Goal: Task Accomplishment & Management: Use online tool/utility

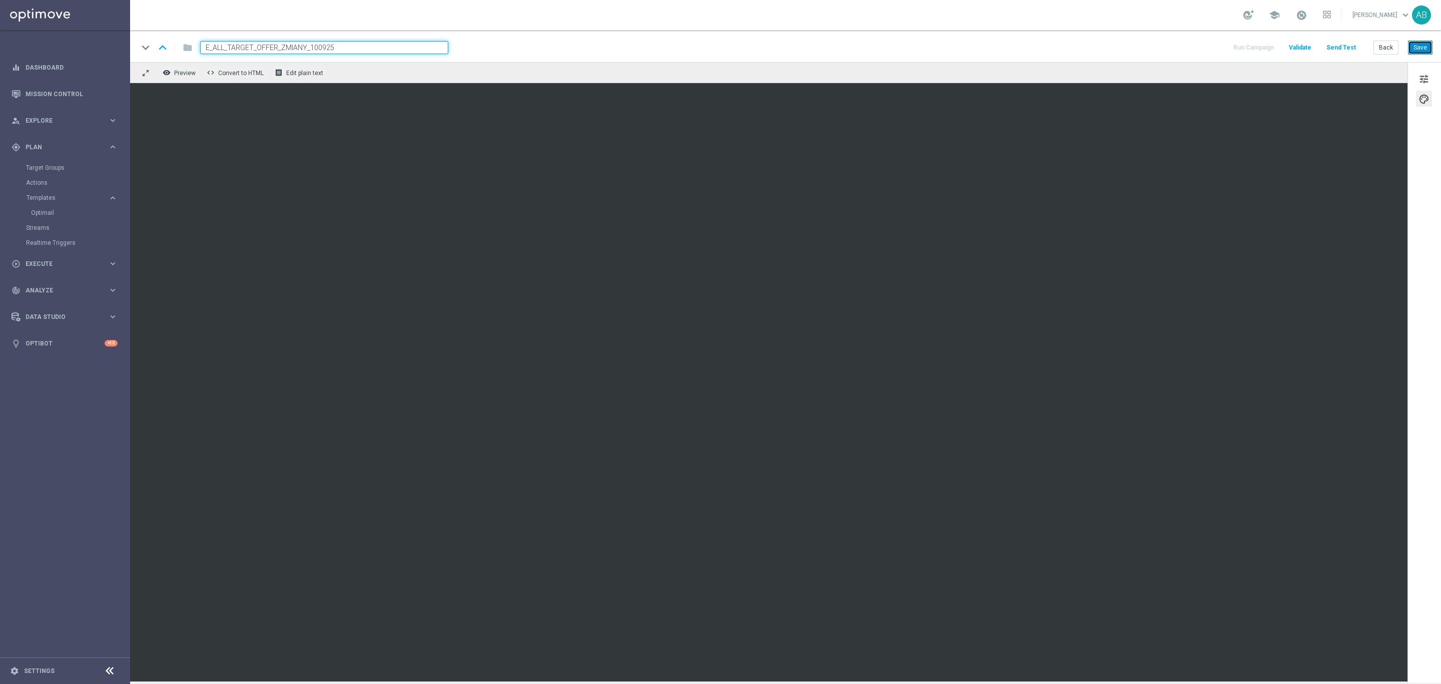
click at [1417, 44] on button "Save" at bounding box center [1420, 48] width 25 height 14
click at [1417, 50] on button "Save" at bounding box center [1420, 48] width 25 height 14
click at [1422, 73] on span "tune" at bounding box center [1424, 79] width 11 height 13
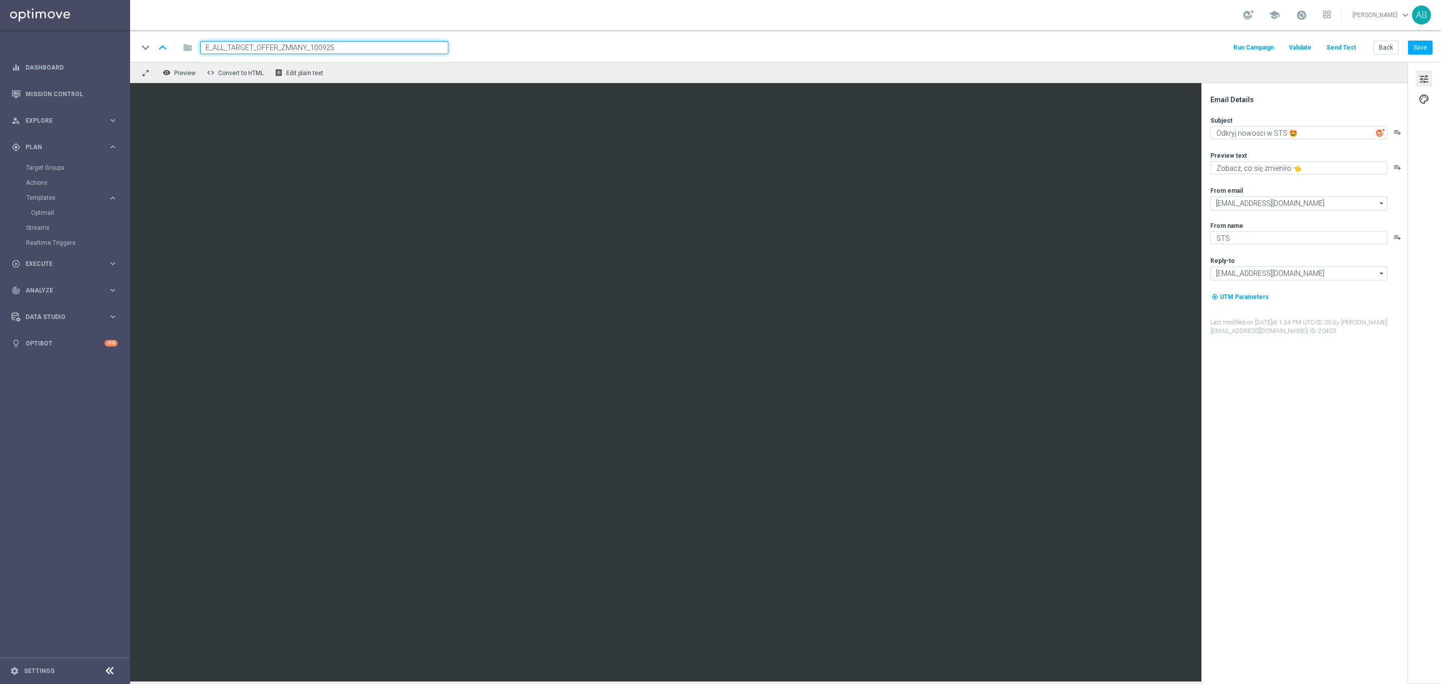
click at [1341, 43] on button "Send Test" at bounding box center [1341, 48] width 33 height 14
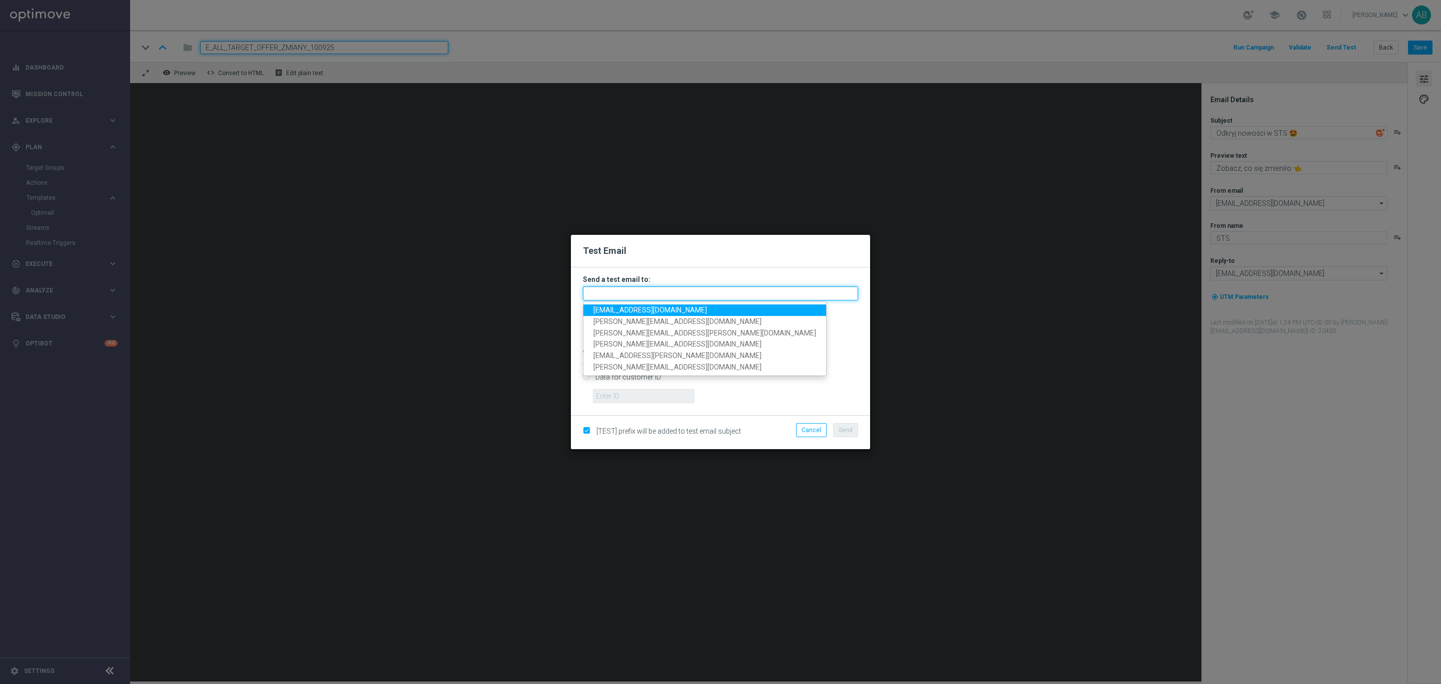
click at [712, 292] on input "text" at bounding box center [720, 293] width 275 height 14
click at [659, 309] on span "andzelika.binek@sts.pl" at bounding box center [651, 310] width 114 height 8
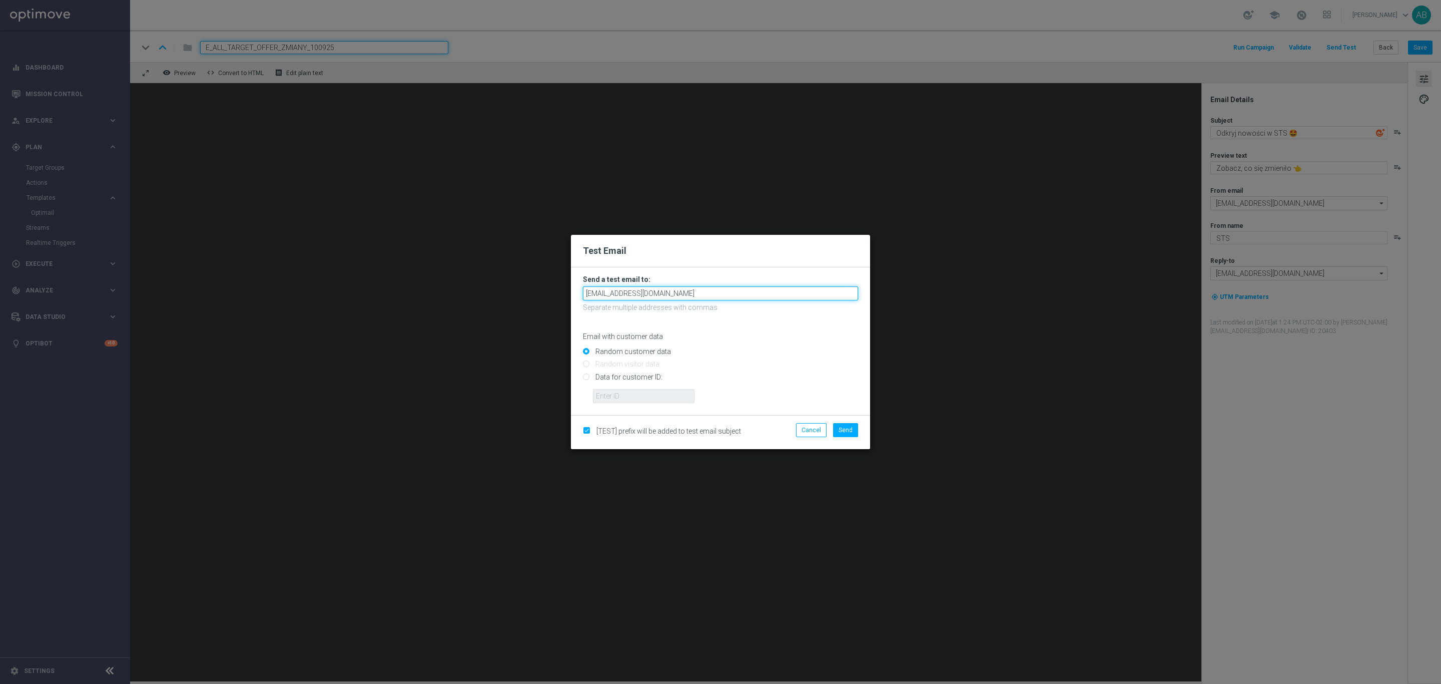
click at [674, 295] on input "andzelika.binek@sts.pl" at bounding box center [720, 293] width 275 height 14
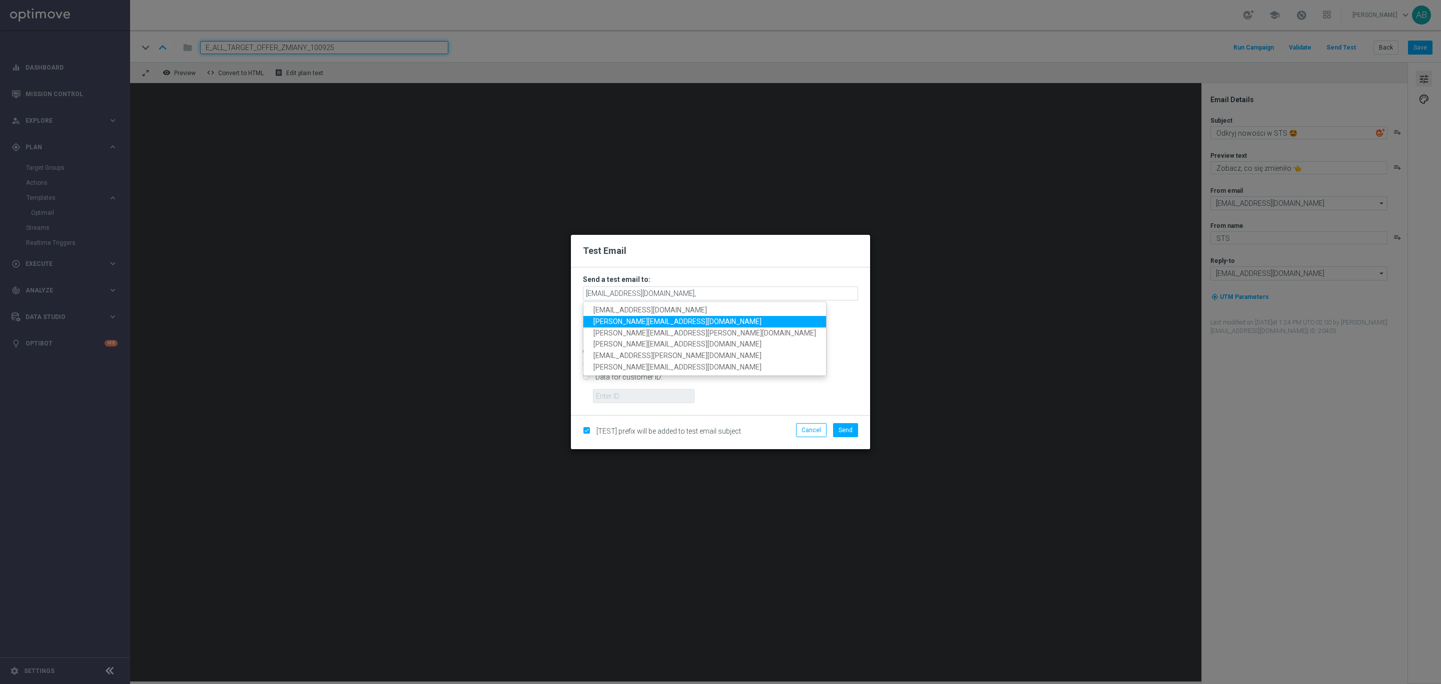
click at [664, 316] on link "katarzyna.kaminska@sts.pl" at bounding box center [705, 322] width 243 height 12
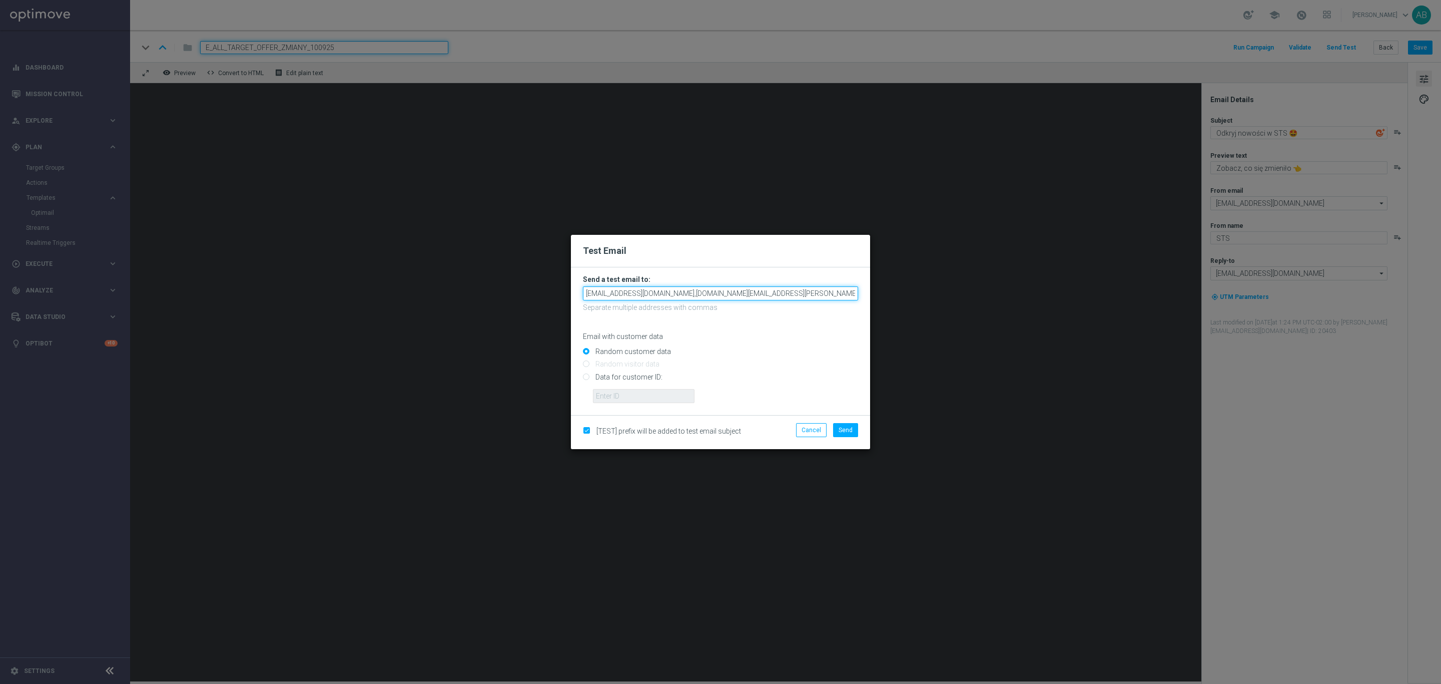
click at [783, 291] on input "andzelika.binek@sts.pl,katarzyna.kaminska@sts.pl" at bounding box center [720, 293] width 275 height 14
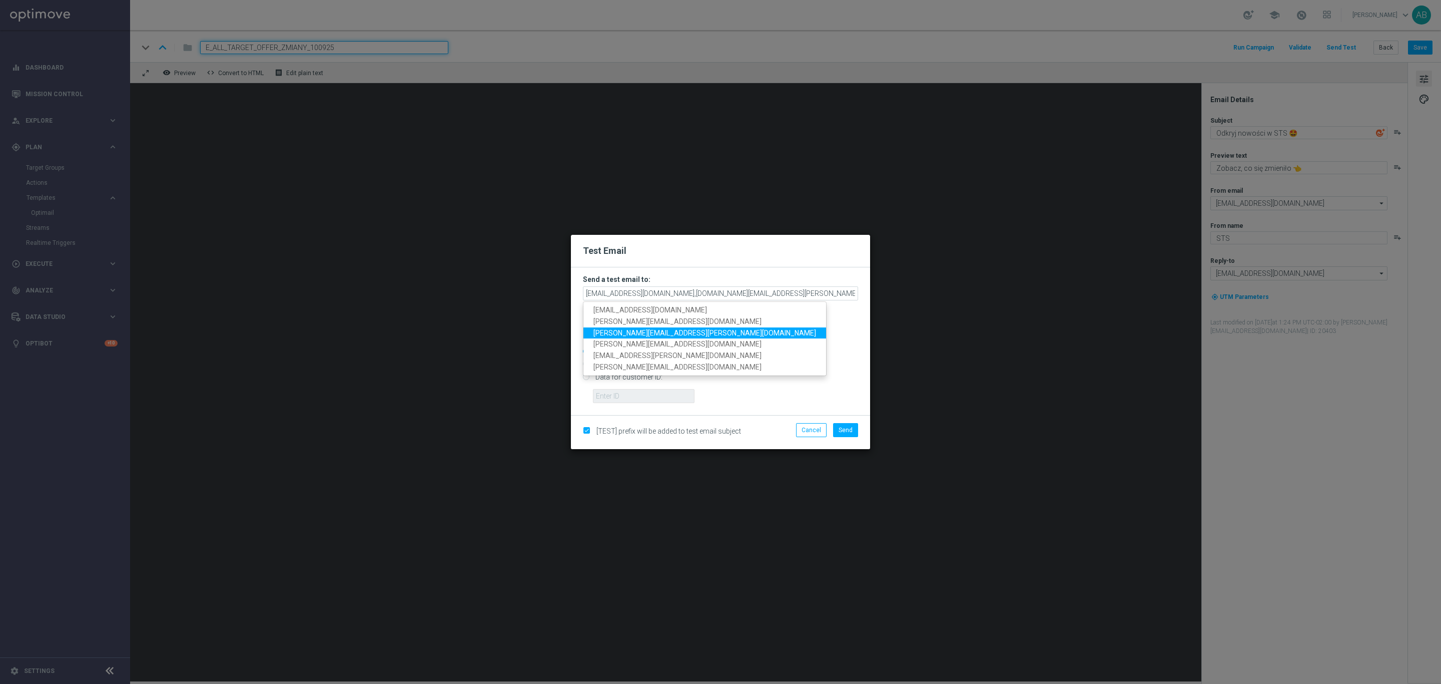
click at [673, 336] on span "tomasz.kowalczyk@sts.pl" at bounding box center [705, 332] width 223 height 8
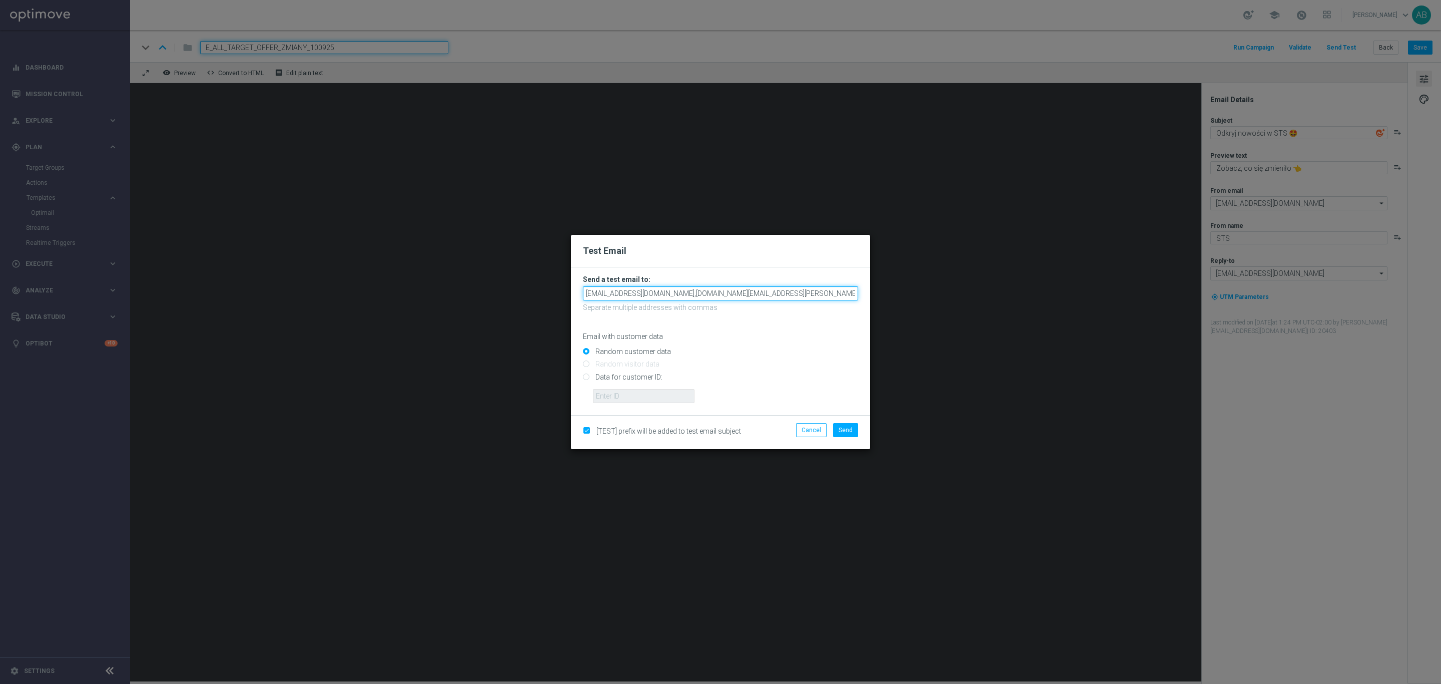
click at [844, 289] on input "andzelika.binek@sts.pl,katarzyna.kaminska@sts.pl,tomasz.kowalczyk@sts.pl" at bounding box center [720, 293] width 275 height 14
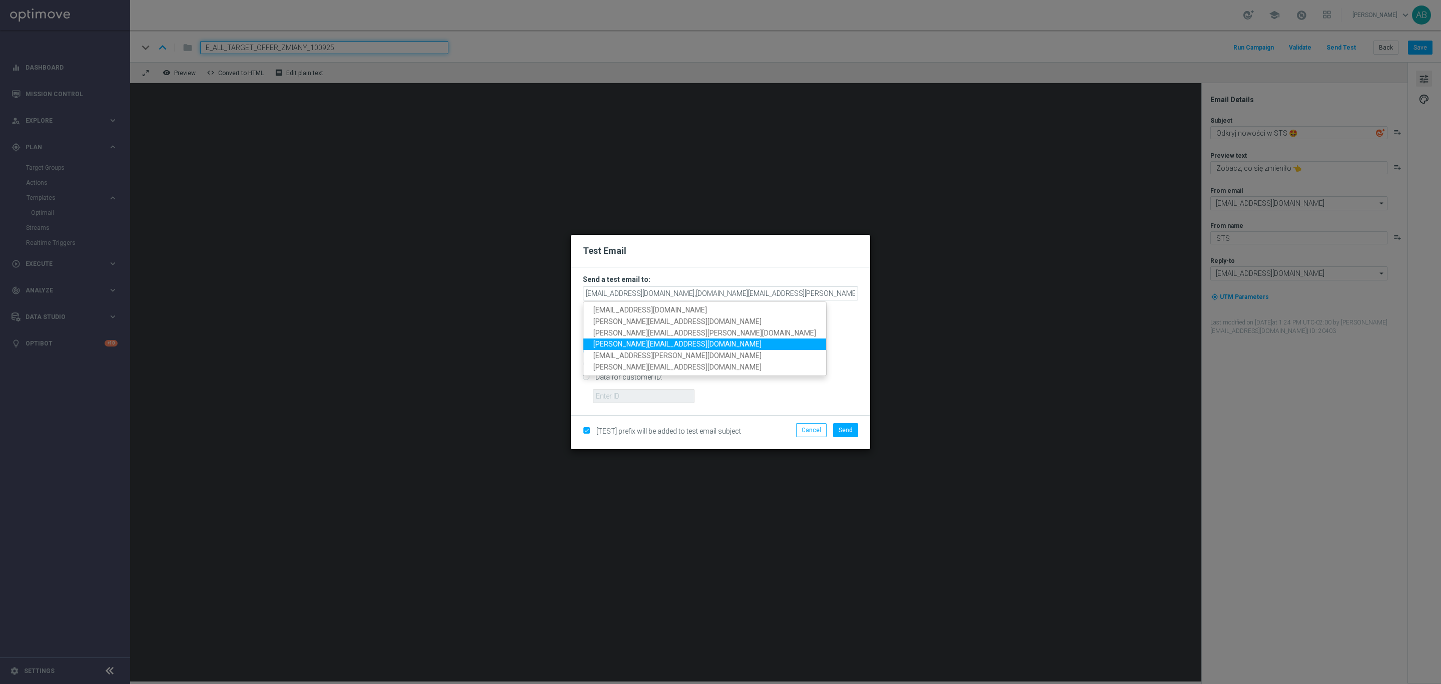
click at [660, 347] on span "krystian.potoczny@sts.pl" at bounding box center [678, 344] width 168 height 8
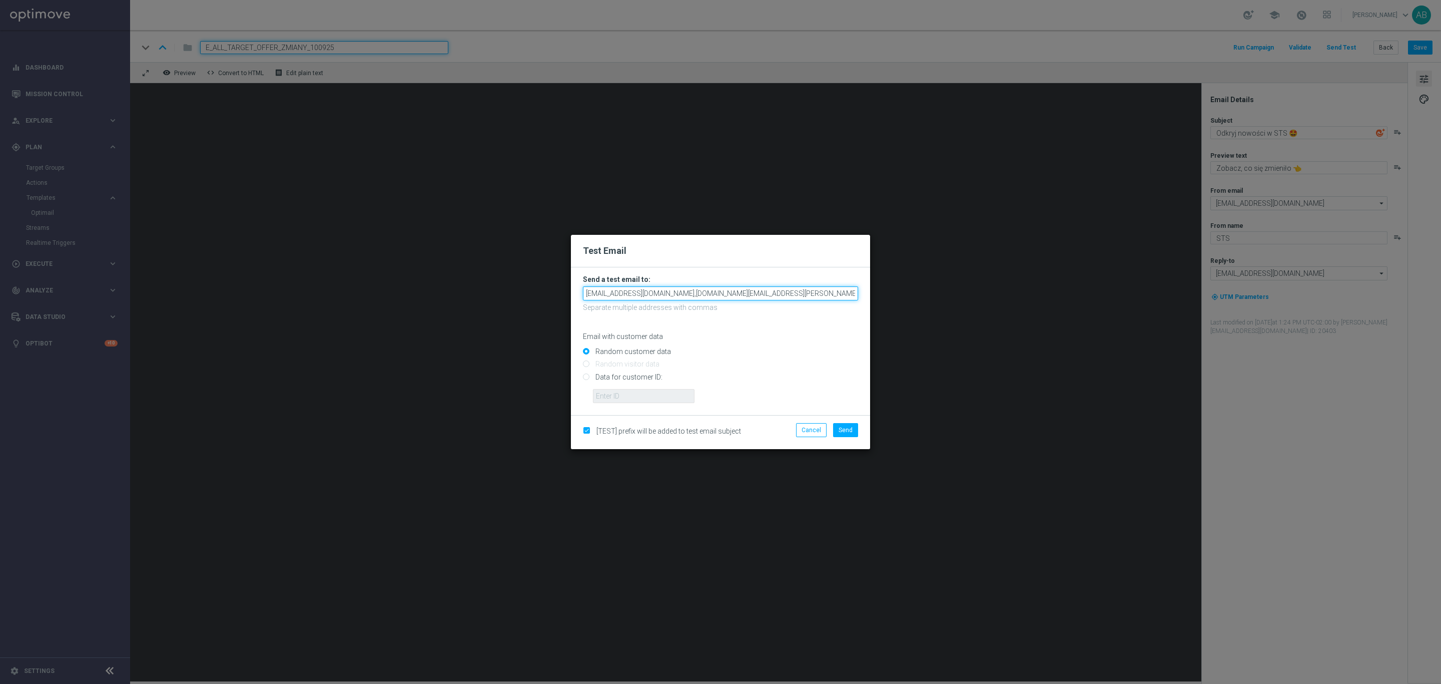
click at [853, 293] on input "andzelika.binek@sts.pl,katarzyna.kaminska@sts.pl,tomasz.kowalczyk@sts.pl,krysti…" at bounding box center [720, 293] width 275 height 14
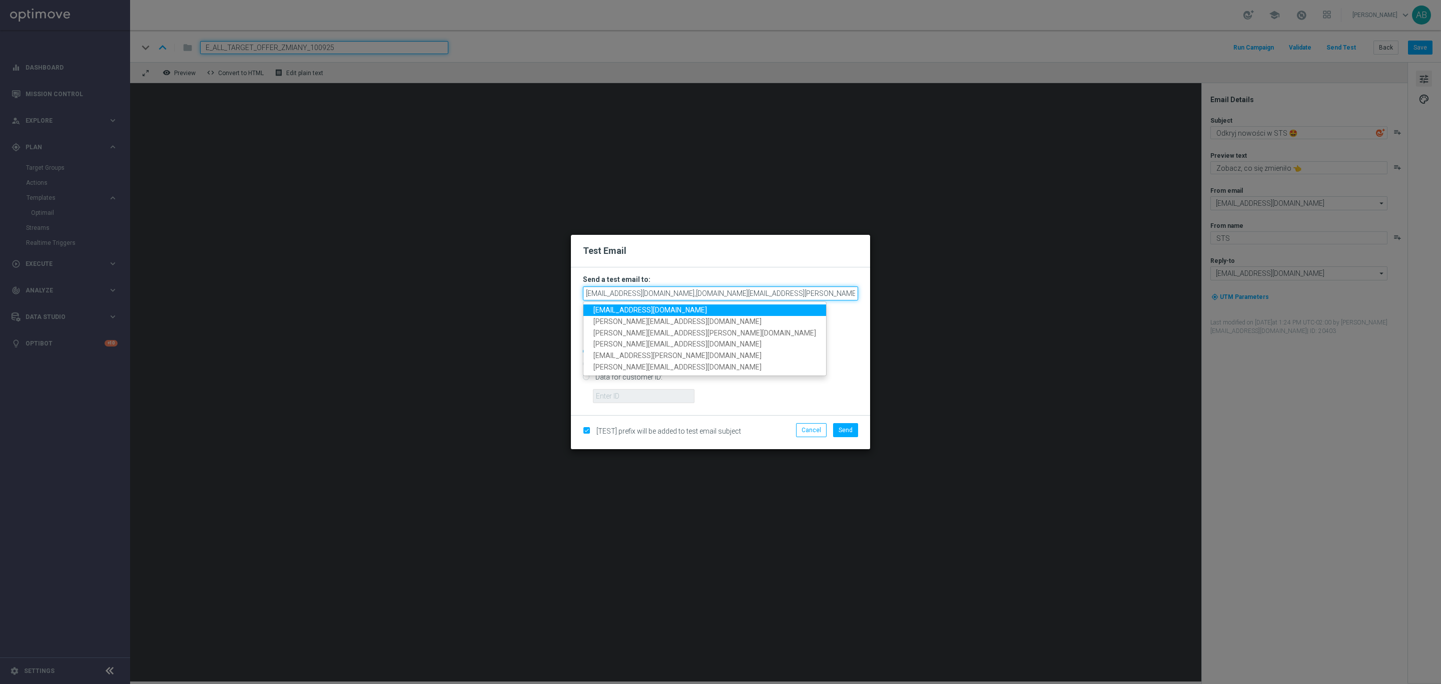
click at [826, 293] on input "andzelika.binek@sts.pl,katarzyna.kaminska@sts.pl,tomasz.kowalczyk@sts.pl,krysti…" at bounding box center [720, 293] width 275 height 14
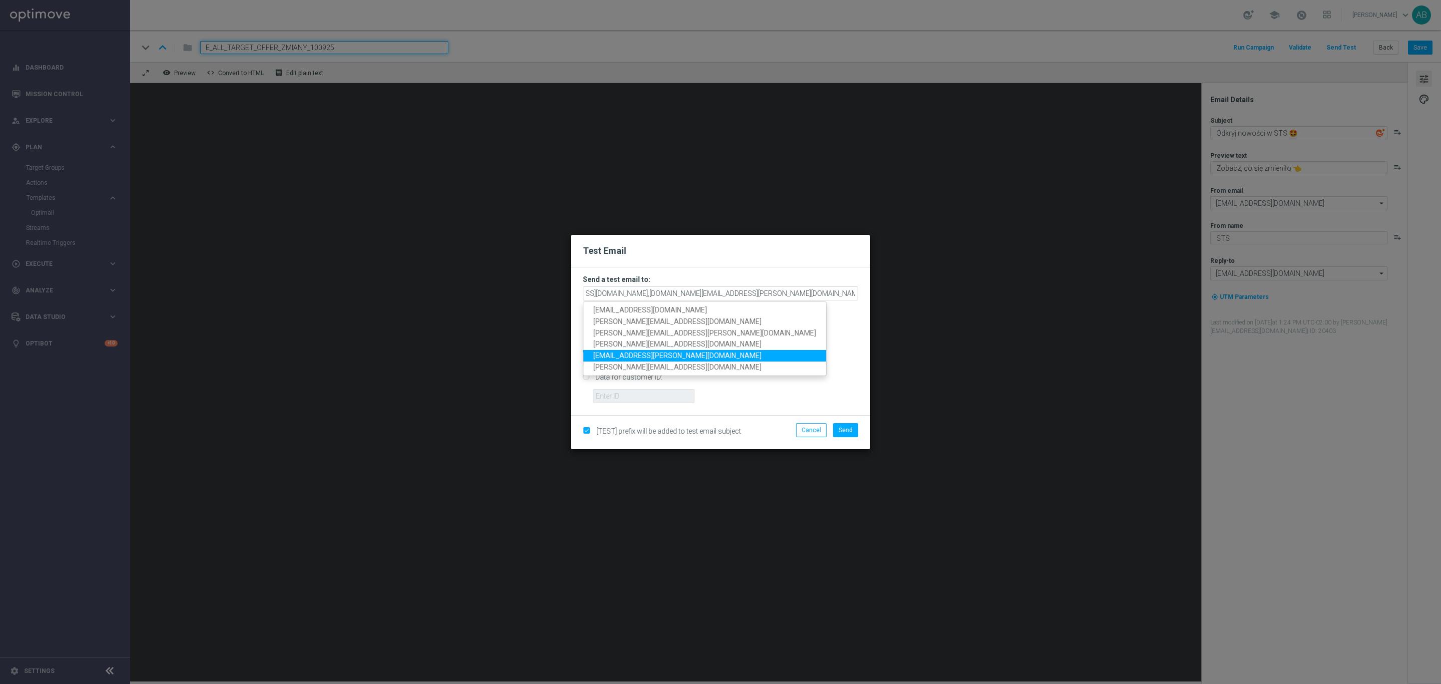
click at [675, 352] on span "patryk.przybolewski@sts.pl" at bounding box center [678, 355] width 168 height 8
type input "andzelika.binek@sts.pl,katarzyna.kaminska@sts.pl,tomasz.kowalczyk@sts.pl,krysti…"
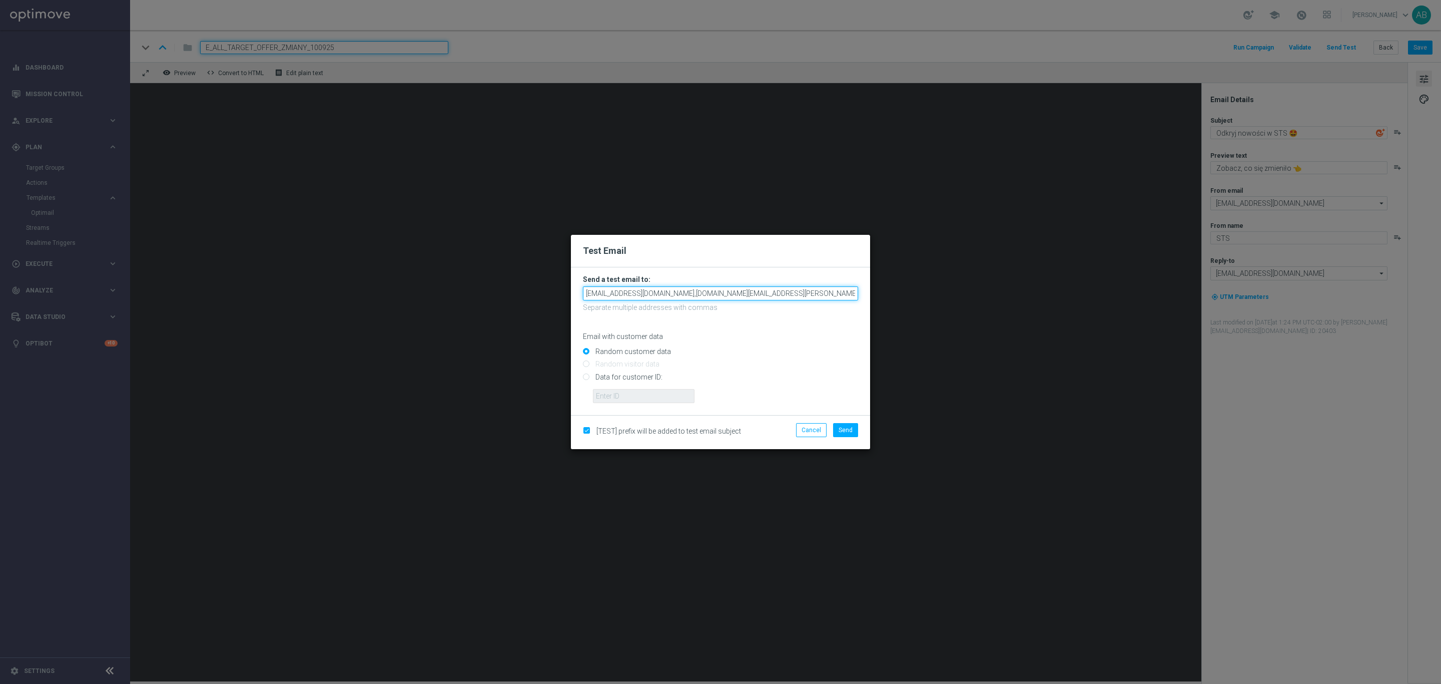
click at [803, 295] on input "andzelika.binek@sts.pl,katarzyna.kaminska@sts.pl,tomasz.kowalczyk@sts.pl,krysti…" at bounding box center [720, 293] width 275 height 14
click at [763, 291] on input "andzelika.binek@sts.pl,katarzyna.kaminska@sts.pl,tomasz.kowalczyk@sts.pl,krysti…" at bounding box center [720, 293] width 275 height 14
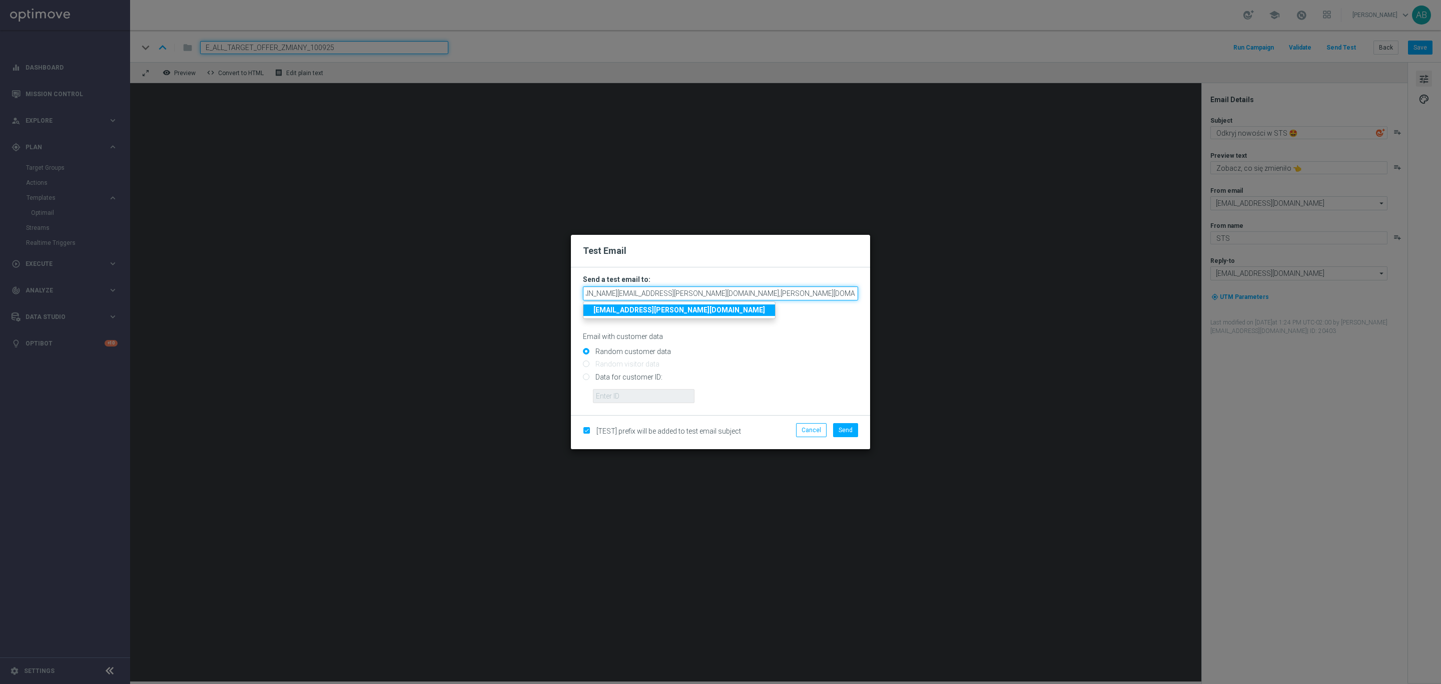
click at [763, 291] on input "andzelika.binek@sts.pl,katarzyna.kaminska@sts.pl,tomasz.kowalczyk@sts.pl,krysti…" at bounding box center [720, 293] width 275 height 14
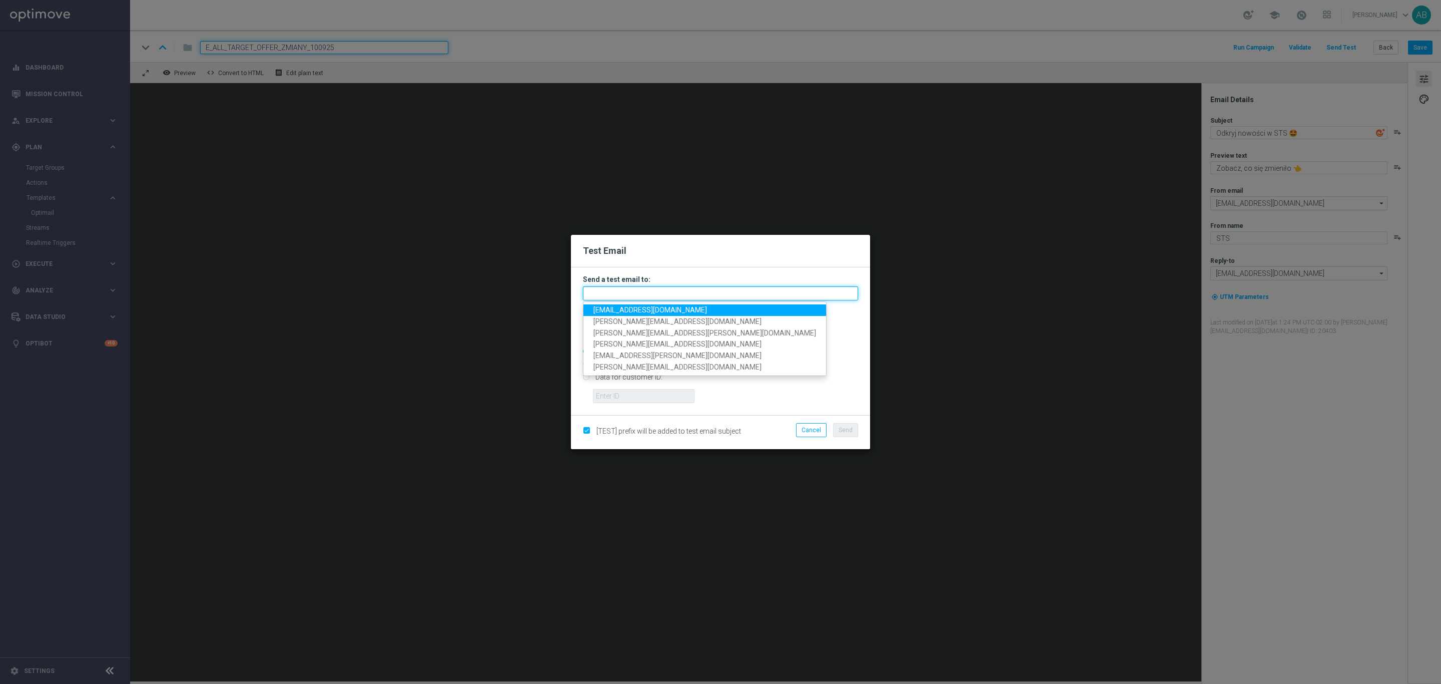
scroll to position [0, 0]
click at [649, 307] on span "andzelika.binek@sts.pl" at bounding box center [651, 310] width 114 height 8
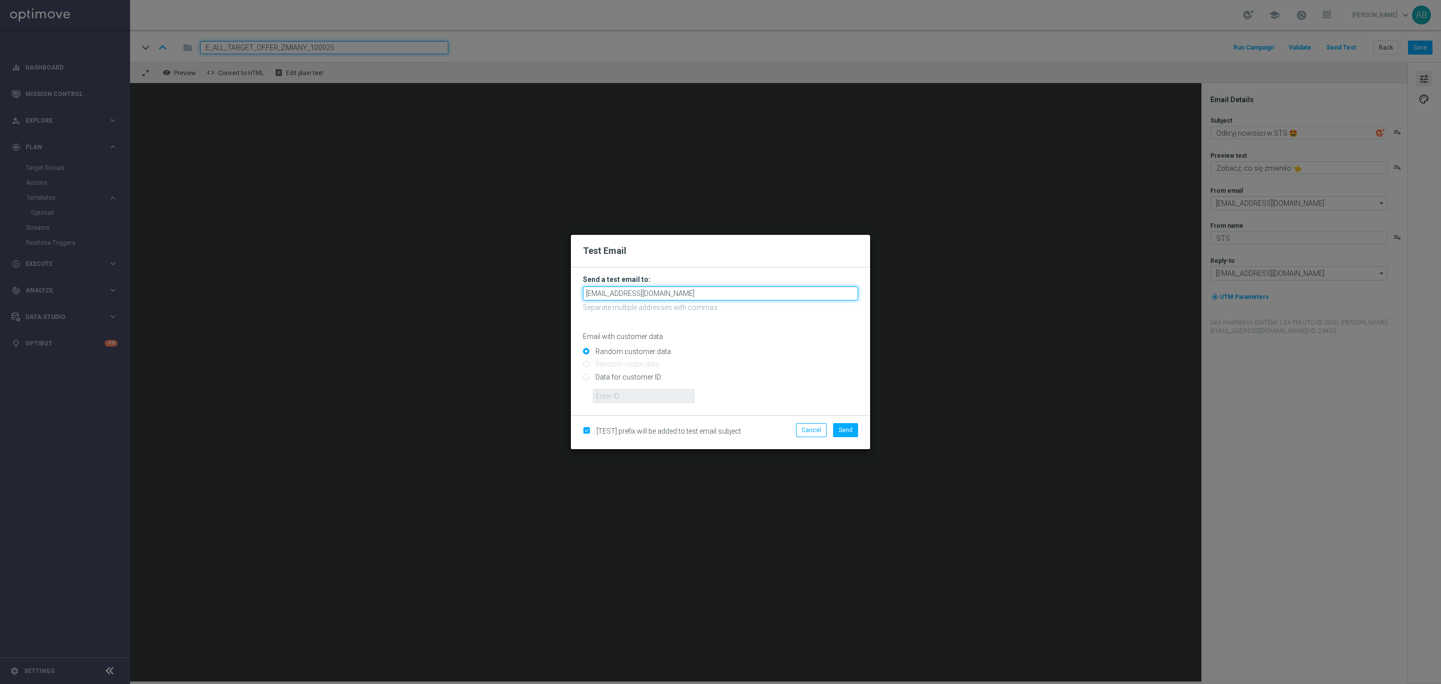
click at [666, 290] on input "andzelika.binek@sts.pl" at bounding box center [720, 293] width 275 height 14
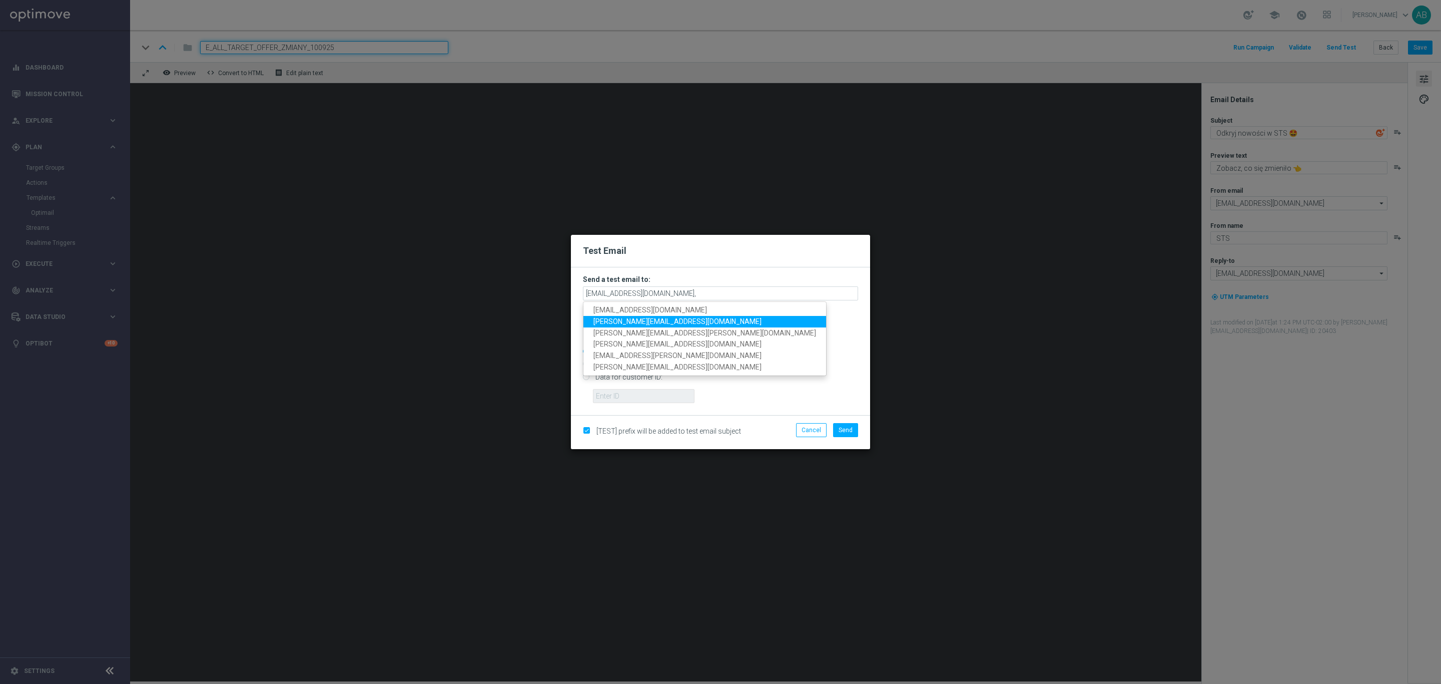
click at [660, 316] on link "katarzyna.kaminska@sts.pl" at bounding box center [705, 322] width 243 height 12
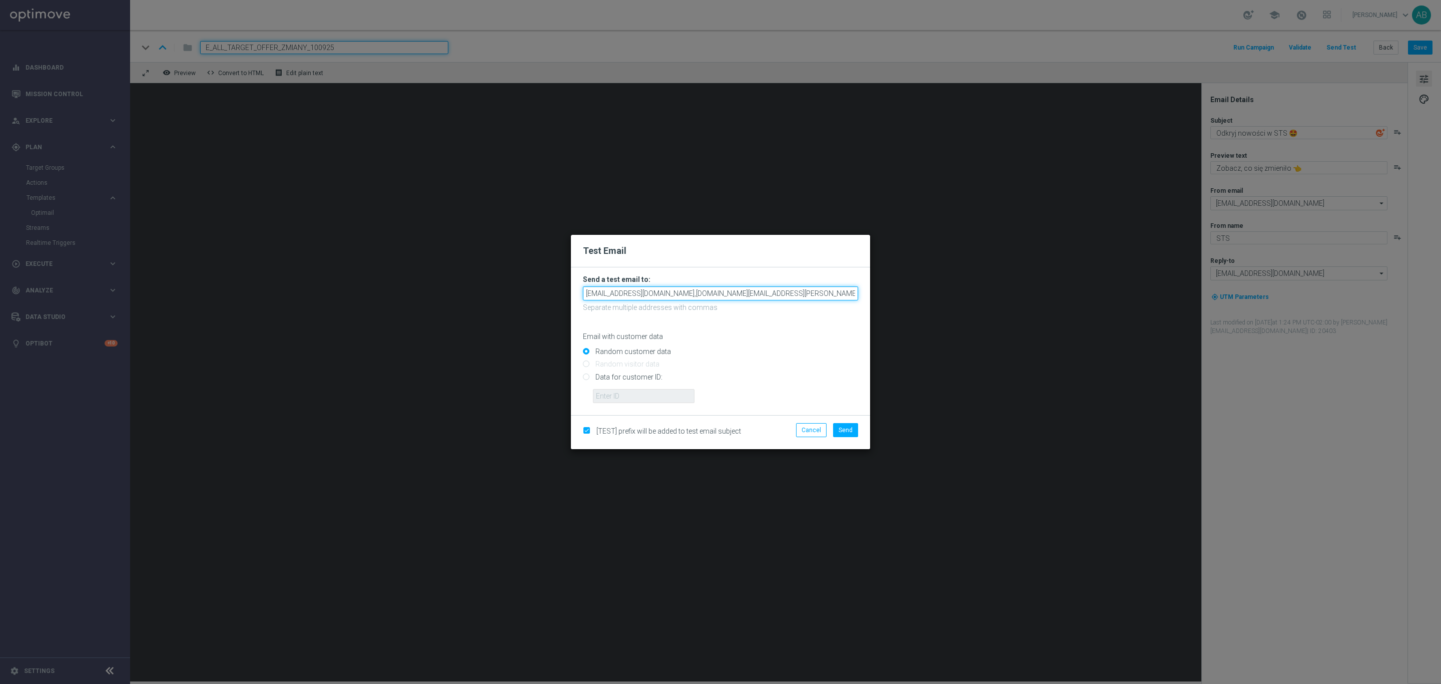
click at [747, 293] on input "andzelika.binek@sts.pl,katarzyna.kaminska@sts.pl" at bounding box center [720, 293] width 275 height 14
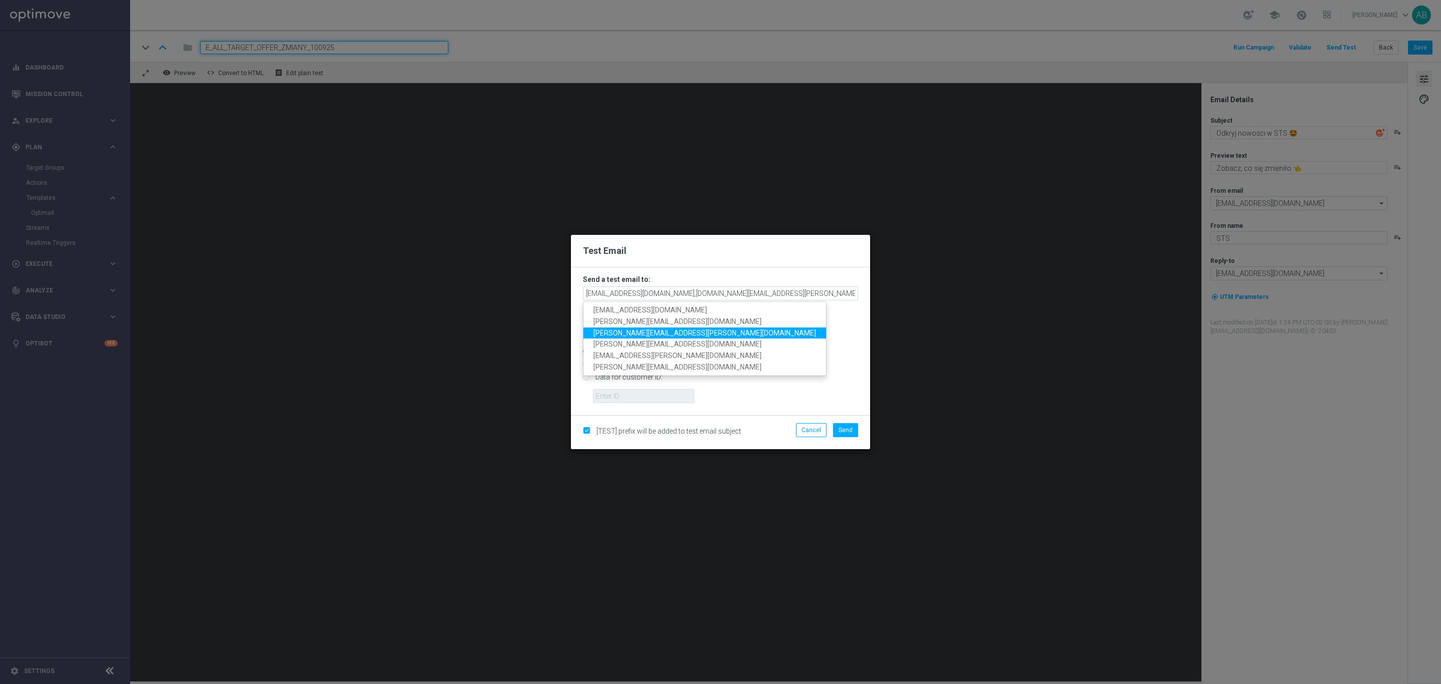
click at [661, 329] on span "tomasz.kowalczyk@sts.pl" at bounding box center [705, 332] width 223 height 8
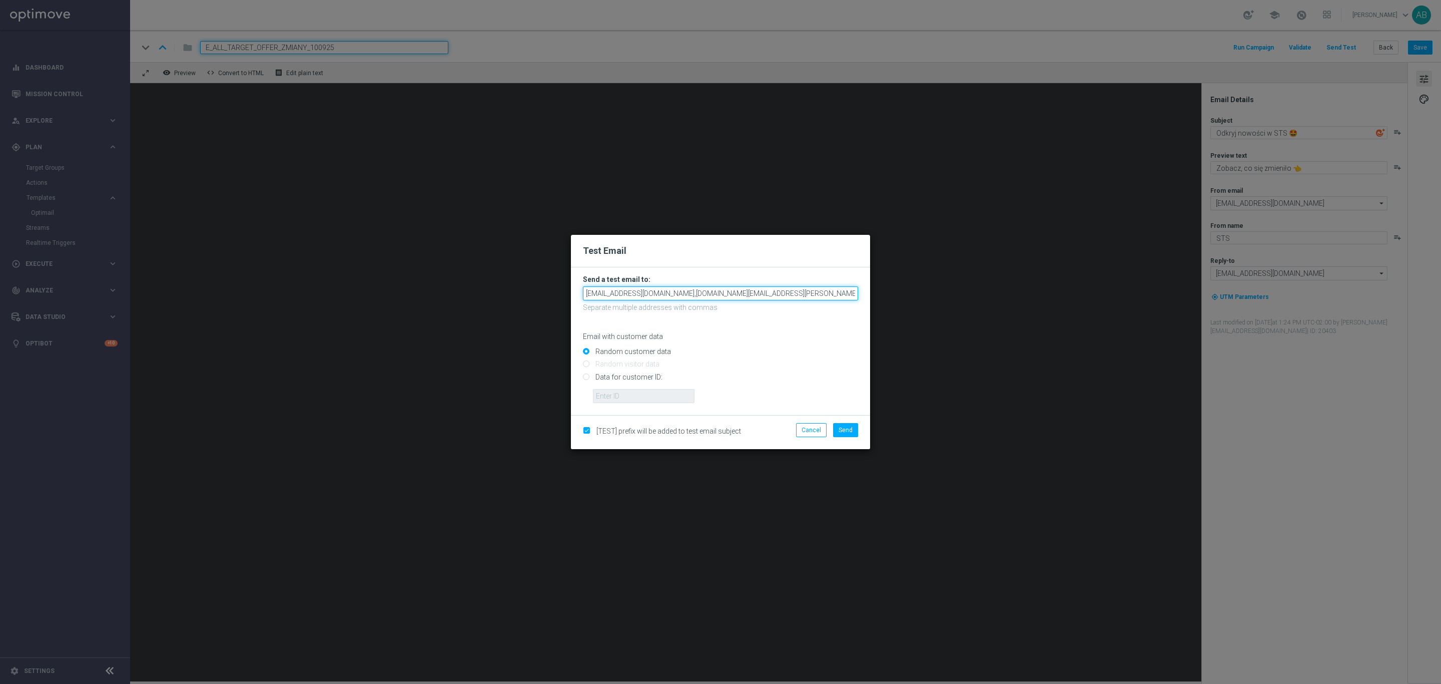
click at [841, 293] on input "andzelika.binek@sts.pl,katarzyna.kaminska@sts.pl,tomasz.kowalczyk@sts.pl" at bounding box center [720, 293] width 275 height 14
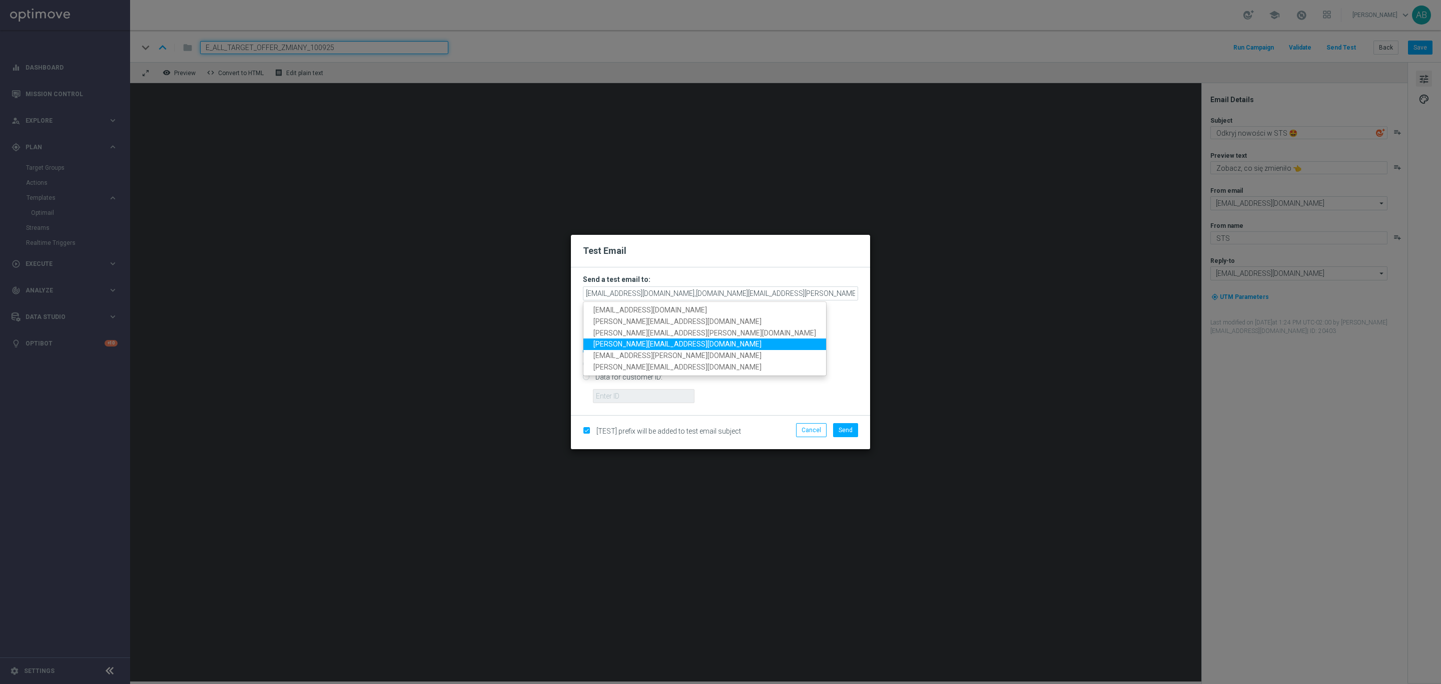
click at [645, 341] on span "krystian.potoczny@sts.pl" at bounding box center [678, 344] width 168 height 8
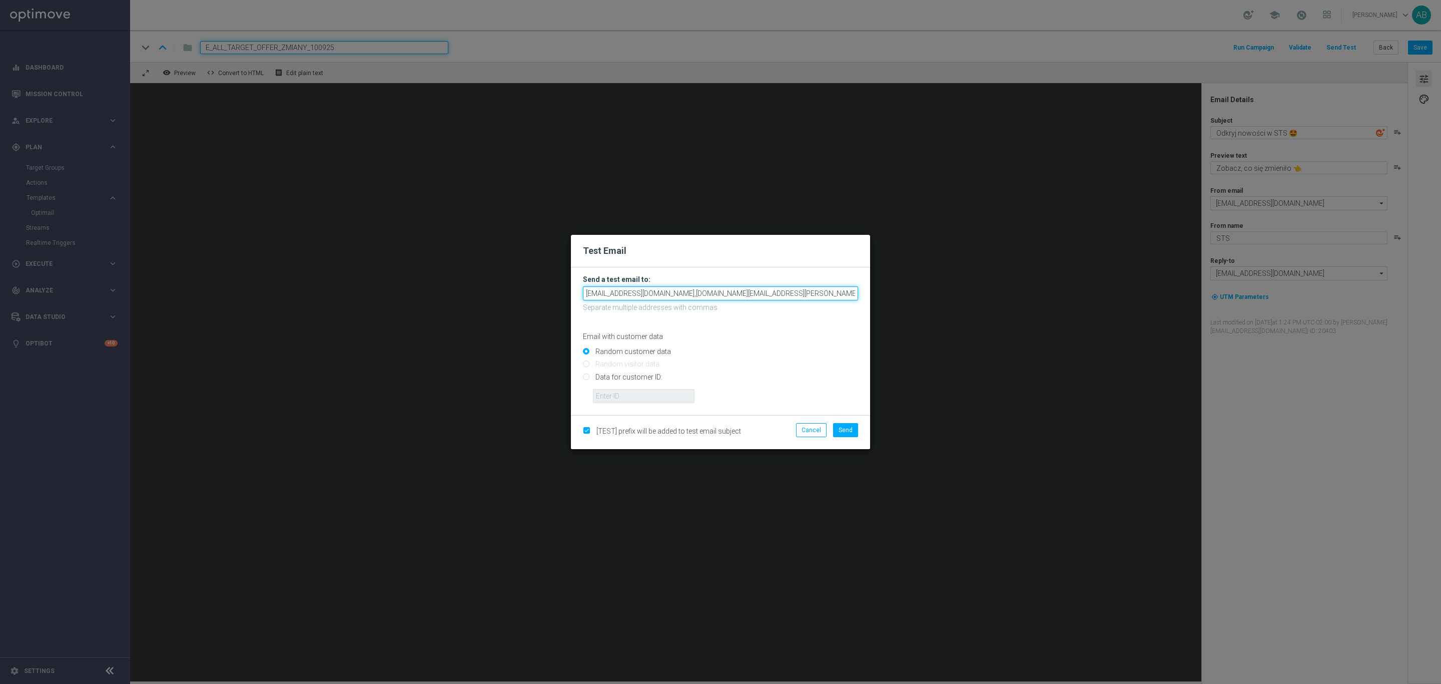
click at [812, 296] on input "andzelika.binek@sts.pl,katarzyna.kaminska@sts.pl,tomasz.kowalczyk@sts.pl,krysti…" at bounding box center [720, 293] width 275 height 14
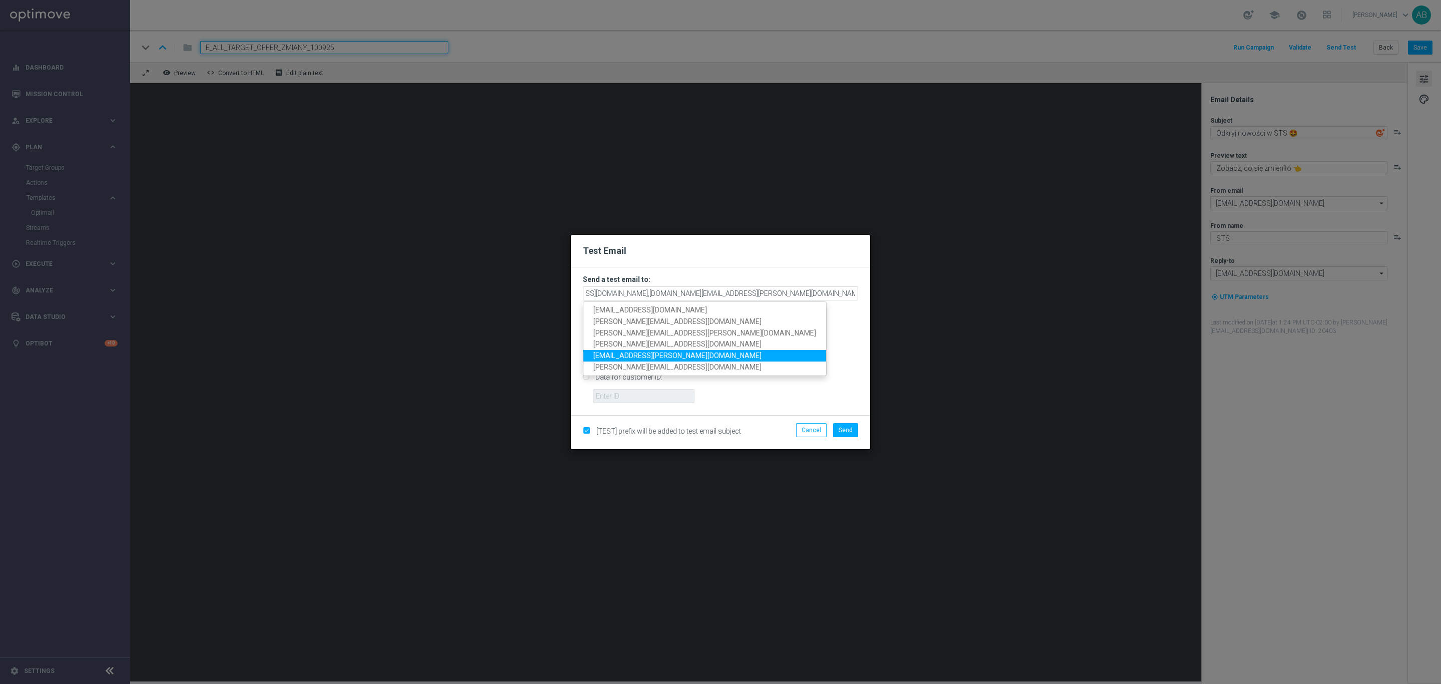
click at [678, 351] on span "patryk.przybolewski@sts.pl" at bounding box center [678, 355] width 168 height 8
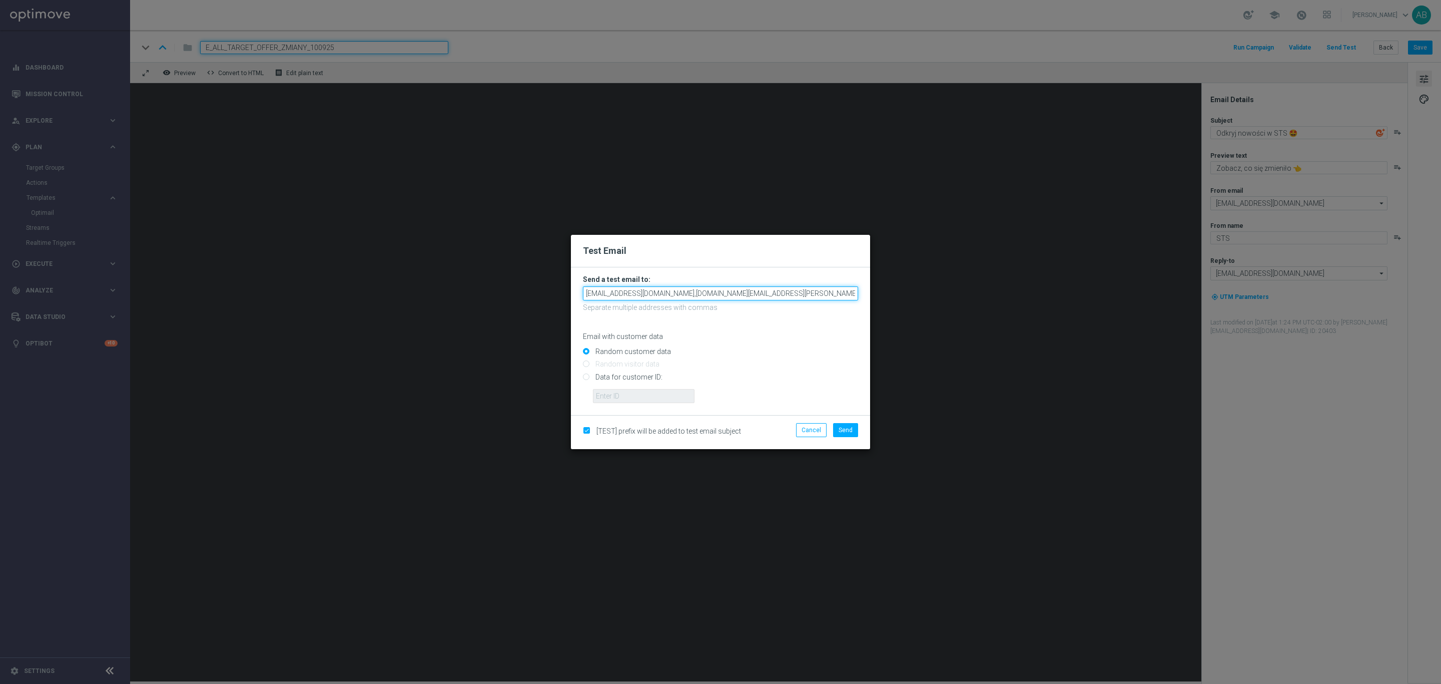
click at [793, 293] on input "andzelika.binek@sts.pl,katarzyna.kaminska@sts.pl,tomasz.kowalczyk@sts.pl,krysti…" at bounding box center [720, 293] width 275 height 14
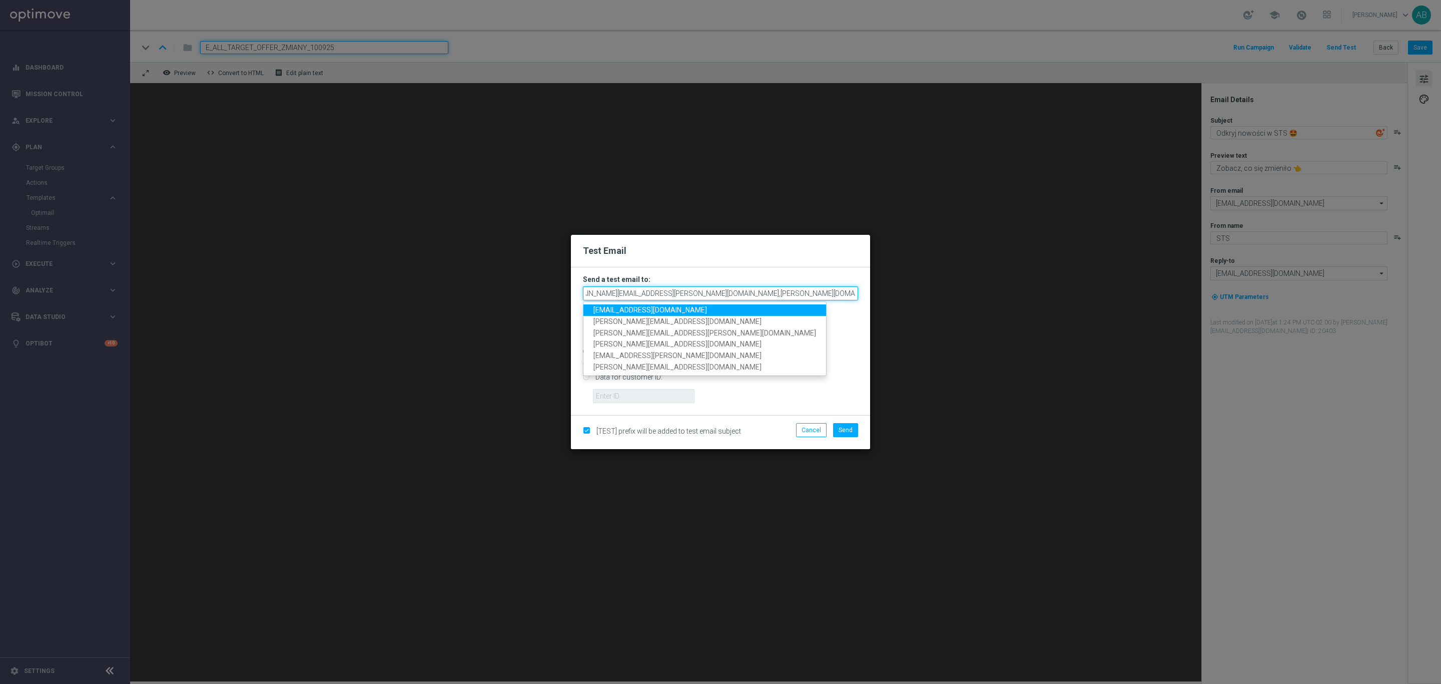
scroll to position [0, 131]
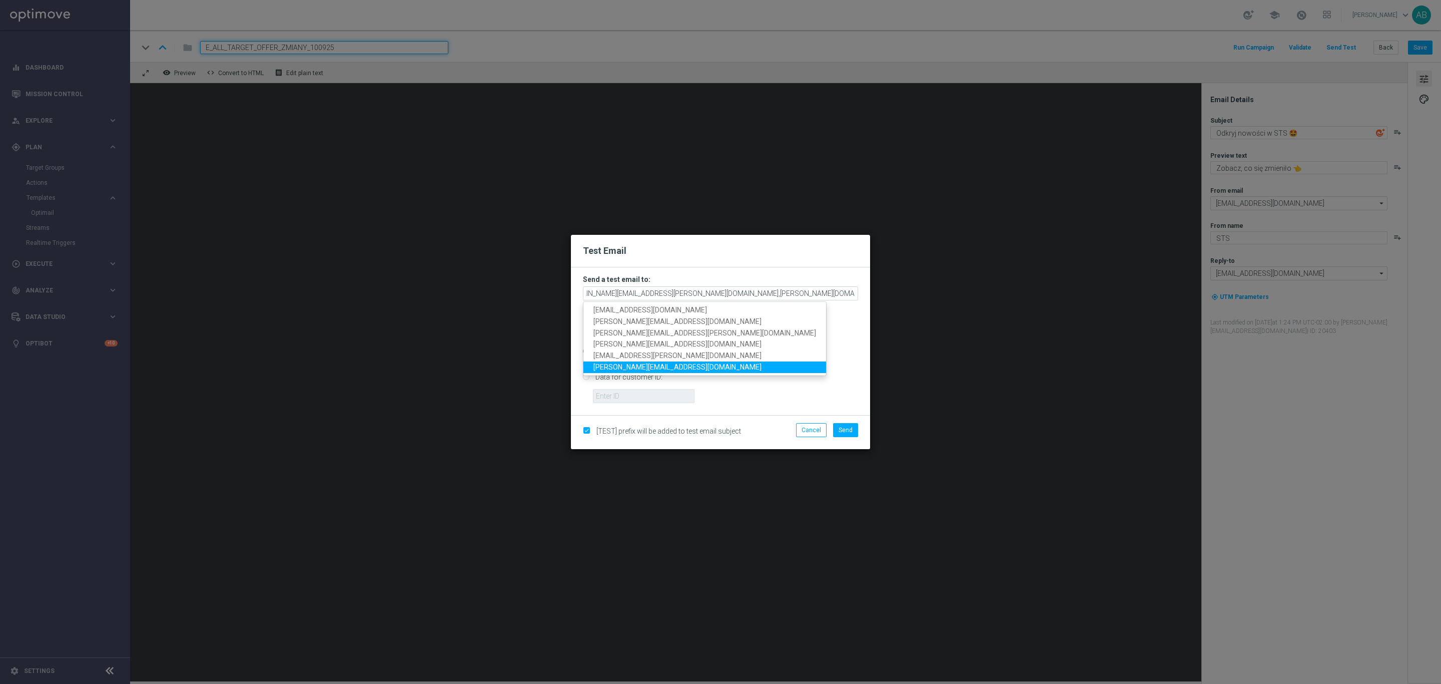
click at [679, 364] on link "antoni.litwinek@sts.pl" at bounding box center [705, 367] width 243 height 12
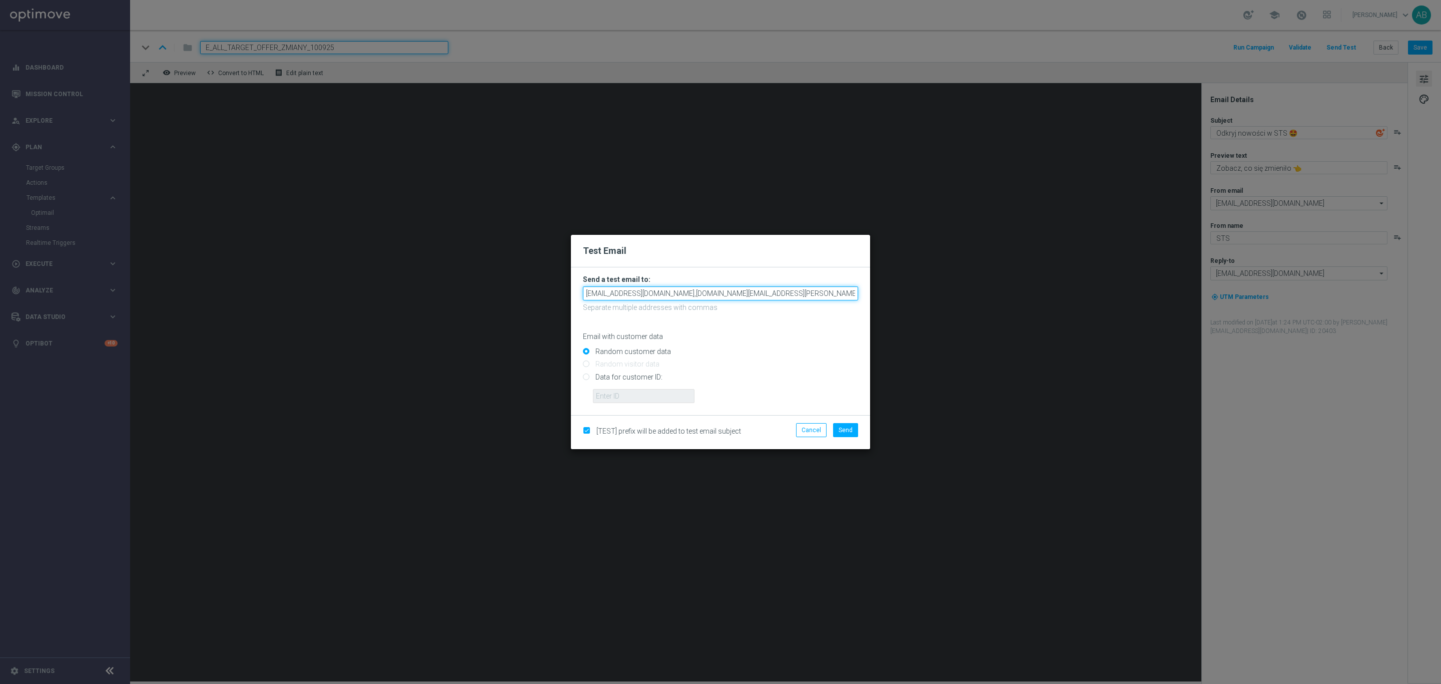
click at [779, 293] on input "andzelika.binek@sts.pl,katarzyna.kaminska@sts.pl,tomasz.kowalczyk@sts.pl,krysti…" at bounding box center [720, 293] width 275 height 14
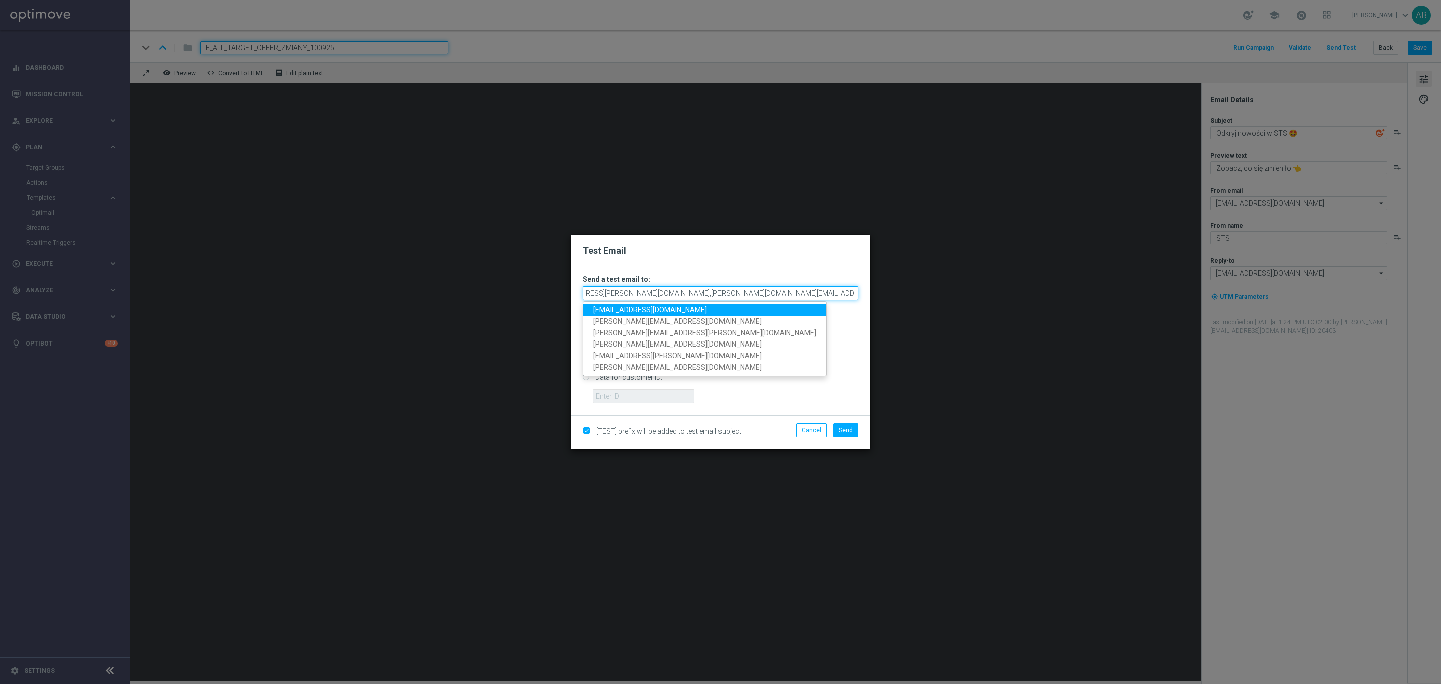
paste input "maciej.muras@sts.pl"
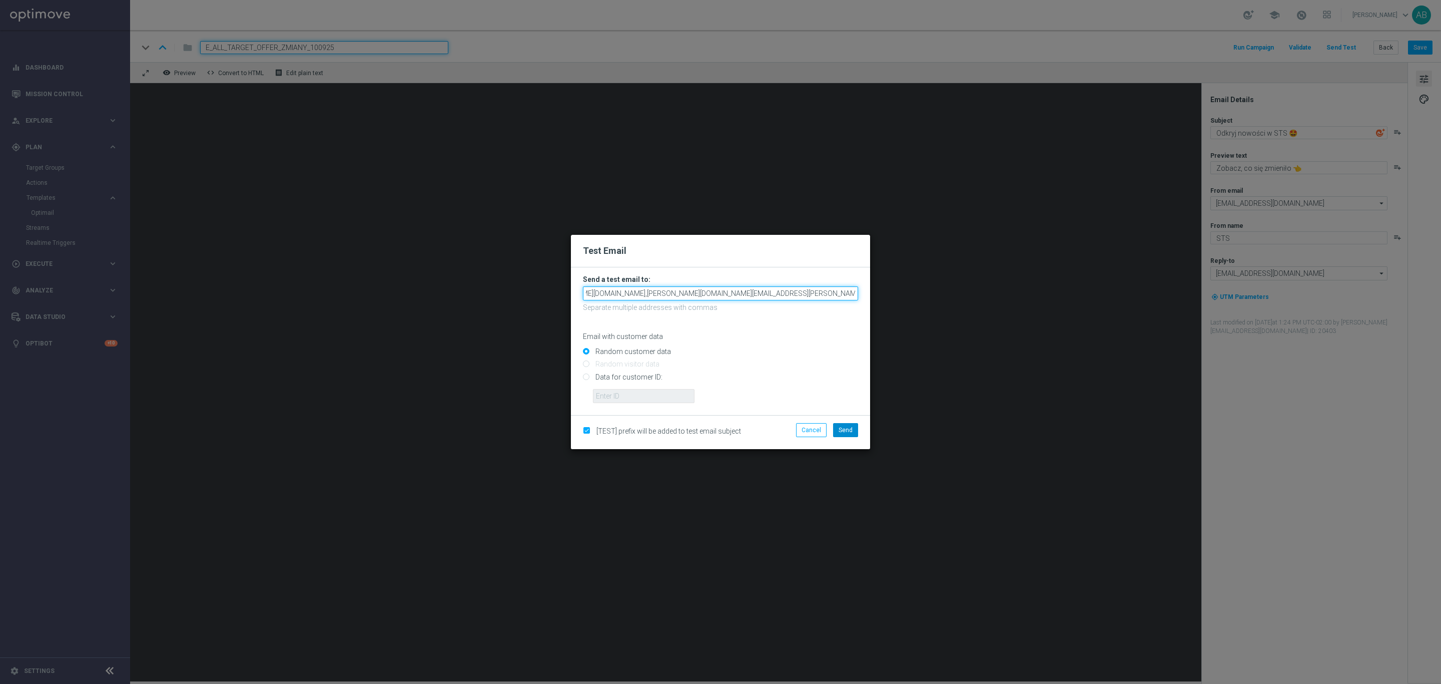
type input "andzelika.binek@sts.pl,katarzyna.kaminska@sts.pl,tomasz.kowalczyk@sts.pl,krysti…"
click at [847, 431] on span "Send" at bounding box center [846, 429] width 14 height 7
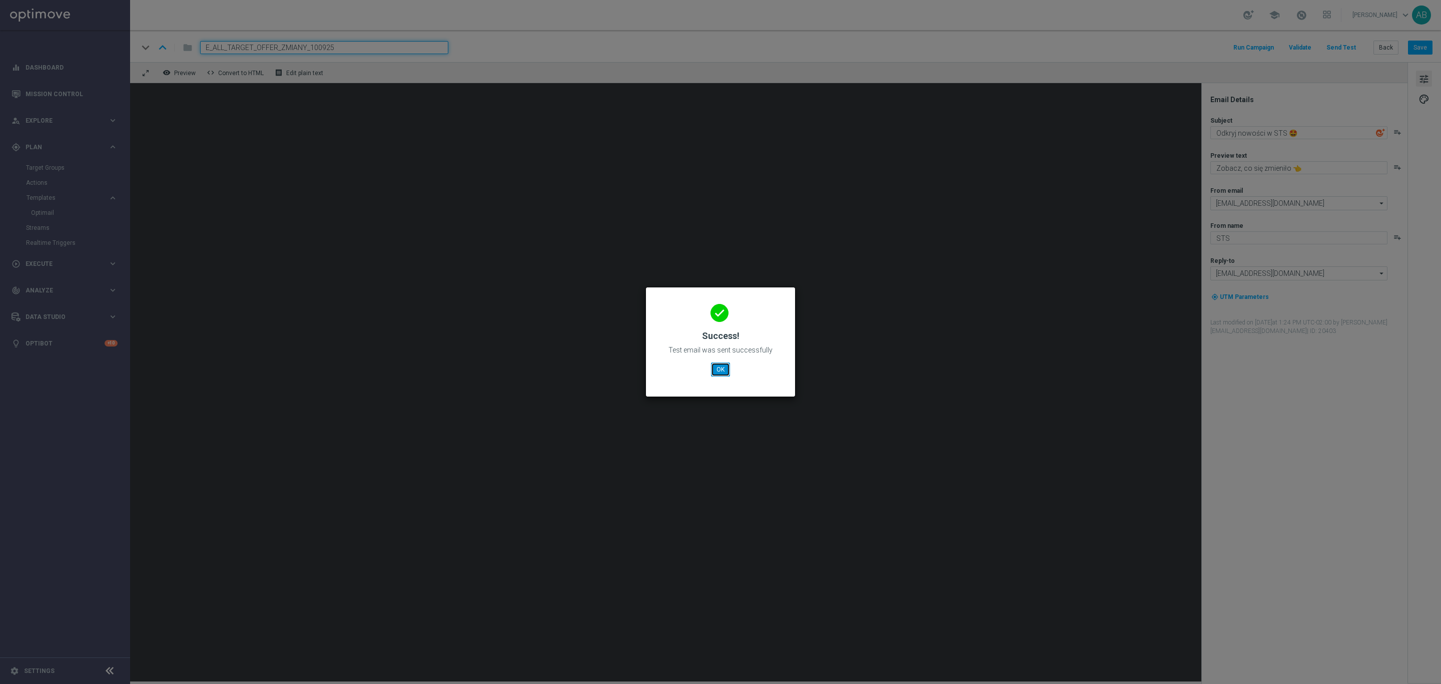
click at [721, 368] on button "OK" at bounding box center [720, 369] width 19 height 14
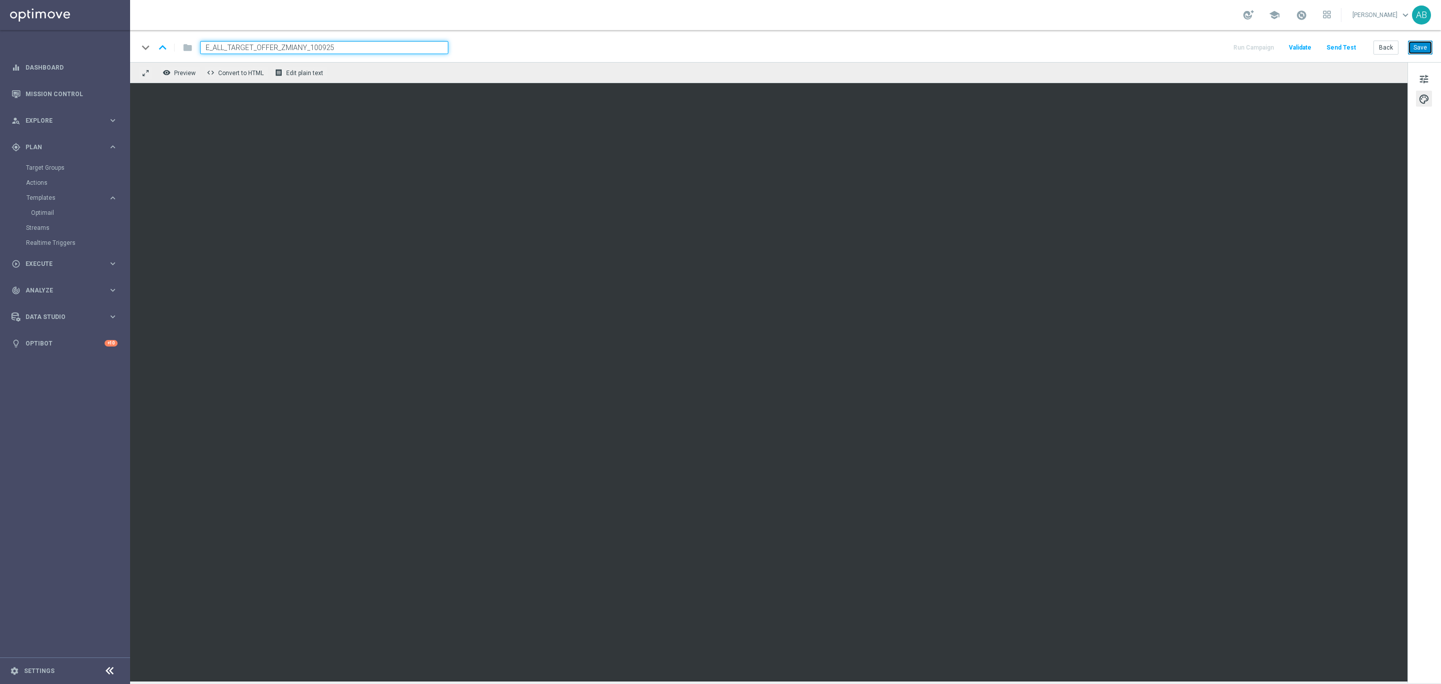
click at [1419, 51] on button "Save" at bounding box center [1420, 48] width 25 height 14
click at [1419, 48] on button "Save" at bounding box center [1420, 48] width 25 height 14
click at [1352, 49] on button "Send Test" at bounding box center [1341, 48] width 33 height 14
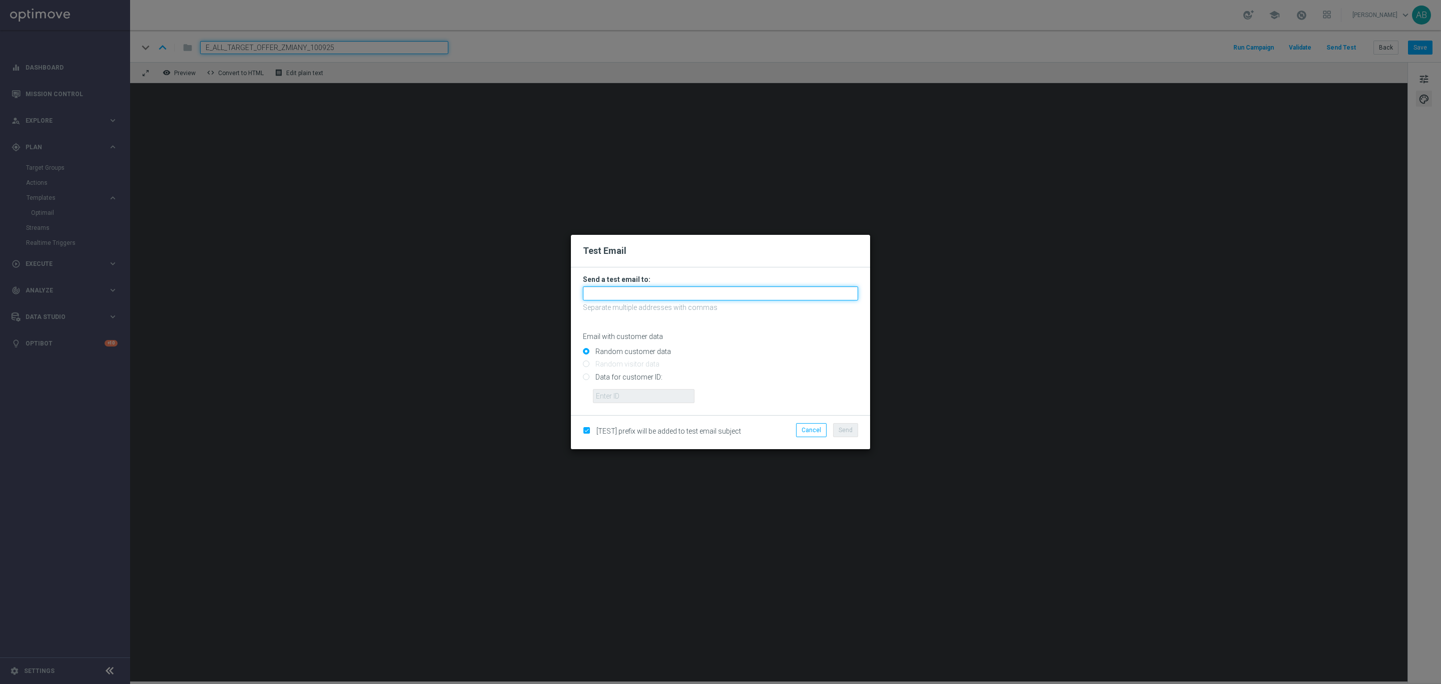
click at [727, 291] on input "text" at bounding box center [720, 293] width 275 height 14
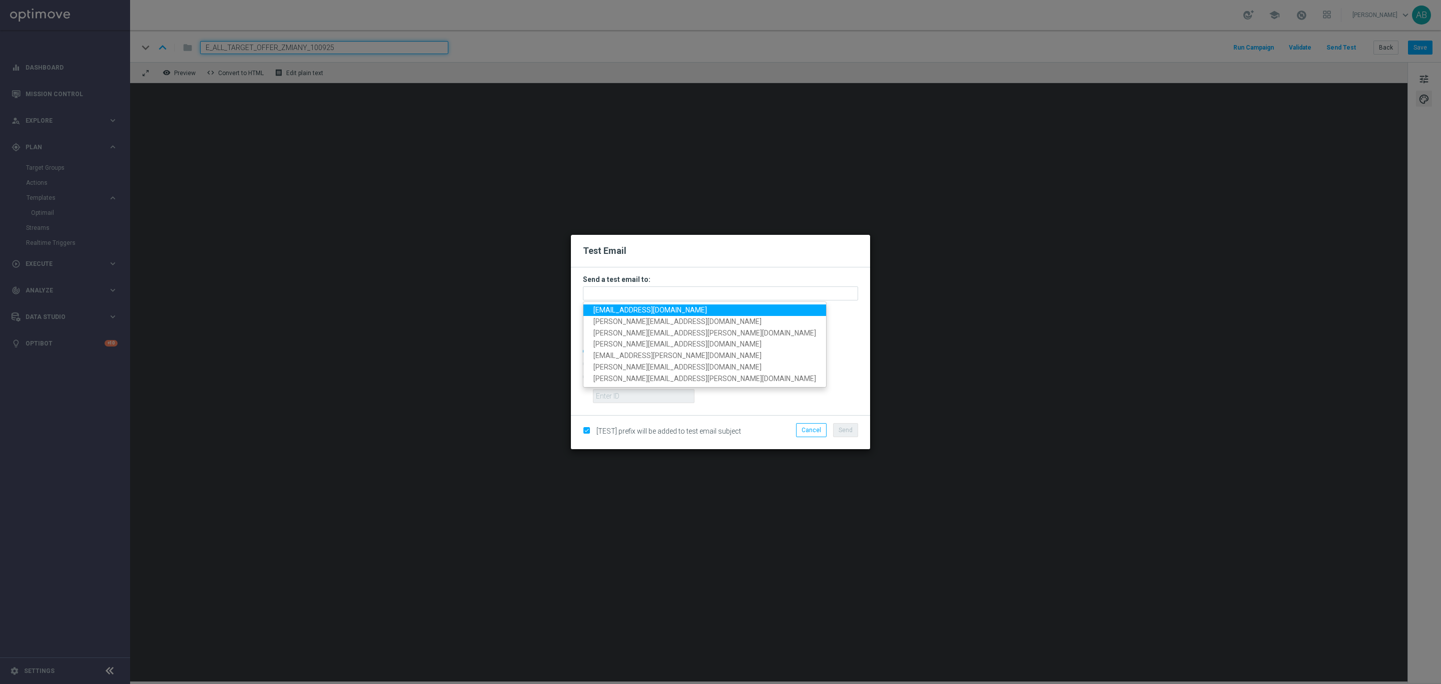
drag, startPoint x: 659, startPoint y: 309, endPoint x: 669, endPoint y: 296, distance: 16.5
click at [659, 309] on span "andzelika.binek@sts.pl" at bounding box center [651, 310] width 114 height 8
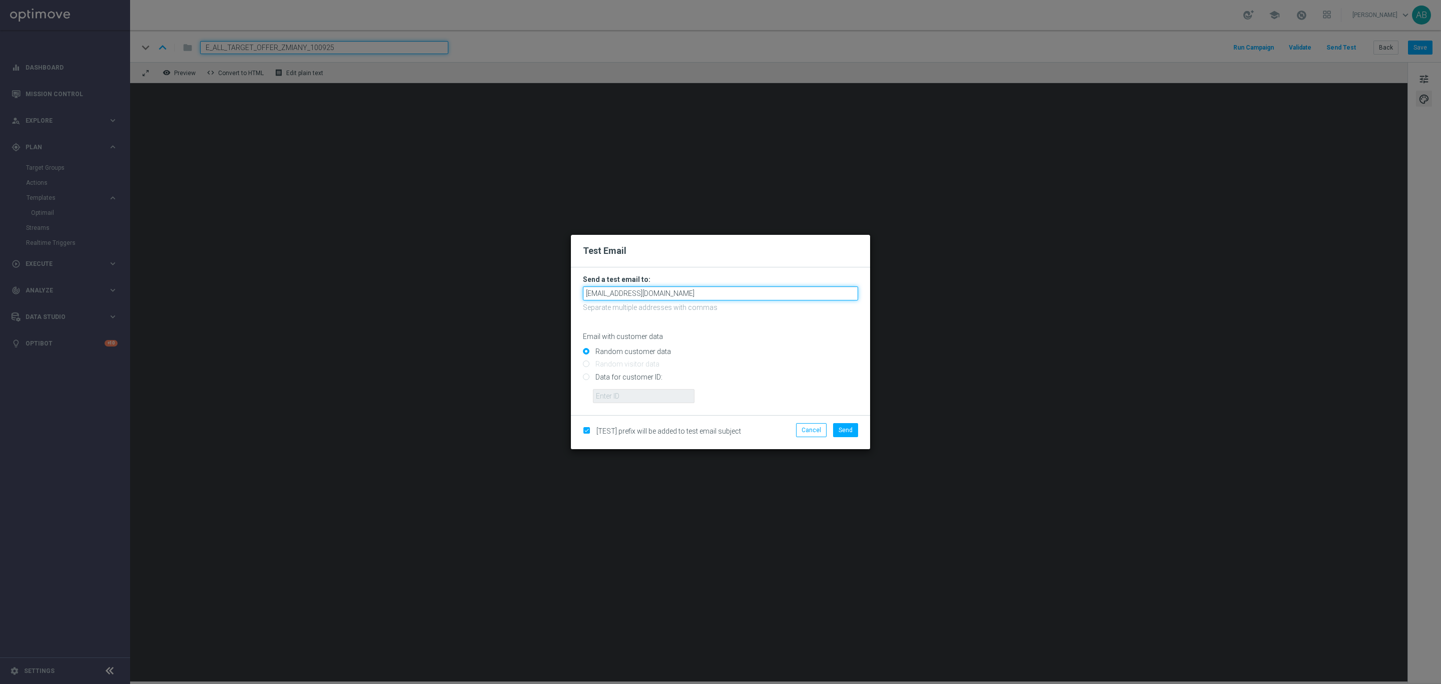
click at [677, 291] on input "andzelika.binek@sts.pl" at bounding box center [720, 293] width 275 height 14
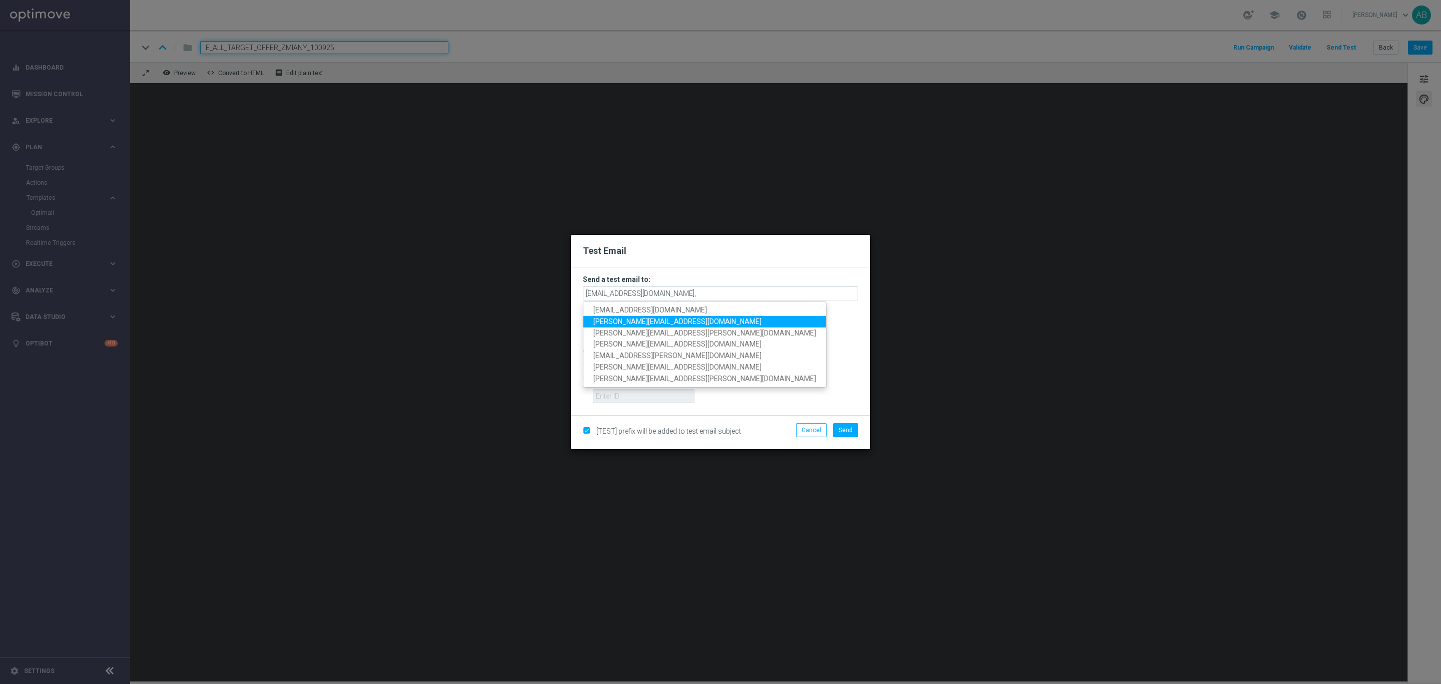
click at [661, 320] on span "katarzyna.kaminska@sts.pl" at bounding box center [678, 321] width 168 height 8
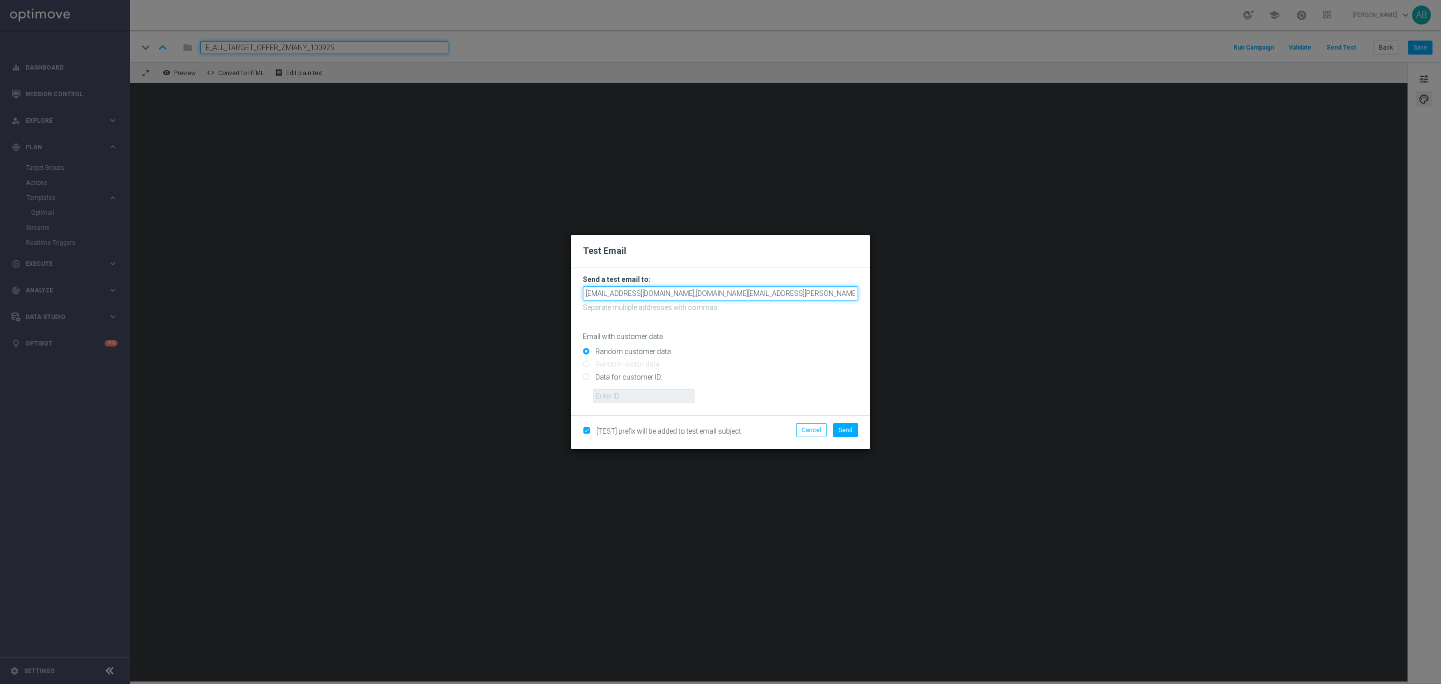
click at [770, 296] on input "andzelika.binek@sts.pl,katarzyna.kaminska@sts.pl" at bounding box center [720, 293] width 275 height 14
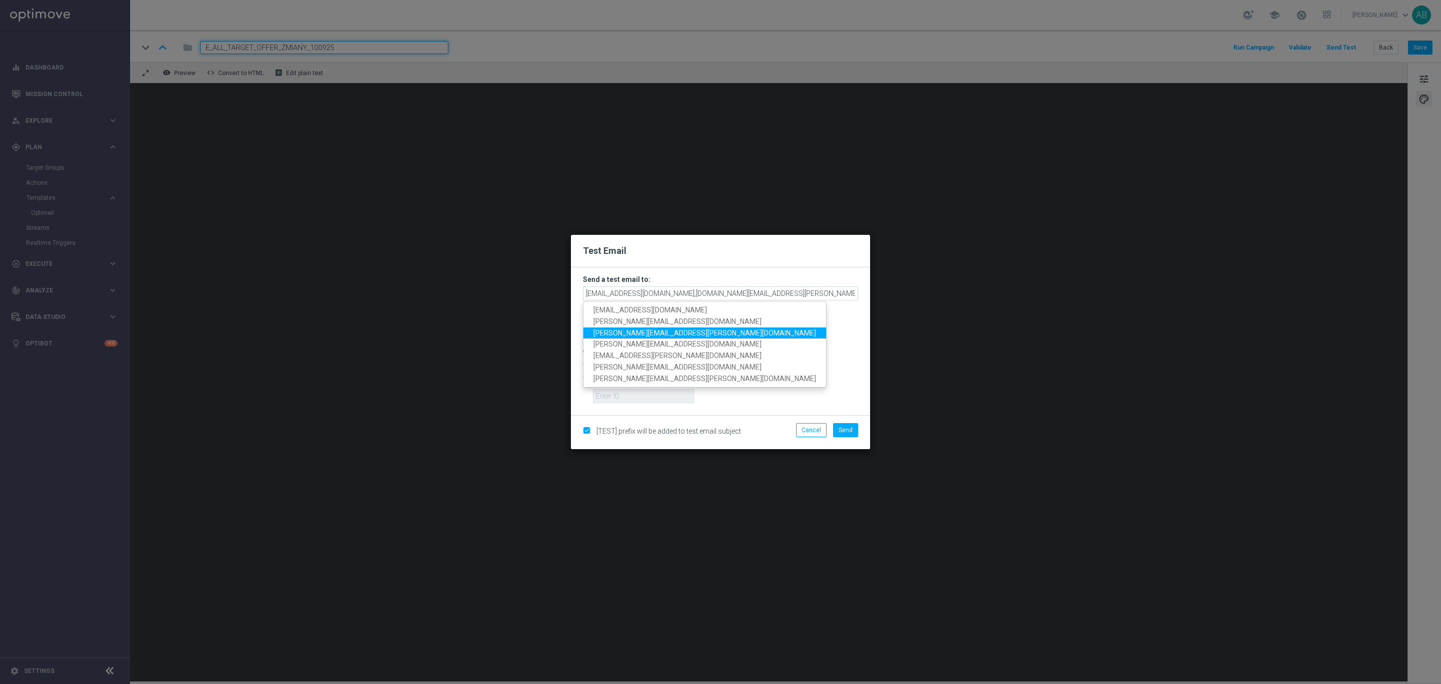
click at [668, 329] on span "tomasz.kowalczyk@sts.pl" at bounding box center [705, 332] width 223 height 8
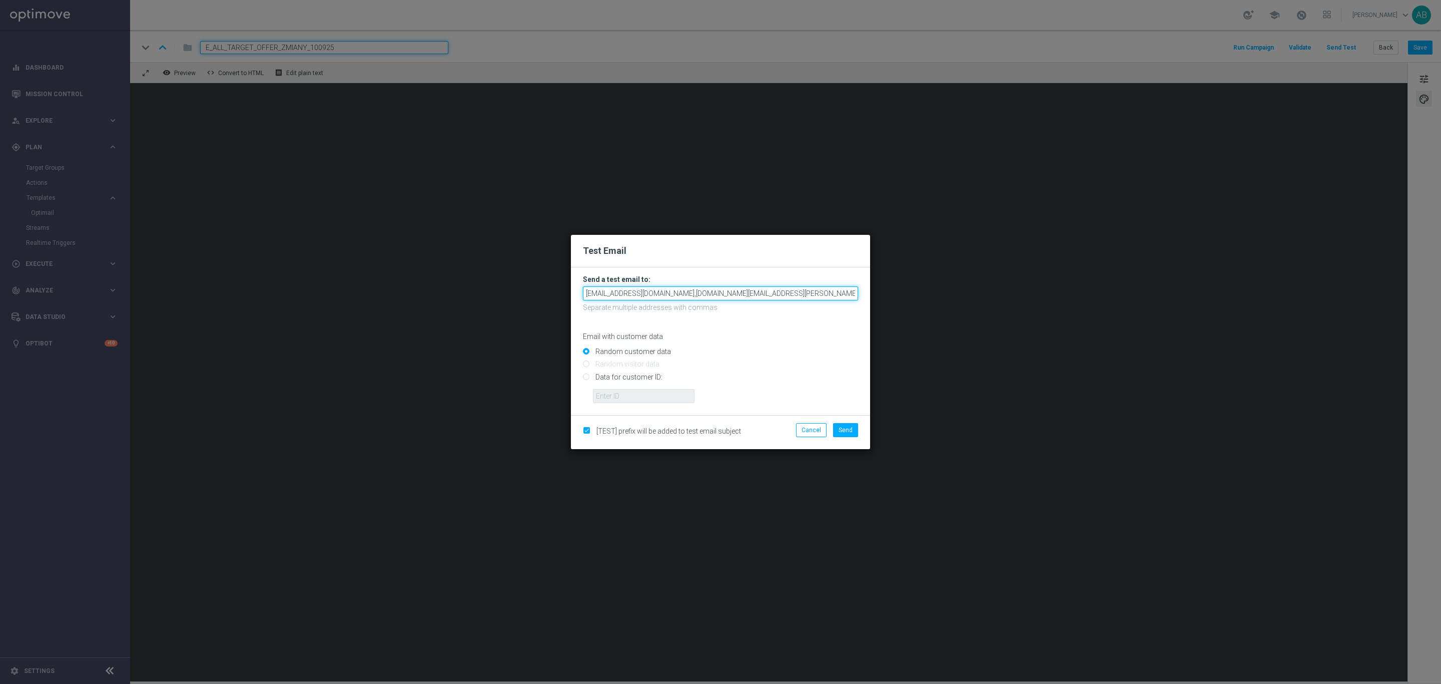
click at [837, 292] on input "andzelika.binek@sts.pl,katarzyna.kaminska@sts.pl,tomasz.kowalczyk@sts.pl" at bounding box center [720, 293] width 275 height 14
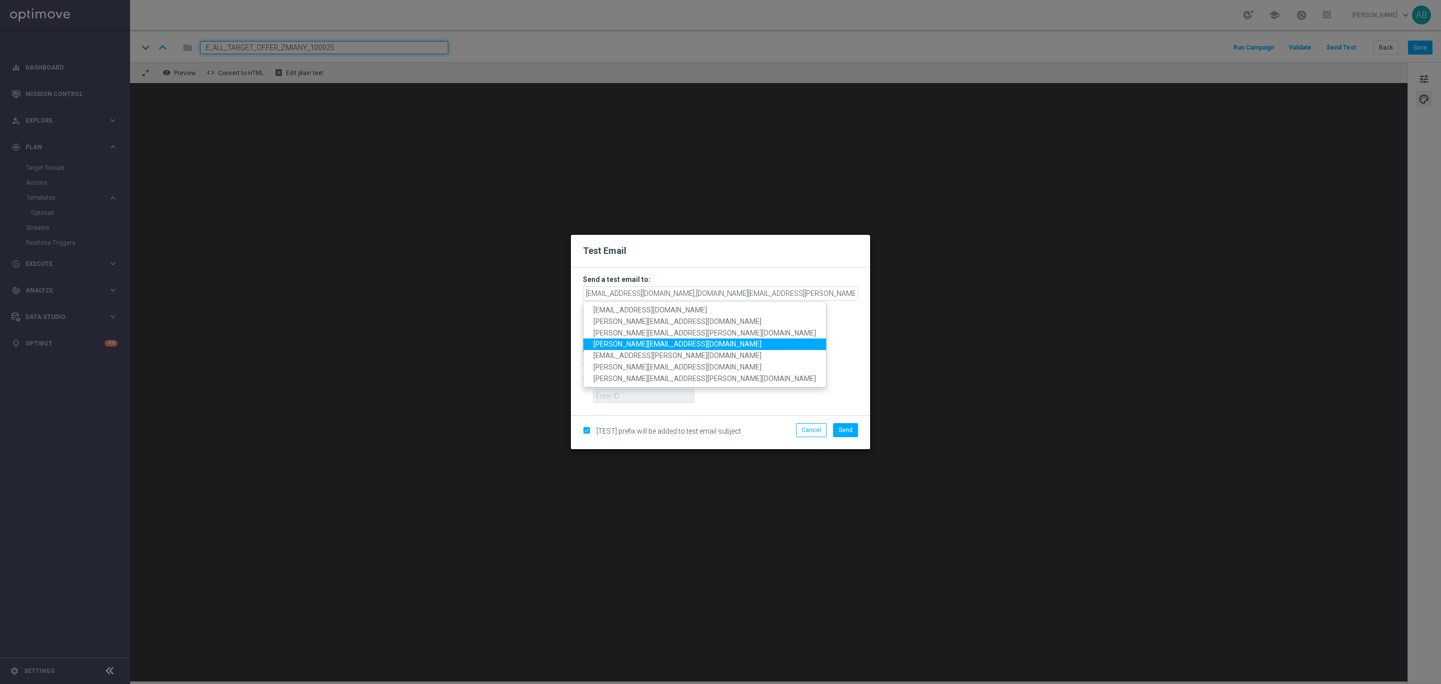
click at [652, 344] on span "krystian.potoczny@sts.pl" at bounding box center [678, 344] width 168 height 8
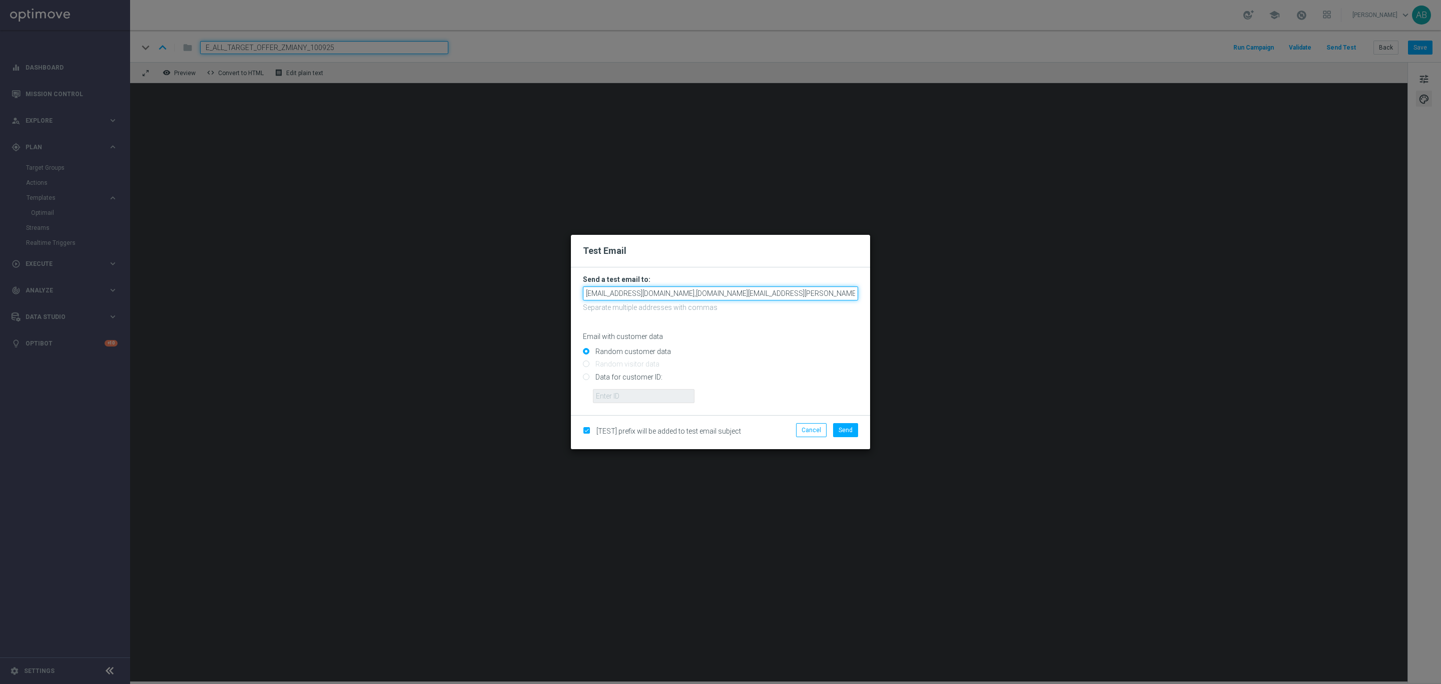
click at [808, 292] on input "andzelika.binek@sts.pl,katarzyna.kaminska@sts.pl,tomasz.kowalczyk@sts.pl,krysti…" at bounding box center [720, 293] width 275 height 14
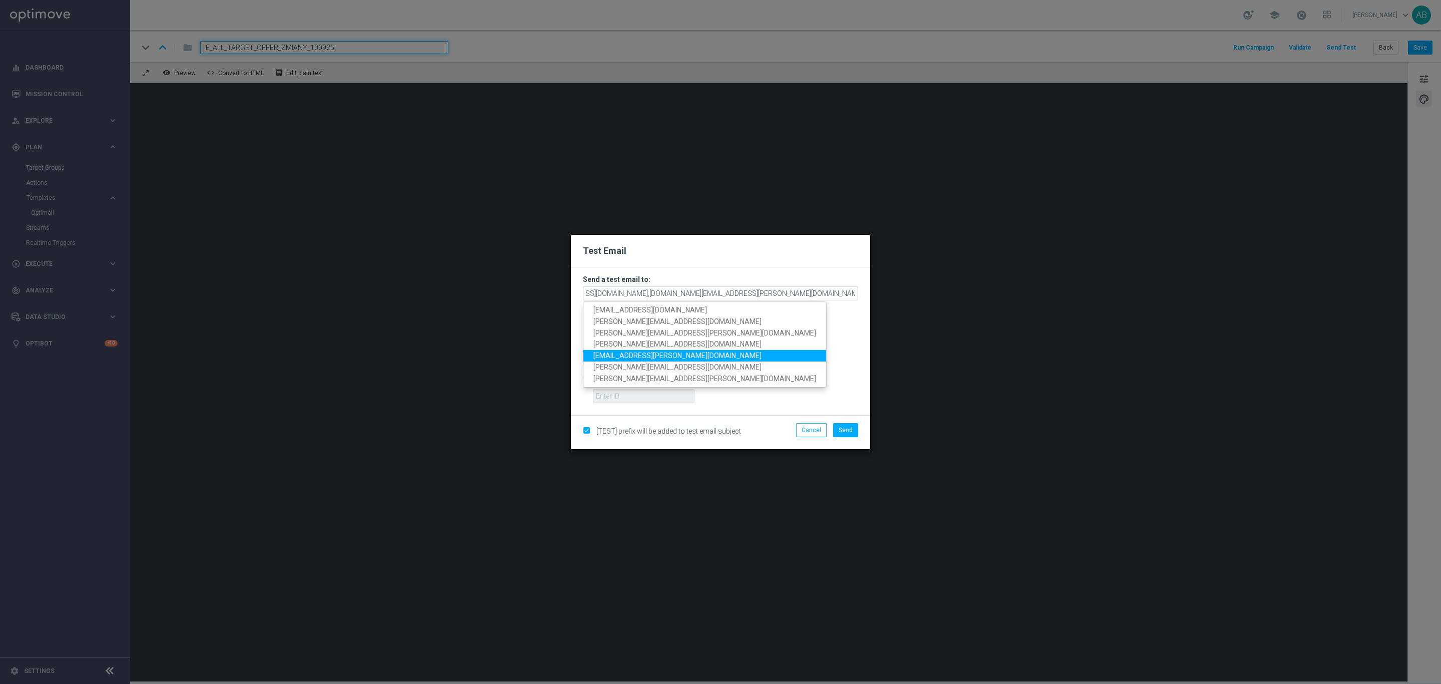
click at [658, 356] on span "patryk.przybolewski@sts.pl" at bounding box center [678, 355] width 168 height 8
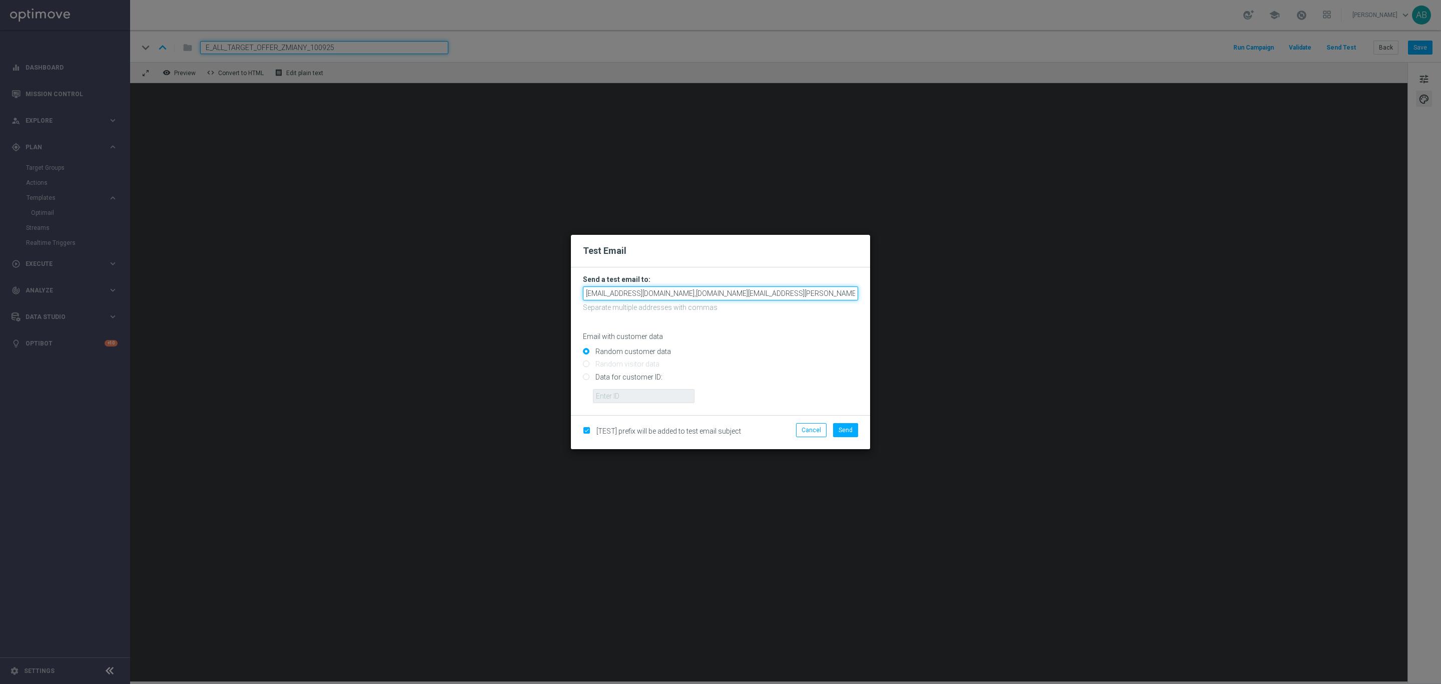
click at [802, 287] on input "andzelika.binek@sts.pl,katarzyna.kaminska@sts.pl,tomasz.kowalczyk@sts.pl,krysti…" at bounding box center [720, 293] width 275 height 14
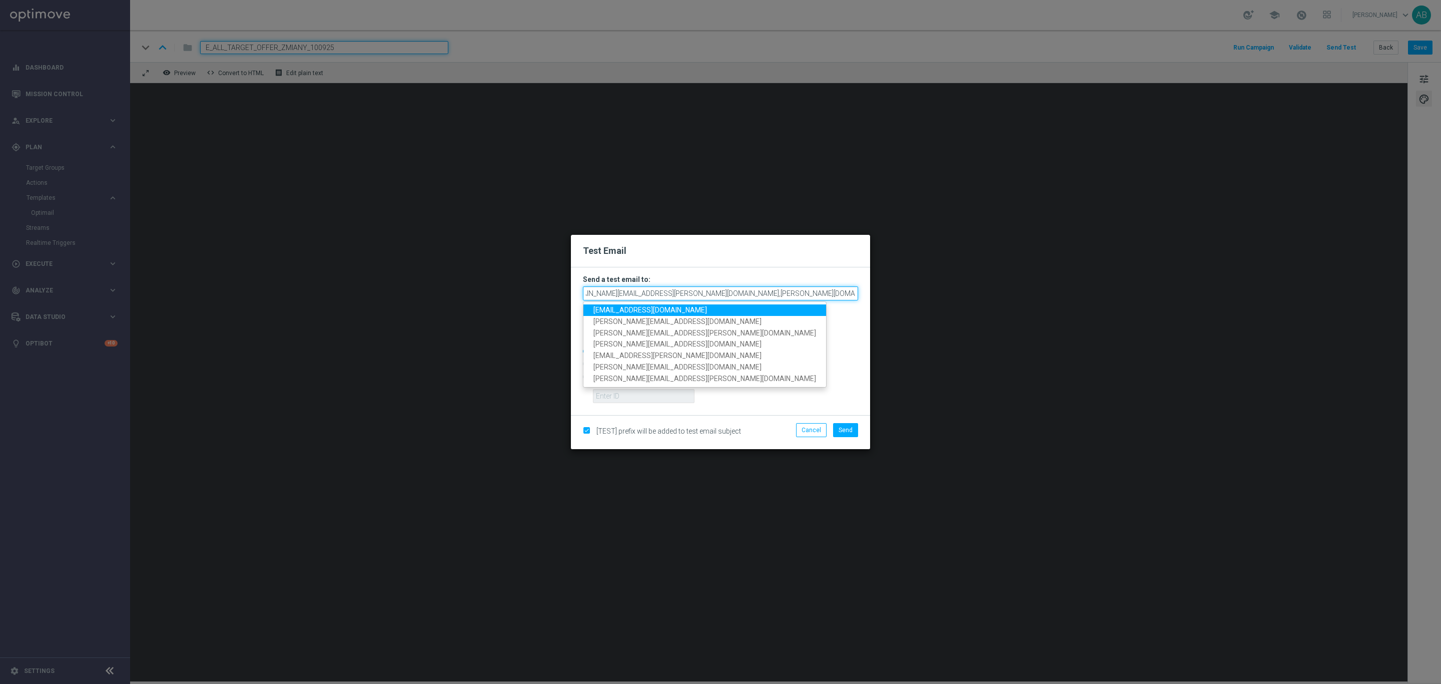
scroll to position [0, 131]
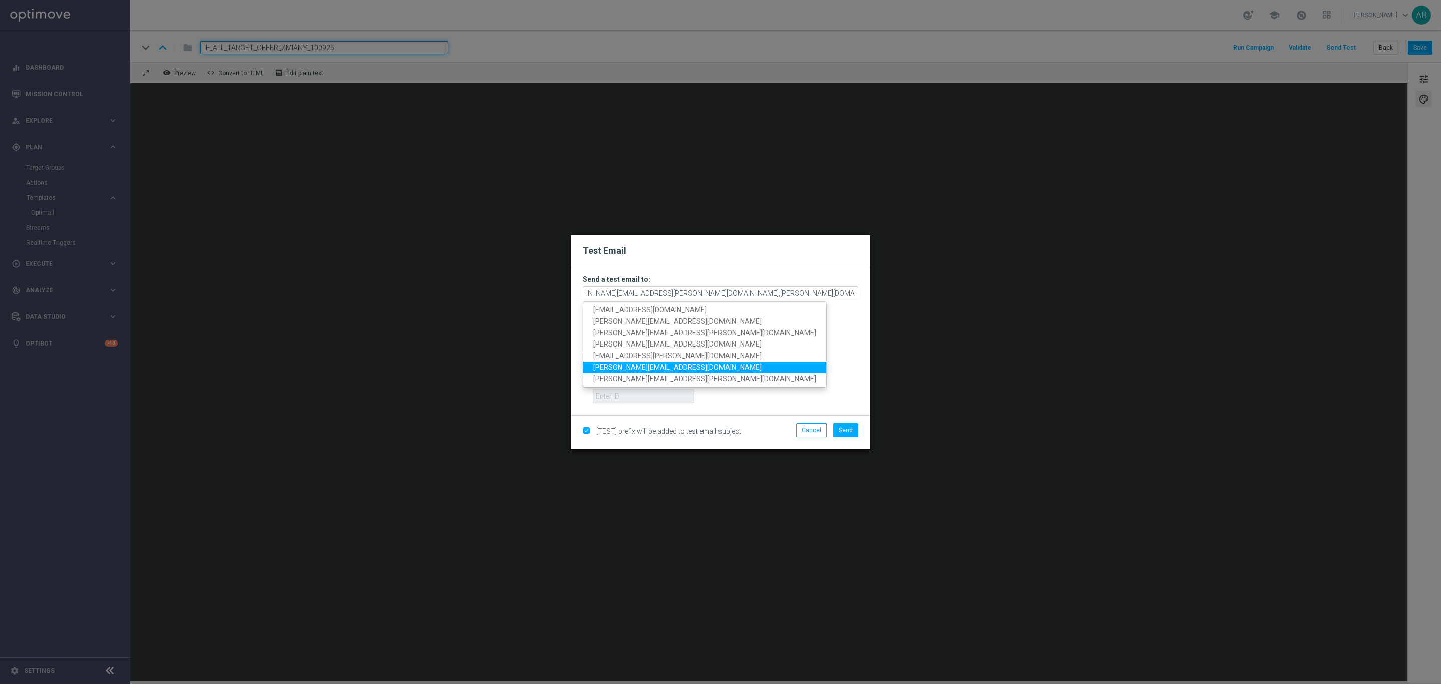
click at [670, 368] on link "antoni.litwinek@sts.pl" at bounding box center [705, 367] width 243 height 12
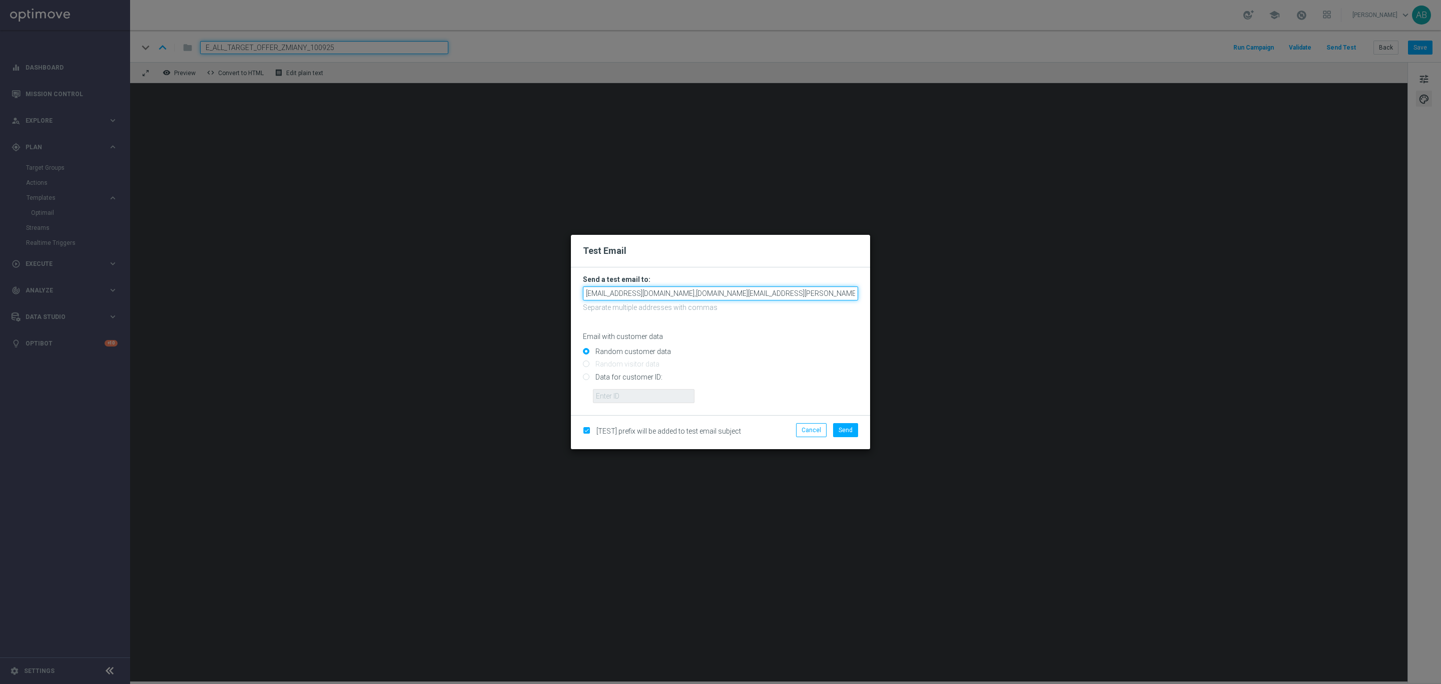
click at [832, 294] on input "andzelika.binek@sts.pl,katarzyna.kaminska@sts.pl,tomasz.kowalczyk@sts.pl,krysti…" at bounding box center [720, 293] width 275 height 14
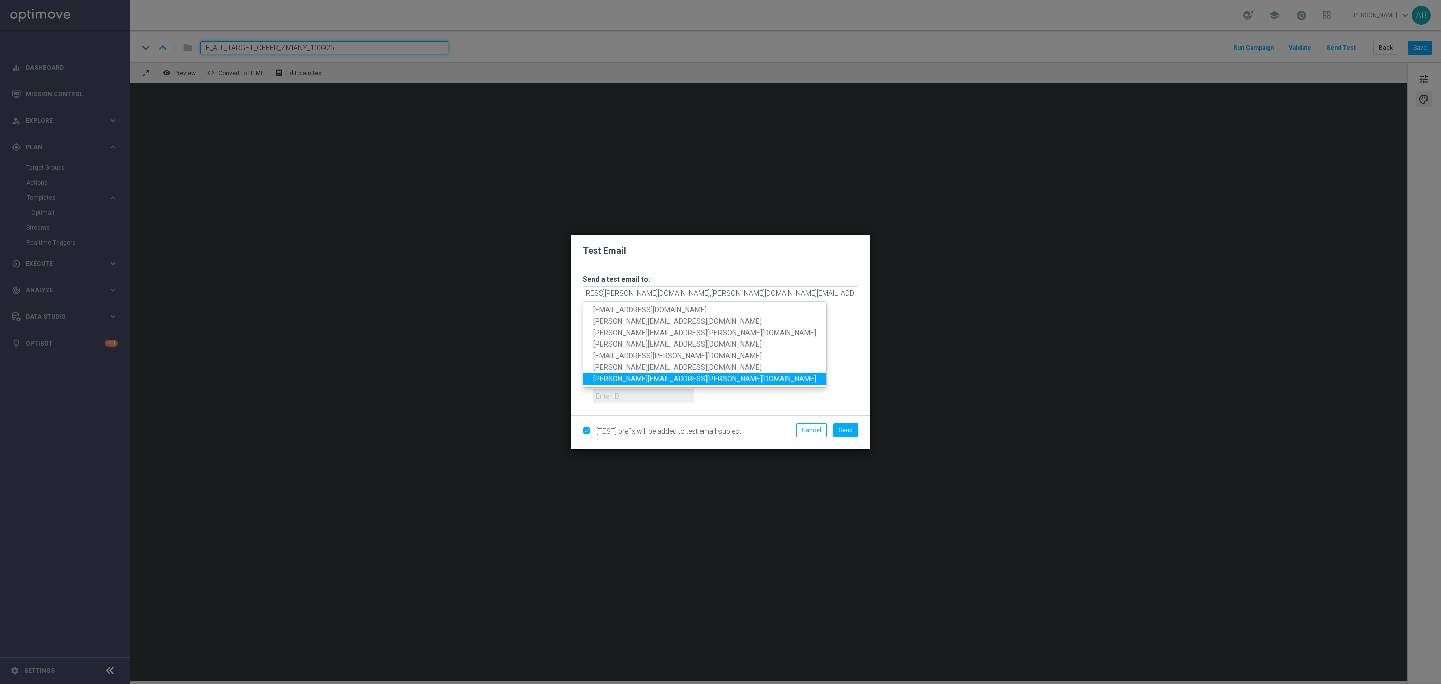
click at [673, 376] on link "maciej.muras@sts.pl" at bounding box center [705, 379] width 243 height 12
type input "andzelika.binek@sts.pl,katarzyna.kaminska@sts.pl,tomasz.kowalczyk@sts.pl,krysti…"
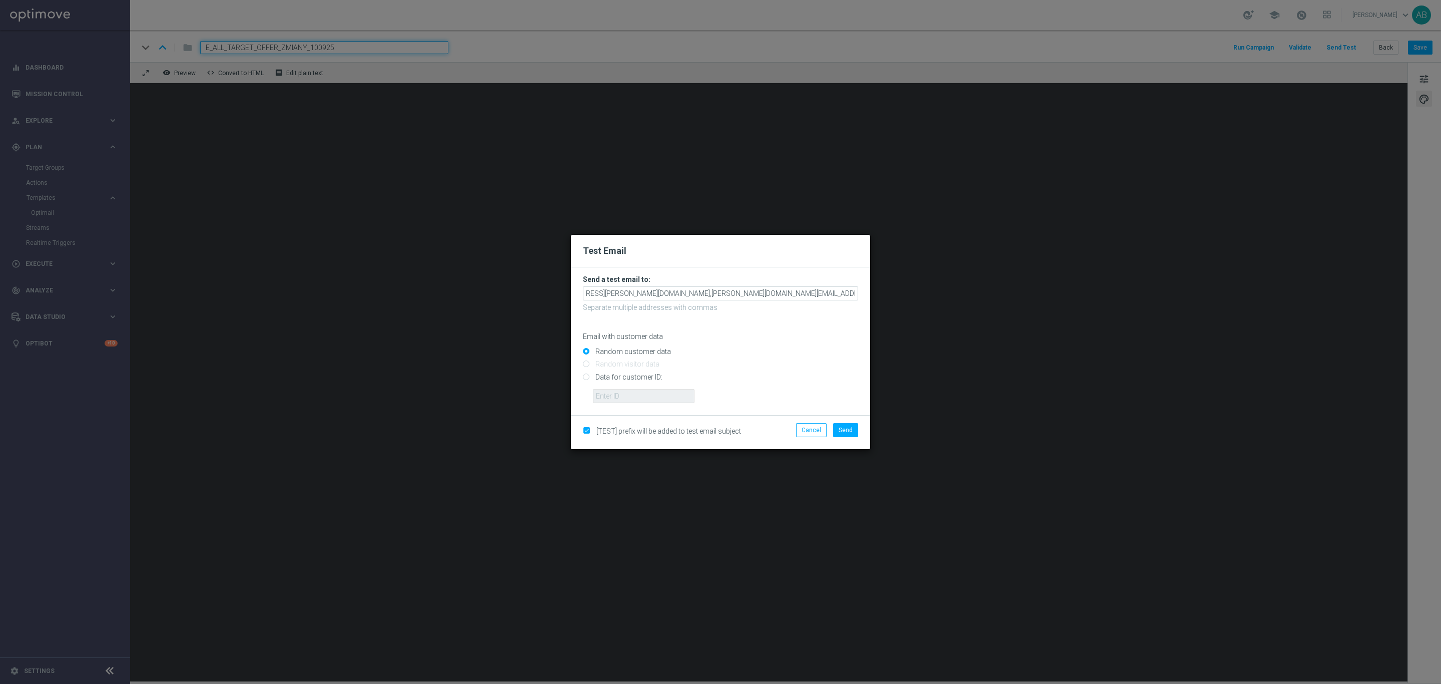
scroll to position [0, 0]
click at [845, 425] on button "Send" at bounding box center [845, 430] width 25 height 14
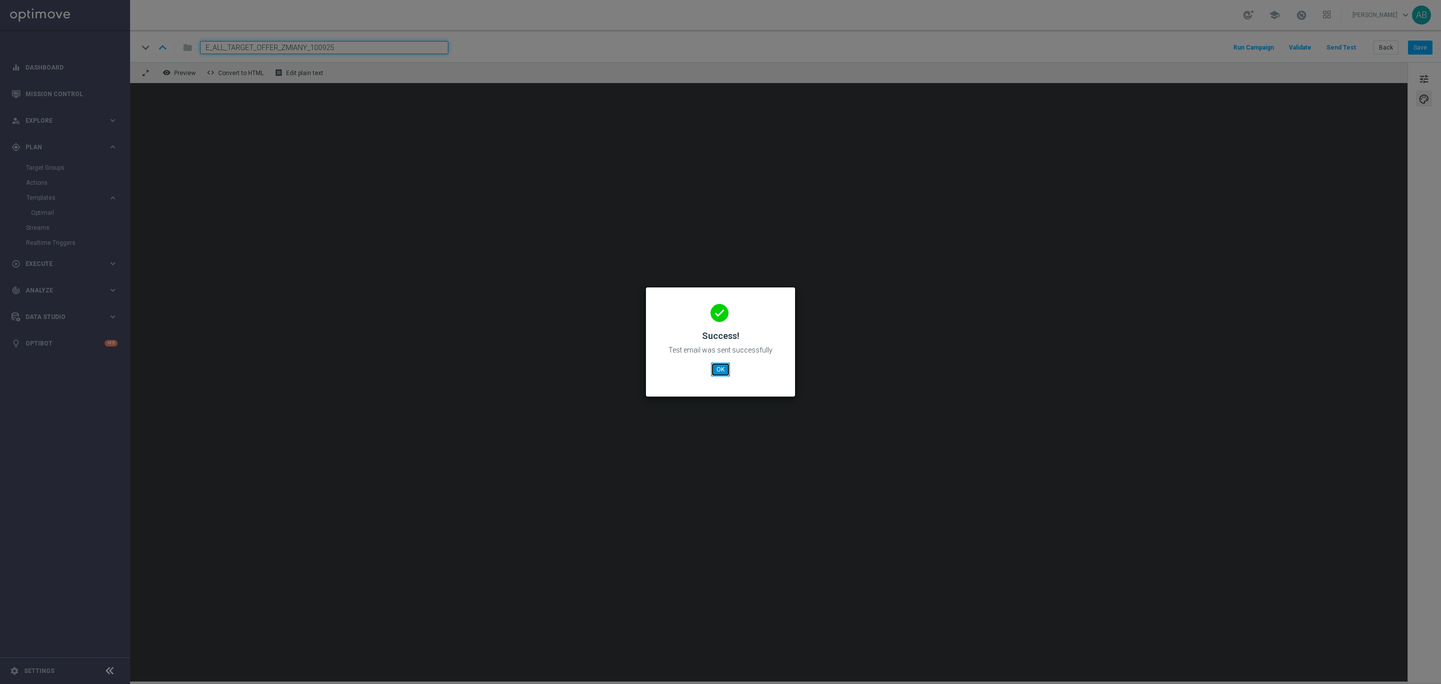
drag, startPoint x: 724, startPoint y: 371, endPoint x: 717, endPoint y: 372, distance: 7.2
click at [723, 371] on button "OK" at bounding box center [720, 369] width 19 height 14
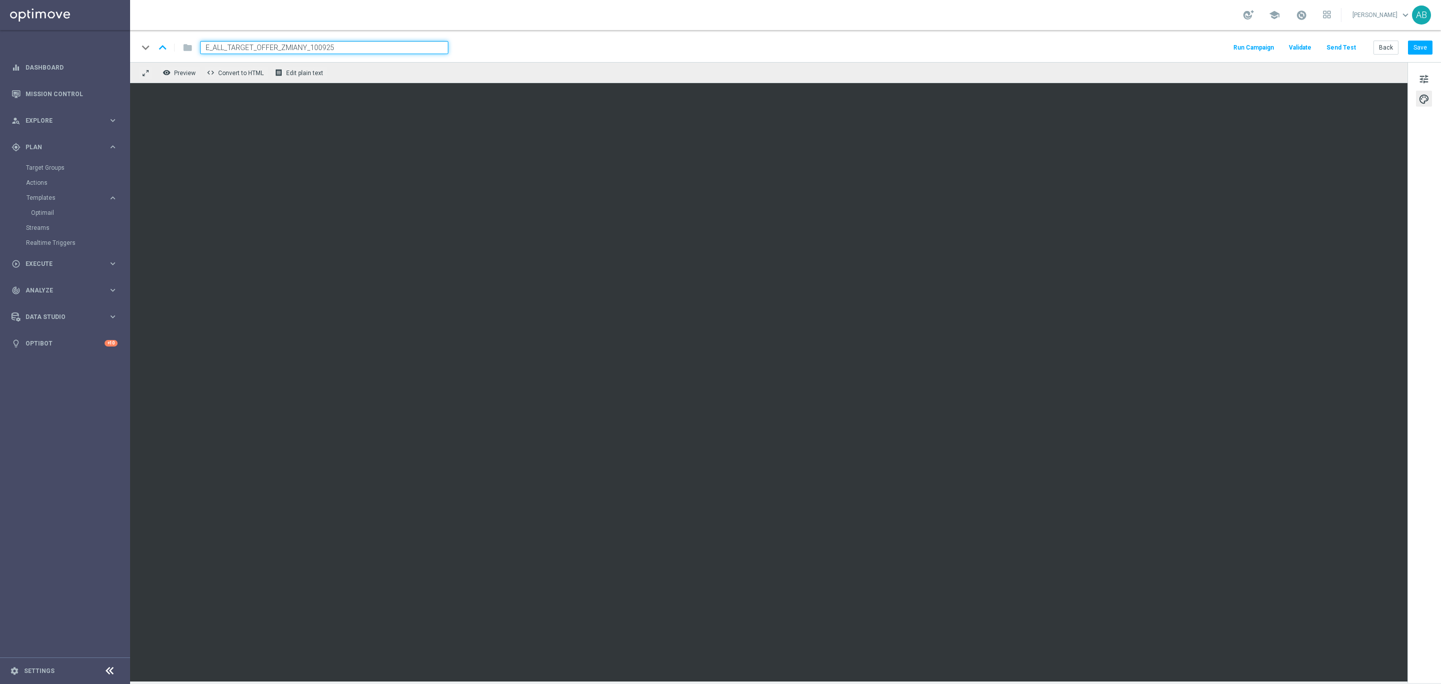
click at [1351, 48] on button "Send Test" at bounding box center [1341, 48] width 33 height 14
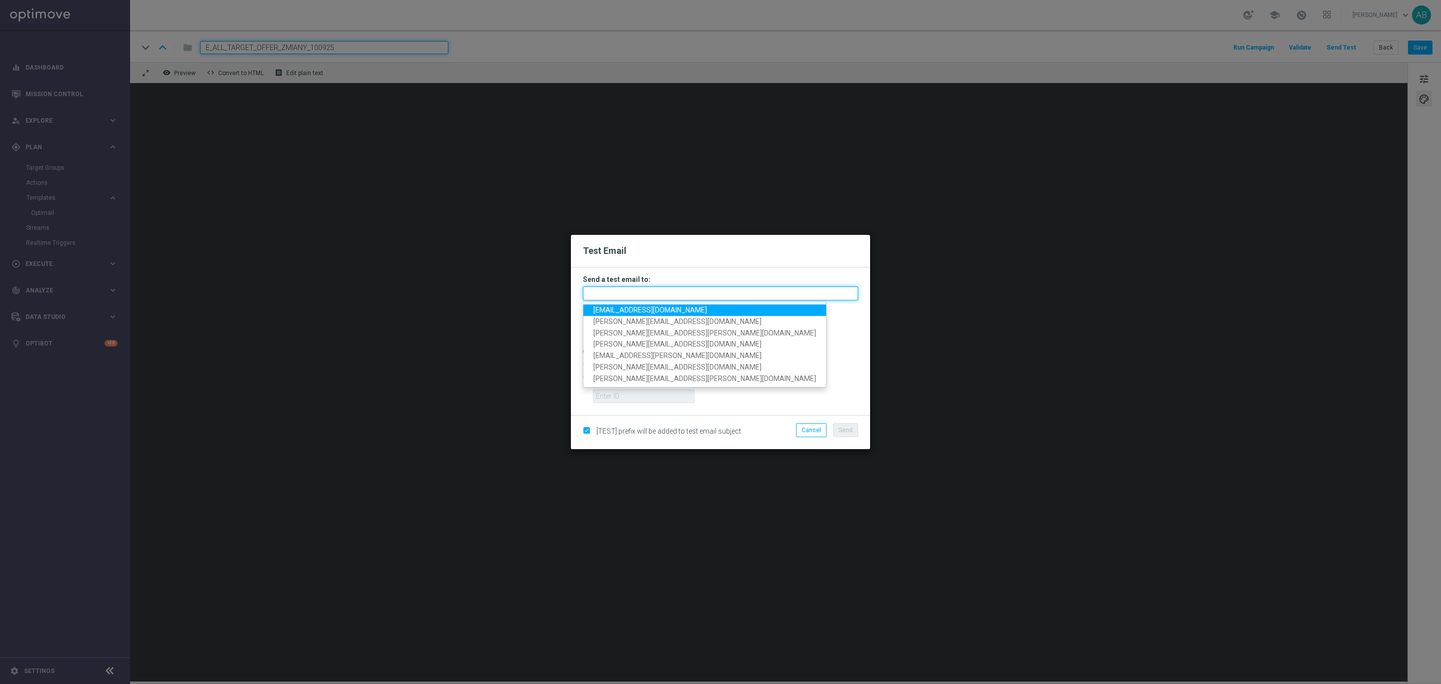
click at [645, 292] on input "text" at bounding box center [720, 293] width 275 height 14
drag, startPoint x: 643, startPoint y: 307, endPoint x: 682, endPoint y: 327, distance: 44.1
click at [643, 307] on span "andzelika.binek@sts.pl" at bounding box center [651, 310] width 114 height 8
type input "andzelika.binek@sts.pl"
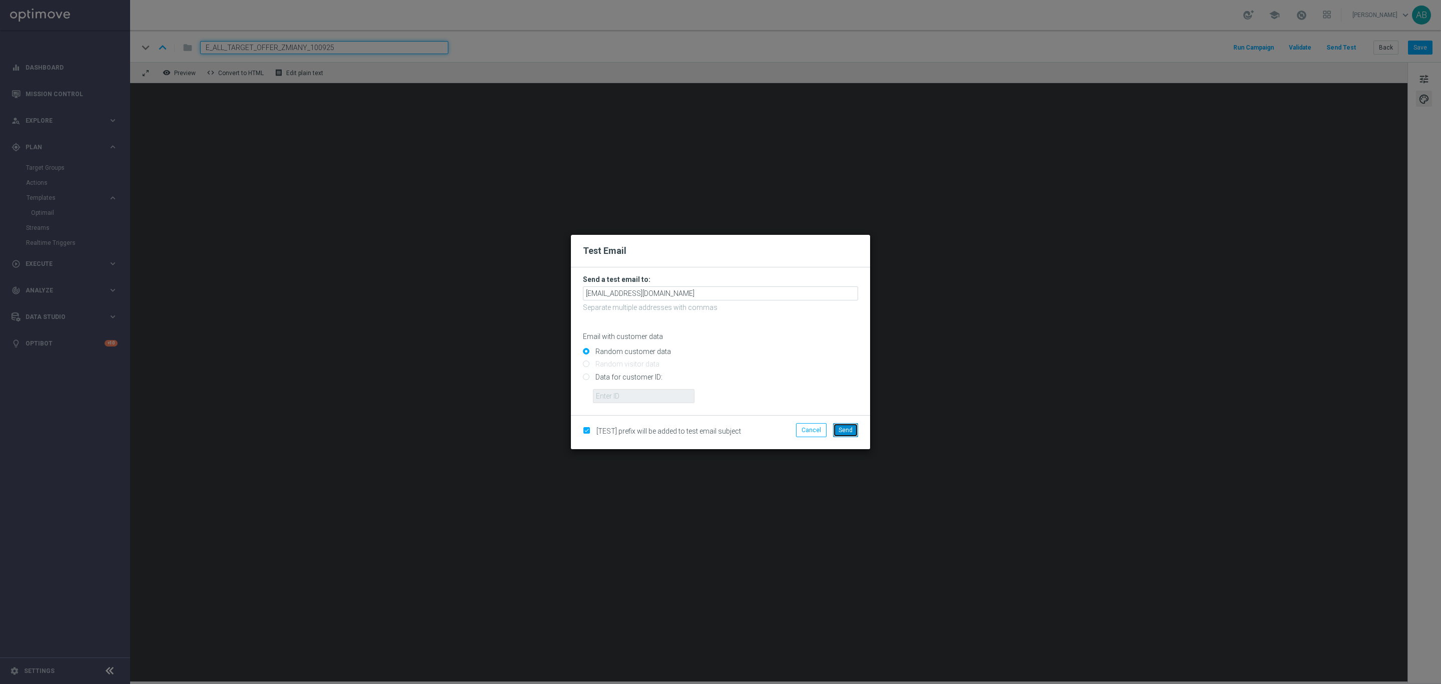
click at [846, 426] on span "Send" at bounding box center [846, 429] width 14 height 7
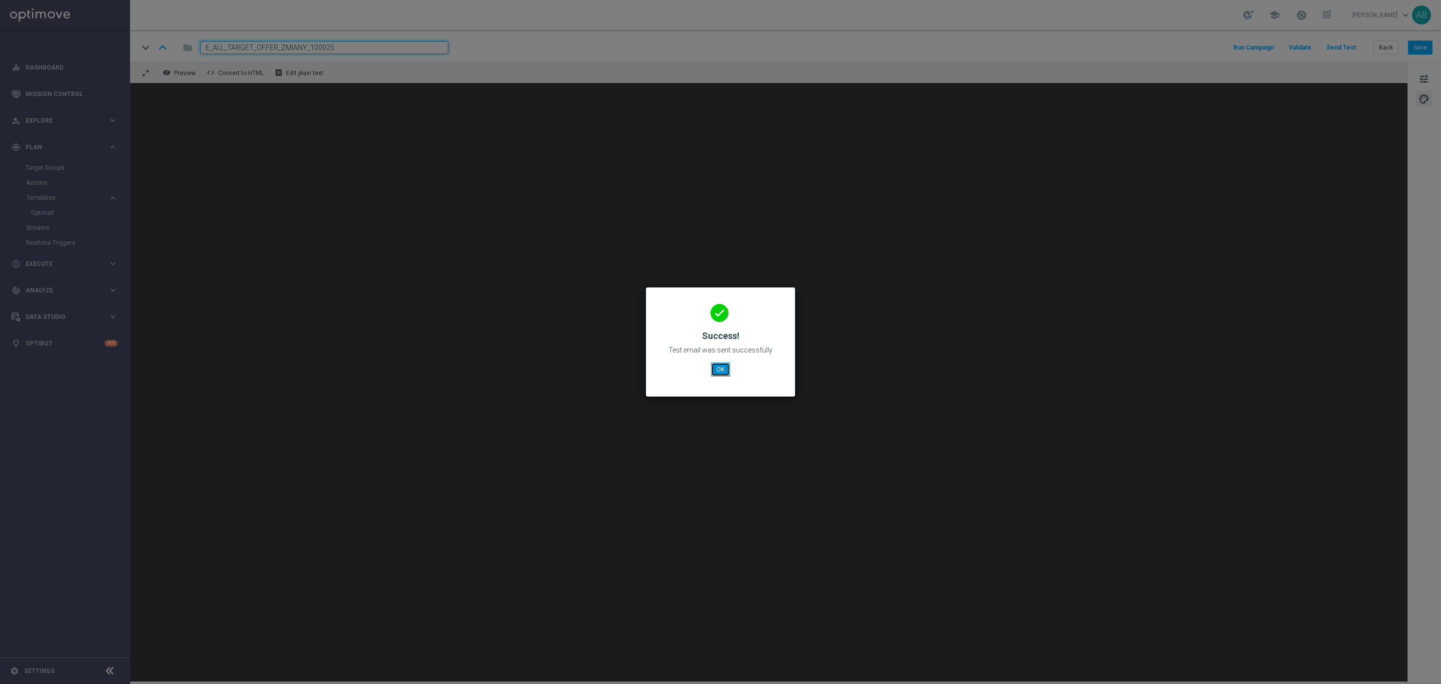
click at [721, 370] on button "OK" at bounding box center [720, 369] width 19 height 14
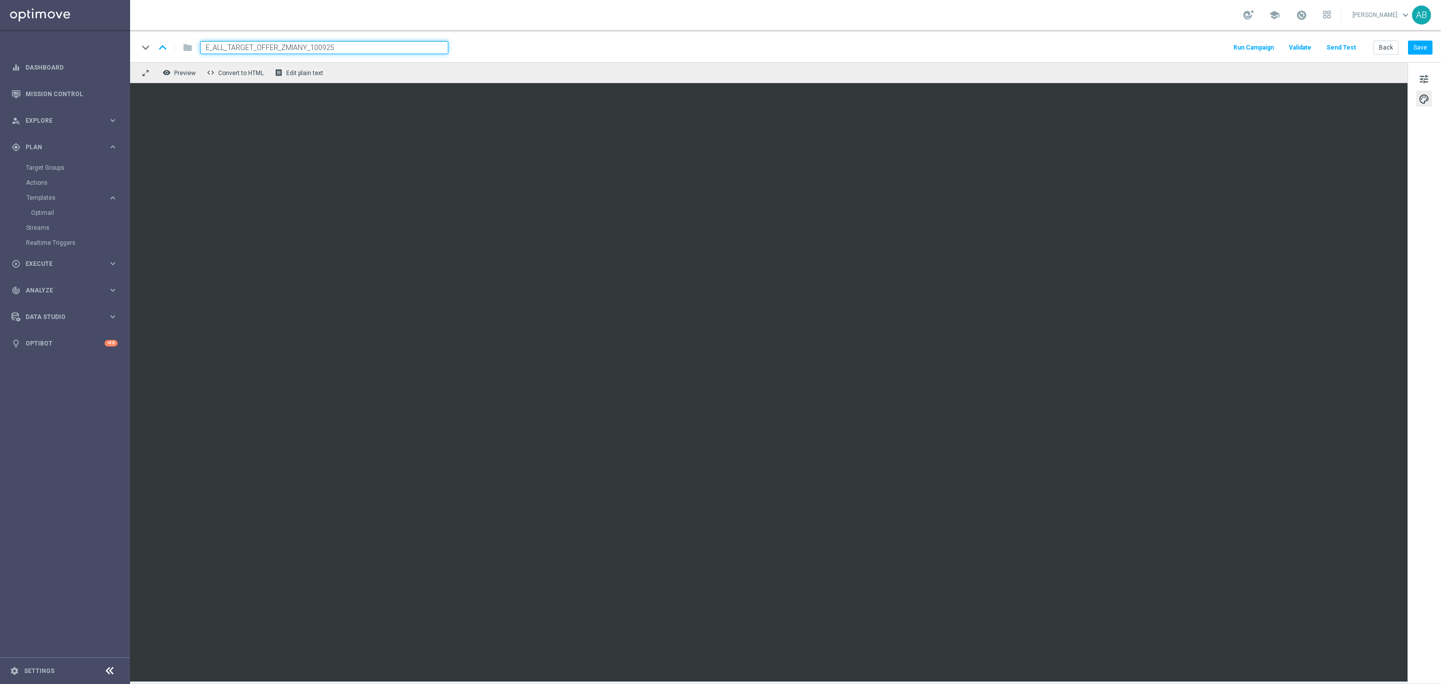
click at [1350, 48] on button "Send Test" at bounding box center [1341, 48] width 33 height 14
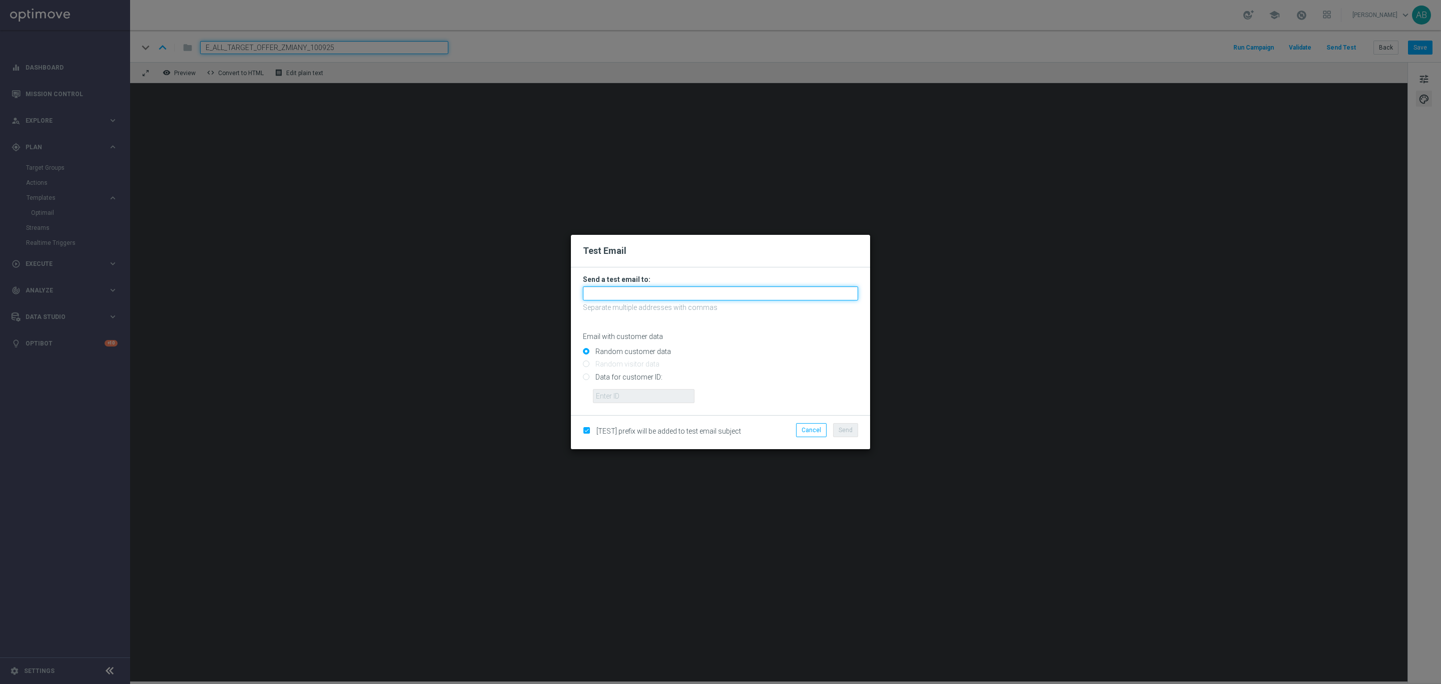
click at [638, 298] on input "text" at bounding box center [720, 293] width 275 height 14
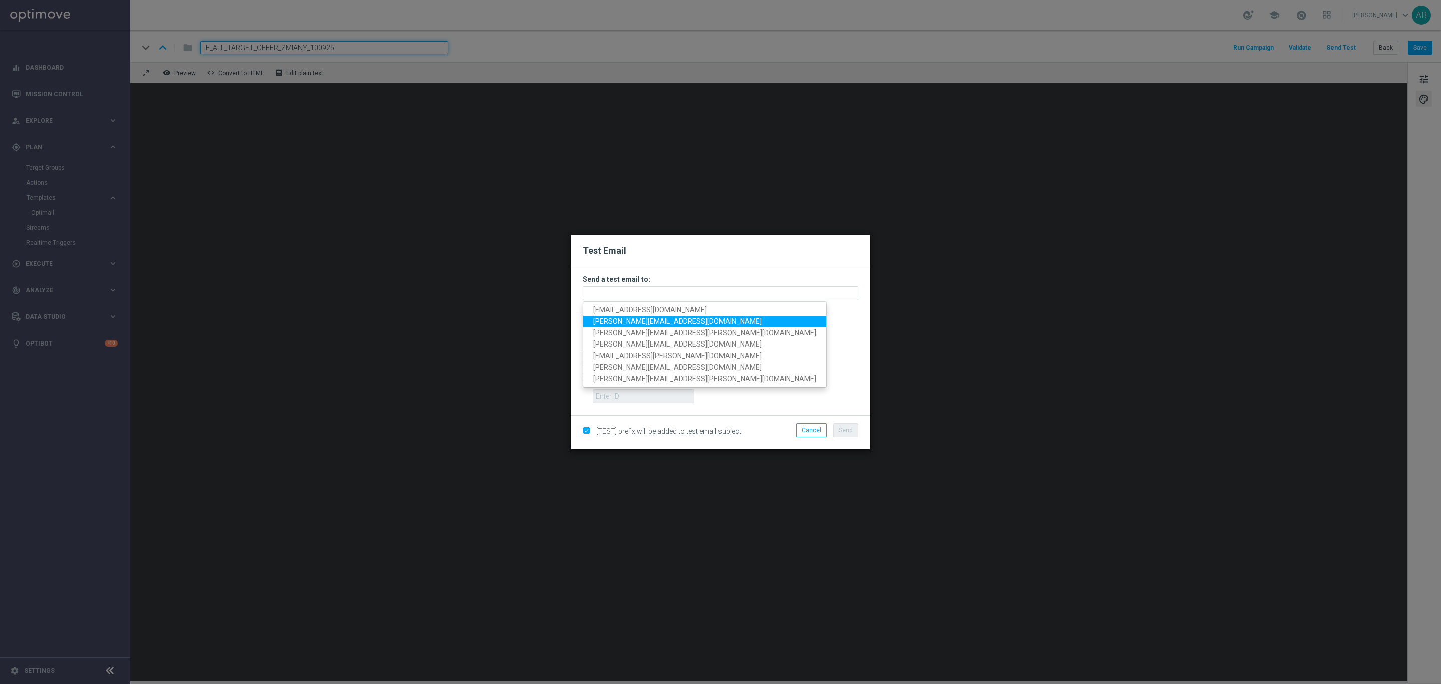
click at [644, 321] on span "katarzyna.kaminska@sts.pl" at bounding box center [678, 321] width 168 height 8
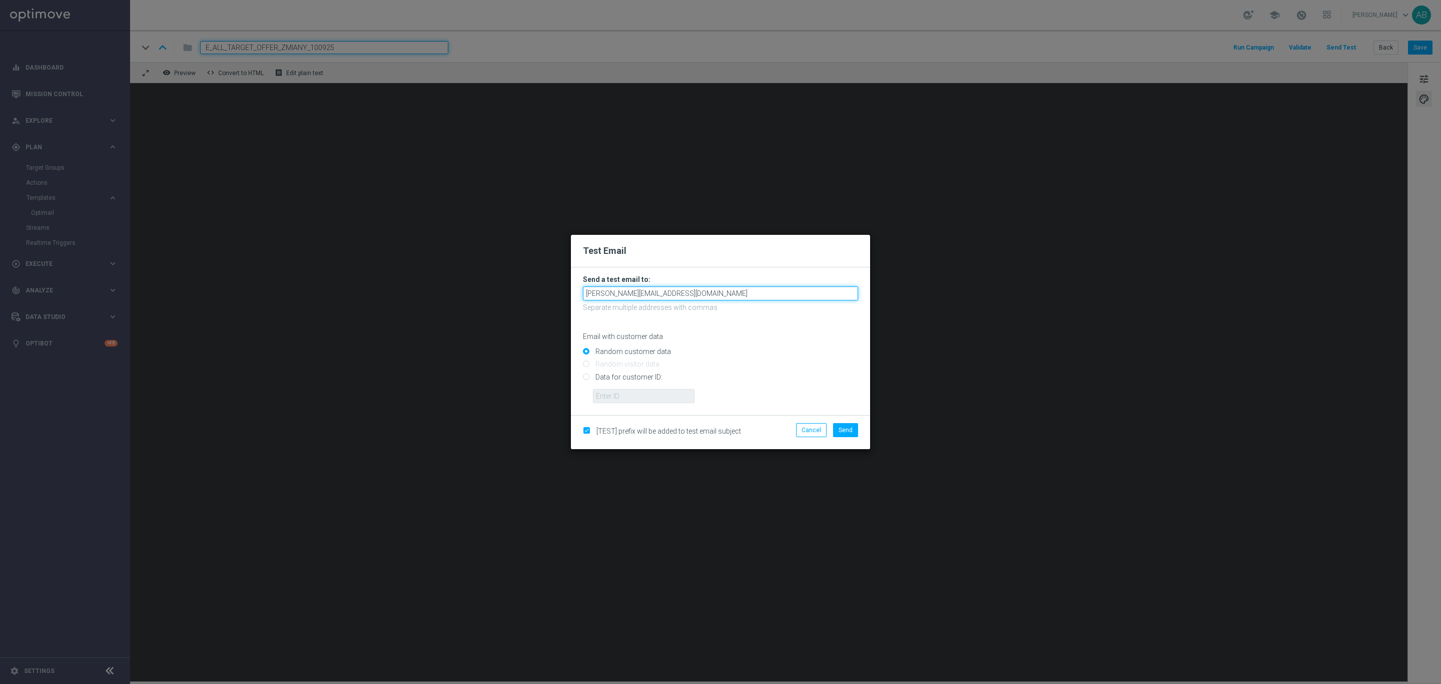
click at [679, 293] on input "katarzyna.kaminska@sts.pl" at bounding box center [720, 293] width 275 height 14
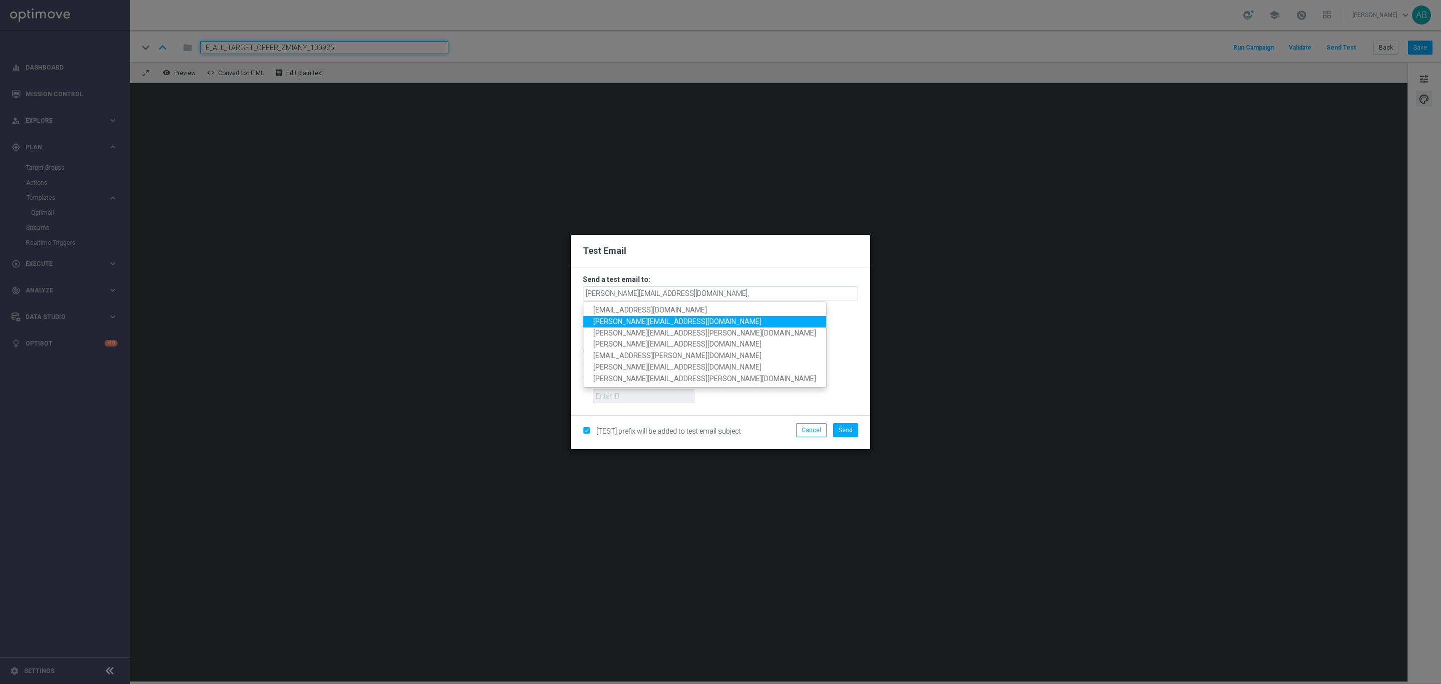
click at [680, 322] on link "katarzyna.kaminska@sts.pl" at bounding box center [705, 322] width 243 height 12
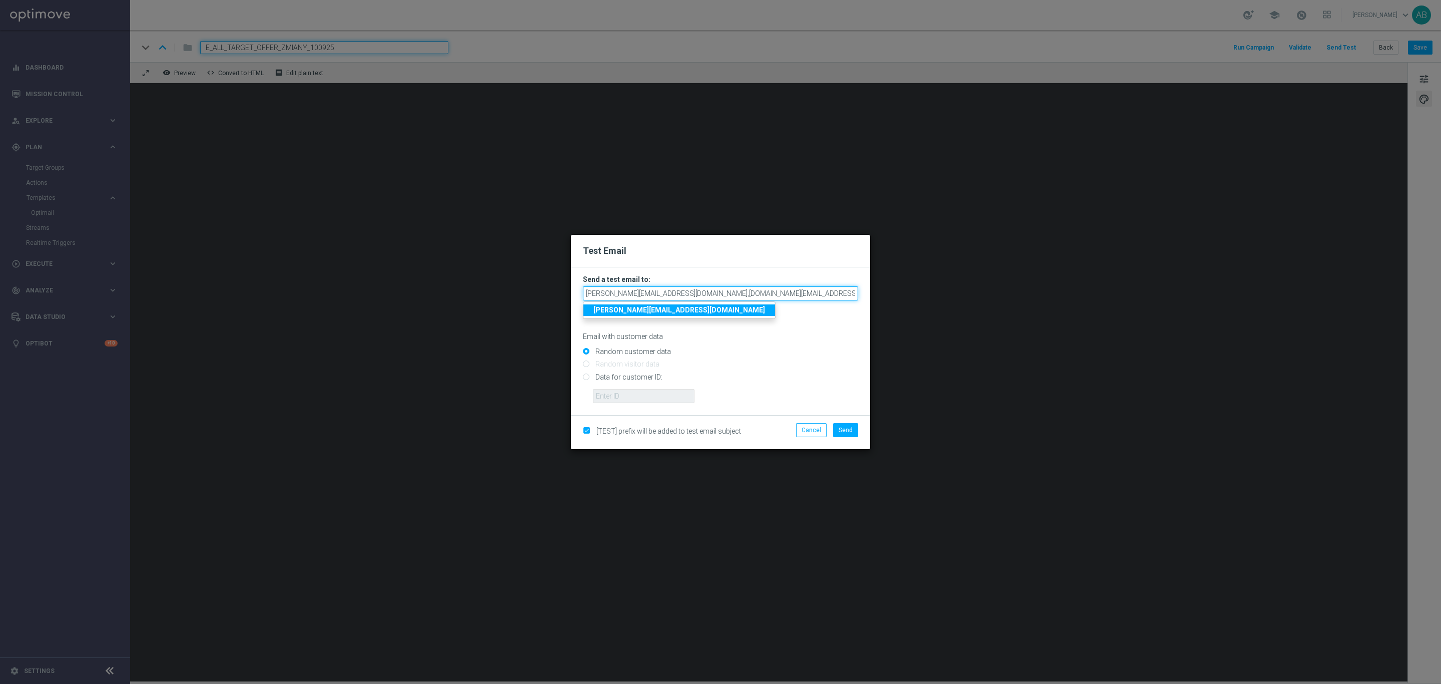
drag, startPoint x: 775, startPoint y: 290, endPoint x: 673, endPoint y: 290, distance: 101.6
click at [673, 290] on input "katarzyna.kaminska@sts.pl,katarzyna.kaminska@sts.pl" at bounding box center [720, 293] width 275 height 14
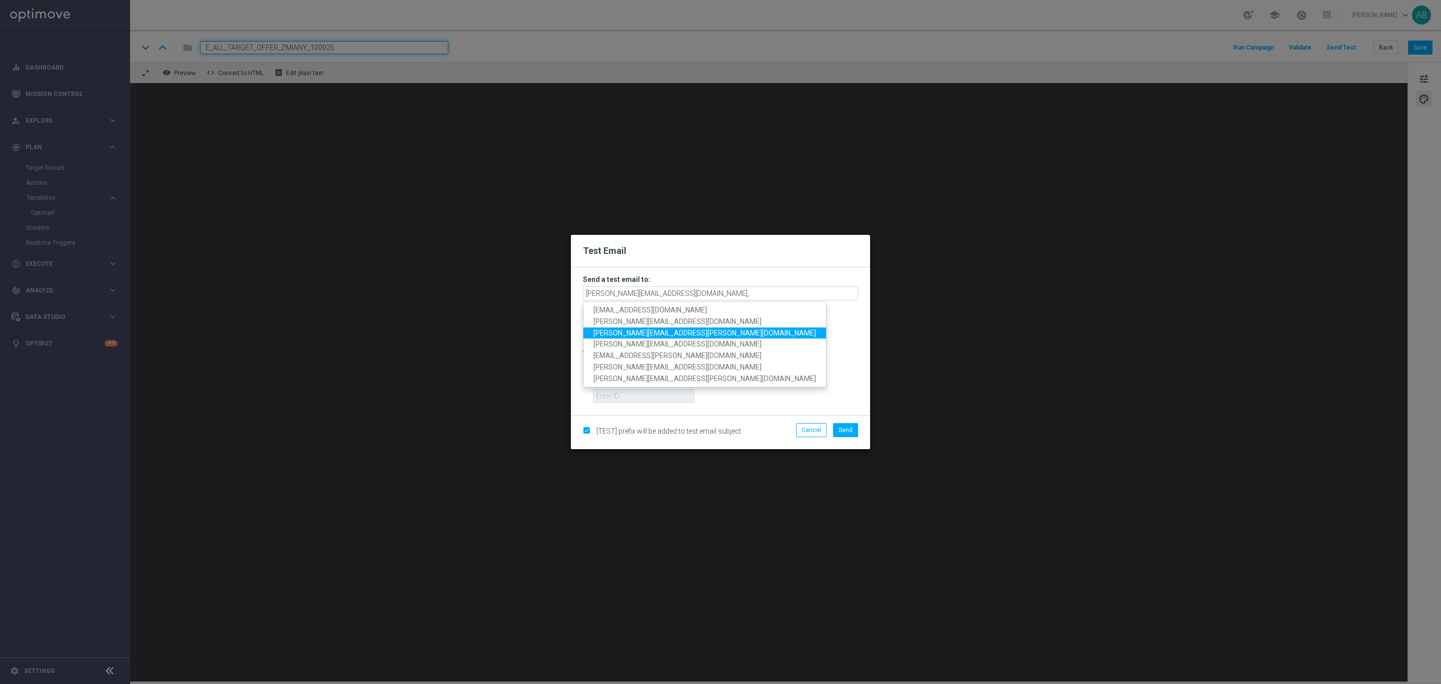
click at [670, 327] on link "tomasz.kowalczyk@sts.pl" at bounding box center [705, 333] width 243 height 12
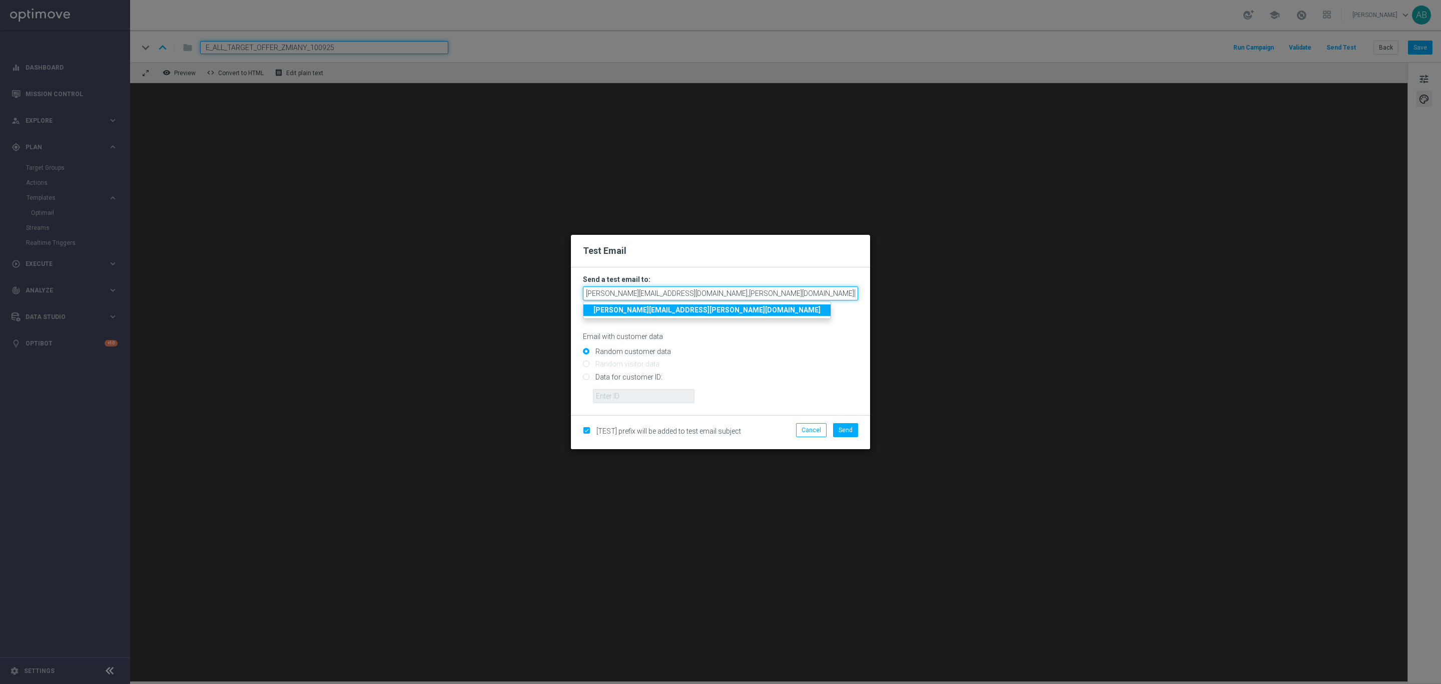
drag, startPoint x: 784, startPoint y: 295, endPoint x: 778, endPoint y: 295, distance: 6.0
click at [783, 295] on input "katarzyna.kaminska@sts.pl,tomasz.kowalczyk@sts.pl" at bounding box center [720, 293] width 275 height 14
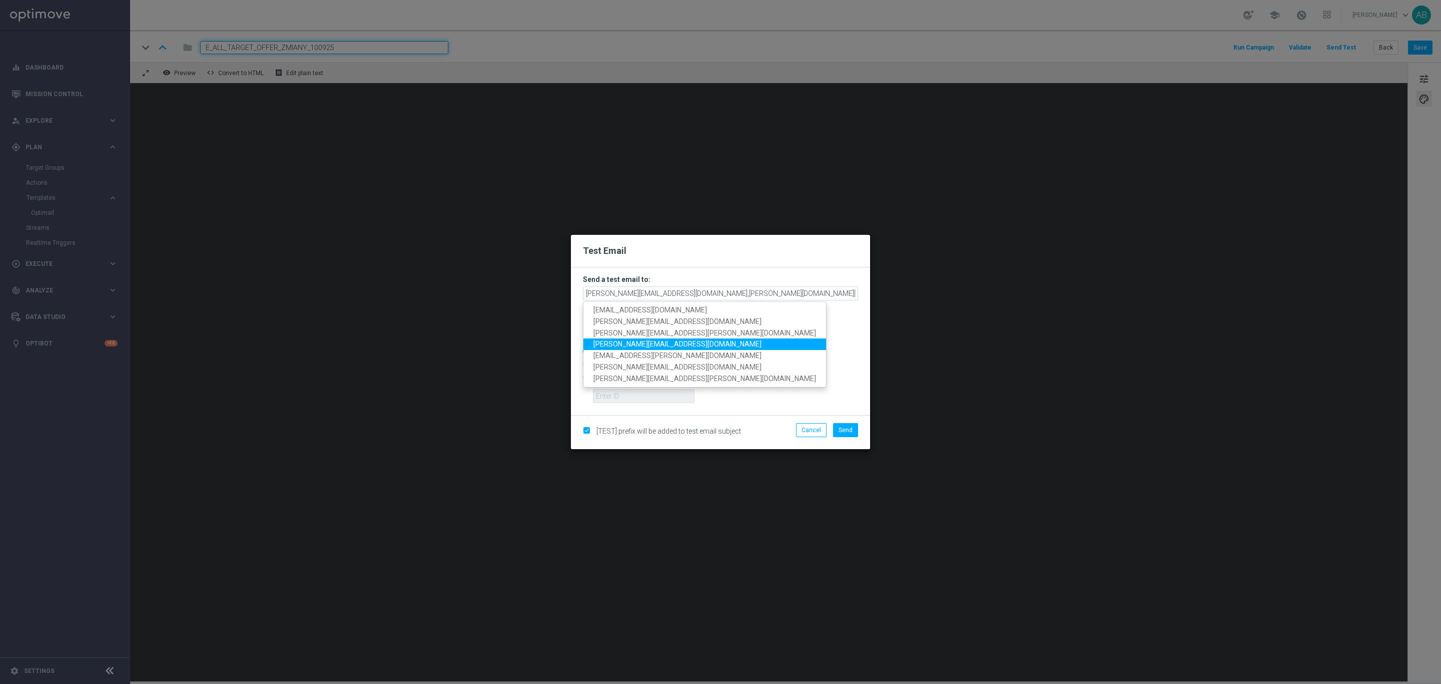
click at [674, 340] on link "krystian.potoczny@sts.pl" at bounding box center [705, 344] width 243 height 12
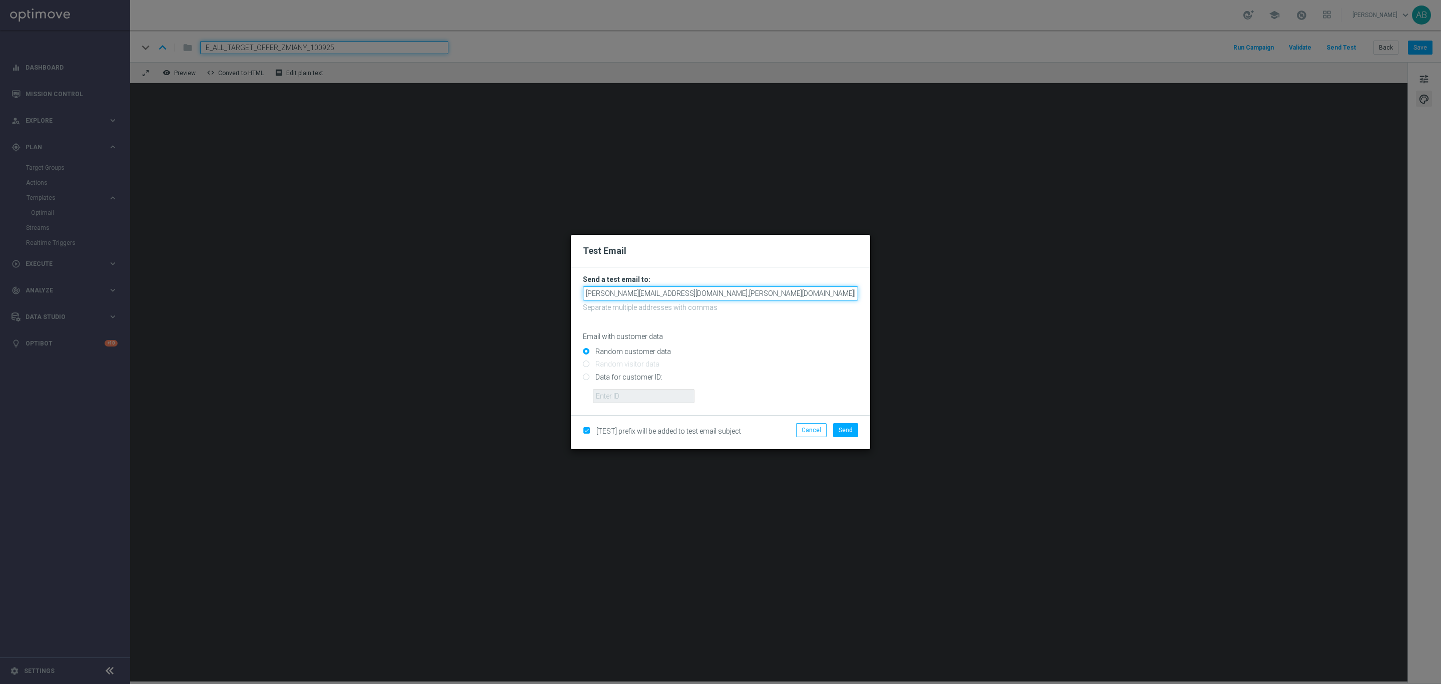
click at [841, 290] on input "katarzyna.kaminska@sts.pl,tomasz.kowalczyk@sts.pl,krystian.potoczny@sts.pl" at bounding box center [720, 293] width 275 height 14
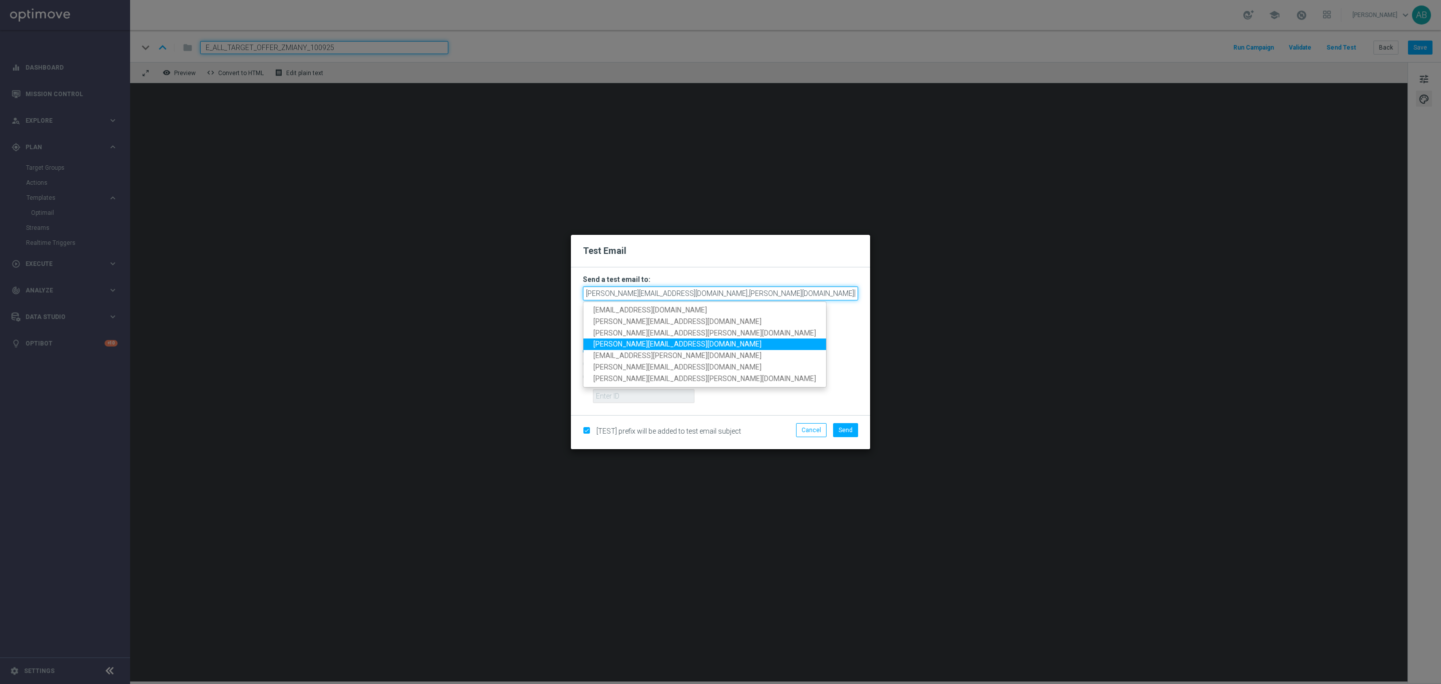
click at [807, 297] on input "katarzyna.kaminska@sts.pl,tomasz.kowalczyk@sts.pl,krystian.potoczny@sts.pl," at bounding box center [720, 293] width 275 height 14
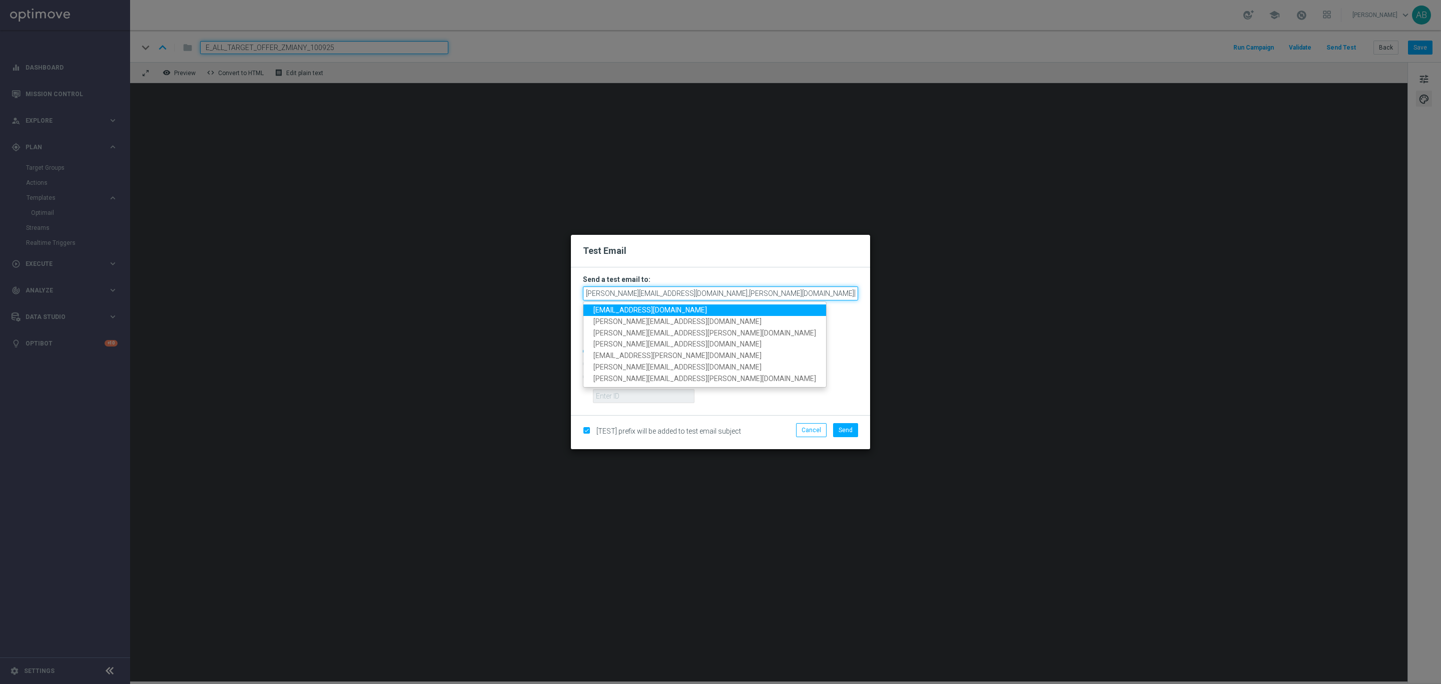
click at [836, 293] on input "katarzyna.kaminska@sts.pl,tomasz.kowalczyk@sts.pl,krystian.potoczny@sts.pl," at bounding box center [720, 293] width 275 height 14
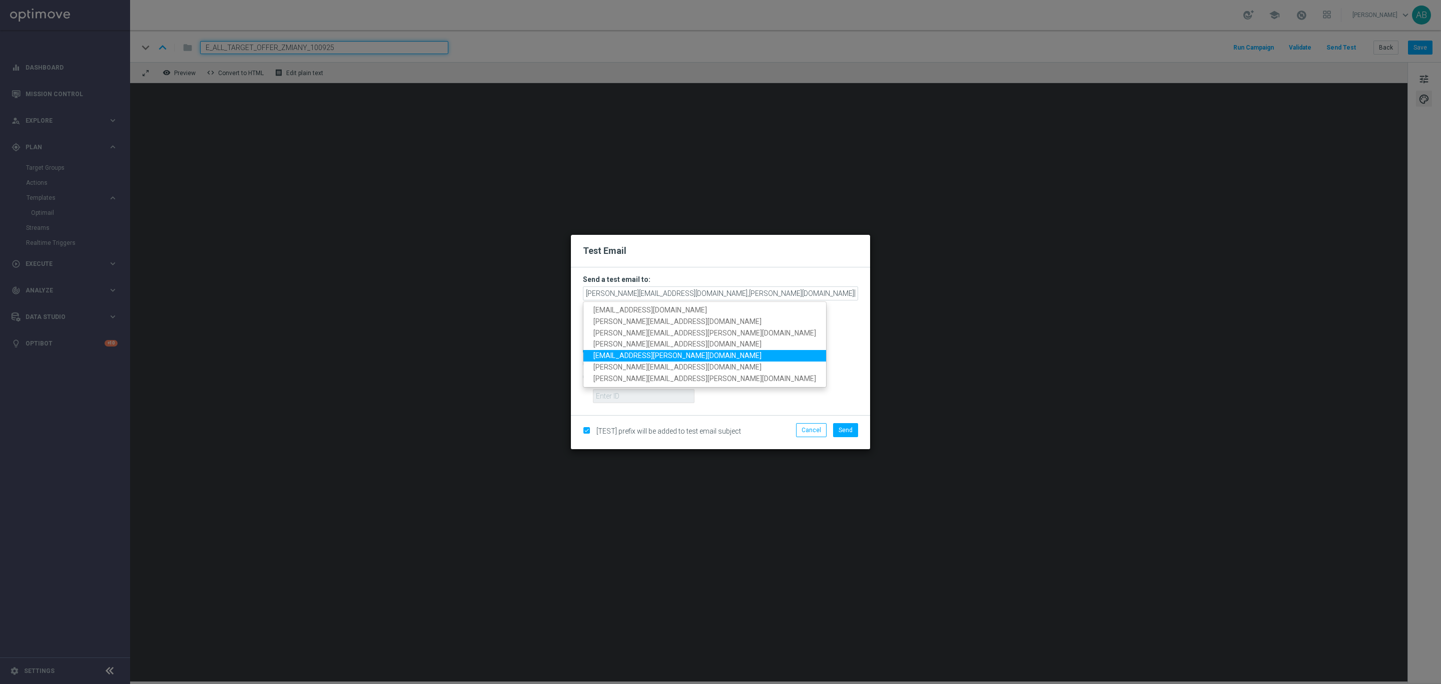
click at [673, 352] on span "patryk.przybolewski@sts.pl" at bounding box center [678, 355] width 168 height 8
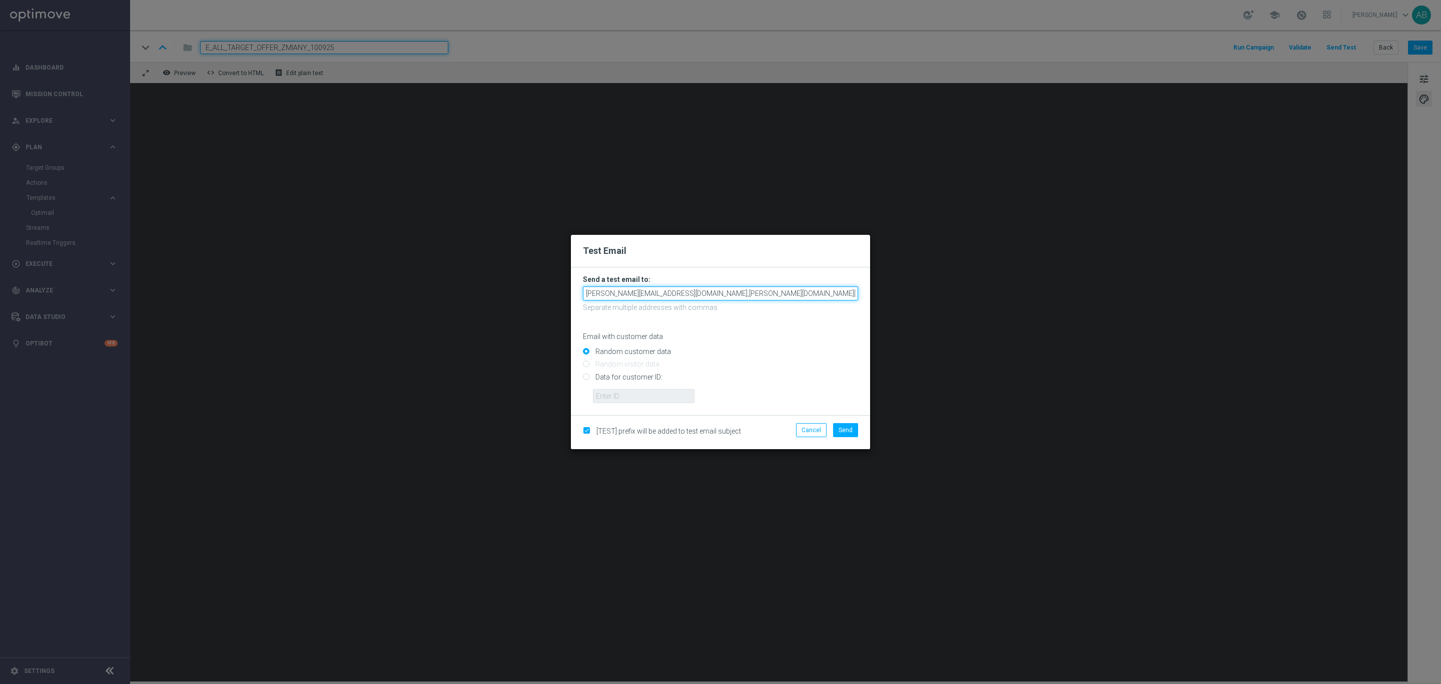
click at [816, 293] on input "katarzyna.kaminska@sts.pl,tomasz.kowalczyk@sts.pl,krystian.potoczny@sts.pl,patr…" at bounding box center [720, 293] width 275 height 14
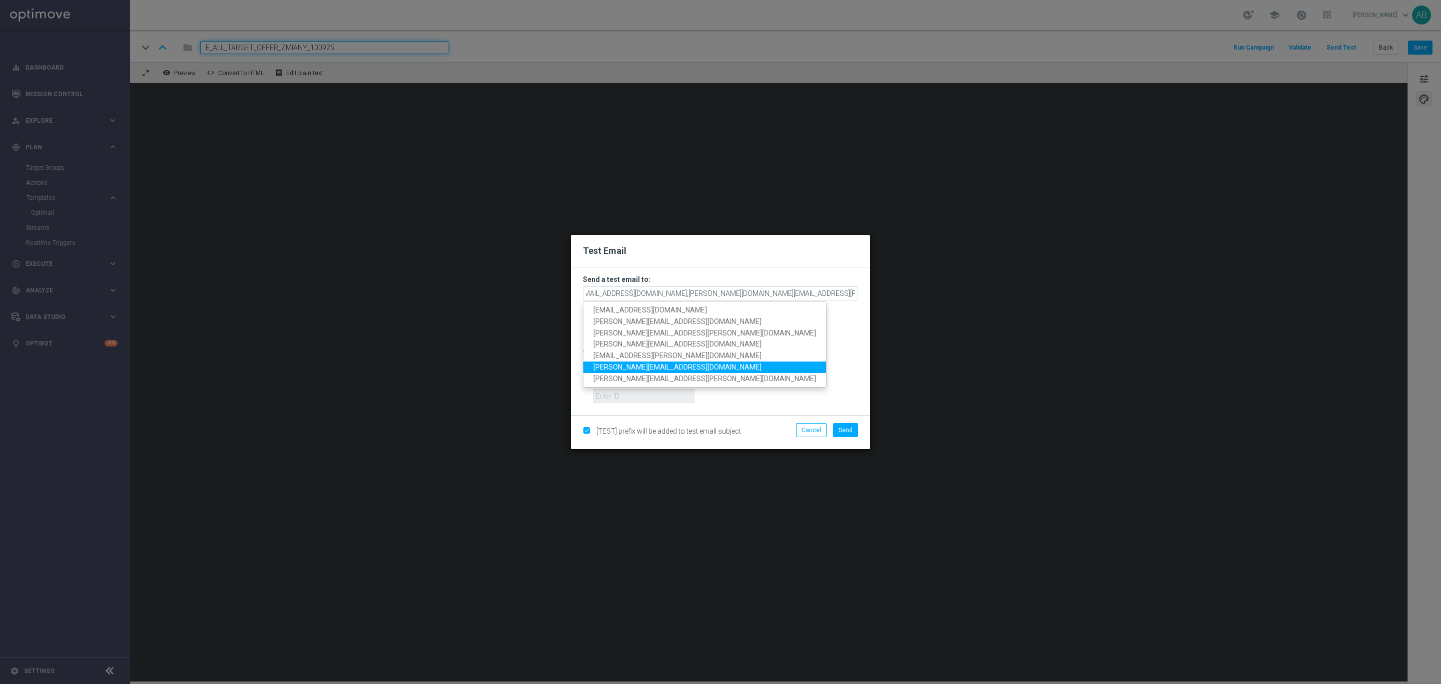
click at [671, 362] on link "antoni.litwinek@sts.pl" at bounding box center [705, 367] width 243 height 12
type input "katarzyna.kaminska@sts.pl,tomasz.kowalczyk@sts.pl,krystian.potoczny@sts.pl,patr…"
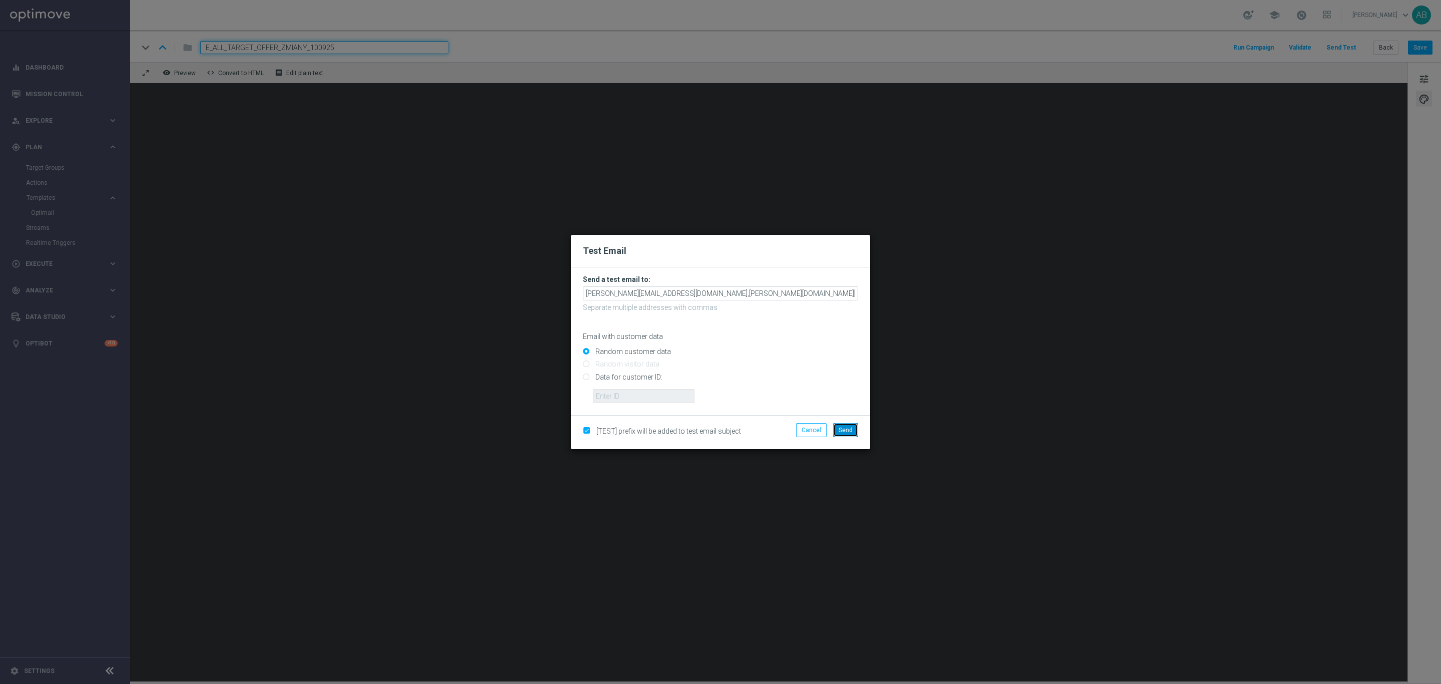
click at [850, 430] on span "Send" at bounding box center [846, 429] width 14 height 7
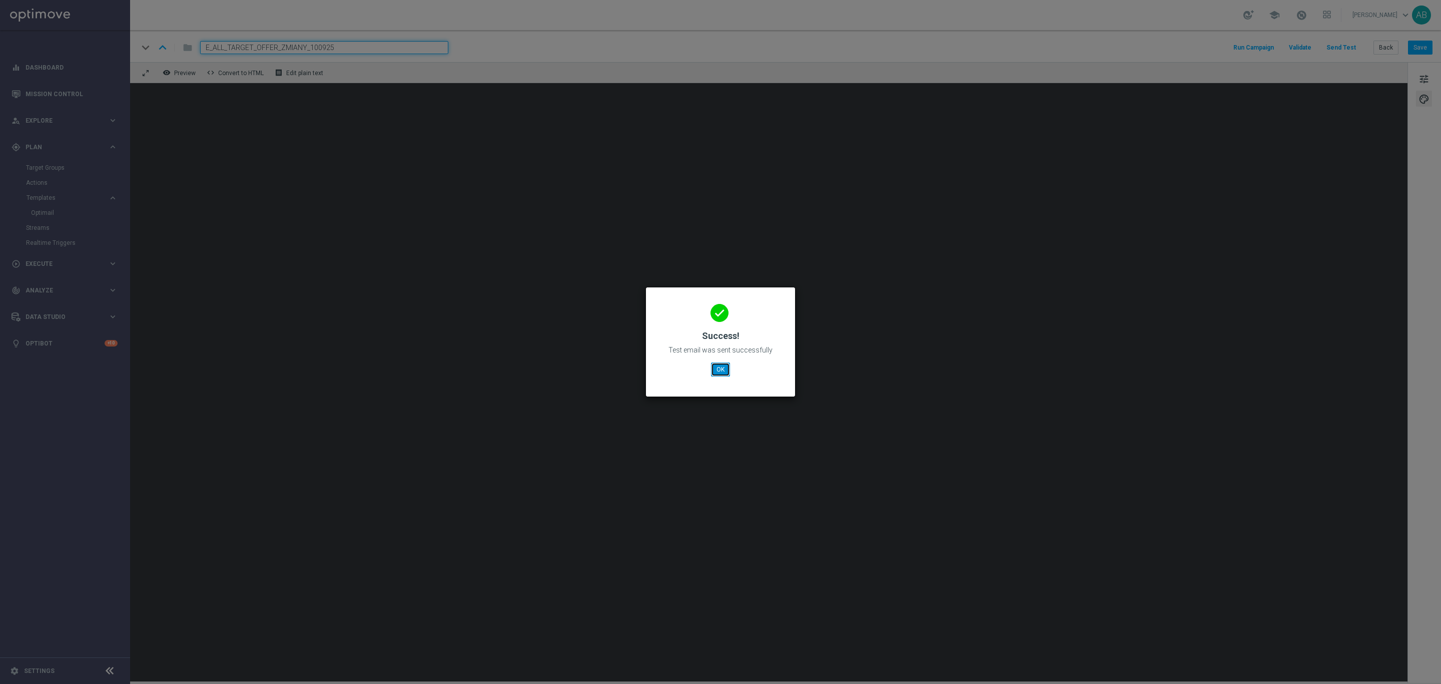
click at [727, 368] on button "OK" at bounding box center [720, 369] width 19 height 14
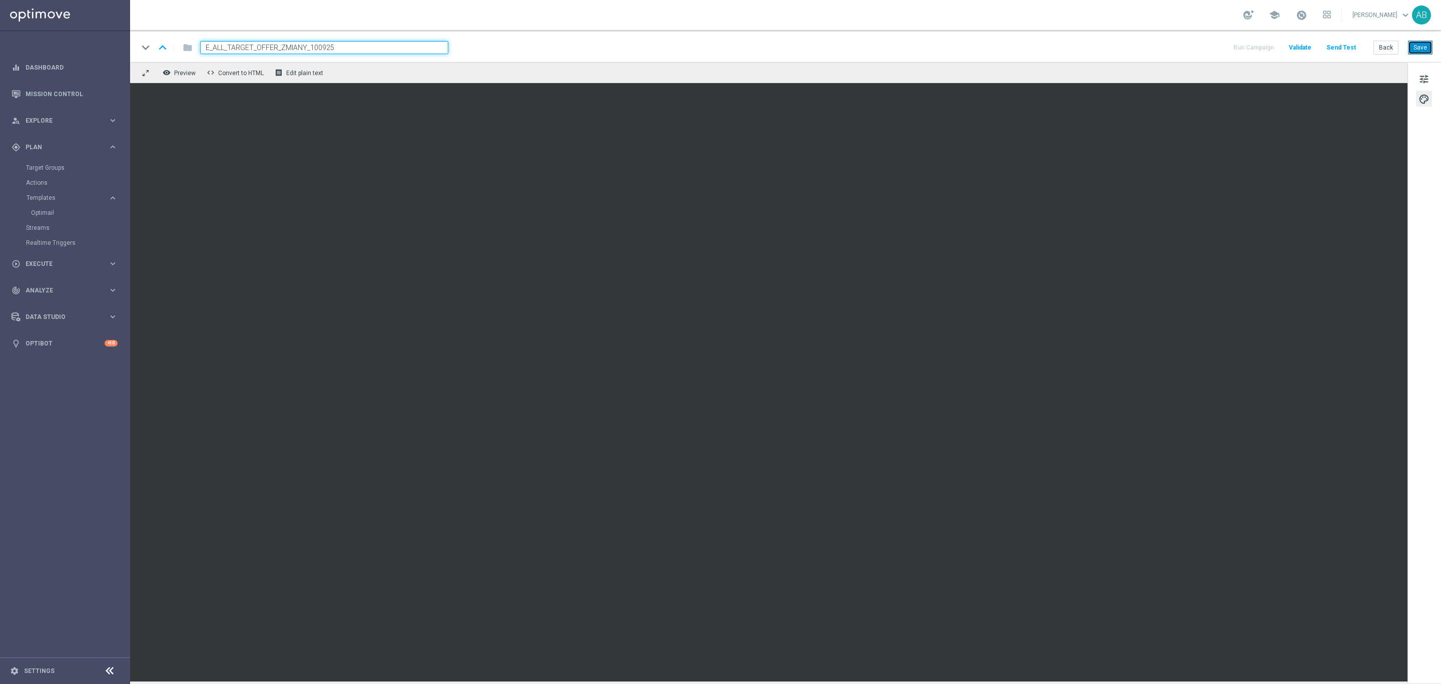
click at [1422, 52] on button "Save" at bounding box center [1420, 48] width 25 height 14
click at [1417, 41] on button "Save" at bounding box center [1420, 48] width 25 height 14
click at [1347, 45] on button "Send Test" at bounding box center [1341, 48] width 33 height 14
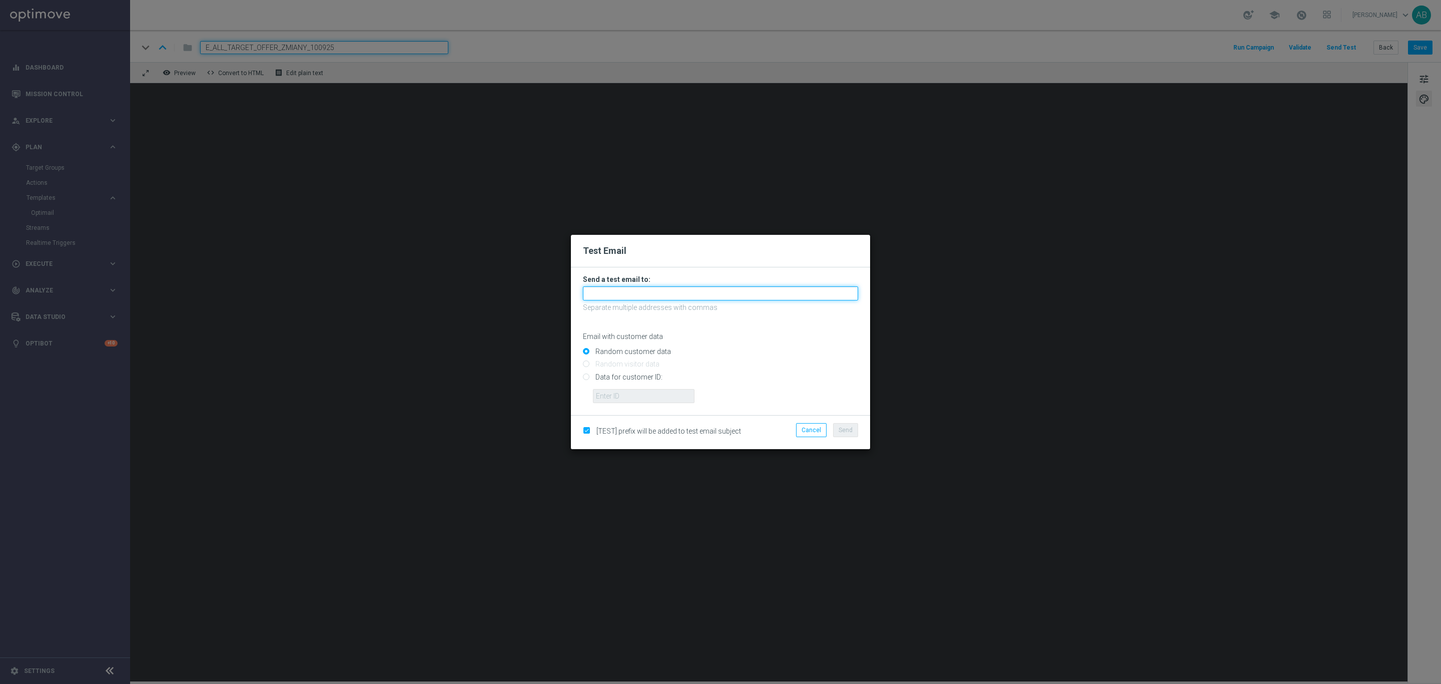
click at [705, 294] on input "text" at bounding box center [720, 293] width 275 height 14
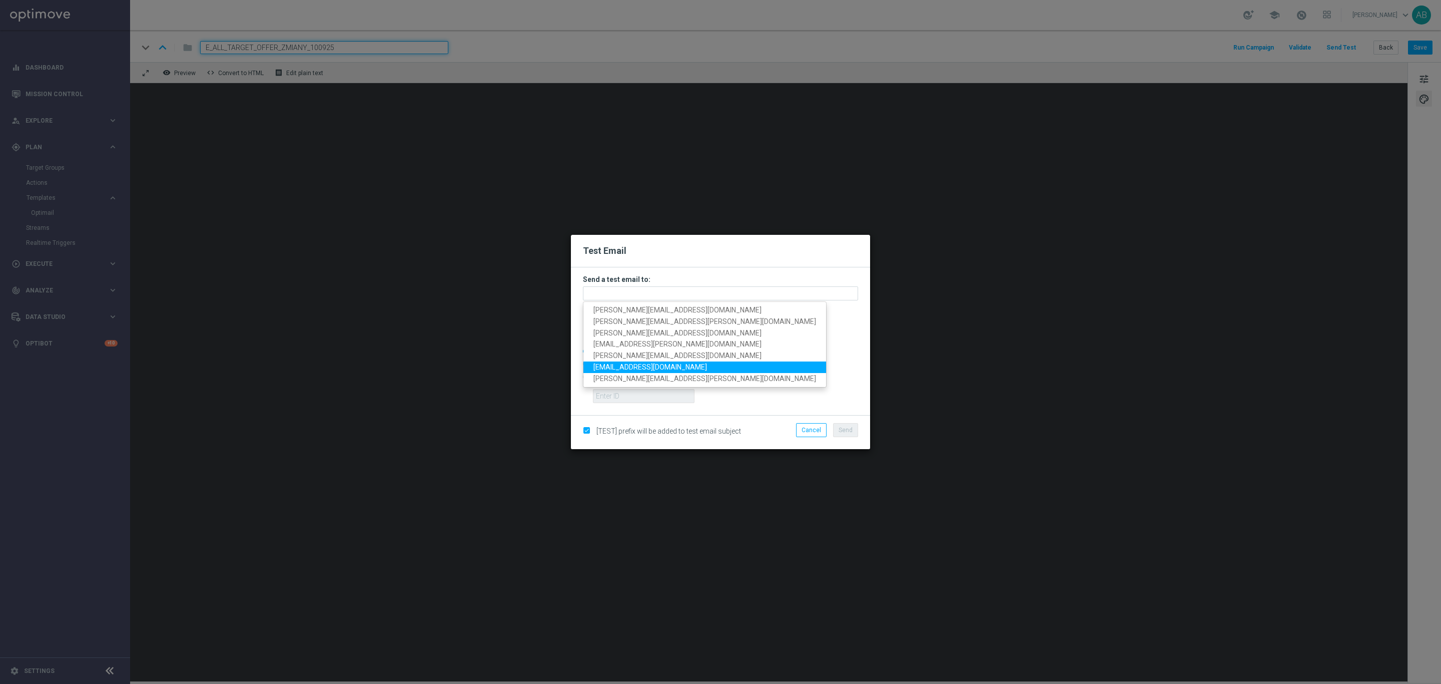
drag, startPoint x: 657, startPoint y: 365, endPoint x: 689, endPoint y: 368, distance: 32.7
click at [657, 365] on span "andzelika.binek@sts.pl" at bounding box center [651, 367] width 114 height 8
type input "andzelika.binek@sts.pl"
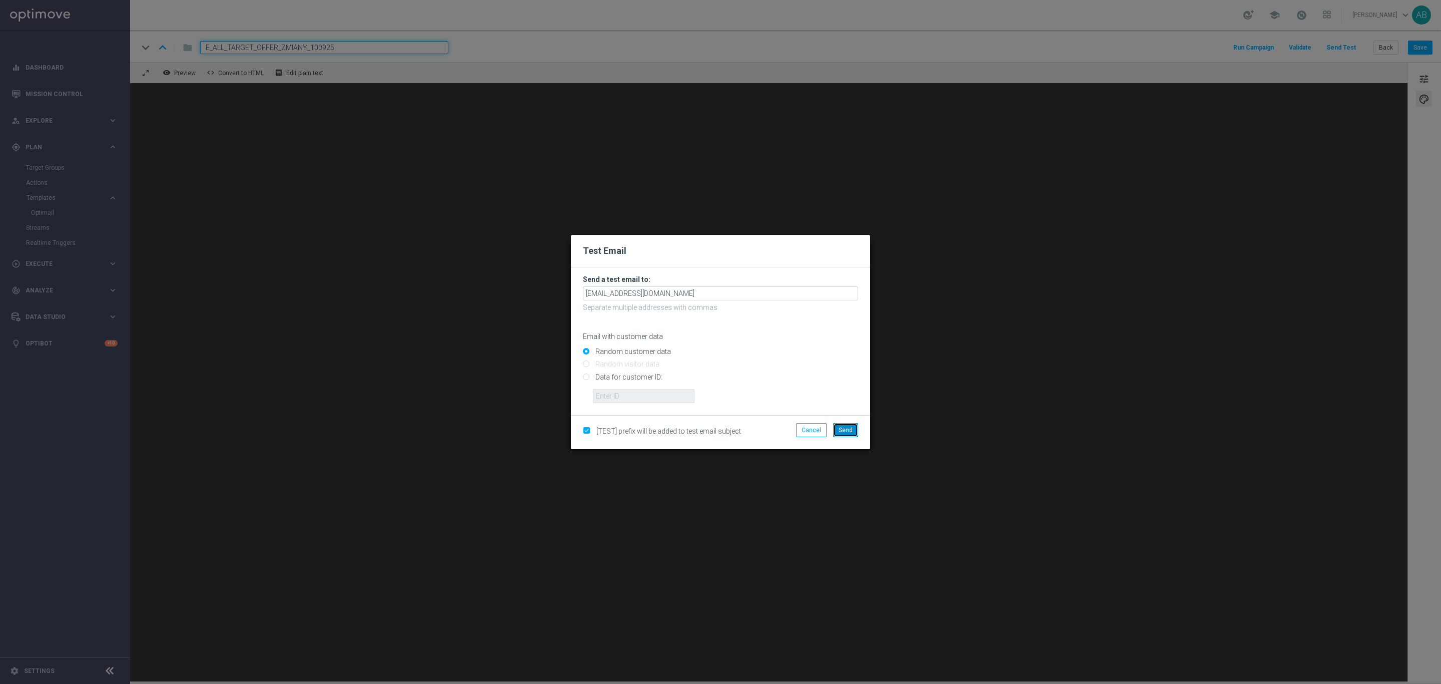
click at [850, 428] on span "Send" at bounding box center [846, 429] width 14 height 7
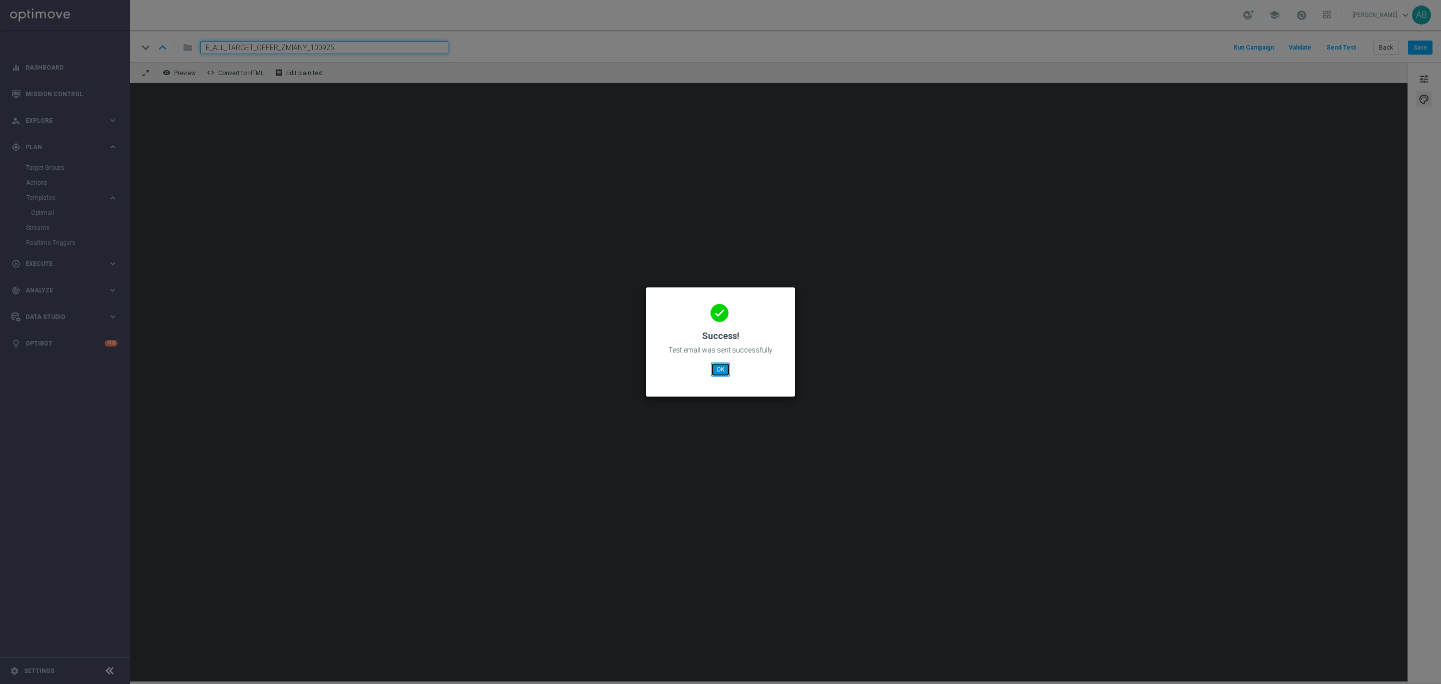
click at [719, 367] on button "OK" at bounding box center [720, 369] width 19 height 14
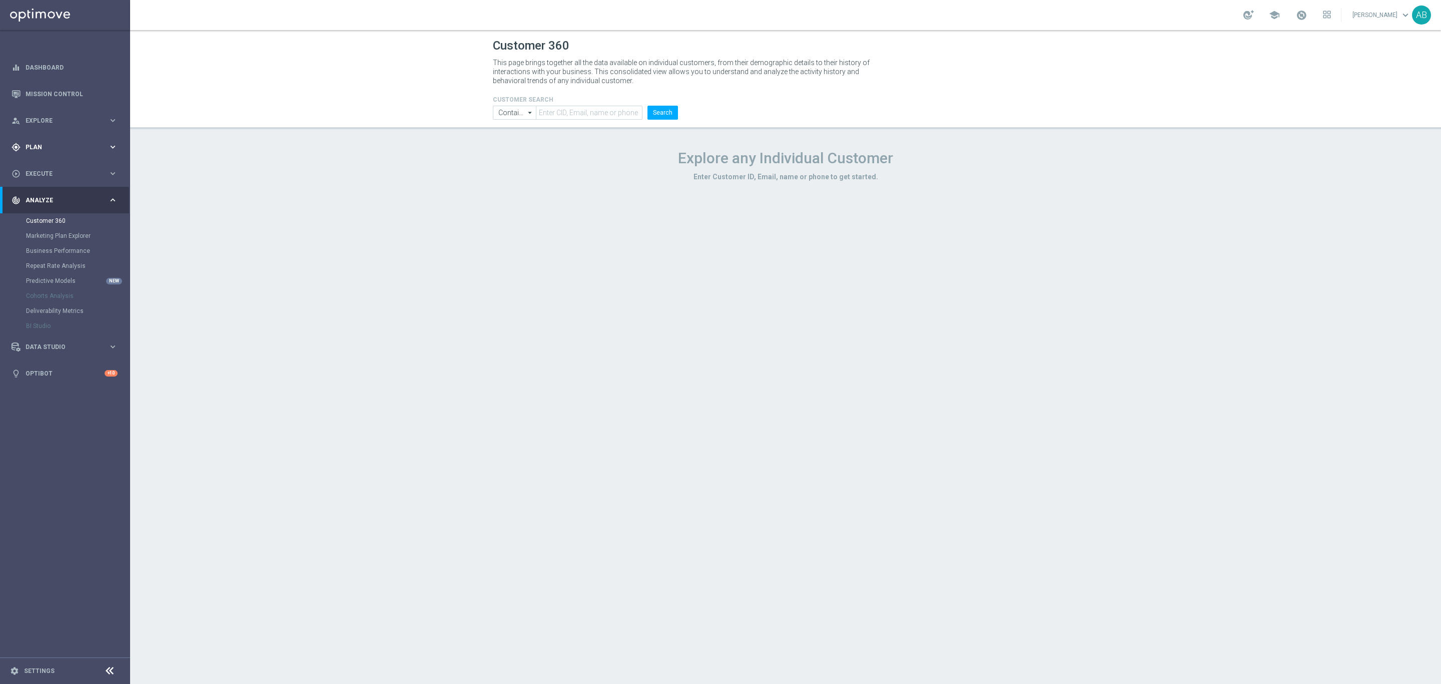
click at [63, 144] on span "Plan" at bounding box center [67, 147] width 83 height 6
click at [56, 167] on link "Target Groups" at bounding box center [65, 168] width 78 height 8
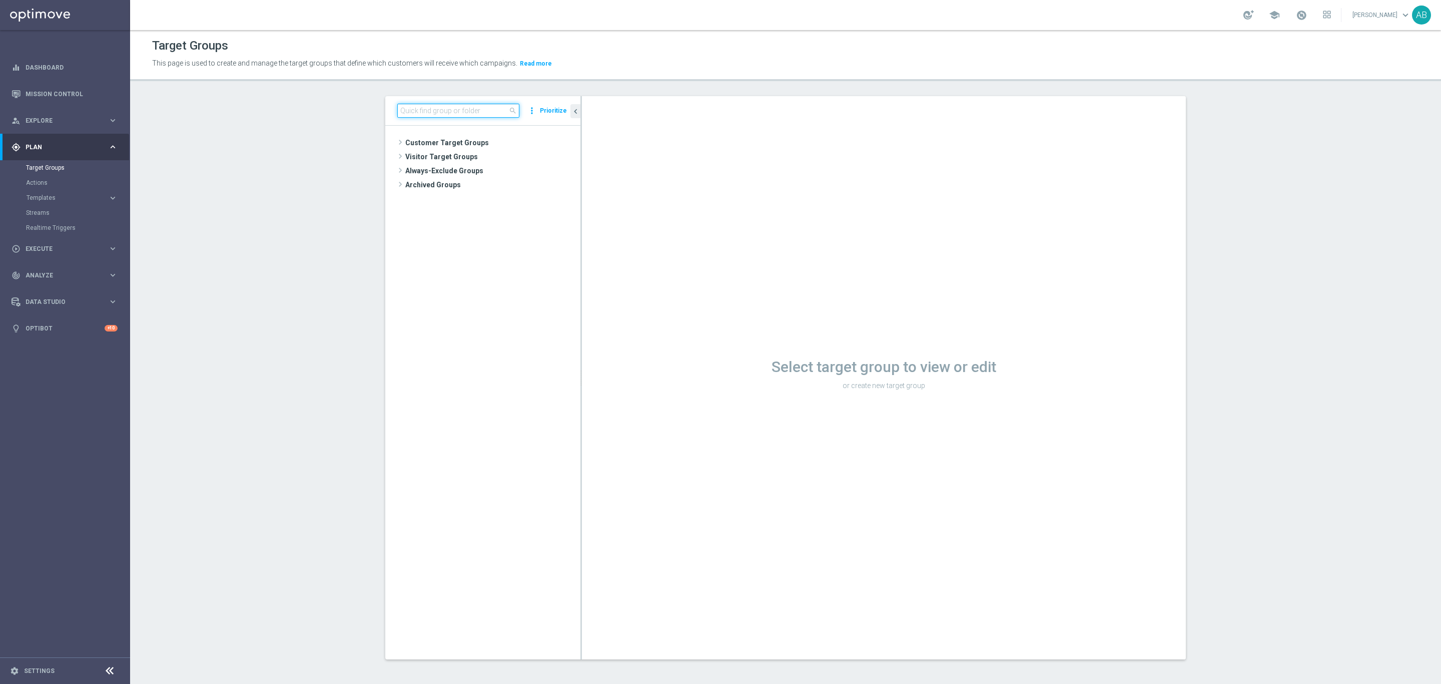
click at [424, 110] on input at bounding box center [458, 111] width 122 height 14
paste input "E_ALL_TARGET_ZBR_200 PLN 2DEPO_020925"
type input "E_ALL_TARGET_ZBR_200 PLN 2DEPO_020925"
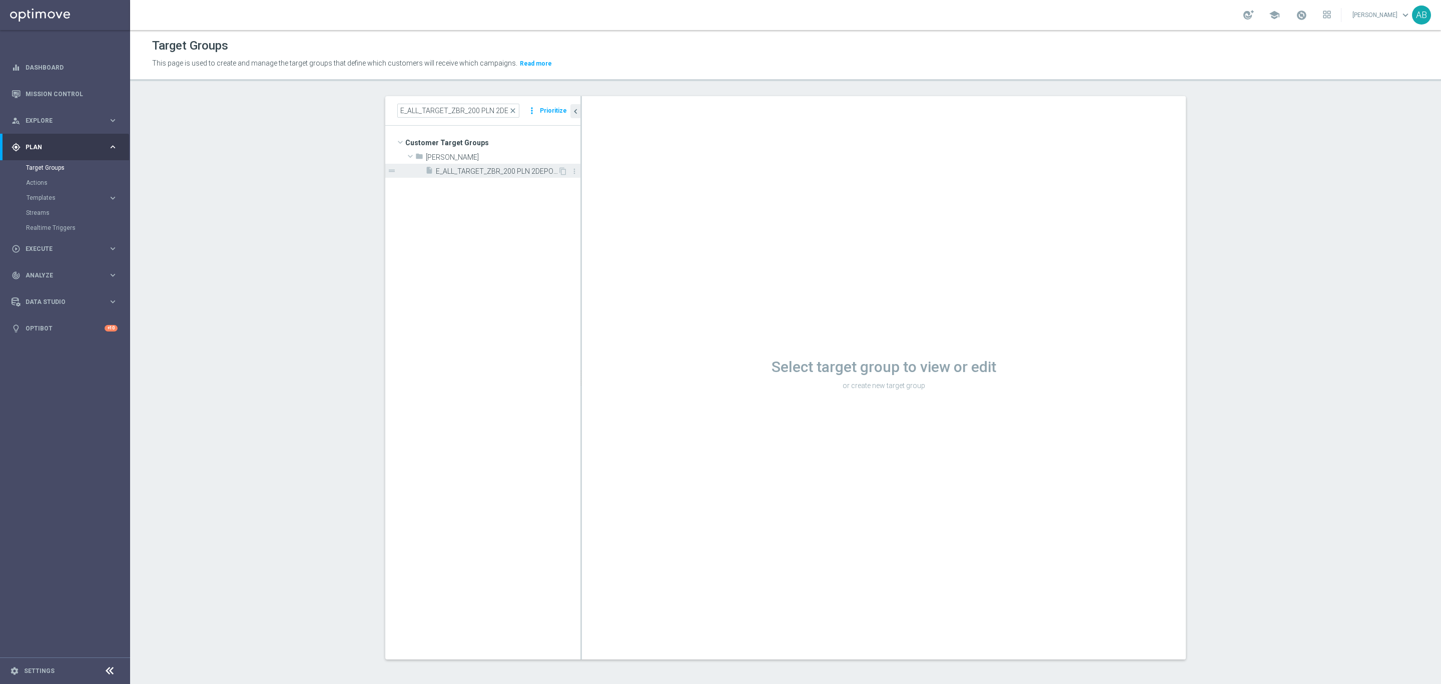
click at [456, 173] on span "E_ALL_TARGET_ZBR_200 PLN 2DEPO_020925" at bounding box center [497, 171] width 122 height 9
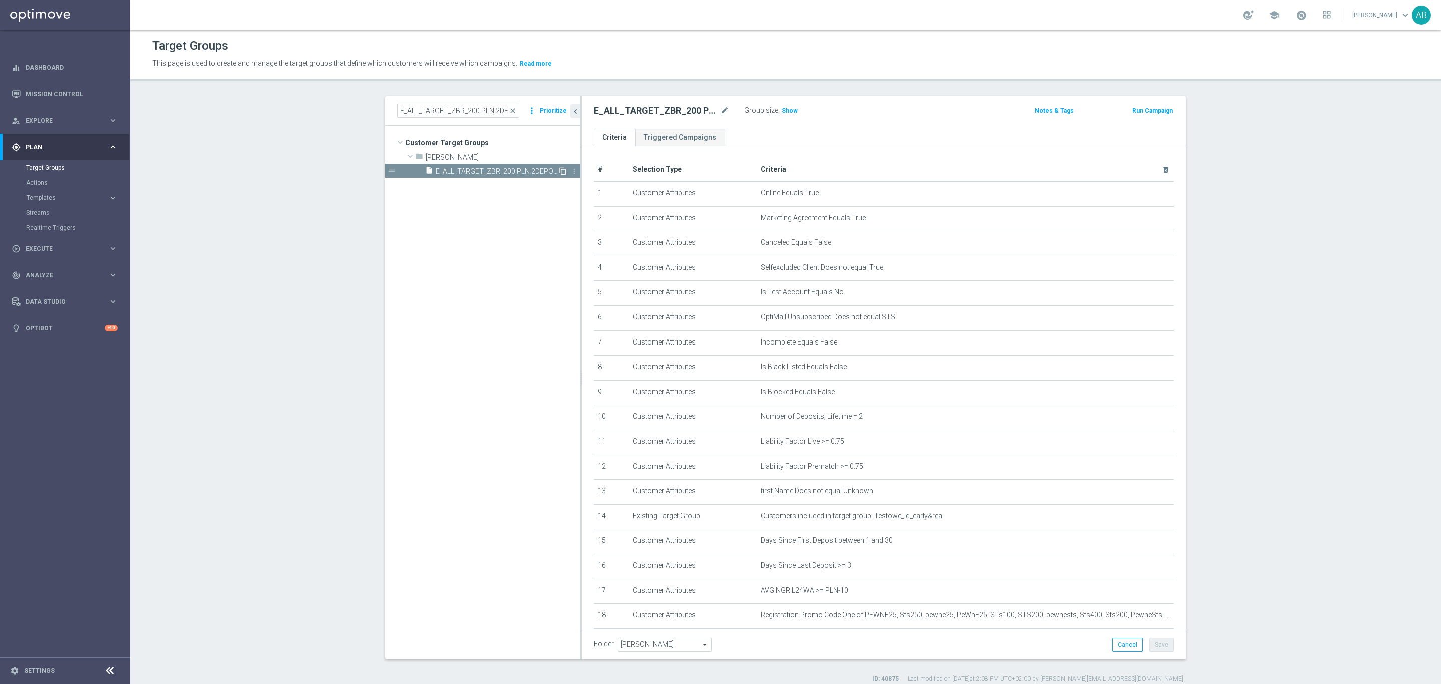
click at [559, 171] on icon "content_copy" at bounding box center [563, 171] width 8 height 8
click at [720, 112] on icon "mode_edit" at bounding box center [724, 111] width 9 height 12
type input "E_ALL_TARGET_OFFER_ZMIANY_100925"
click at [873, 111] on div "E_ALL_TARGET_OFFER_ZMIANY_100925 Group size : Show" at bounding box center [785, 111] width 397 height 15
click at [1163, 645] on button "Save" at bounding box center [1162, 645] width 25 height 14
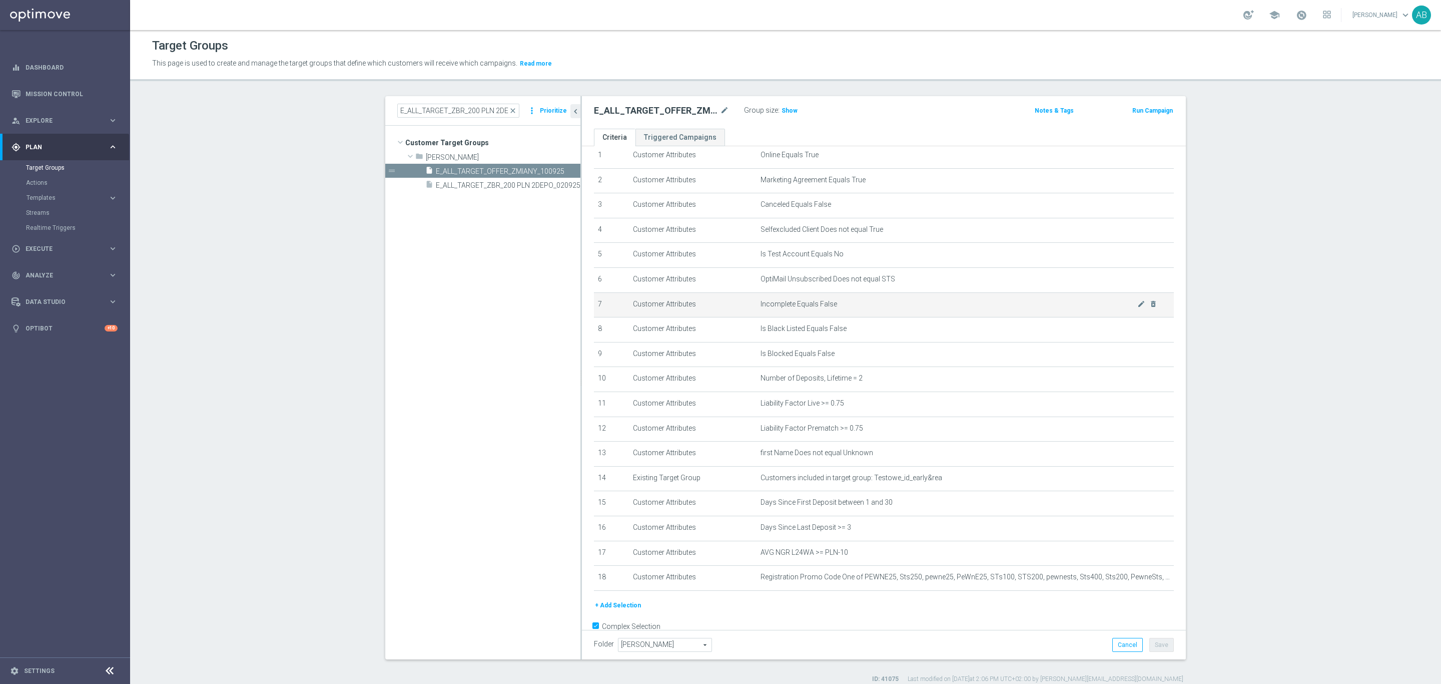
scroll to position [58, 0]
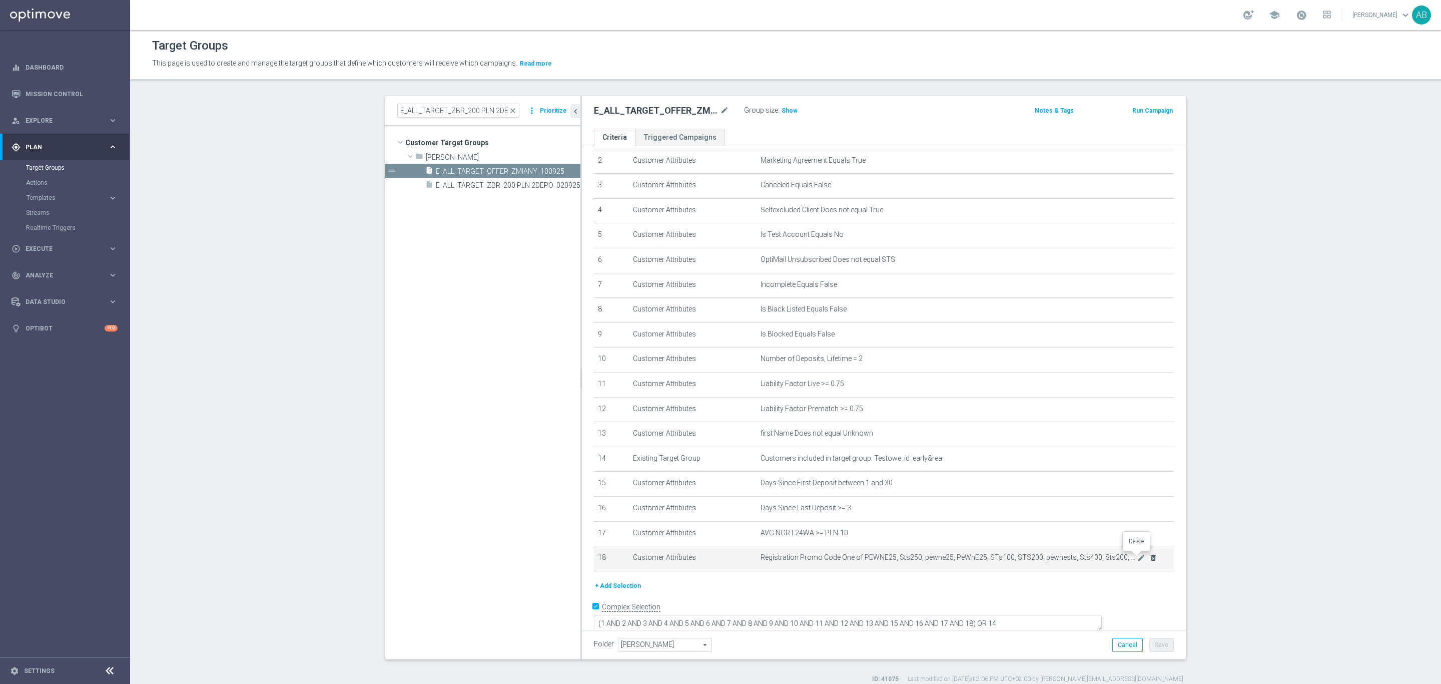
click at [1150, 559] on icon "delete_forever" at bounding box center [1154, 558] width 8 height 8
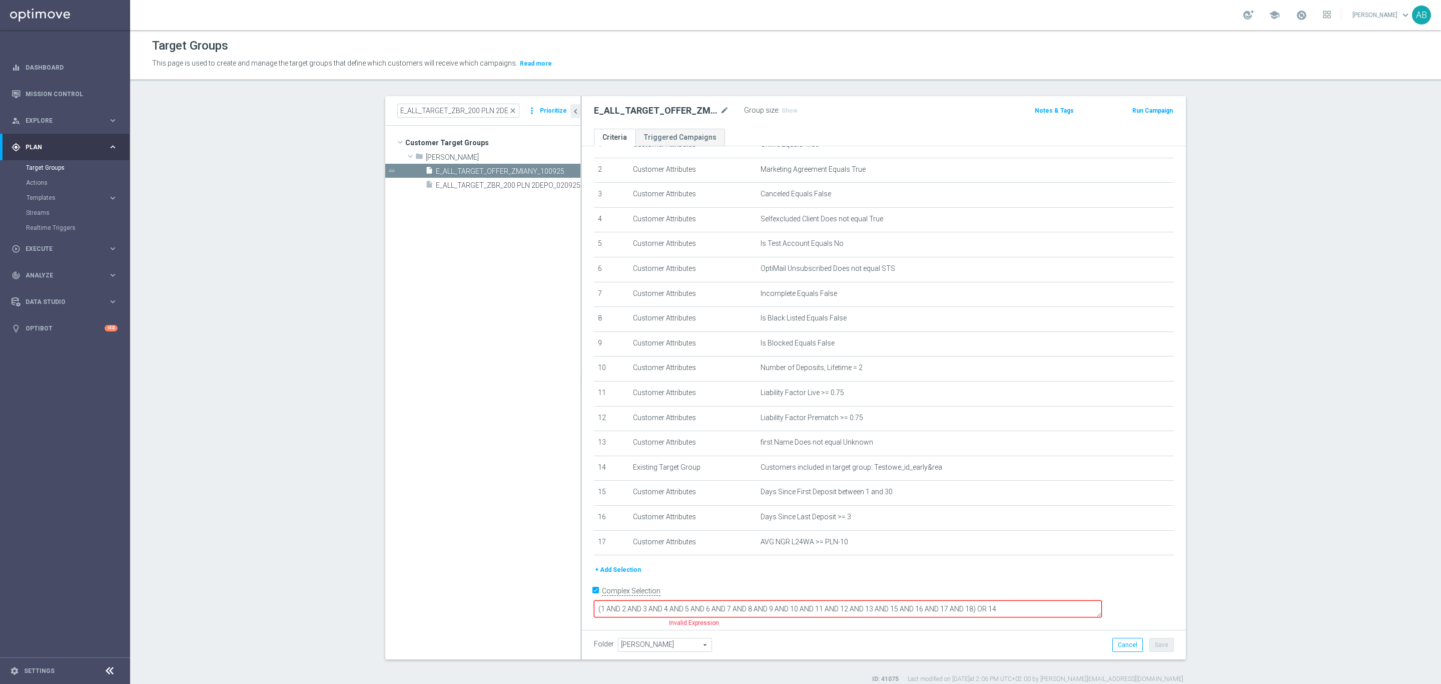
scroll to position [34, 0]
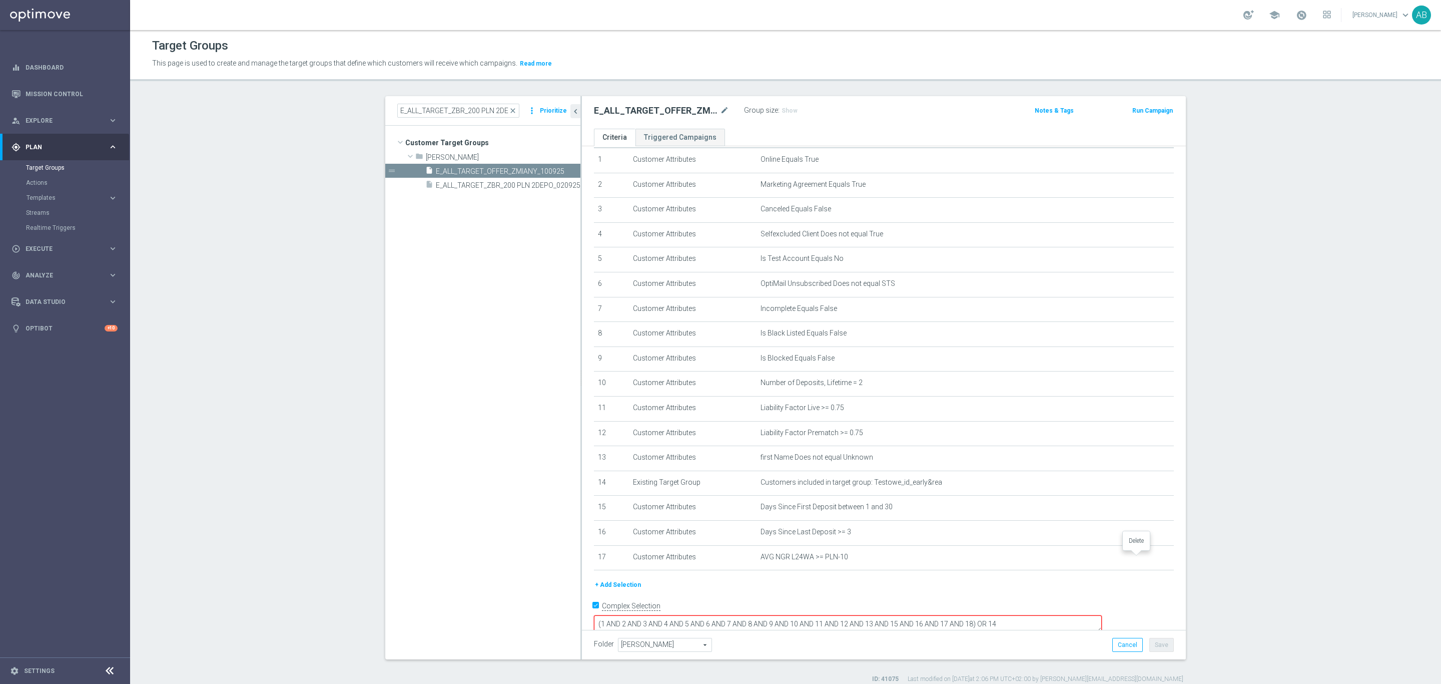
click at [0, 0] on icon "delete_forever" at bounding box center [0, 0] width 0 height 0
click at [594, 604] on input "Complex Selection" at bounding box center [597, 607] width 7 height 14
checkbox input "false"
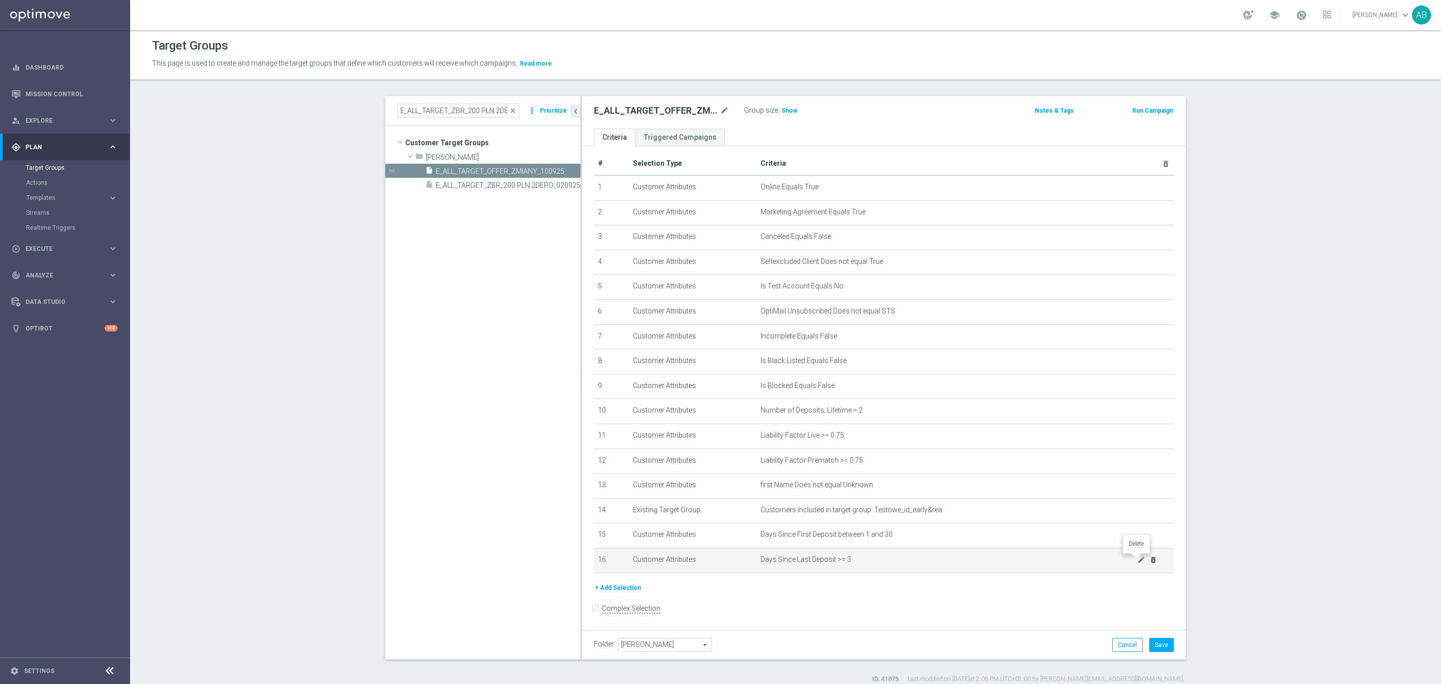
click at [1150, 559] on icon "delete_forever" at bounding box center [1154, 560] width 8 height 8
click at [0, 0] on icon "delete_forever" at bounding box center [0, 0] width 0 height 0
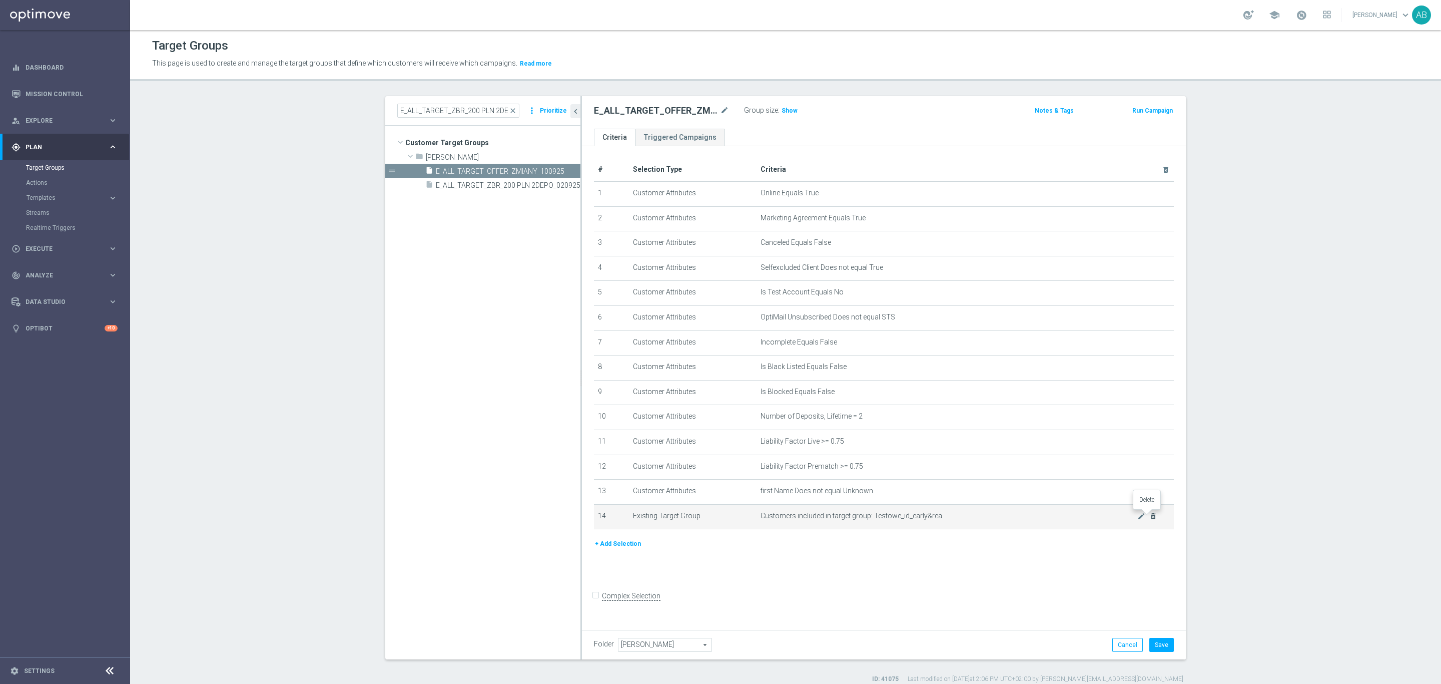
click at [1150, 519] on icon "delete_forever" at bounding box center [1154, 516] width 8 height 8
click at [1147, 538] on div "+ Add Selection" at bounding box center [884, 543] width 595 height 11
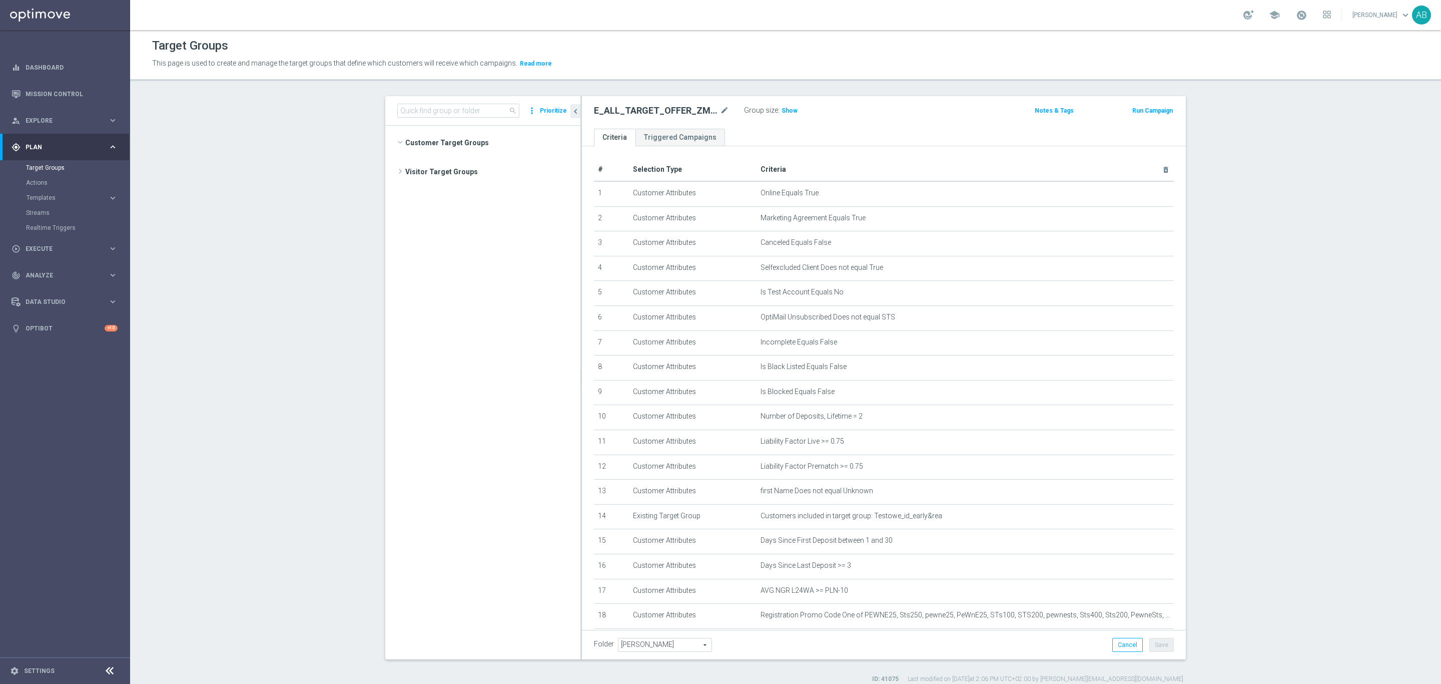
scroll to position [1477, 0]
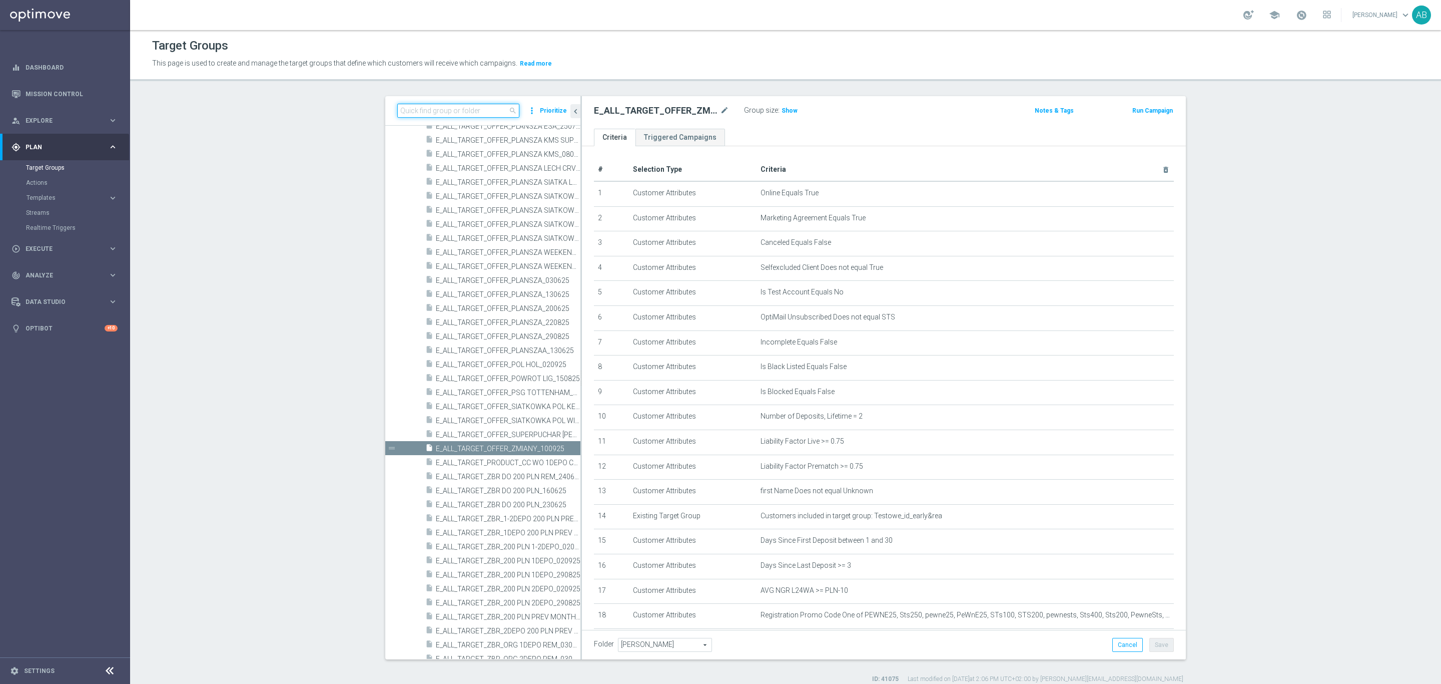
click at [472, 105] on input at bounding box center [458, 111] width 122 height 14
paste input "E_ALL_TARGET_OFFER_ZMIANY_100925"
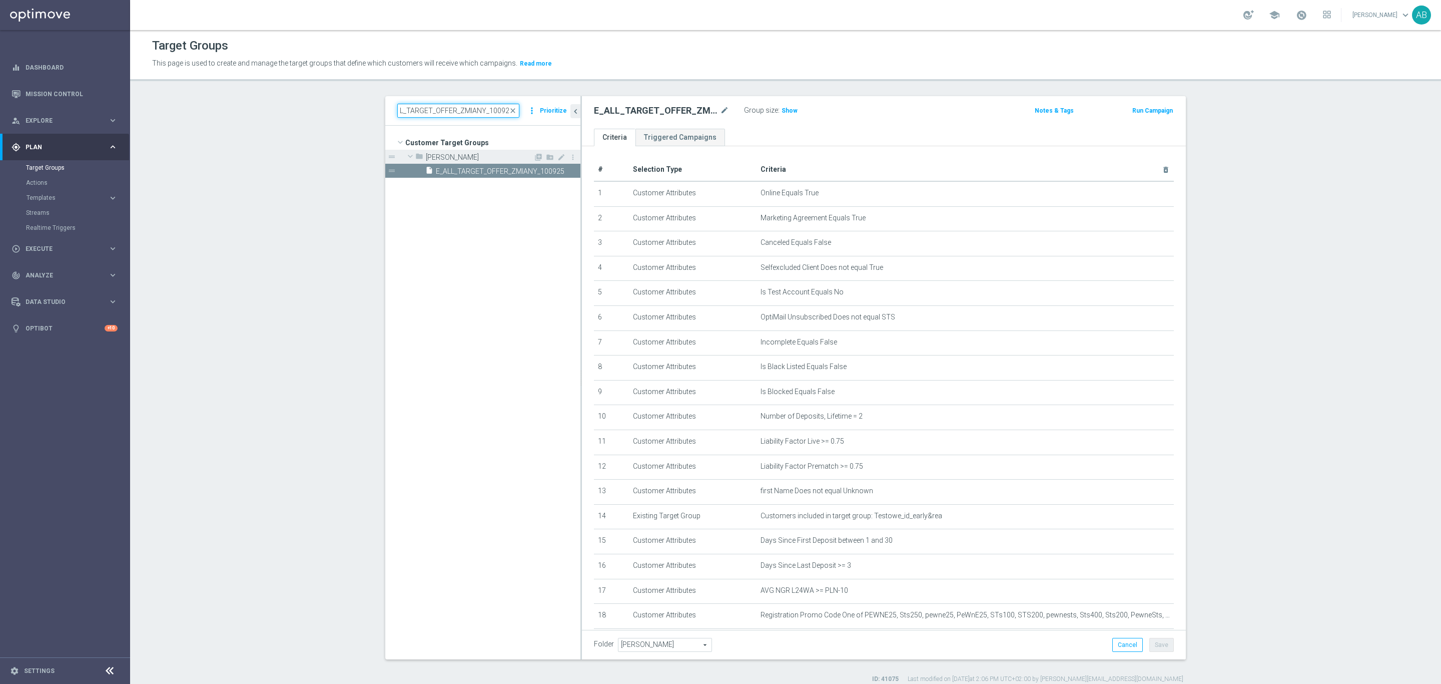
scroll to position [0, 0]
type input "E_ALL_TARGET_OFFER_ZMIANY_100925"
click at [467, 176] on div "insert_drive_file E_ALL_TARGET_OFFER_ZMIANY_100925" at bounding box center [491, 171] width 133 height 14
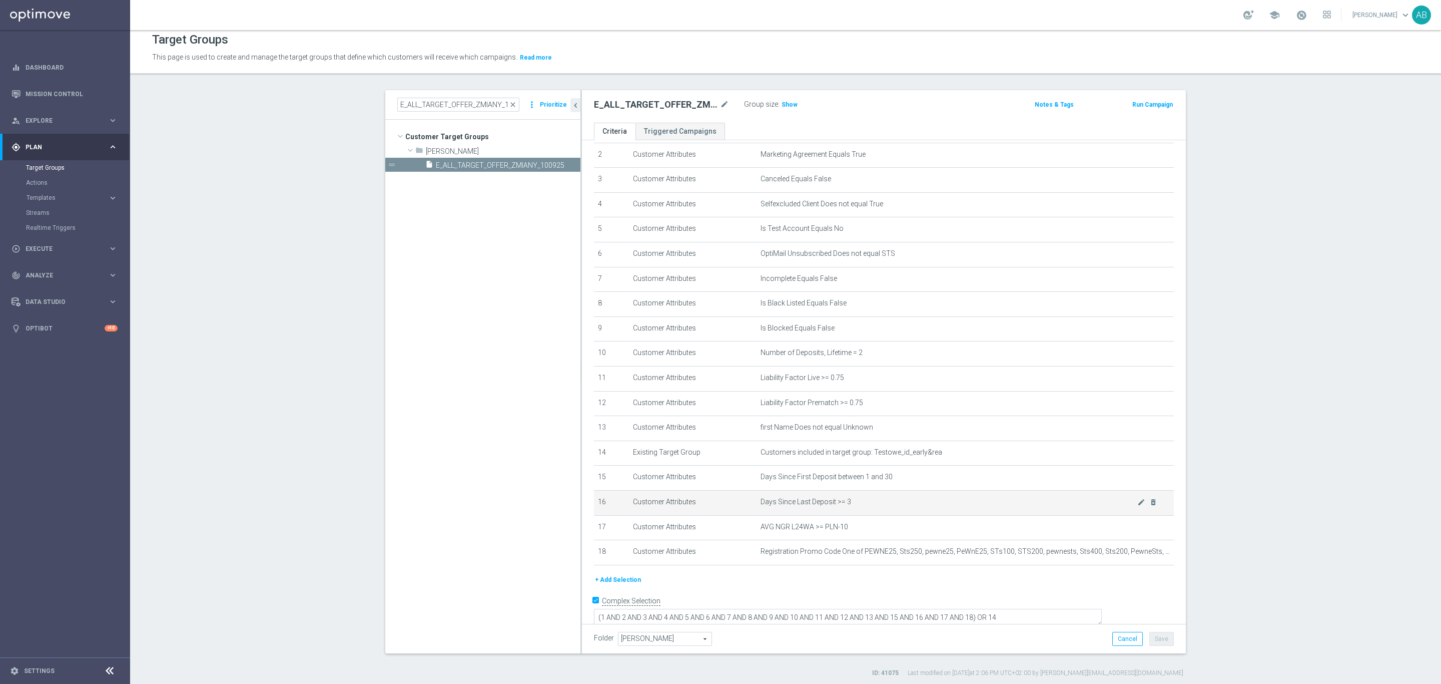
scroll to position [10, 0]
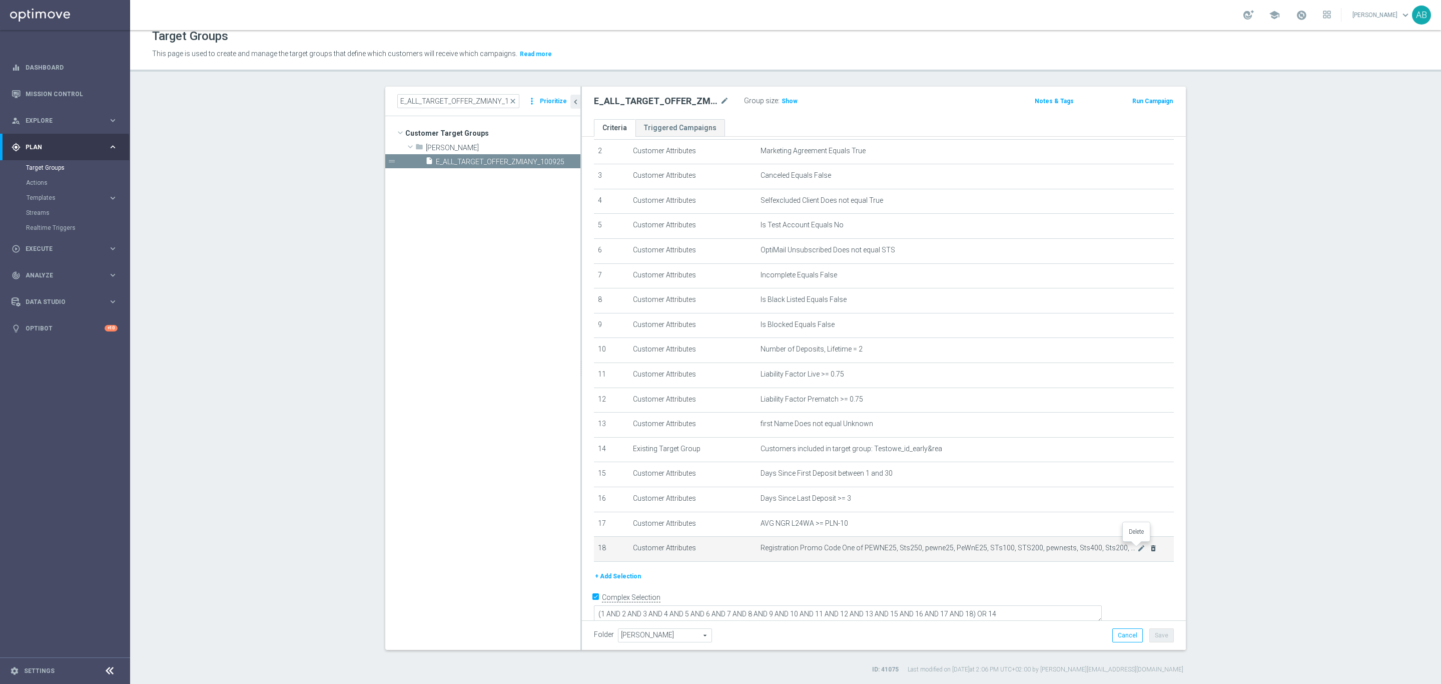
click at [1150, 548] on icon "delete_forever" at bounding box center [1154, 548] width 8 height 8
click at [0, 0] on icon "delete_forever" at bounding box center [0, 0] width 0 height 0
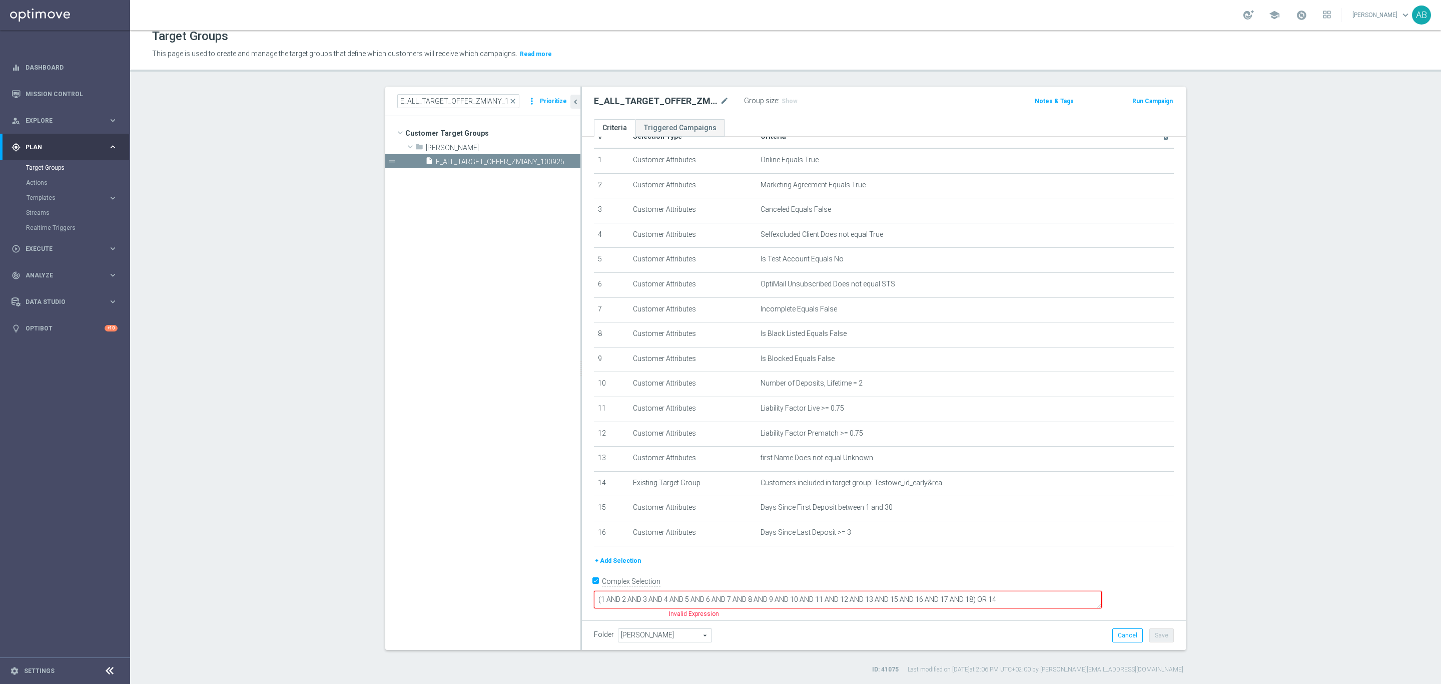
scroll to position [9, 0]
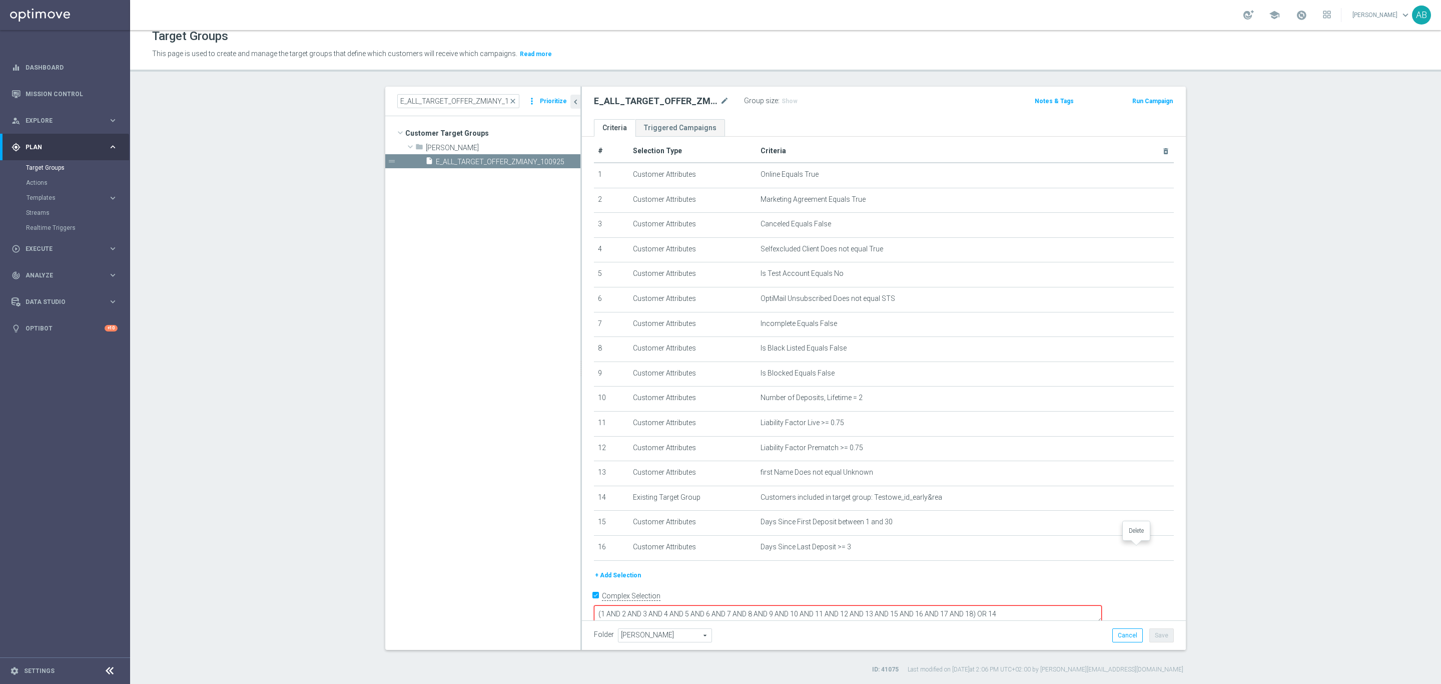
click at [0, 0] on icon "delete_forever" at bounding box center [0, 0] width 0 height 0
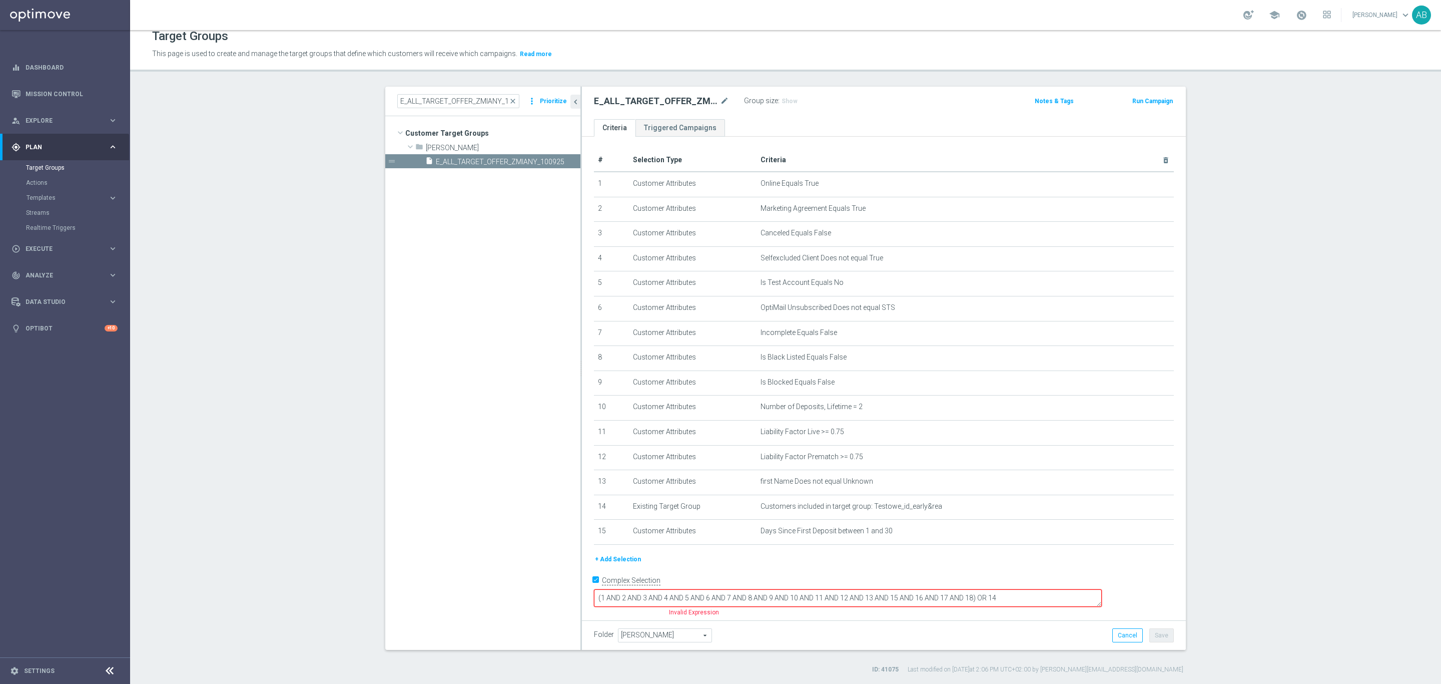
scroll to position [0, 0]
click at [1150, 532] on icon "delete_forever" at bounding box center [1154, 531] width 8 height 8
click at [1151, 407] on icon "delete_forever" at bounding box center [1154, 407] width 8 height 8
click at [1040, 594] on textarea "(1 AND 2 AND 3 AND 4 AND 5 AND 6 AND 7 AND 8 AND 9 AND 10 AND 11 AND 12 AND 13 …" at bounding box center [848, 595] width 508 height 18
click at [955, 589] on textarea "(1 AND 2 AND 3 AND 4 AND 5 AND 6 AND 7 AND 8 AND 9 AND 10 AND 11 AND 12) OR 14" at bounding box center [848, 595] width 508 height 18
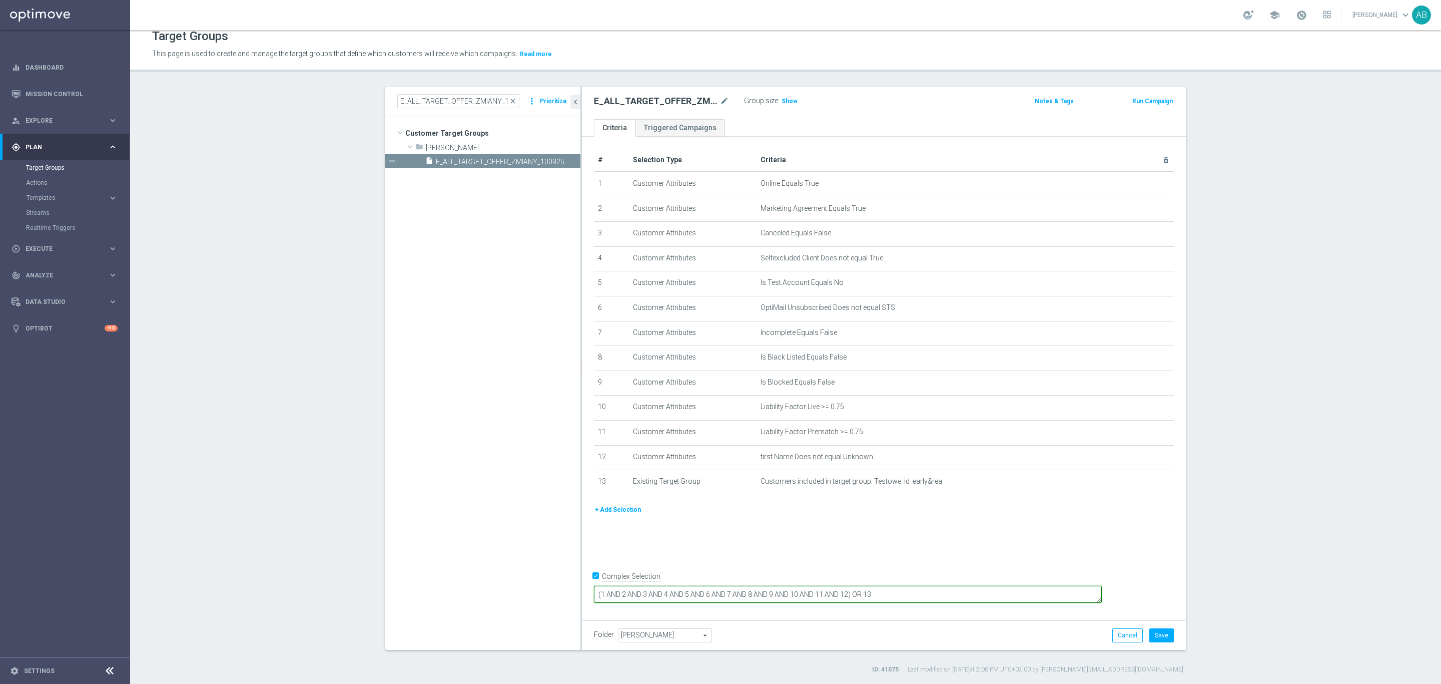
type textarea "(1 AND 2 AND 3 AND 4 AND 5 AND 6 AND 7 AND 8 AND 9 AND 10 AND 11 AND 12) OR 13"
click at [1033, 535] on div "# Selection Type Criteria delete_forever 1 Customer Attributes Online Equals Tr…" at bounding box center [884, 376] width 604 height 478
click at [1164, 631] on button "Save" at bounding box center [1162, 635] width 25 height 14
click at [606, 509] on button "+ Add Selection" at bounding box center [618, 509] width 48 height 11
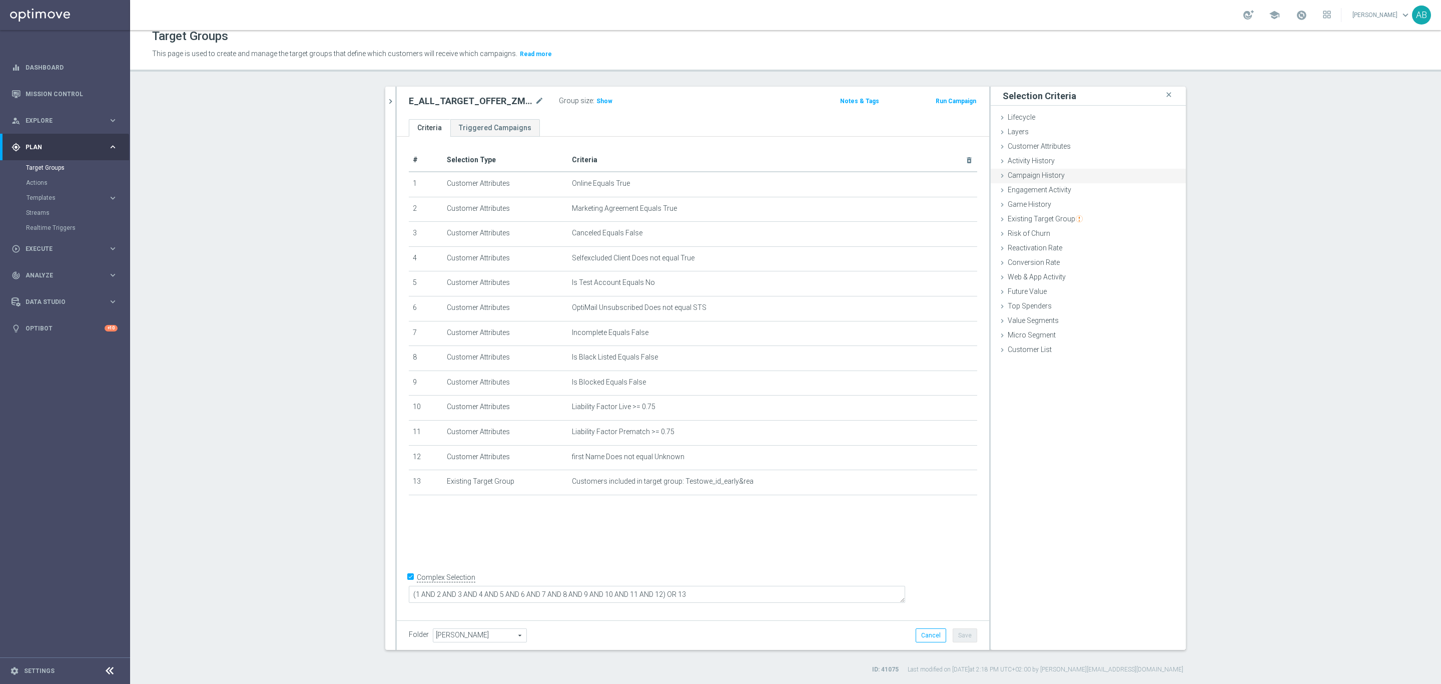
click at [1030, 176] on span "Campaign History" at bounding box center [1036, 175] width 57 height 8
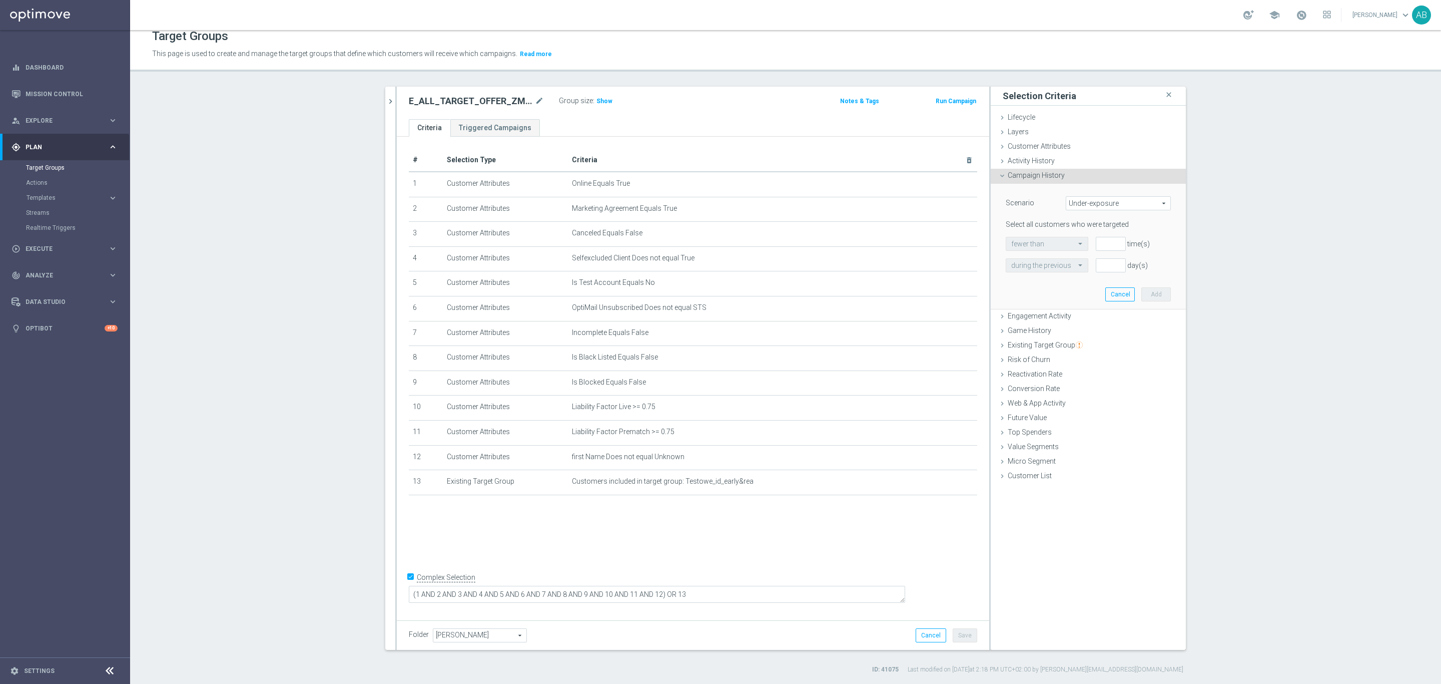
click at [1073, 206] on span "Under-exposure" at bounding box center [1119, 203] width 104 height 13
click at [1087, 271] on span "Custom" at bounding box center [1119, 270] width 94 height 8
type input "Custom"
click at [1089, 246] on span "responded to" at bounding box center [1126, 243] width 89 height 13
click at [1047, 242] on span "have" at bounding box center [1039, 243] width 67 height 13
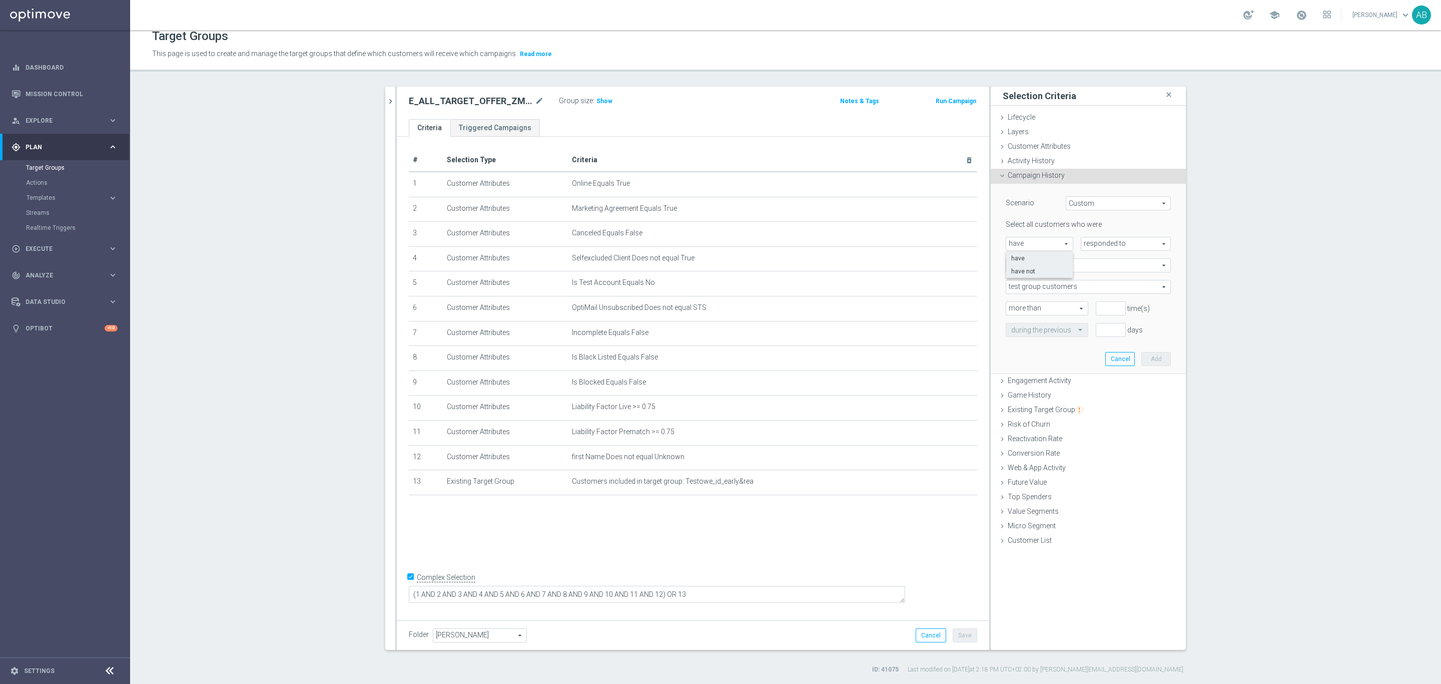
click at [1035, 272] on span "have not" at bounding box center [1039, 271] width 57 height 8
type input "have not"
click at [1113, 244] on span "responded to" at bounding box center [1126, 243] width 89 height 13
click at [1114, 275] on span "been targeted with" at bounding box center [1126, 271] width 79 height 8
type input "been targeted with"
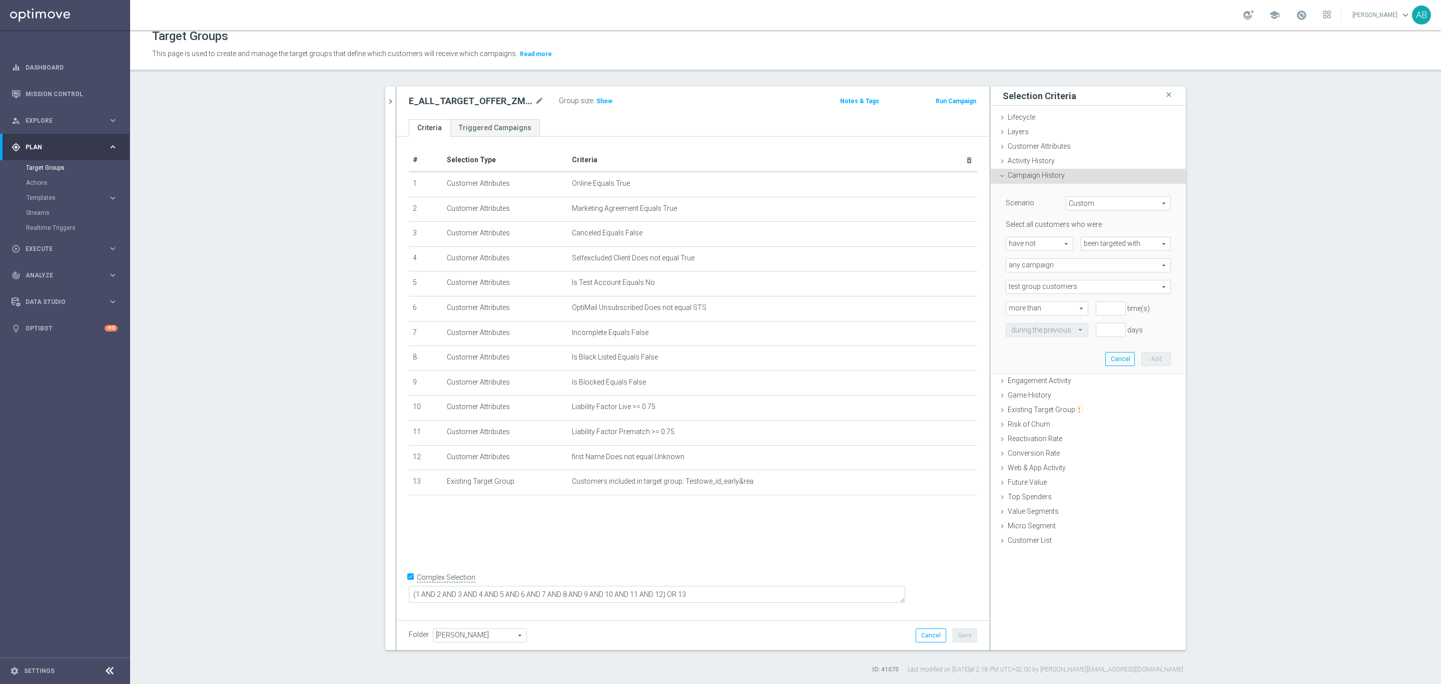
click at [1033, 269] on span "any campaign" at bounding box center [1088, 265] width 164 height 13
click at [1042, 305] on span "one or more actions" at bounding box center [1088, 306] width 154 height 8
type input "one or more actions"
click at [1036, 287] on span at bounding box center [1088, 286] width 164 height 13
click at [1036, 287] on input "search" at bounding box center [1088, 287] width 165 height 14
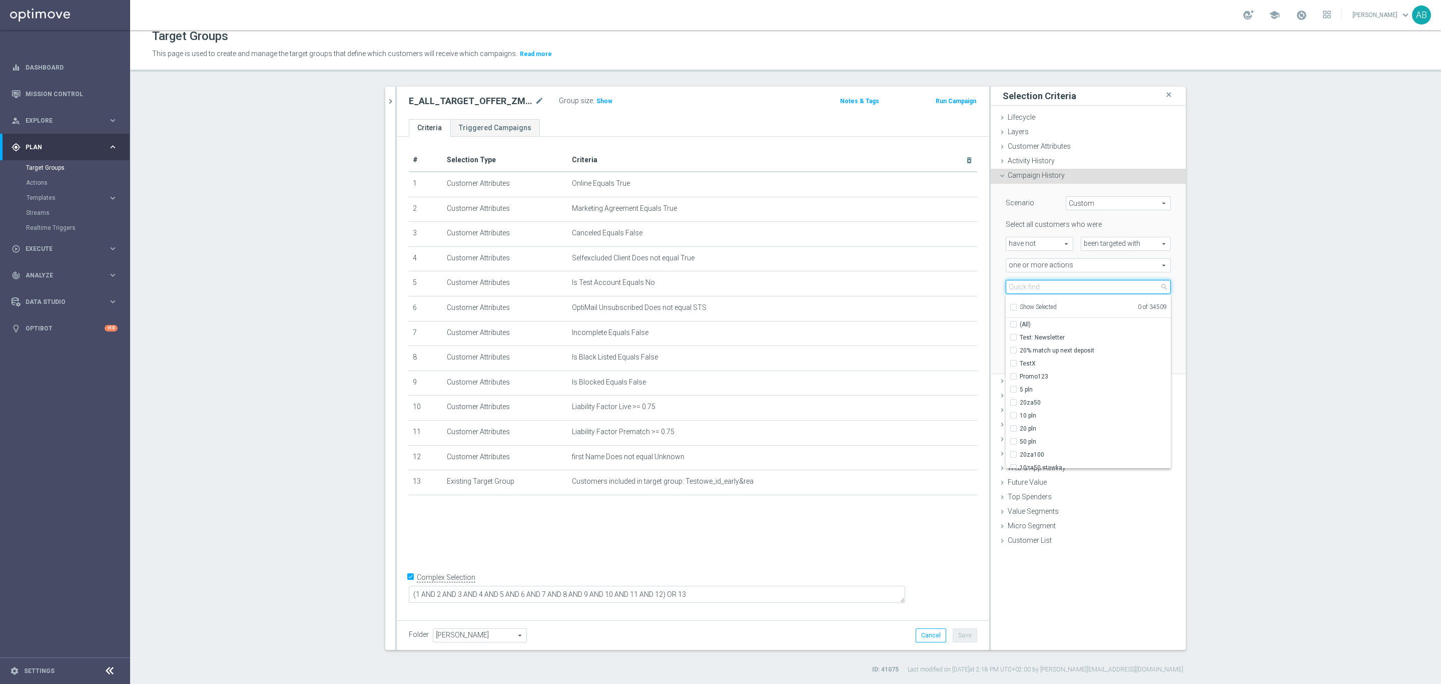
paste input "Wykluczenie P_PE - arkusz FINALNIE"
type input "Wykluczenie P_PE - arkusz FINALNIE"
click at [1120, 353] on button "Cancel" at bounding box center [1121, 359] width 30 height 14
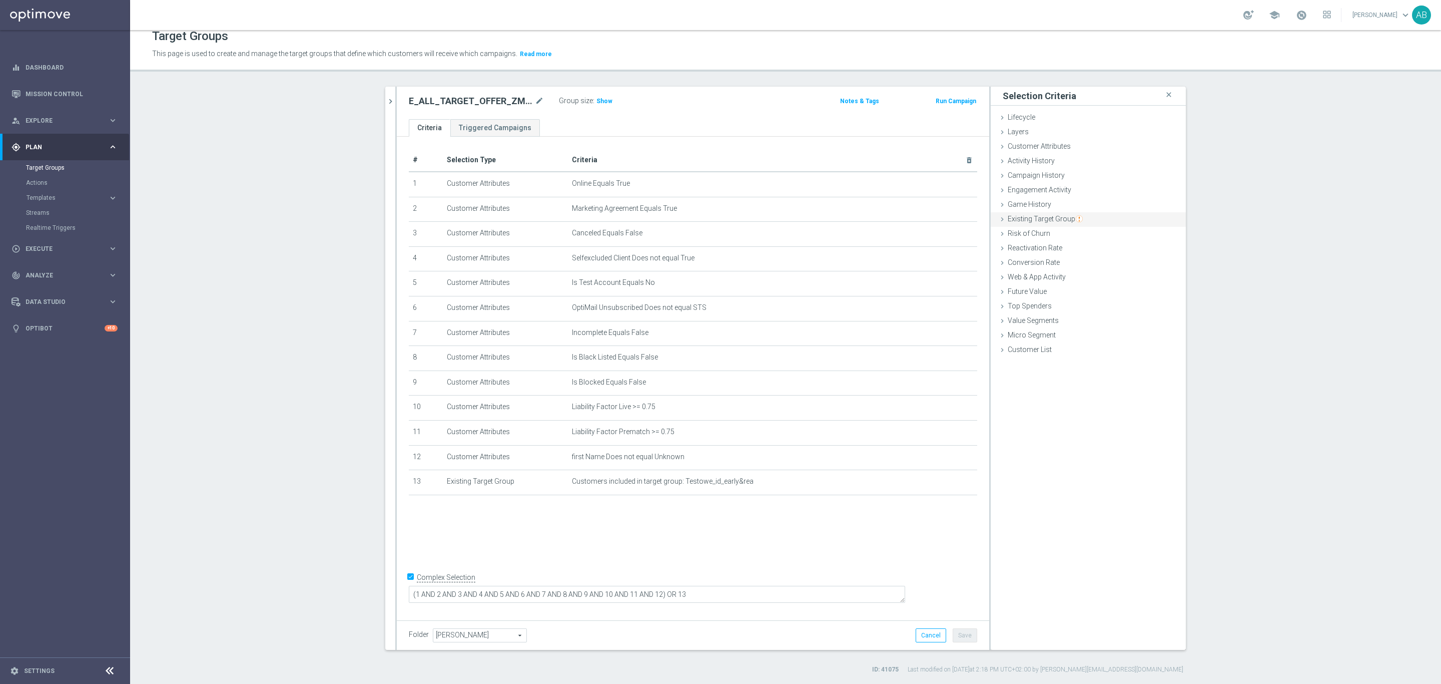
click at [1042, 221] on span "Existing Target Group" at bounding box center [1045, 219] width 75 height 8
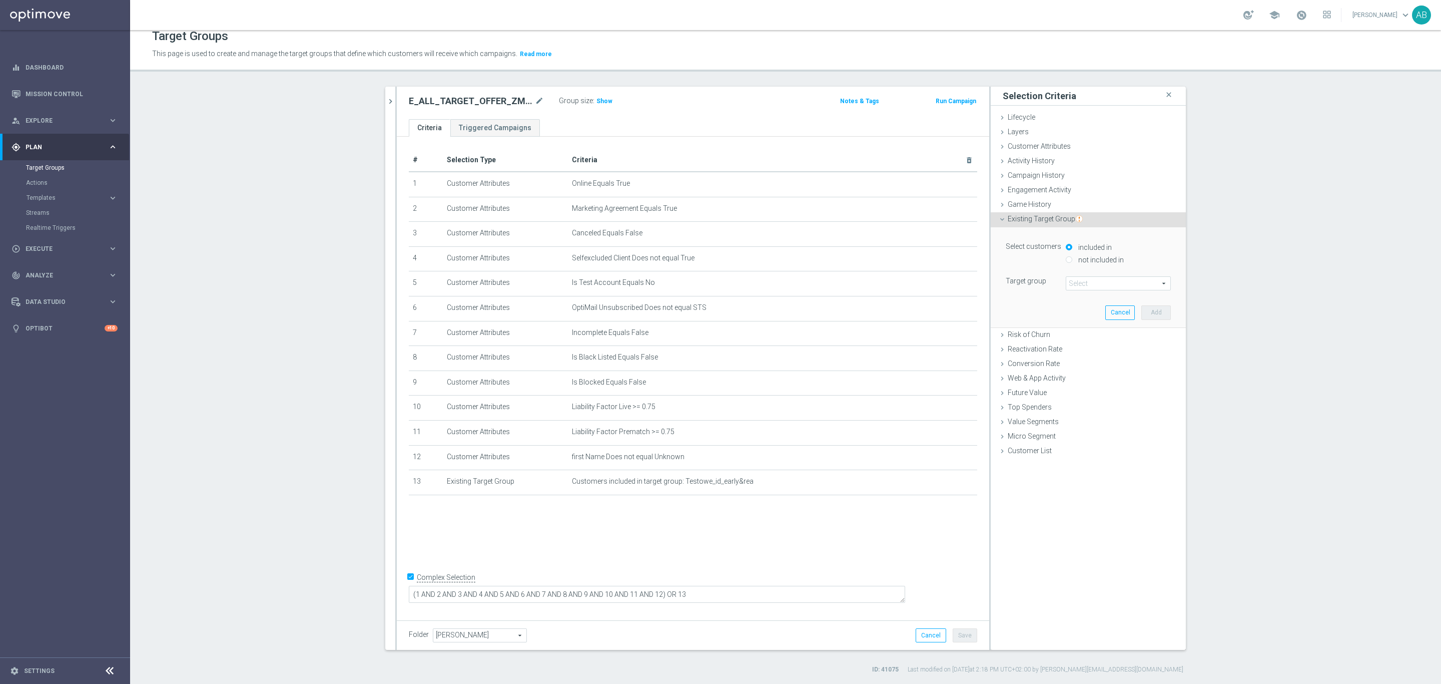
click at [1066, 262] on input "not included in" at bounding box center [1069, 259] width 7 height 7
radio input "true"
click at [1074, 283] on span at bounding box center [1119, 283] width 104 height 13
click at [1074, 283] on input "search" at bounding box center [1118, 283] width 105 height 14
paste input "Wykluczenie P_PE - arkusz FINALNIE"
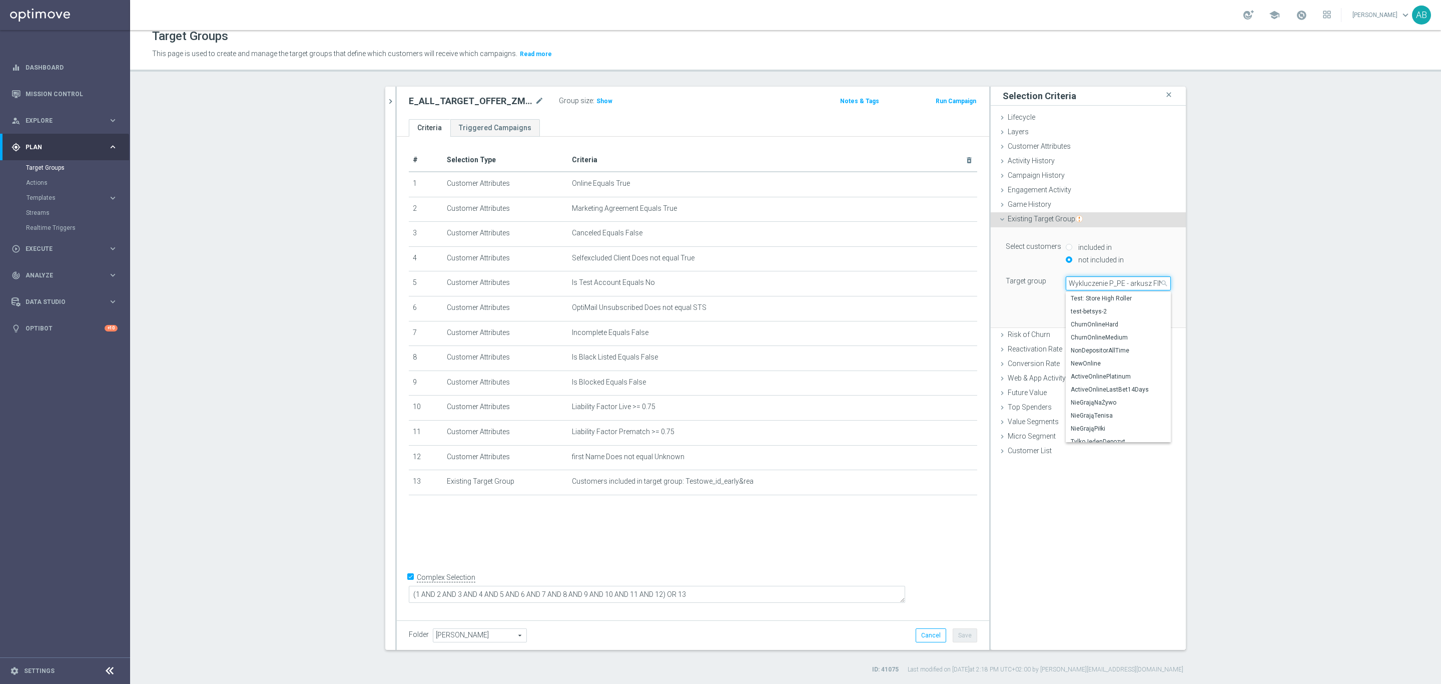
scroll to position [0, 20]
type input "Wykluczenie P_PE - arkusz FINALNIE"
click at [1077, 293] on label "Wykluczenie P_PE - arkusz FINALNIE" at bounding box center [1118, 298] width 105 height 13
type input "Wykluczenie P_PE - arkusz FINALNIE"
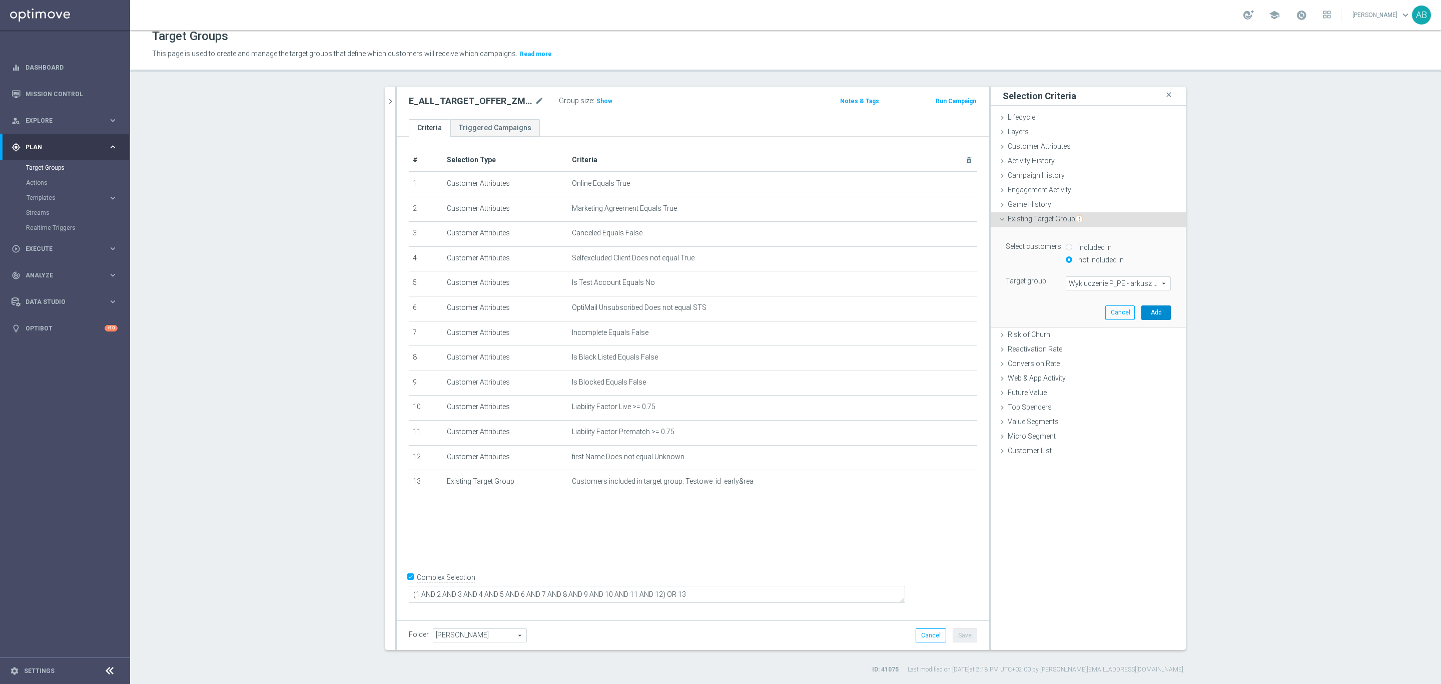
click at [1159, 315] on button "Add" at bounding box center [1157, 312] width 30 height 14
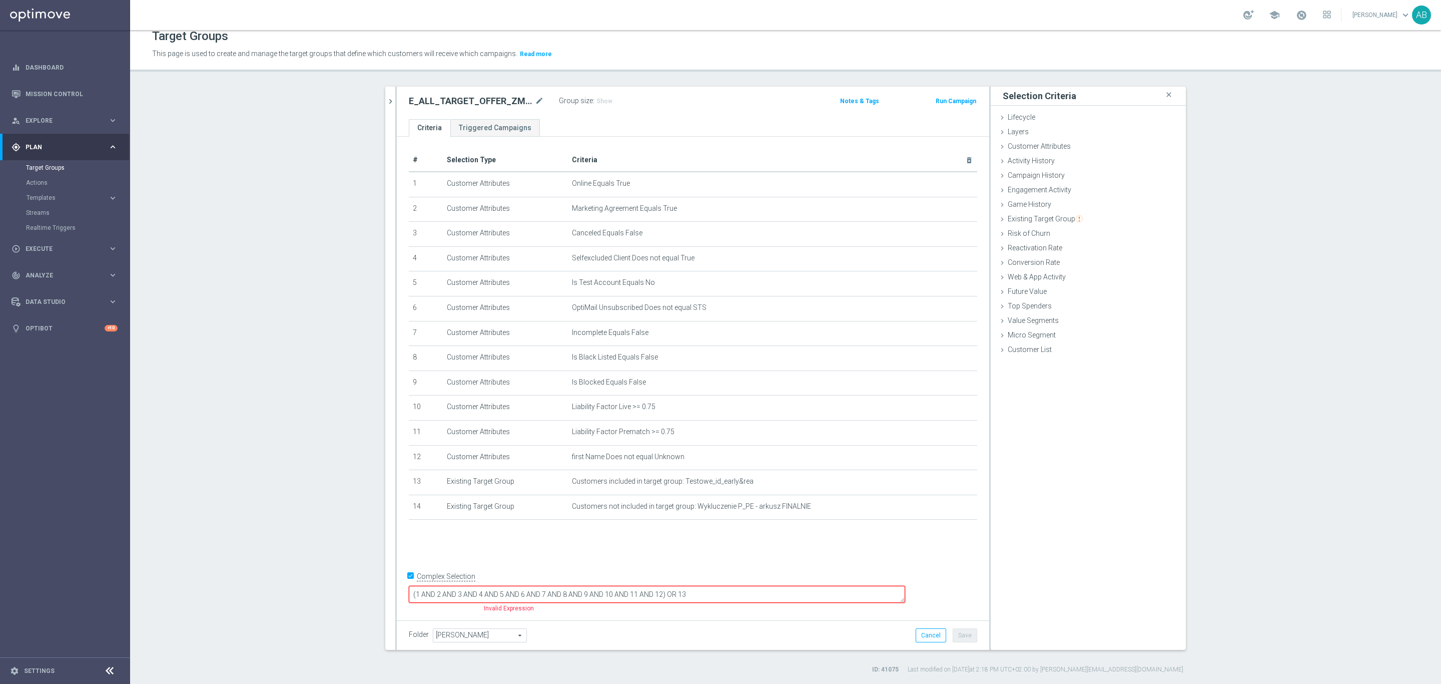
drag, startPoint x: 729, startPoint y: 593, endPoint x: 730, endPoint y: 601, distance: 7.6
click at [730, 593] on textarea "(1 AND 2 AND 3 AND 4 AND 5 AND 6 AND 7 AND 8 AND 9 AND 10 AND 11 AND 12) OR 13" at bounding box center [657, 595] width 496 height 18
click at [733, 596] on textarea "(1 AND 2 AND 3 AND 4 AND 5 AND 6 AND 7 AND 8 AND 9 AND 10 AND 11 AND 12) OR 13" at bounding box center [657, 595] width 496 height 18
click at [732, 594] on textarea "(1 AND 2 AND 3 AND 4 AND 5 AND 6 AND 7 AND 8 AND 9 AND 10 AND 11 AND 12) OR 13" at bounding box center [657, 595] width 496 height 18
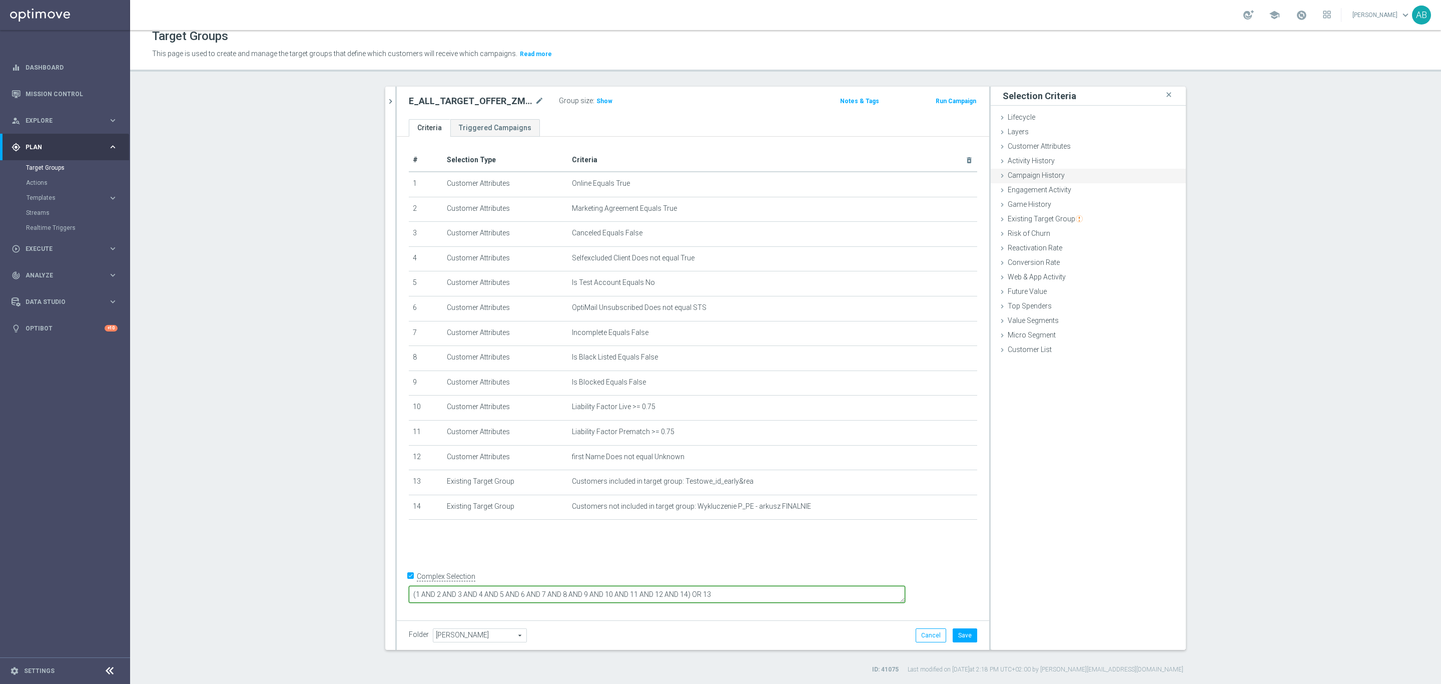
type textarea "(1 AND 2 AND 3 AND 4 AND 5 AND 6 AND 7 AND 8 AND 9 AND 10 AND 11 AND 12 AND 14)…"
click at [1055, 176] on span "Campaign History" at bounding box center [1036, 175] width 57 height 8
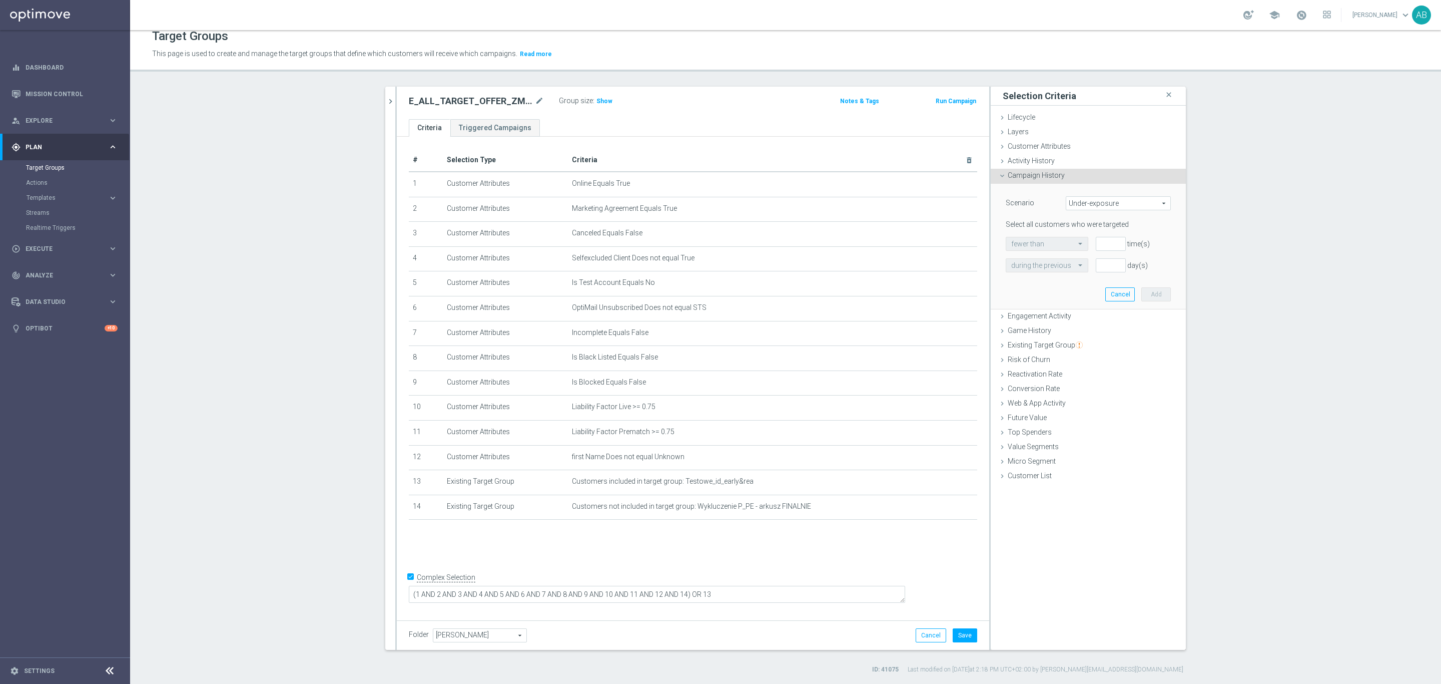
click at [1079, 203] on span "Under-exposure" at bounding box center [1119, 203] width 104 height 13
click at [1088, 270] on span "Custom" at bounding box center [1119, 270] width 94 height 8
type input "Custom"
click at [1047, 242] on span "have" at bounding box center [1039, 243] width 67 height 13
click at [1044, 270] on span "have not" at bounding box center [1039, 271] width 57 height 8
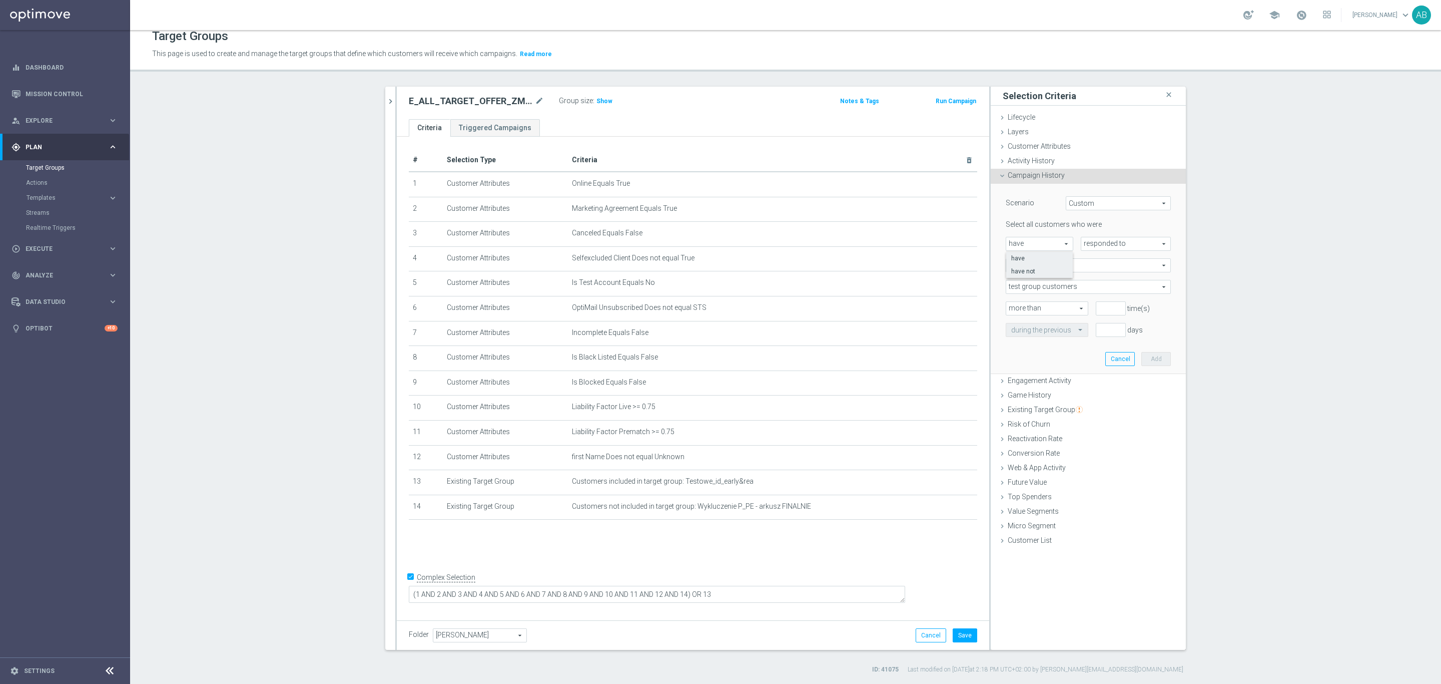
type input "have not"
click at [1098, 242] on span "responded to" at bounding box center [1126, 243] width 89 height 13
click at [1107, 272] on span "been targeted with" at bounding box center [1126, 271] width 79 height 8
type input "been targeted with"
click at [1066, 266] on span "any campaign" at bounding box center [1088, 265] width 164 height 13
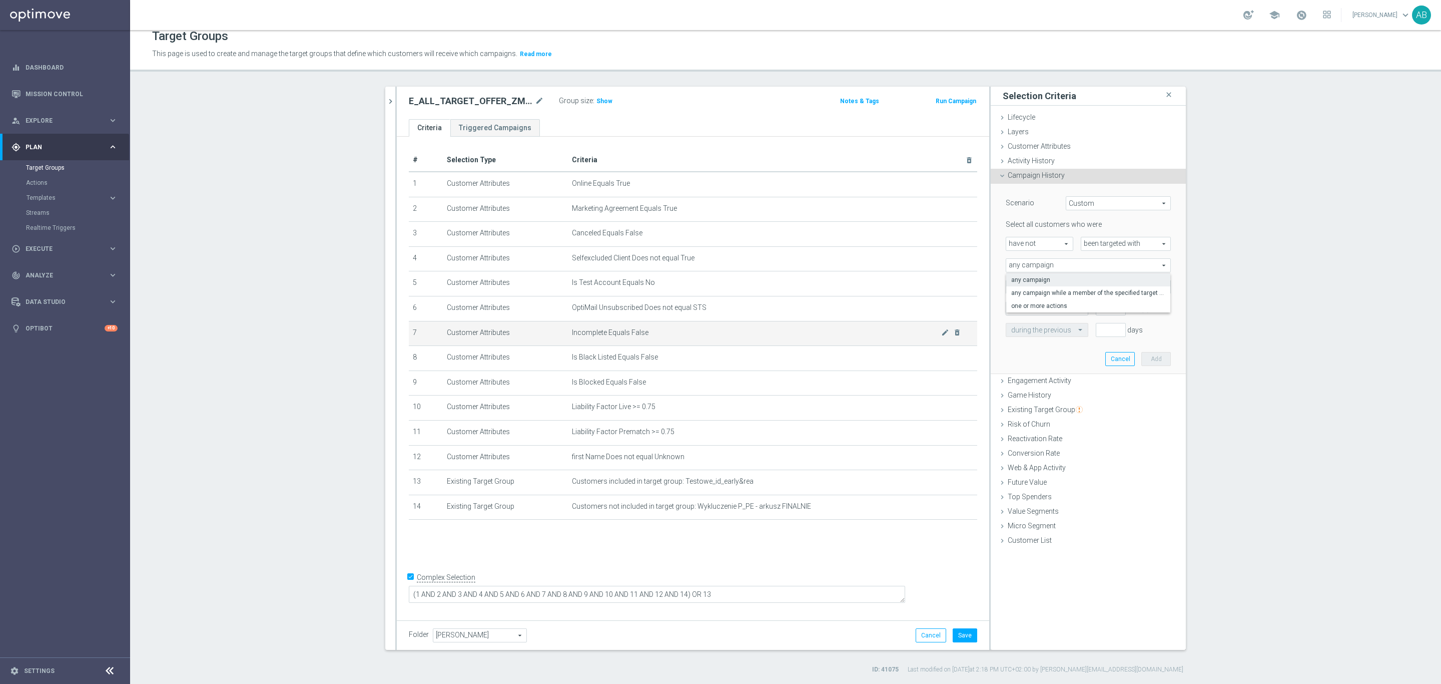
drag, startPoint x: 1047, startPoint y: 306, endPoint x: 838, endPoint y: 323, distance: 209.4
click at [1048, 306] on span "one or more actions" at bounding box center [1088, 306] width 154 height 8
type input "one or more actions"
click at [1074, 289] on span at bounding box center [1088, 286] width 164 height 13
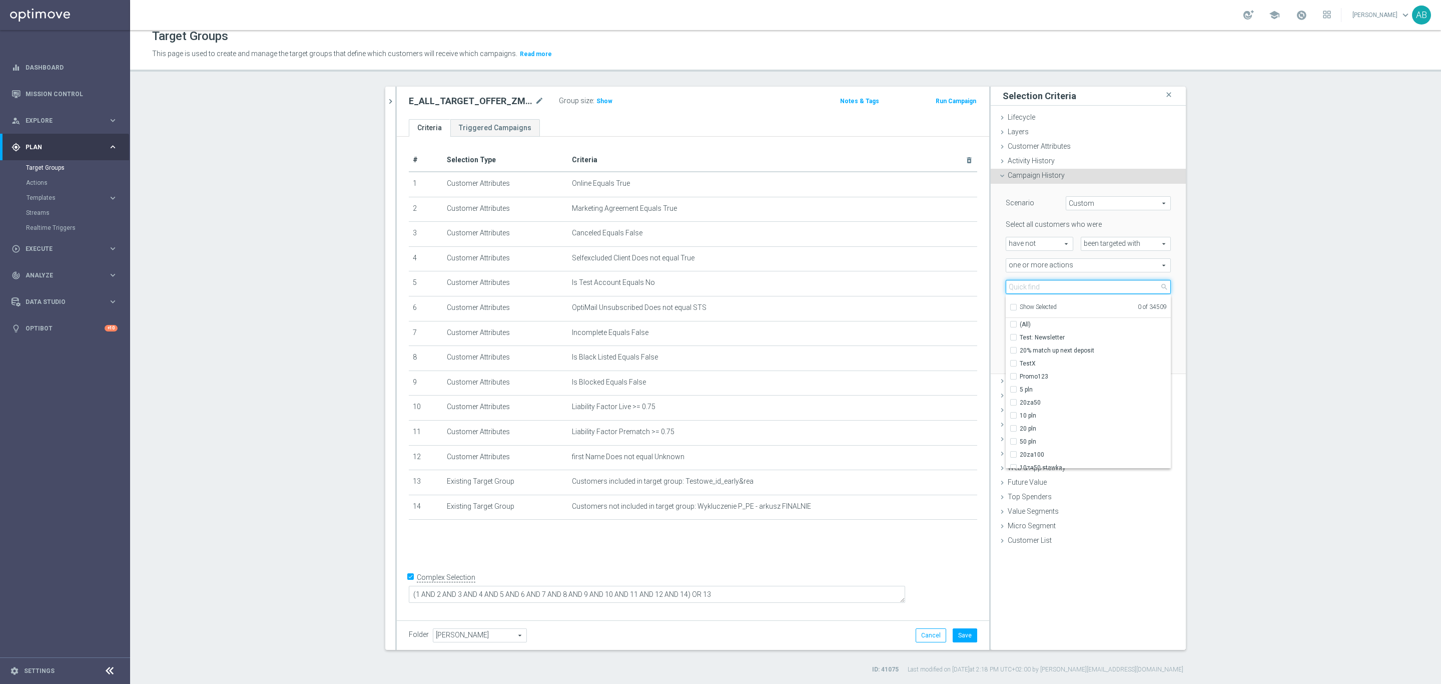
click at [1047, 290] on input "search" at bounding box center [1088, 287] width 165 height 14
paste input "CRM_ALL_TARGET_OFFER_MAXIKOMBI_100925"
type input "CRM_ALL_TARGET_OFFER_MAXIKOMBI_100925"
click at [1117, 357] on button "Cancel" at bounding box center [1121, 359] width 30 height 14
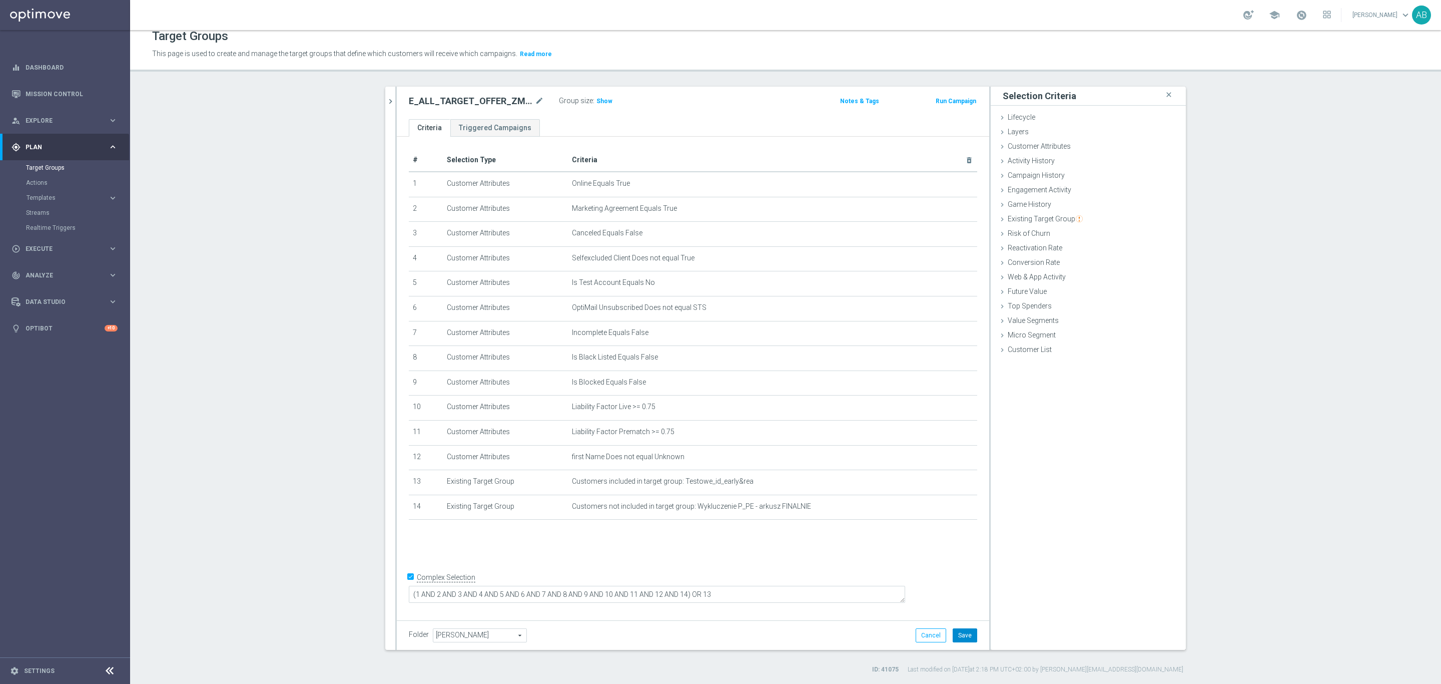
click at [969, 635] on button "Save" at bounding box center [965, 635] width 25 height 14
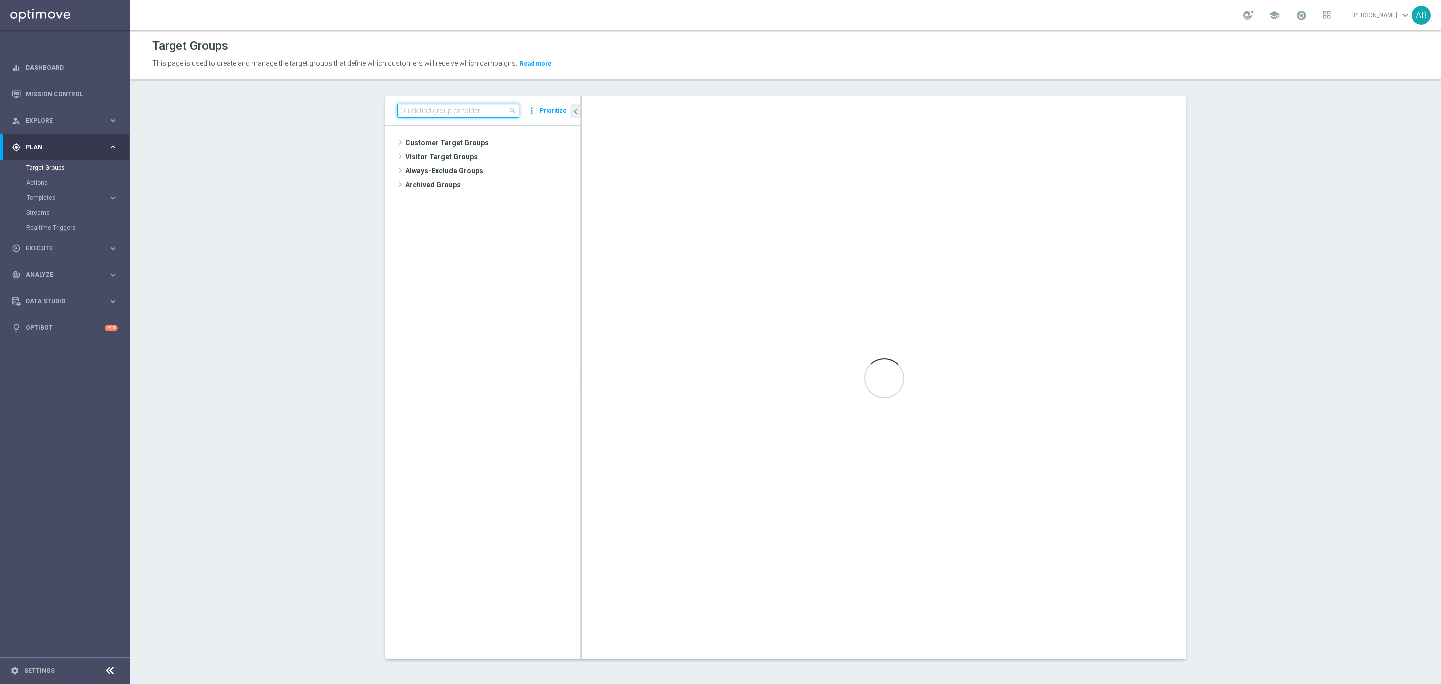
drag, startPoint x: 0, startPoint y: 0, endPoint x: 482, endPoint y: 110, distance: 494.8
click at [482, 110] on input at bounding box center [458, 111] width 122 height 14
paste input "E_ALL_TARGET_OFFER_ZMIANY_100925"
type input "E_ALL_TARGET_OFFER_ZMIANY_100925"
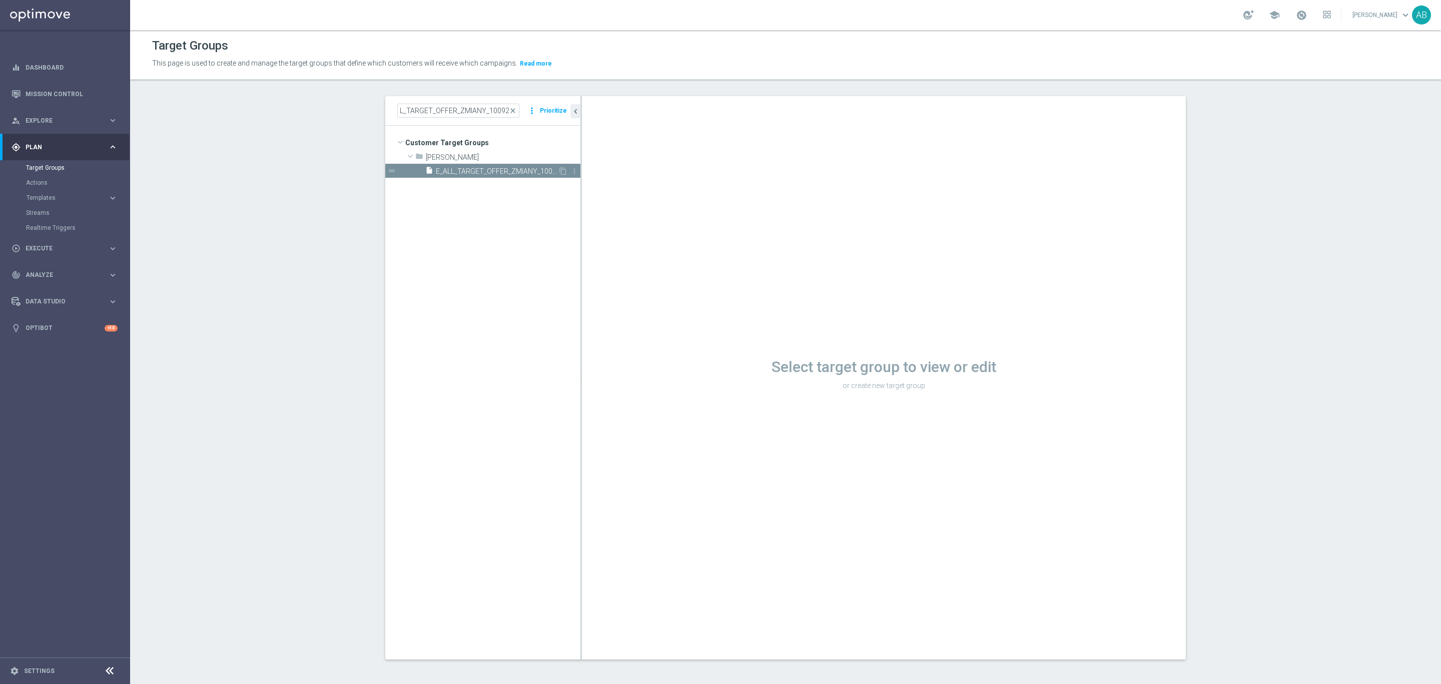
click at [485, 175] on span "E_ALL_TARGET_OFFER_ZMIANY_100925" at bounding box center [497, 171] width 122 height 9
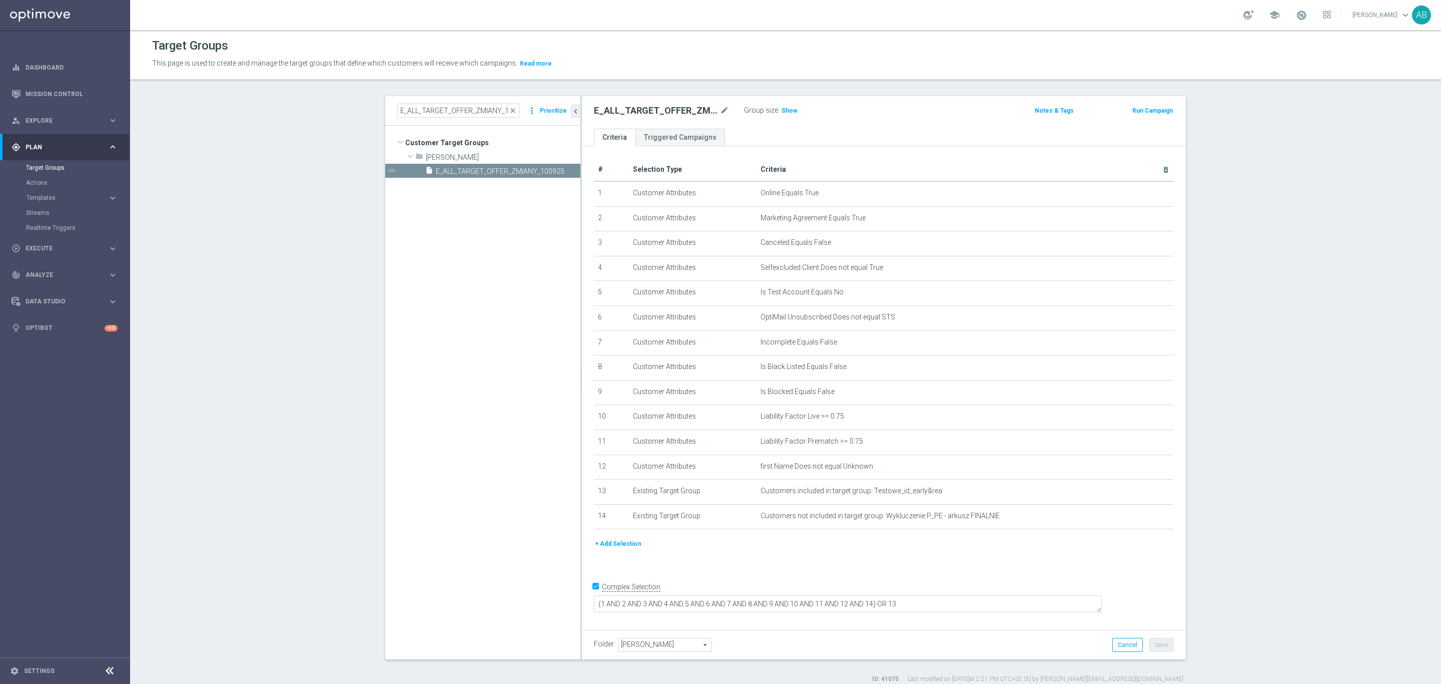
click at [610, 544] on button "+ Add Selection" at bounding box center [618, 543] width 48 height 11
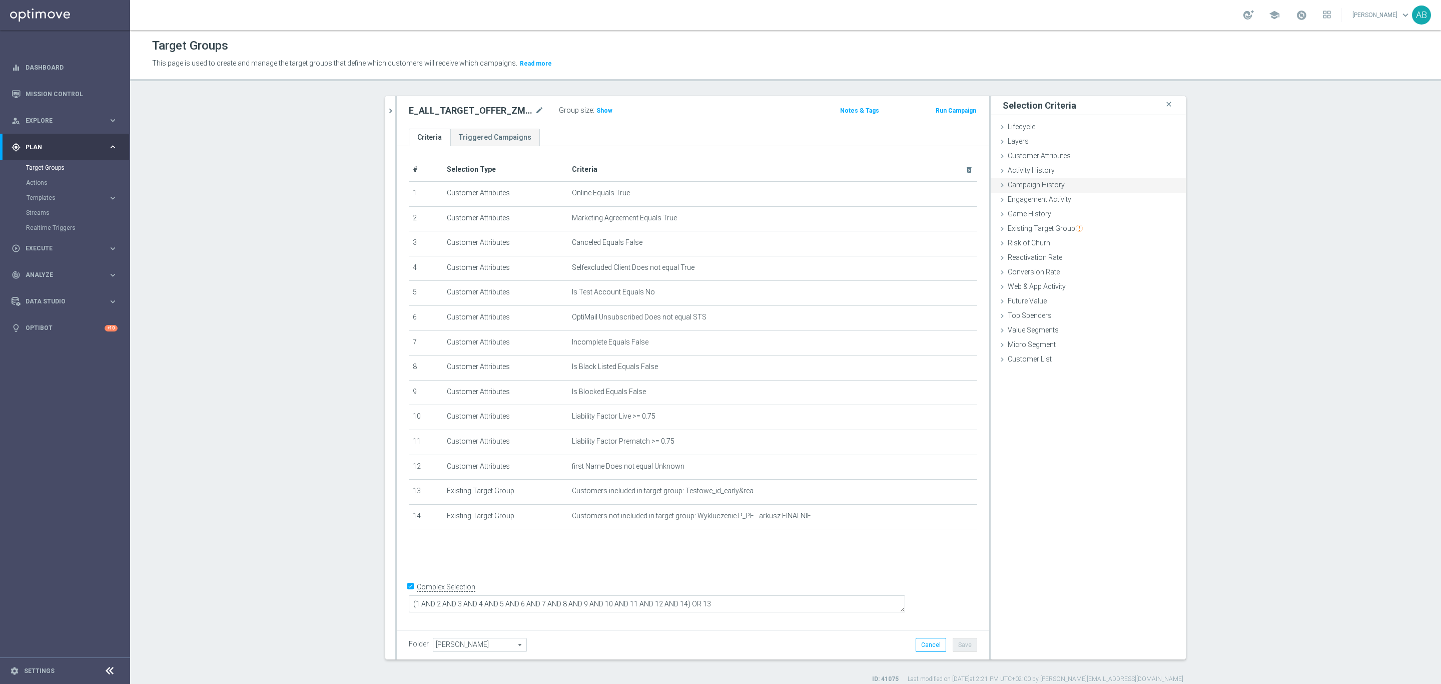
click at [1039, 184] on span "Campaign History" at bounding box center [1036, 185] width 57 height 8
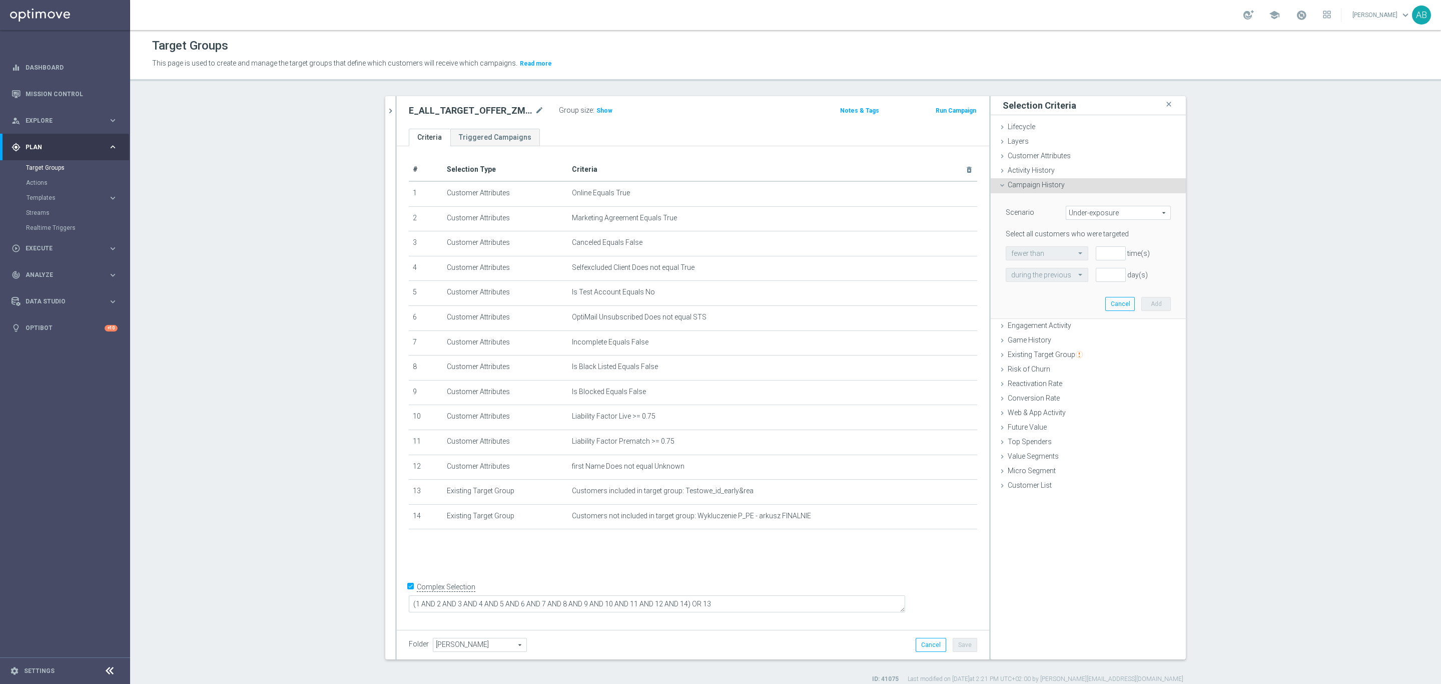
click at [1090, 216] on span "Under-exposure" at bounding box center [1119, 212] width 104 height 13
click at [1078, 281] on span "Custom" at bounding box center [1119, 279] width 94 height 8
type input "Custom"
click at [1050, 249] on span "have" at bounding box center [1039, 253] width 67 height 13
click at [1038, 275] on label "have not" at bounding box center [1039, 280] width 67 height 13
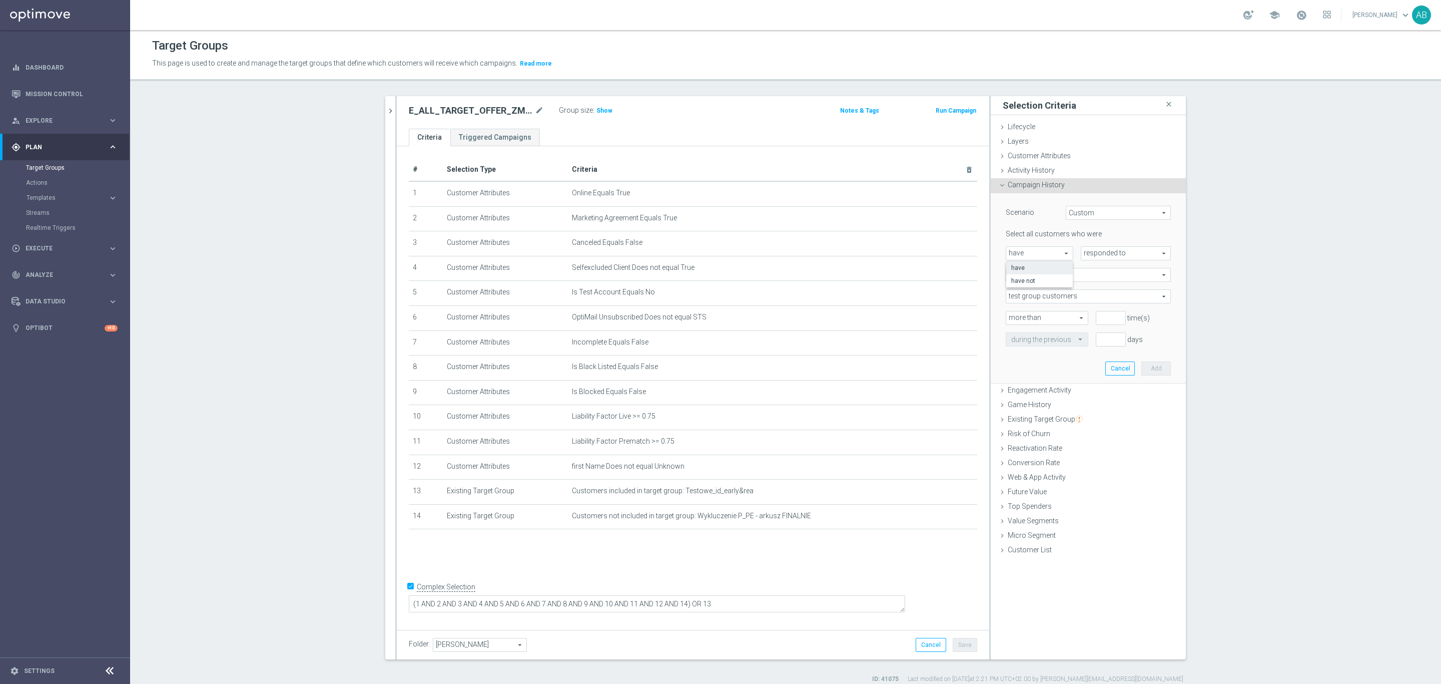
type input "have not"
click at [1108, 253] on span "responded to" at bounding box center [1126, 253] width 89 height 13
click at [1112, 278] on span "been targeted with" at bounding box center [1126, 281] width 79 height 8
type input "been targeted with"
click at [1050, 279] on span "any campaign" at bounding box center [1088, 274] width 164 height 13
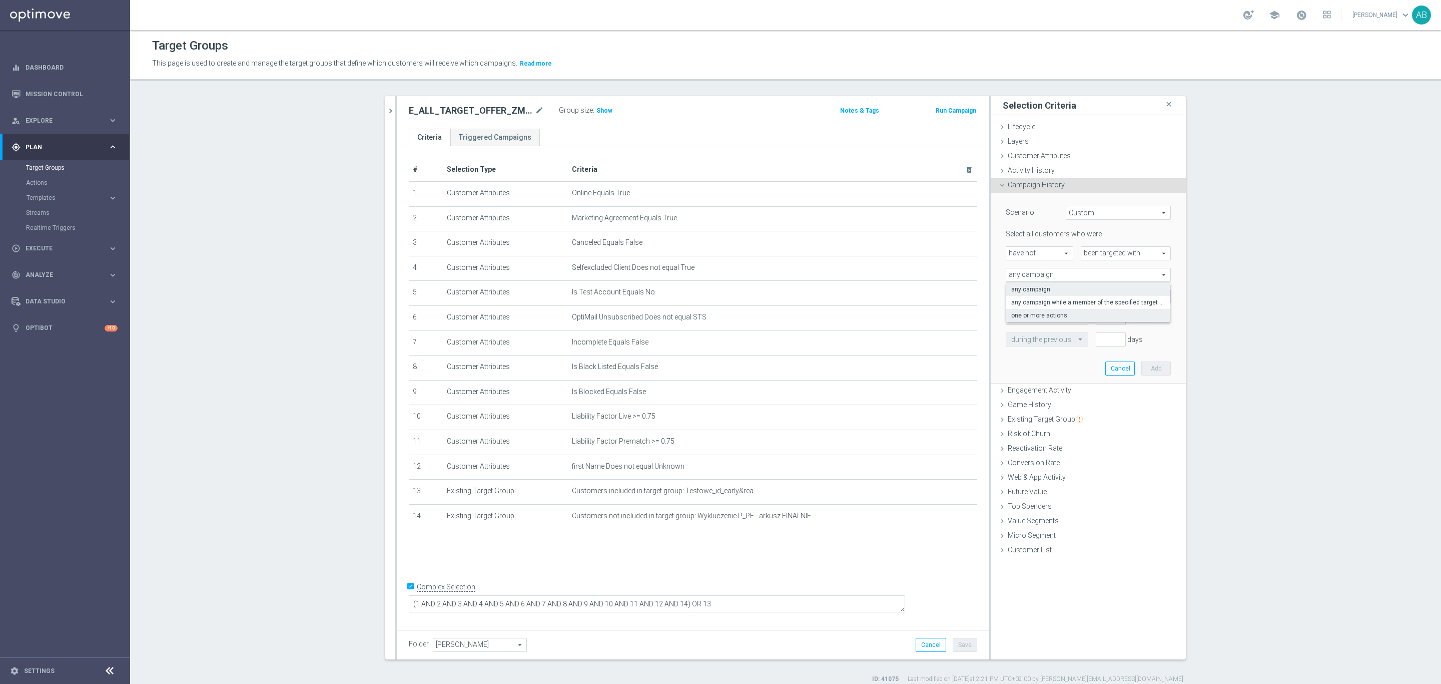
click at [1043, 314] on span "one or more actions" at bounding box center [1088, 315] width 154 height 8
type input "one or more actions"
click at [1042, 296] on span at bounding box center [1088, 296] width 164 height 13
click at [1042, 296] on input "search" at bounding box center [1088, 296] width 165 height 14
paste input "E_ALL_TARGET_OFFER_ZMIANY_100925"
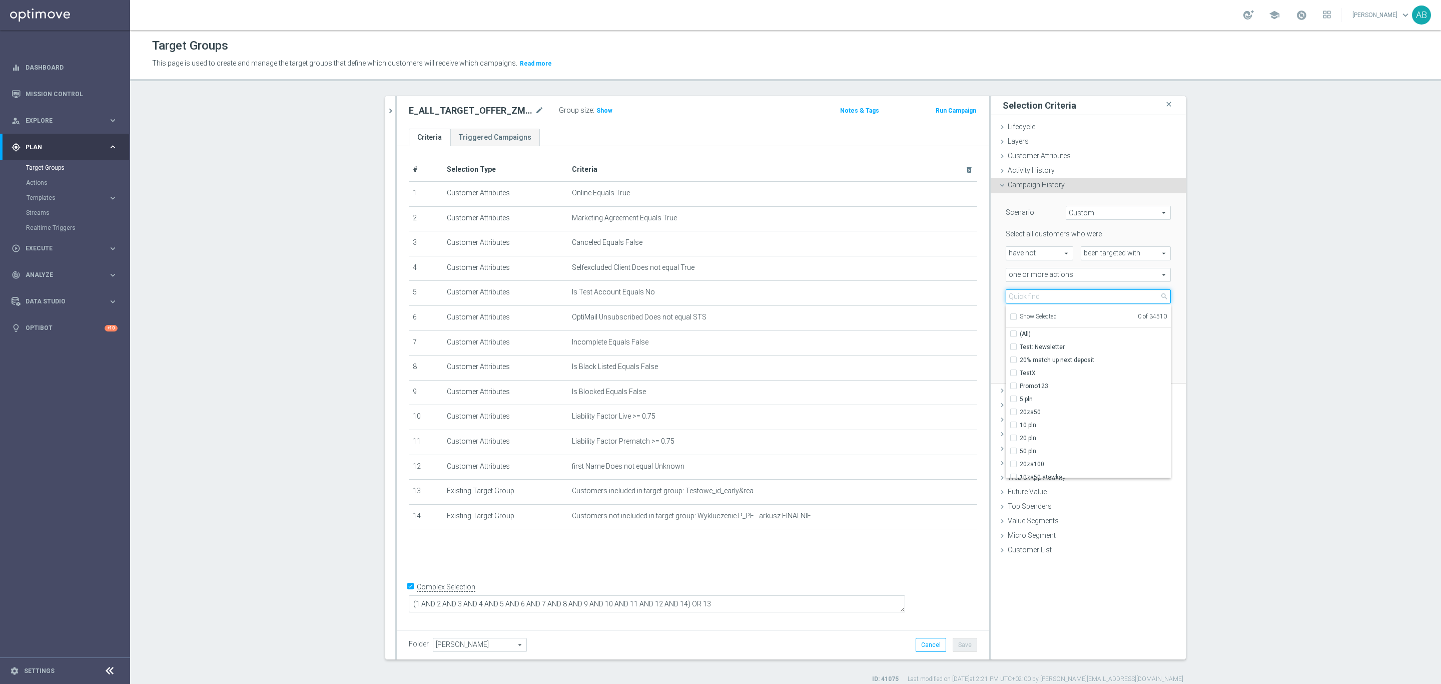
type input "E_ALL_TARGET_OFFER_ZMIANY_100925"
click at [1092, 294] on input "E_ALL_TARGET_OFFER_ZMIANY_100925" at bounding box center [1088, 296] width 165 height 14
click at [1047, 299] on input "search" at bounding box center [1088, 296] width 165 height 14
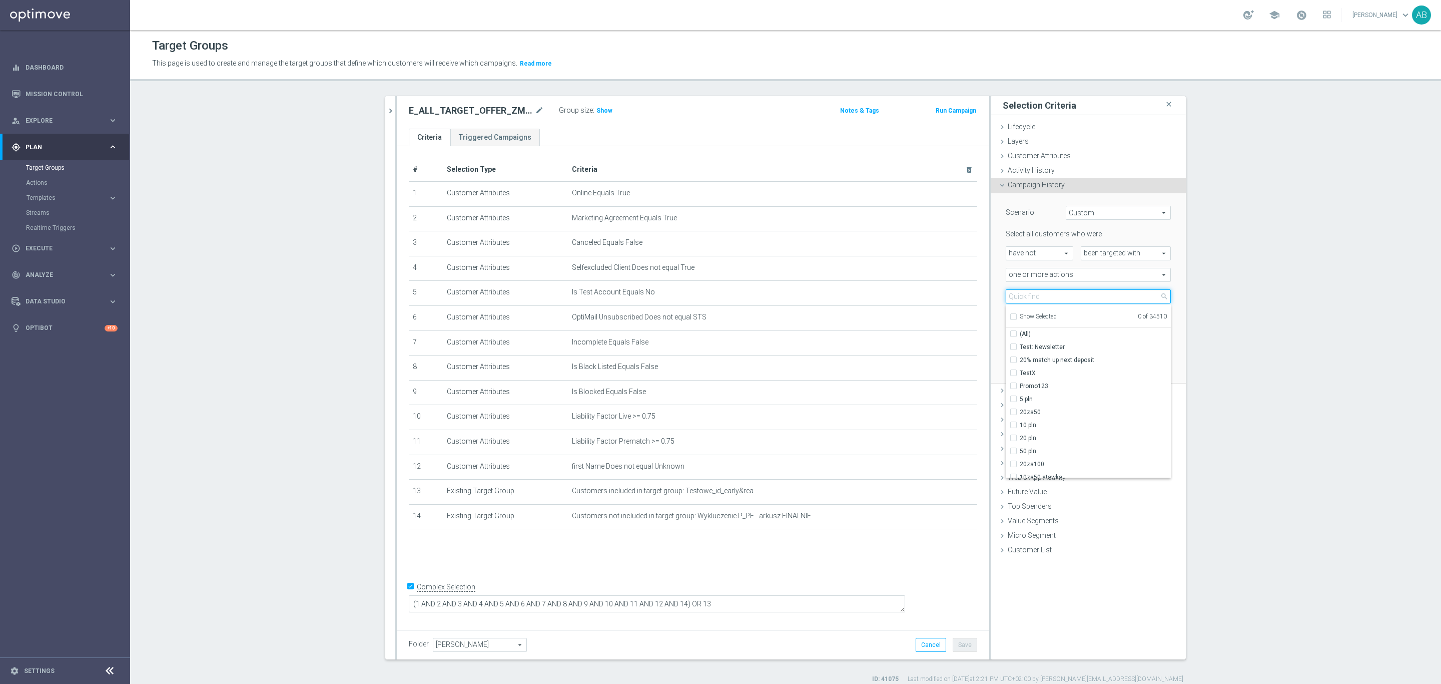
paste input "CRM_ALL_TARGET_OFFER_MAXIKOMBI_100925"
type input "CRM_ALL_TARGET_OFFER_MAXIKOMBI_100925"
click at [1048, 346] on span "CRM_ALL_TARGET_OFFER_MAXIKOMBI_100925" at bounding box center [1095, 347] width 151 height 8
click at [1020, 346] on input "CRM_ALL_TARGET_OFFER_MAXIKOMBI_100925" at bounding box center [1016, 346] width 7 height 7
checkbox input "true"
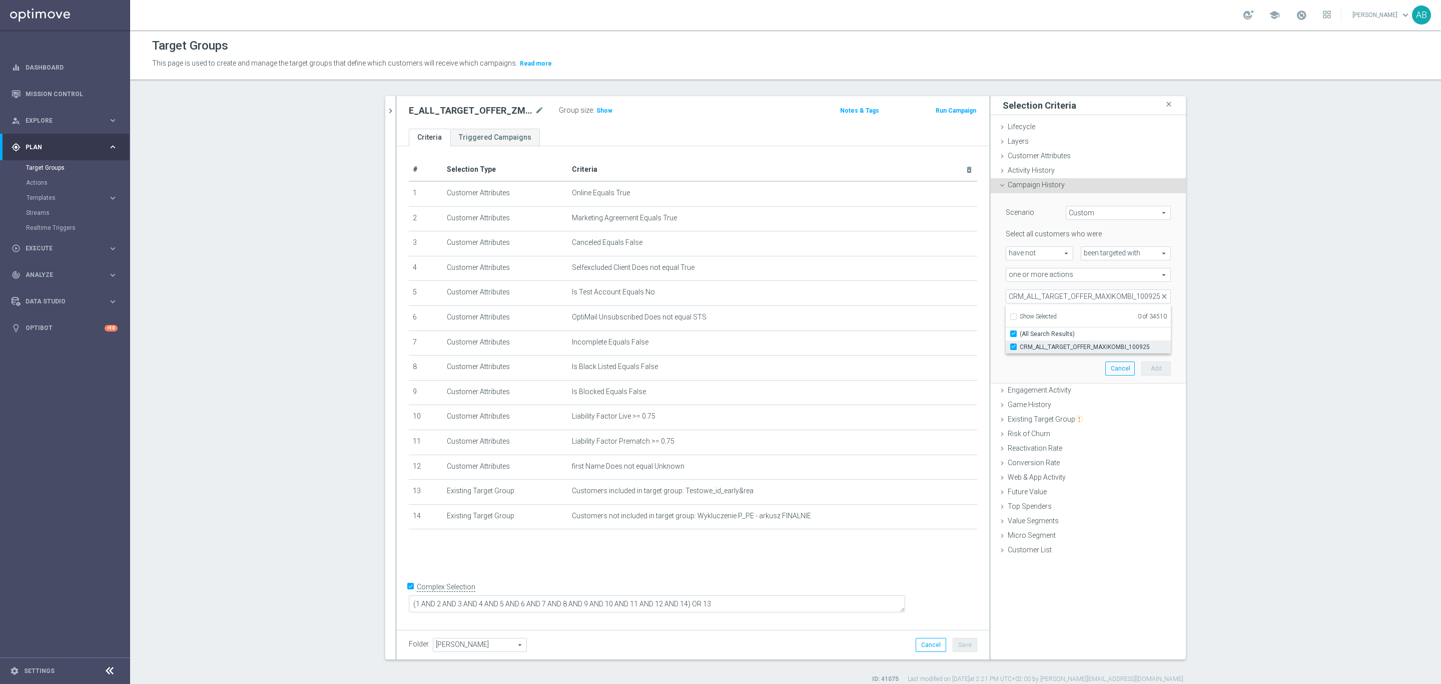
type input "CRM_ALL_TARGET_OFFER_MAXIKOMBI_100925"
checkbox input "true"
click at [1218, 320] on section "E_ALL_TARGET_OFFER_ZMIANY_100925 close more_vert Prioritize Customer Target Gro…" at bounding box center [785, 389] width 1311 height 587
click at [1098, 315] on input "number" at bounding box center [1111, 318] width 30 height 14
type input "0"
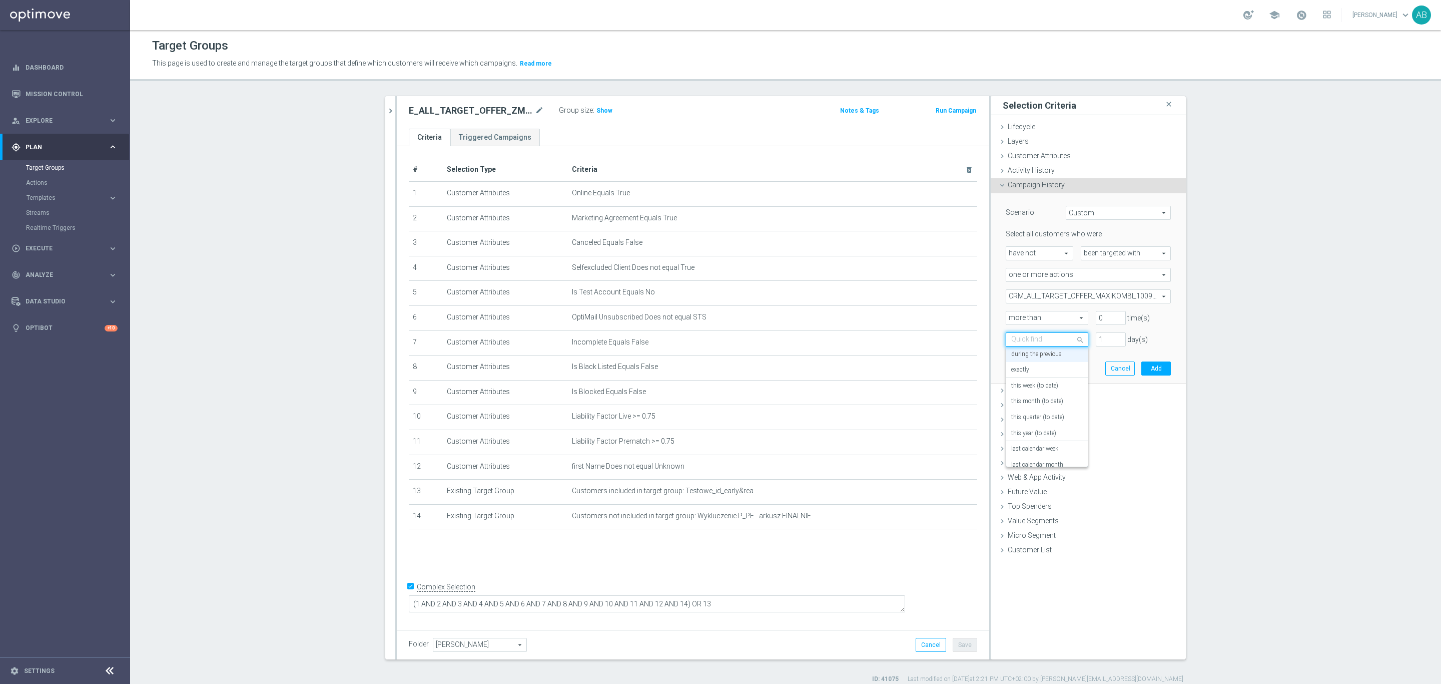
click at [1068, 340] on div at bounding box center [1047, 339] width 82 height 9
click at [1046, 455] on div "today" at bounding box center [1047, 456] width 72 height 16
click at [1153, 365] on button "Add" at bounding box center [1157, 368] width 30 height 14
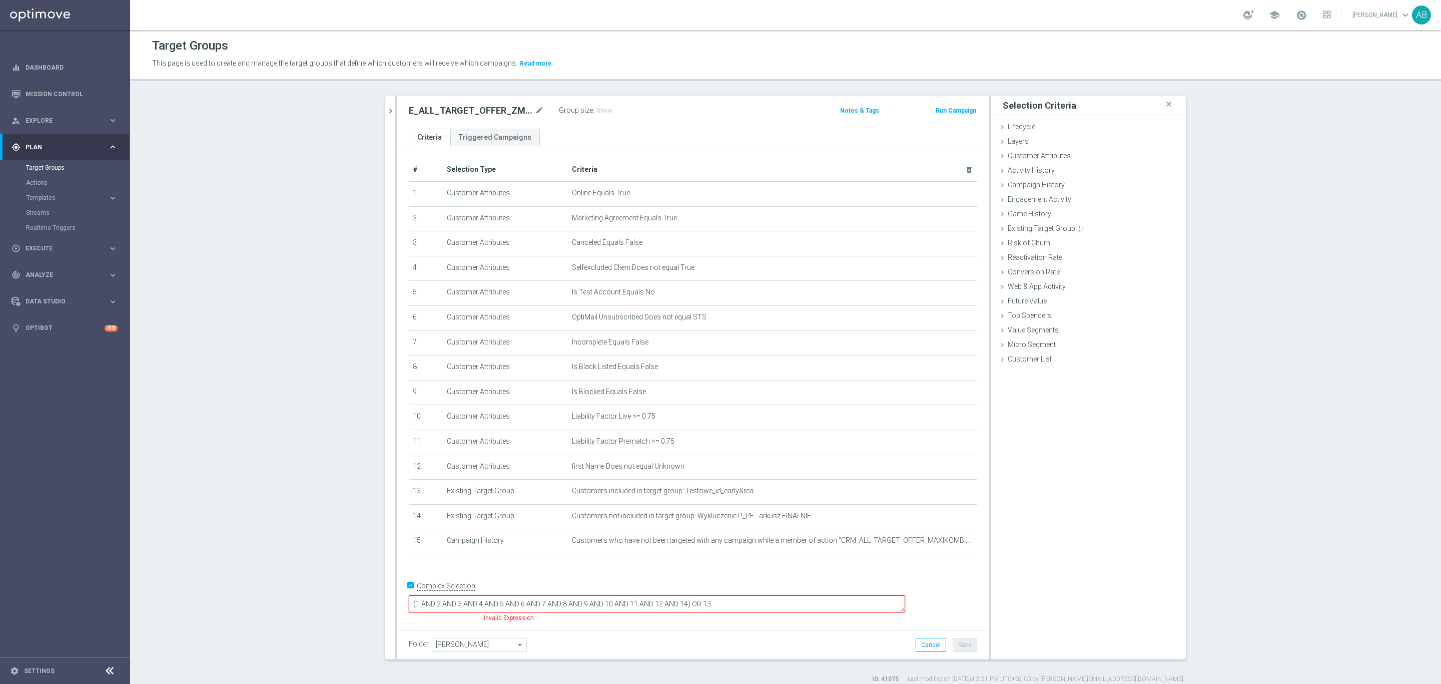
click at [756, 606] on textarea "(1 AND 2 AND 3 AND 4 AND 5 AND 6 AND 7 AND 8 AND 9 AND 10 AND 11 AND 12 AND 14)…" at bounding box center [657, 604] width 496 height 18
click at [477, 102] on div "E_ALL_TARGET_OFFER_ZMIANY_100925 mode_edit Group size : Show Notes & Tags Run C…" at bounding box center [693, 112] width 593 height 33
copy div "E_ALL_TARGET_OFFER_ZMIANY_100925"
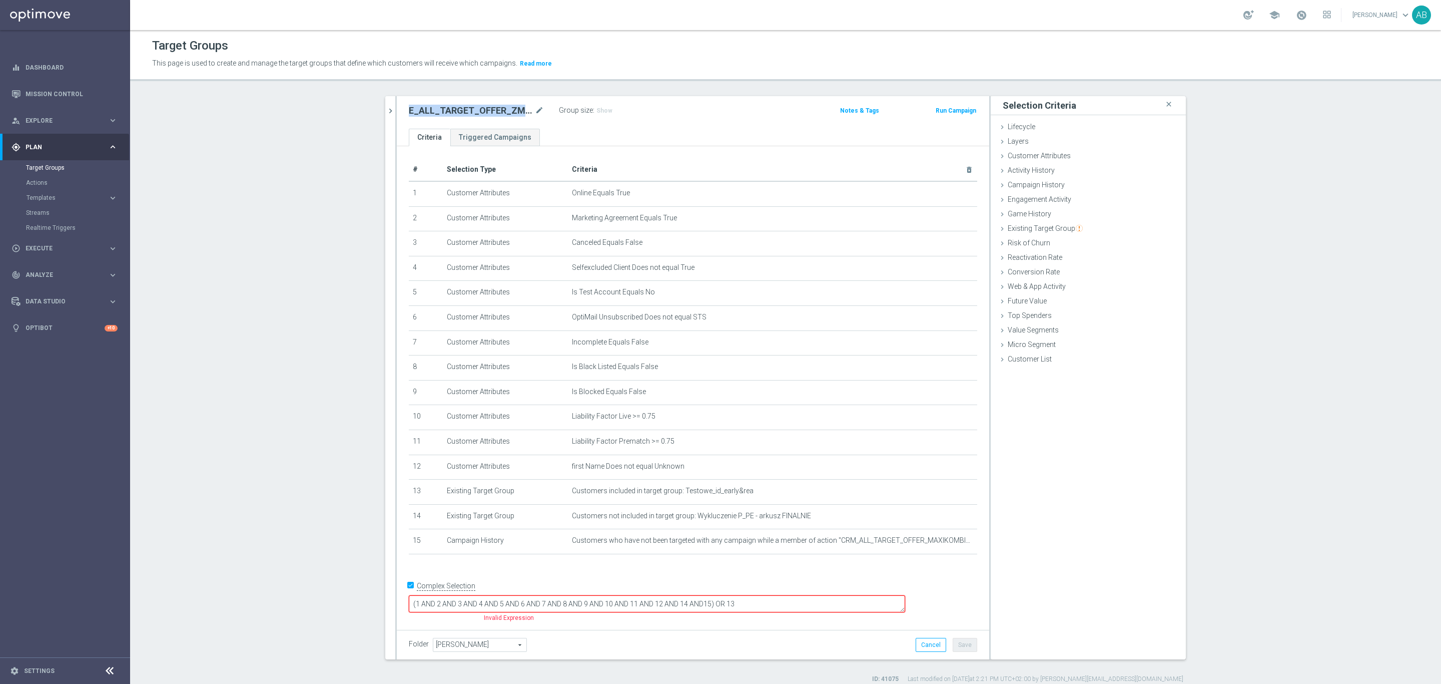
click at [778, 606] on textarea "(1 AND 2 AND 3 AND 4 AND 5 AND 6 AND 7 AND 8 AND 9 AND 10 AND 11 AND 12 AND 14 …" at bounding box center [657, 604] width 496 height 18
click at [774, 606] on textarea "(1 AND 2 AND 3 AND 4 AND 5 AND 6 AND 7 AND 8 AND 9 AND 10 AND 11 AND 12 AND 14 …" at bounding box center [657, 604] width 496 height 18
drag, startPoint x: 958, startPoint y: 646, endPoint x: 843, endPoint y: 478, distance: 203.4
click at [959, 646] on button "Save" at bounding box center [965, 645] width 25 height 14
click at [597, 110] on span "Show" at bounding box center [605, 110] width 16 height 7
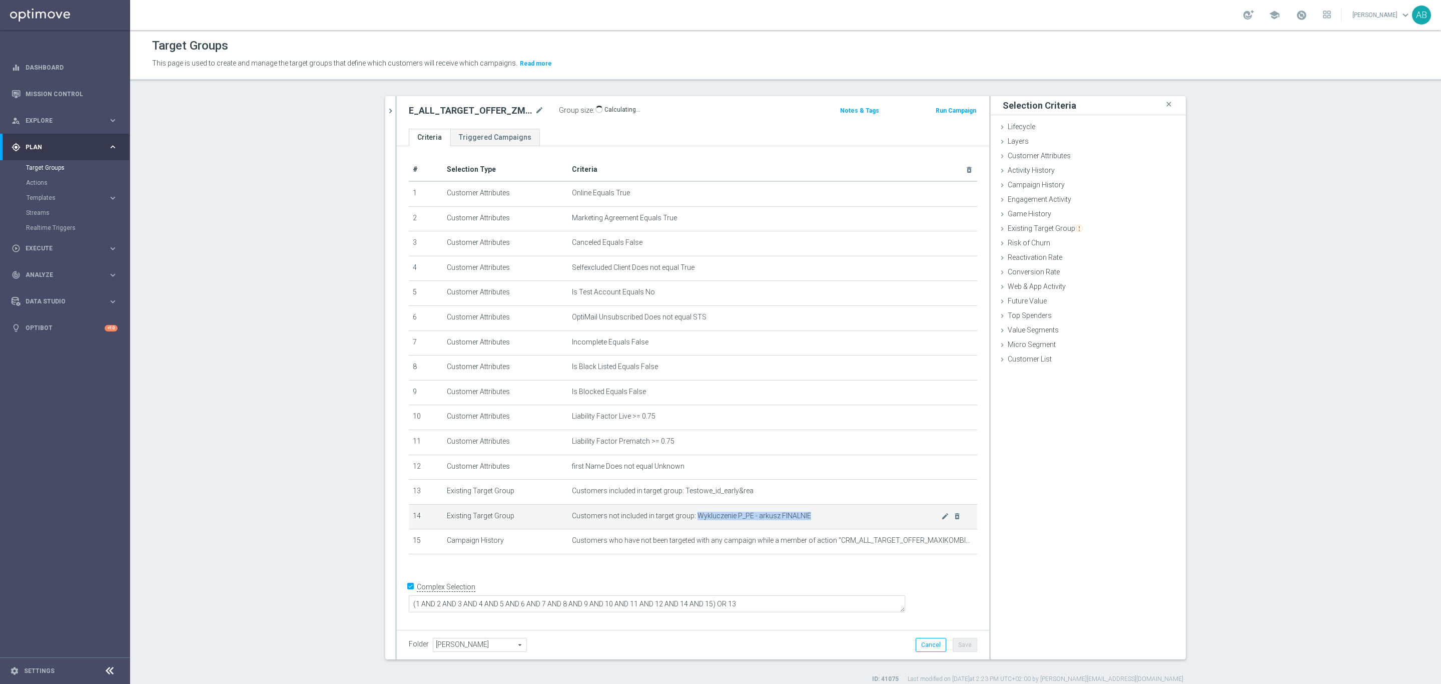
drag, startPoint x: 689, startPoint y: 517, endPoint x: 805, endPoint y: 514, distance: 115.7
click at [805, 514] on span "Customers not included in target group: Wykluczenie P_PE - arkusz FINALNIE" at bounding box center [756, 516] width 369 height 9
copy span "Wykluczenie P_PE - arkusz FINALNIE"
click at [809, 522] on td "Customers not included in target group: Wykluczenie P_PE - arkusz FINALNIE mode…" at bounding box center [772, 516] width 409 height 25
drag, startPoint x: 691, startPoint y: 516, endPoint x: 803, endPoint y: 514, distance: 112.6
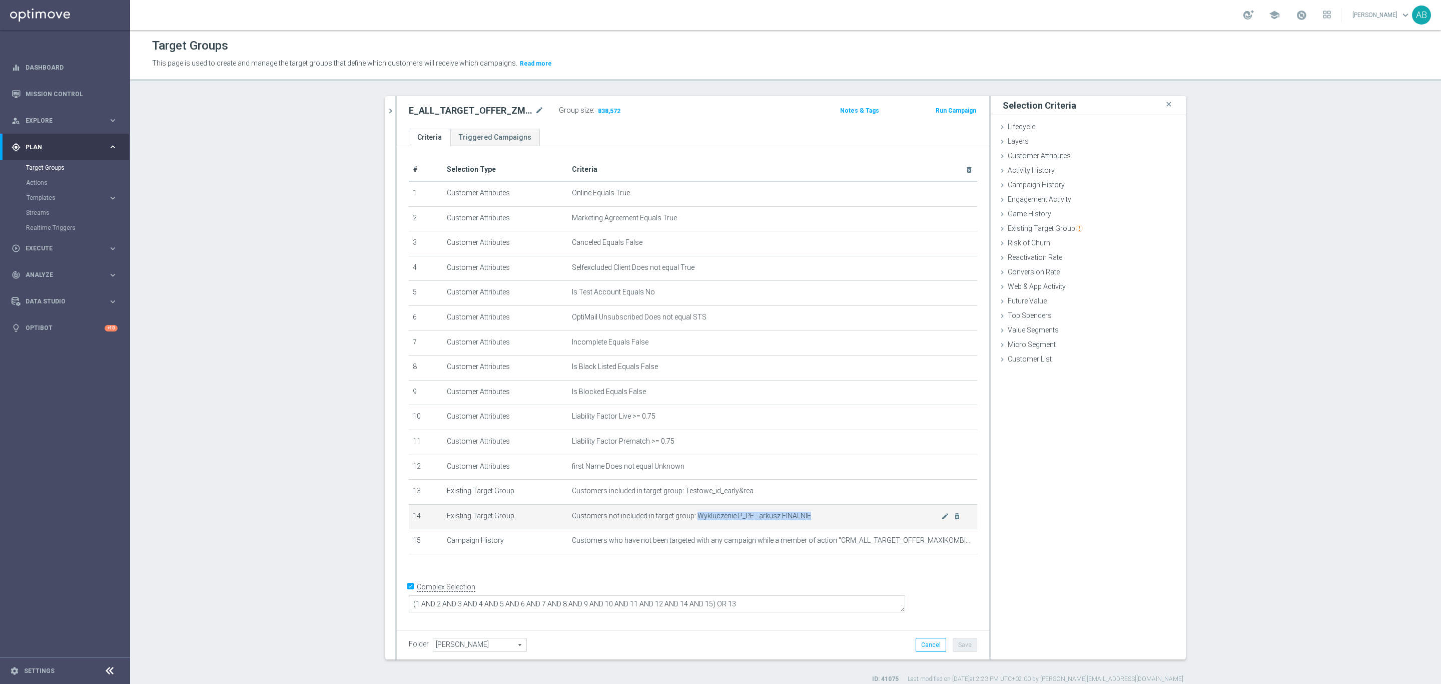
click at [803, 514] on span "Customers not included in target group: Wykluczenie P_PE - arkusz FINALNIE" at bounding box center [756, 516] width 369 height 9
copy span "Wykluczenie P_PE - arkusz FINALNIE"
click at [253, 205] on section "E_ALL_TARGET_OFFER_ZMIANY_100925 close more_vert Prioritize Customer Target Gro…" at bounding box center [785, 389] width 1311 height 587
click at [466, 107] on h2 "E_ALL_TARGET_OFFER_ZMIANY_100925" at bounding box center [471, 111] width 124 height 12
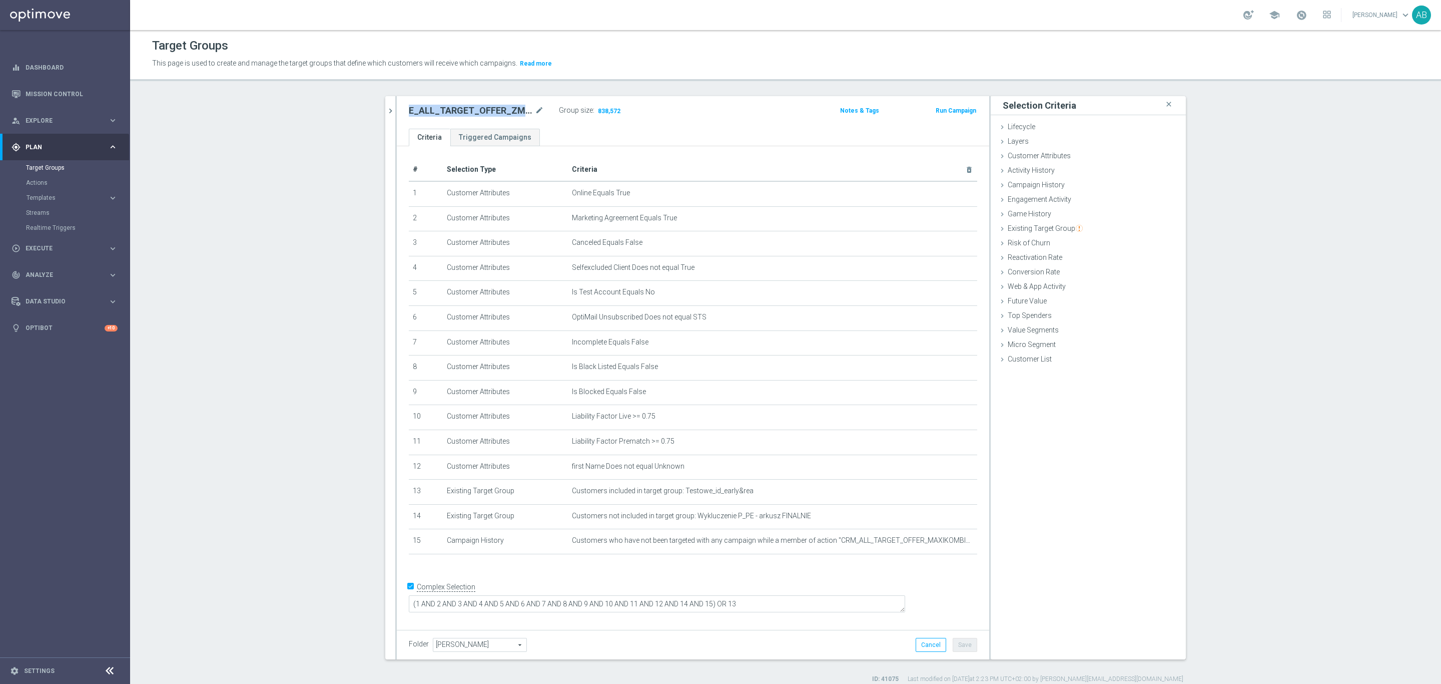
click at [466, 107] on h2 "E_ALL_TARGET_OFFER_ZMIANY_100925" at bounding box center [471, 111] width 124 height 12
copy div "E_ALL_TARGET_OFFER_ZMIANY_100925"
click at [953, 218] on icon "delete_forever" at bounding box center [957, 218] width 8 height 8
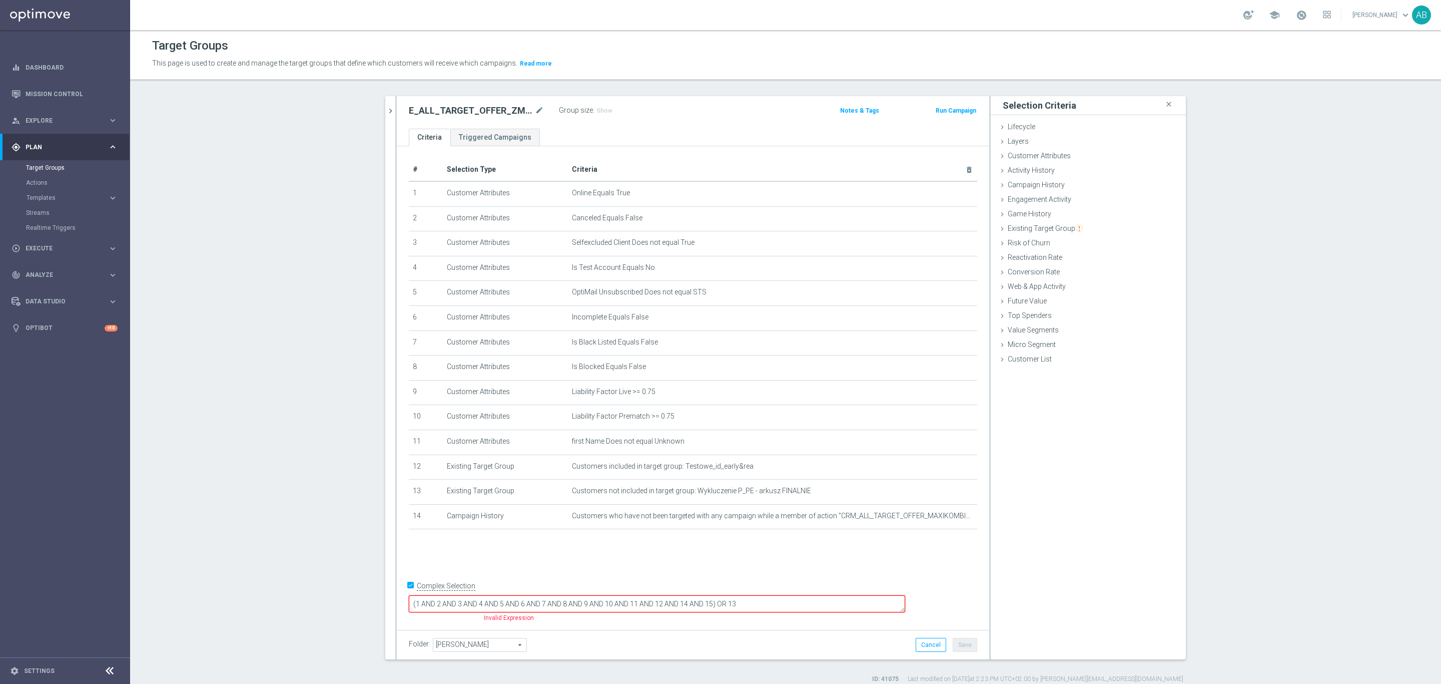
click at [781, 601] on textarea "(1 AND 2 AND 3 AND 4 AND 5 AND 6 AND 7 AND 8 AND 9 AND 10 AND 11 AND 12 AND 14 …" at bounding box center [657, 604] width 496 height 18
click at [822, 598] on textarea "(1 AND 2 AND 3 AND 4 AND 5 AND 6 AND 7 AND 8 AND 9 AND 10 AND 11 AND 12 AND 14)…" at bounding box center [657, 604] width 496 height 18
click at [730, 603] on textarea "(1 AND 2 AND 3 AND 4 AND 5 AND 6 AND 7 AND 8 AND 9 AND 10 AND 11 AND 12 AND 14)…" at bounding box center [657, 604] width 496 height 18
click at [731, 603] on textarea "(1 AND 2 AND 3 AND 4 AND 5 AND 6 AND 7 AND 8 AND 9 AND 10 AND 11 AND 12 AND 14)…" at bounding box center [657, 604] width 496 height 18
type textarea "(1 AND 2 AND 3 AND 4 AND 5 AND 6 AND 7 AND 8 AND 9 AND 10 AND 11 AND 13 AND 14)…"
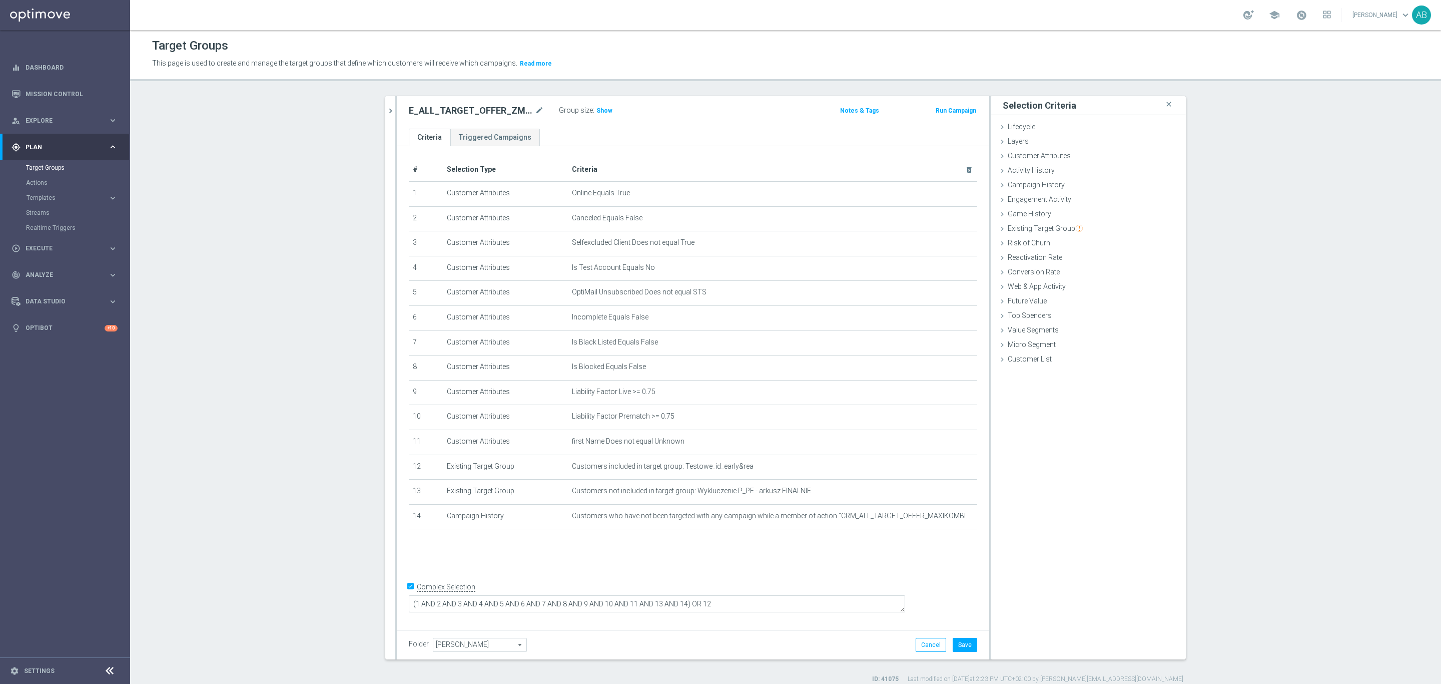
click at [974, 645] on div "Folder Andżelika B. Andżelika B. arrow_drop_down search Cancel Save Saving..." at bounding box center [693, 645] width 593 height 30
click at [970, 645] on button "Save" at bounding box center [965, 645] width 25 height 14
click at [604, 119] on div "E_ALL_TARGET_OFFER_ZMIANY_100925 mode_edit Group size : Show Notes & Tags Run C…" at bounding box center [693, 112] width 593 height 33
click at [600, 109] on span "Show" at bounding box center [605, 110] width 16 height 7
click at [535, 106] on icon "mode_edit" at bounding box center [539, 111] width 9 height 12
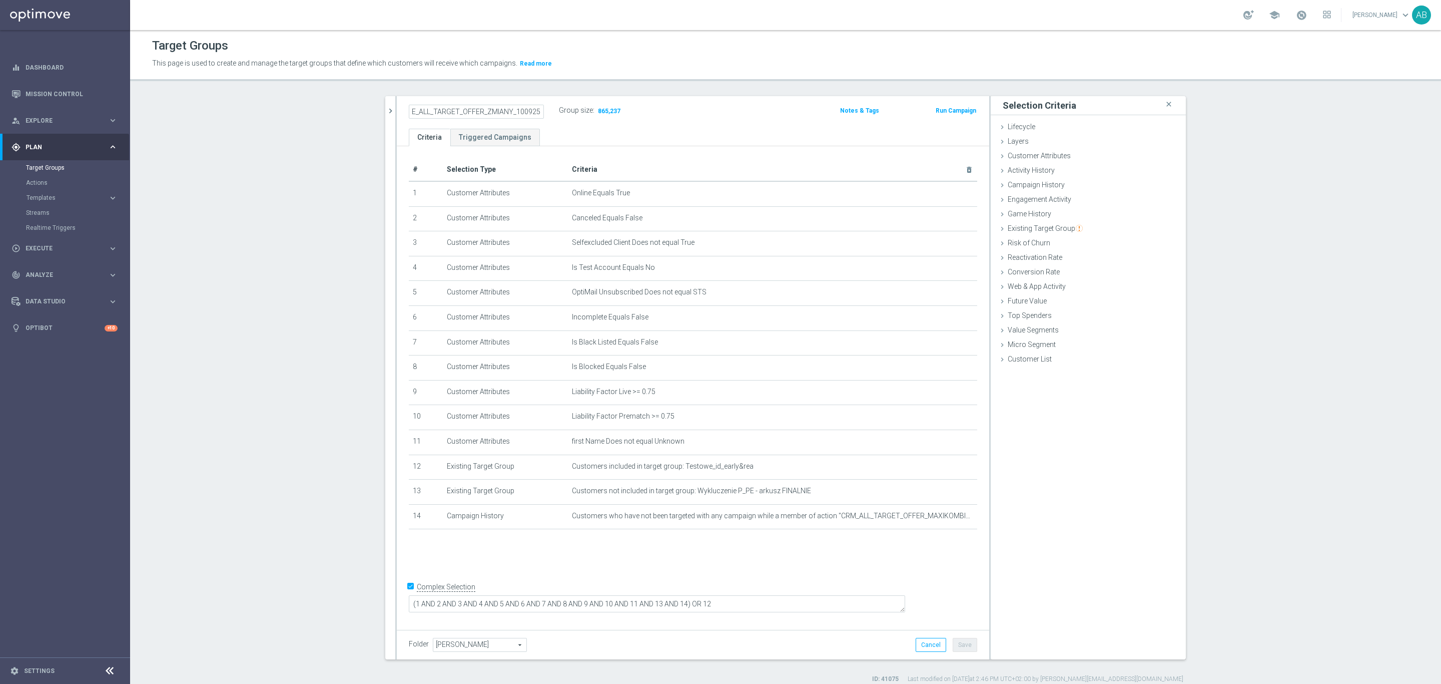
click at [421, 110] on input "E_ALL_TARGET_OFFER_ZMIANY_100925" at bounding box center [476, 112] width 135 height 14
click at [413, 111] on input "E_ALL_TARGET_OFFER_ZMIANY_100925" at bounding box center [476, 112] width 135 height 14
type input "CRM_ALL_TARGET_OFFER_ZMIANY_100925"
click at [652, 135] on ul "Criteria Triggered Campaigns" at bounding box center [693, 138] width 593 height 18
click at [955, 643] on button "Save" at bounding box center [965, 645] width 25 height 14
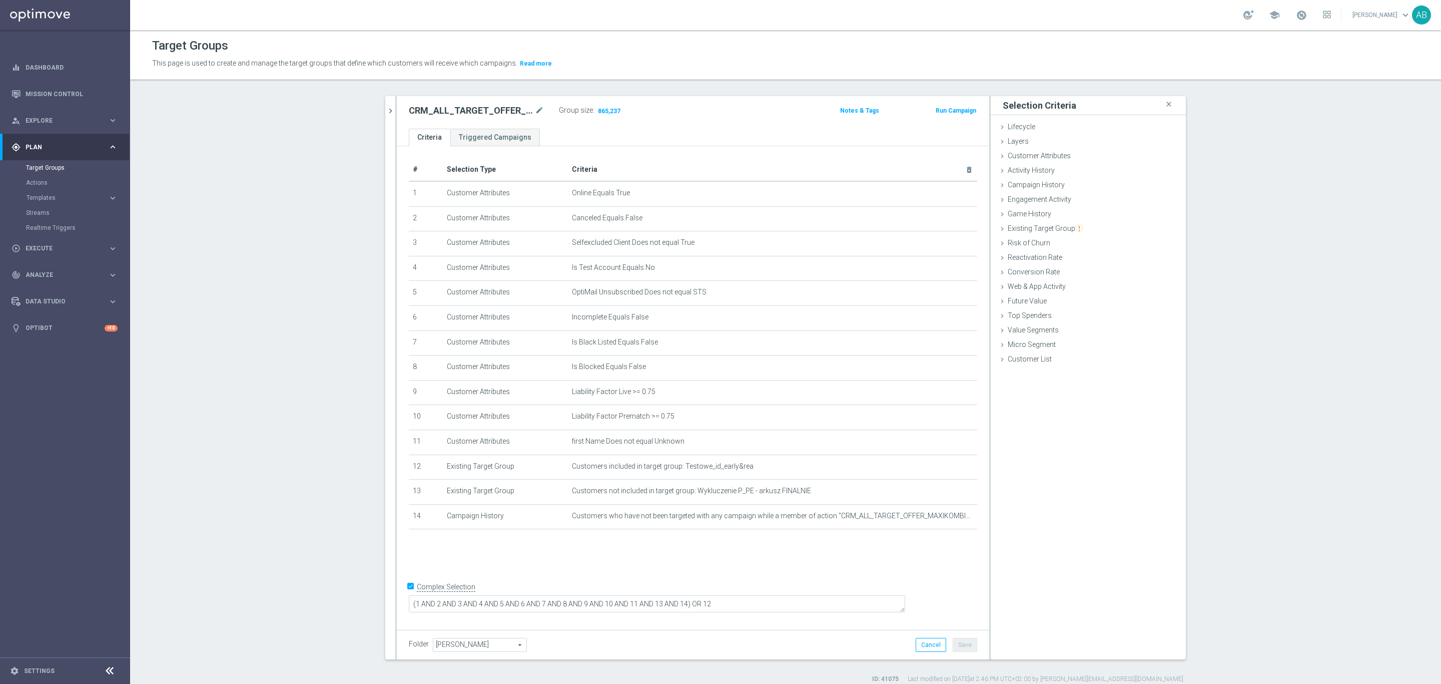
click at [458, 114] on h2 "CRM_ALL_TARGET_OFFER_ZMIANY_100925" at bounding box center [471, 111] width 124 height 12
copy div "CRM_ALL_TARGET_OFFER_ZMIANY_100925"
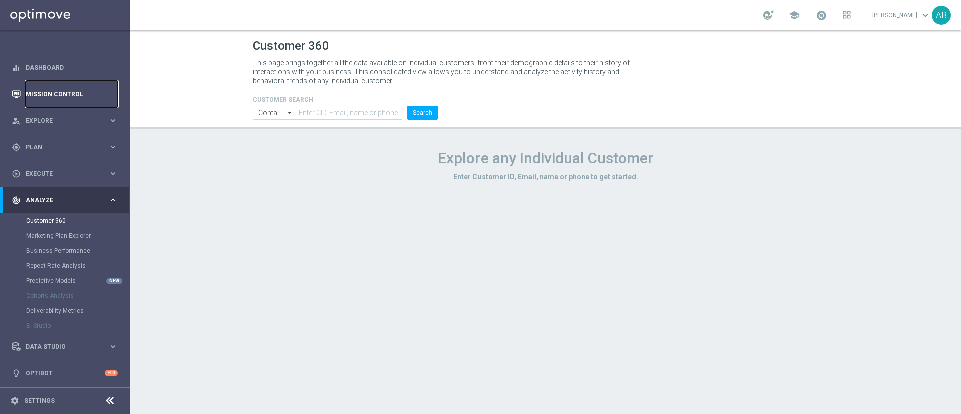
click at [72, 94] on link "Mission Control" at bounding box center [72, 94] width 92 height 27
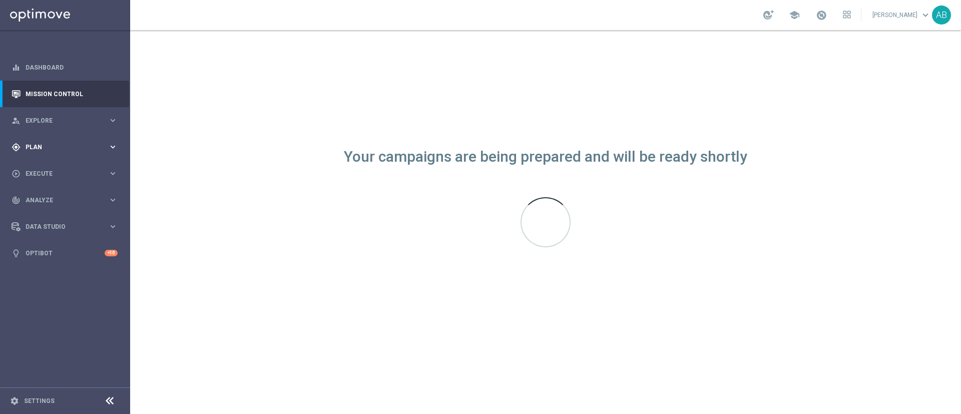
click at [67, 139] on div "gps_fixed Plan keyboard_arrow_right" at bounding box center [64, 147] width 129 height 27
click at [44, 169] on link "Target Groups" at bounding box center [65, 168] width 78 height 8
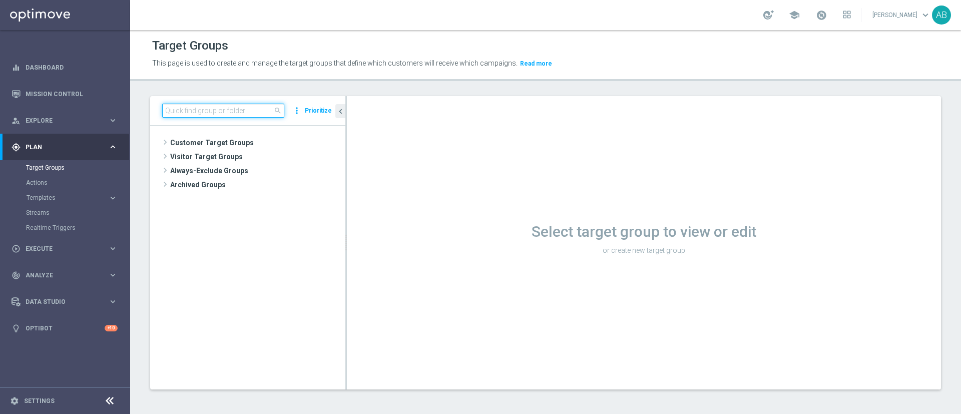
click at [179, 111] on input at bounding box center [223, 111] width 122 height 14
paste input "Wykluczenie P_PE - arkusz FINALNIE"
type input "Wykluczenie P_PE - arkusz FINALNIE"
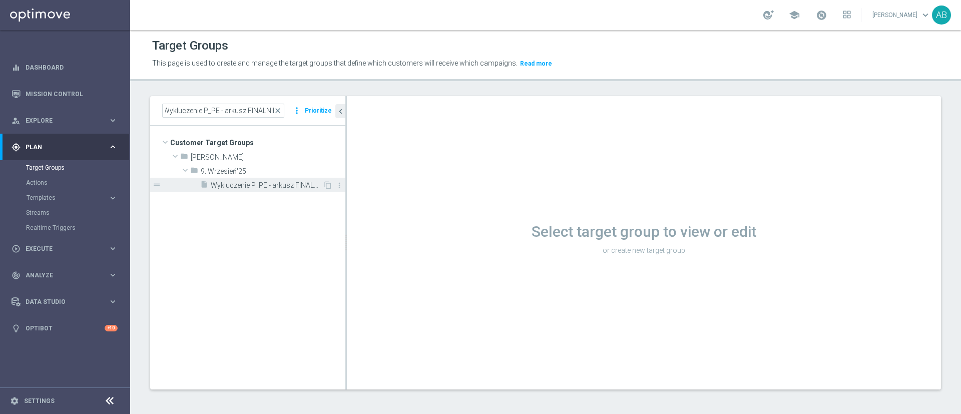
scroll to position [0, 0]
click at [227, 187] on span "Wykluczenie P_PE - arkusz FINALNIE" at bounding box center [267, 185] width 112 height 9
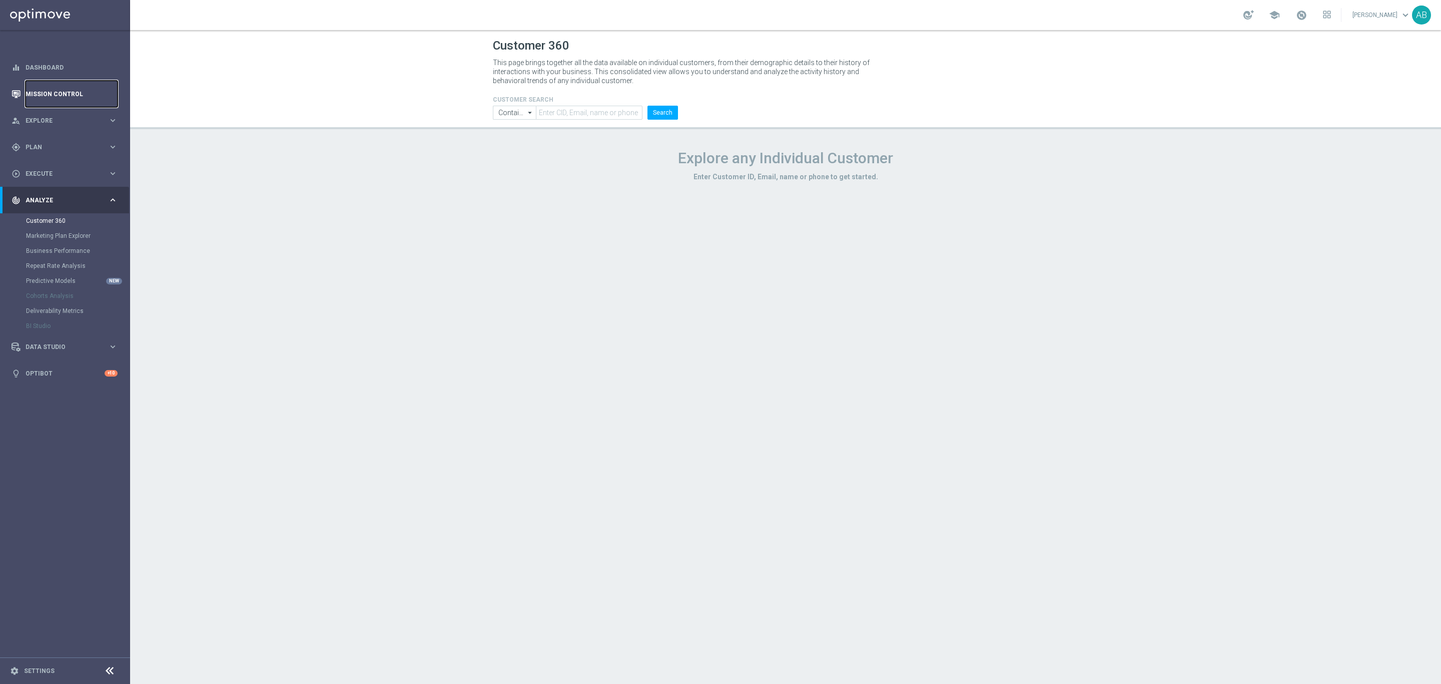
click at [79, 88] on link "Mission Control" at bounding box center [72, 94] width 92 height 27
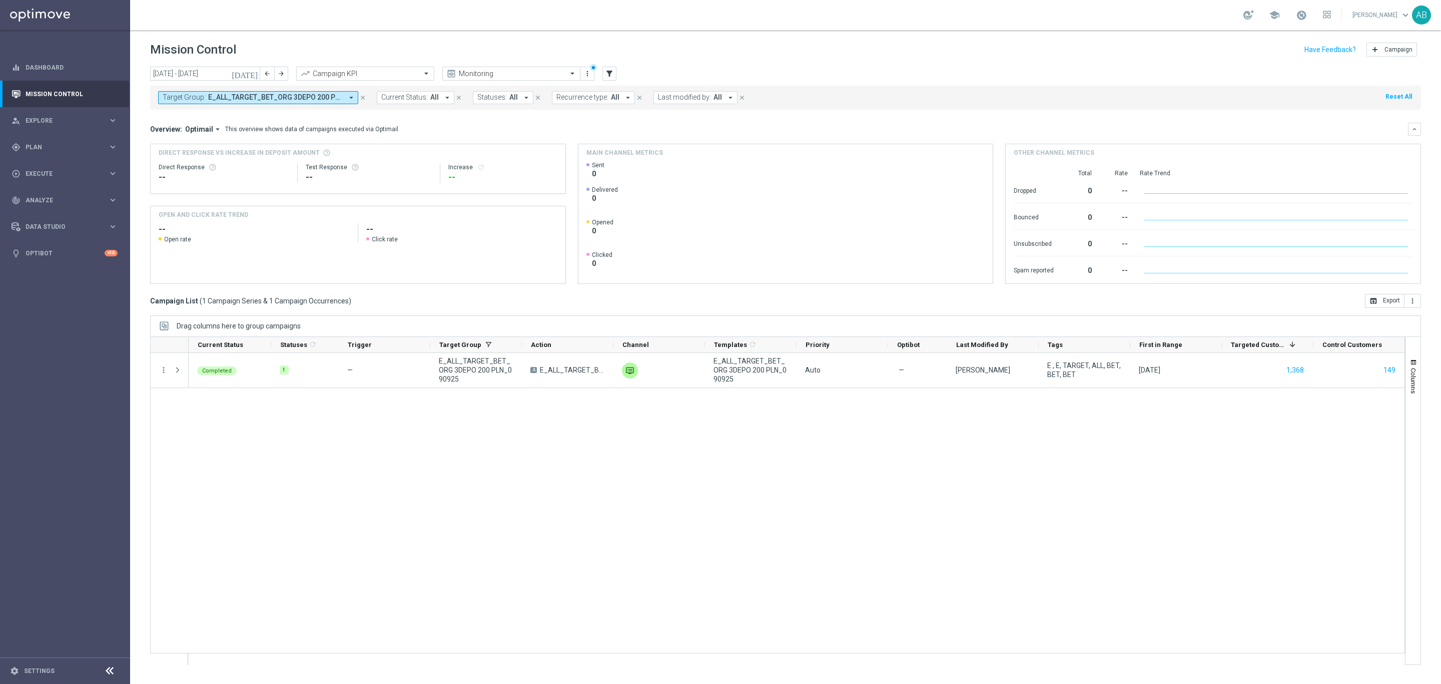
click at [209, 98] on span "E_ALL_TARGET_BET_ORG 3DEPO 200 PLN_090925" at bounding box center [275, 97] width 135 height 9
click at [0, 0] on div "Clear" at bounding box center [0, 0] width 0 height 0
click at [377, 120] on mini-dashboard "Overview: Optimail arrow_drop_down This overview shows data of campaigns execut…" at bounding box center [785, 202] width 1271 height 184
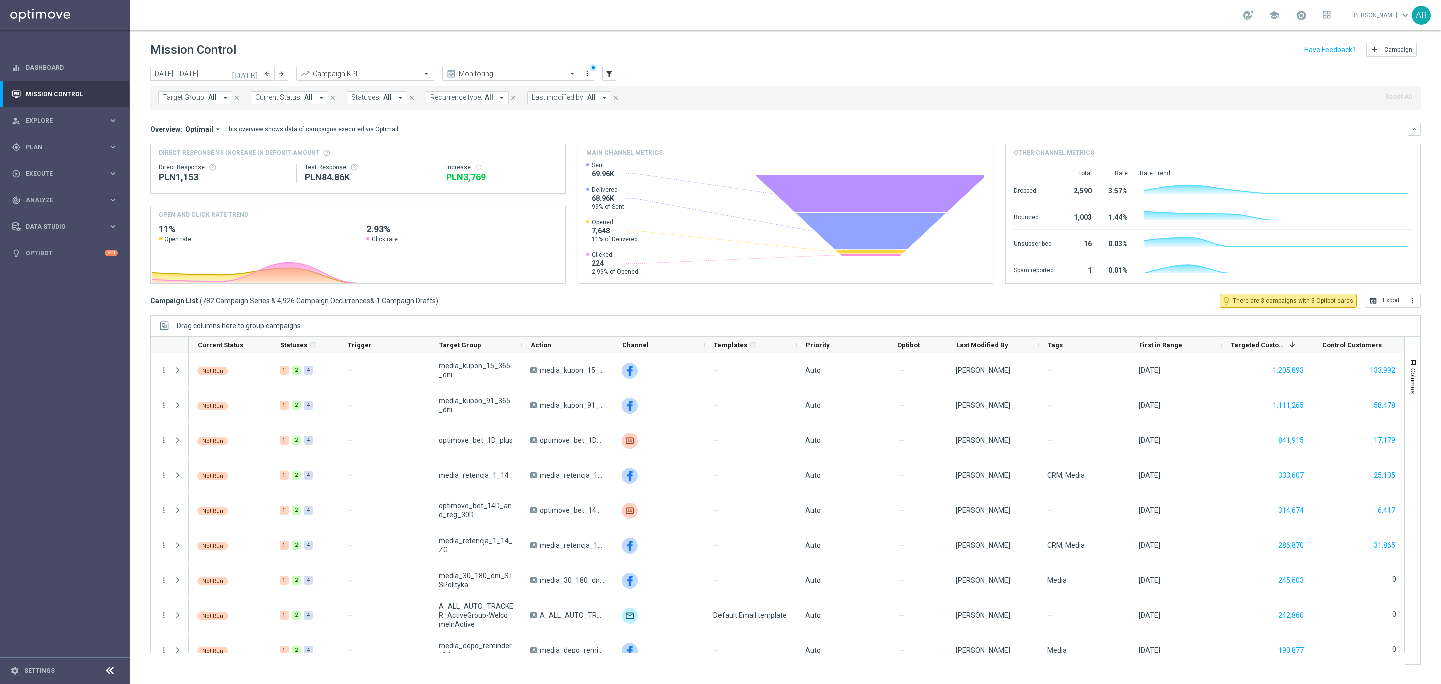
click at [571, 95] on span "Last modified by:" at bounding box center [558, 97] width 53 height 9
click at [589, 182] on div "[PERSON_NAME]" at bounding box center [615, 177] width 165 height 16
click at [575, 117] on input "kryst" at bounding box center [611, 116] width 147 height 9
click at [595, 174] on div "[PERSON_NAME]" at bounding box center [615, 177] width 165 height 16
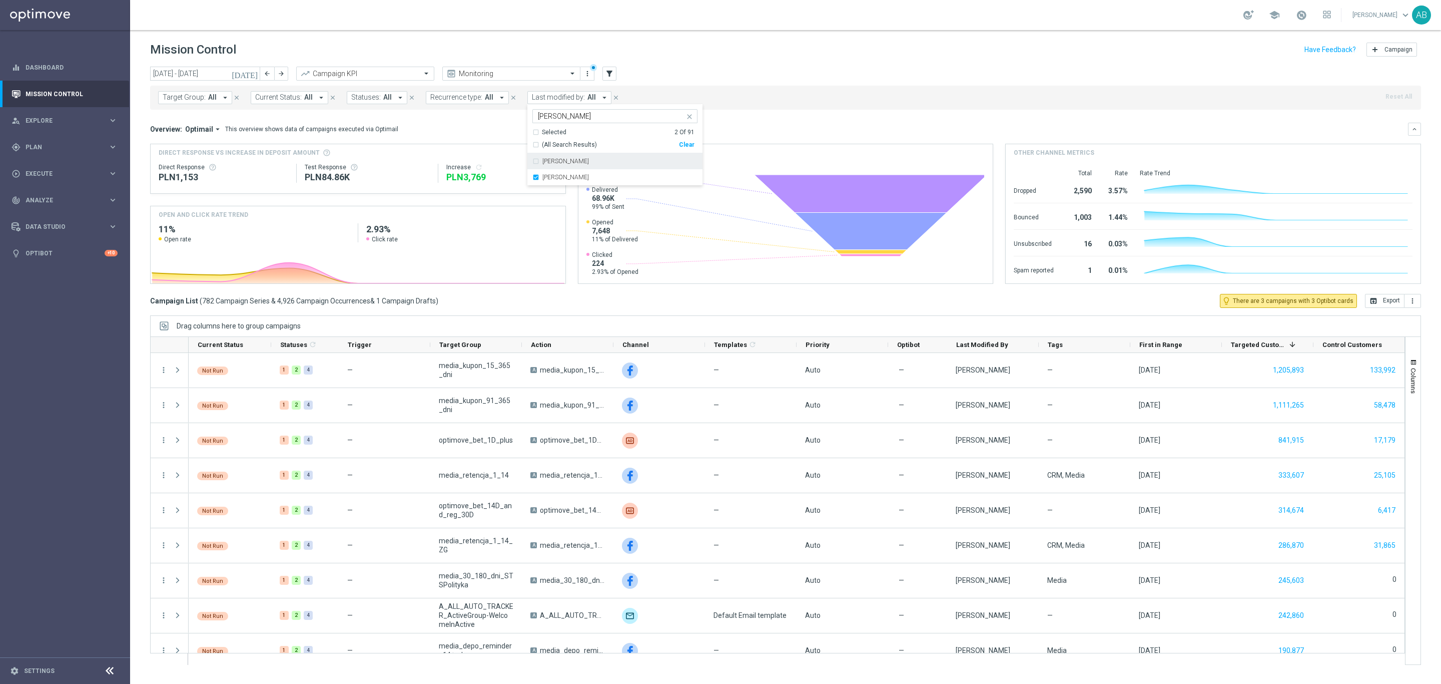
click at [592, 116] on input "[PERSON_NAME]" at bounding box center [611, 116] width 147 height 9
click at [588, 160] on div "[PERSON_NAME]" at bounding box center [620, 161] width 155 height 6
type input "andz"
click at [765, 109] on div "Target Group: All arrow_drop_down close Current Status: All arrow_drop_down clo…" at bounding box center [785, 98] width 1271 height 24
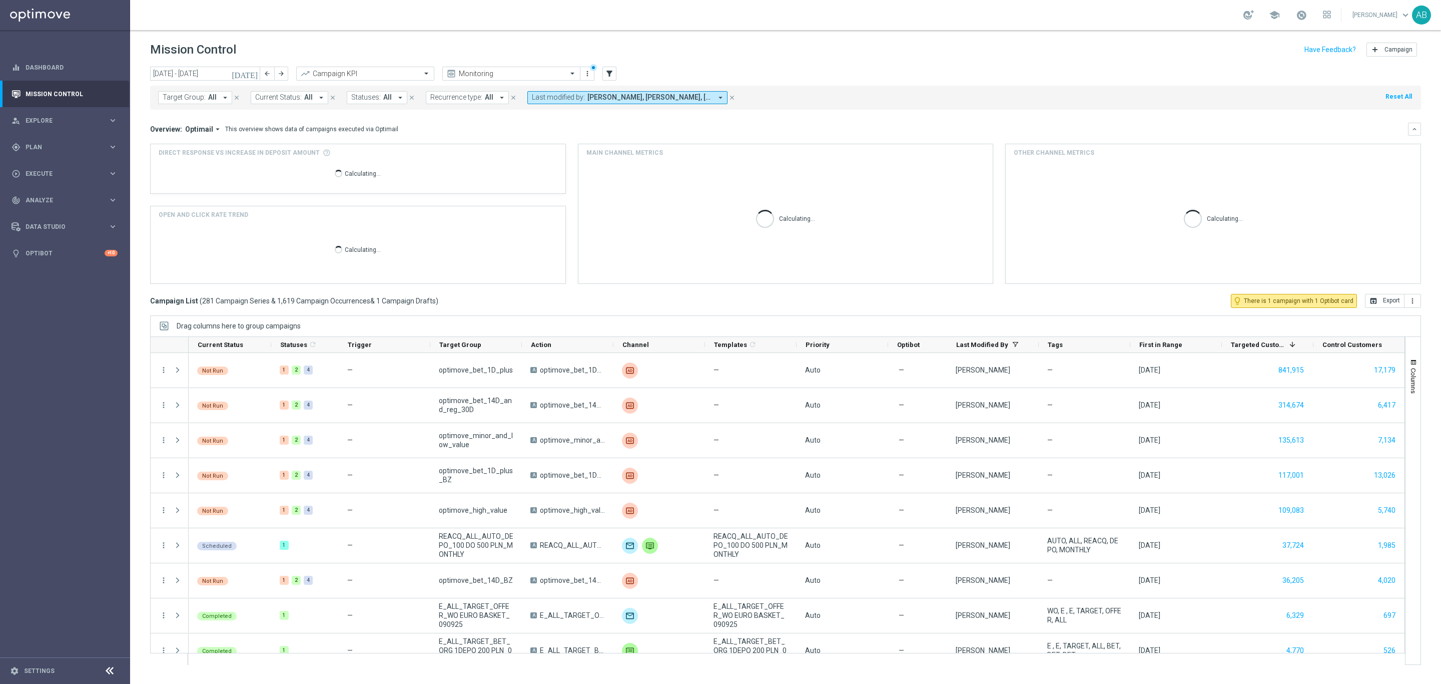
click at [486, 99] on span "All" at bounding box center [489, 97] width 9 height 9
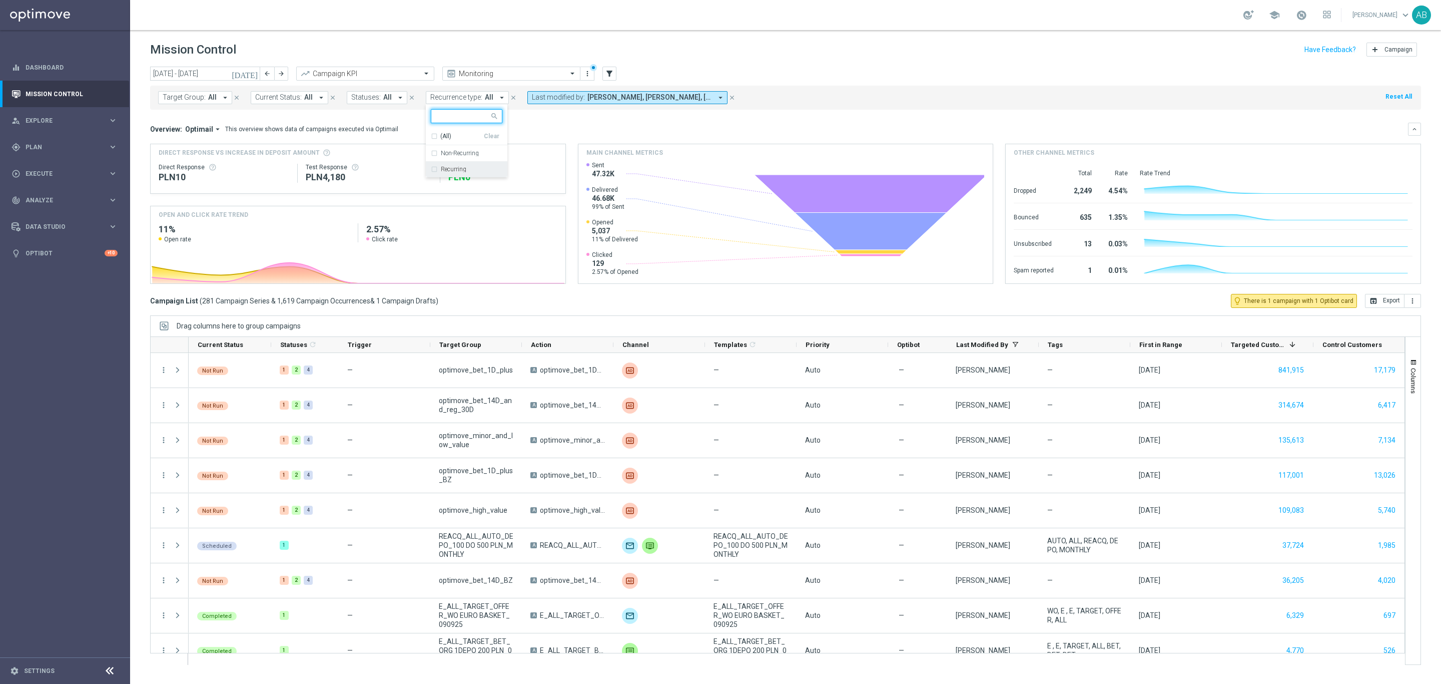
click at [464, 166] on label "Recurring" at bounding box center [454, 169] width 26 height 6
click at [581, 132] on div "Overview: Optimail arrow_drop_down This overview shows data of campaigns execut…" at bounding box center [779, 129] width 1258 height 9
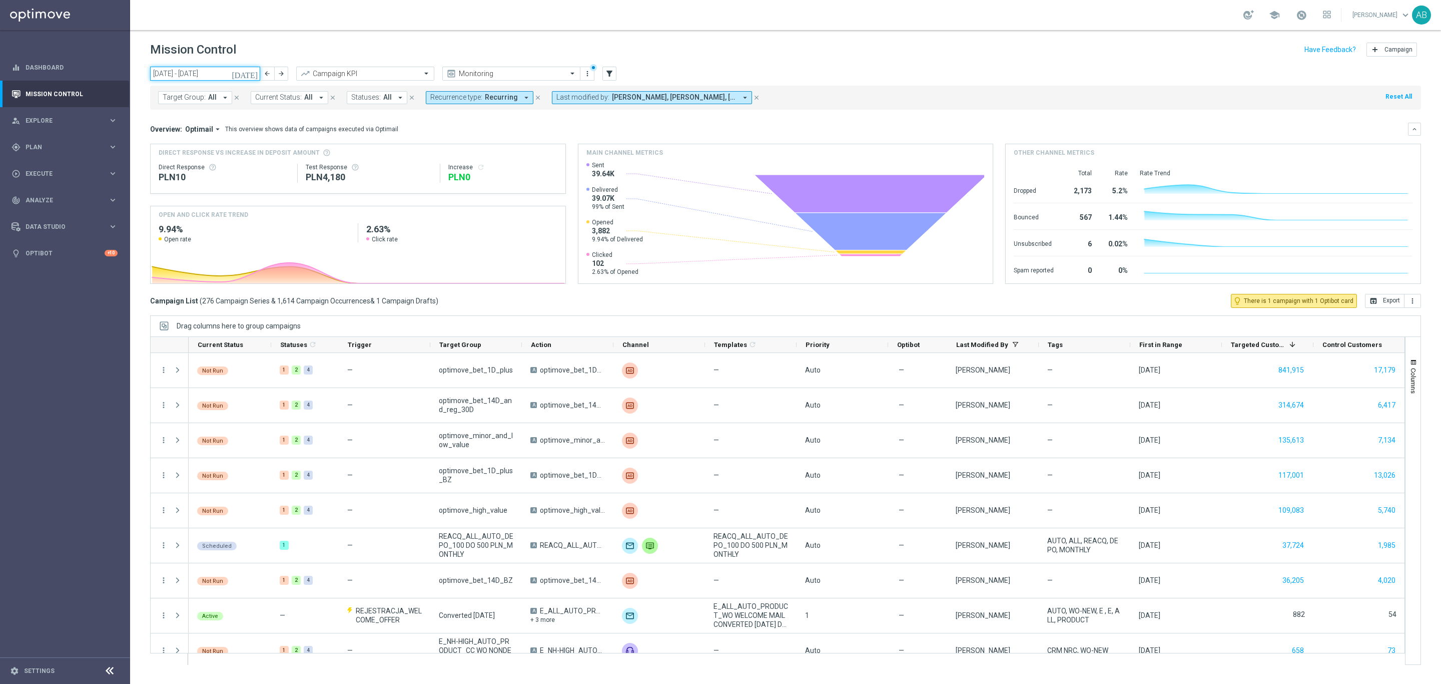
click at [210, 79] on input "08 Sep 2025 - 14 Sep 2025" at bounding box center [205, 74] width 110 height 14
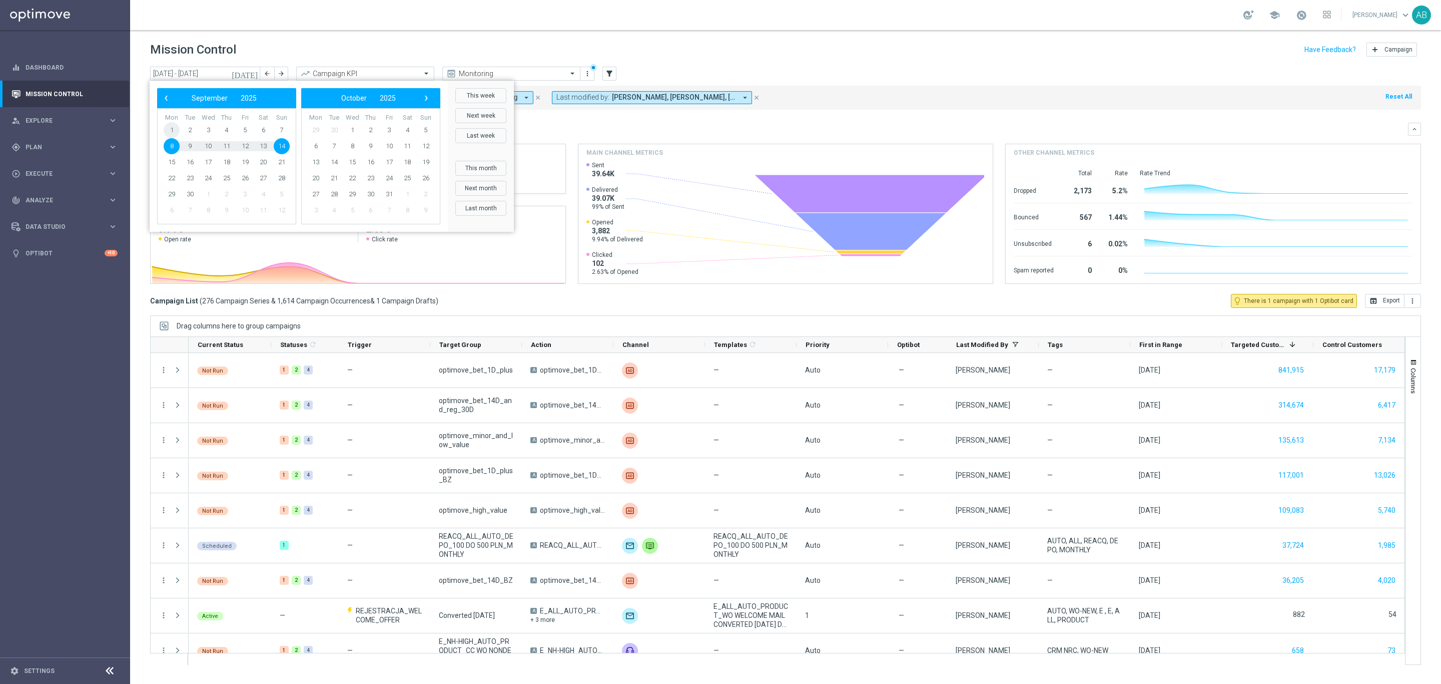
click at [177, 128] on span "1" at bounding box center [172, 130] width 16 height 16
click at [170, 98] on span "‹" at bounding box center [166, 98] width 13 height 13
click at [170, 160] on span "11" at bounding box center [172, 162] width 16 height 16
click at [425, 144] on span "14" at bounding box center [426, 146] width 16 height 16
type input "11 Aug 2025 - 14 Sep 2025"
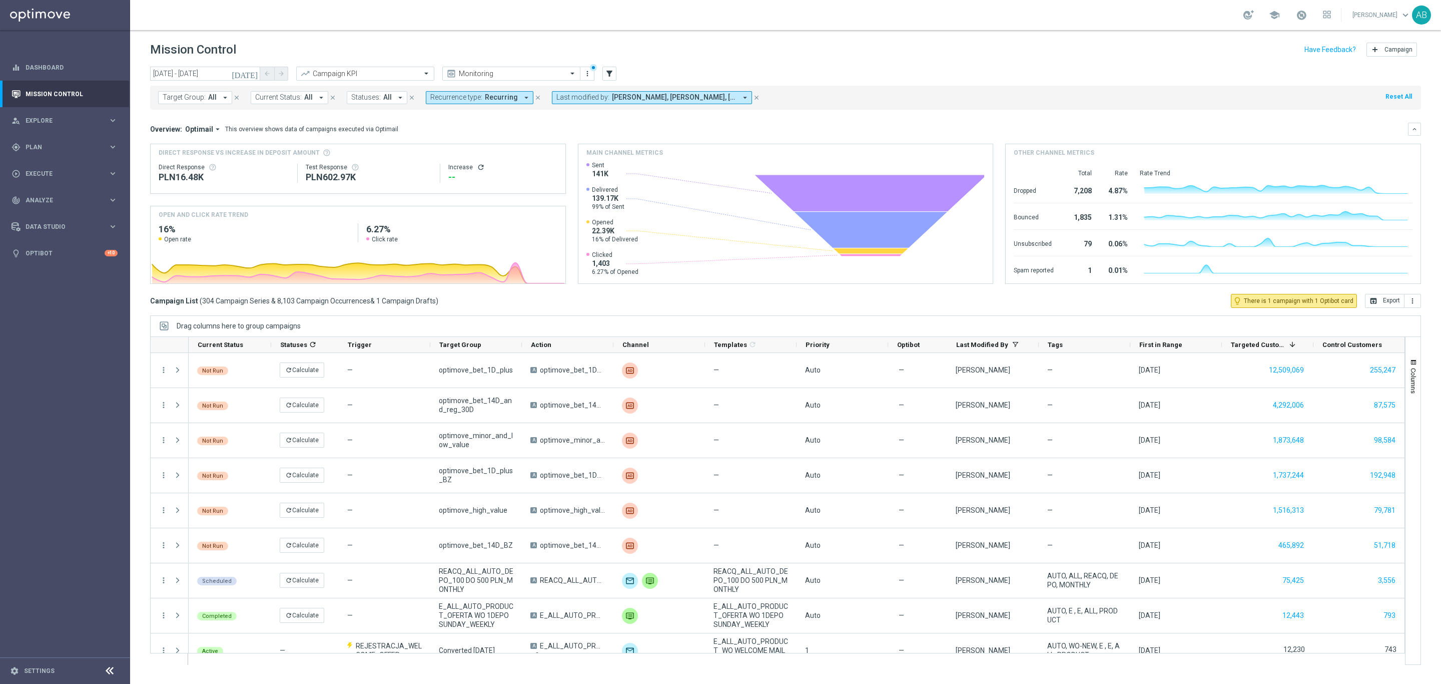
click at [396, 101] on icon "arrow_drop_down" at bounding box center [400, 97] width 9 height 9
click at [515, 125] on div "Overview: Optimail arrow_drop_down This overview shows data of campaigns execut…" at bounding box center [779, 129] width 1258 height 9
click at [314, 104] on button "Current Status: All arrow_drop_down" at bounding box center [290, 97] width 78 height 13
click at [427, 119] on mini-dashboard "Overview: Optimail arrow_drop_down This overview shows data of campaigns execut…" at bounding box center [785, 202] width 1271 height 184
click at [607, 72] on icon "filter_alt" at bounding box center [609, 73] width 9 height 9
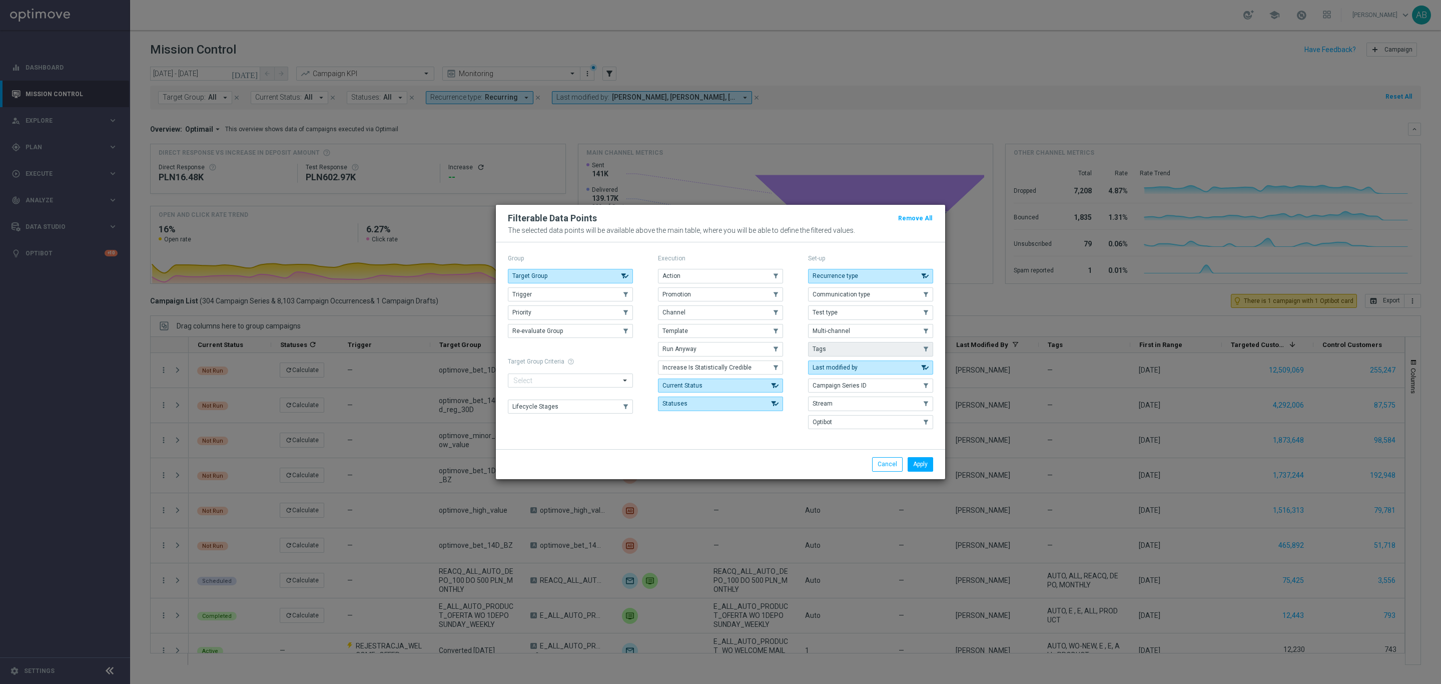
click at [834, 354] on button "Tags" at bounding box center [870, 349] width 125 height 14
click at [929, 467] on button "Apply" at bounding box center [921, 464] width 26 height 14
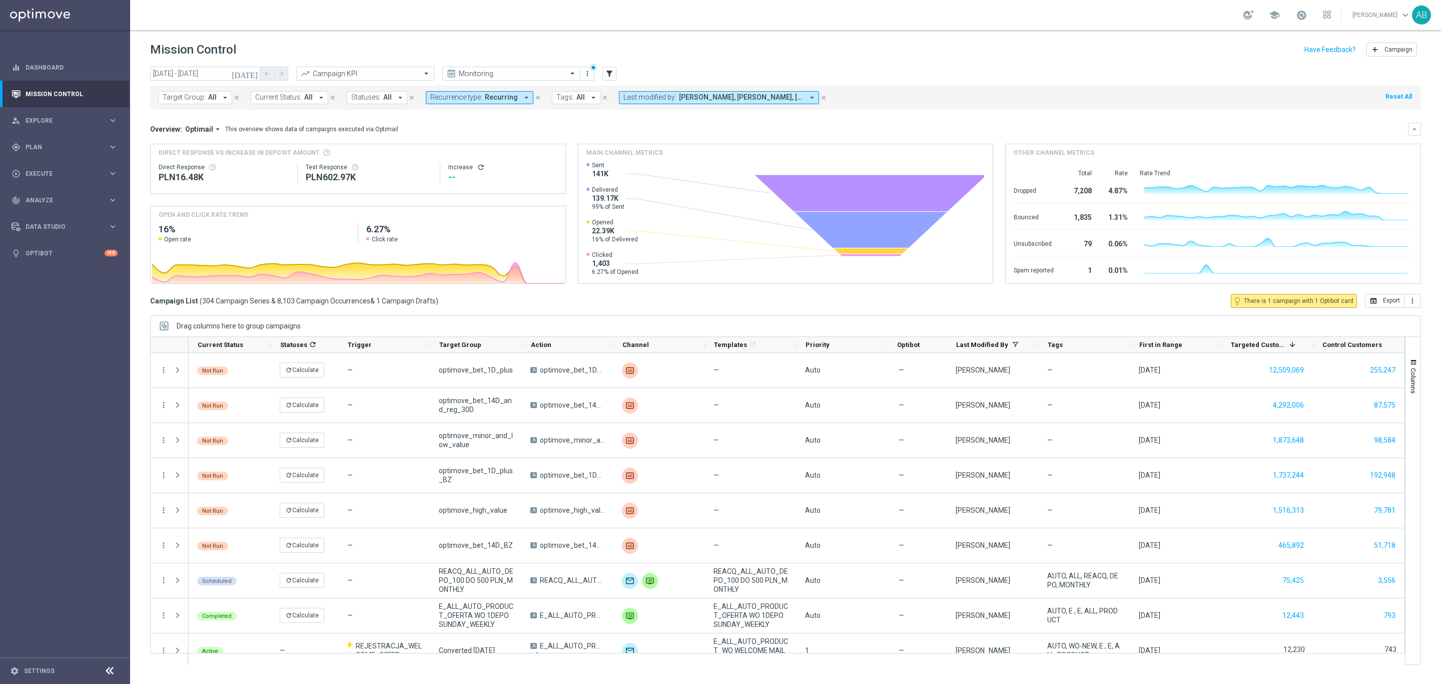
click at [578, 104] on button "Tags: All arrow_drop_down" at bounding box center [576, 97] width 49 height 13
click at [576, 104] on button "Tags: All arrow_drop_down" at bounding box center [576, 97] width 49 height 13
click at [572, 209] on div "E" at bounding box center [644, 206] width 155 height 6
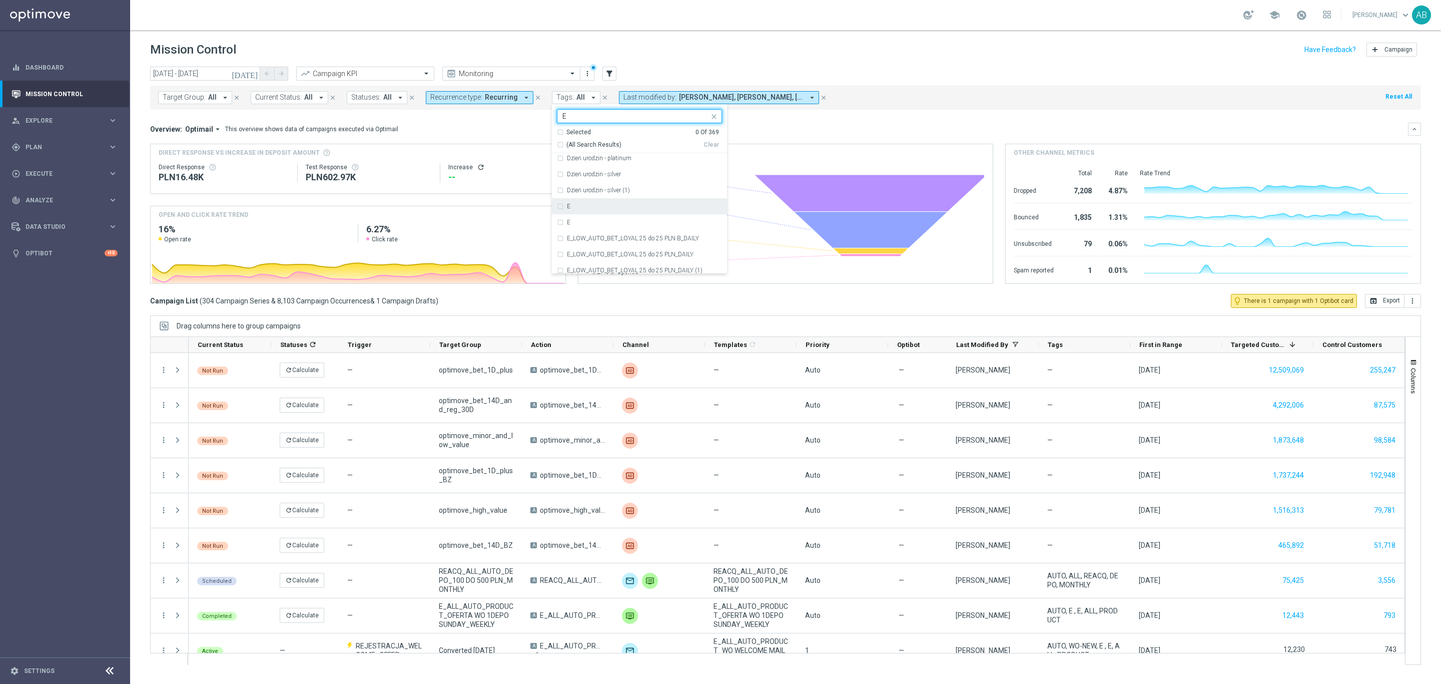
type input "E"
click at [574, 124] on ng-select "E E Selected 1 Of 369 (All Search Results) Clear Dzień urodzin - (platinum) Dzi…" at bounding box center [639, 191] width 175 height 165
click at [575, 116] on input "E" at bounding box center [636, 116] width 147 height 9
click at [572, 247] on div "AUTO" at bounding box center [639, 250] width 165 height 16
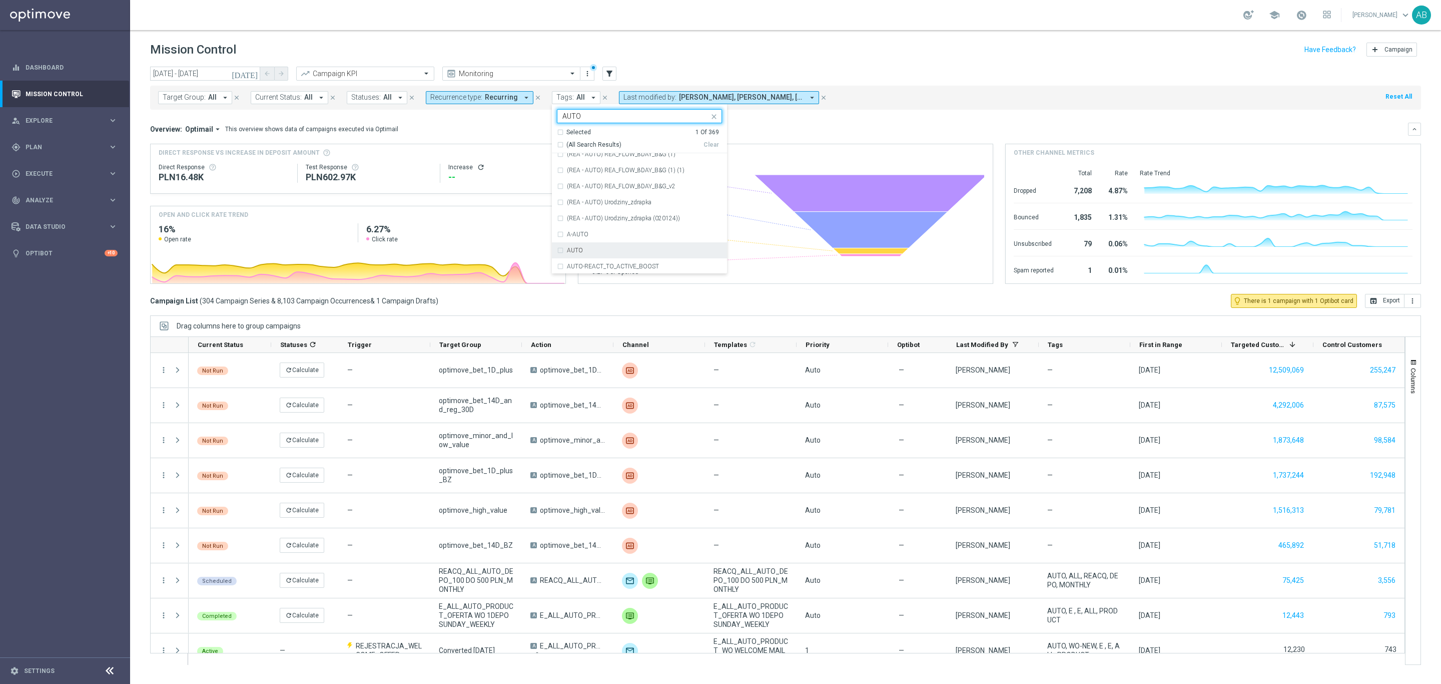
type input "AUTO"
click at [790, 136] on div "Overview: Optimail arrow_drop_down This overview shows data of campaigns execut…" at bounding box center [785, 129] width 1271 height 13
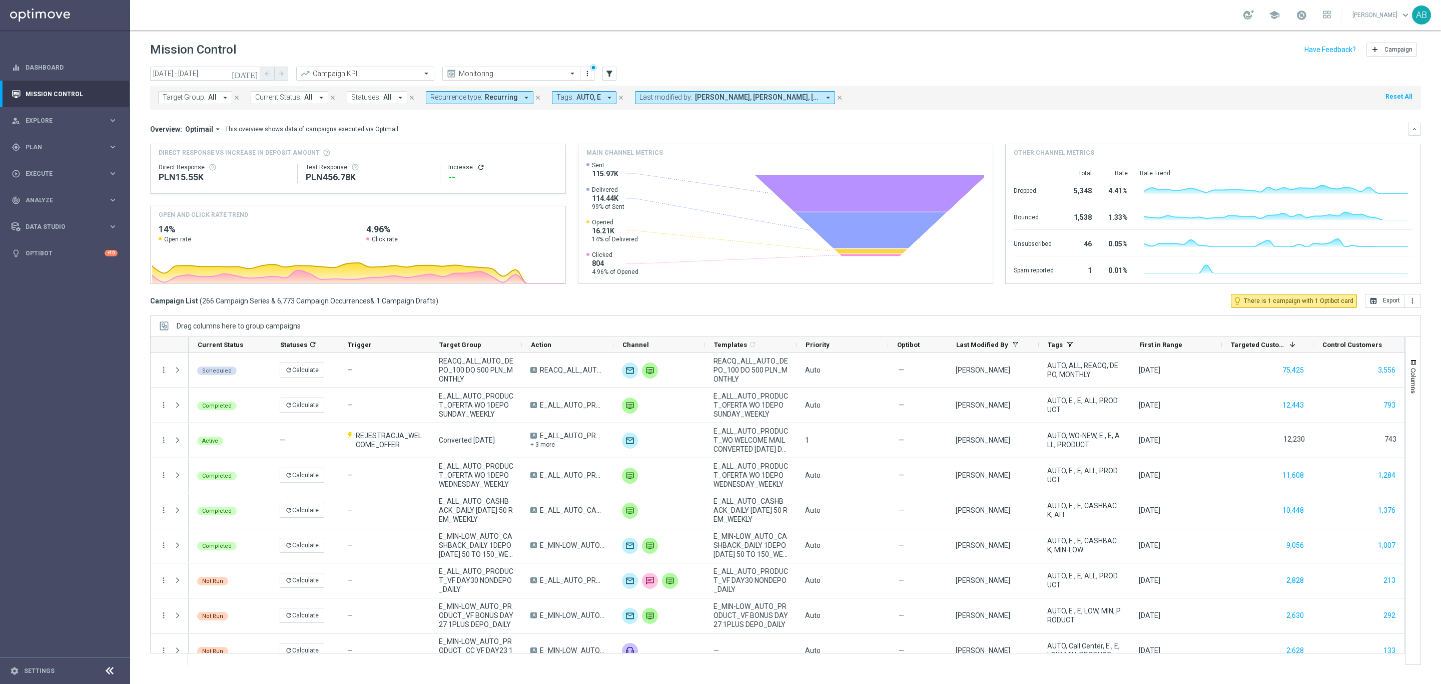
click at [371, 100] on span "Statuses:" at bounding box center [366, 97] width 30 height 9
click at [479, 133] on div "Overview: Optimail arrow_drop_down This overview shows data of campaigns execut…" at bounding box center [779, 129] width 1258 height 9
click at [321, 98] on icon "arrow_drop_down" at bounding box center [321, 97] width 9 height 9
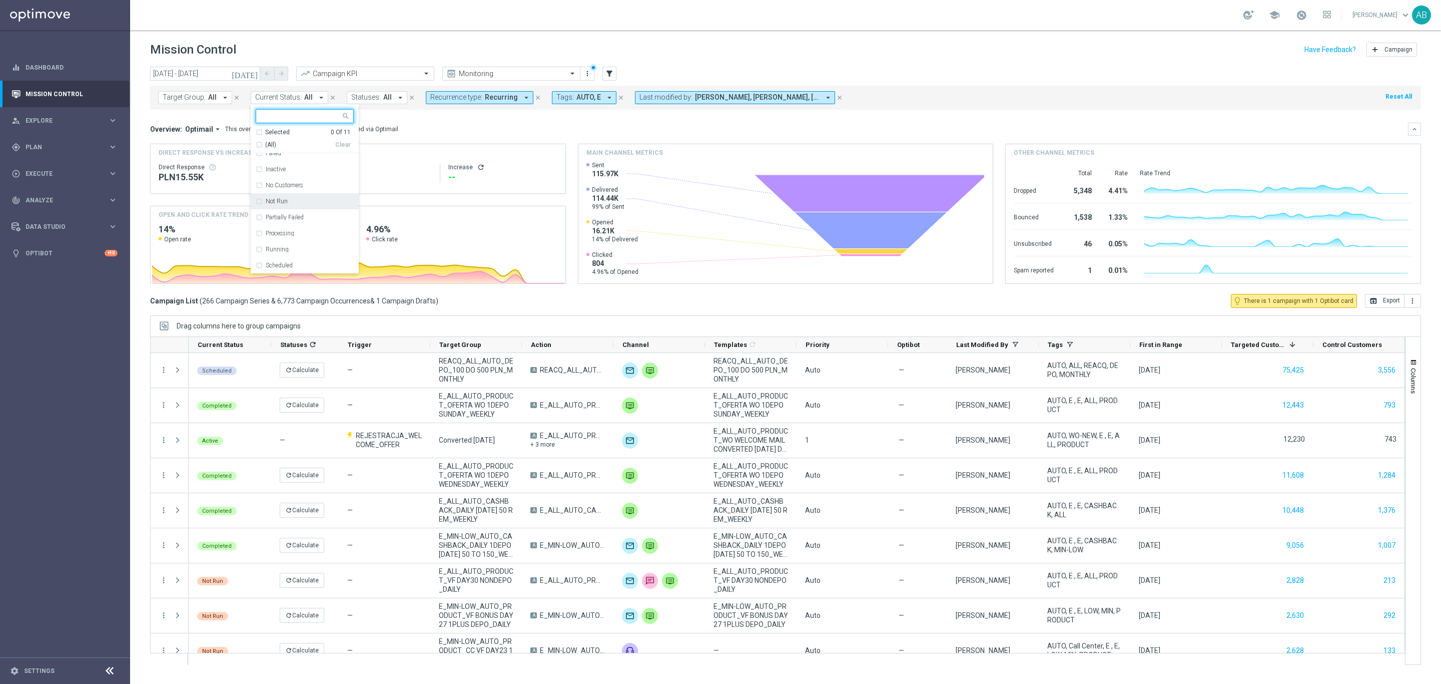
click at [449, 134] on div "Overview: Optimail arrow_drop_down This overview shows data of campaigns execut…" at bounding box center [779, 129] width 1258 height 9
click at [347, 102] on button "Statuses: All arrow_drop_down" at bounding box center [377, 97] width 61 height 13
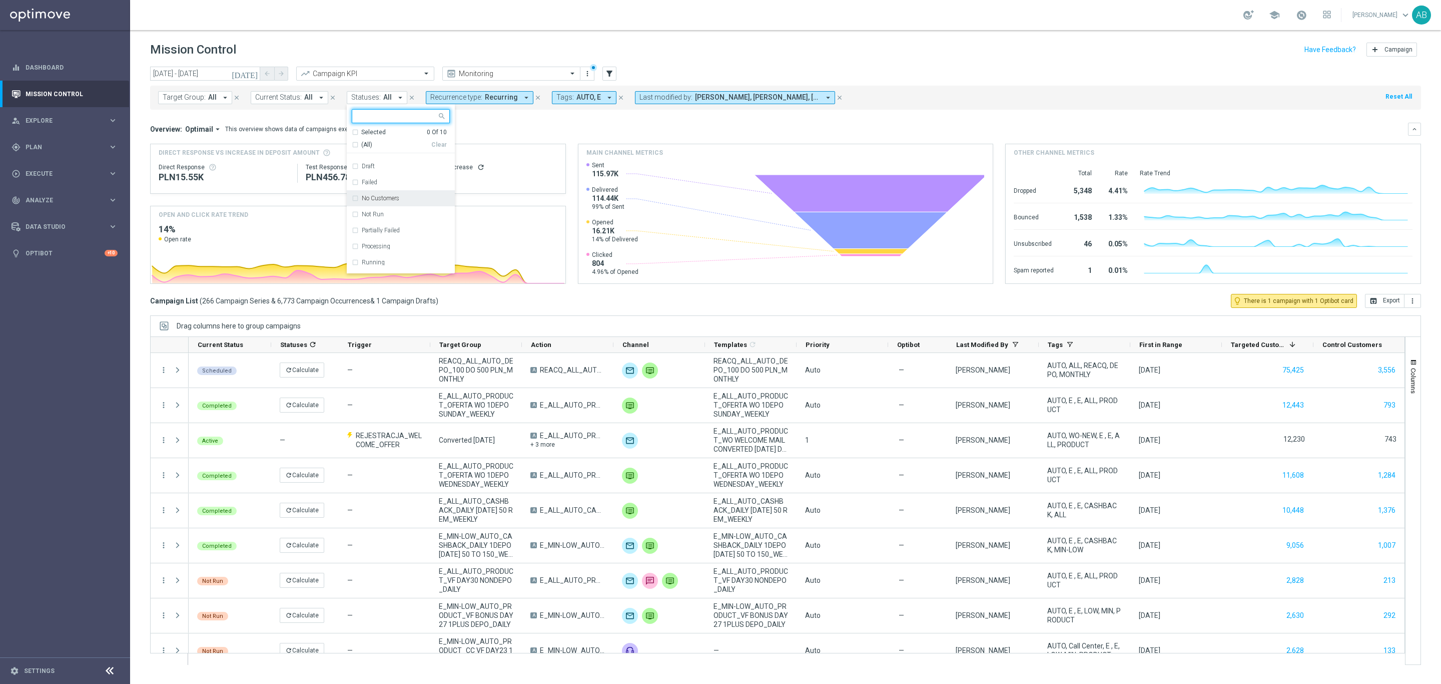
scroll to position [40, 0]
click at [527, 128] on div "Overview: Optimail arrow_drop_down This overview shows data of campaigns execut…" at bounding box center [779, 129] width 1258 height 9
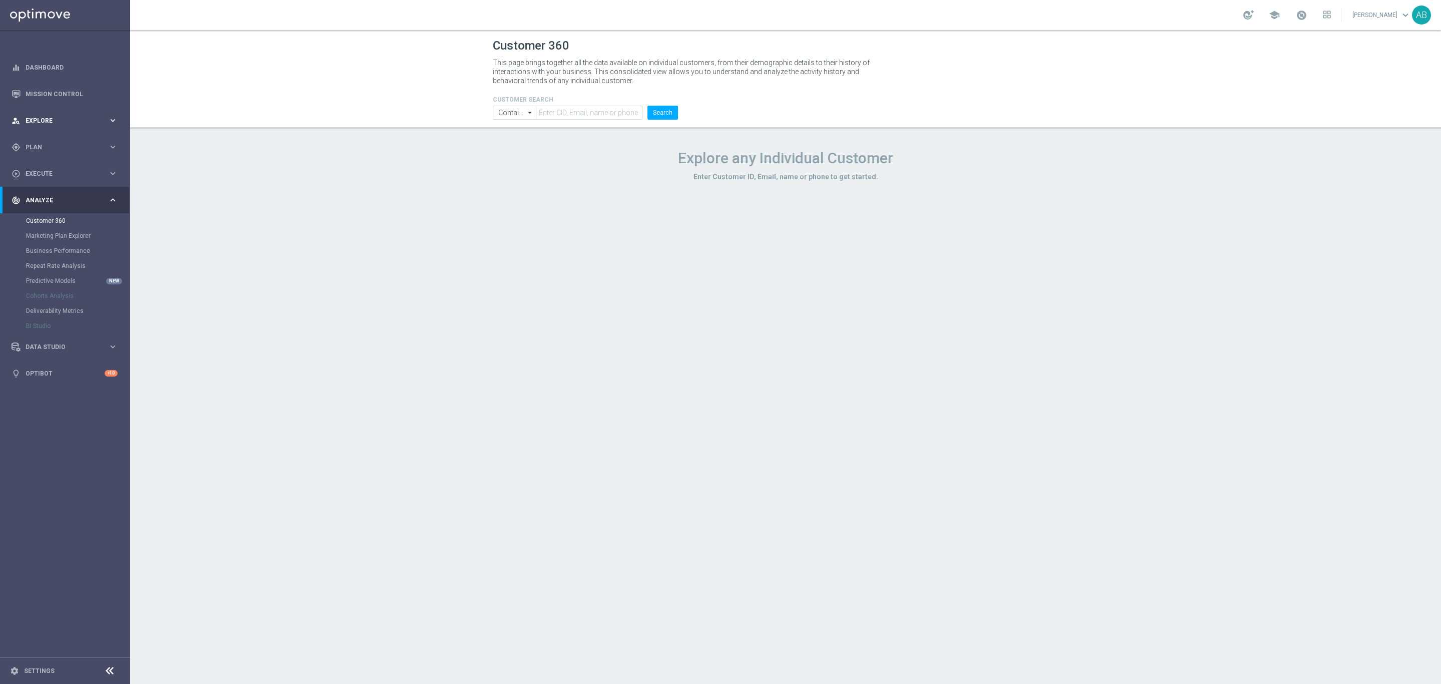
click at [53, 122] on span "Explore" at bounding box center [67, 121] width 83 height 6
click at [62, 269] on span "Plan" at bounding box center [67, 267] width 83 height 6
click at [65, 165] on link "Target Groups" at bounding box center [65, 168] width 78 height 8
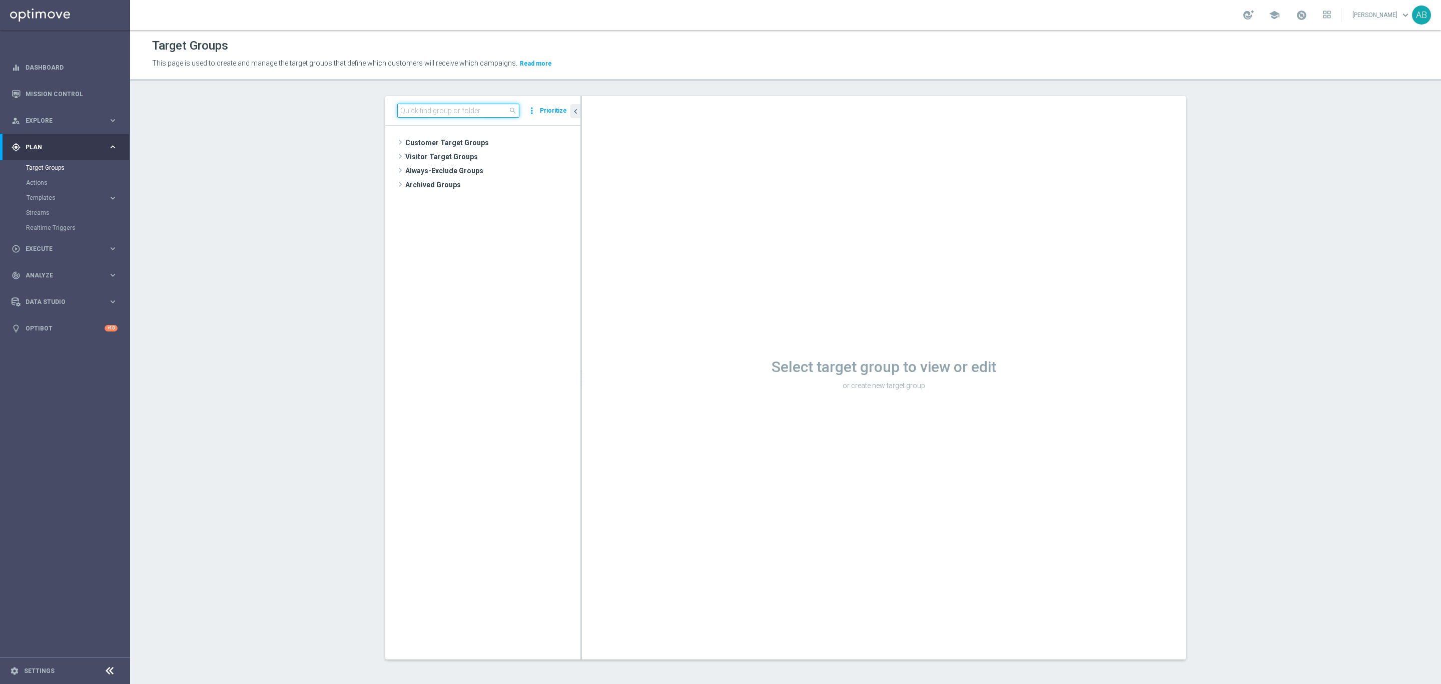
click at [491, 107] on input at bounding box center [458, 111] width 122 height 14
paste input "https://trello.com/c/9YWg8RTl/2414-1009-wysy%C5%82ak-informacyjna-one-platform"
type input "https://trello.com/c/9YWg8RTl/2414-1009-wysy%C5%82ak-informacyjna-one-platform"
click at [427, 95] on div "Target Groups This page is used to create and manage the target groups that def…" at bounding box center [785, 357] width 1311 height 654
click at [421, 109] on input at bounding box center [458, 111] width 122 height 14
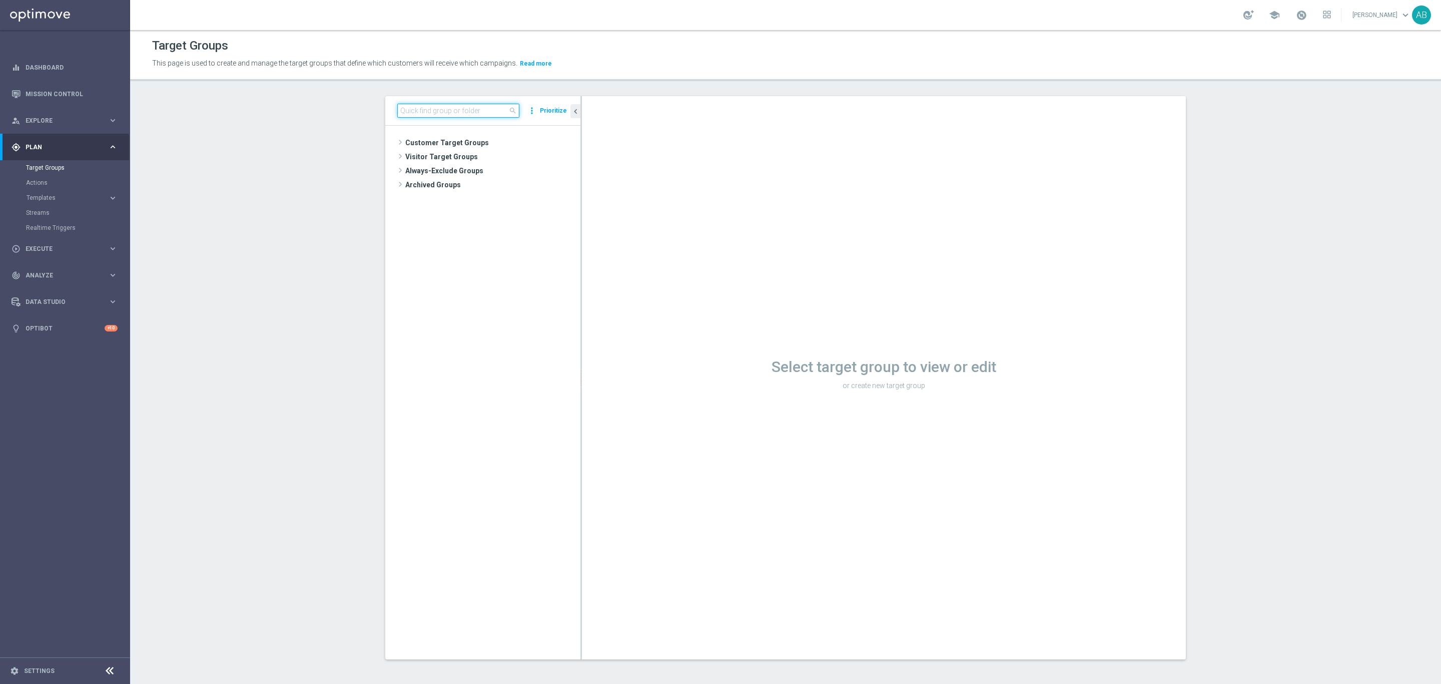
type input "V"
click at [423, 112] on input at bounding box center [458, 111] width 122 height 14
paste input "CRM_ALL_TARGET_OFFER_ZMIANY_100925"
type input "CRM_ALL_TARGET_OFFER_ZMIANY_100925"
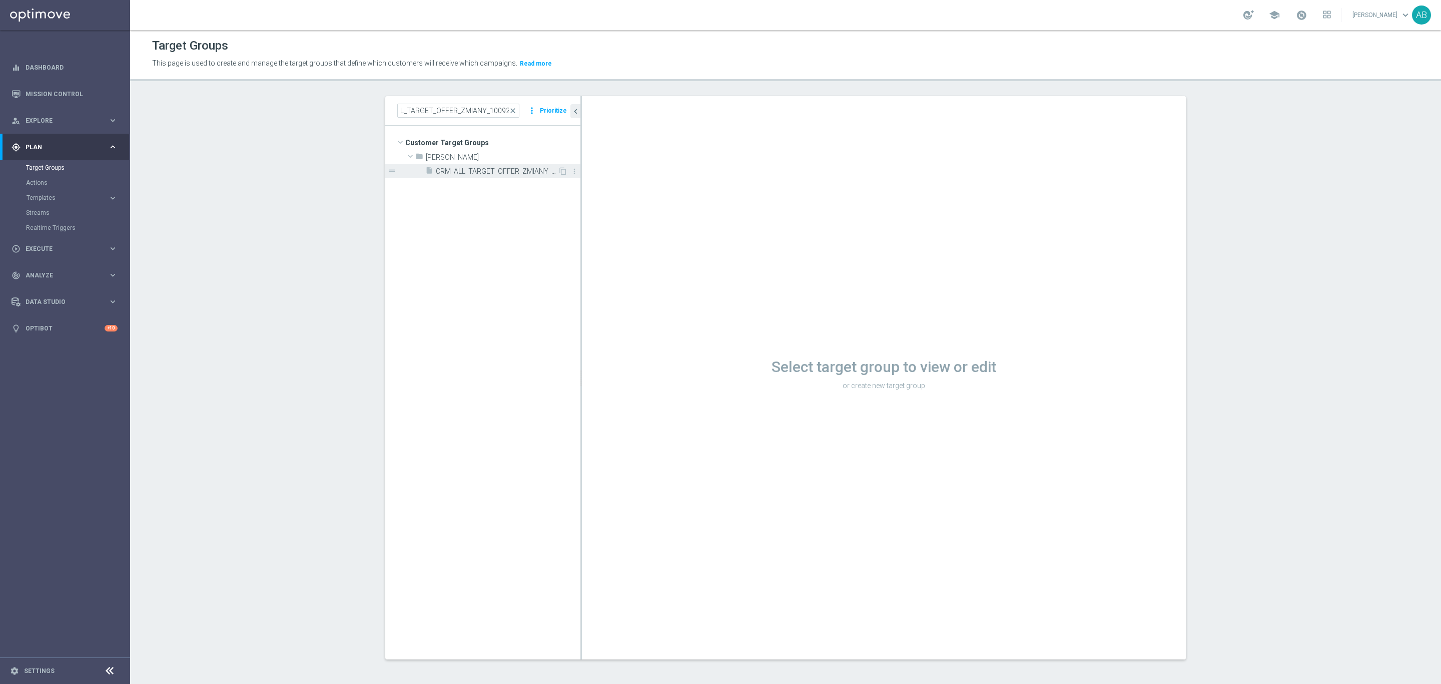
click at [448, 172] on span "CRM_ALL_TARGET_OFFER_ZMIANY_100925" at bounding box center [497, 171] width 122 height 9
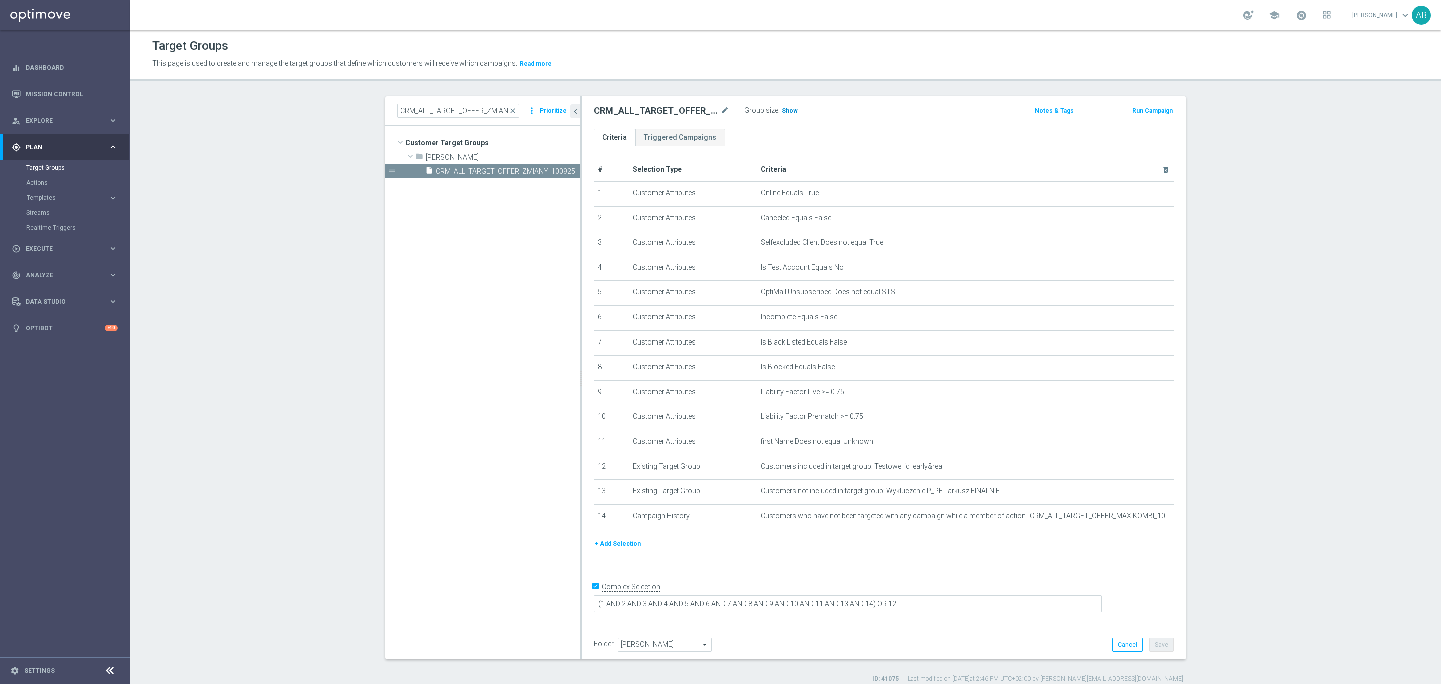
click at [782, 110] on span "Show" at bounding box center [790, 110] width 16 height 7
click at [885, 119] on div "CRM_ALL_TARGET_OFFER_ZMIANY_100925 mode_edit Group size : 865,237" at bounding box center [785, 112] width 397 height 16
click at [617, 542] on button "+ Add Selection" at bounding box center [618, 543] width 48 height 11
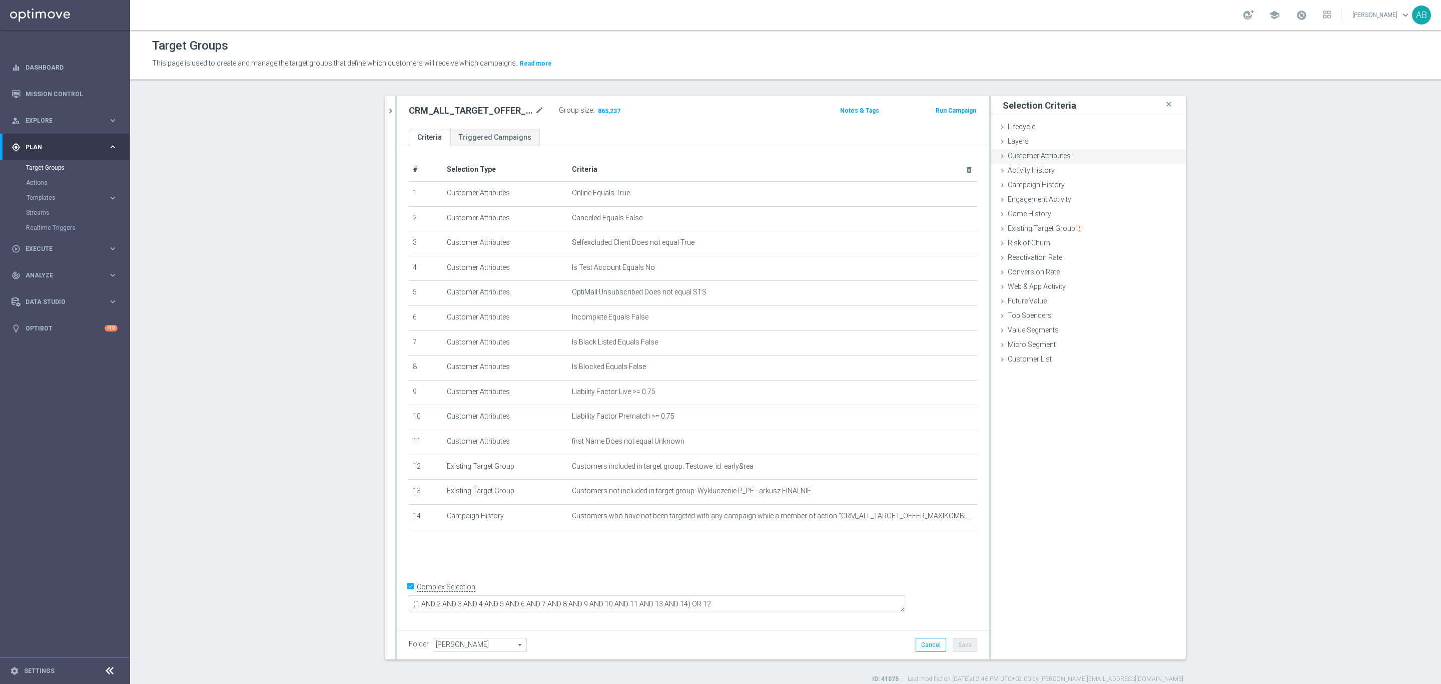
click at [1044, 152] on span "Customer Attributes" at bounding box center [1039, 156] width 63 height 8
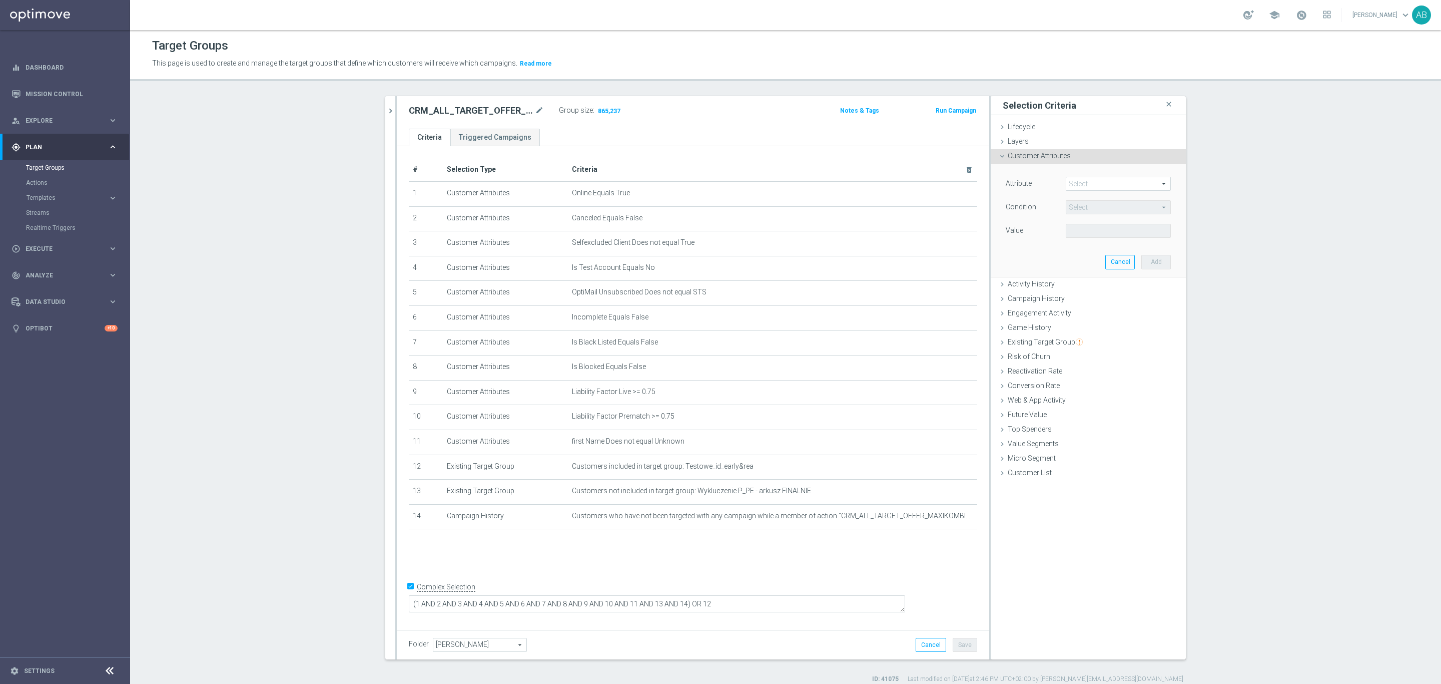
click at [1089, 181] on span at bounding box center [1119, 183] width 104 height 13
click at [1089, 181] on input "search" at bounding box center [1118, 184] width 105 height 14
type input "MARKETIN"
click at [1125, 198] on span "Marketing Agreement" at bounding box center [1118, 199] width 95 height 8
type input "Marketing Agreement"
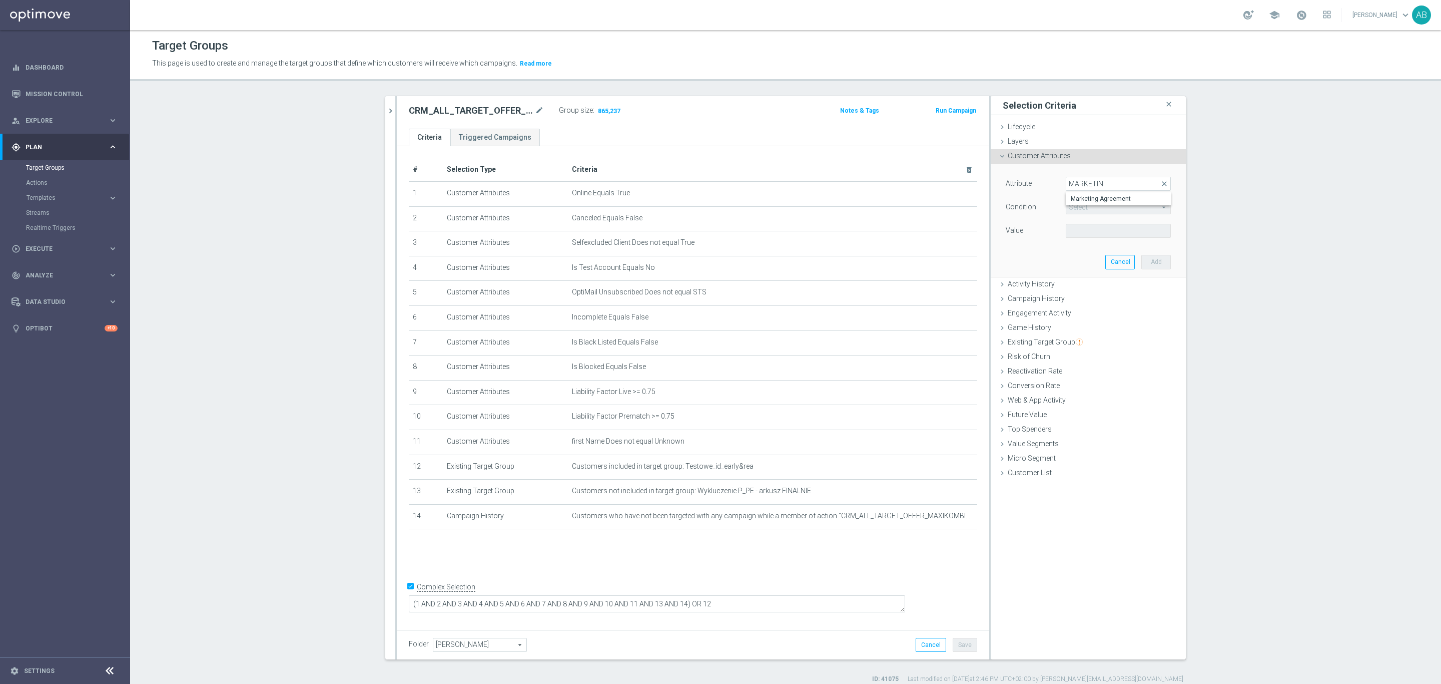
type input "Equals"
click at [1092, 233] on span at bounding box center [1119, 230] width 104 height 13
click at [1089, 270] on span "True" at bounding box center [1118, 272] width 95 height 8
type input "True"
click at [1151, 260] on button "Add" at bounding box center [1157, 262] width 30 height 14
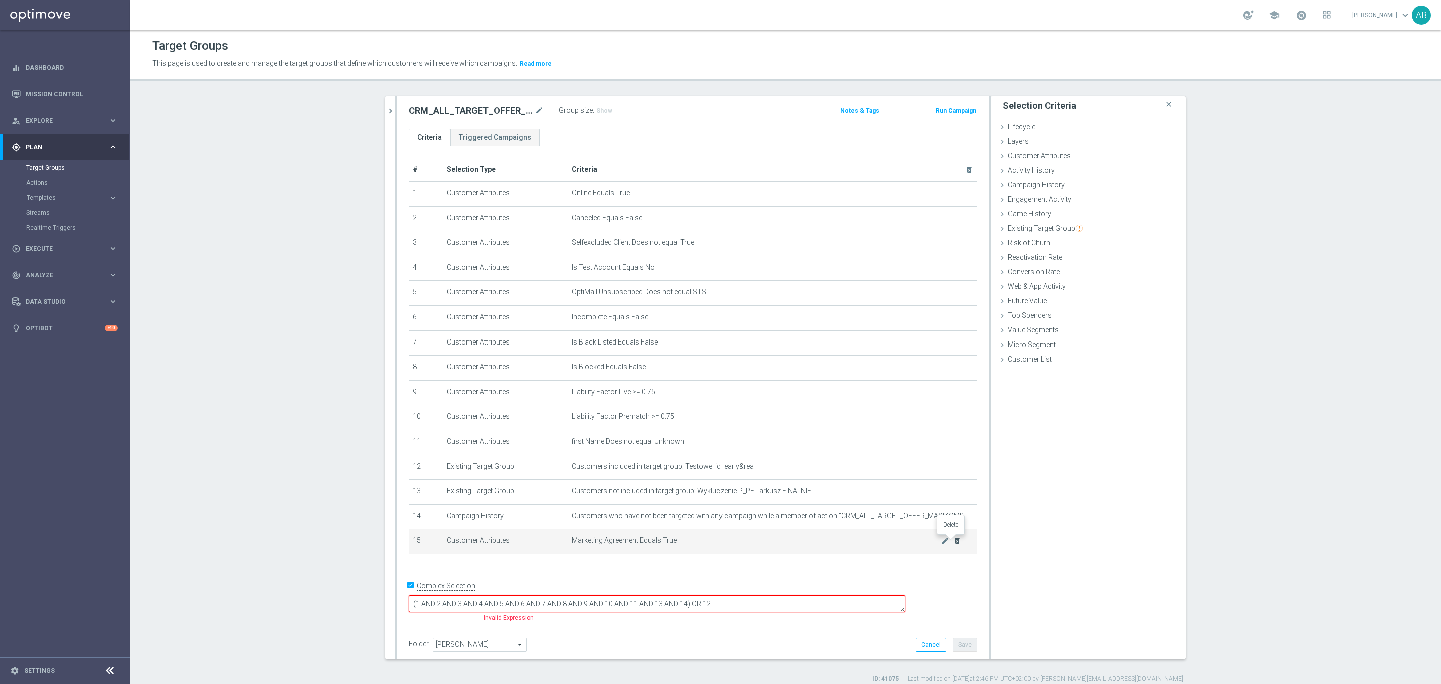
click at [955, 544] on icon "delete_forever" at bounding box center [957, 541] width 8 height 8
click at [535, 112] on icon "mode_edit" at bounding box center [539, 111] width 9 height 12
click at [504, 110] on input "CRM_ALL_TARGET_OFFER_ZMIANY_100925" at bounding box center [476, 112] width 135 height 14
click at [509, 109] on input "CRM_ALL_TARGET_OFFER_ZMIANY_100925" at bounding box center [476, 112] width 135 height 14
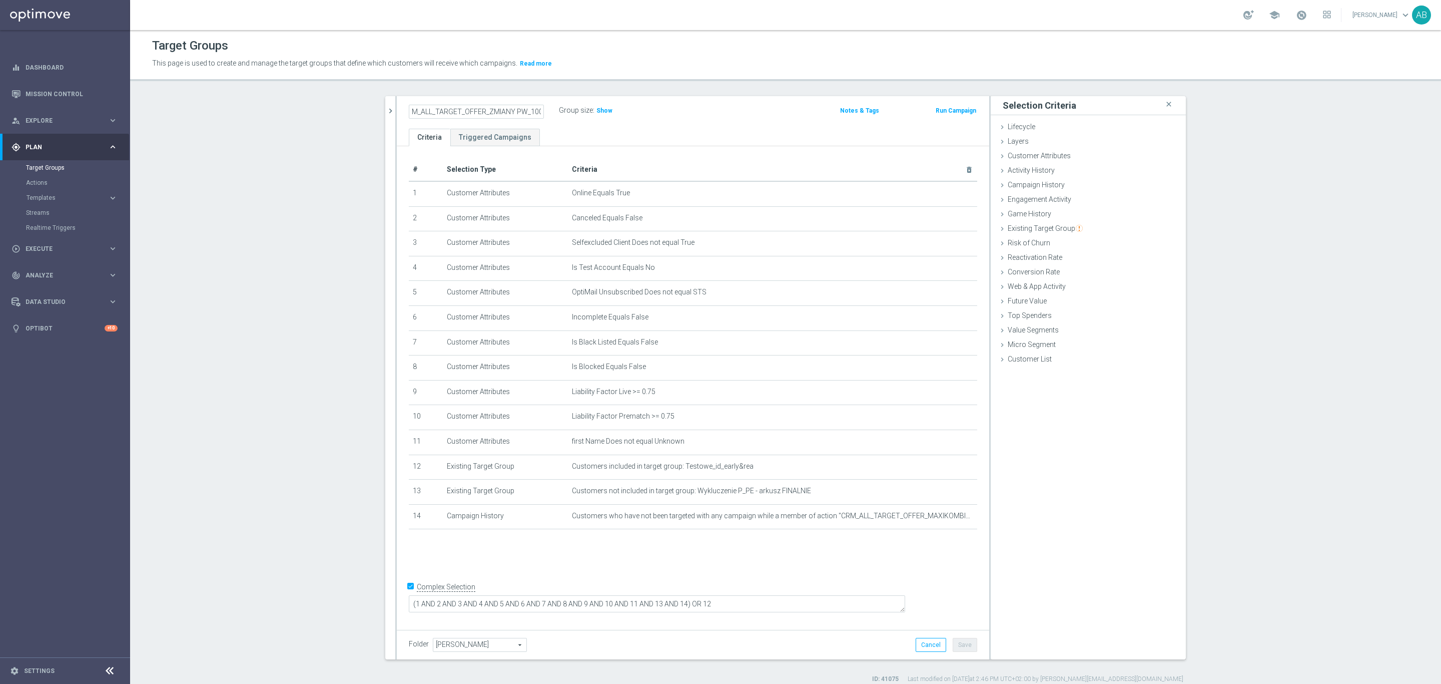
type input "CRM_ALL_TARGET_OFFER_ZMIANY PW_100925"
click at [682, 123] on div "CRM_ALL_TARGET_OFFER_ZMIANY PW_100925 Group size : Show Notes & Tags Run Campai…" at bounding box center [693, 112] width 593 height 33
click at [957, 640] on button "Save" at bounding box center [965, 645] width 25 height 14
click at [479, 113] on h2 "CRM_ALL_TARGET_OFFER_ZMIANY PW_100925" at bounding box center [471, 111] width 124 height 12
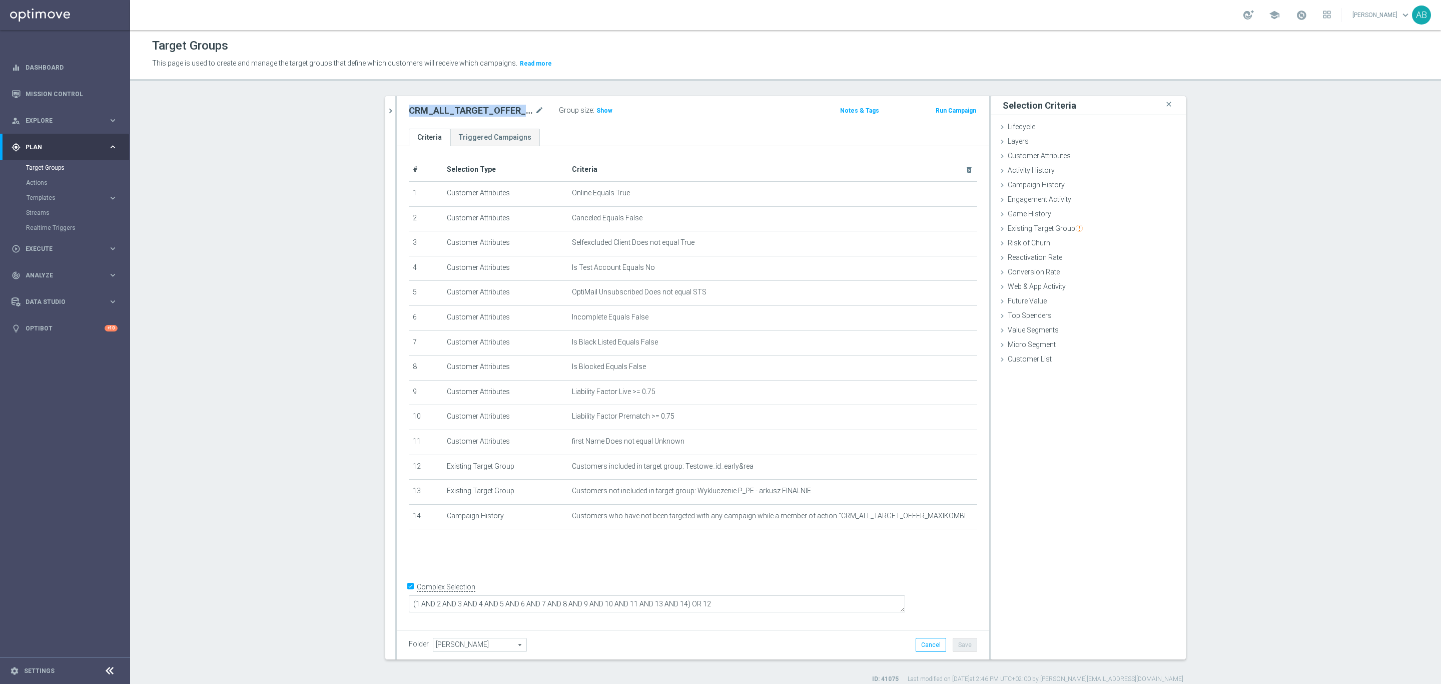
click at [479, 113] on h2 "CRM_ALL_TARGET_OFFER_ZMIANY PW_100925" at bounding box center [471, 111] width 124 height 12
copy div "CRM_ALL_TARGET_OFFER_ZMIANY PW_100925"
click at [386, 106] on icon "chevron_right" at bounding box center [391, 111] width 10 height 10
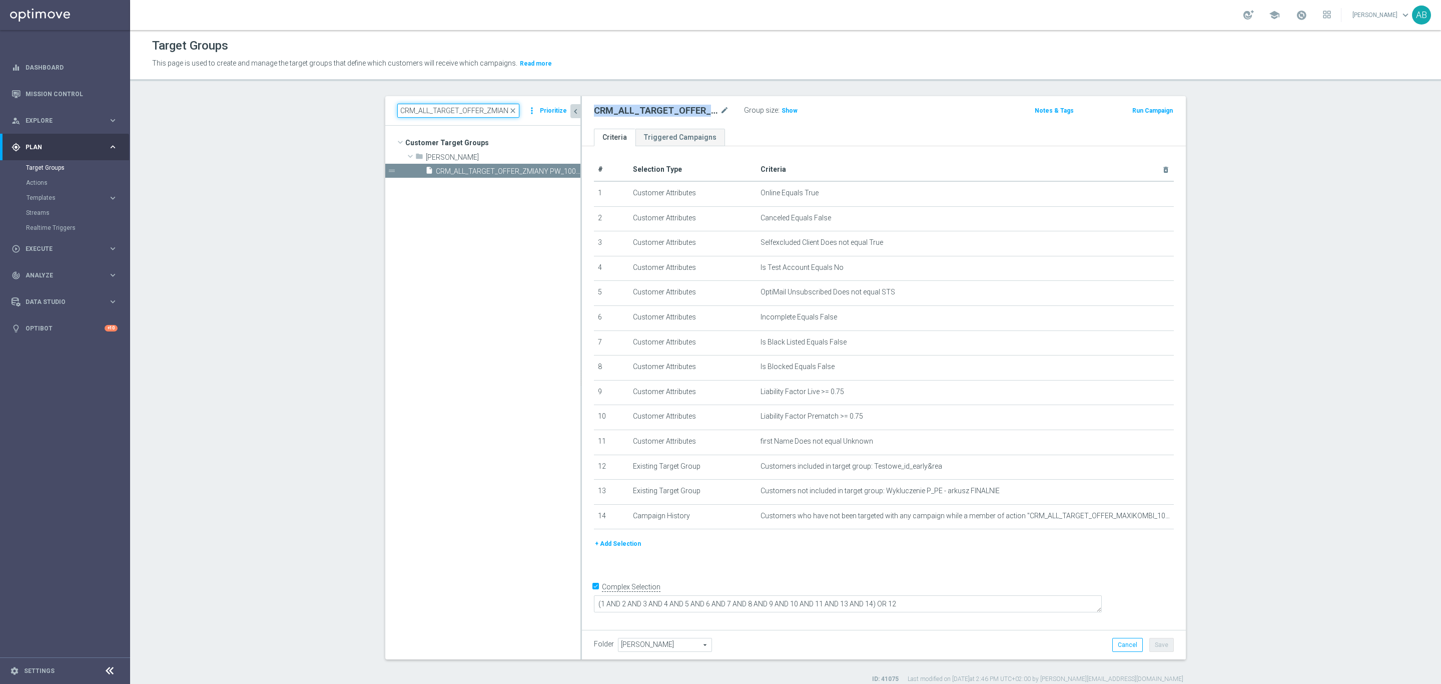
click at [491, 109] on input "CRM_ALL_TARGET_OFFER_ZMIANY_100925" at bounding box center [458, 111] width 122 height 14
paste input "CRM_ALL_TARGET_OFFER_ZMIANY PW_100925"
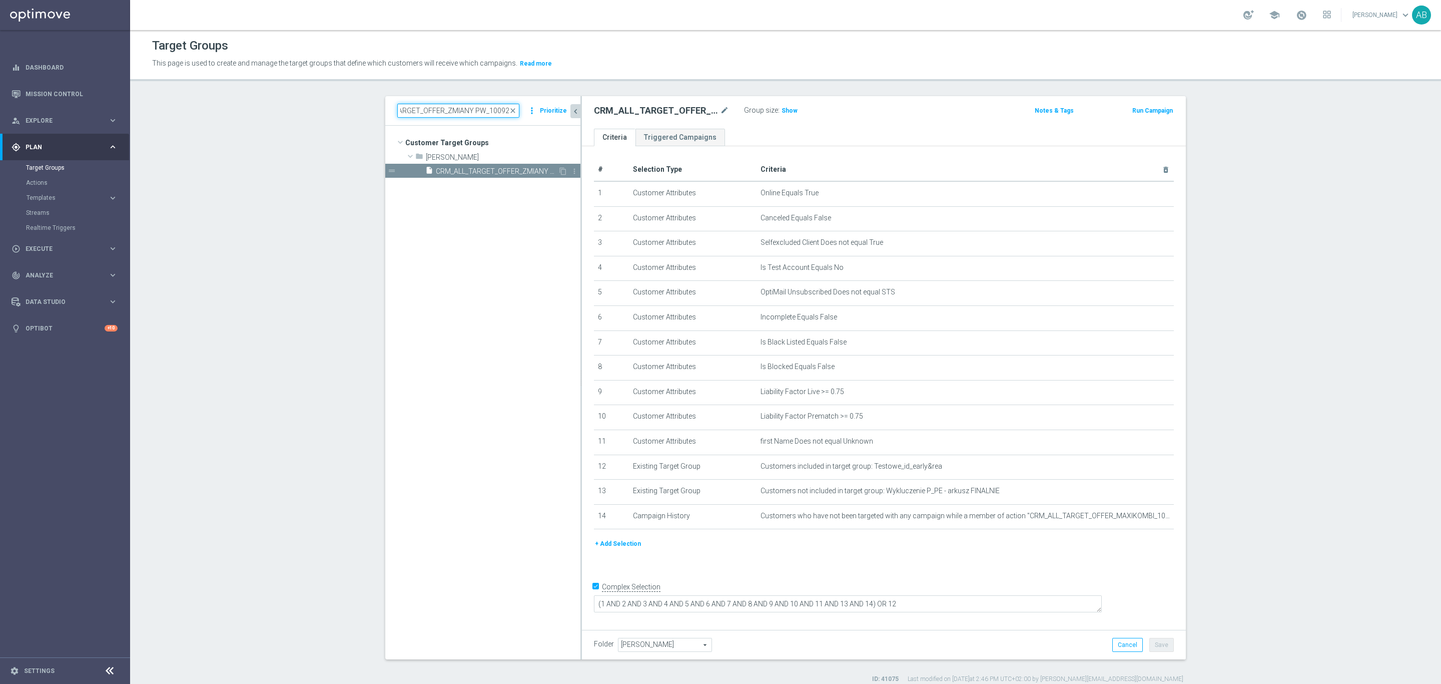
type input "CRM_ALL_TARGET_OFFER_ZMIANY PW_100925"
click at [505, 173] on span "CRM_ALL_TARGET_OFFER_ZMIANY PW_100925" at bounding box center [497, 171] width 122 height 9
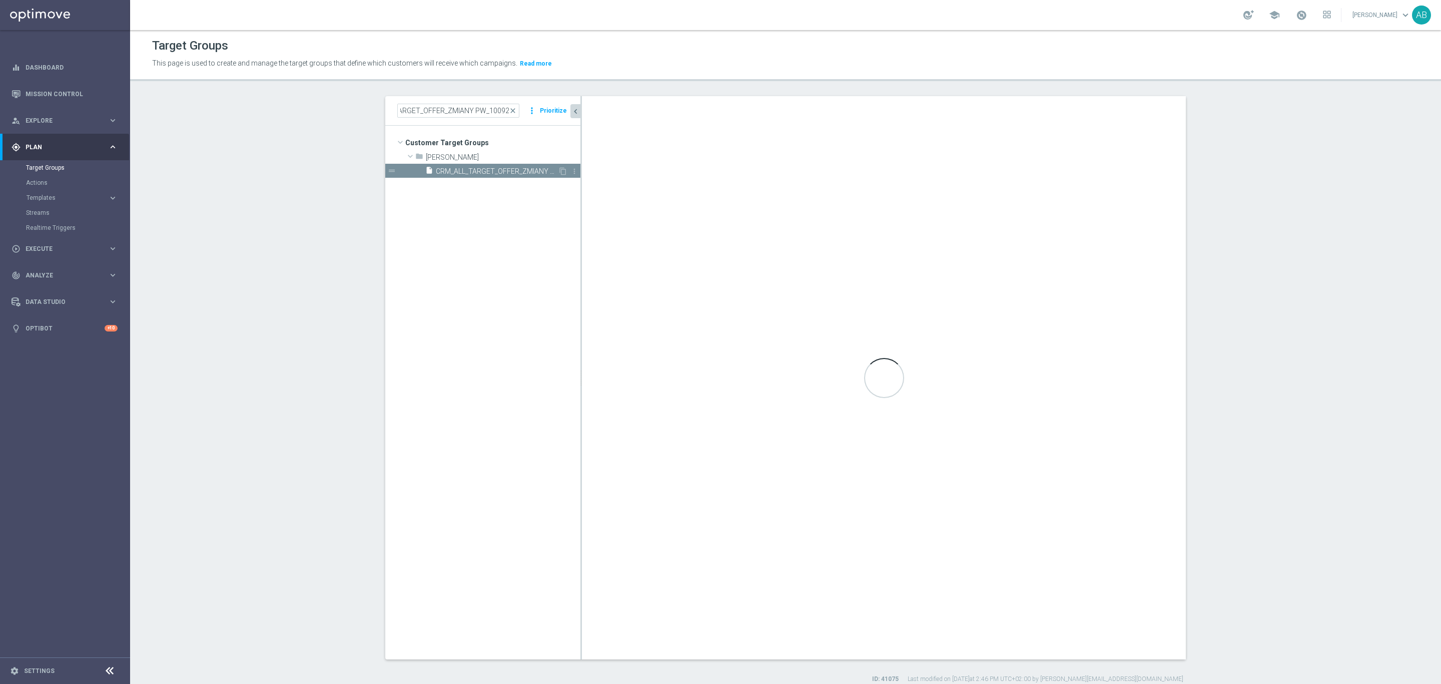
scroll to position [0, 0]
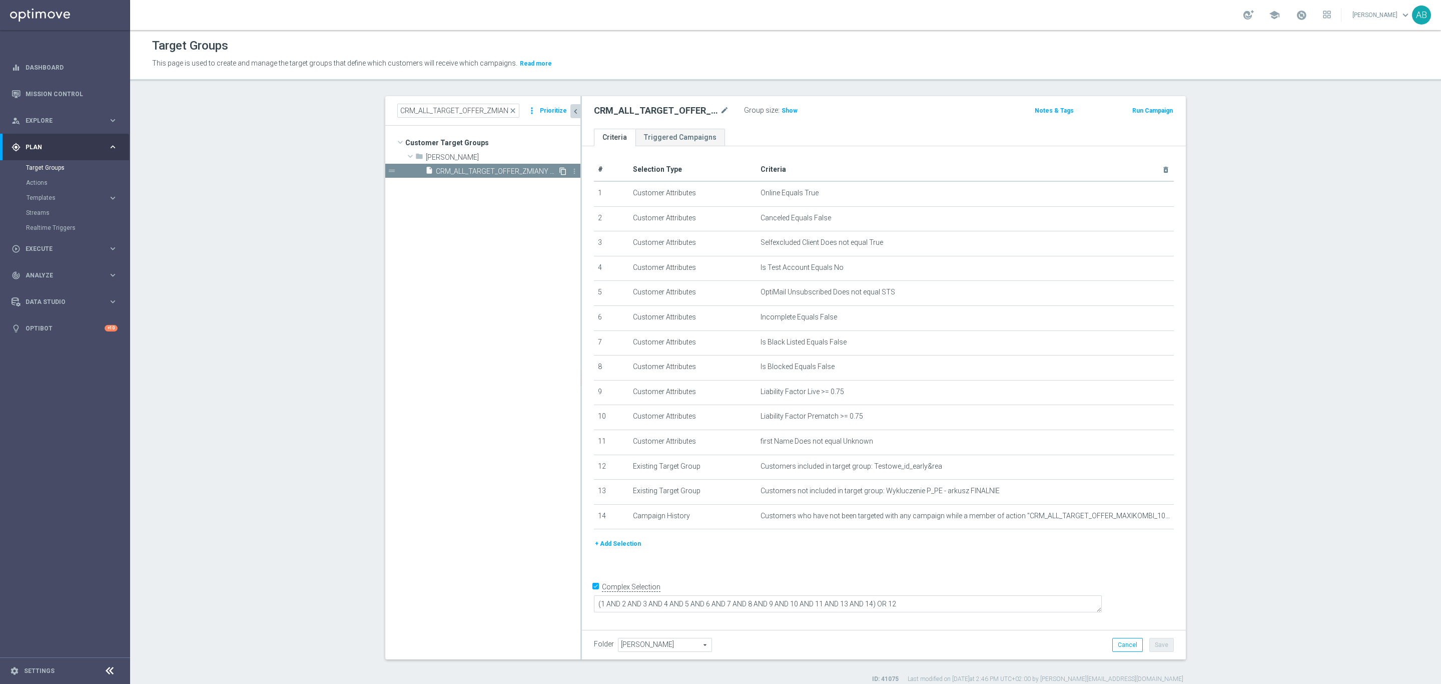
click at [559, 168] on icon "content_copy" at bounding box center [563, 171] width 8 height 8
click at [720, 110] on icon "mode_edit" at bounding box center [724, 111] width 9 height 12
click at [634, 114] on input "Copy of CRM_ALL_TARGET_OFFER_ZMIANY PW_100925" at bounding box center [661, 112] width 135 height 14
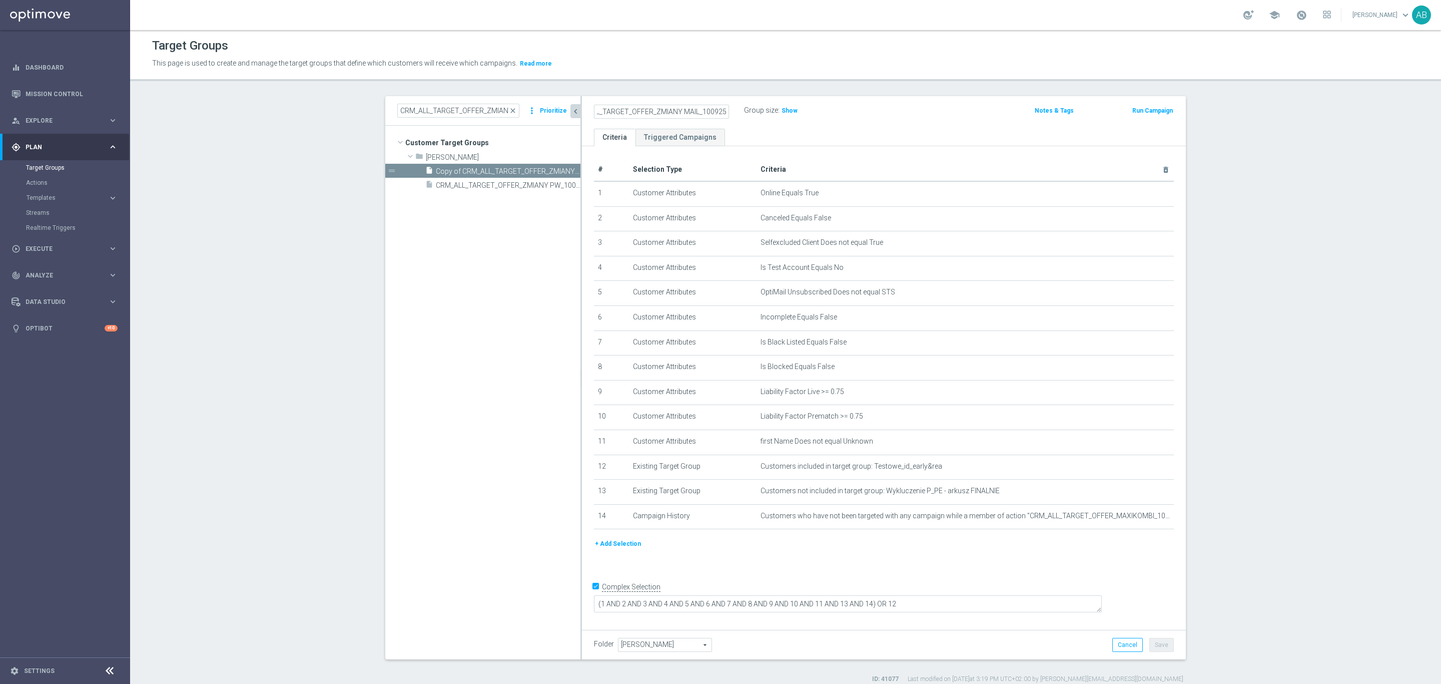
type input "CRM_ALL_TARGET_OFFER_ZMIANY MAIL_100925"
click at [847, 124] on div "CRM_ALL_TARGET_OFFER_ZMIANY MAIL_100925 Group size : Show Notes & Tags Run Camp…" at bounding box center [884, 112] width 604 height 33
click at [1164, 644] on button "Save" at bounding box center [1162, 645] width 25 height 14
click at [613, 543] on button "+ Add Selection" at bounding box center [618, 543] width 48 height 11
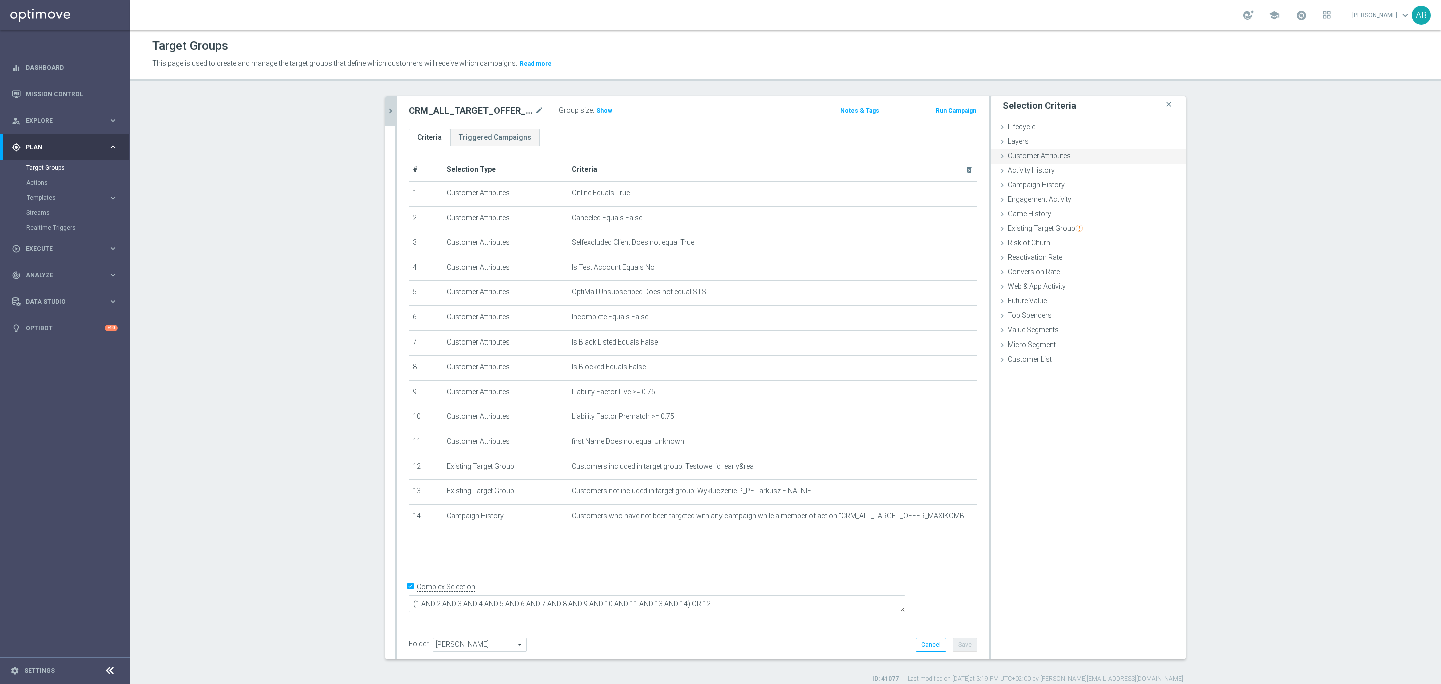
click at [1077, 158] on div "Customer Attributes done selection saved" at bounding box center [1088, 156] width 195 height 15
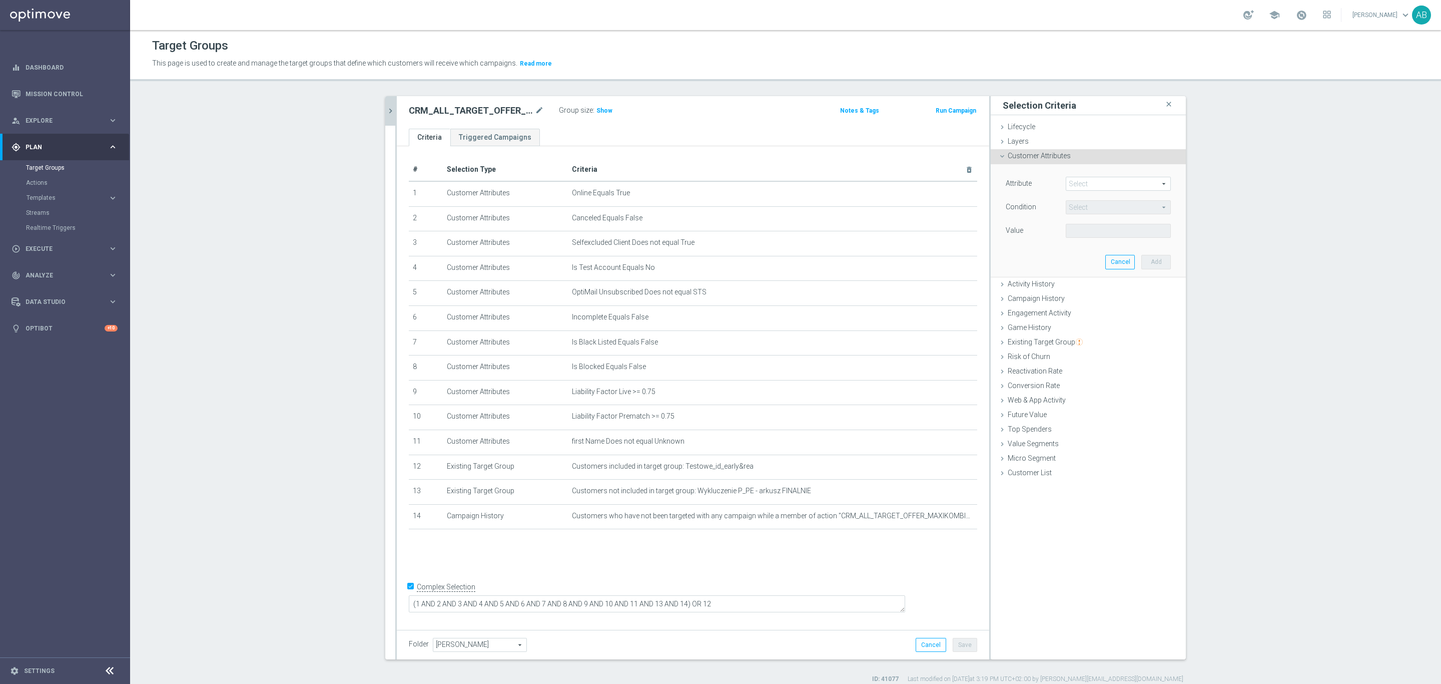
click at [1104, 179] on span at bounding box center [1119, 183] width 104 height 13
click at [1101, 185] on input "search" at bounding box center [1118, 184] width 105 height 14
type input "marketing"
click at [1106, 200] on span "Marketing Agreement" at bounding box center [1118, 199] width 95 height 8
type input "Marketing Agreement"
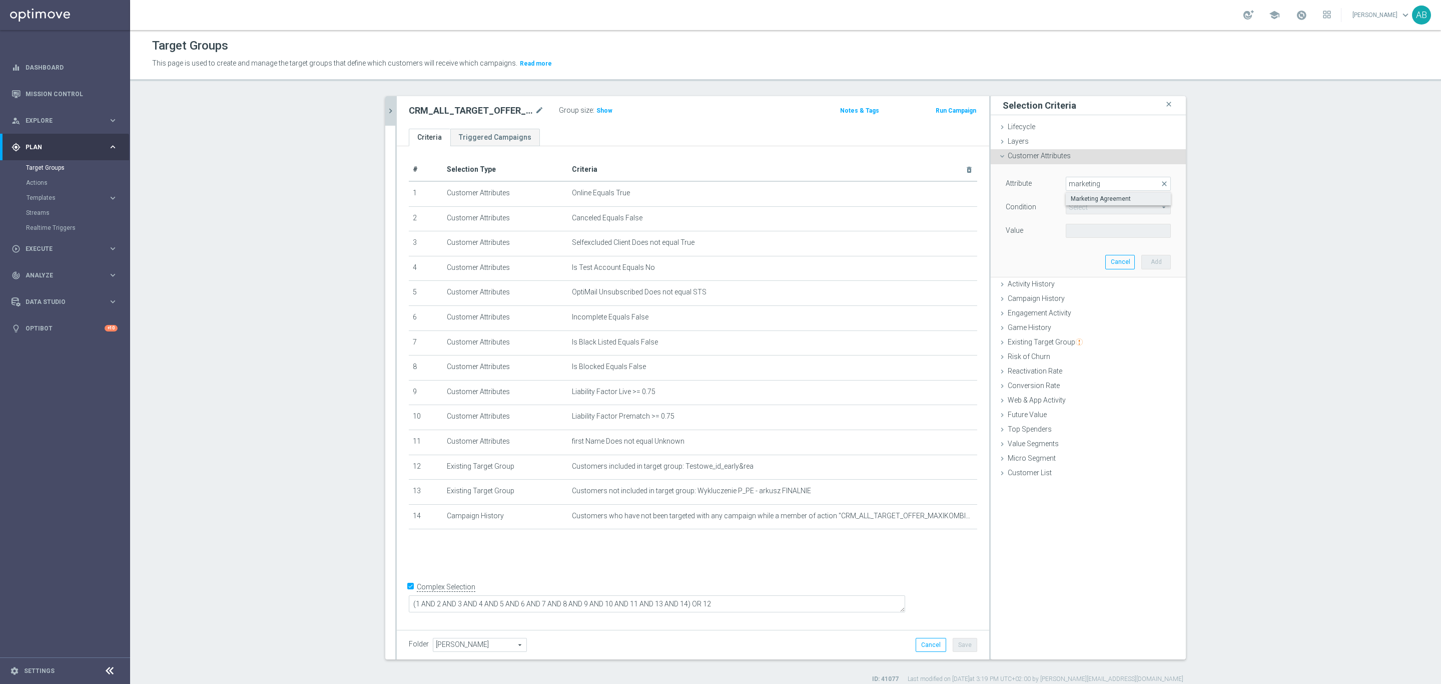
type input "Equals"
click at [1095, 233] on span at bounding box center [1119, 230] width 104 height 13
click at [1092, 266] on label "True" at bounding box center [1118, 271] width 105 height 13
type input "True"
click at [1147, 260] on button "Add" at bounding box center [1157, 262] width 30 height 14
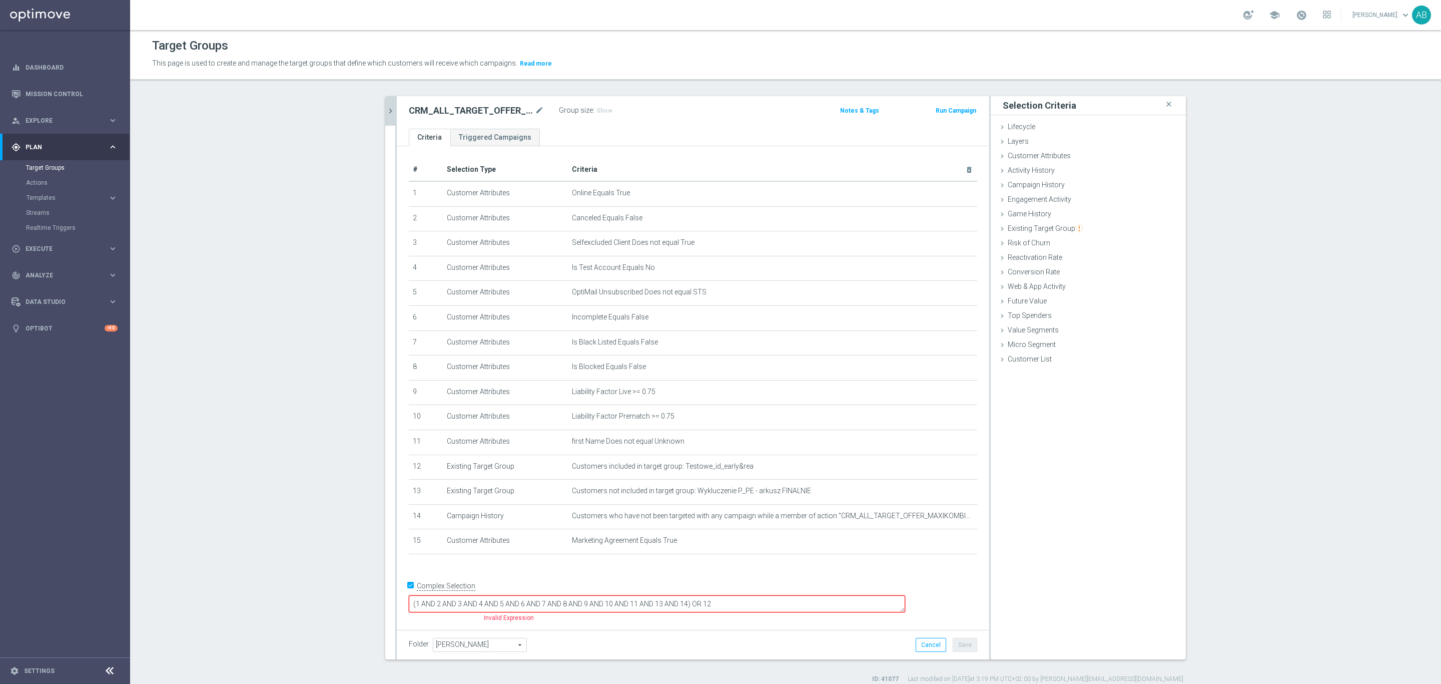
click at [755, 601] on textarea "(1 AND 2 AND 3 AND 4 AND 5 AND 6 AND 7 AND 8 AND 9 AND 10 AND 11 AND 13 AND 14)…" at bounding box center [657, 604] width 496 height 18
type textarea "(1 AND 2 AND 3 AND 4 AND 5 AND 6 AND 7 AND 8 AND 9 AND 10 AND 11 AND 13 AND 14 …"
click at [826, 578] on div "# Selection Type Criteria delete_forever 1 Customer Attributes Online Equals Tr…" at bounding box center [693, 385] width 593 height 478
drag, startPoint x: 966, startPoint y: 648, endPoint x: 905, endPoint y: 590, distance: 83.5
click at [967, 648] on button "Save" at bounding box center [965, 645] width 25 height 14
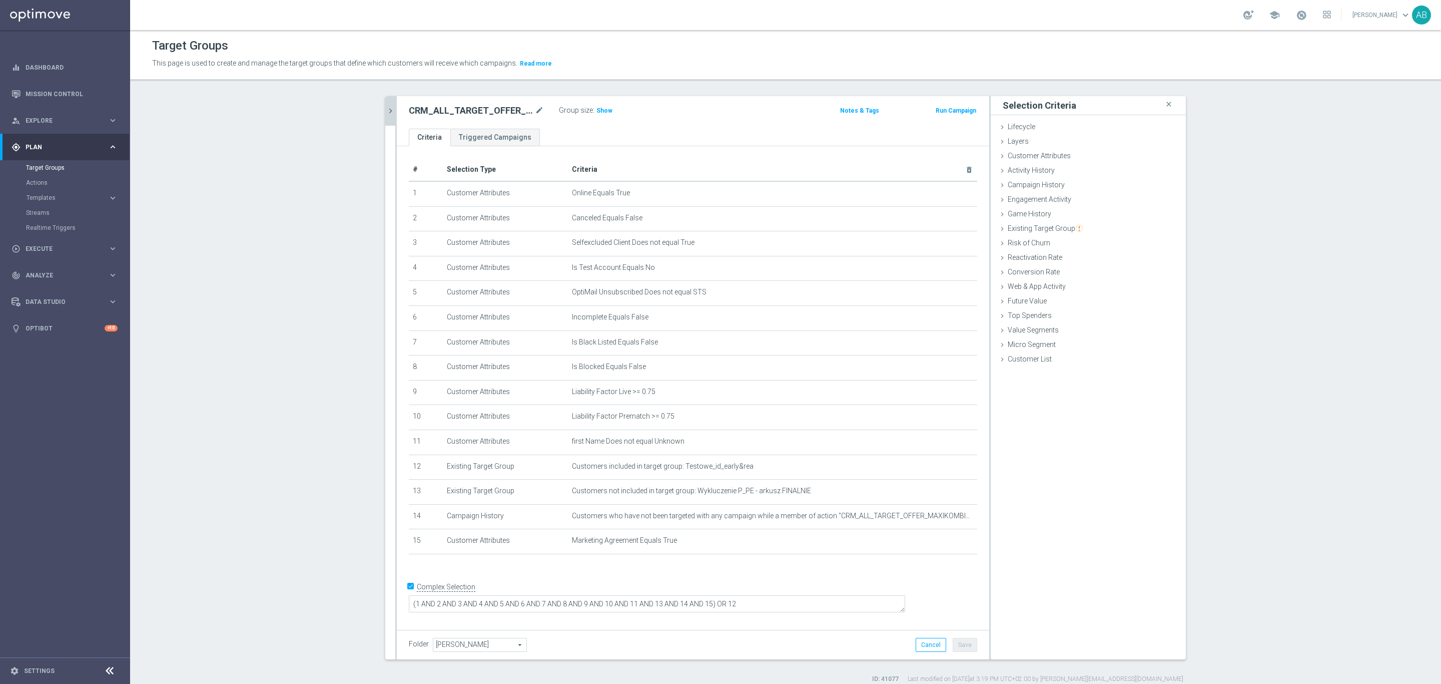
click at [494, 106] on h2 "CRM_ALL_TARGET_OFFER_ZMIANY MAIL_100925" at bounding box center [471, 111] width 124 height 12
copy div "CRM_ALL_TARGET_OFFER_ZMIANY MAIL_100925"
click at [596, 116] on h3 "Show" at bounding box center [605, 110] width 18 height 11
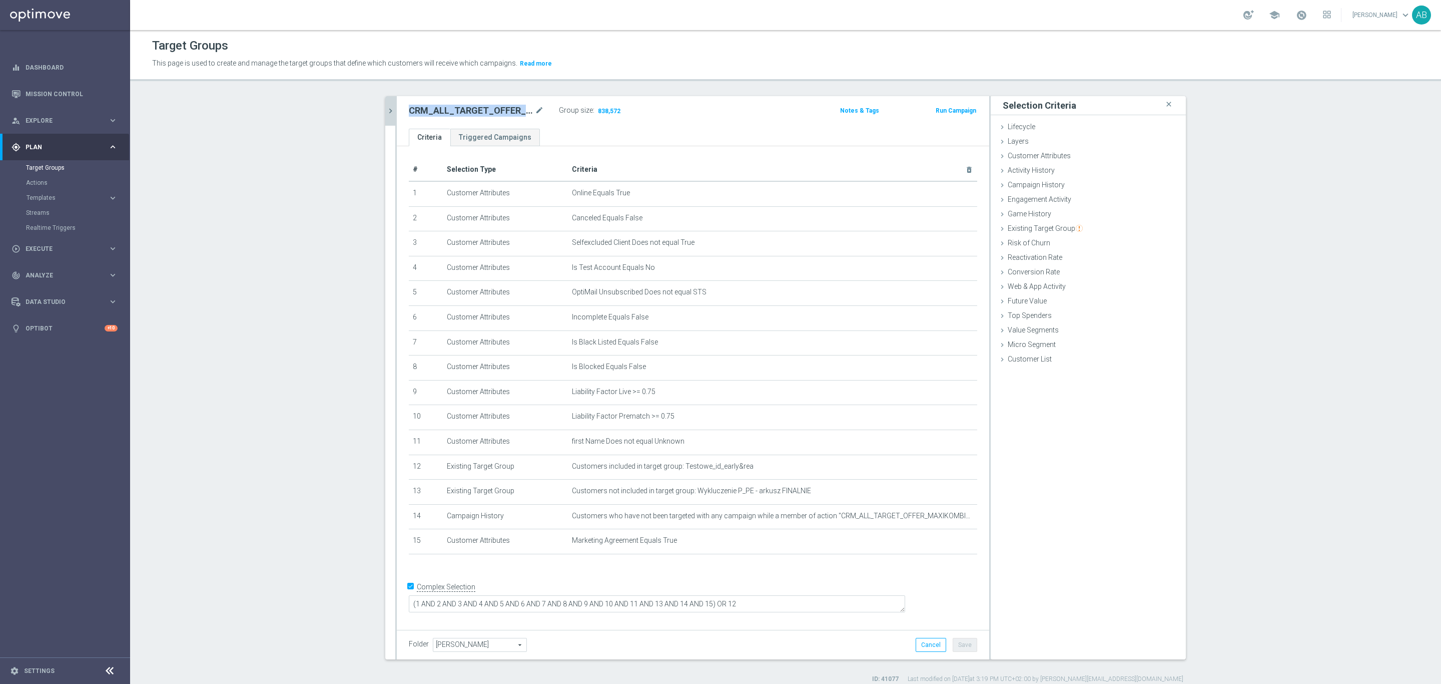
drag, startPoint x: 684, startPoint y: 128, endPoint x: 660, endPoint y: 122, distance: 24.8
click at [684, 128] on div "CRM_ALL_TARGET_OFFER_ZMIANY MAIL_100925 mode_edit Group size : 838,572 Notes & …" at bounding box center [693, 112] width 593 height 33
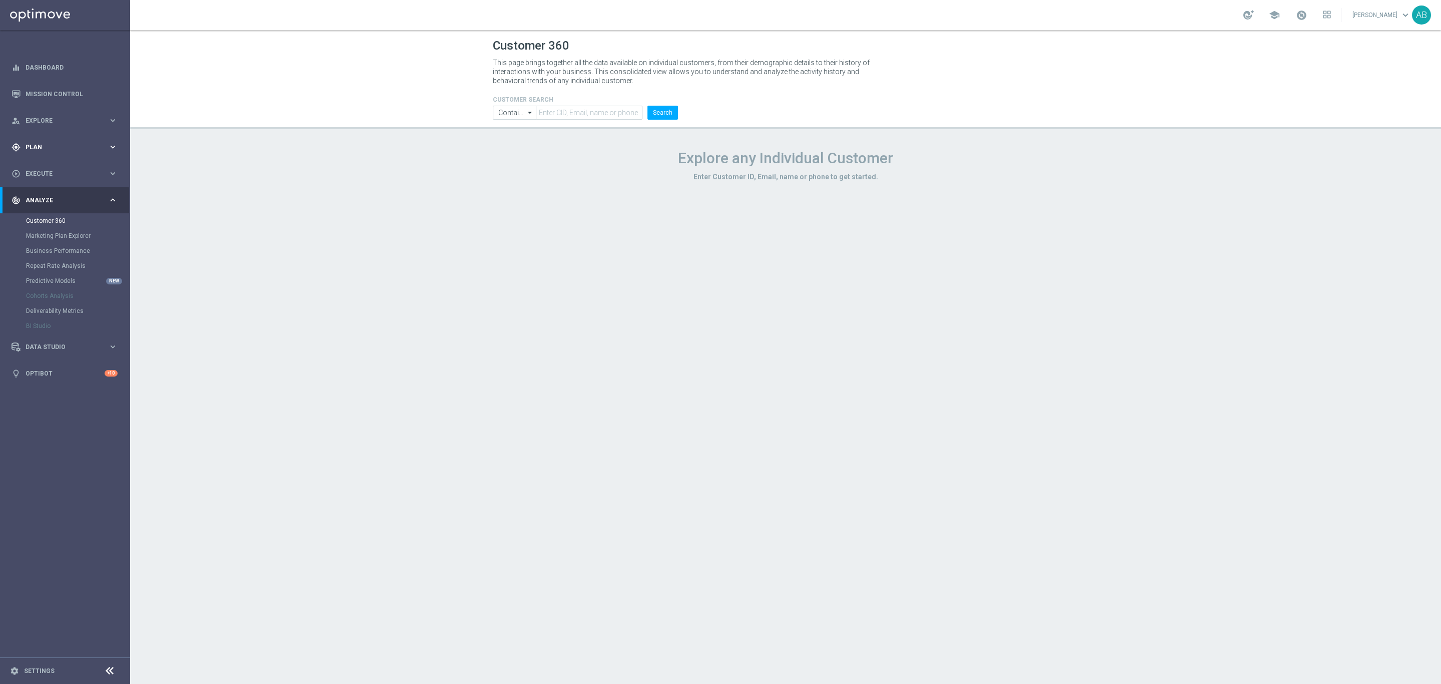
click at [54, 143] on div "gps_fixed Plan" at bounding box center [60, 147] width 97 height 9
click at [50, 182] on link "Actions" at bounding box center [65, 183] width 78 height 8
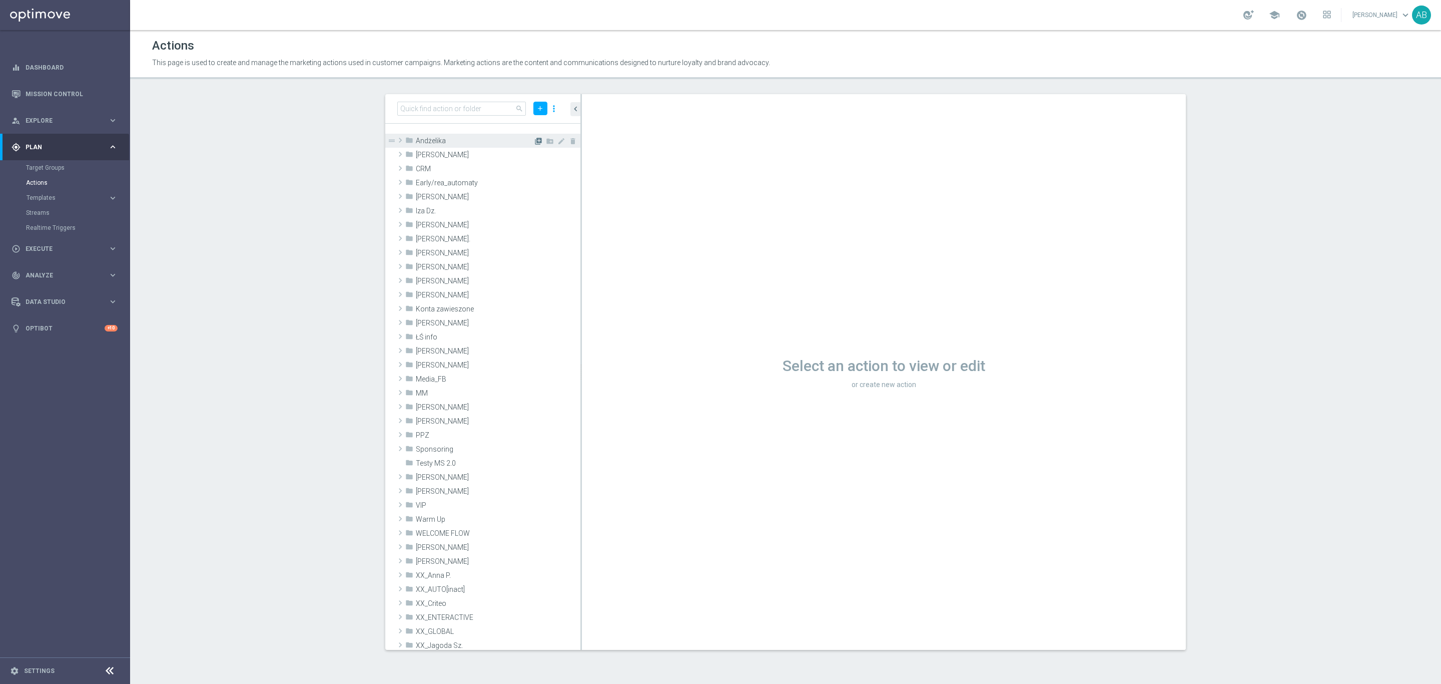
click at [535, 140] on icon "library_add" at bounding box center [539, 141] width 8 height 8
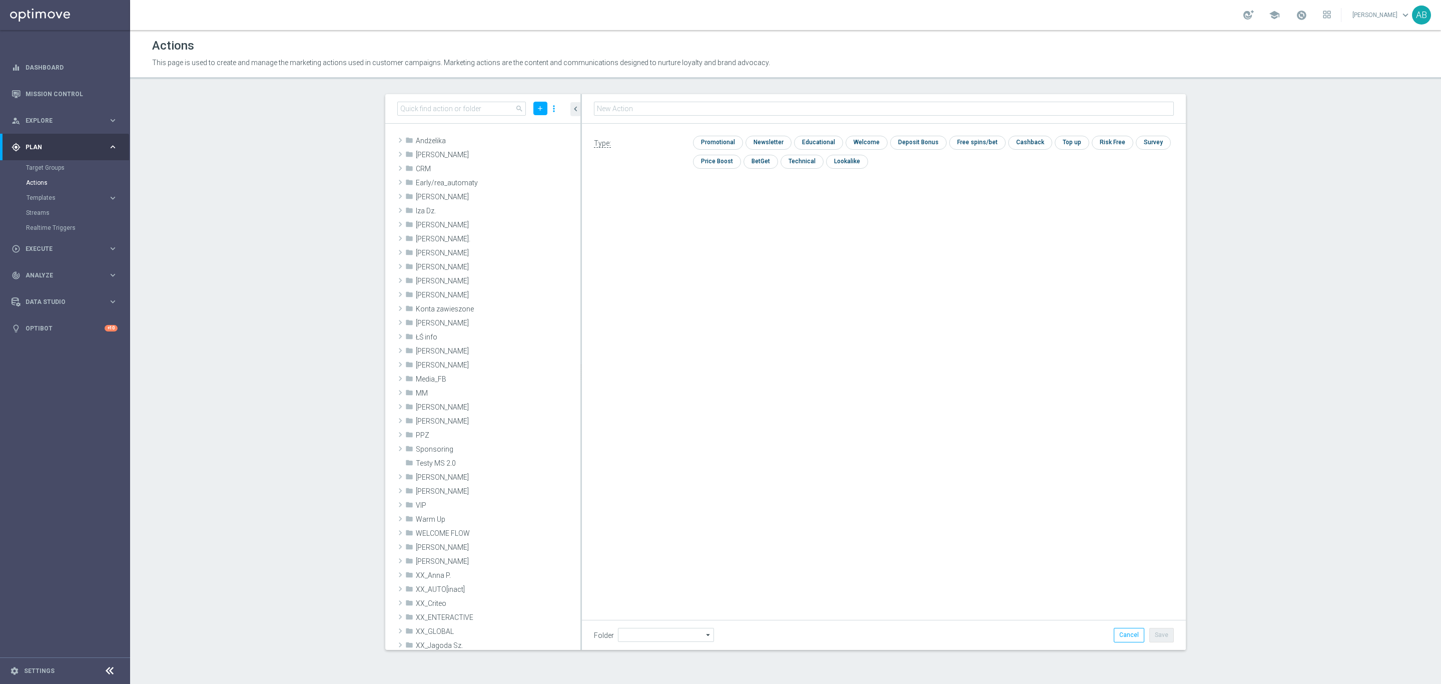
type input "Andżelika"
type input "CRM_ALL_TARGET_OFFER_ZMIANY PW_100925"
click at [805, 160] on input "checkbox" at bounding box center [801, 162] width 41 height 14
checkbox input "true"
click at [1165, 631] on button "Save" at bounding box center [1162, 635] width 25 height 14
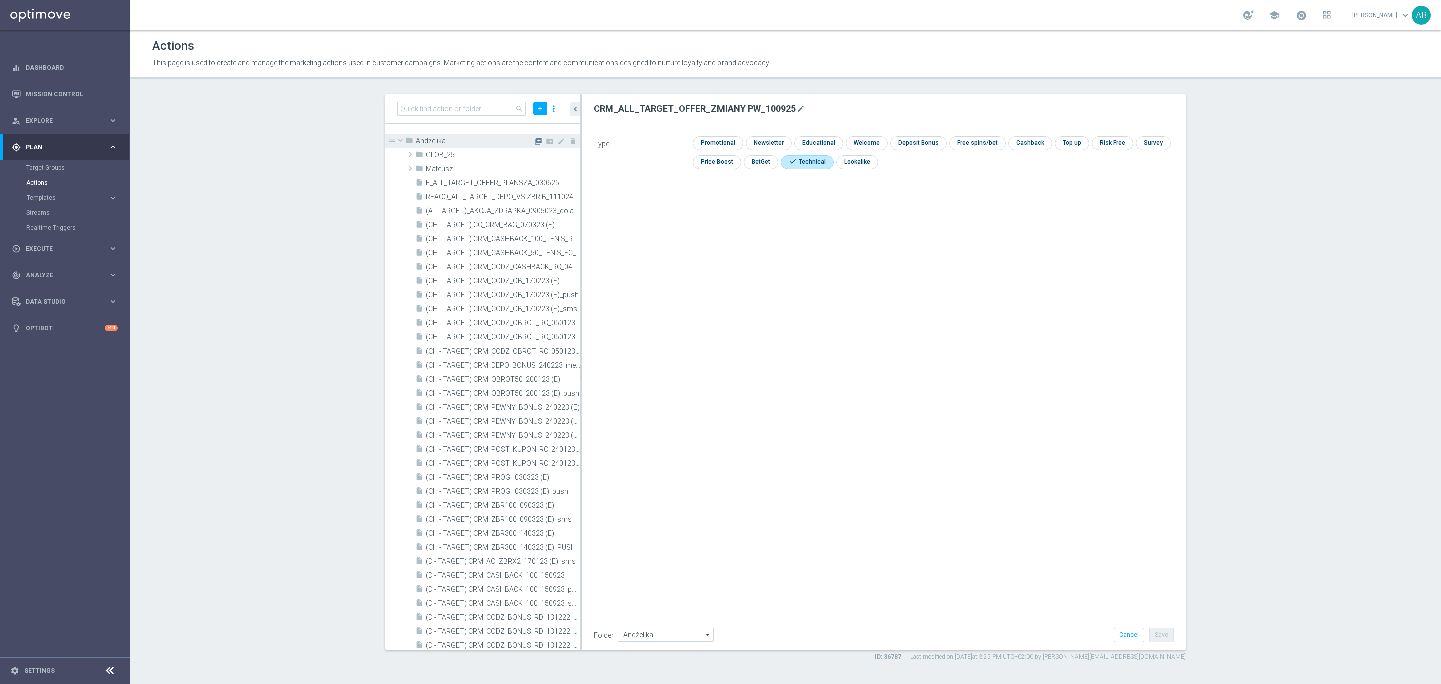
click at [535, 140] on icon "library_add" at bounding box center [539, 141] width 8 height 8
type input "CRM_ALL_TARGET_OFFER_ZMIANY MAIL_100925"
click at [799, 163] on input "checkbox" at bounding box center [801, 162] width 41 height 14
checkbox input "true"
click at [1167, 634] on button "Save" at bounding box center [1162, 635] width 25 height 14
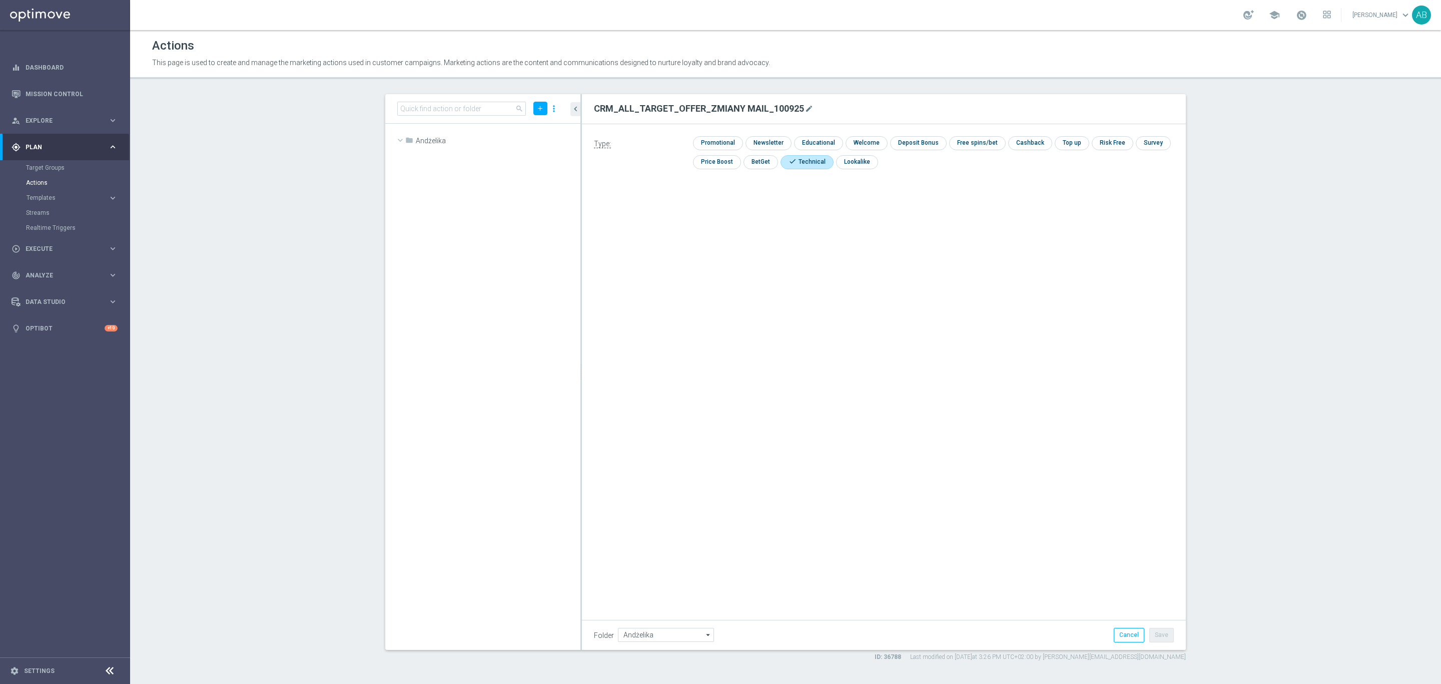
scroll to position [8546, 0]
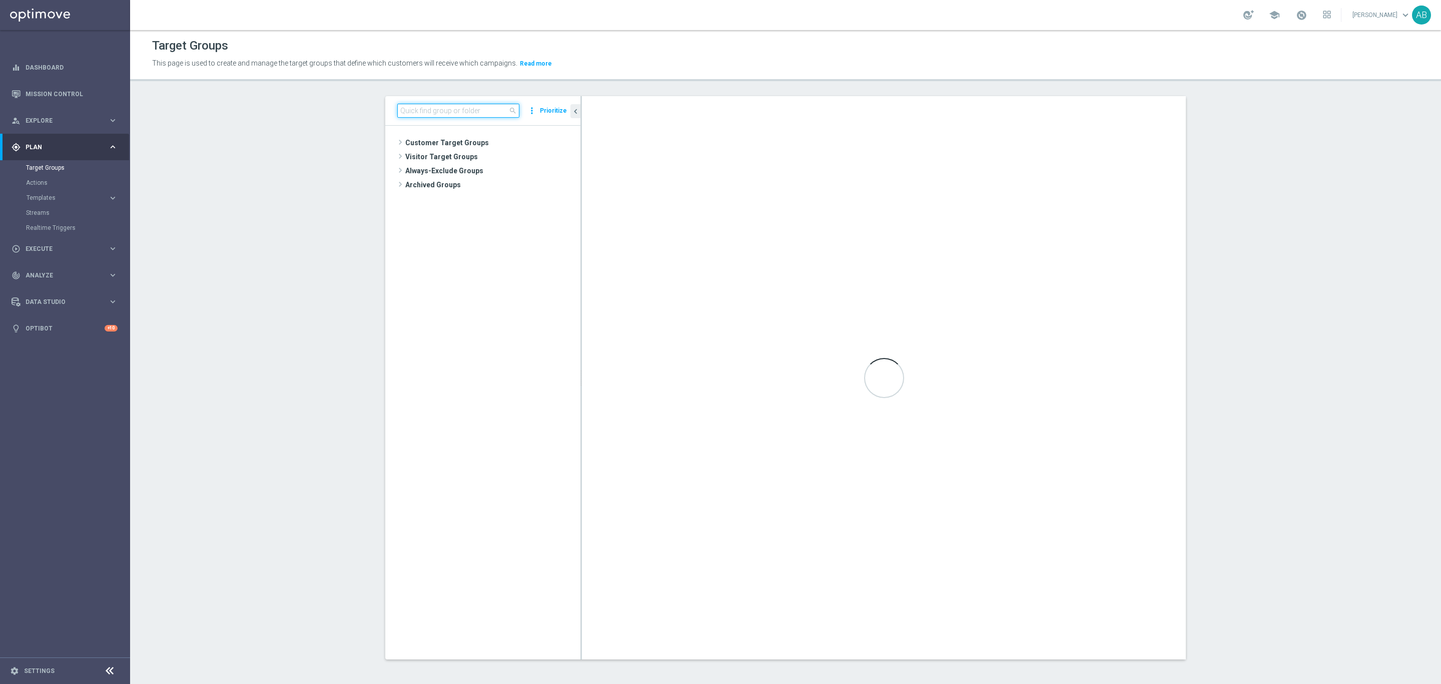
click at [421, 113] on input at bounding box center [458, 111] width 122 height 14
paste input "CRM_ALL_TARGET_OFFER_ZMIANY PW_100925"
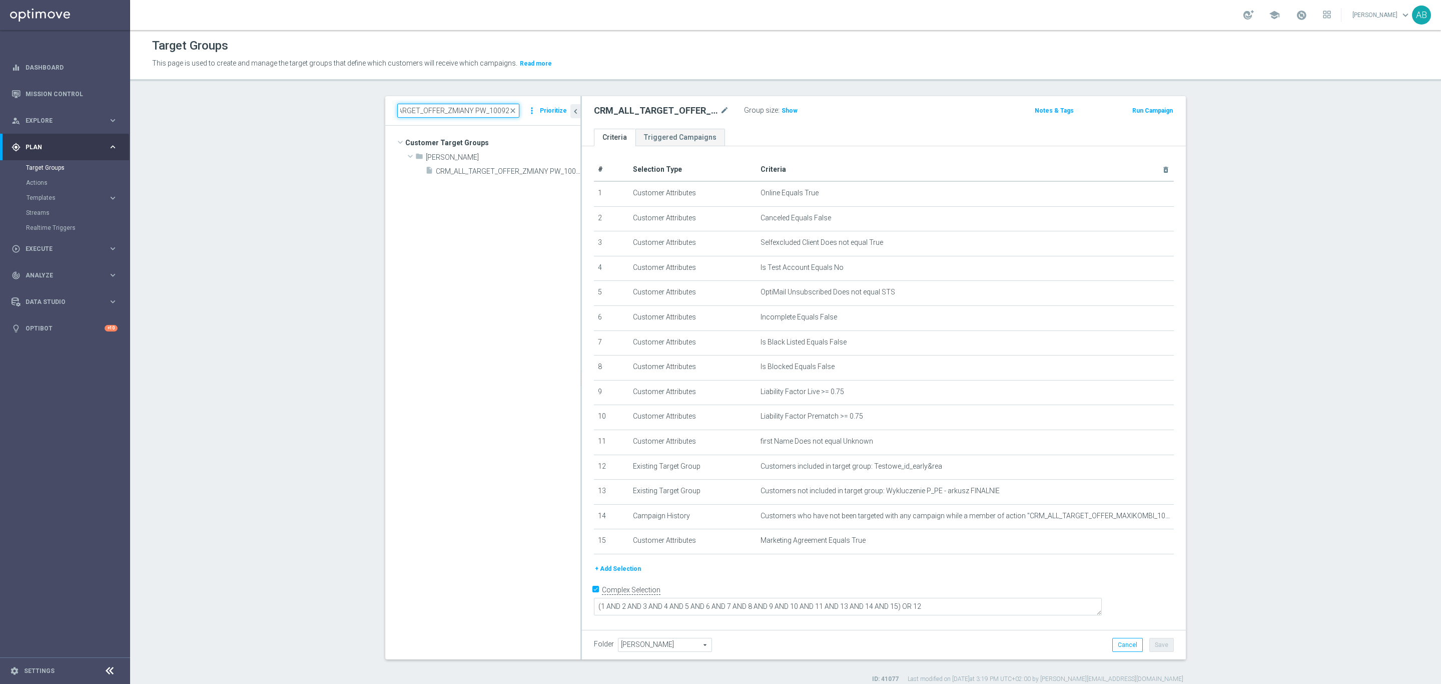
type input "CRM_ALL_TARGET_OFFER_ZMIANY PW_100925"
drag, startPoint x: 510, startPoint y: 113, endPoint x: 290, endPoint y: 3, distance: 245.1
click at [510, 113] on span "close" at bounding box center [513, 111] width 8 height 8
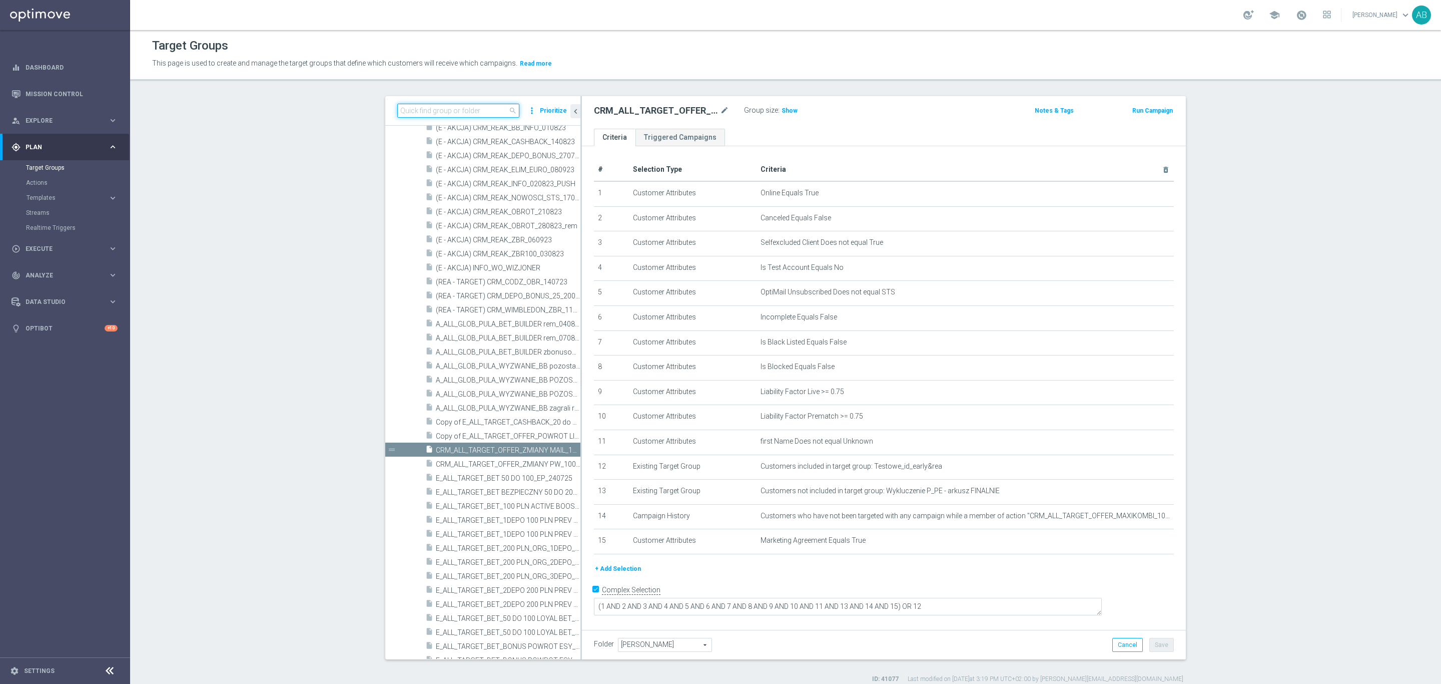
click at [449, 110] on input at bounding box center [458, 111] width 122 height 14
paste input "CRM_ALL_TARGET_OFFER_ZMIANY PW_100925"
type input "CRM_ALL_TARGET_OFFER_ZMIANY PW_100925"
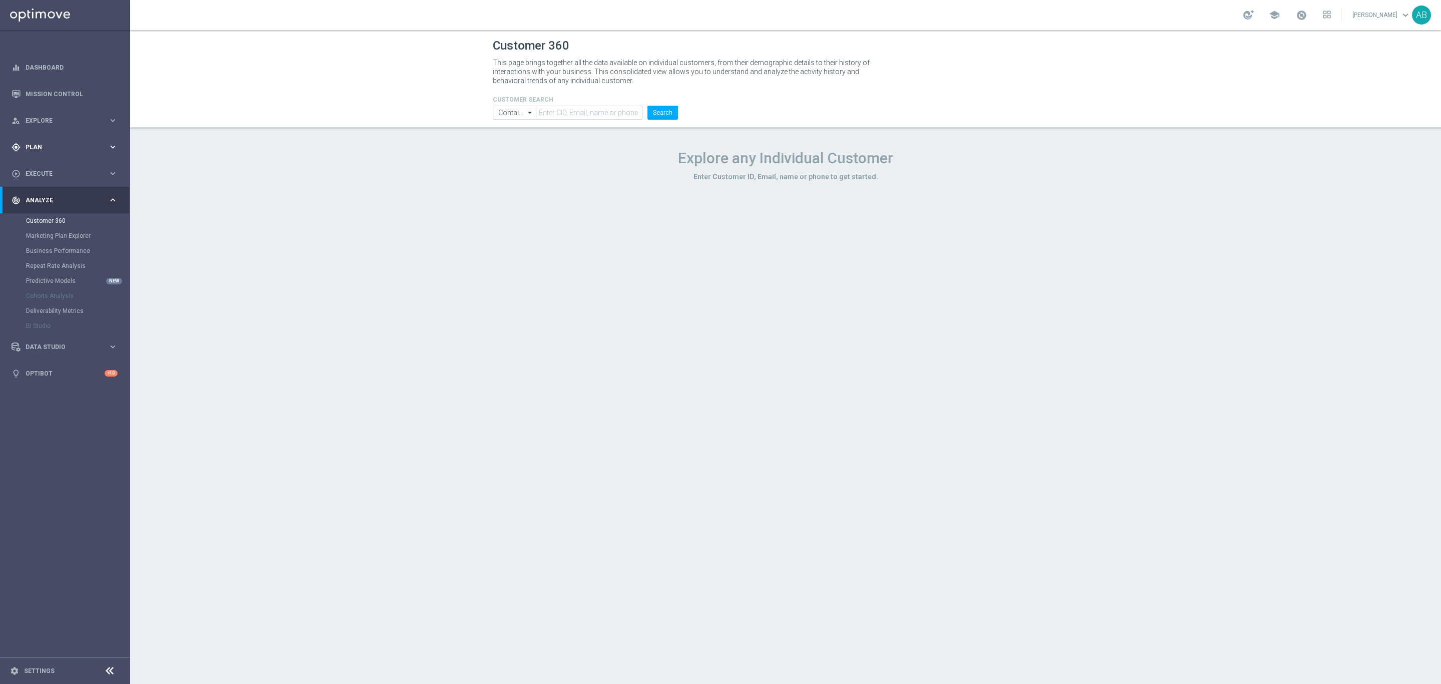
click at [49, 149] on span "Plan" at bounding box center [67, 147] width 83 height 6
click at [54, 163] on div "Target Groups" at bounding box center [77, 167] width 103 height 15
click at [50, 167] on link "Target Groups" at bounding box center [65, 168] width 78 height 8
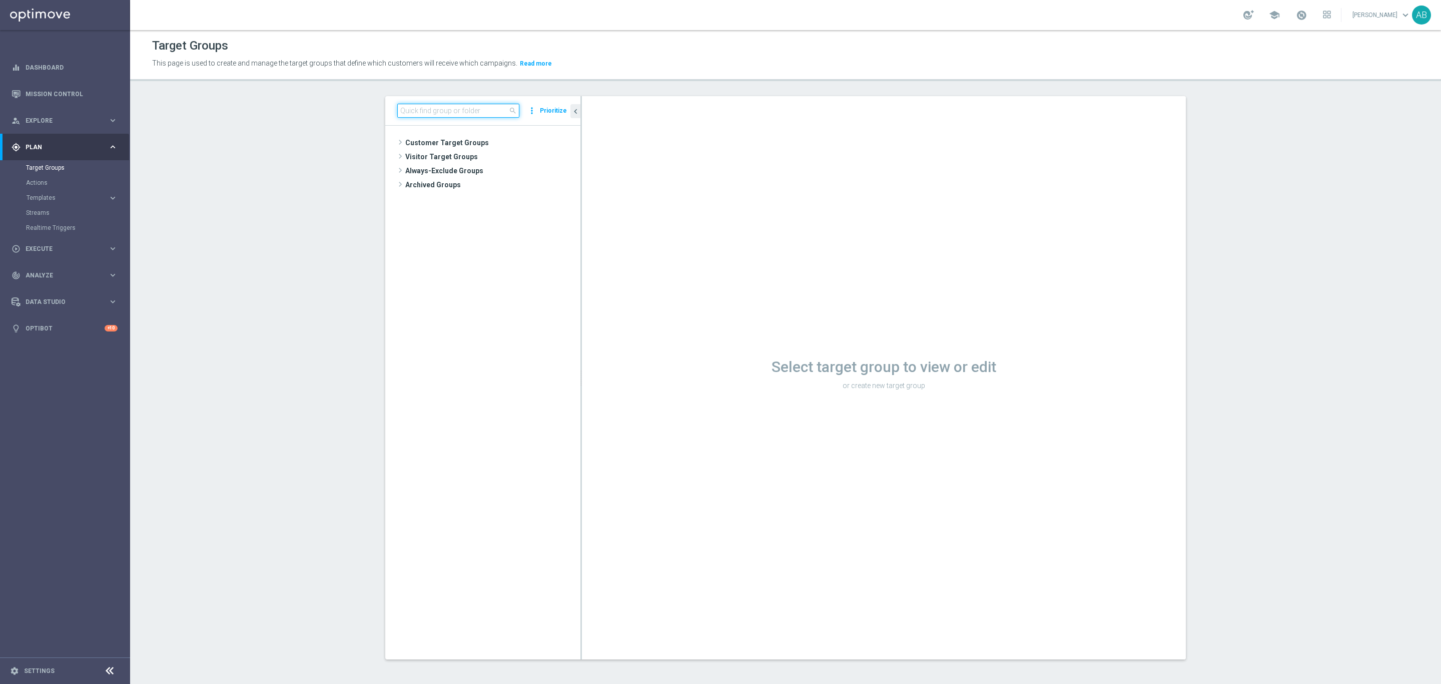
click at [424, 117] on input at bounding box center [458, 111] width 122 height 14
paste input "CRM_ALL_TARGET_OFFER_ZMIANY PW_100925"
type input "CRM_ALL_TARGET_OFFER_ZMIANY PW_100925"
click at [456, 167] on span "CRM_ALL_TARGET_OFFER_ZMIANY PW_100925" at bounding box center [497, 171] width 122 height 9
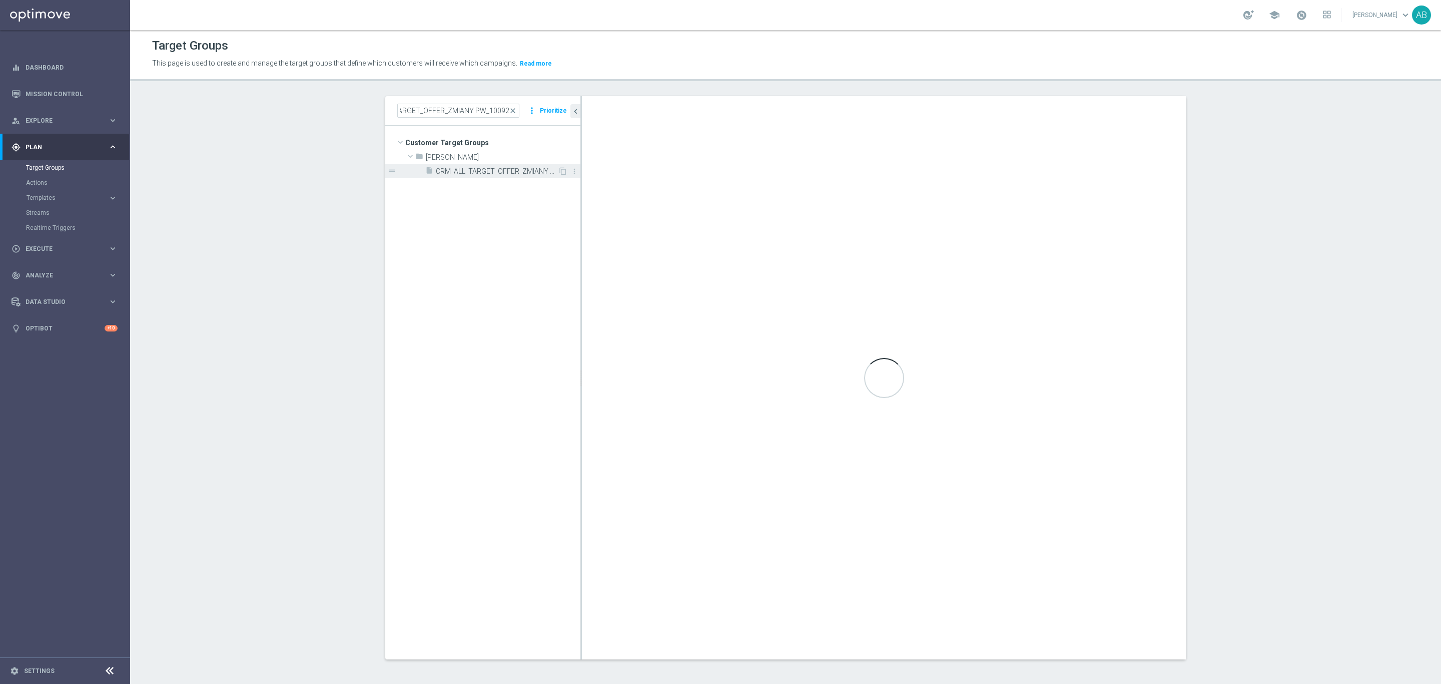
scroll to position [0, 0]
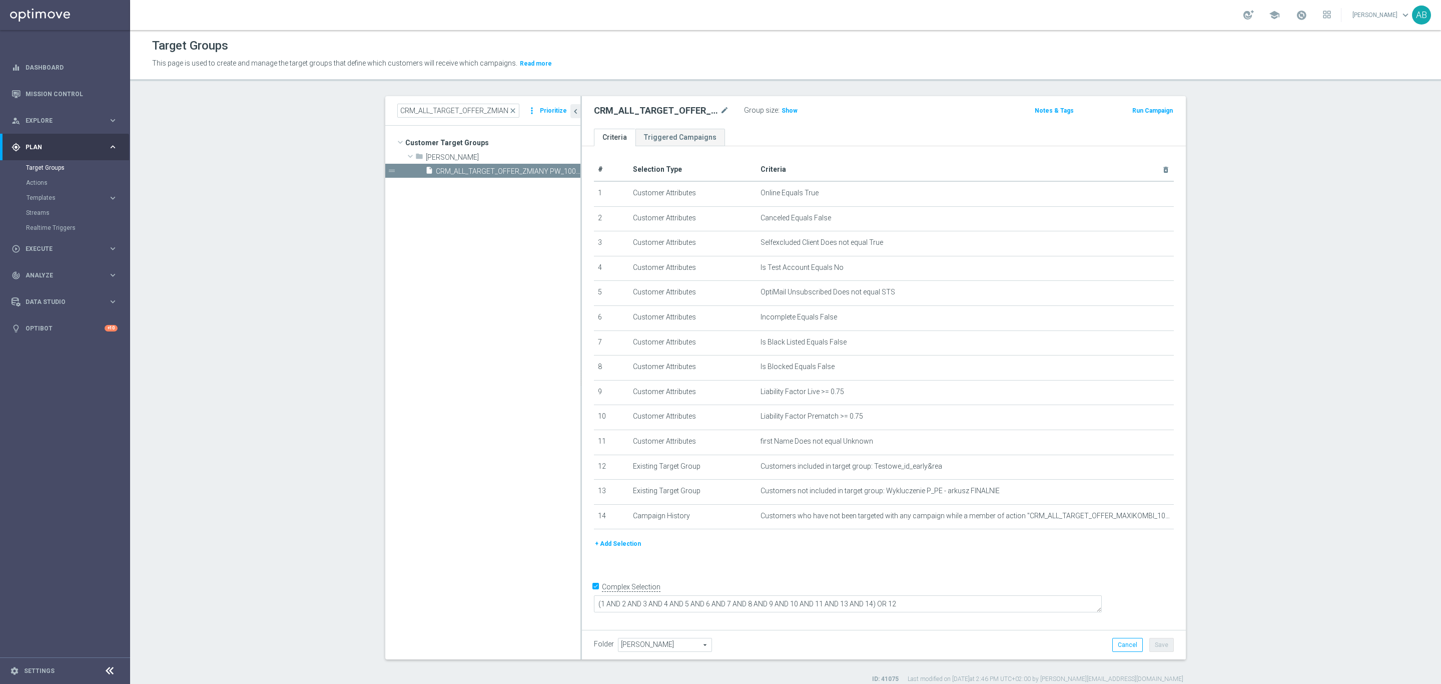
click at [1266, 370] on section "CRM_ALL_TARGET_OFFER_ZMIANY PW_100925 close more_vert Prioritize Customer Targe…" at bounding box center [785, 389] width 1311 height 587
click at [416, 112] on input "CRM_ALL_TARGET_OFFER_ZMIANY PW_100925" at bounding box center [458, 111] width 122 height 14
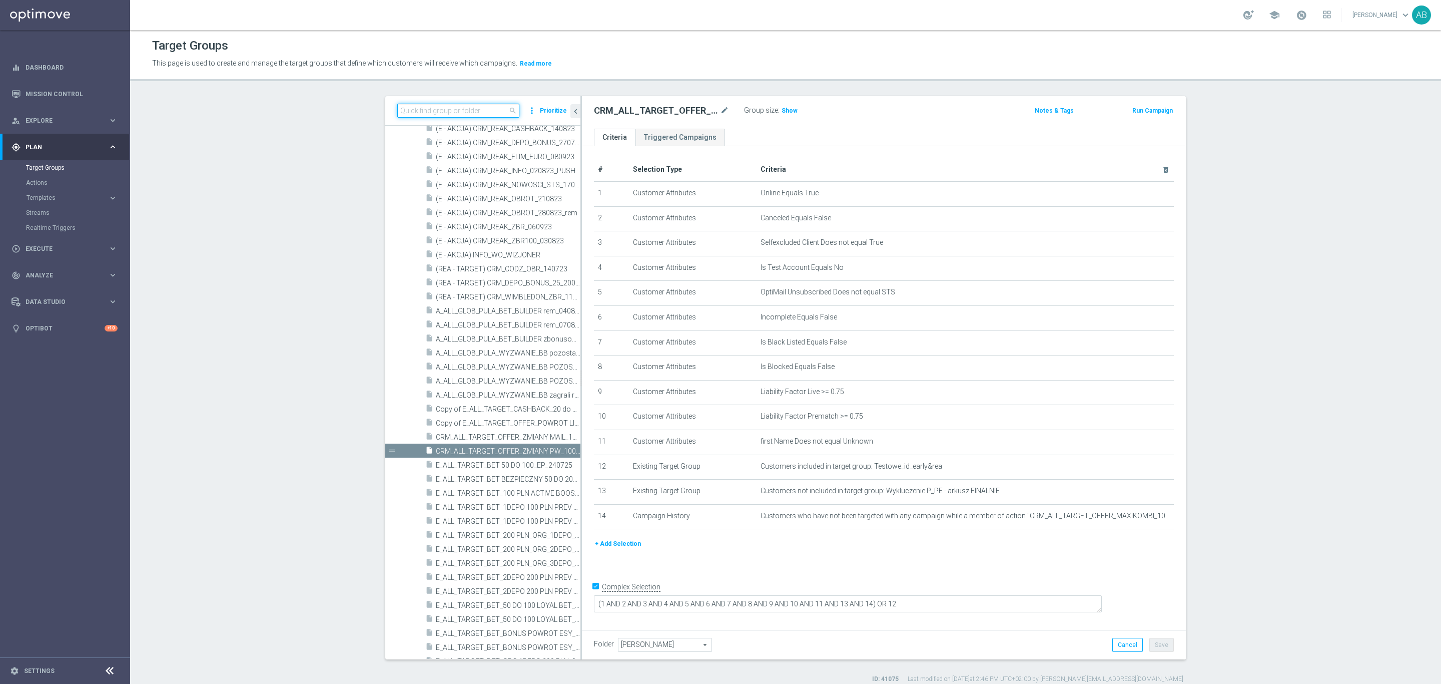
click at [416, 112] on input at bounding box center [458, 111] width 122 height 14
paste input "CRM_ALL_TARGET_OFFER_ZMIANY MAIL_100925"
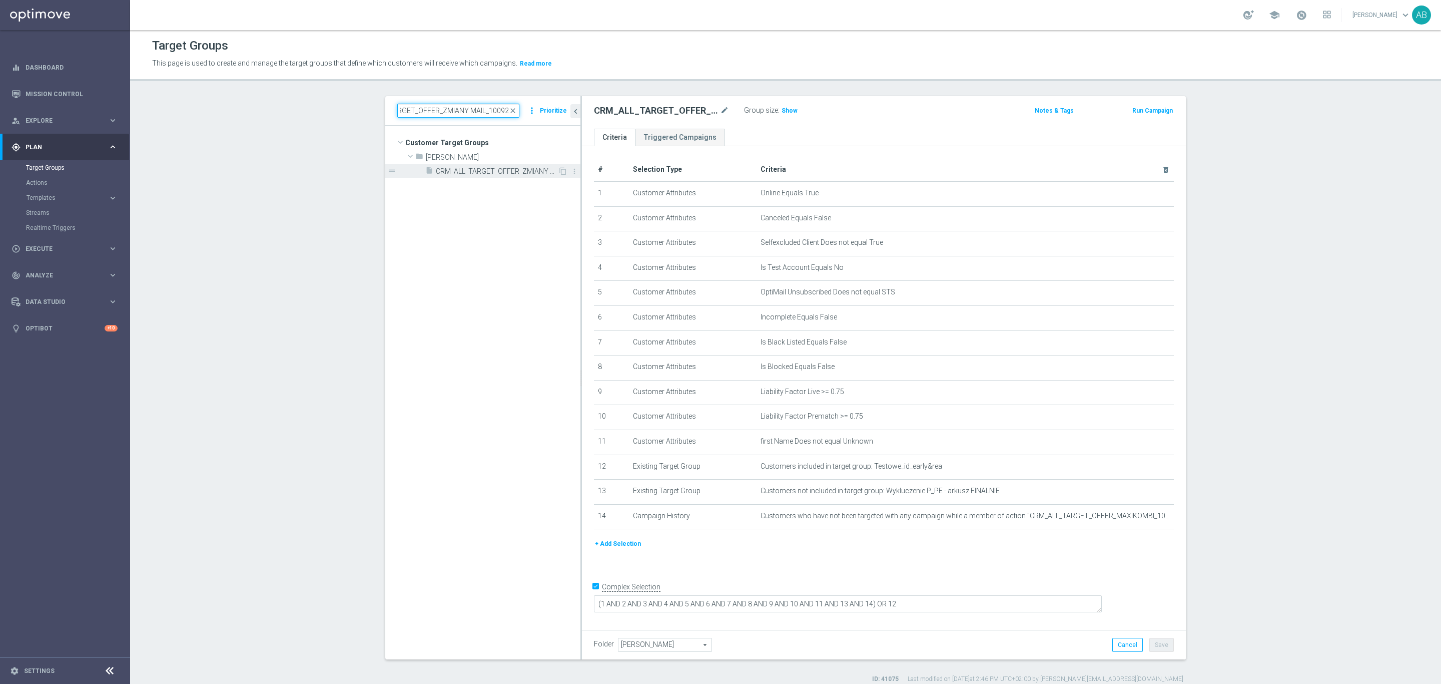
type input "CRM_ALL_TARGET_OFFER_ZMIANY MAIL_100925"
click at [467, 169] on span "CRM_ALL_TARGET_OFFER_ZMIANY MAIL_100925" at bounding box center [497, 171] width 122 height 9
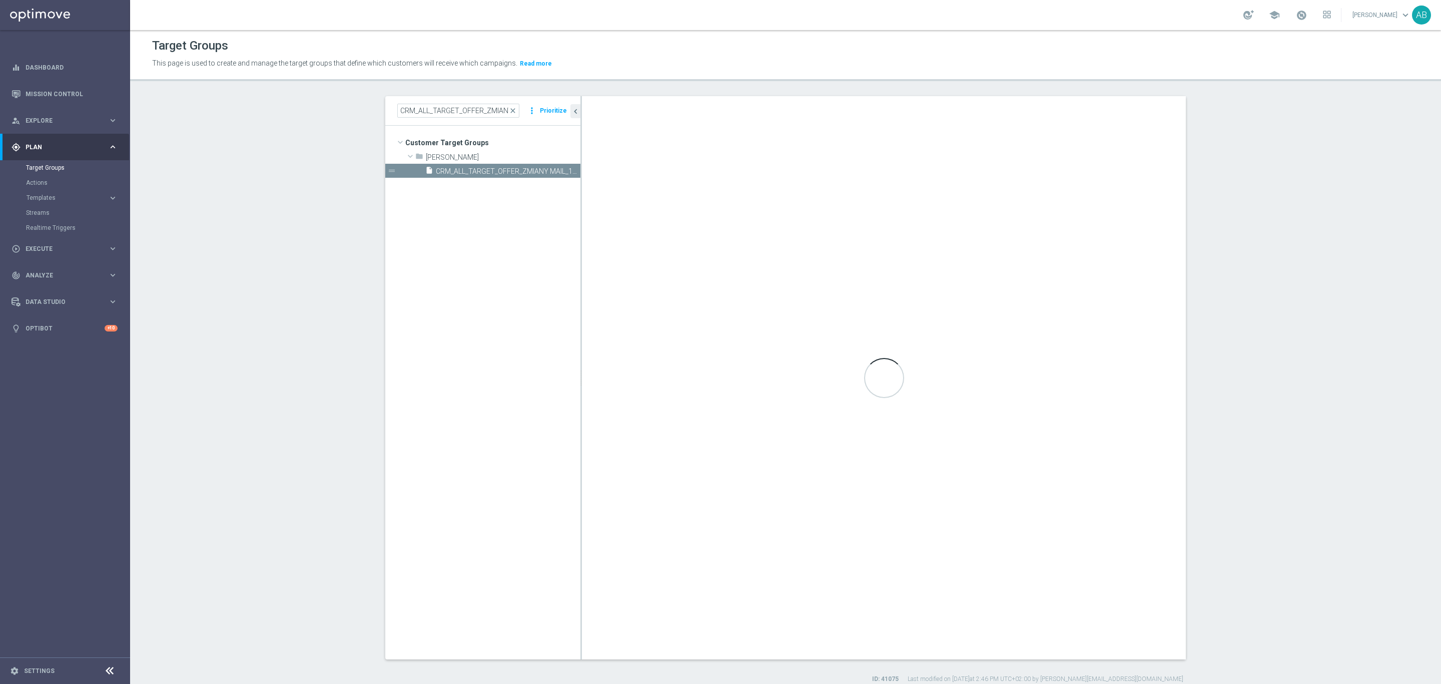
type textarea "(1 AND 2 AND 3 AND 4 AND 5 AND 6 AND 7 AND 8 AND 9 AND 10 AND 11 AND 13 AND 14 …"
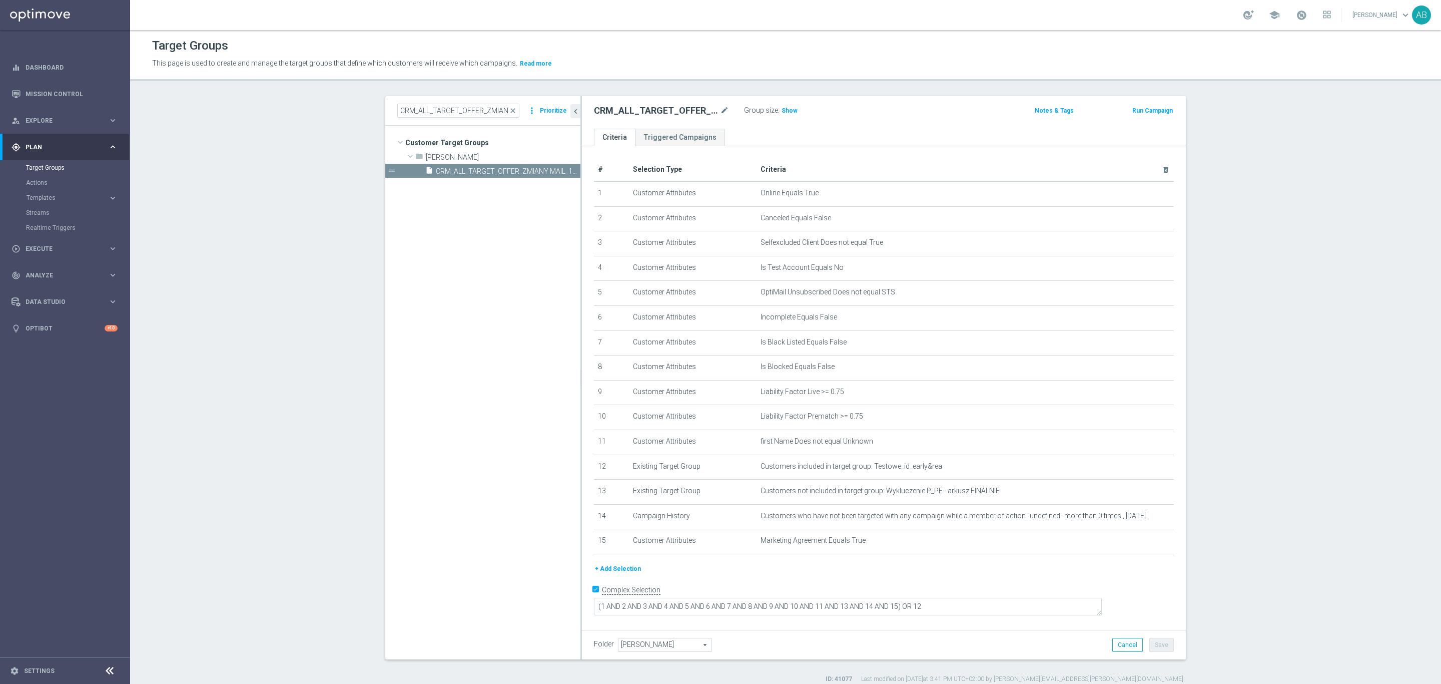
click at [1241, 290] on section "CRM_ALL_TARGET_OFFER_ZMIANY MAIL_100925 close more_vert Prioritize Customer Tar…" at bounding box center [785, 389] width 1311 height 587
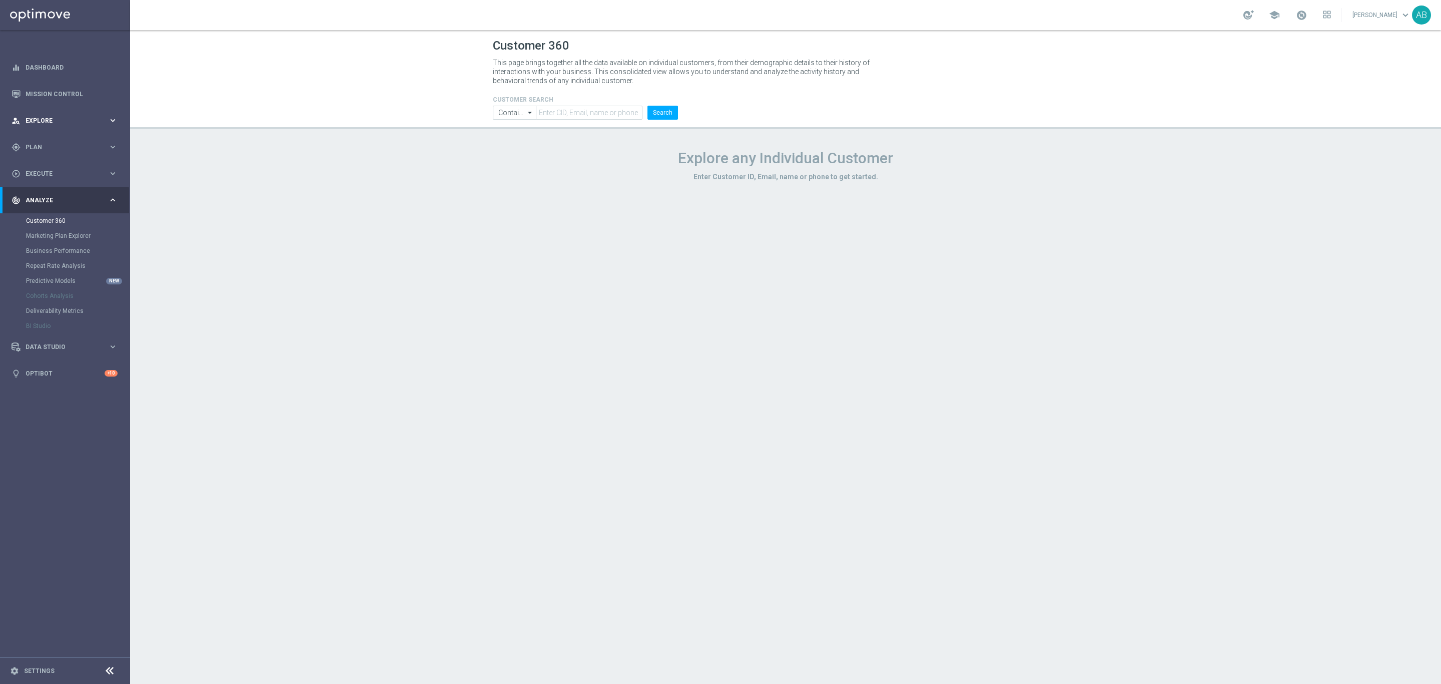
click at [41, 116] on div "person_search Explore" at bounding box center [60, 120] width 97 height 9
click at [56, 140] on link "Customer Explorer" at bounding box center [65, 141] width 78 height 8
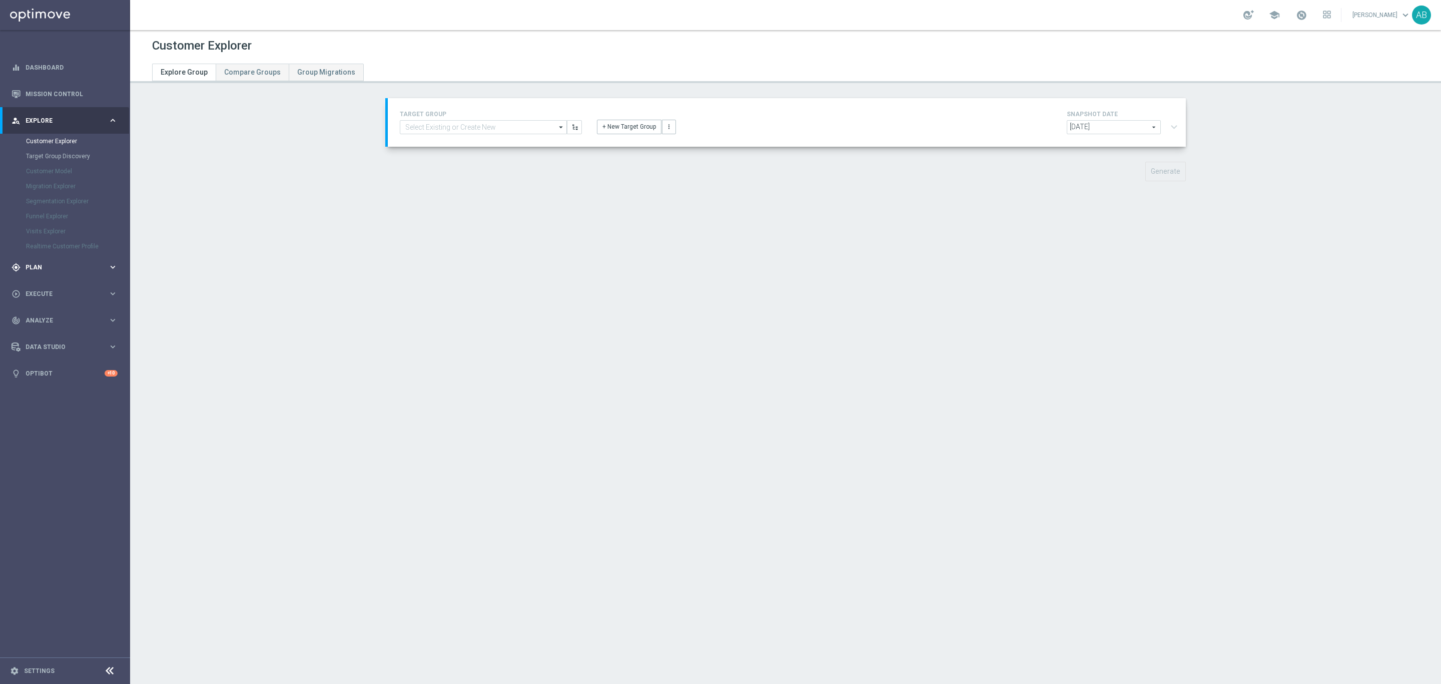
click at [55, 264] on div "gps_fixed Plan" at bounding box center [60, 267] width 97 height 9
click at [53, 250] on span "Execute" at bounding box center [67, 248] width 83 height 6
click at [59, 190] on link "Campaign Builder" at bounding box center [65, 194] width 78 height 8
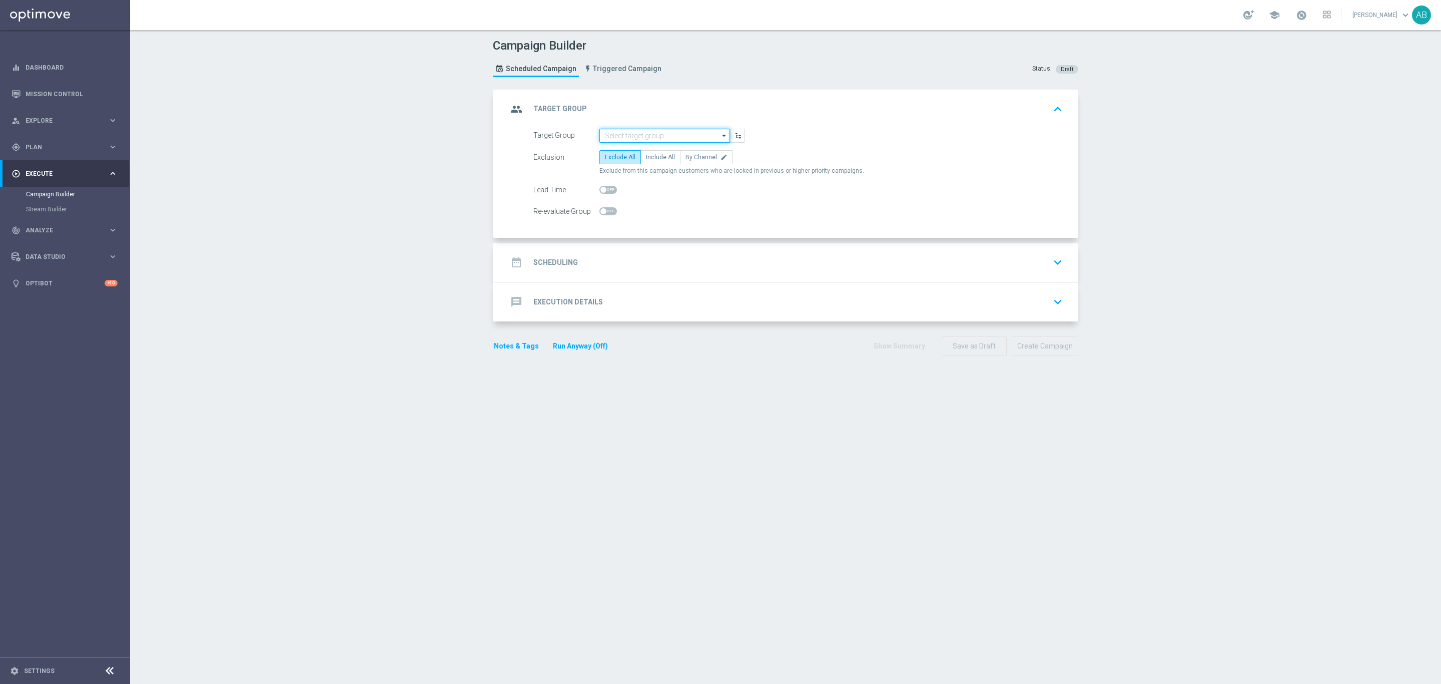
click at [661, 134] on input at bounding box center [665, 136] width 131 height 14
paste input "CRM_ALL_TARGET_OFFER_ZMIANY PW_100925"
click at [661, 152] on div "CRM_ALL_TARGET_OFFER_ZMIANY PW_100925" at bounding box center [665, 155] width 120 height 18
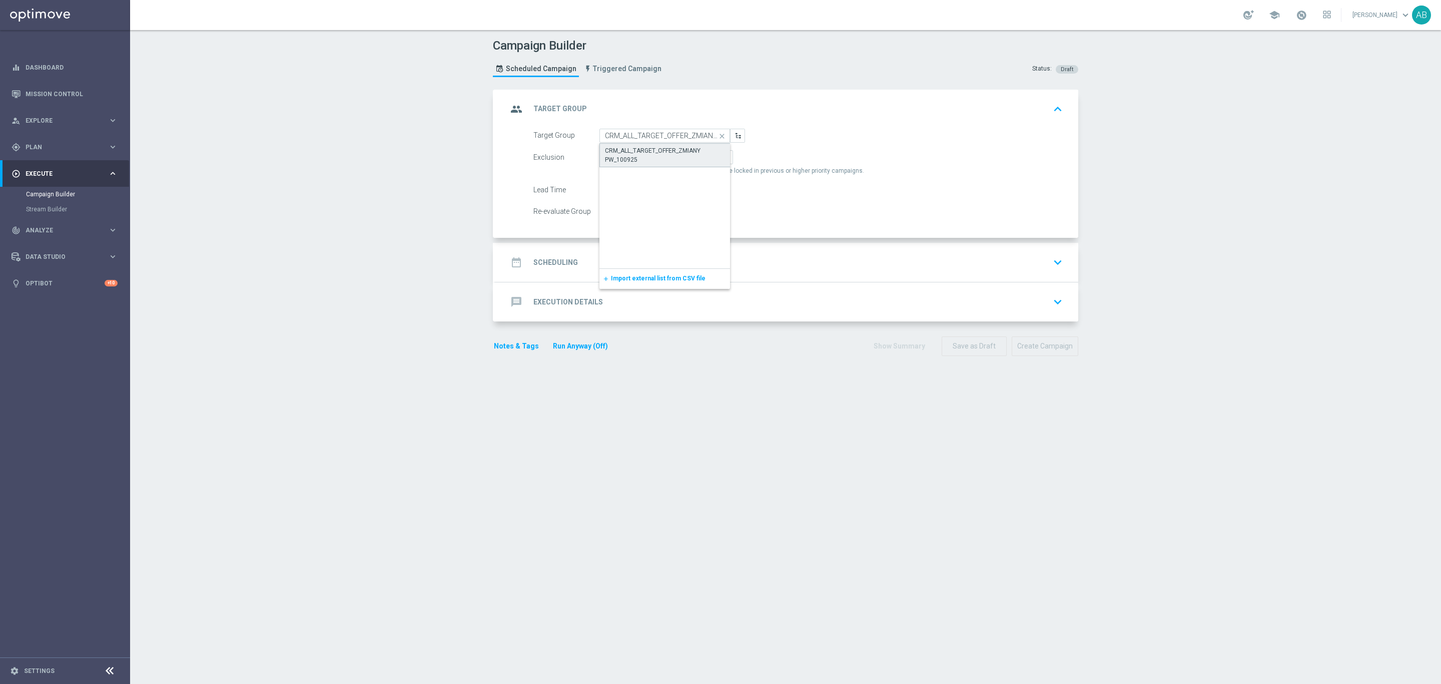
type input "CRM_ALL_TARGET_OFFER_ZMIANY PW_100925"
click at [658, 155] on span "Include All" at bounding box center [660, 157] width 29 height 7
click at [653, 156] on input "Include All" at bounding box center [649, 159] width 7 height 7
radio input "true"
click at [652, 266] on div "date_range Scheduling keyboard_arrow_down" at bounding box center [786, 262] width 559 height 19
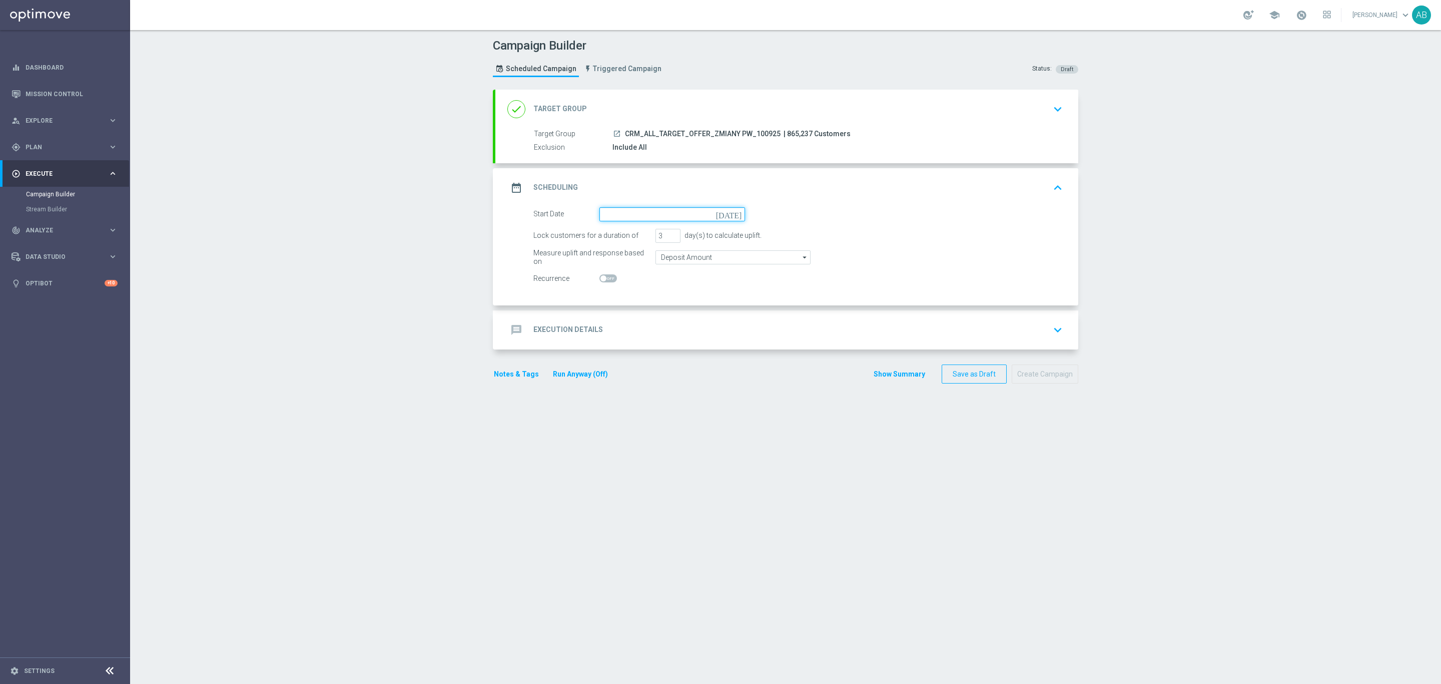
click at [652, 216] on input at bounding box center [673, 214] width 146 height 14
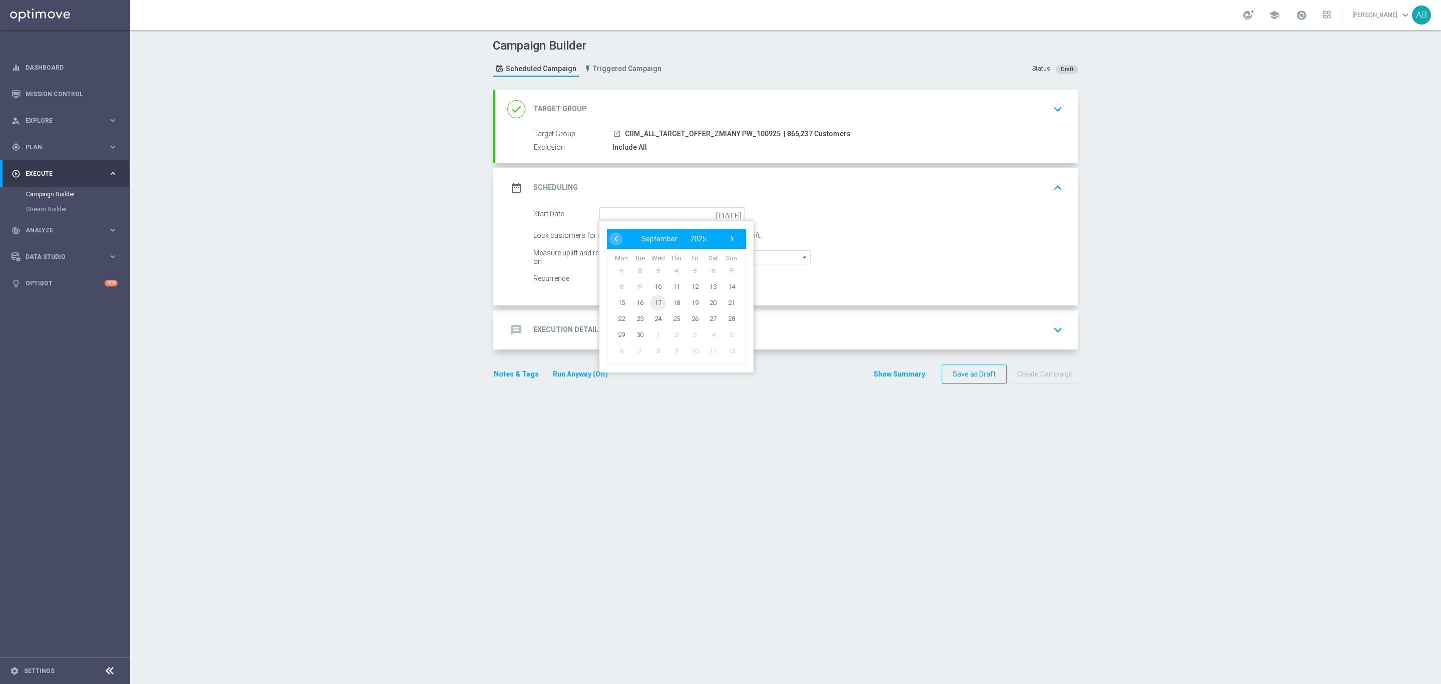
type input "10 Sep 2025"
drag, startPoint x: 651, startPoint y: 243, endPoint x: 645, endPoint y: 249, distance: 8.5
click at [645, 249] on form "Start Date 10 Sep 2025 today Lock customers for a duration of 3 day(s) to calcu…" at bounding box center [799, 246] width 530 height 79
type input "1"
click at [646, 328] on div "message Execution Details keyboard_arrow_down" at bounding box center [786, 329] width 559 height 19
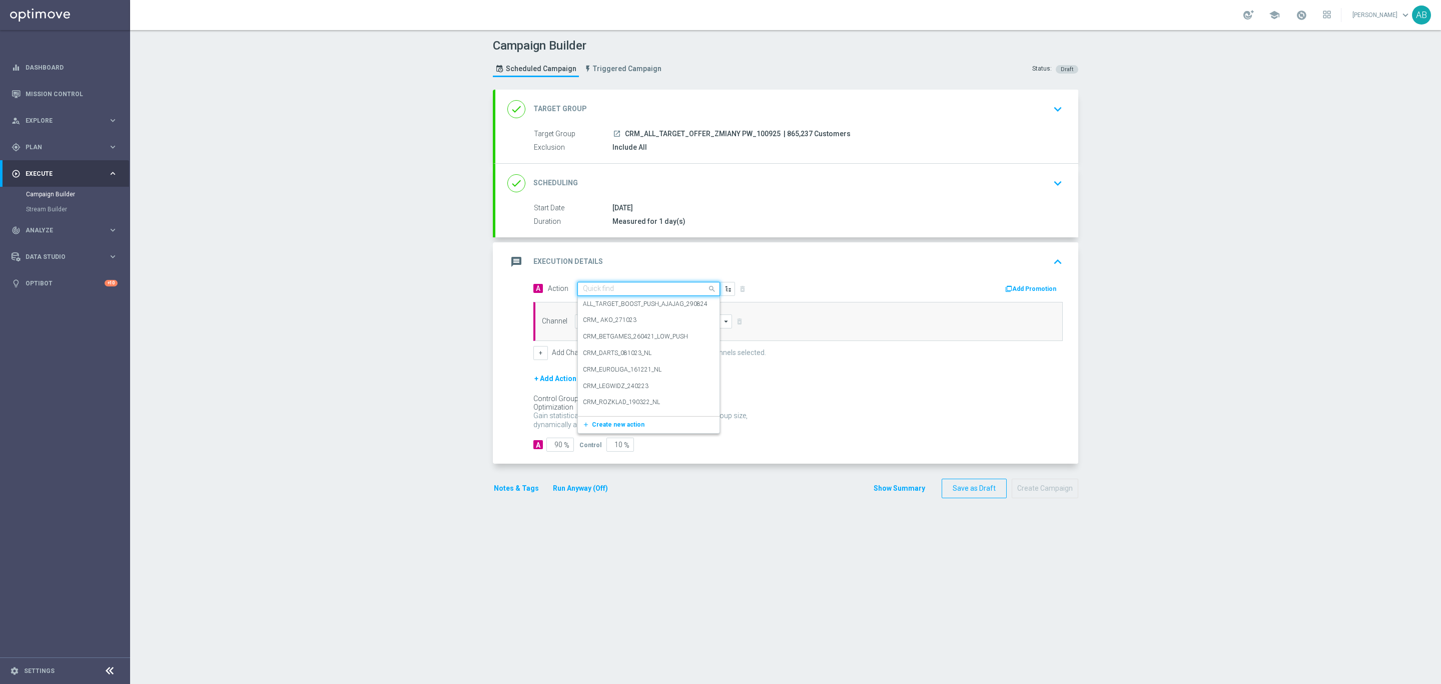
click at [604, 295] on div "Quick find" at bounding box center [649, 289] width 143 height 14
paste input "CRM_ALL_TARGET_OFFER_ZMIANY PW_100925"
type input "CRM_ALL_TARGET_OFFER_ZMIANY PW_100925"
click at [613, 303] on label "CRM_ALL_TARGET_OFFER_ZMIANY PW_100925" at bounding box center [649, 306] width 133 height 9
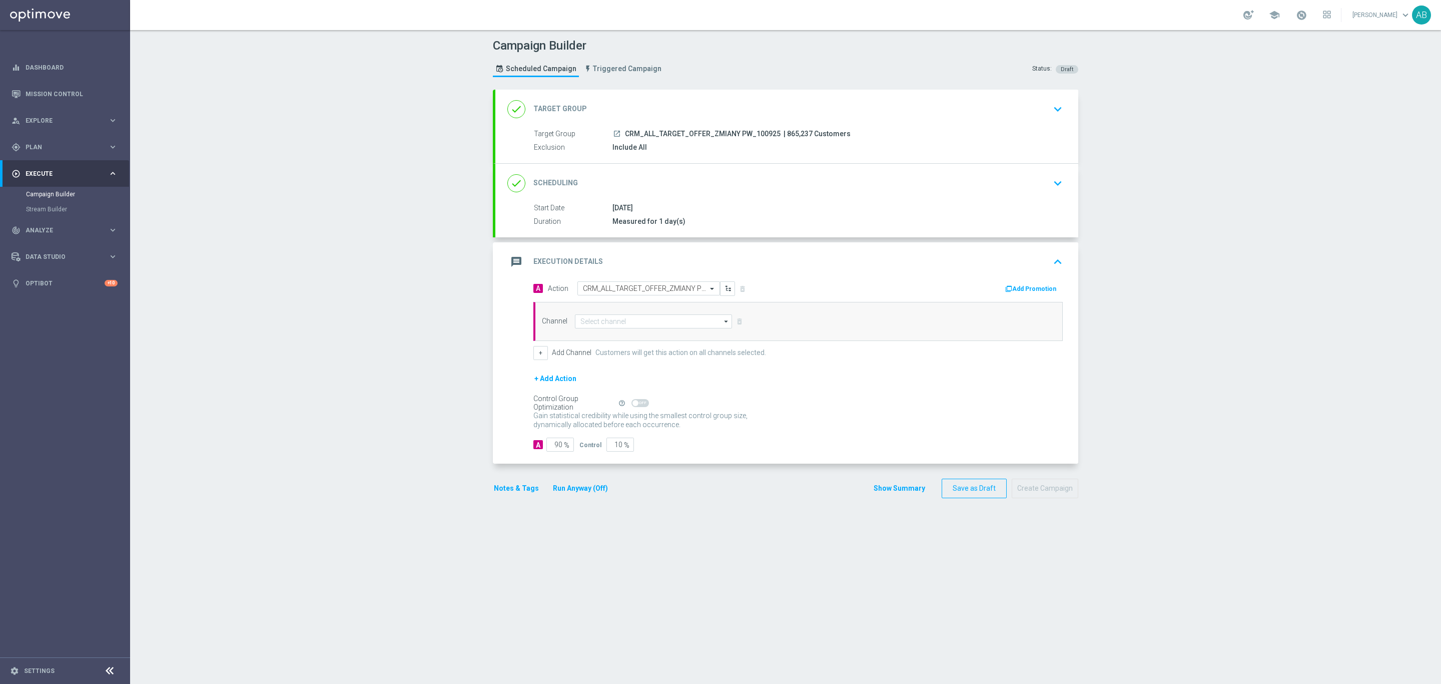
scroll to position [0, 0]
click at [615, 324] on input at bounding box center [653, 321] width 157 height 14
click at [625, 332] on div "Private message" at bounding box center [653, 336] width 157 height 14
type input "Private message"
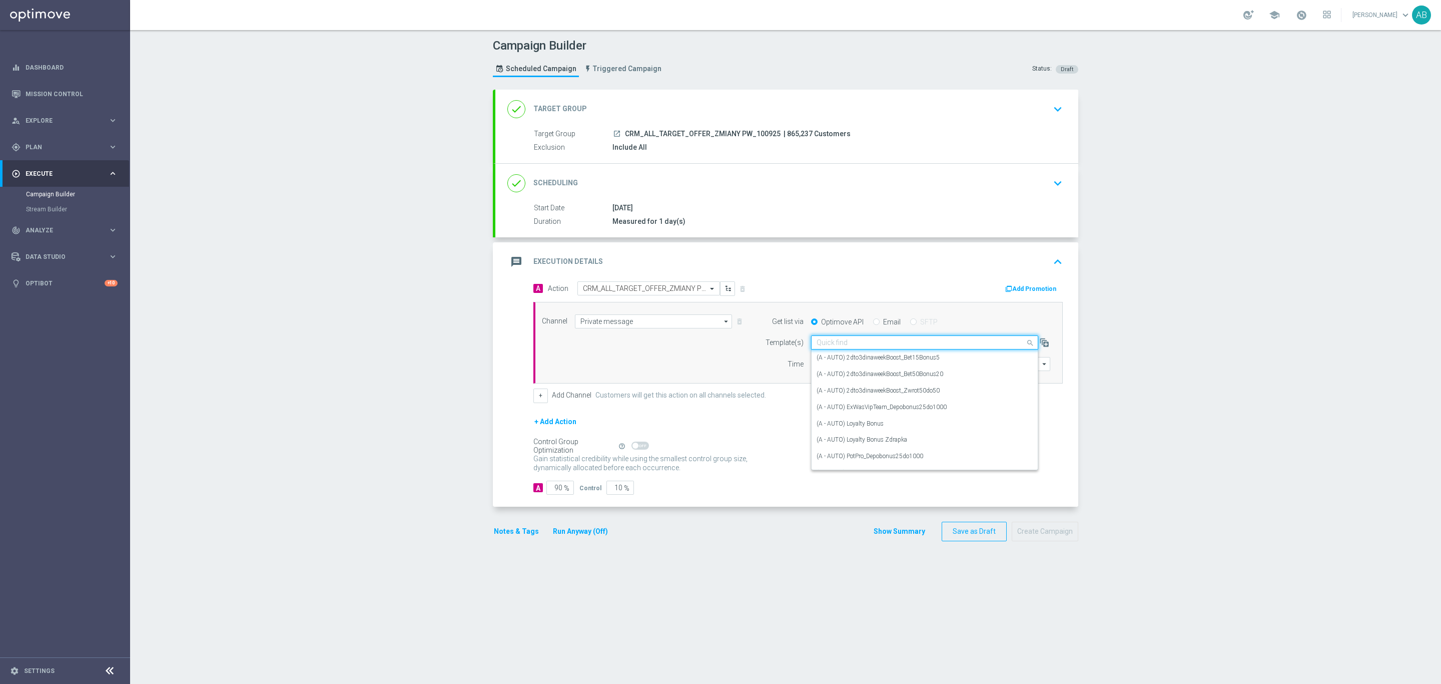
click at [862, 344] on input "text" at bounding box center [915, 342] width 196 height 9
paste input "E_ALL_TARGET_OFFER_ZMIANY_100925"
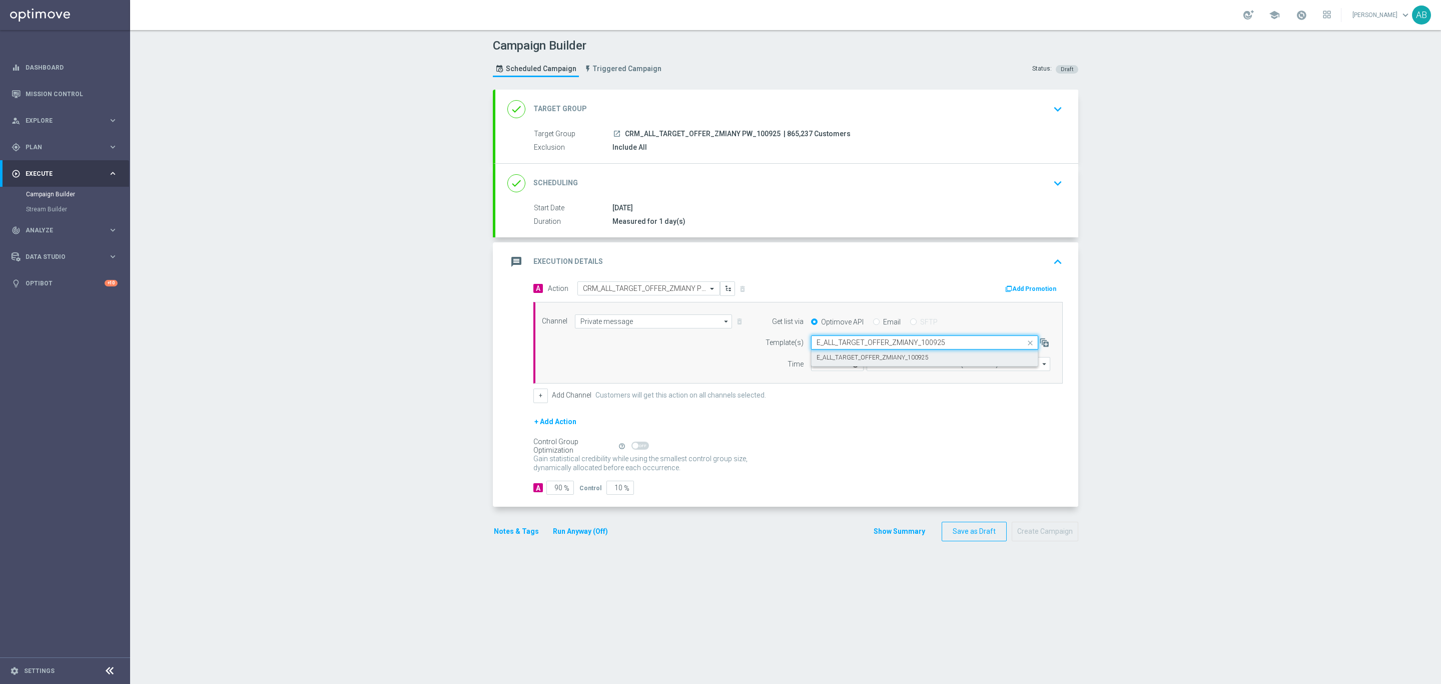
click at [862, 358] on label "E_ALL_TARGET_OFFER_ZMIANY_100925" at bounding box center [873, 357] width 112 height 9
type input "E_ALL_TARGET_OFFER_ZMIANY_100925"
click at [814, 369] on input "12:00" at bounding box center [837, 364] width 53 height 14
type input "16:10"
click at [887, 368] on input "Coordinated Universal Time (UTC 00:00)" at bounding box center [959, 364] width 184 height 14
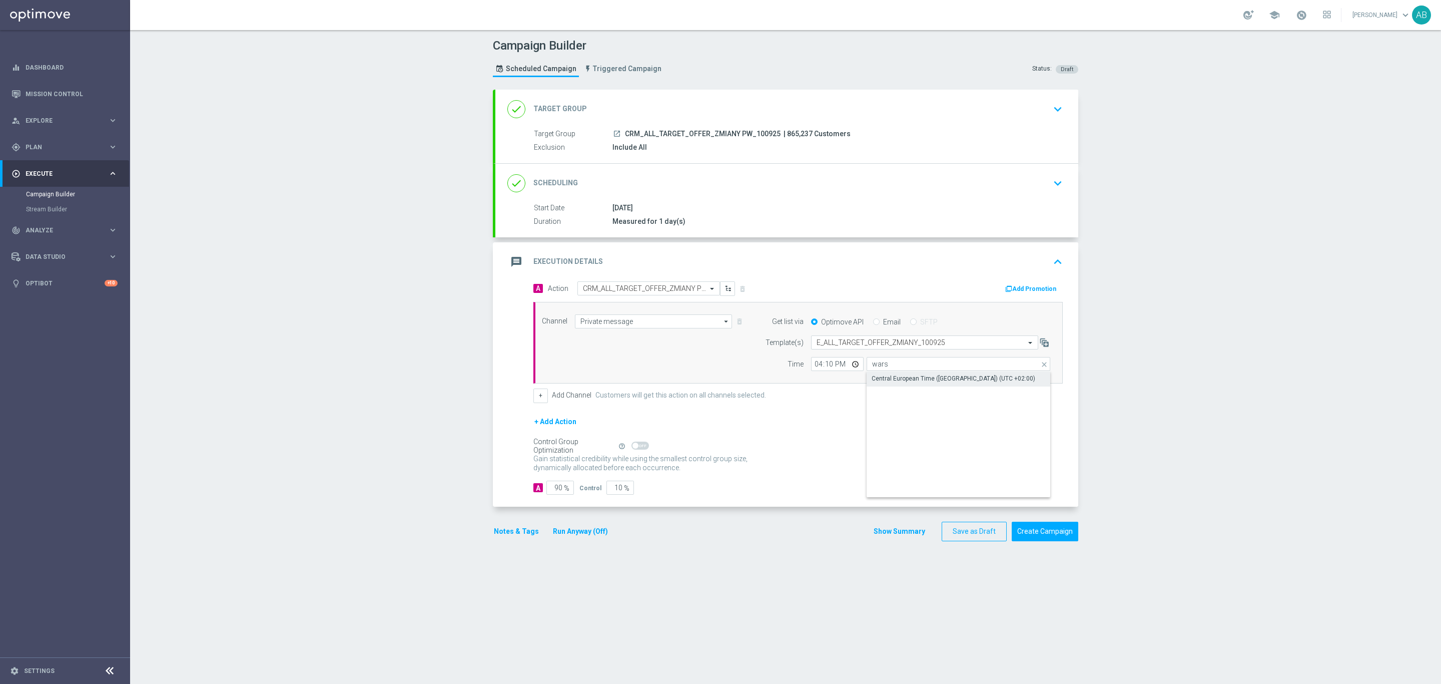
click at [907, 380] on div "Central European Time (Warsaw) (UTC +02:00)" at bounding box center [954, 378] width 164 height 9
type input "Central European Time (Warsaw) (UTC +02:00)"
click at [556, 491] on input "90" at bounding box center [561, 487] width 28 height 14
type input "9"
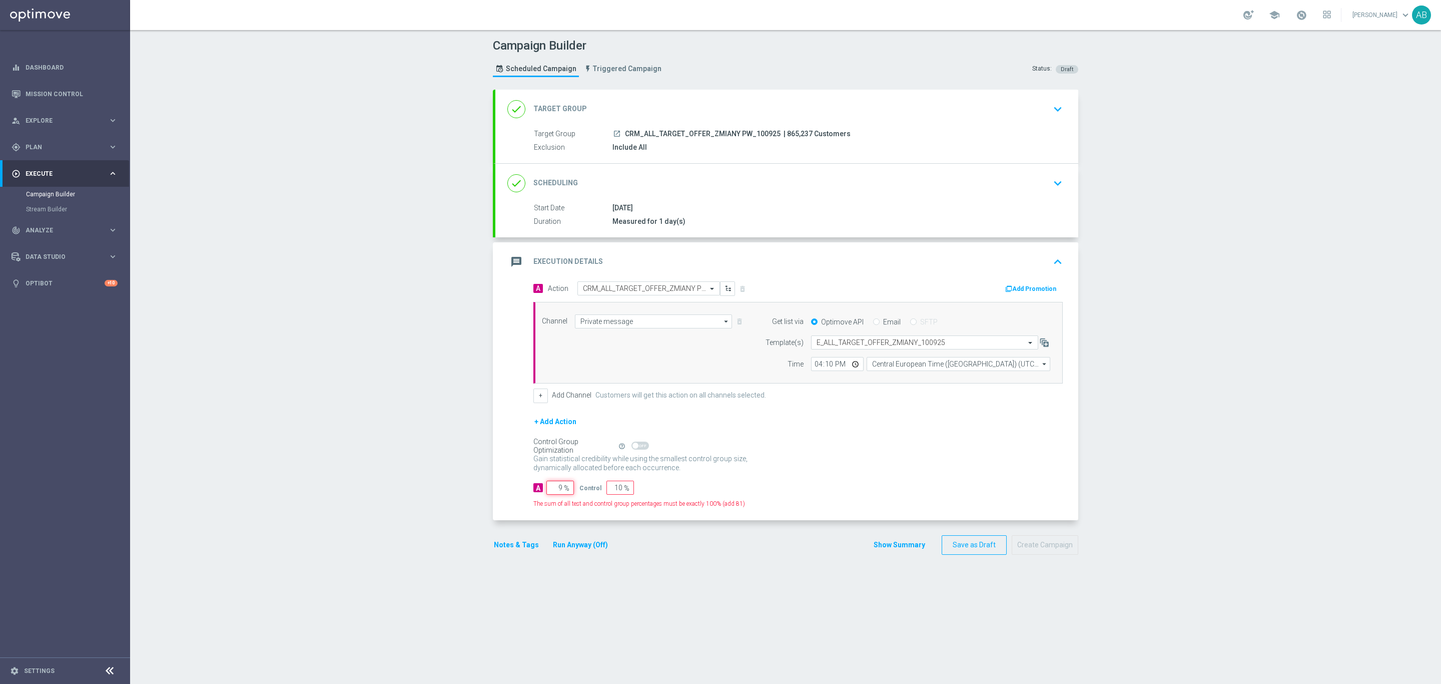
type input "91"
type input "100"
type input "1"
type input "99"
type input "10"
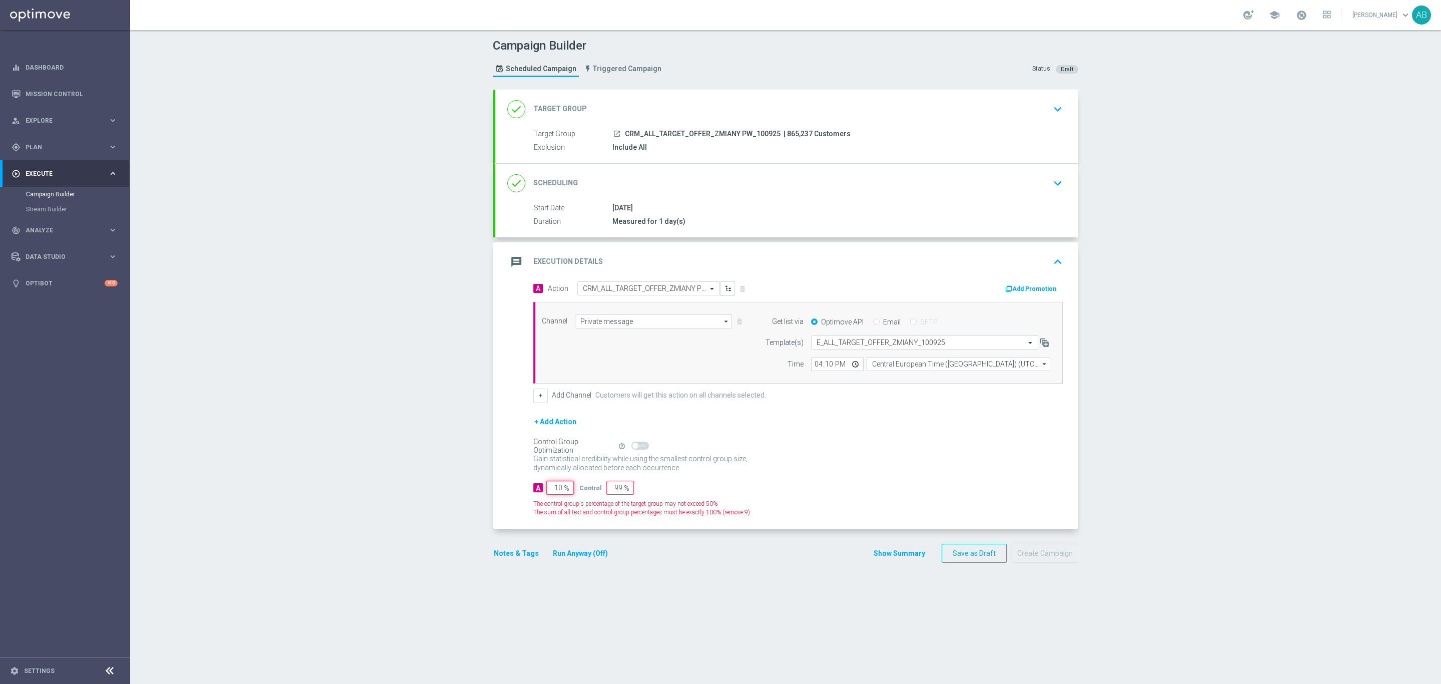
type input "90"
type input "100"
type input "0"
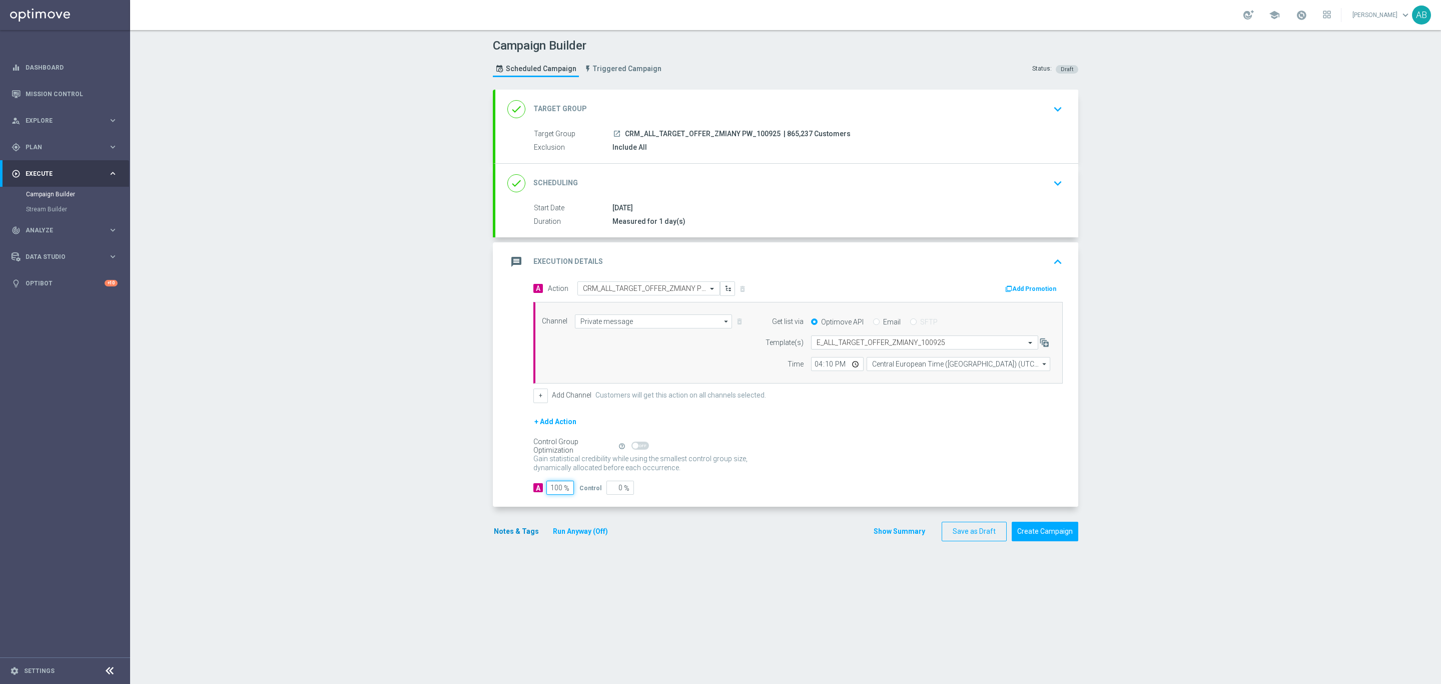
type input "100"
click at [529, 538] on button "Notes & Tags" at bounding box center [516, 531] width 47 height 13
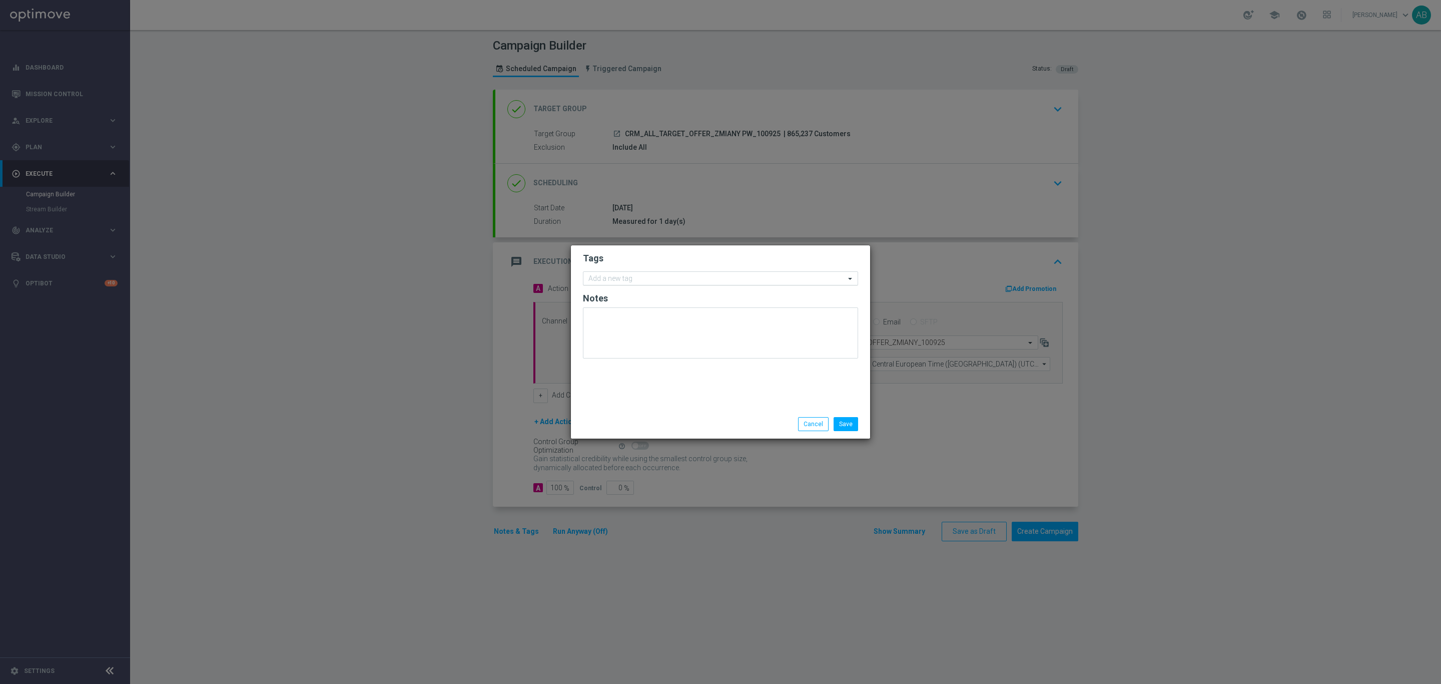
click at [643, 276] on input "text" at bounding box center [717, 279] width 257 height 9
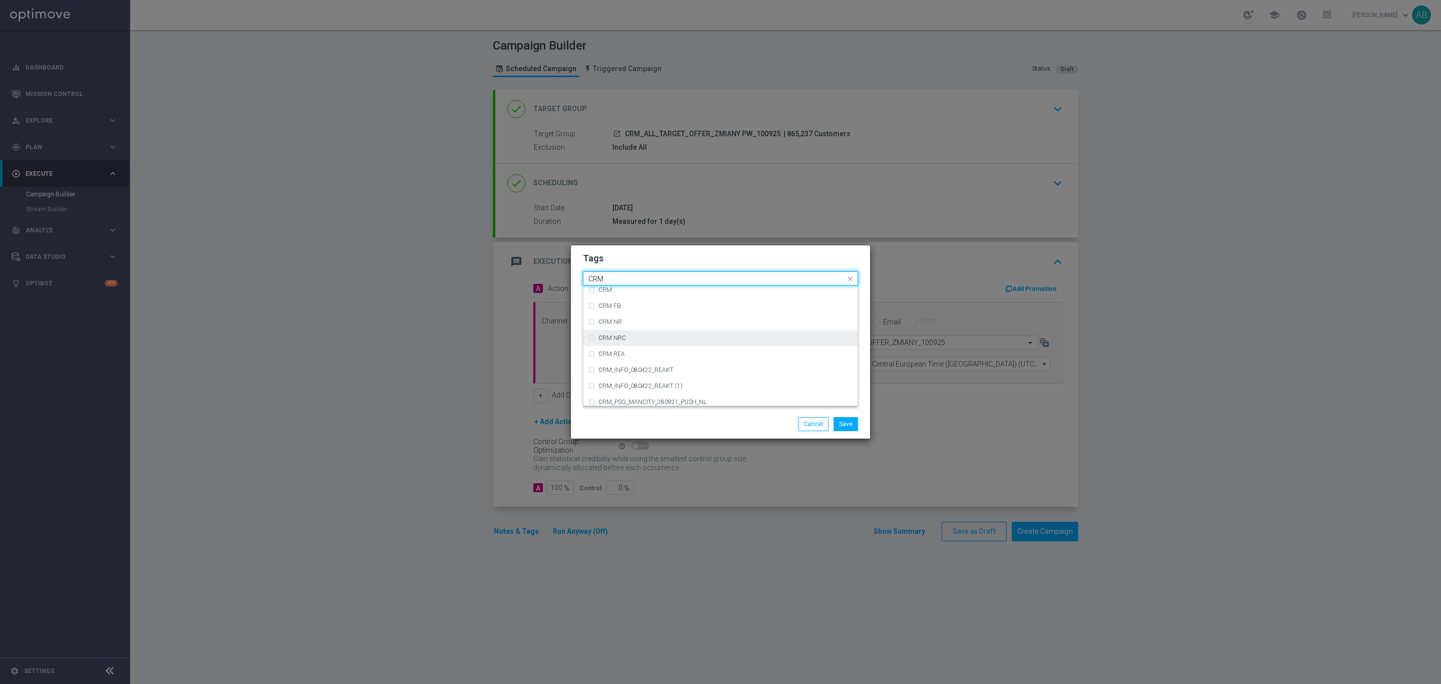
scroll to position [557, 0]
click at [595, 311] on div "CRM" at bounding box center [721, 313] width 264 height 16
click at [624, 279] on input "CRM" at bounding box center [717, 279] width 257 height 9
type input "C"
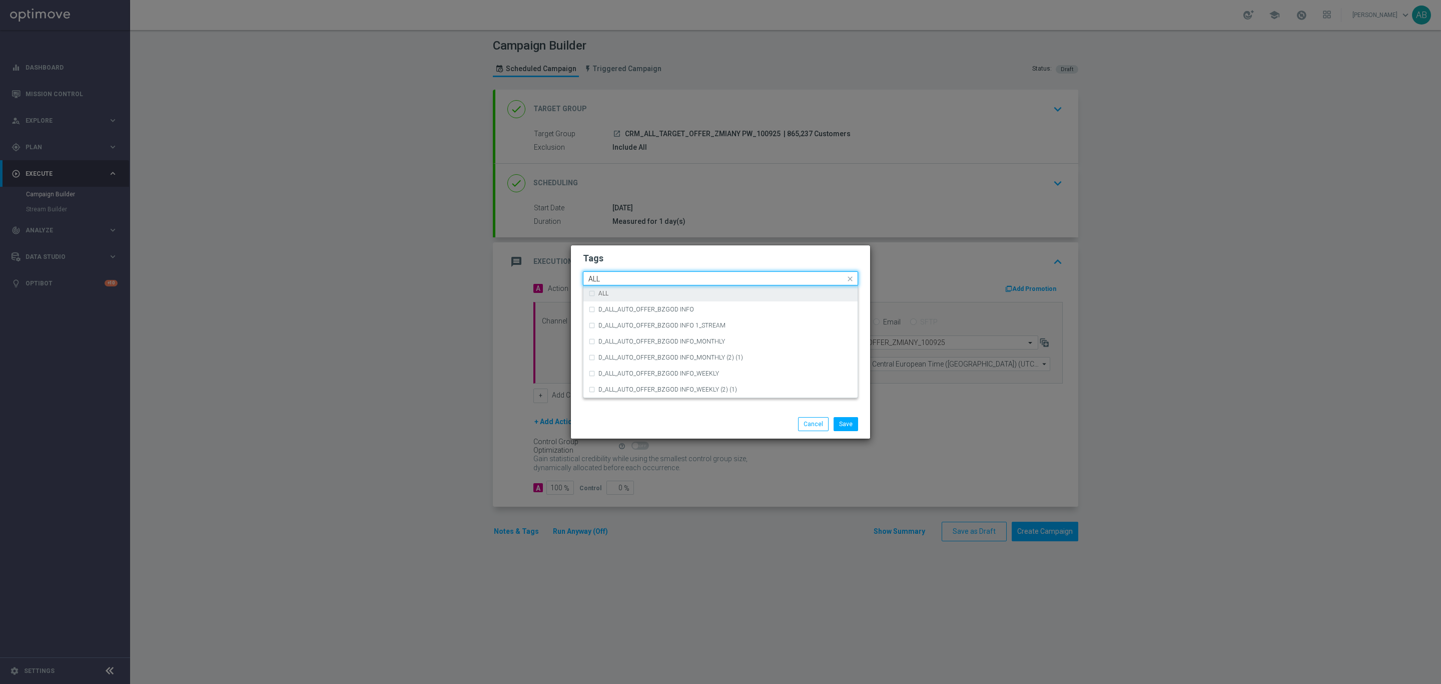
click at [615, 286] on div "ALL" at bounding box center [721, 293] width 264 height 16
click at [616, 277] on input "ALL" at bounding box center [717, 279] width 257 height 9
type input "A"
click at [634, 339] on div "TARGET" at bounding box center [726, 341] width 254 height 6
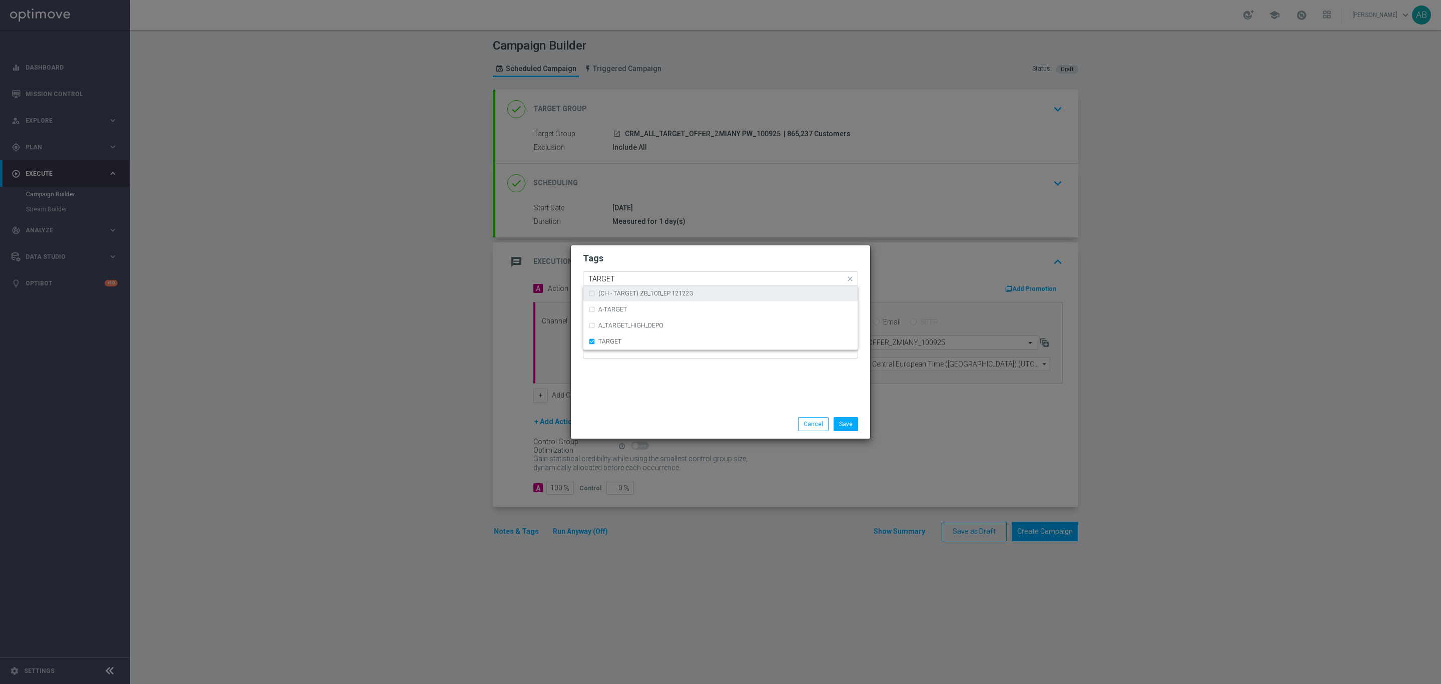
click at [628, 278] on input "TARGET" at bounding box center [717, 279] width 257 height 9
type input "T"
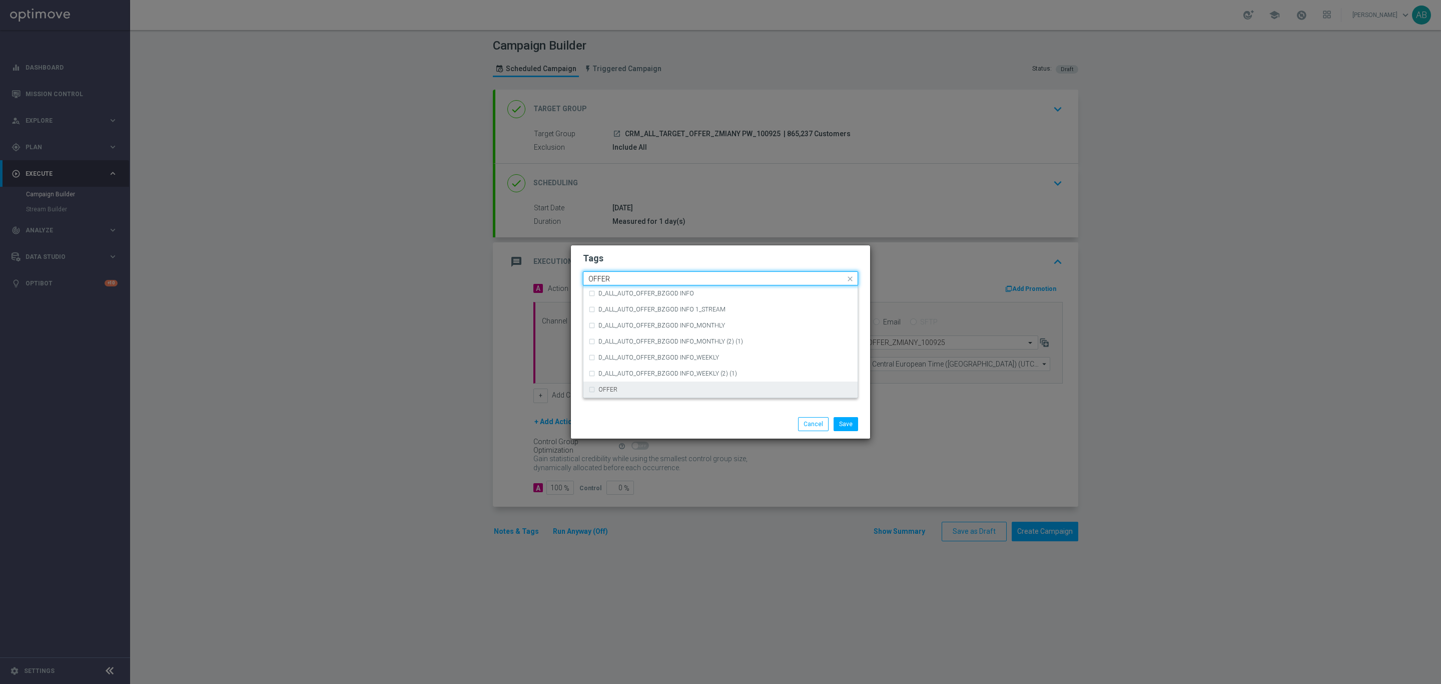
click at [697, 390] on div "OFFER" at bounding box center [726, 389] width 254 height 6
type input "OFFER"
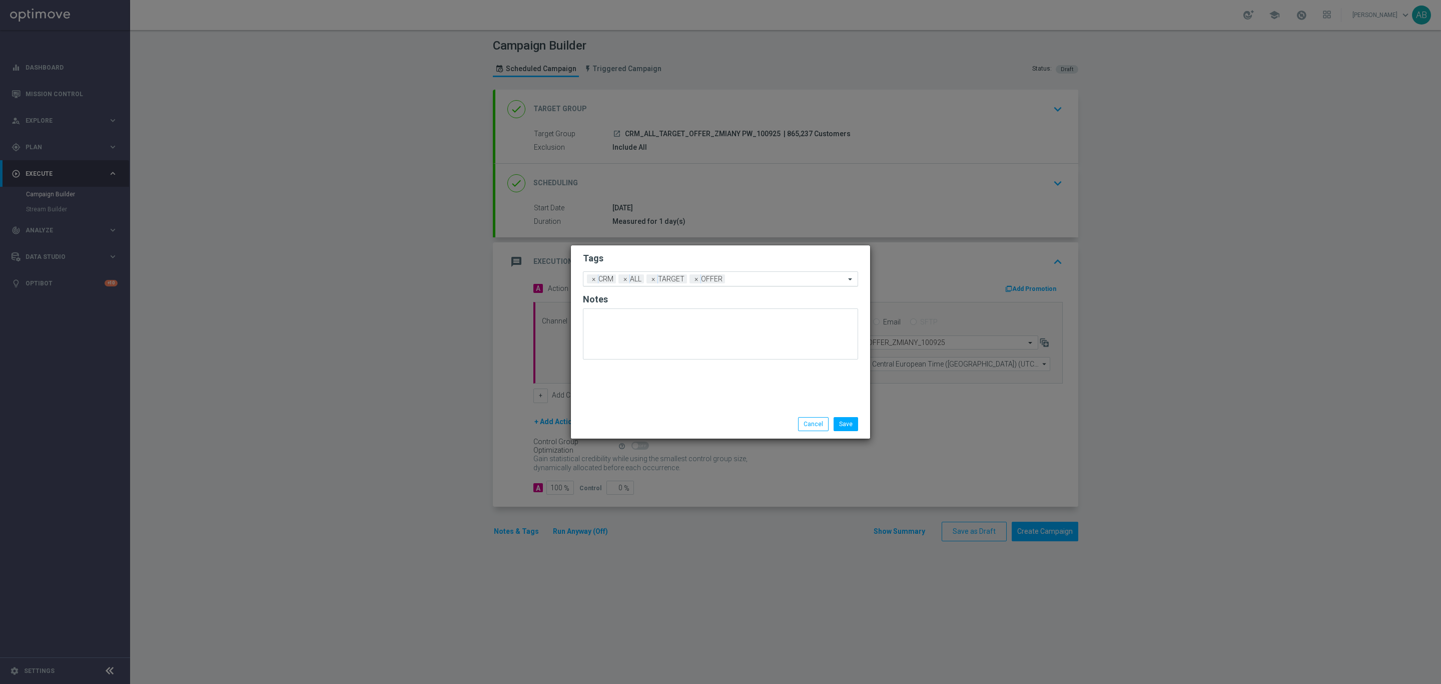
drag, startPoint x: 676, startPoint y: 260, endPoint x: 679, endPoint y: 276, distance: 16.8
click at [677, 260] on h2 "Tags" at bounding box center [720, 258] width 275 height 12
click at [850, 415] on div "Save Cancel" at bounding box center [720, 423] width 299 height 29
click at [849, 422] on button "Save" at bounding box center [846, 424] width 25 height 14
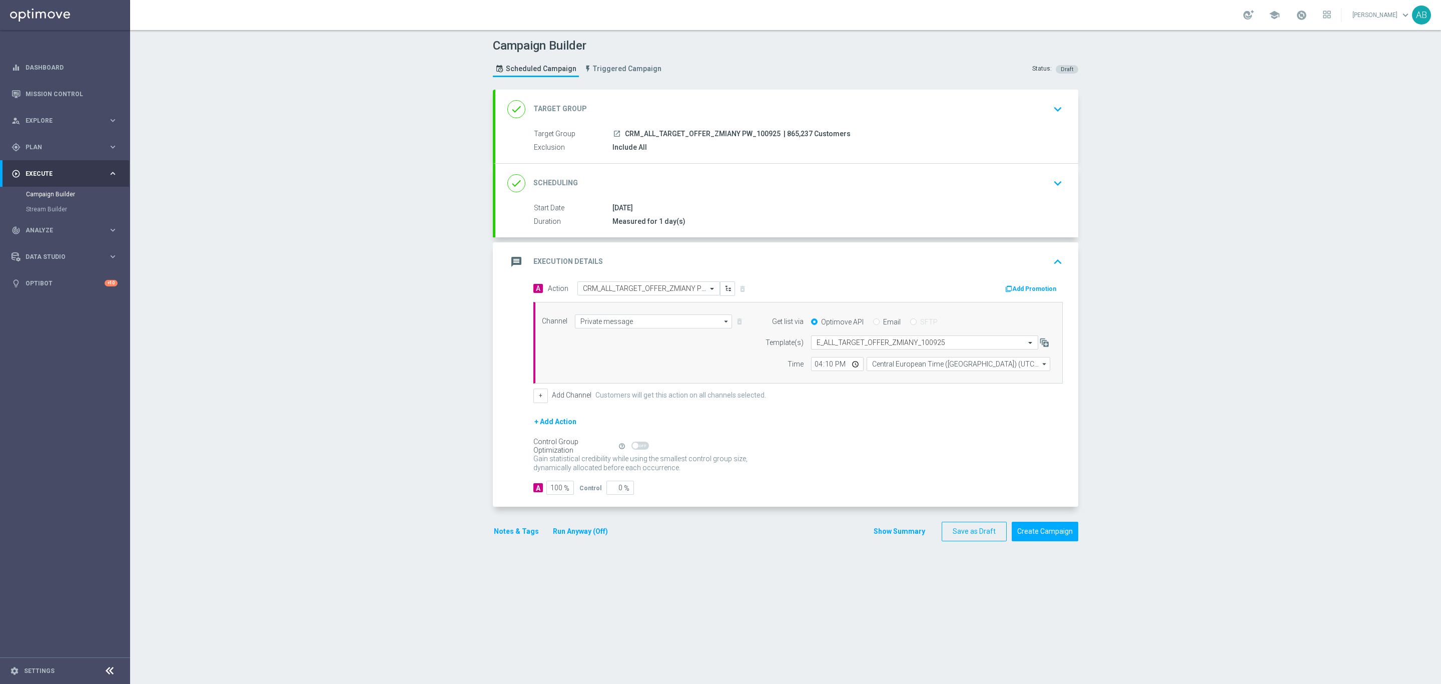
click at [1051, 257] on icon "keyboard_arrow_up" at bounding box center [1058, 261] width 15 height 15
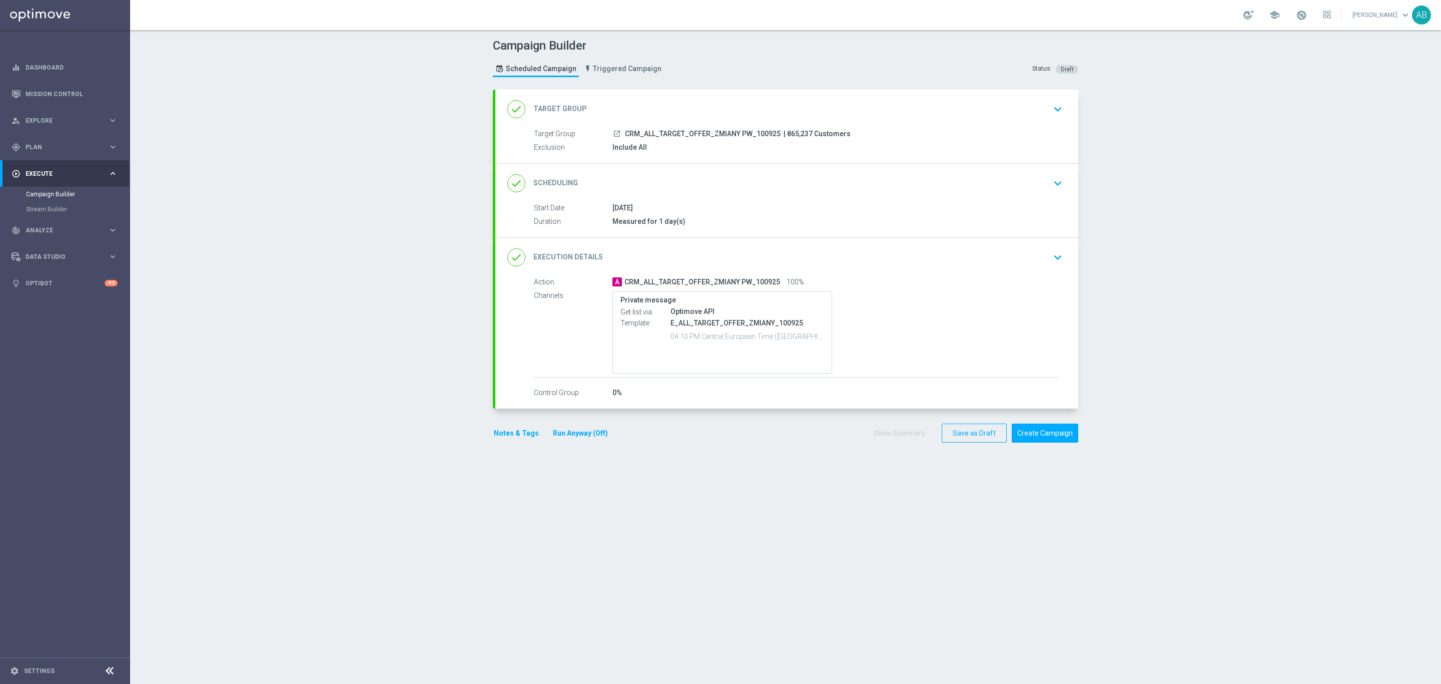
click at [1052, 252] on icon "keyboard_arrow_down" at bounding box center [1058, 257] width 15 height 15
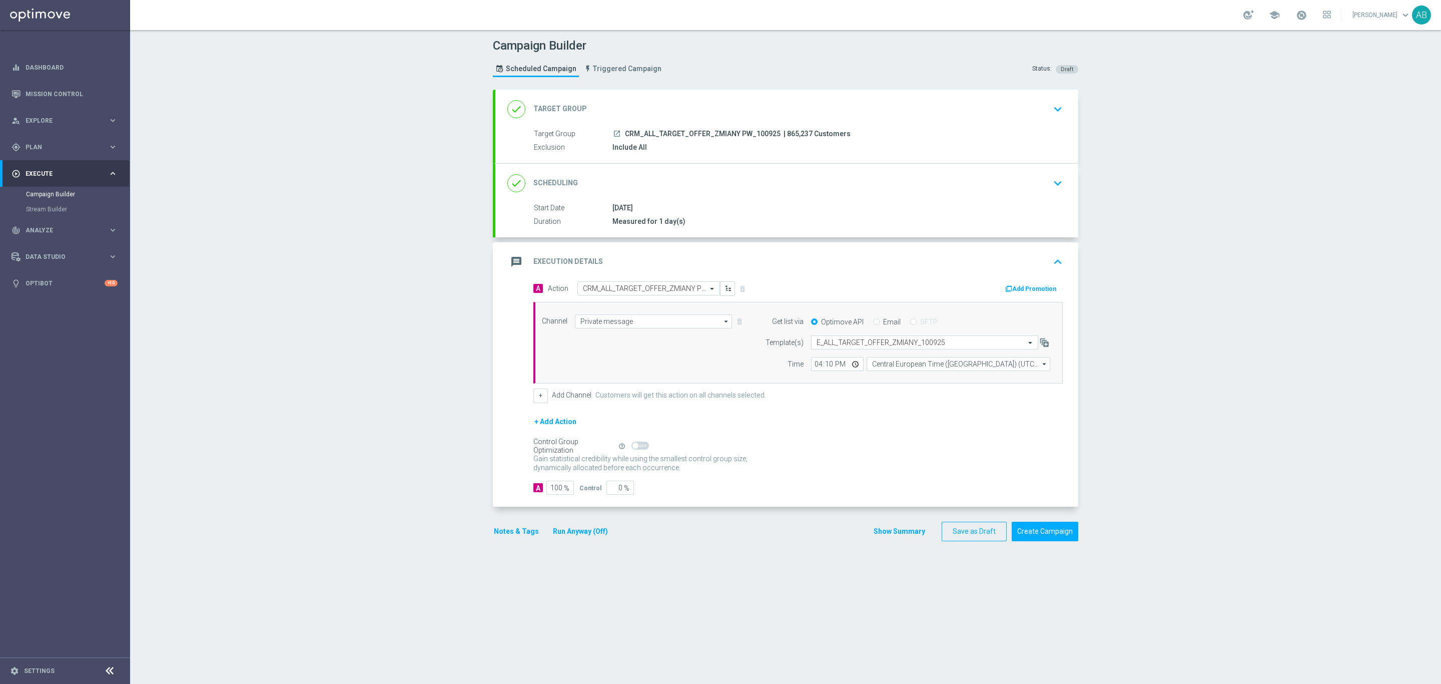
click at [1056, 263] on icon "keyboard_arrow_up" at bounding box center [1058, 261] width 15 height 15
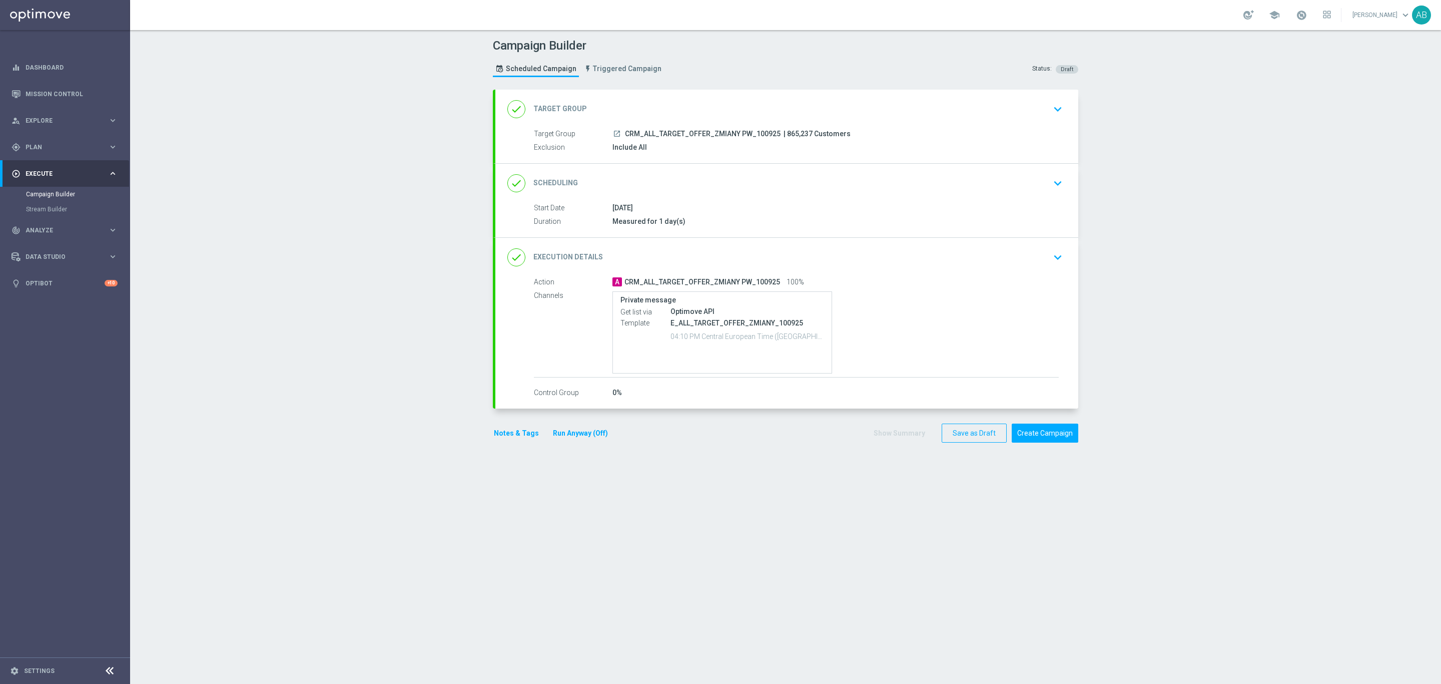
click at [1051, 258] on icon "keyboard_arrow_down" at bounding box center [1058, 257] width 15 height 15
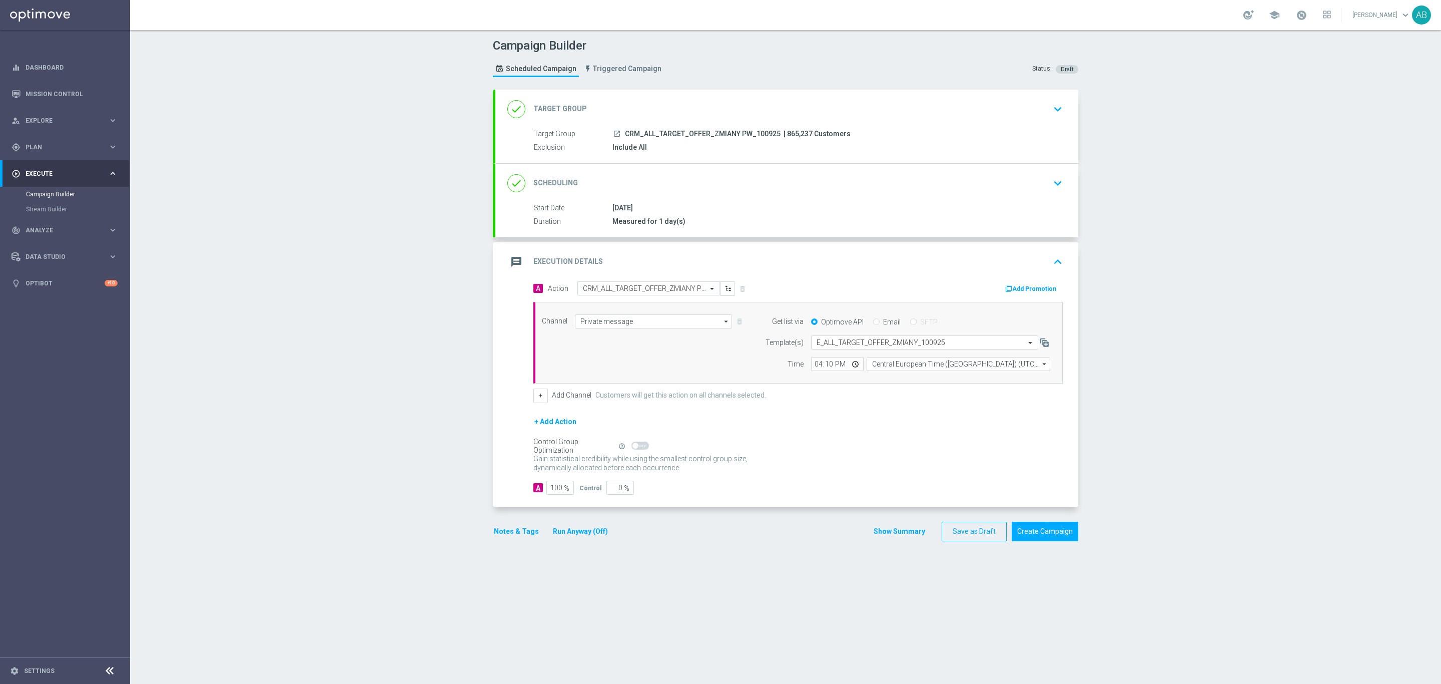
click at [597, 538] on button "Run Anyway (Off)" at bounding box center [580, 531] width 57 height 13
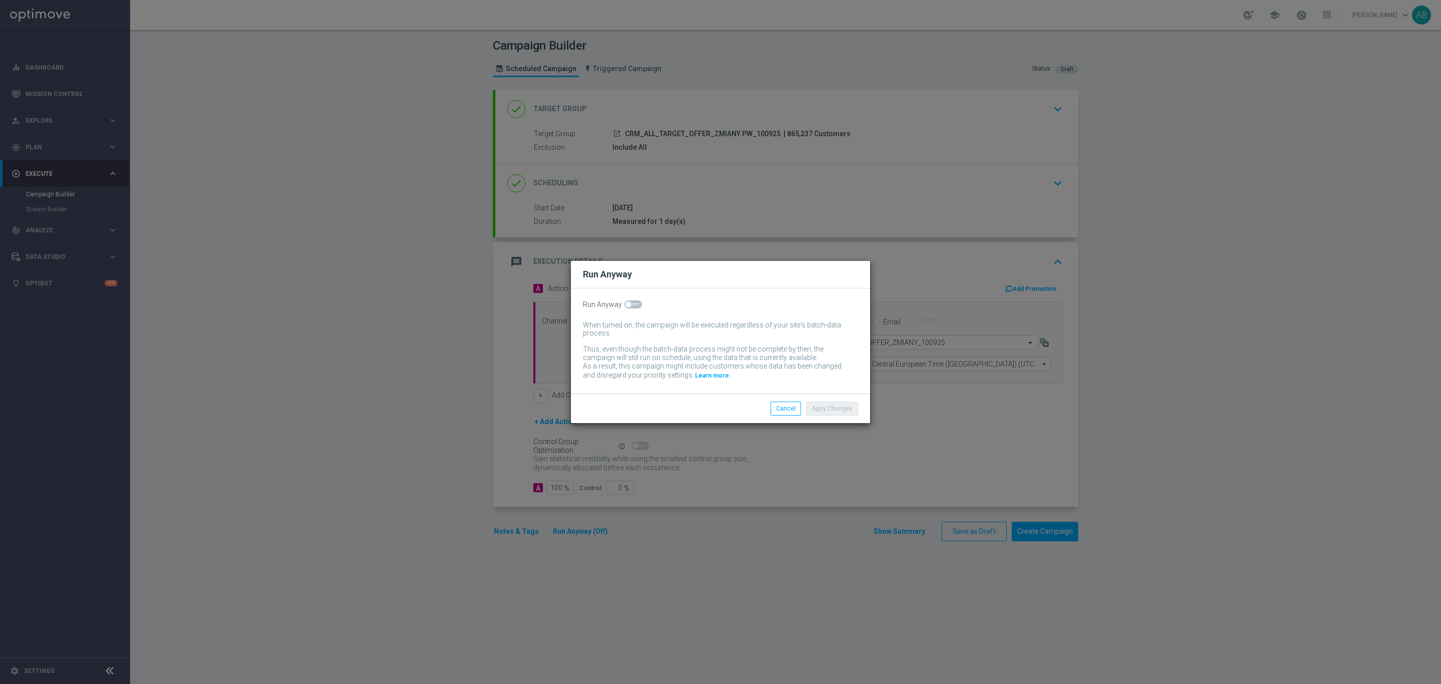
click at [632, 306] on span at bounding box center [634, 304] width 18 height 8
click at [632, 306] on input "checkbox" at bounding box center [634, 304] width 18 height 8
checkbox input "true"
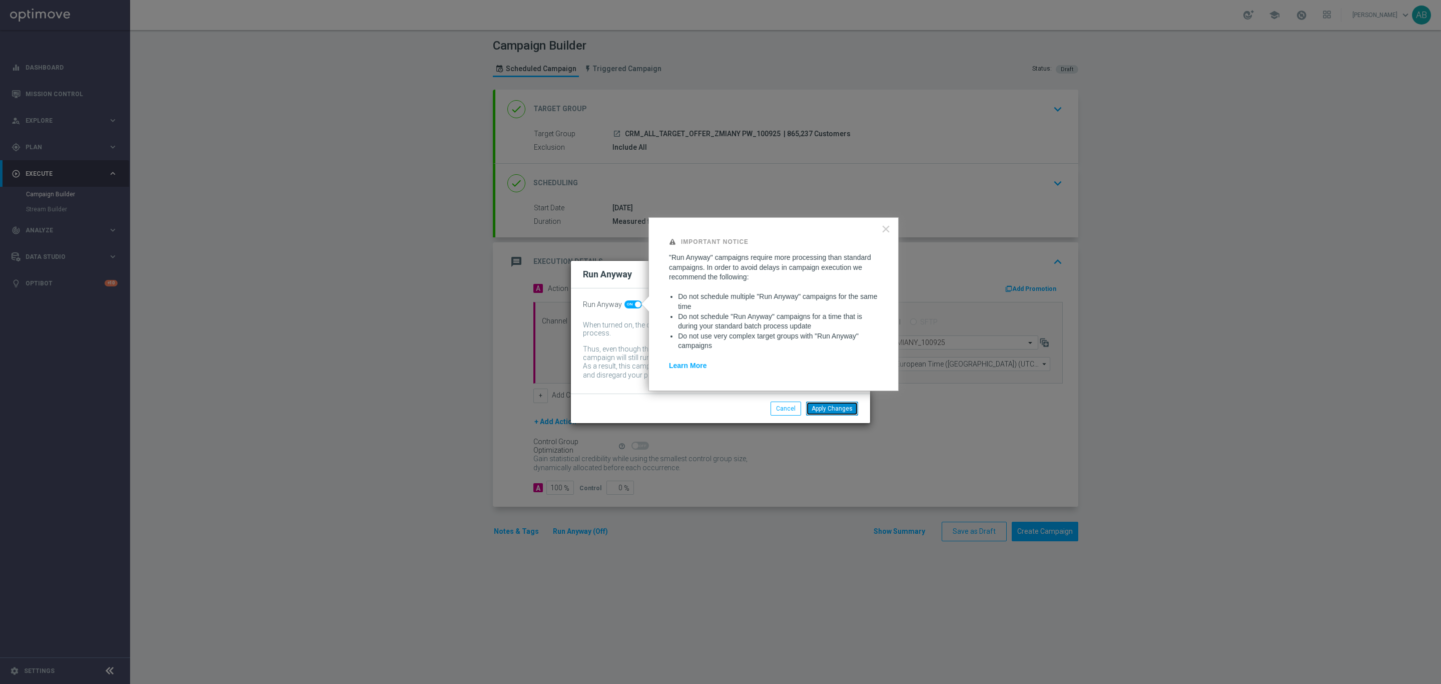
click at [838, 411] on button "Apply Changes" at bounding box center [832, 408] width 52 height 14
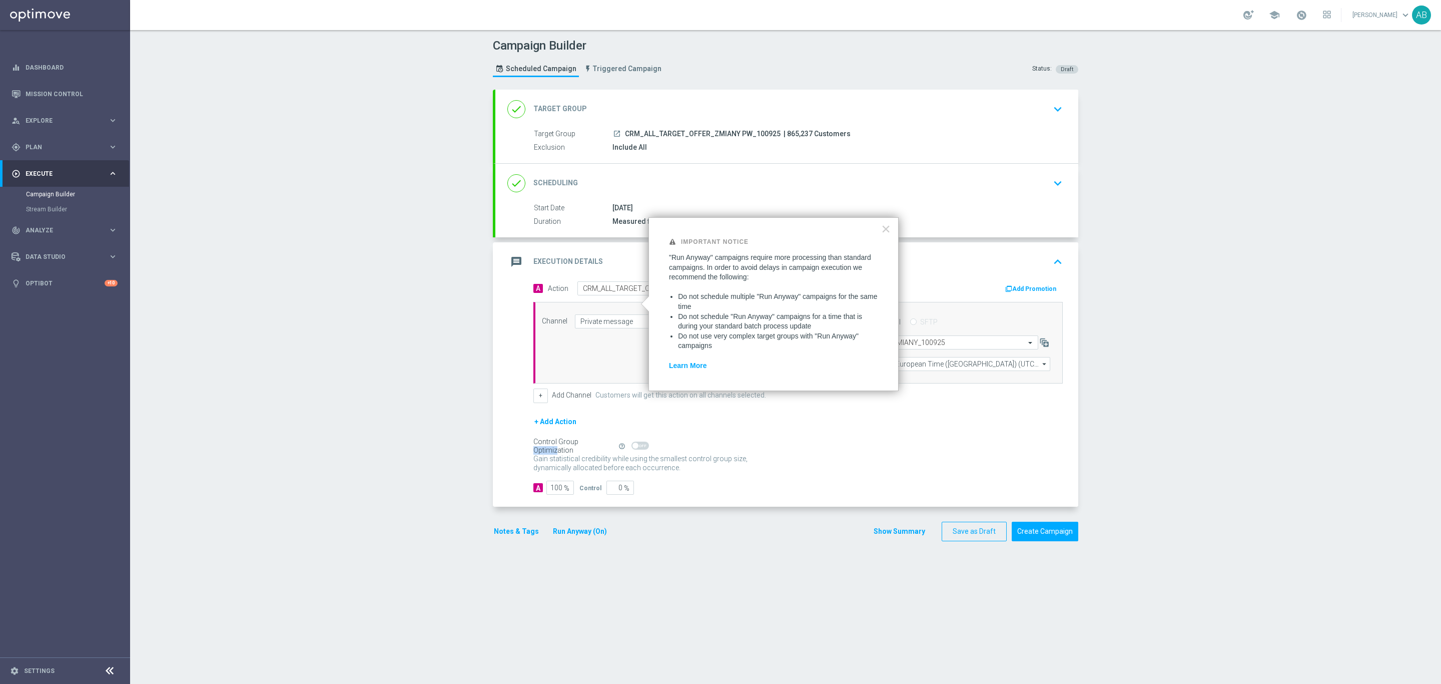
click at [838, 411] on form "A Action Select action CRM_ALL_TARGET_OFFER_ZMIANY PW_100925 delete_forever Add…" at bounding box center [799, 387] width 530 height 213
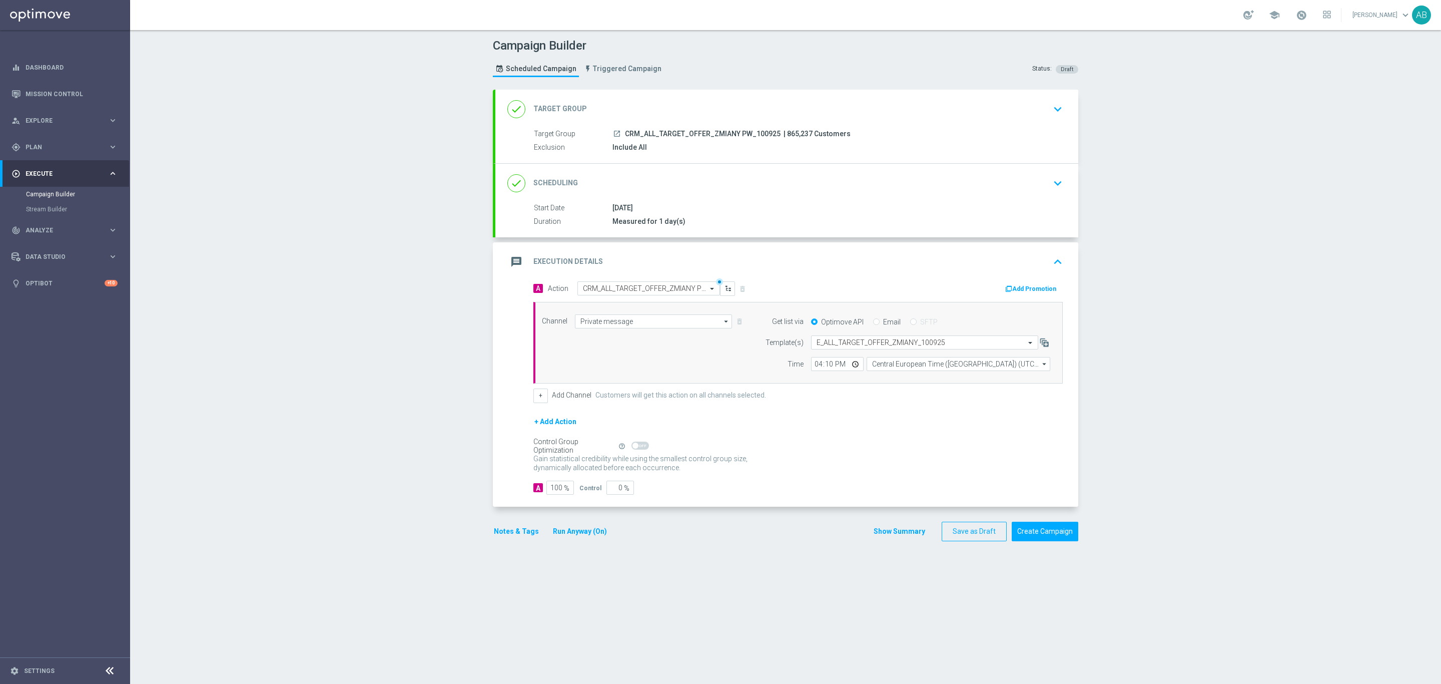
click at [1251, 232] on div "Campaign Builder Scheduled Campaign Triggered Campaign Status: Draft done Targe…" at bounding box center [785, 357] width 1311 height 654
click at [1168, 274] on div "Campaign Builder Scheduled Campaign Triggered Campaign Status: Draft done Targe…" at bounding box center [785, 357] width 1311 height 654
click at [912, 342] on input "text" at bounding box center [915, 342] width 196 height 9
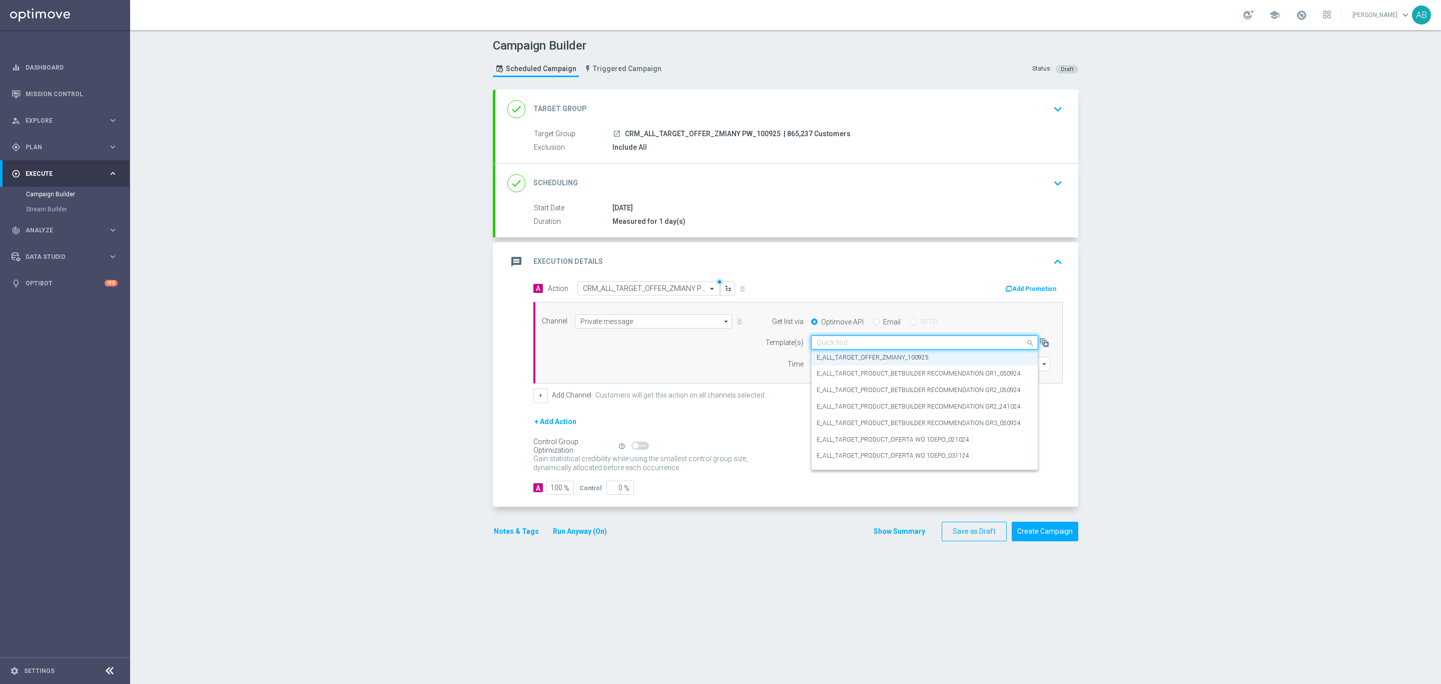
click at [394, 352] on div "Campaign Builder Scheduled Campaign Triggered Campaign Status: Draft done Targe…" at bounding box center [785, 357] width 1311 height 654
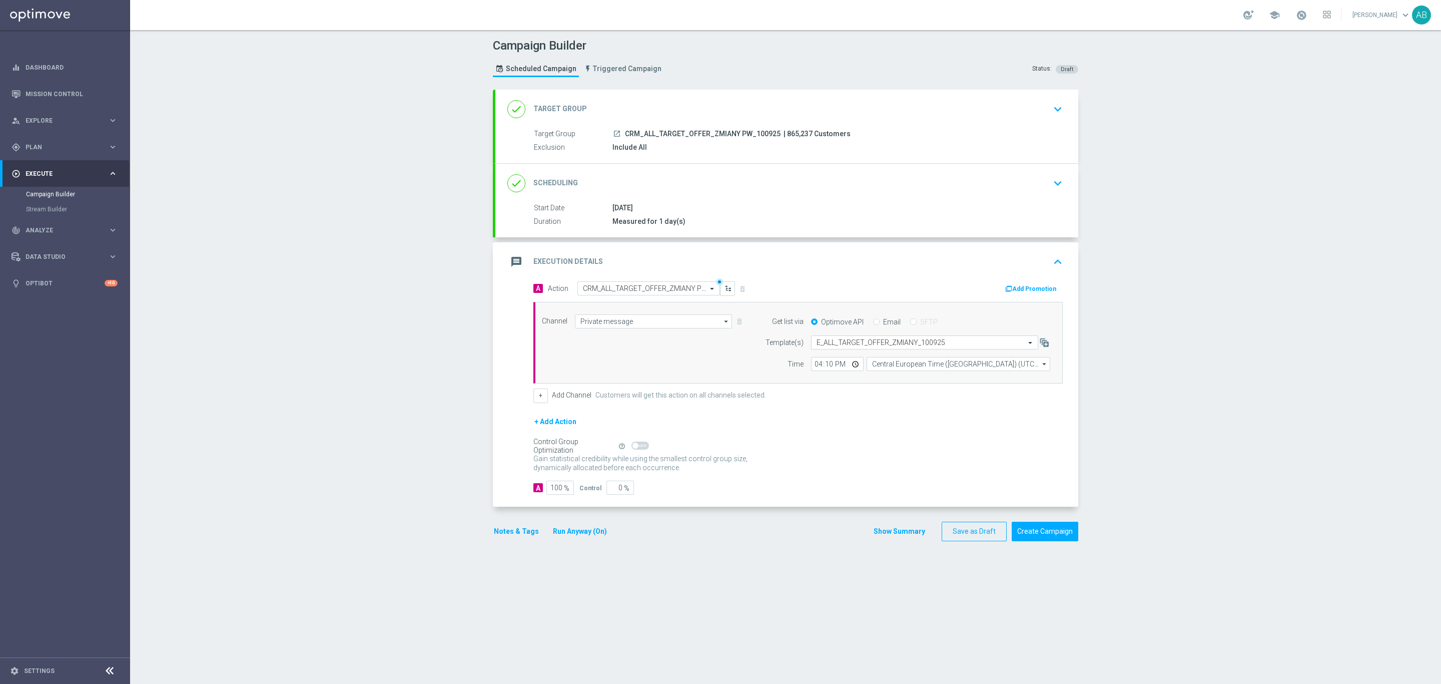
click at [1197, 322] on div "Campaign Builder Scheduled Campaign Triggered Campaign Status: Draft done Targe…" at bounding box center [785, 357] width 1311 height 654
click at [511, 538] on button "Notes & Tags" at bounding box center [516, 531] width 47 height 13
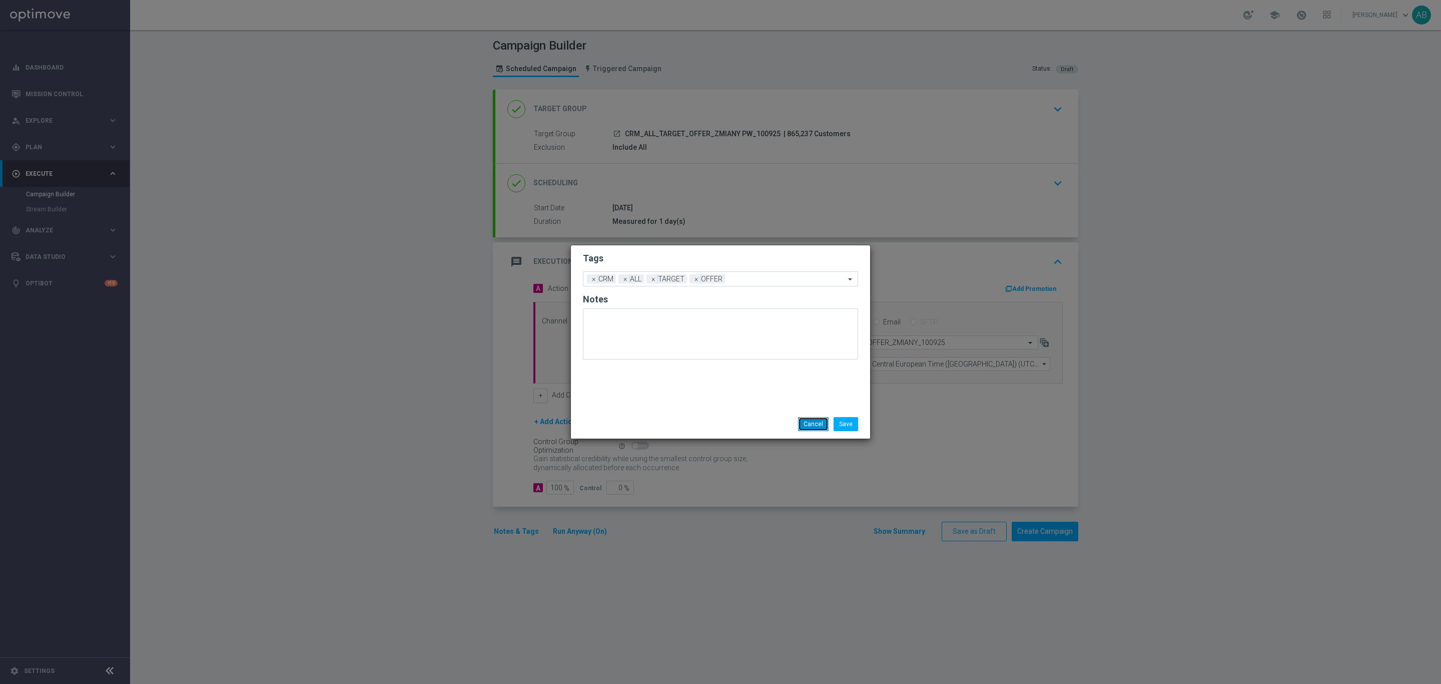
click at [802, 423] on button "Cancel" at bounding box center [813, 424] width 31 height 14
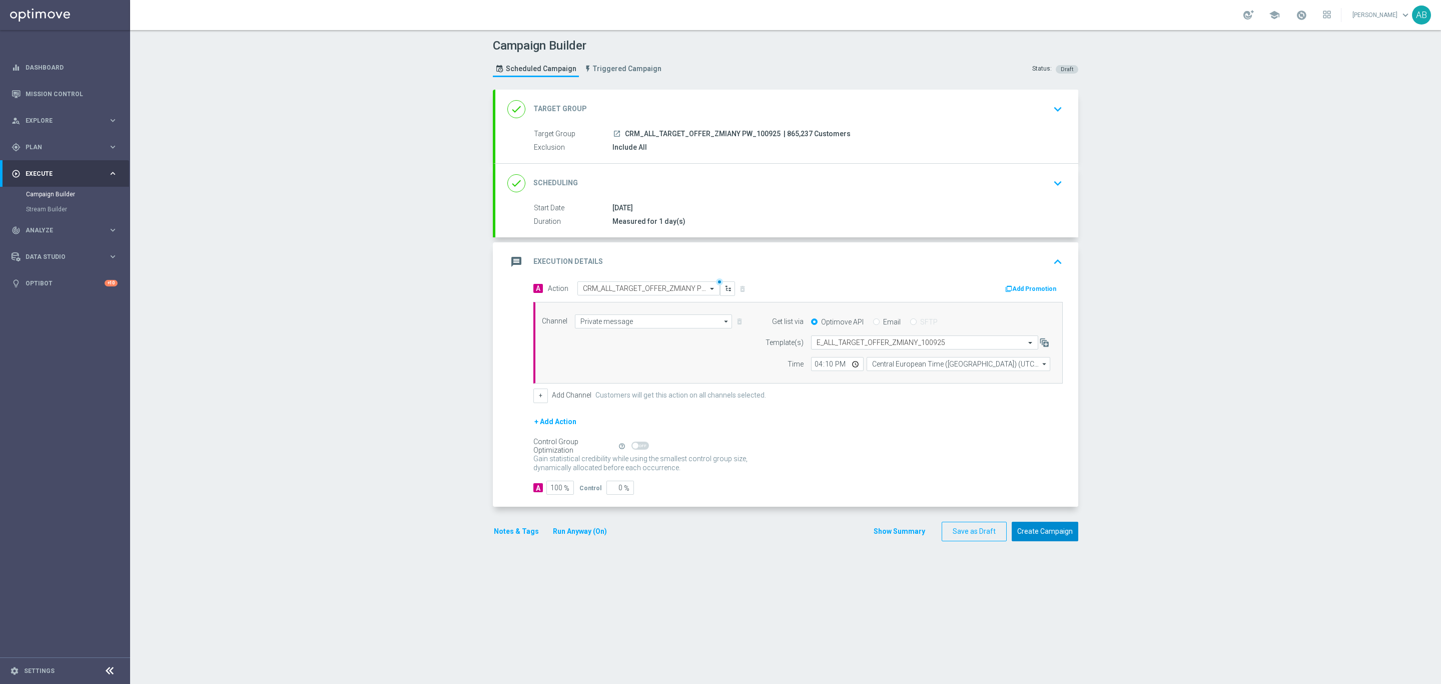
click at [1038, 539] on button "Create Campaign" at bounding box center [1045, 532] width 67 height 20
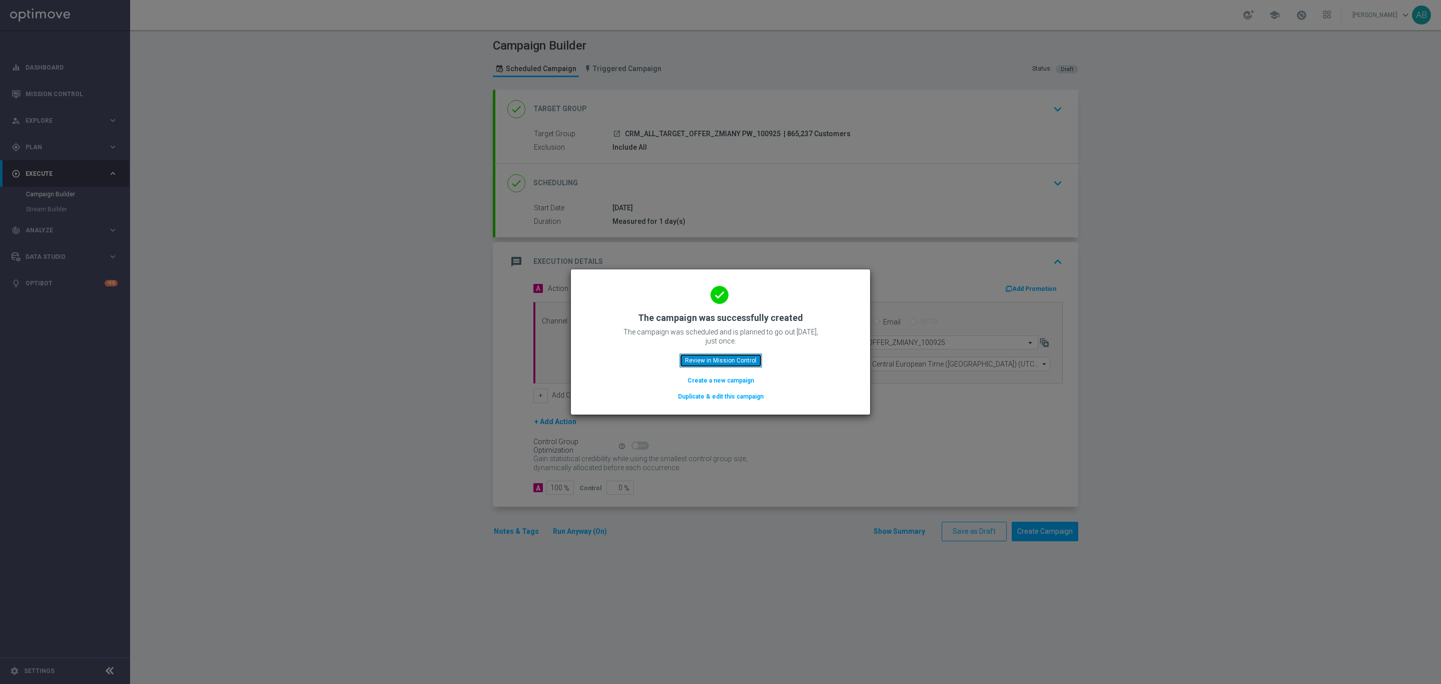
click at [748, 365] on button "Review in Mission Control" at bounding box center [721, 360] width 83 height 14
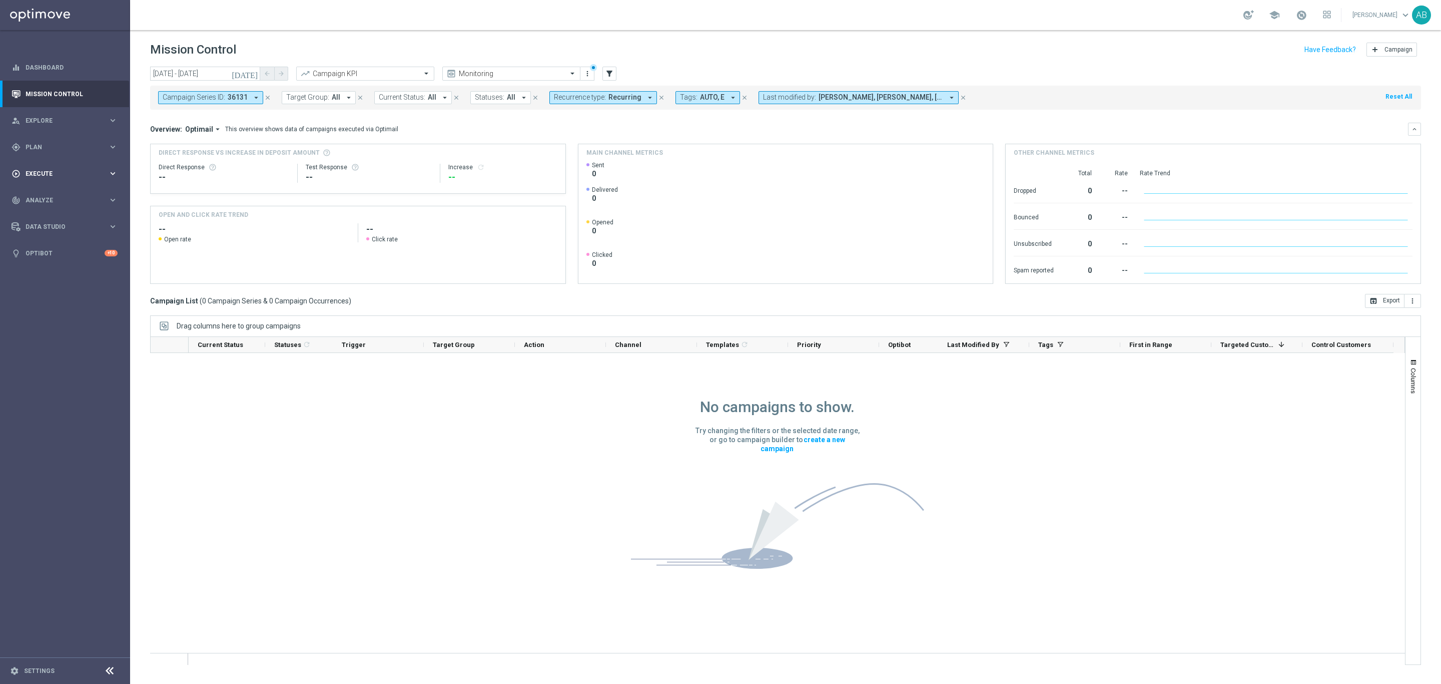
click at [60, 172] on span "Execute" at bounding box center [67, 174] width 83 height 6
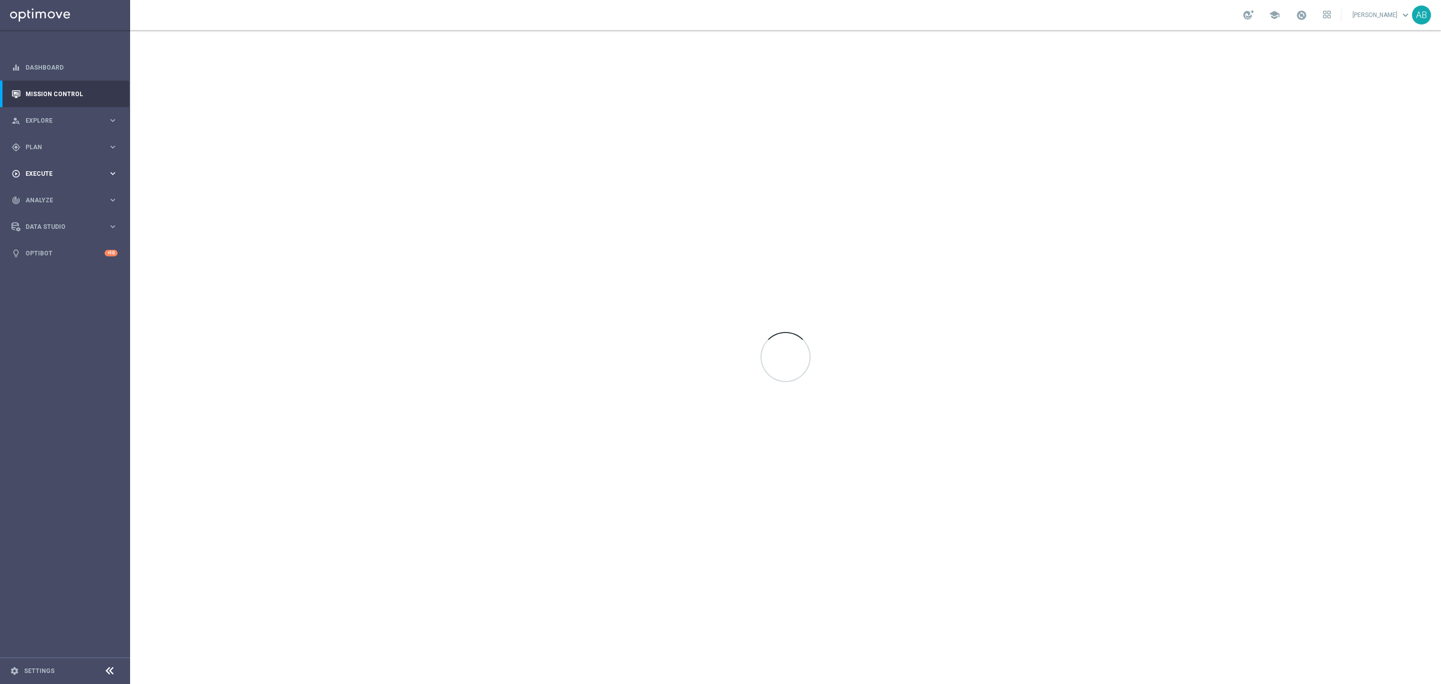
click at [45, 175] on span "Execute" at bounding box center [67, 174] width 83 height 6
click at [48, 195] on link "Campaign Builder" at bounding box center [65, 194] width 78 height 8
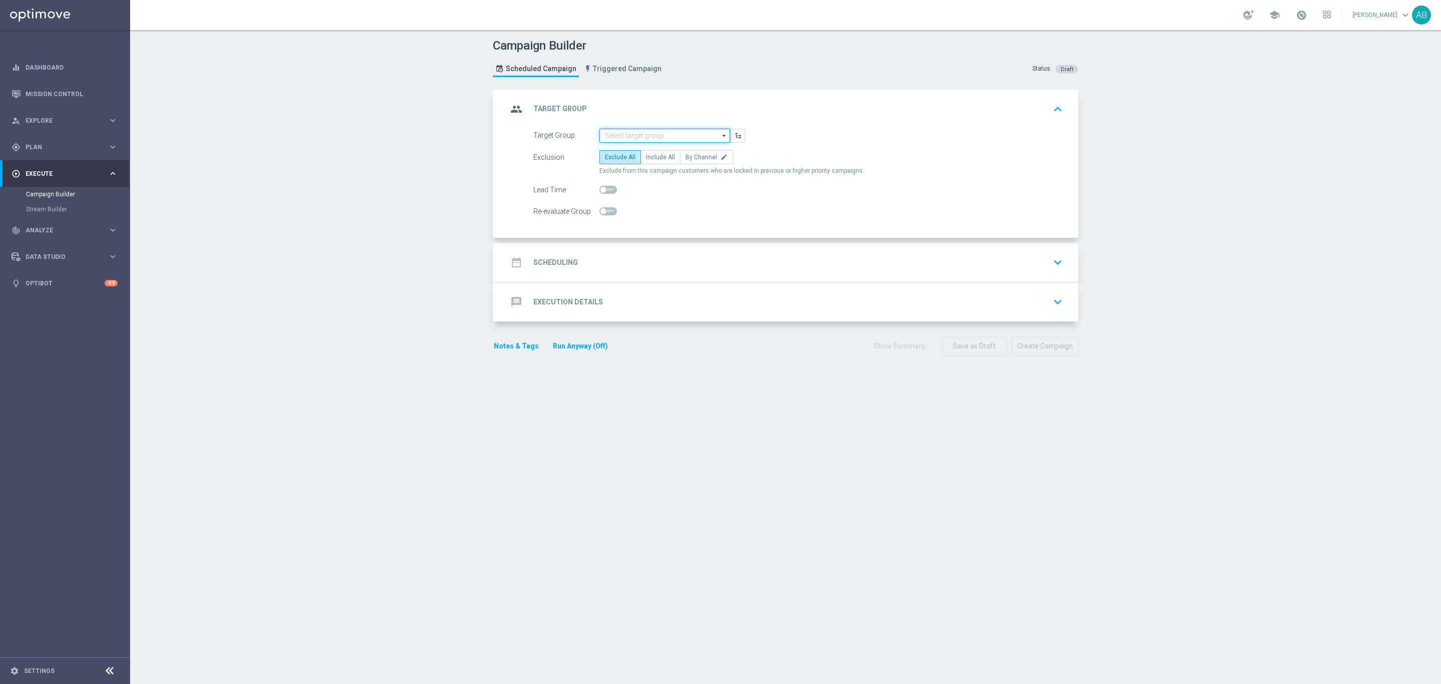
click at [610, 137] on input at bounding box center [665, 136] width 131 height 14
paste input "CRM_ALL_TARGET_OFFER_ZMIANY MAIL_100925"
click at [619, 151] on div "CRM_ALL_TARGET_OFFER_ZMIANY MAIL_100925" at bounding box center [665, 155] width 121 height 18
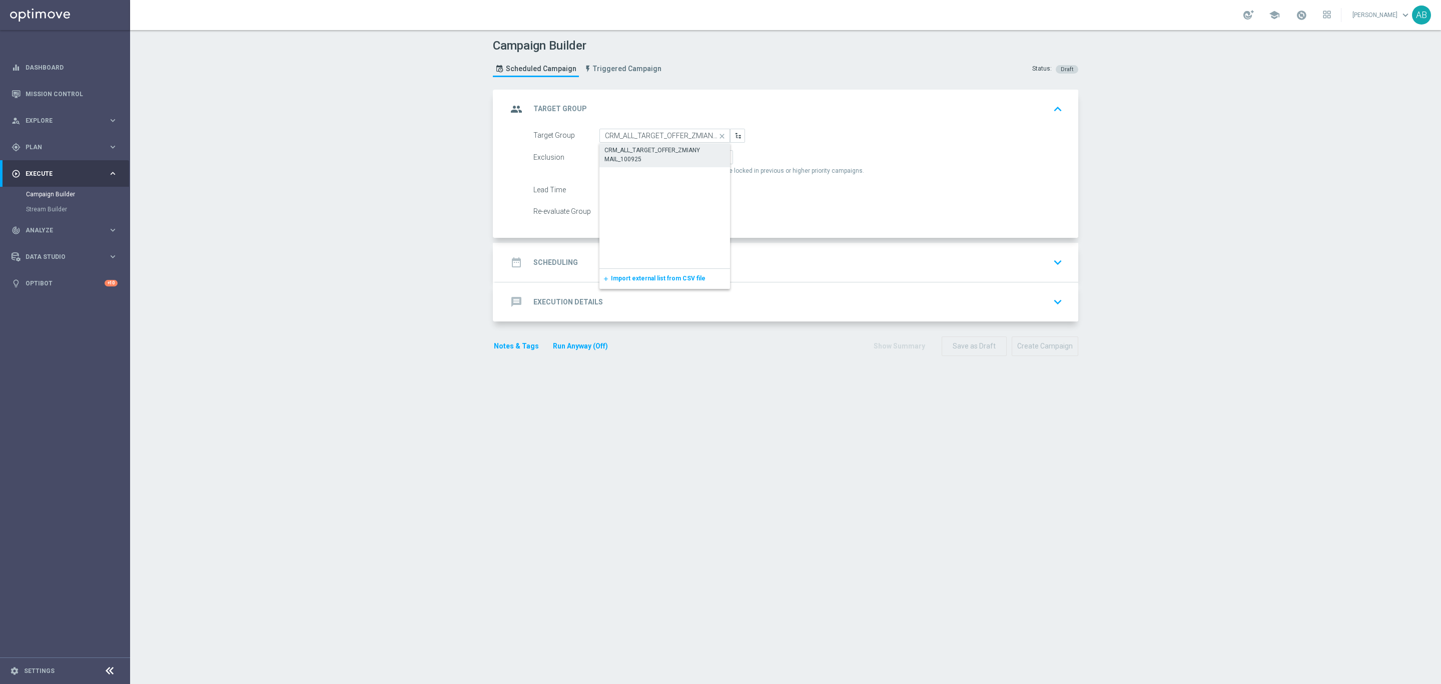
type input "CRM_ALL_TARGET_OFFER_ZMIANY MAIL_100925"
click at [650, 157] on span "Include All" at bounding box center [660, 157] width 29 height 7
click at [650, 157] on input "Include All" at bounding box center [649, 159] width 7 height 7
radio input "true"
click at [613, 267] on div "date_range Scheduling keyboard_arrow_down" at bounding box center [786, 262] width 559 height 19
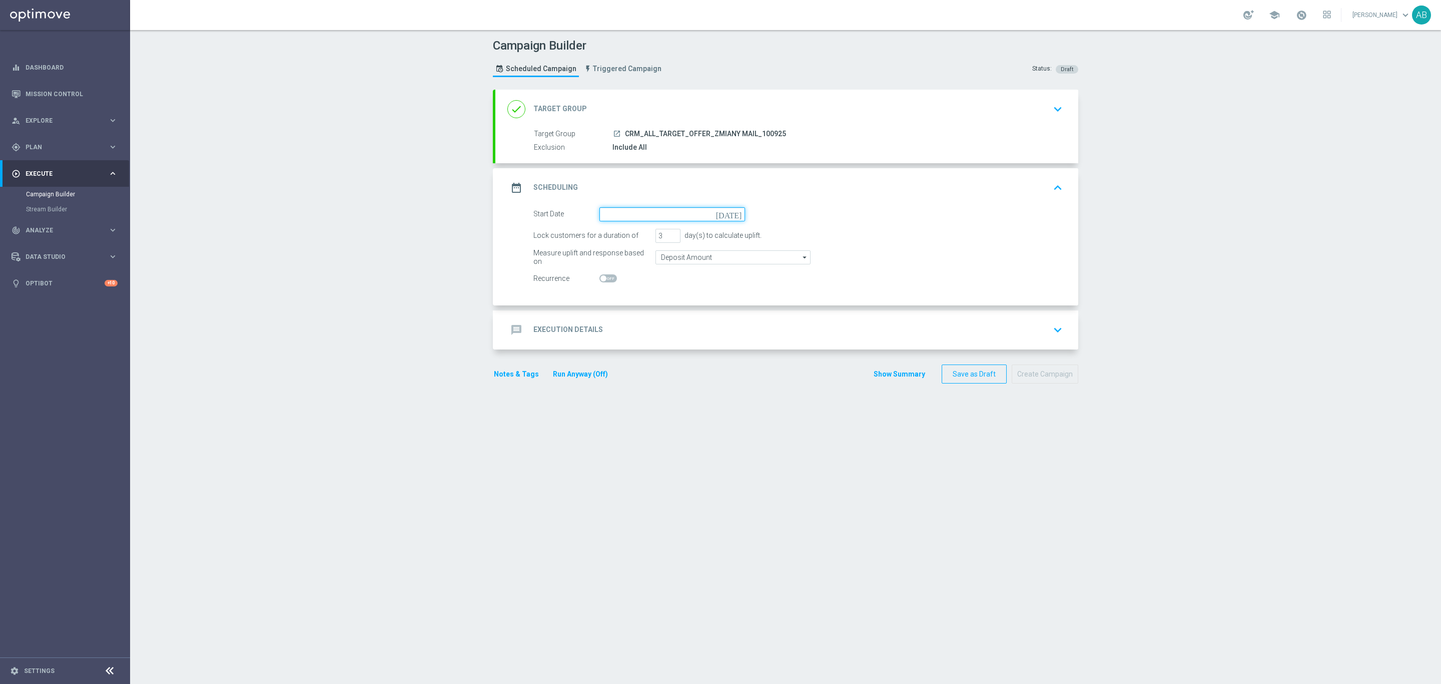
click at [619, 212] on input at bounding box center [673, 214] width 146 height 14
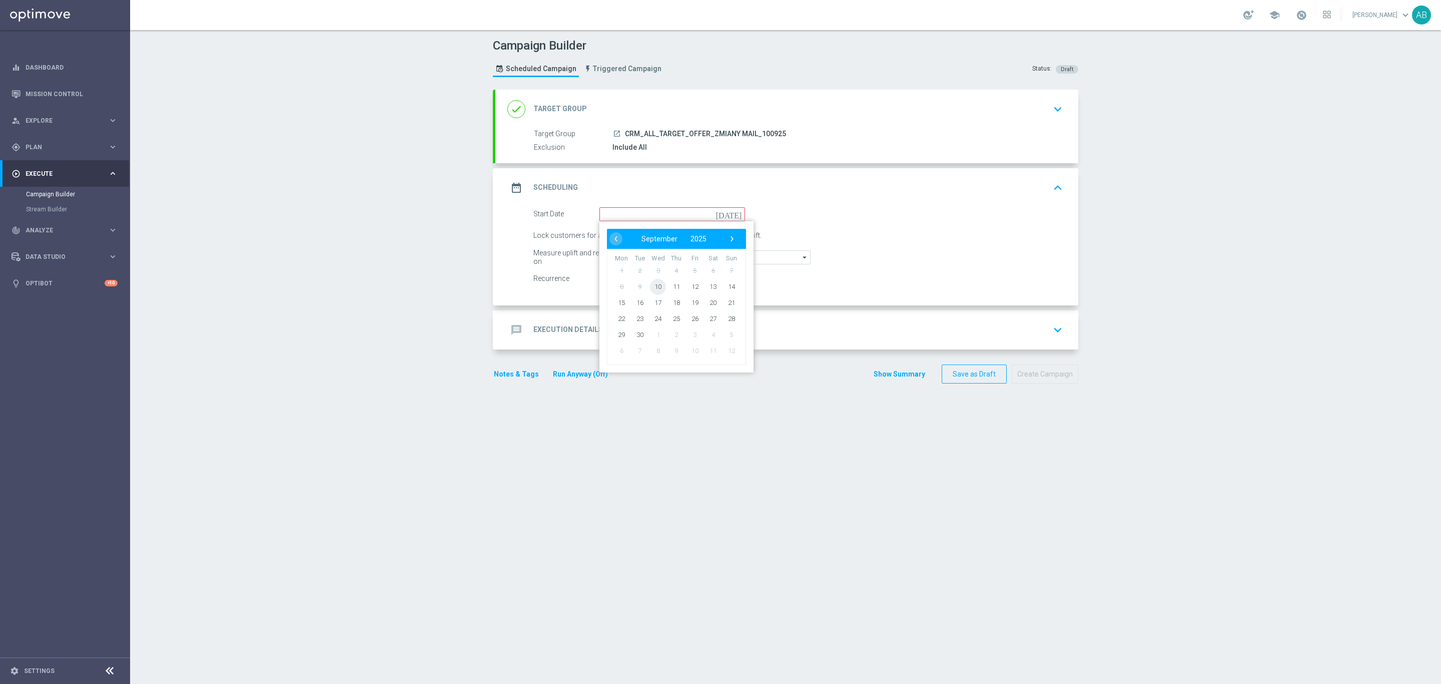
click at [654, 282] on span "10" at bounding box center [658, 286] width 16 height 16
type input "[DATE]"
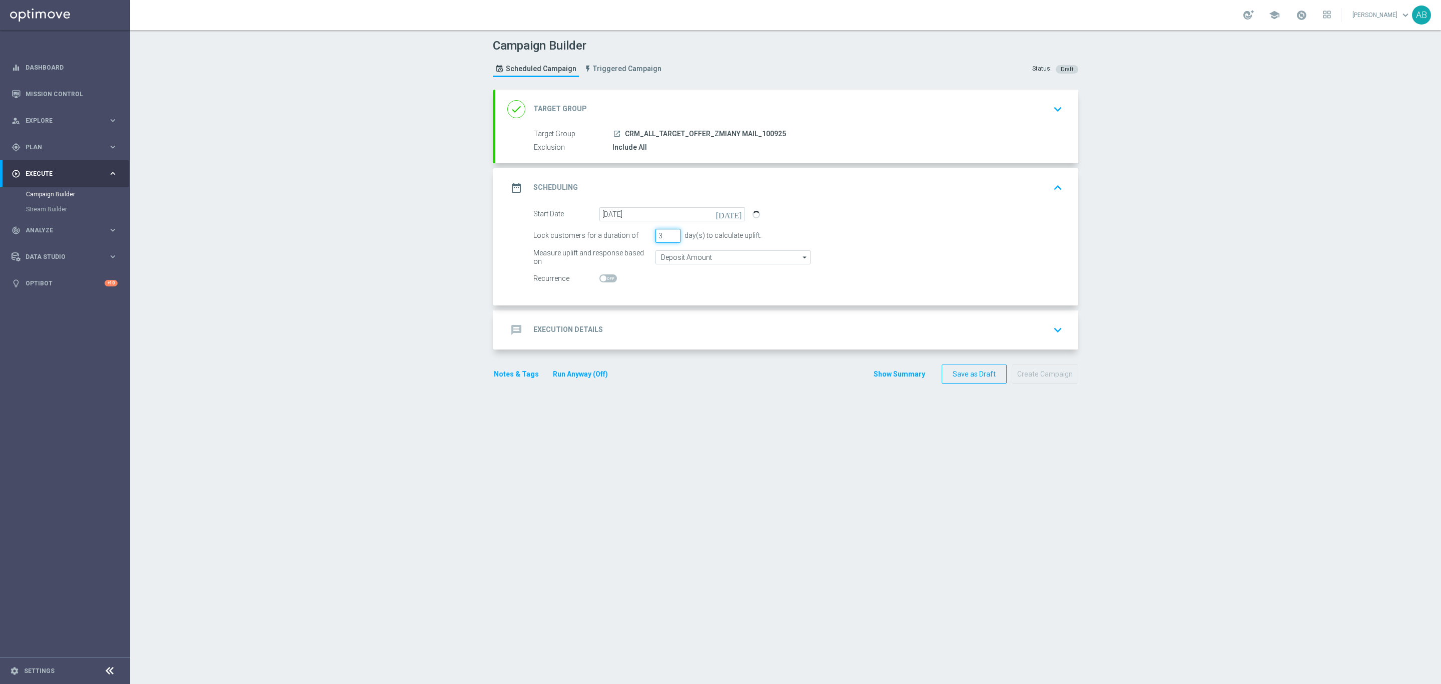
drag, startPoint x: 658, startPoint y: 234, endPoint x: 649, endPoint y: 241, distance: 11.1
click at [656, 241] on input "3" at bounding box center [668, 236] width 25 height 14
type input "1"
click at [652, 317] on div "message Execution Details keyboard_arrow_down" at bounding box center [786, 329] width 583 height 39
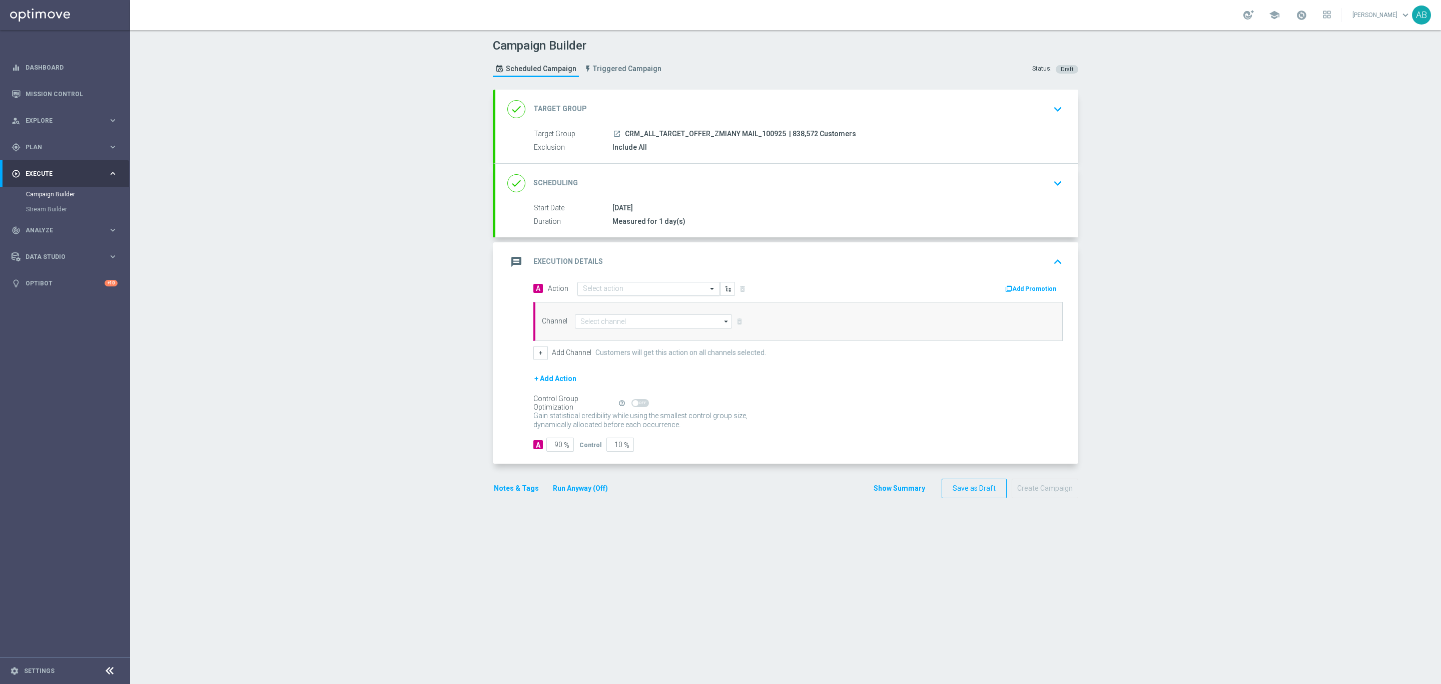
click at [607, 287] on input "text" at bounding box center [639, 289] width 112 height 9
paste input "CRM_ALL_TARGET_OFFER_ZMIANY MAIL_100925"
type input "CRM_ALL_TARGET_OFFER_ZMIANY MAIL_100925"
click at [614, 305] on label "CRM_ALL_TARGET_OFFER_ZMIANY MAIL_100925" at bounding box center [652, 306] width 138 height 9
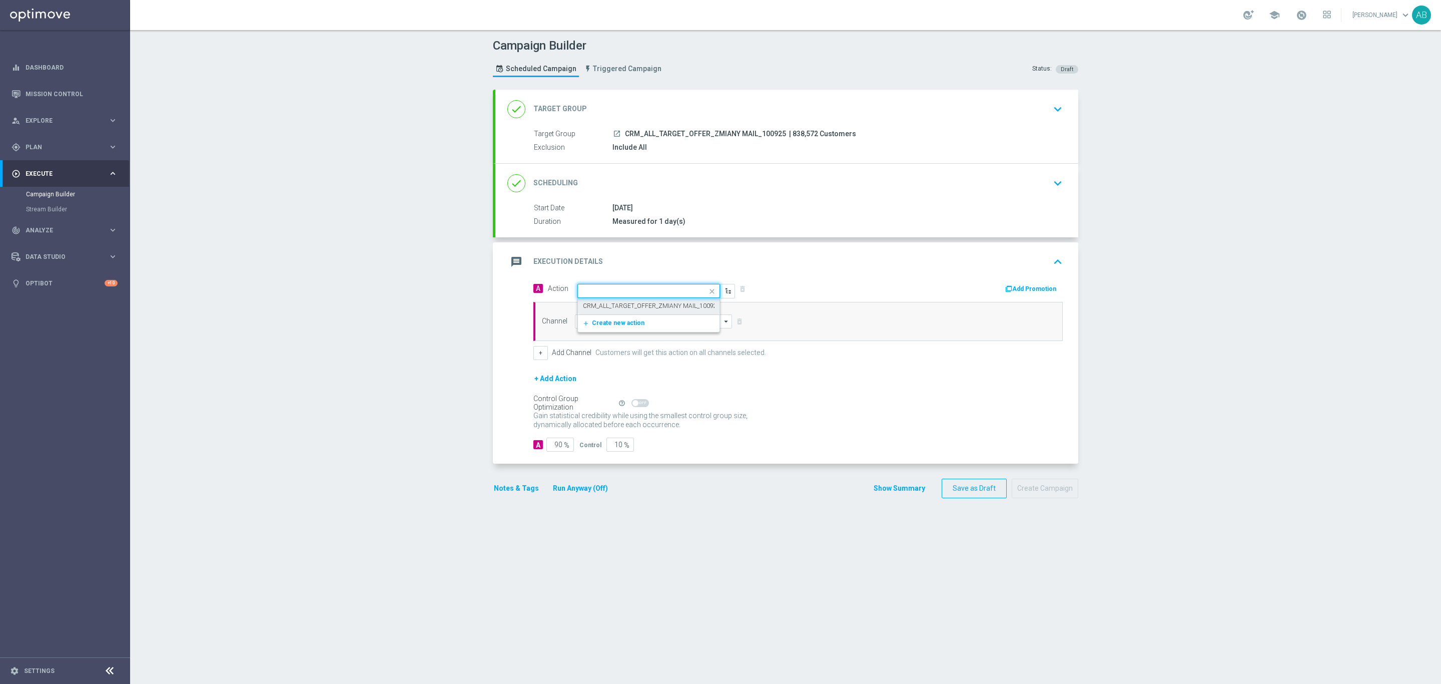
scroll to position [0, 0]
click at [609, 326] on input at bounding box center [653, 321] width 157 height 14
click at [616, 334] on div "Optimail" at bounding box center [653, 336] width 157 height 14
type input "Optimail"
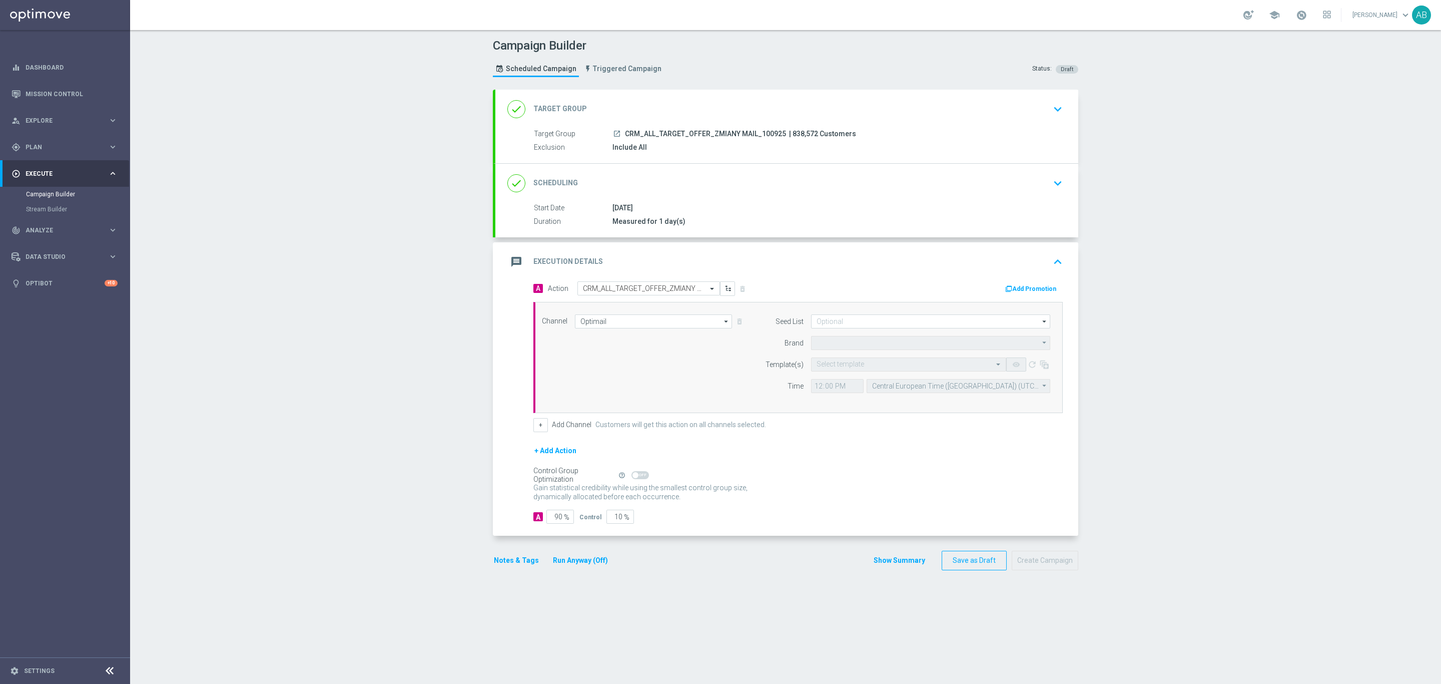
type input "STS"
click at [871, 327] on input at bounding box center [930, 321] width 239 height 14
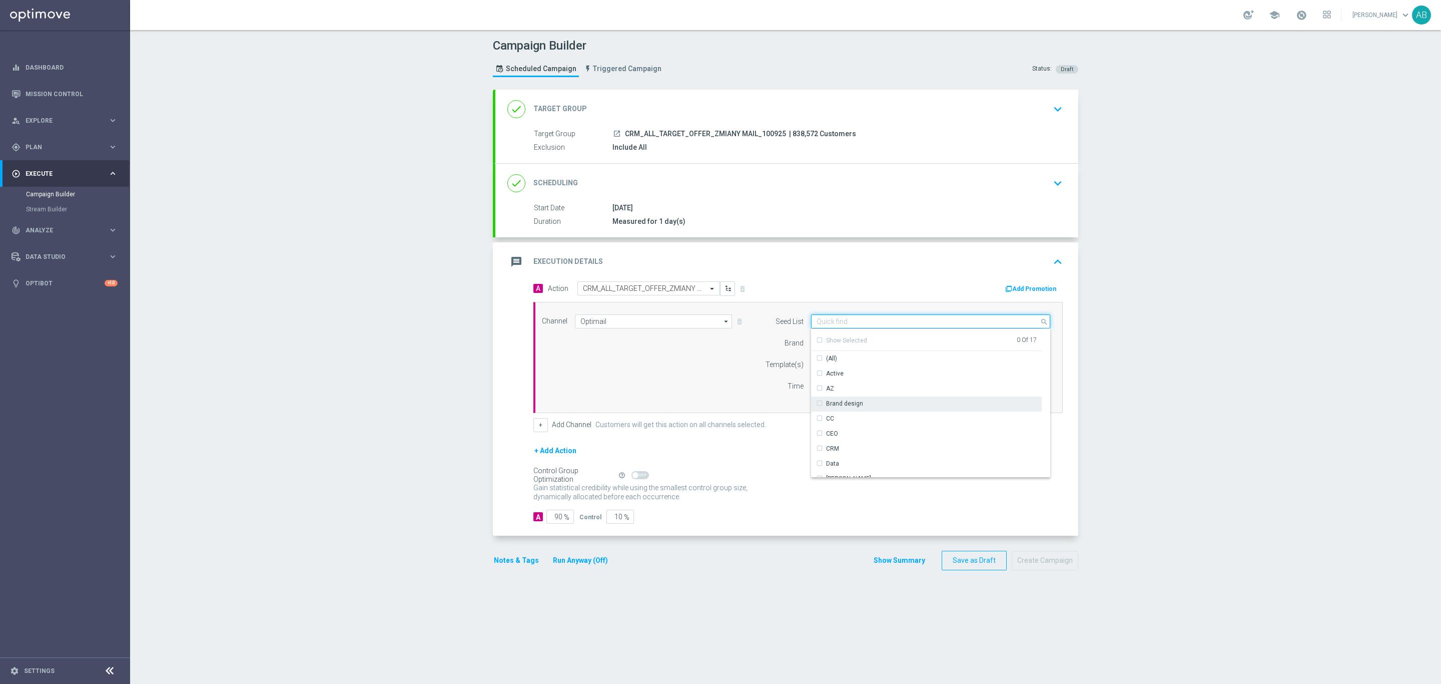
scroll to position [75, 0]
click at [858, 462] on div "Reactivation" at bounding box center [926, 463] width 231 height 14
click at [746, 419] on div "+ Add Channel Customers will get this action on all channels selected." at bounding box center [799, 425] width 530 height 14
type input "Reactivation"
click at [948, 368] on input "text" at bounding box center [899, 364] width 164 height 9
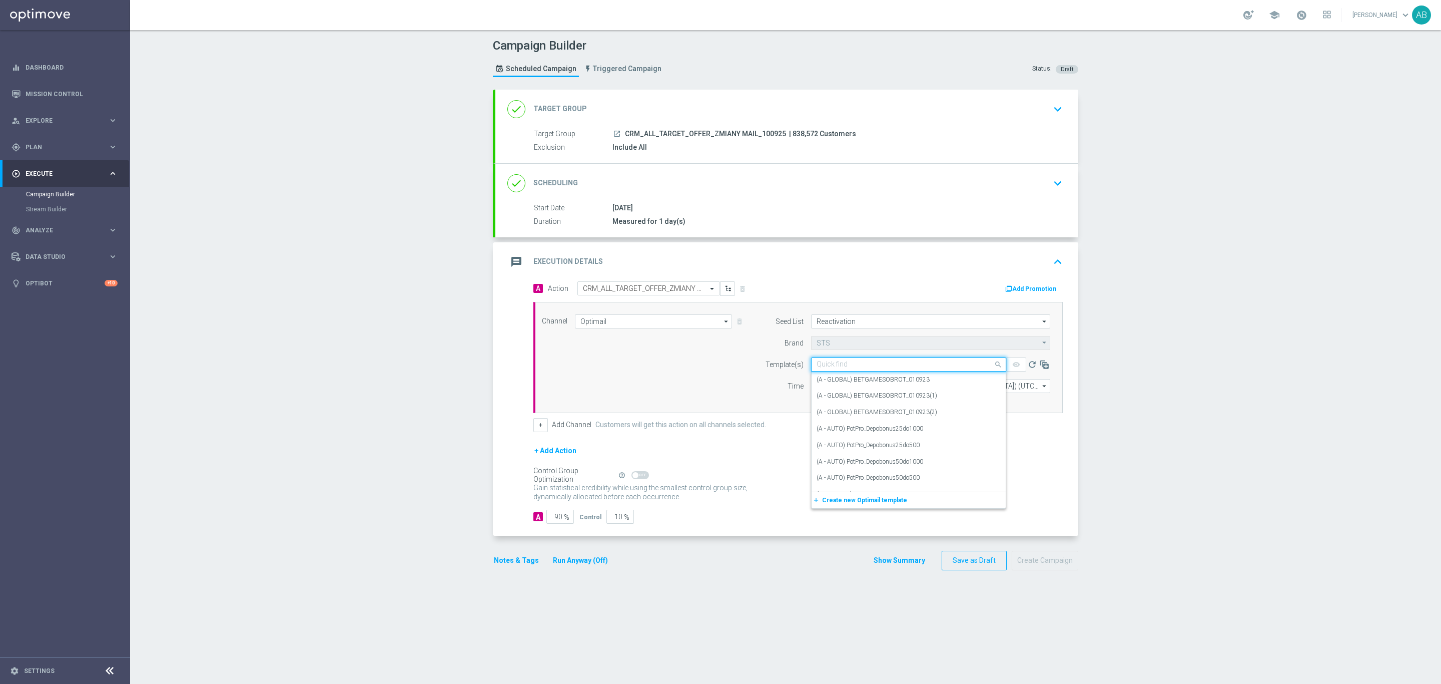
paste input "E_ALL_TARGET_OFFER_ZMIANY_100925"
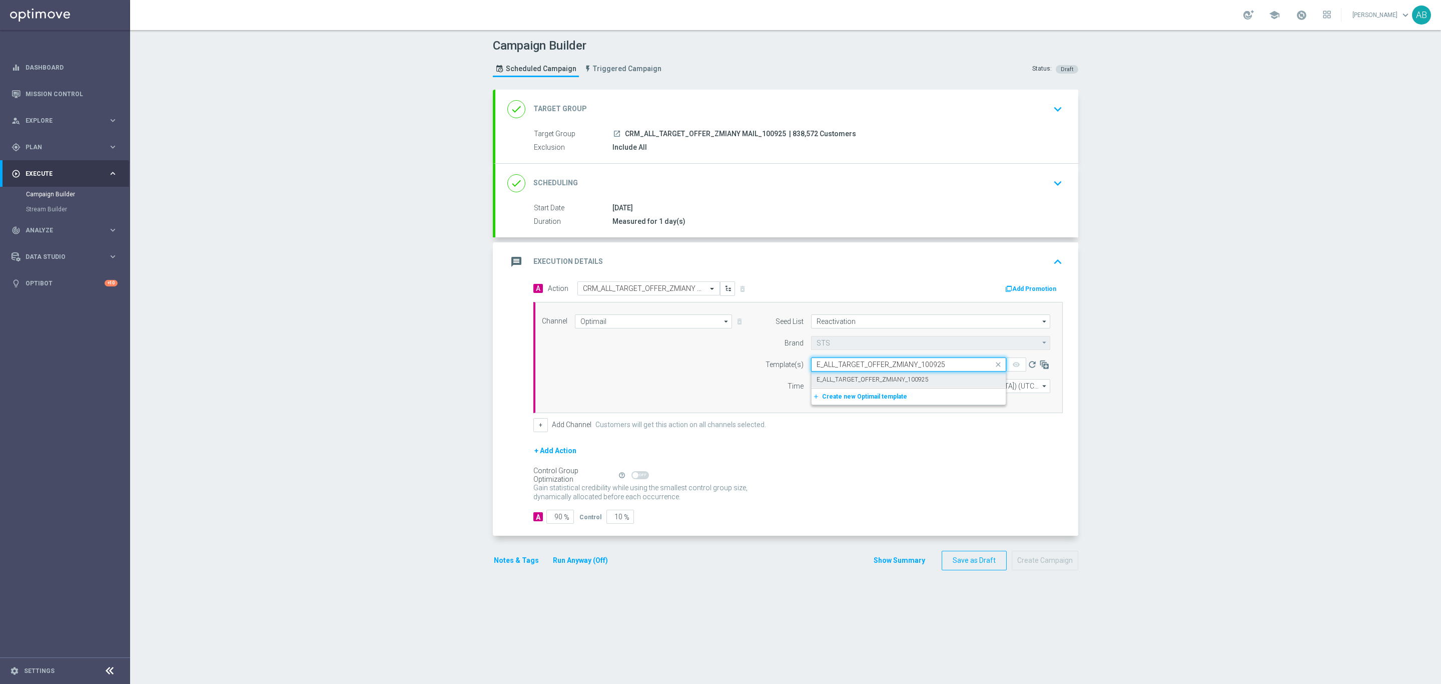
click at [932, 380] on div "E_ALL_TARGET_OFFER_ZMIANY_100925" at bounding box center [909, 379] width 184 height 17
type input "E_ALL_TARGET_OFFER_ZMIANY_100925"
click at [812, 391] on input "12:00" at bounding box center [837, 386] width 53 height 14
type input "16:15"
click at [897, 427] on div "+ Add Channel Customers will get this action on all channels selected." at bounding box center [799, 425] width 530 height 14
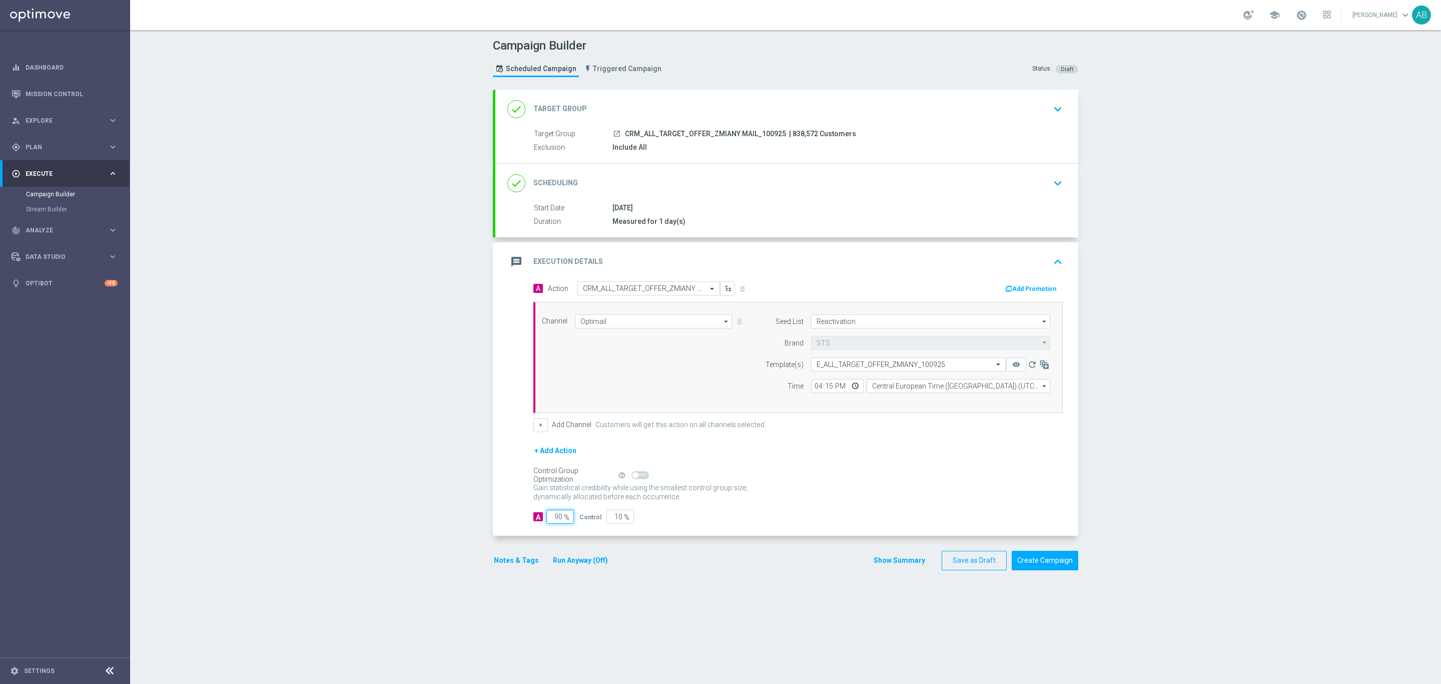
click at [556, 524] on input "90" at bounding box center [561, 517] width 28 height 14
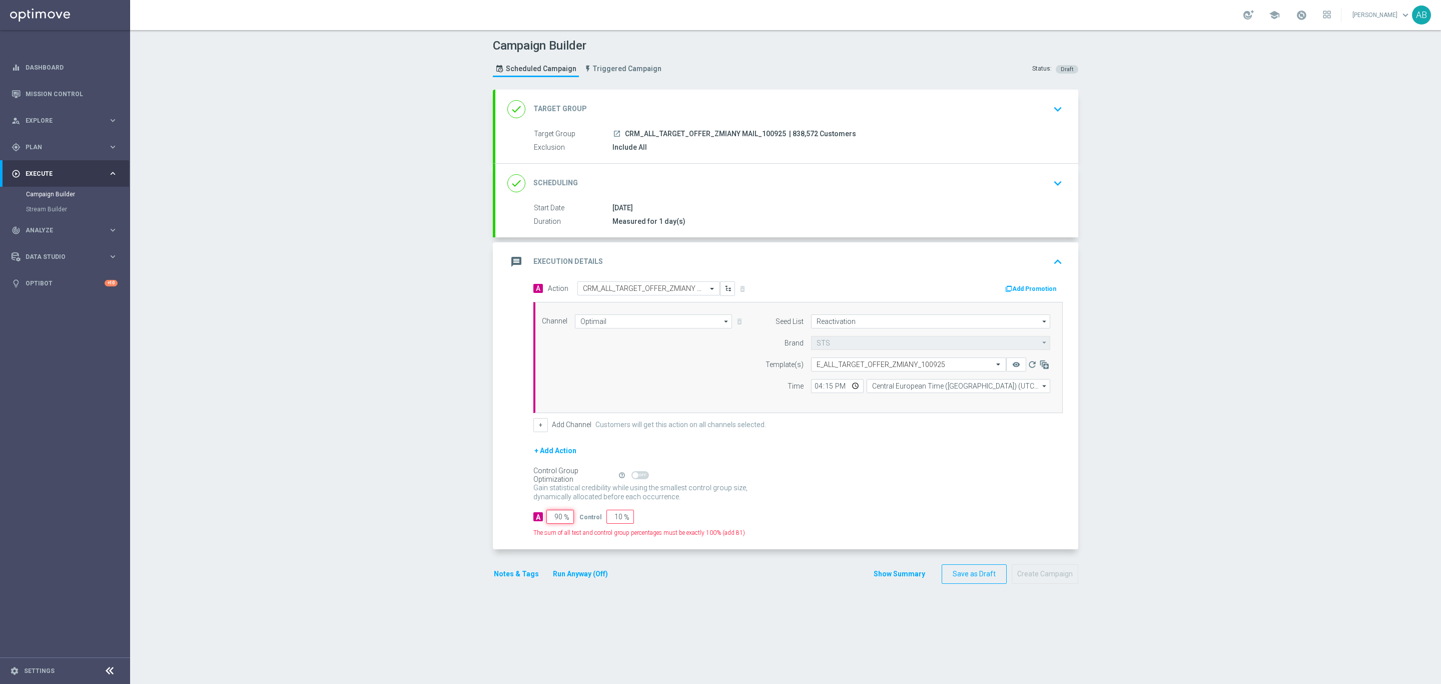
type input "9"
type input "91"
type input "1"
type input "99"
type input "10"
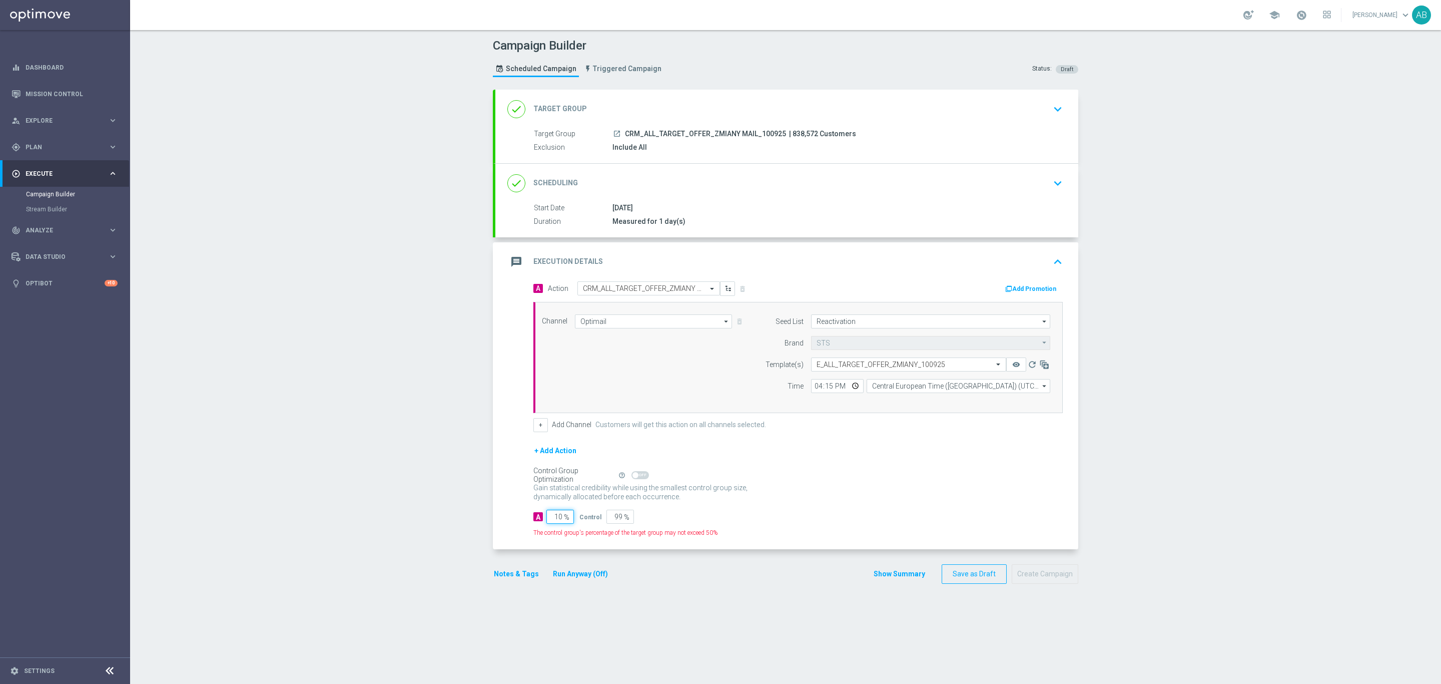
type input "90"
type input "100"
type input "0"
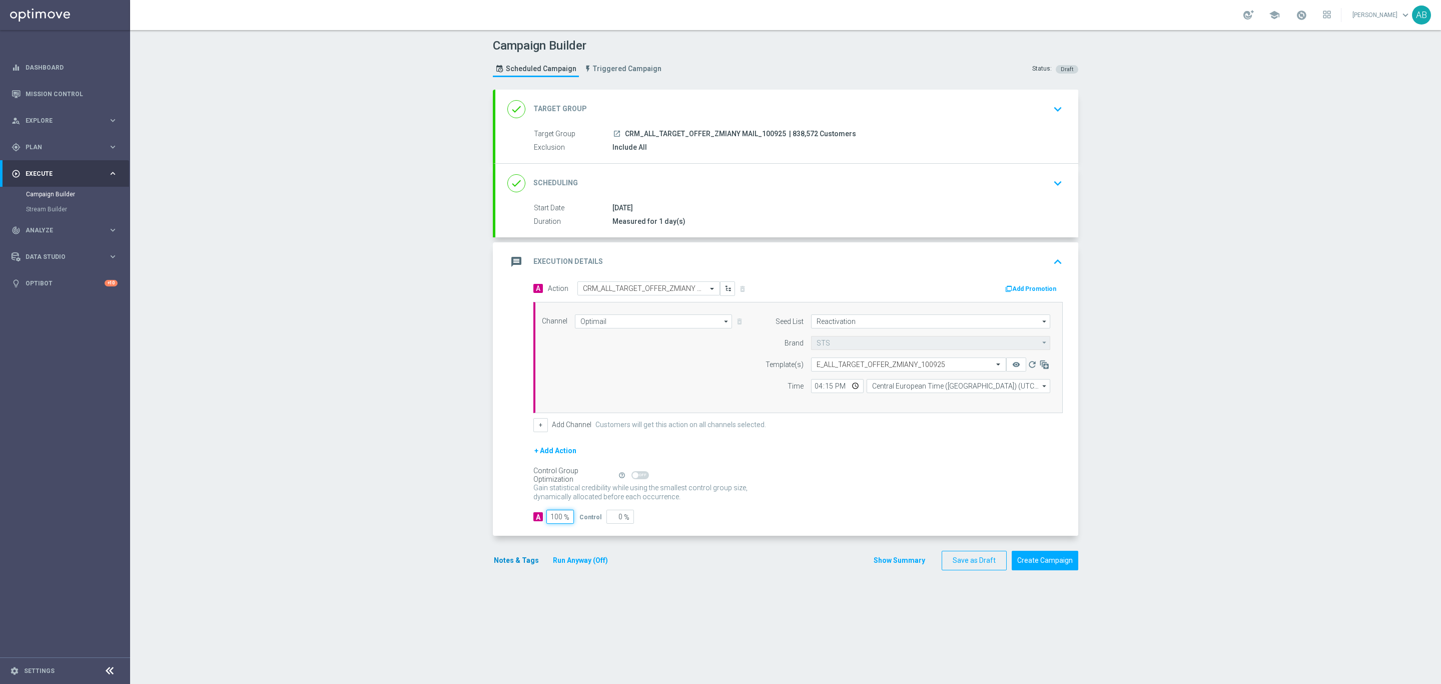
type input "100"
click at [523, 562] on button "Notes & Tags" at bounding box center [516, 560] width 47 height 13
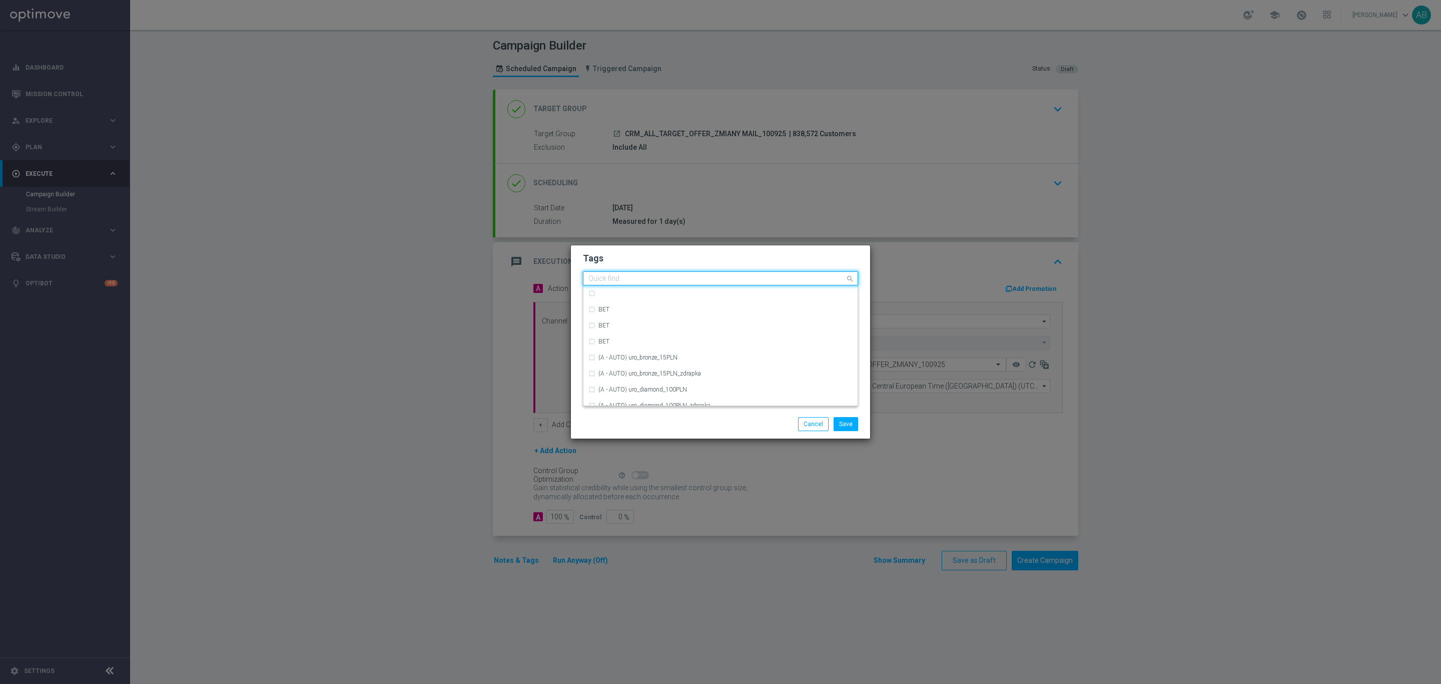
click at [612, 282] on input "text" at bounding box center [717, 279] width 257 height 9
type input "E"
click at [647, 343] on div "CRM" at bounding box center [726, 344] width 254 height 6
click at [620, 281] on input "CRM" at bounding box center [717, 279] width 257 height 9
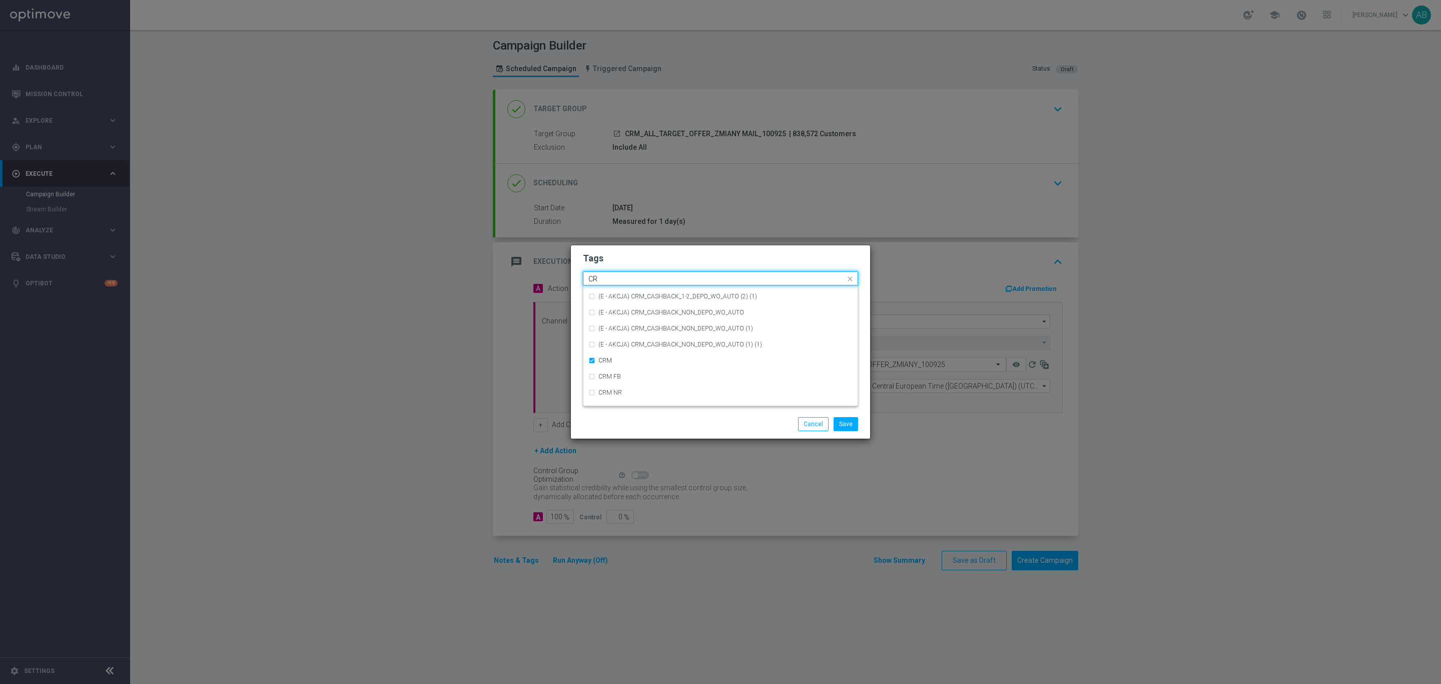
type input "C"
click at [620, 293] on div "ALL" at bounding box center [726, 293] width 254 height 6
click at [622, 277] on input "ALL" at bounding box center [717, 279] width 257 height 9
type input "A"
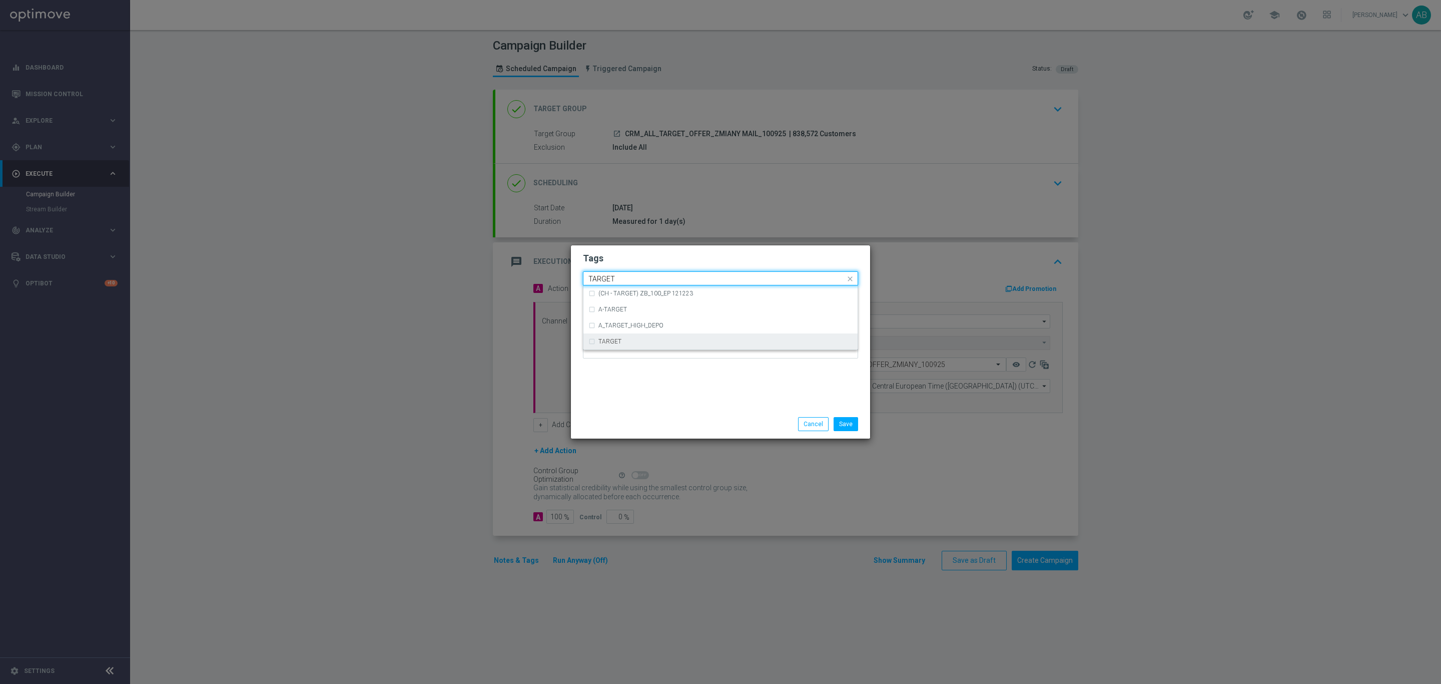
click at [631, 337] on div "TARGET" at bounding box center [721, 341] width 264 height 16
click at [635, 278] on input "TARGET" at bounding box center [717, 279] width 257 height 9
click at [636, 278] on input "TARGET" at bounding box center [717, 279] width 257 height 9
click at [640, 386] on div "OFFER" at bounding box center [726, 389] width 254 height 6
type input "OFFER"
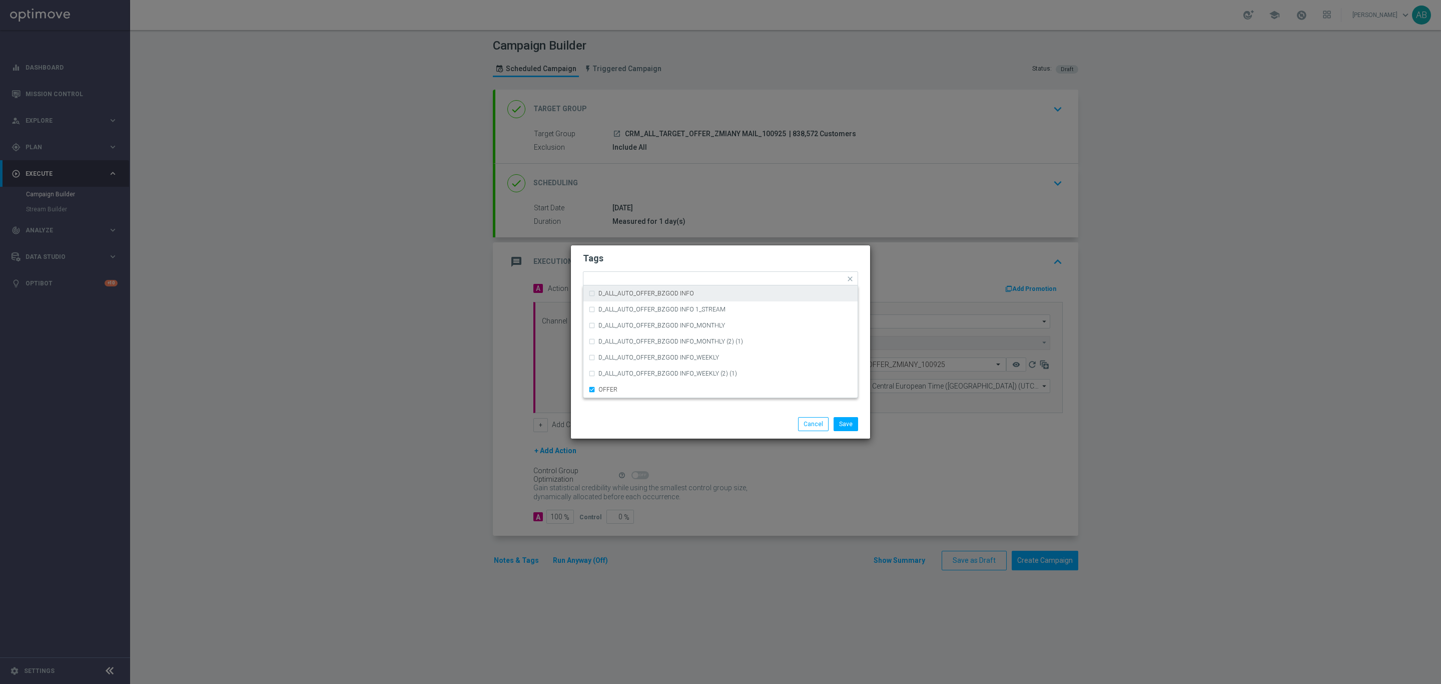
click at [675, 262] on h2 "Tags" at bounding box center [720, 258] width 275 height 12
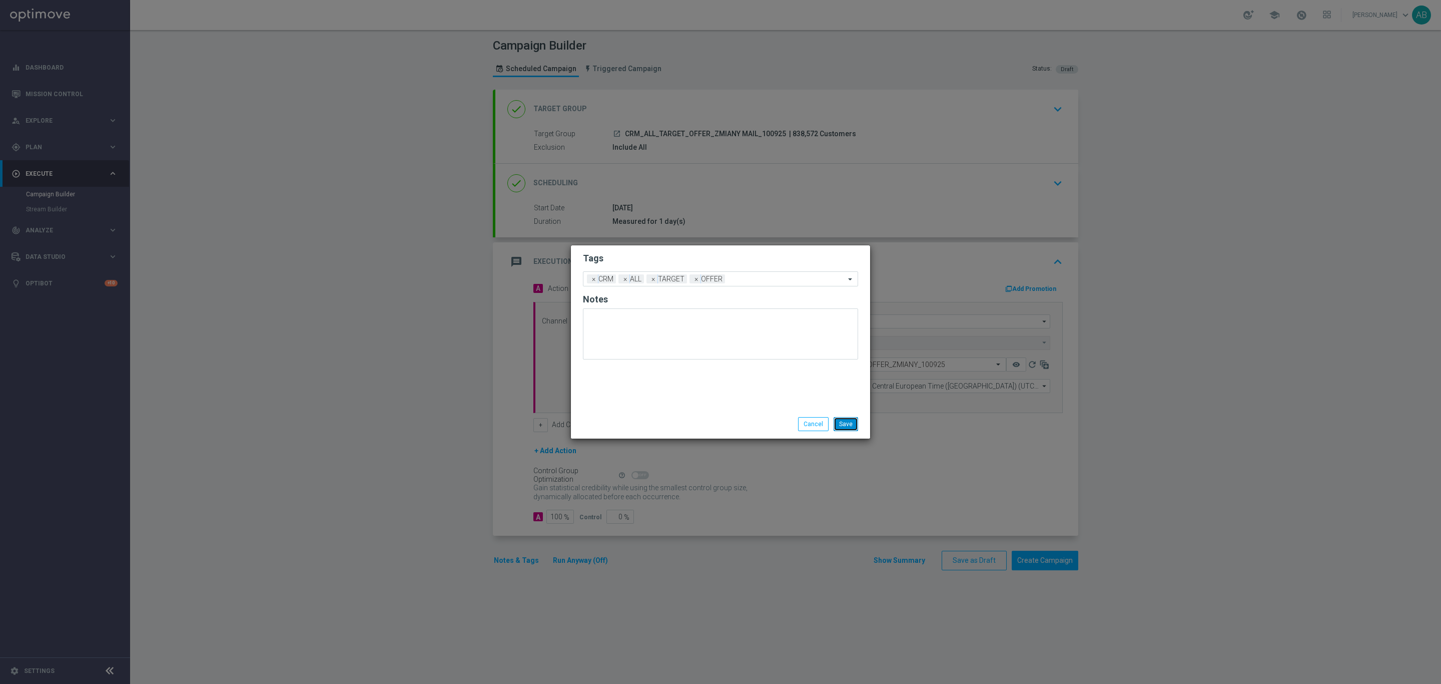
click at [851, 423] on button "Save" at bounding box center [846, 424] width 25 height 14
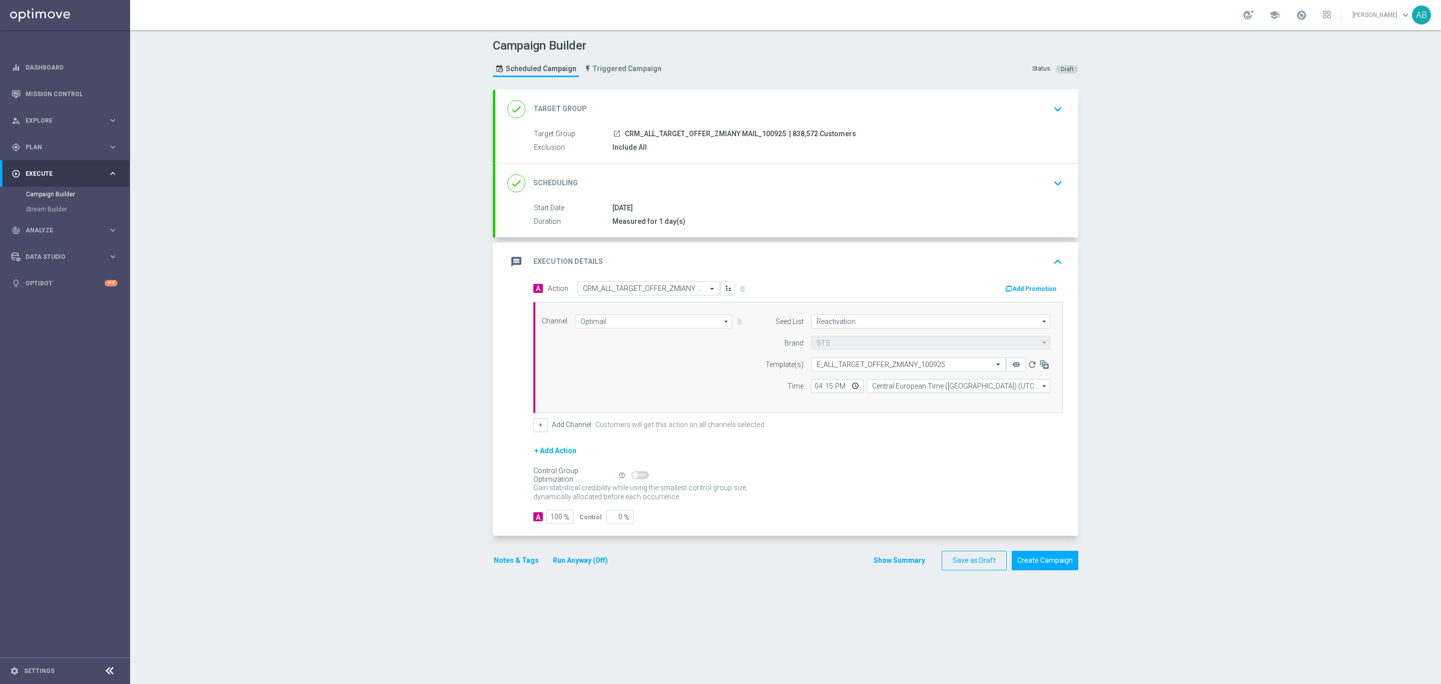
click at [519, 565] on button "Notes & Tags" at bounding box center [516, 560] width 47 height 13
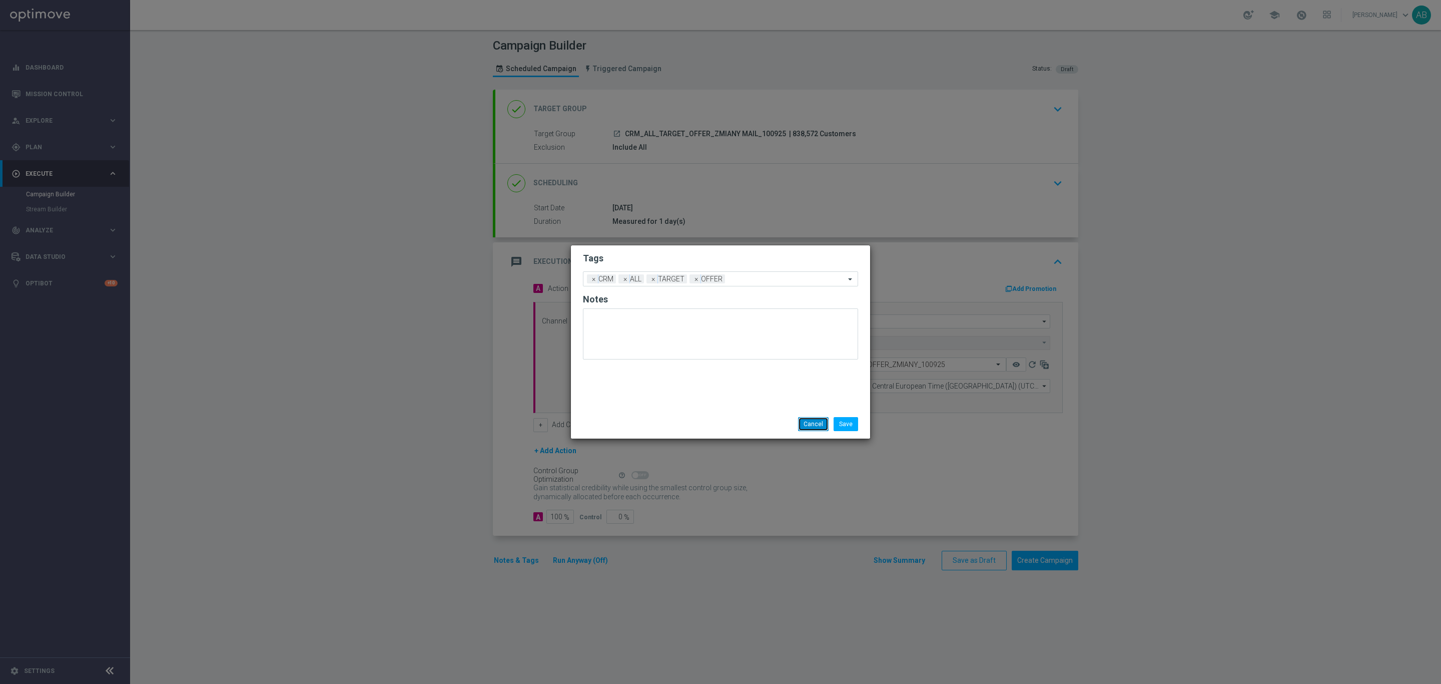
click at [802, 424] on button "Cancel" at bounding box center [813, 424] width 31 height 14
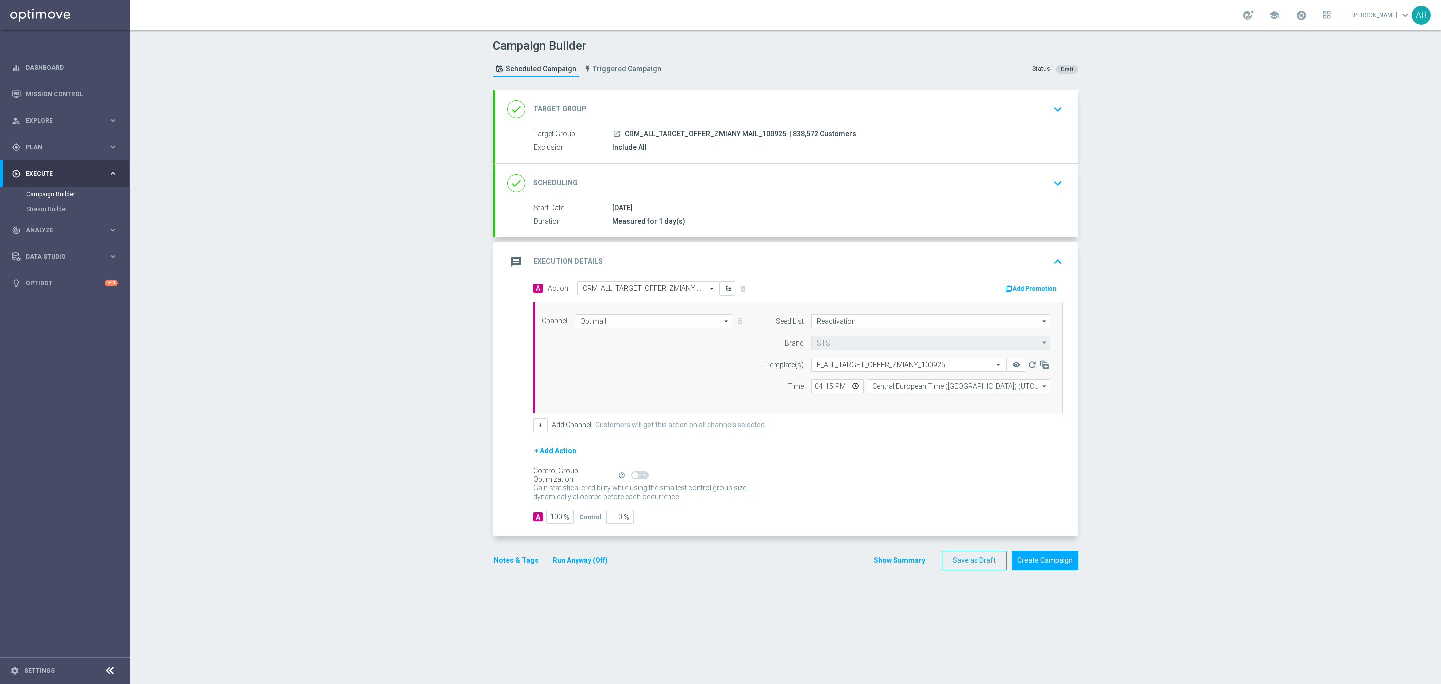
click at [586, 563] on button "Run Anyway (Off)" at bounding box center [580, 560] width 57 height 13
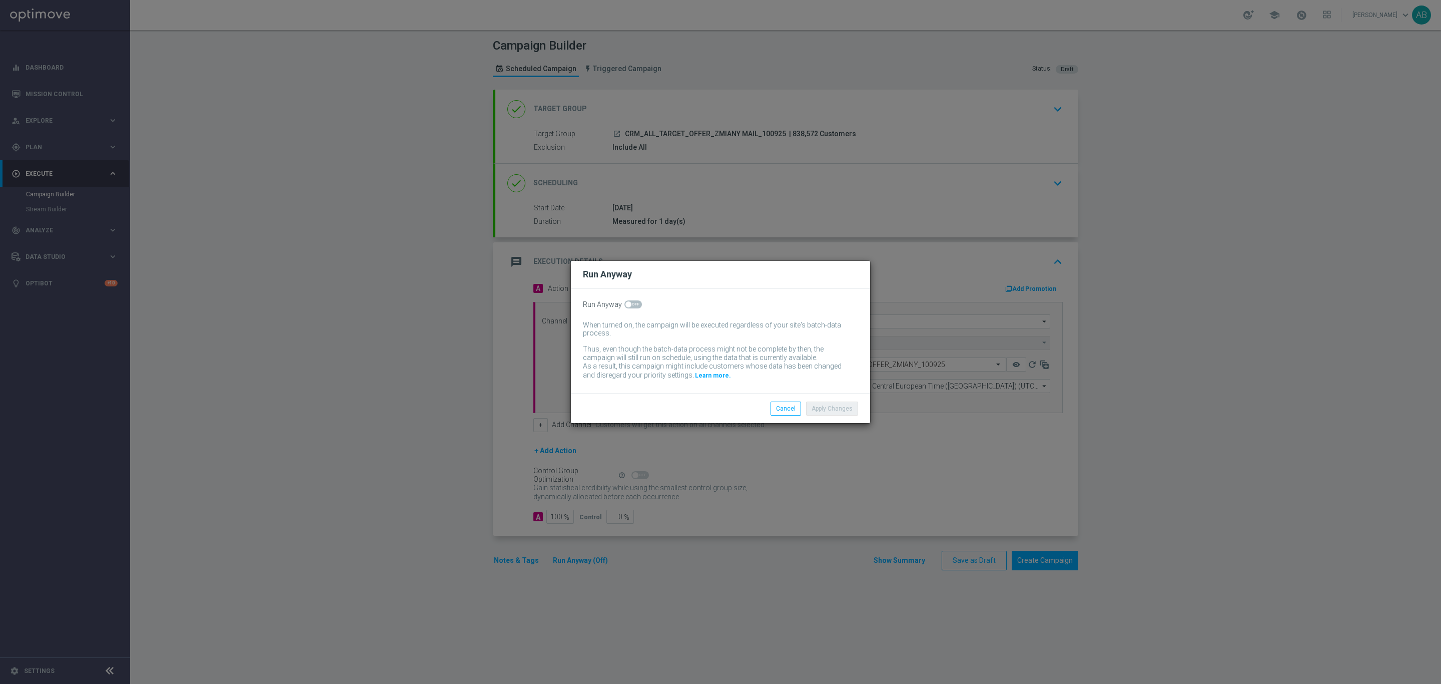
click at [634, 302] on span at bounding box center [634, 304] width 18 height 8
click at [634, 302] on input "checkbox" at bounding box center [634, 304] width 18 height 8
checkbox input "true"
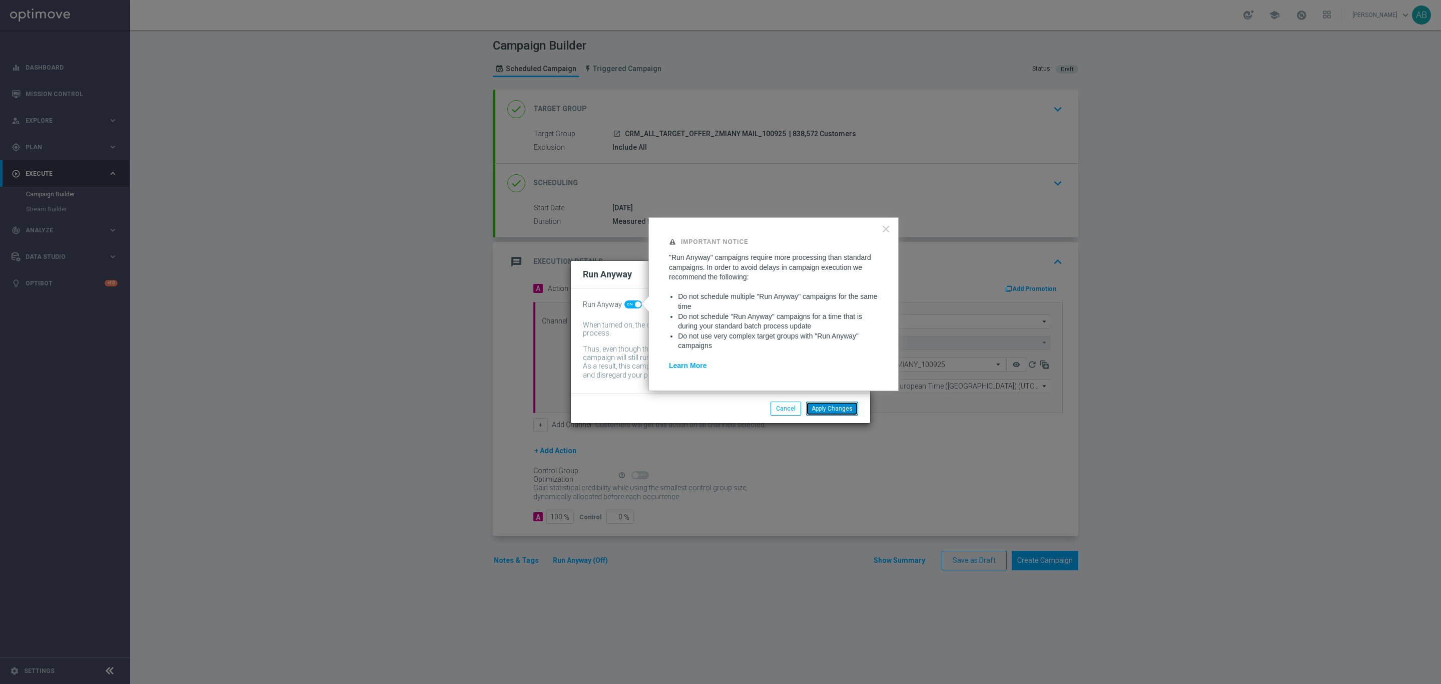
click at [820, 408] on button "Apply Changes" at bounding box center [832, 408] width 52 height 14
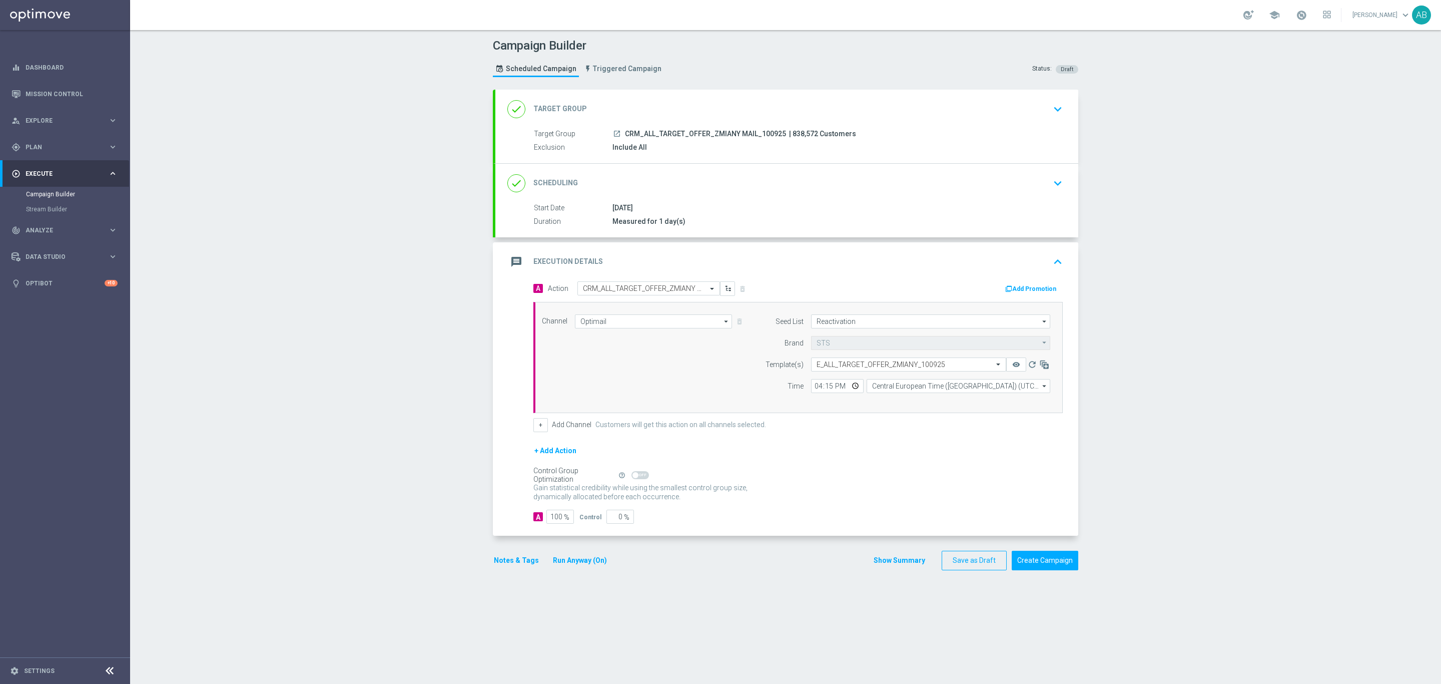
click at [794, 484] on div "Gain statistical credibility while using the smallest control group size, dynam…" at bounding box center [799, 492] width 530 height 24
click at [1012, 365] on icon "remove_red_eye" at bounding box center [1016, 364] width 8 height 8
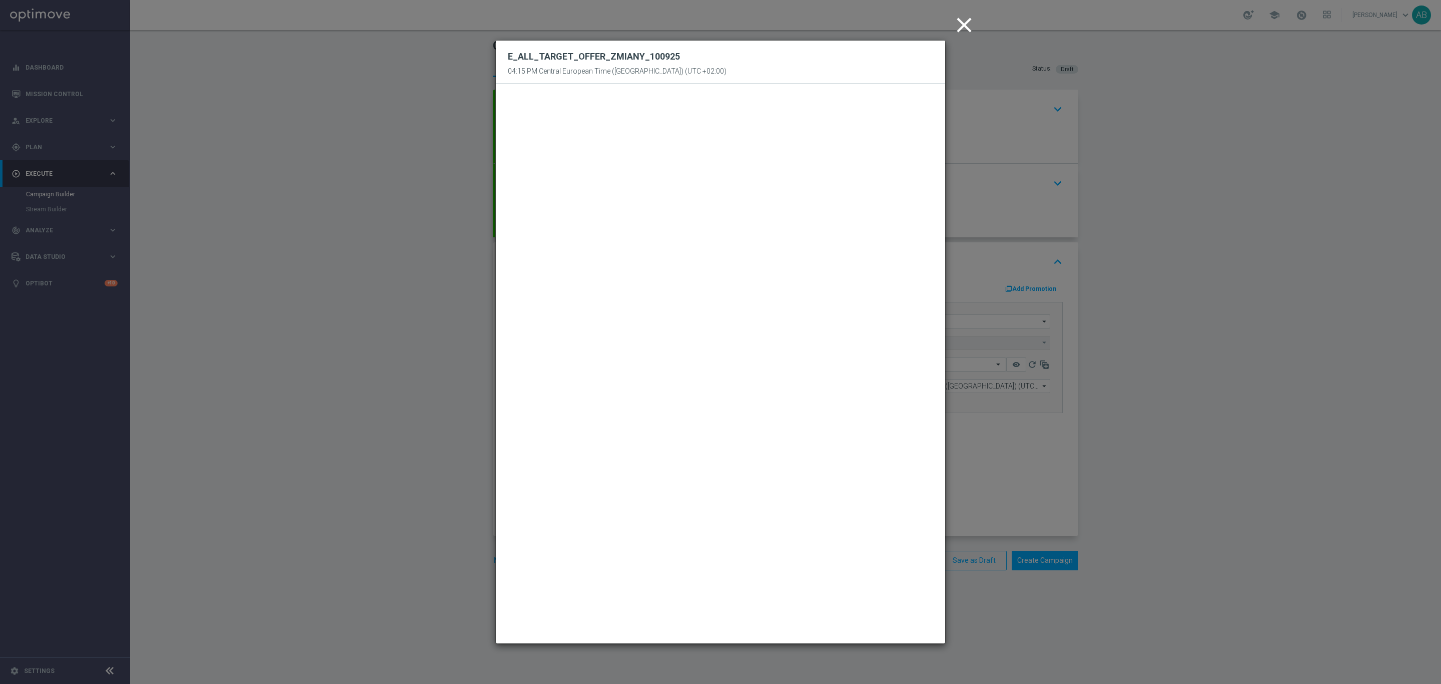
click at [1172, 237] on modal-container "close E_ALL_TARGET_OFFER_ZMIANY_100925 04:15 PM Central European Time (Warsaw) …" at bounding box center [720, 342] width 1441 height 684
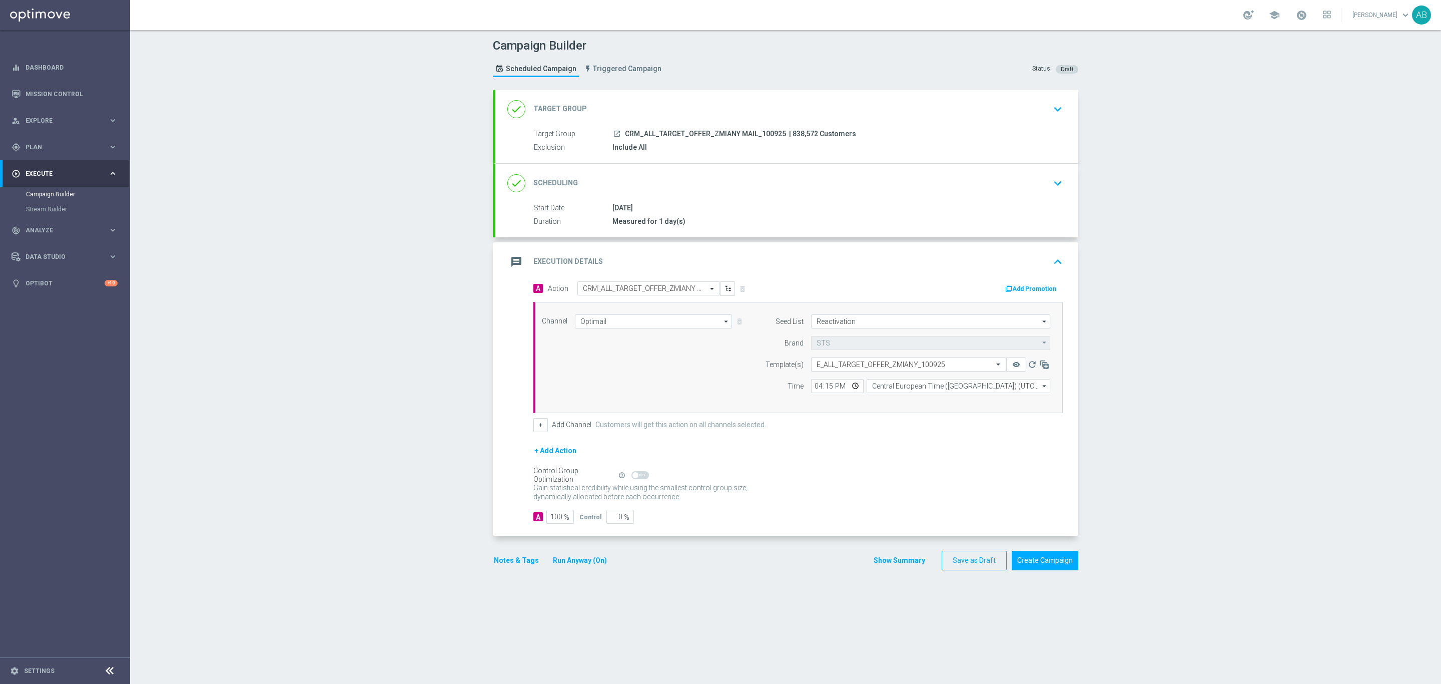
click at [1195, 297] on div "Campaign Builder Scheduled Campaign Triggered Campaign Status: Draft done Targe…" at bounding box center [785, 357] width 1311 height 654
click at [1156, 215] on div "Campaign Builder Scheduled Campaign Triggered Campaign Status: Draft done Targe…" at bounding box center [785, 357] width 1311 height 654
click at [503, 567] on button "Notes & Tags" at bounding box center [516, 560] width 47 height 13
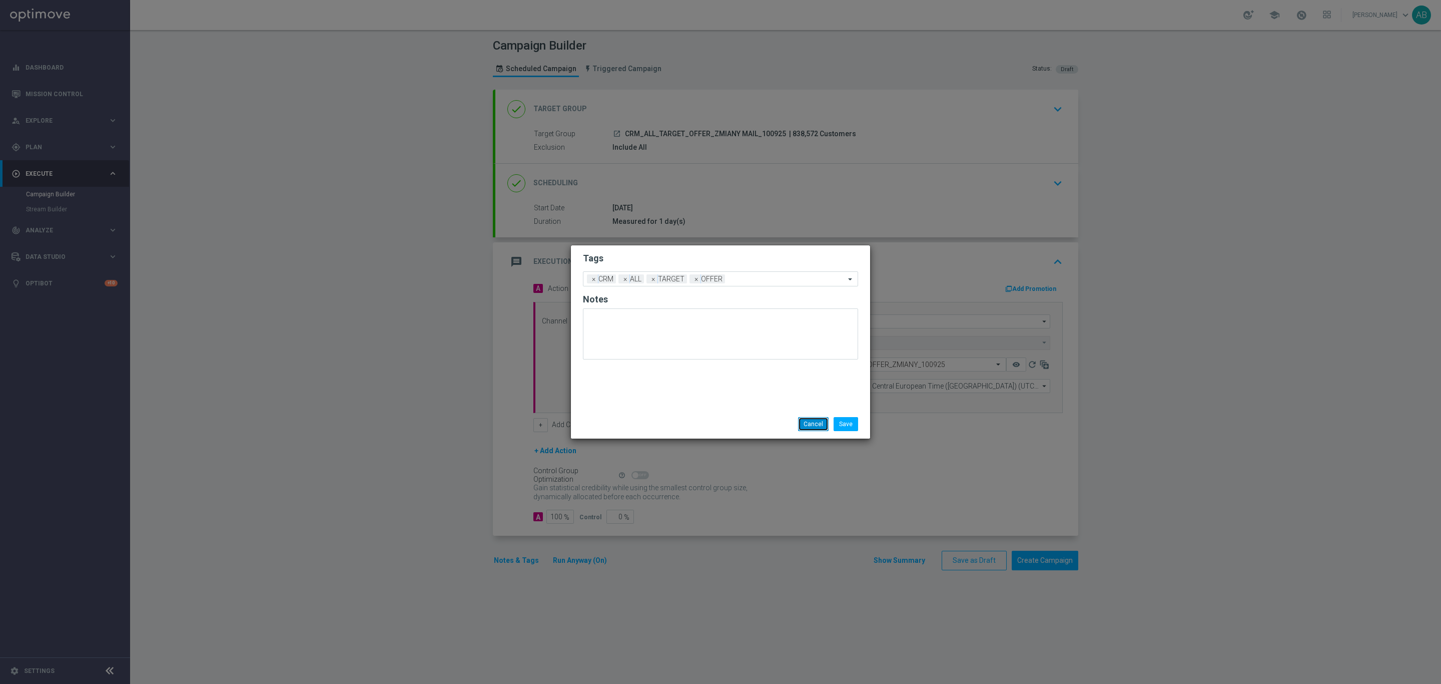
click at [804, 427] on button "Cancel" at bounding box center [813, 424] width 31 height 14
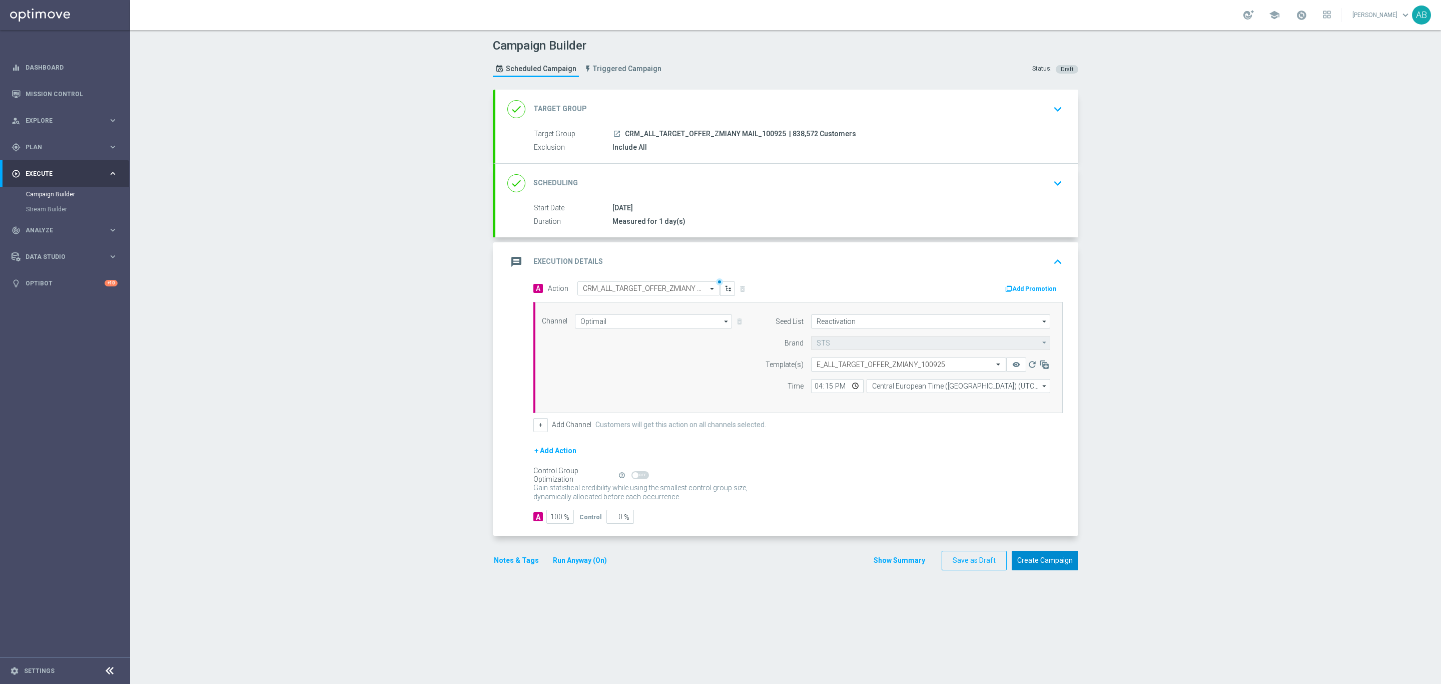
click at [1033, 564] on button "Create Campaign" at bounding box center [1045, 561] width 67 height 20
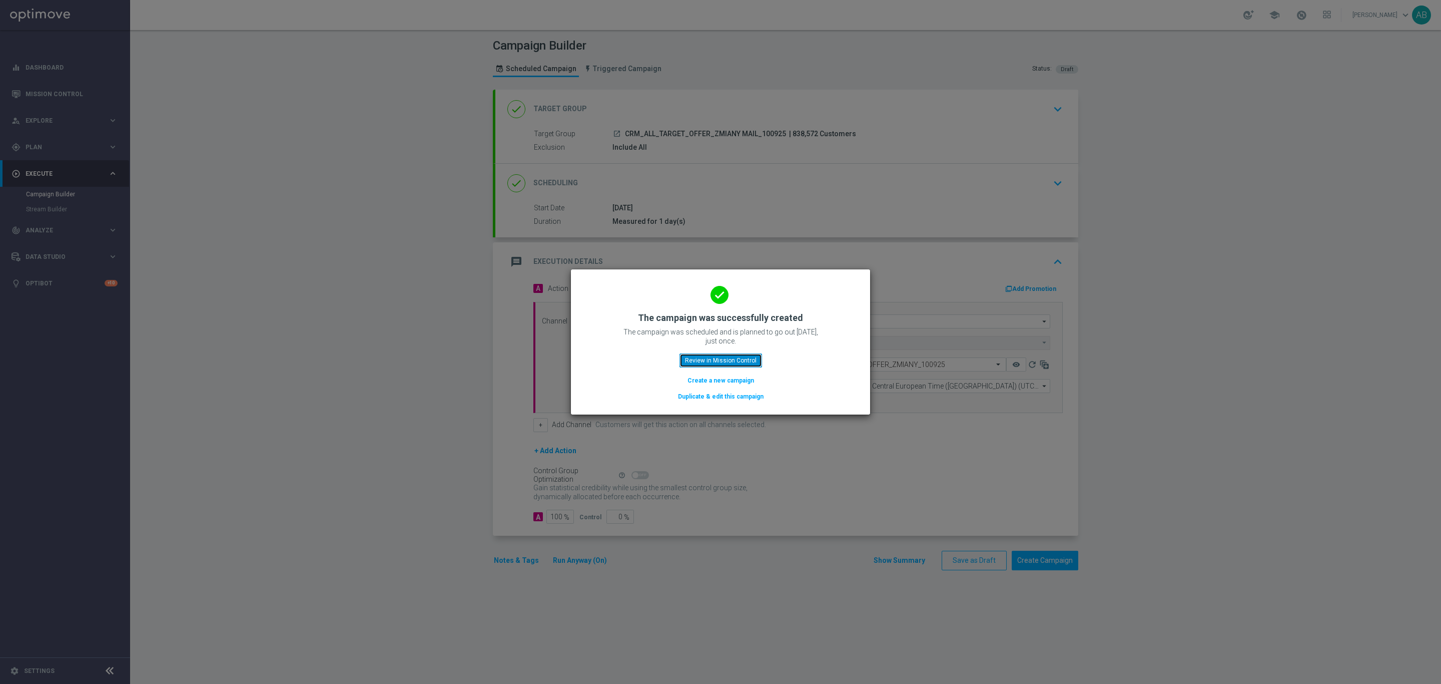
click at [713, 362] on button "Review in Mission Control" at bounding box center [721, 360] width 83 height 14
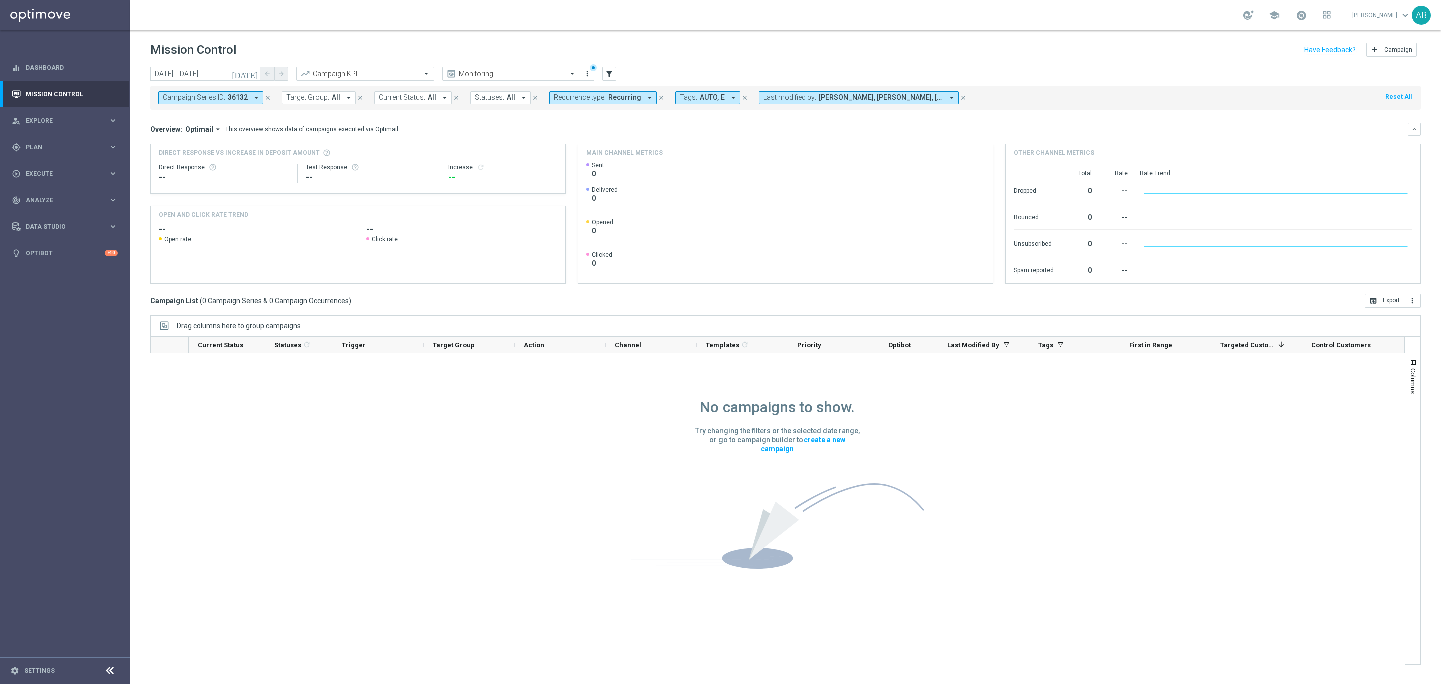
click at [244, 96] on span "36132" at bounding box center [238, 97] width 20 height 9
click at [0, 0] on div "Clear" at bounding box center [0, 0] width 0 height 0
drag, startPoint x: 507, startPoint y: 134, endPoint x: 631, endPoint y: 106, distance: 126.9
click at [508, 134] on div "Overview: Optimail arrow_drop_down This overview shows data of campaigns execut…" at bounding box center [785, 129] width 1271 height 13
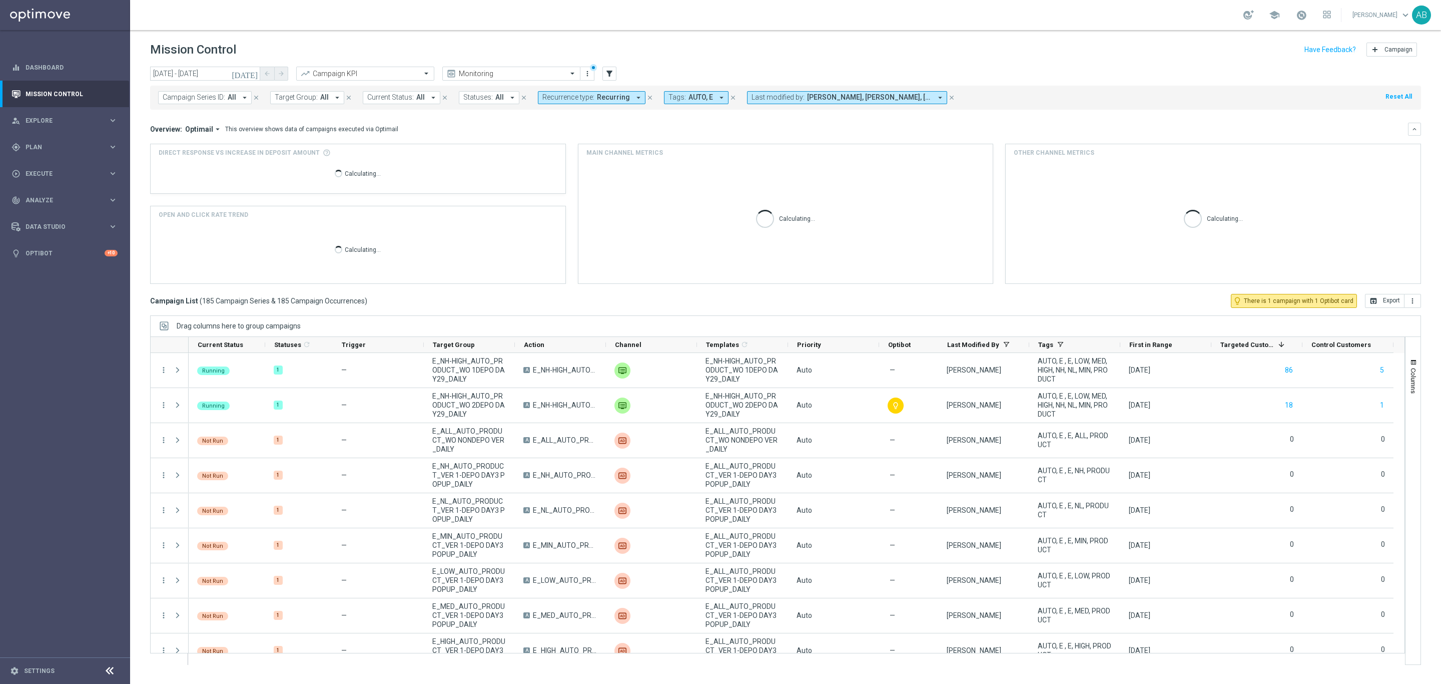
click at [634, 100] on icon "arrow_drop_down" at bounding box center [638, 97] width 9 height 9
click at [0, 0] on div "Clear" at bounding box center [0, 0] width 0 height 0
click at [708, 125] on div "Overview: Optimail arrow_drop_down This overview shows data of campaigns execut…" at bounding box center [779, 129] width 1258 height 9
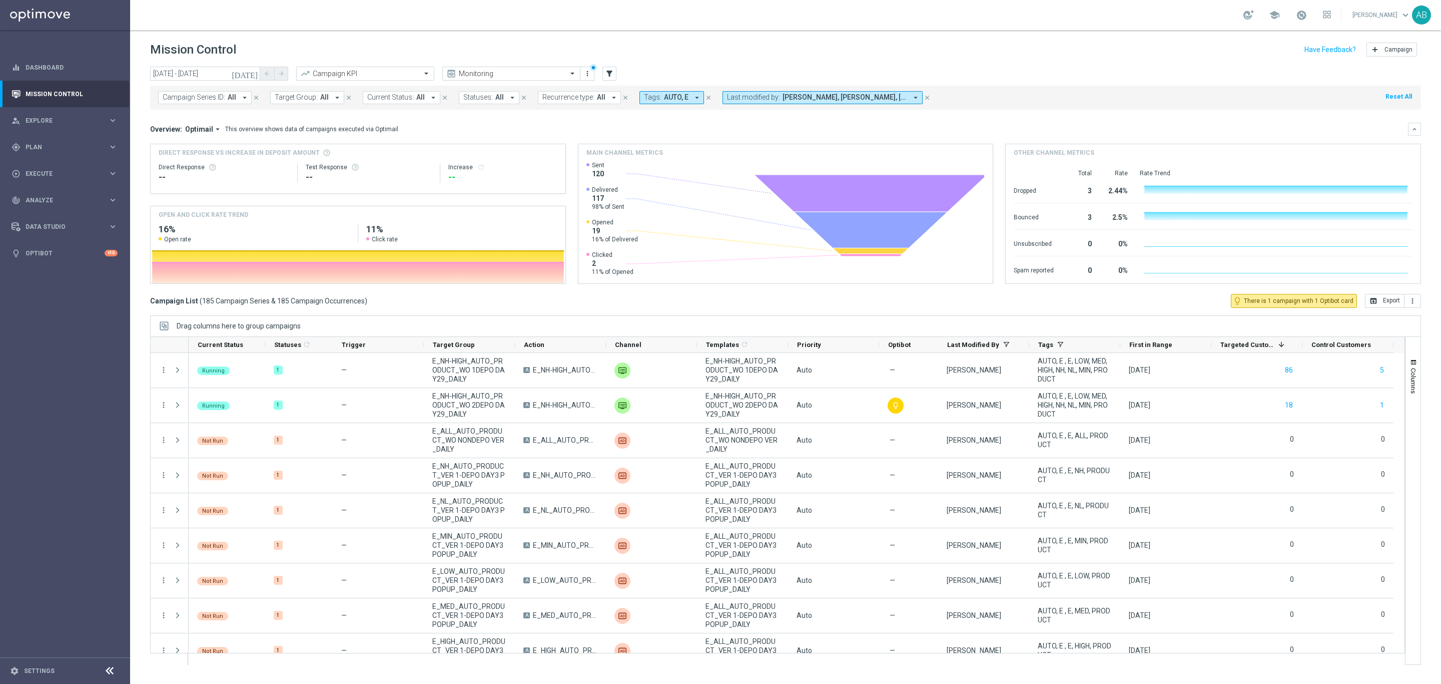
click at [688, 101] on button "Tags: AUTO, E arrow_drop_down" at bounding box center [672, 97] width 65 height 13
click at [787, 144] on div "(All)" at bounding box center [718, 145] width 147 height 9
click at [0, 0] on div "Clear" at bounding box center [0, 0] width 0 height 0
click at [870, 128] on div "Overview: Optimail arrow_drop_down This overview shows data of campaigns execut…" at bounding box center [779, 129] width 1258 height 9
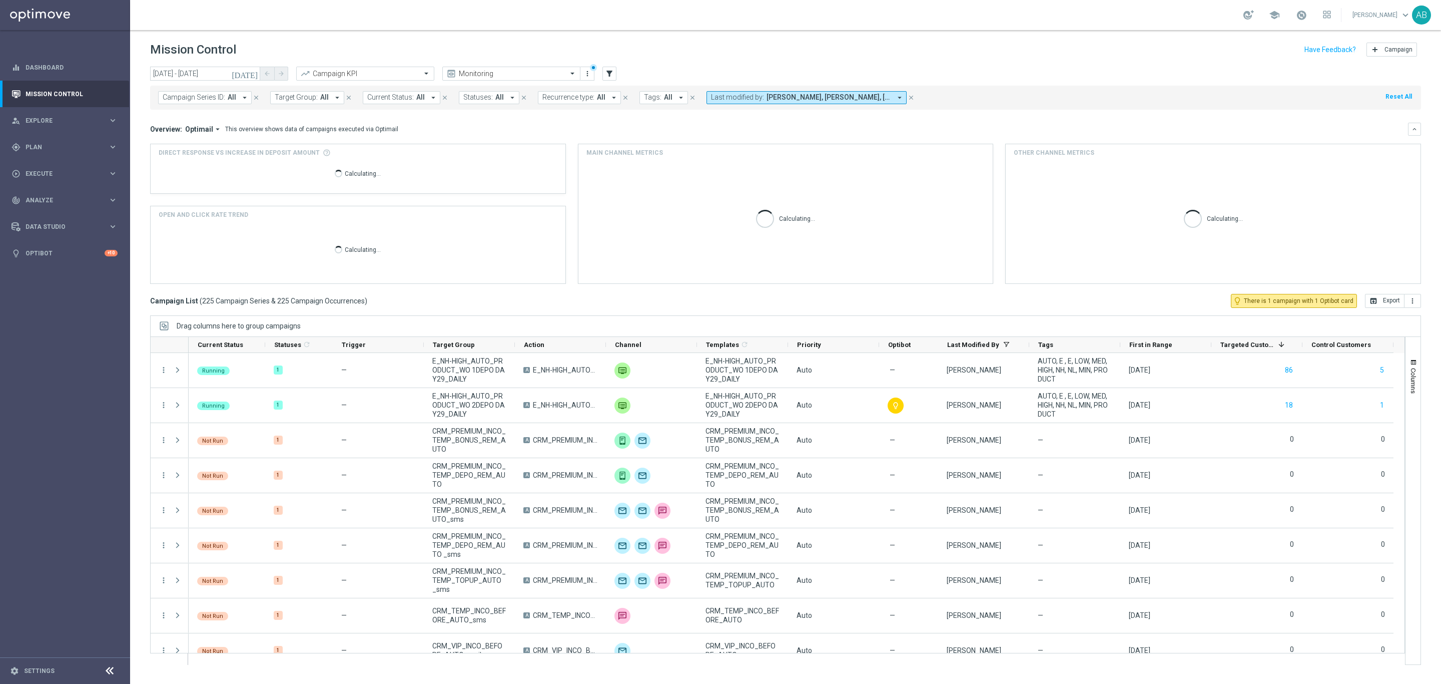
click at [880, 97] on span "Andzelika Binek, Krystian Potoczny, Tomasz Kowalczyk" at bounding box center [829, 97] width 125 height 9
click at [0, 0] on div "Clear" at bounding box center [0, 0] width 0 height 0
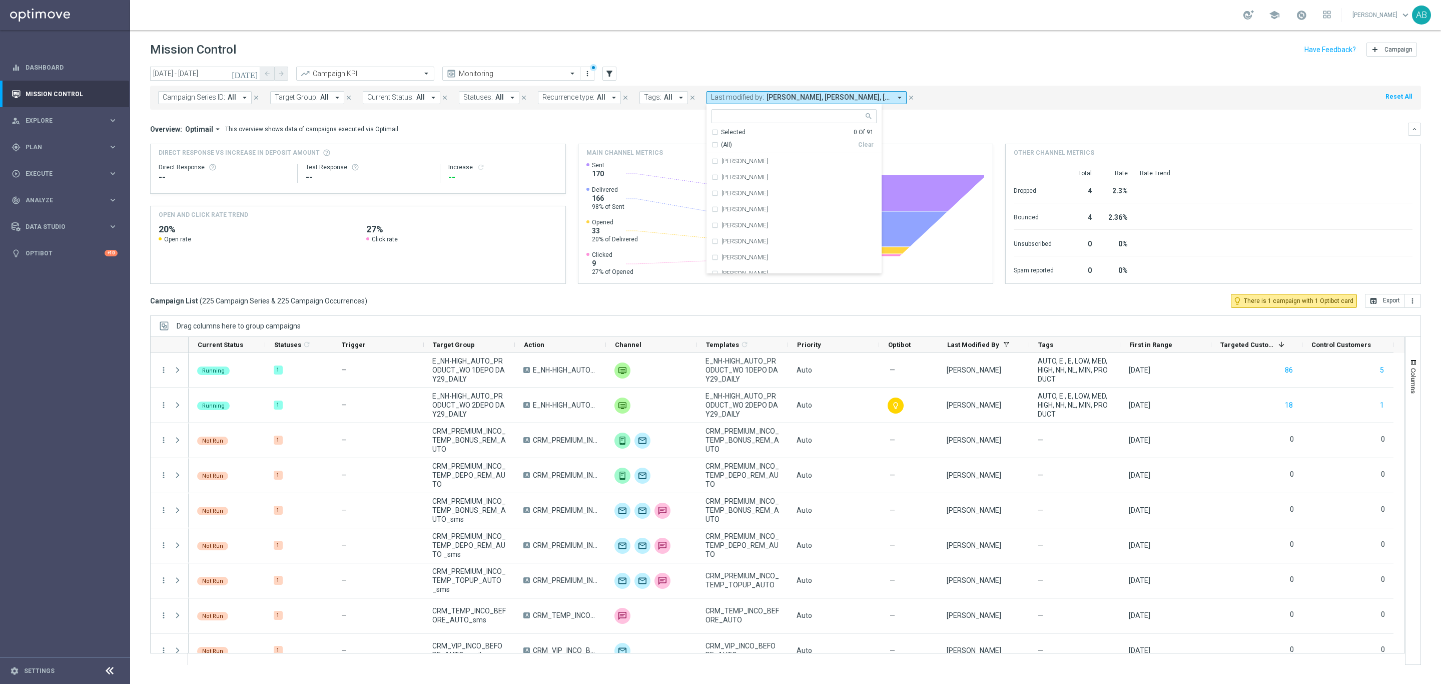
click at [970, 131] on div "Overview: Optimail arrow_drop_down This overview shows data of campaigns execut…" at bounding box center [779, 129] width 1258 height 9
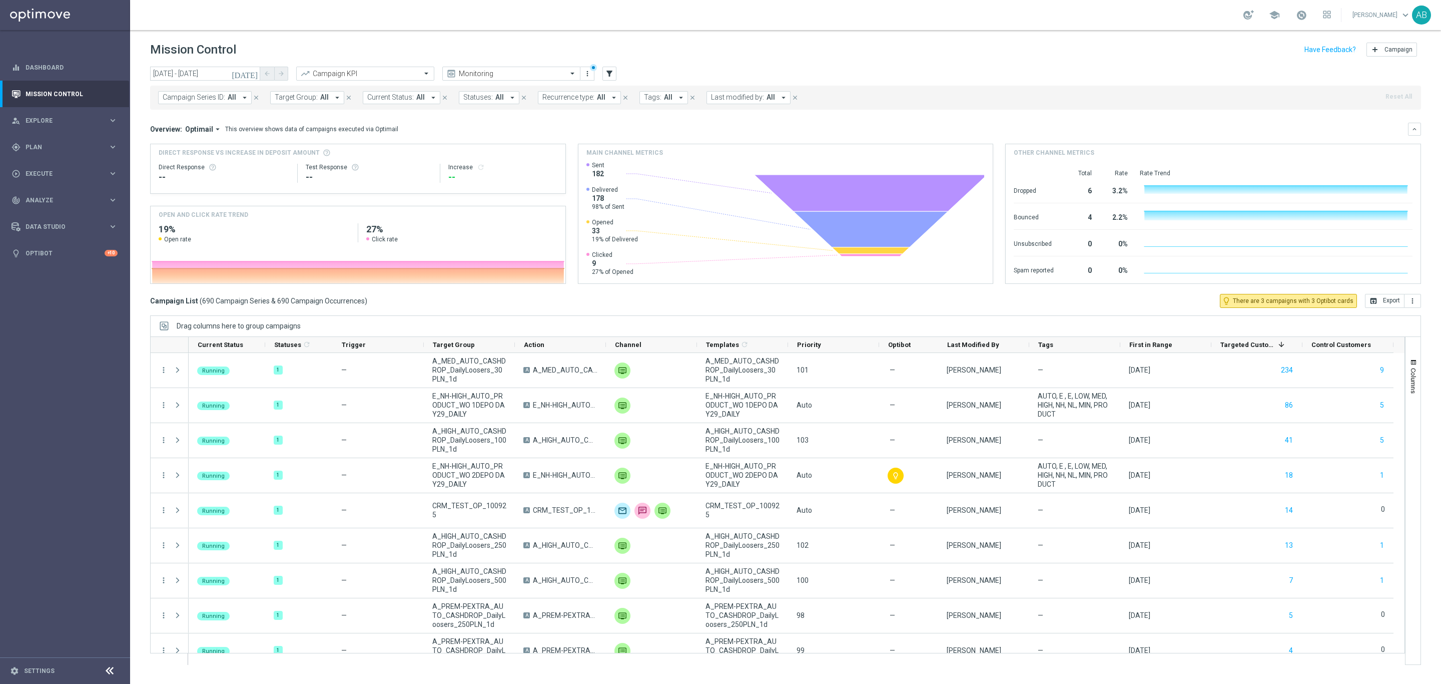
click at [233, 104] on button "Campaign Series ID: All arrow_drop_down" at bounding box center [205, 97] width 94 height 13
click at [258, 98] on icon "close" at bounding box center [256, 97] width 7 height 7
click at [226, 101] on icon "arrow_drop_down" at bounding box center [225, 97] width 9 height 9
click at [226, 116] on input "text" at bounding box center [242, 116] width 147 height 9
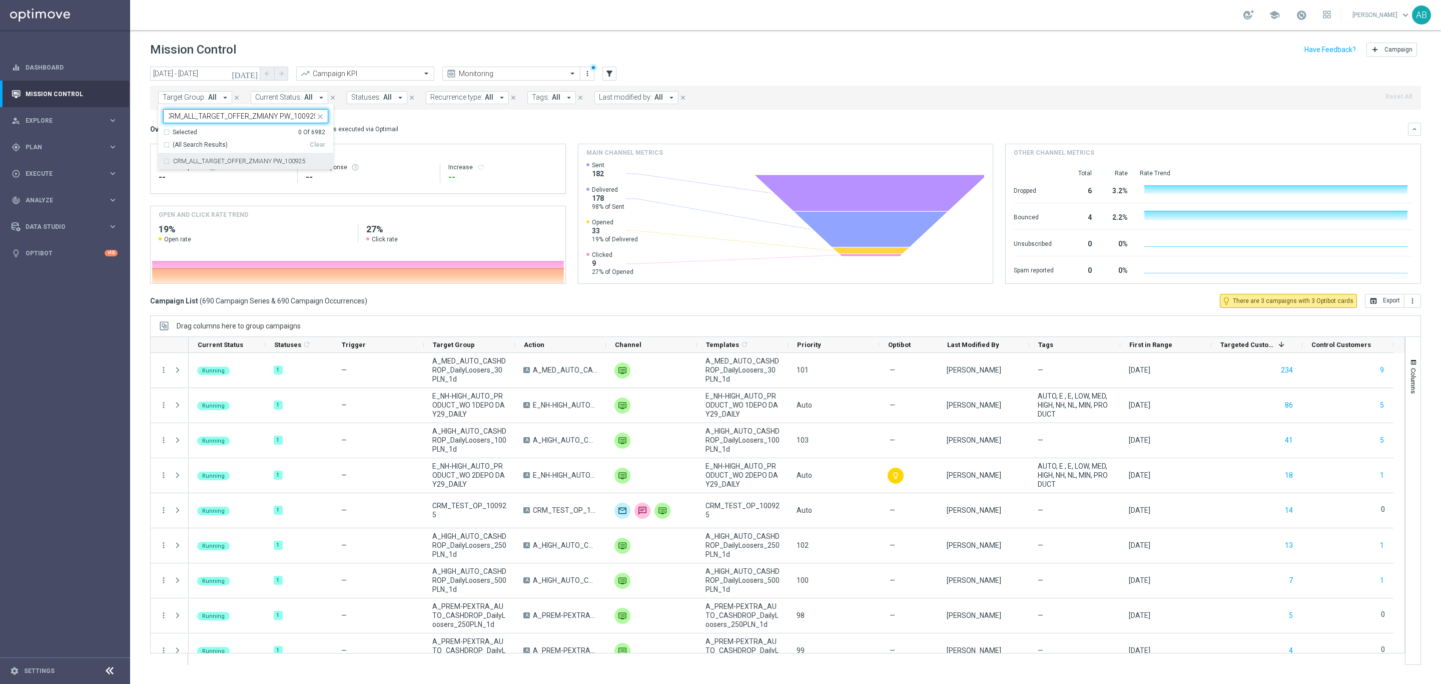
click at [226, 159] on label "CRM_ALL_TARGET_OFFER_ZMIANY PW_100925" at bounding box center [239, 161] width 133 height 6
type input "CRM_ALL_TARGET_OFFER_ZMIANY PW_100925"
click at [420, 129] on div "Overview: Optimail arrow_drop_down This overview shows data of campaigns execut…" at bounding box center [779, 129] width 1258 height 9
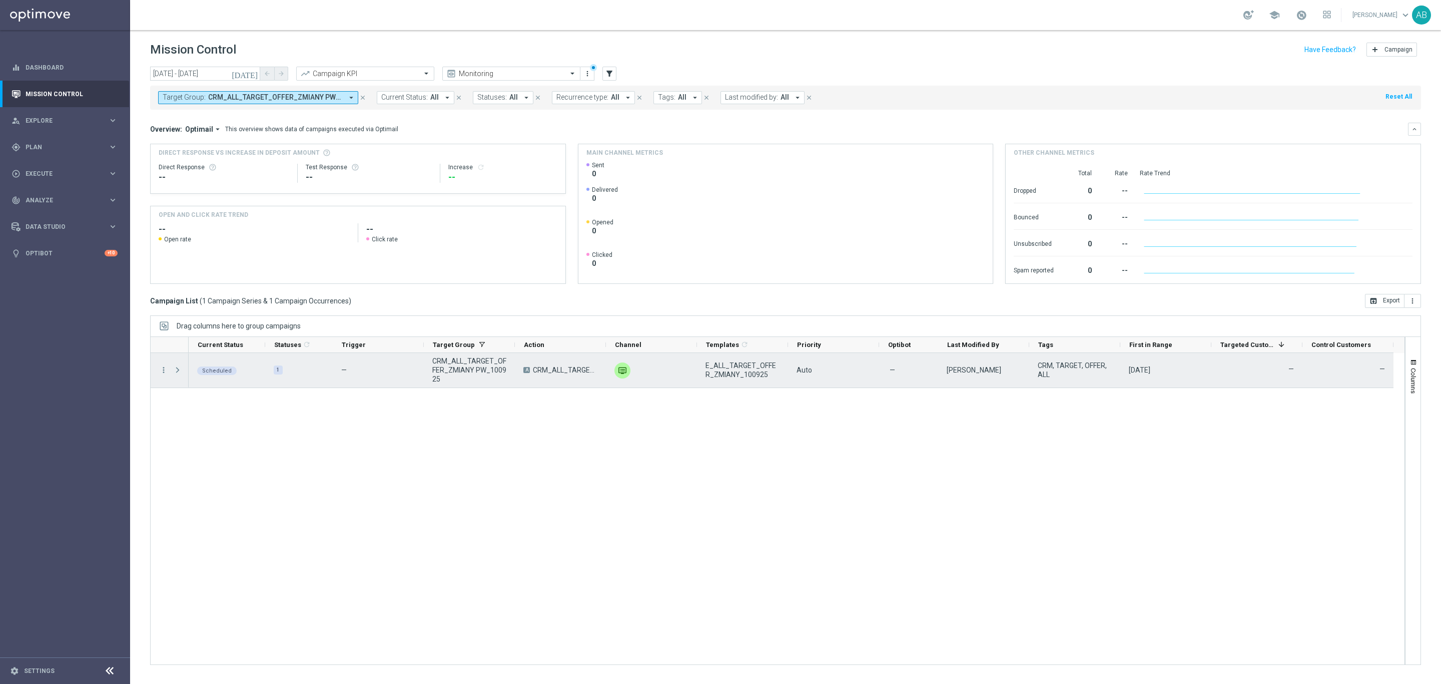
click at [176, 367] on span at bounding box center [177, 370] width 9 height 8
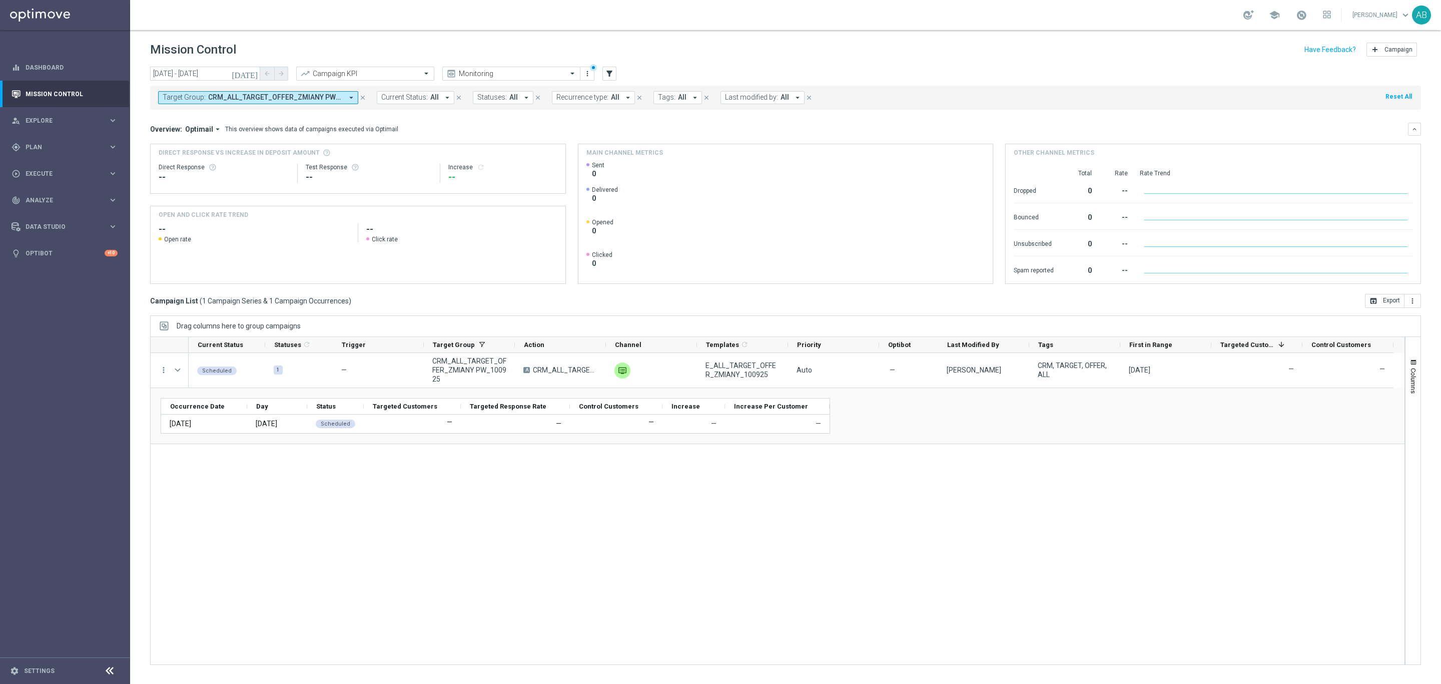
click at [320, 108] on div "Target Group: CRM_ALL_TARGET_OFFER_ZMIANY PW_100925 arrow_drop_down close Curre…" at bounding box center [785, 98] width 1271 height 24
click at [318, 101] on span "CRM_ALL_TARGET_OFFER_ZMIANY PW_100925" at bounding box center [275, 97] width 135 height 9
click at [0, 0] on div "Clear" at bounding box center [0, 0] width 0 height 0
click at [304, 114] on input "text" at bounding box center [242, 116] width 147 height 9
paste input "CRM_ALL_TARGET_OFFER_ZMIANY MAIL_100925"
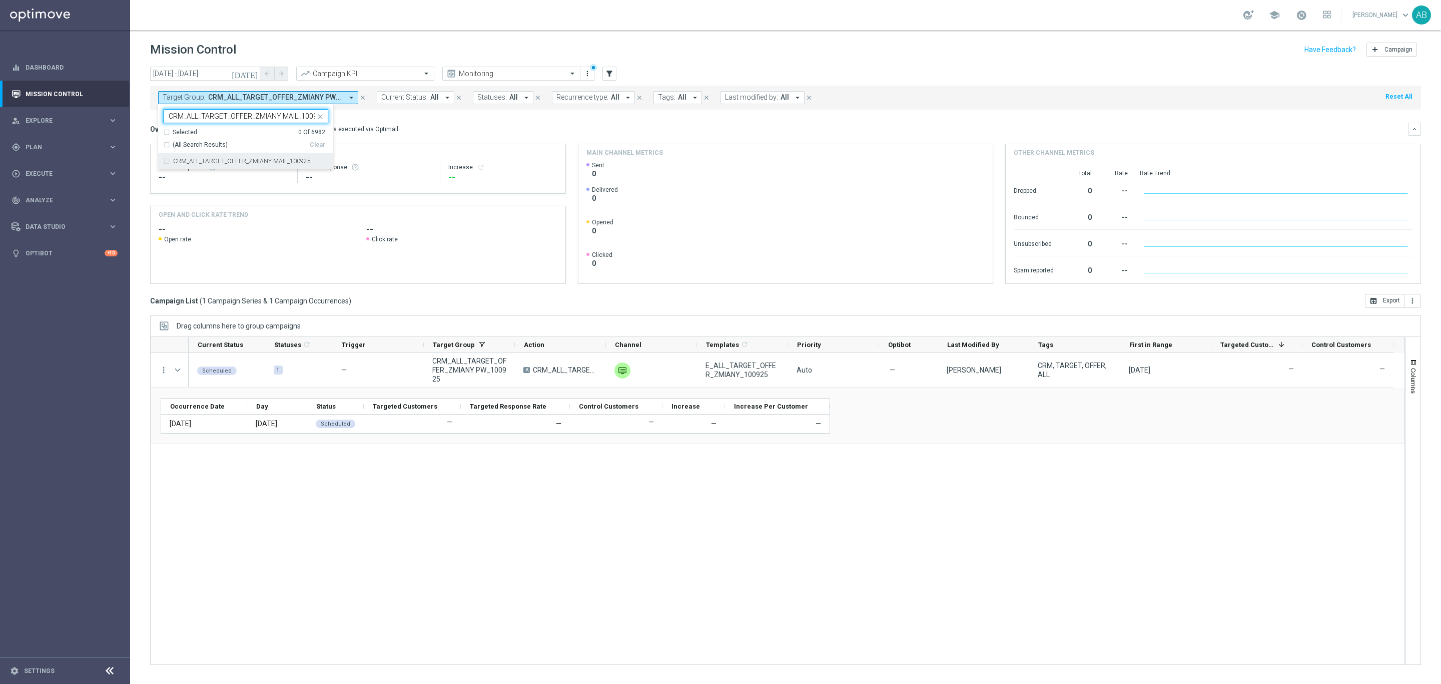
click at [287, 112] on div "CRM_ALL_TARGET_OFFER_ZMIANY MAIL_100925" at bounding box center [240, 116] width 152 height 13
click at [278, 116] on input "CRM_ALL_TARGET_OFFER_ZMIANY MAIL_100925" at bounding box center [242, 116] width 147 height 9
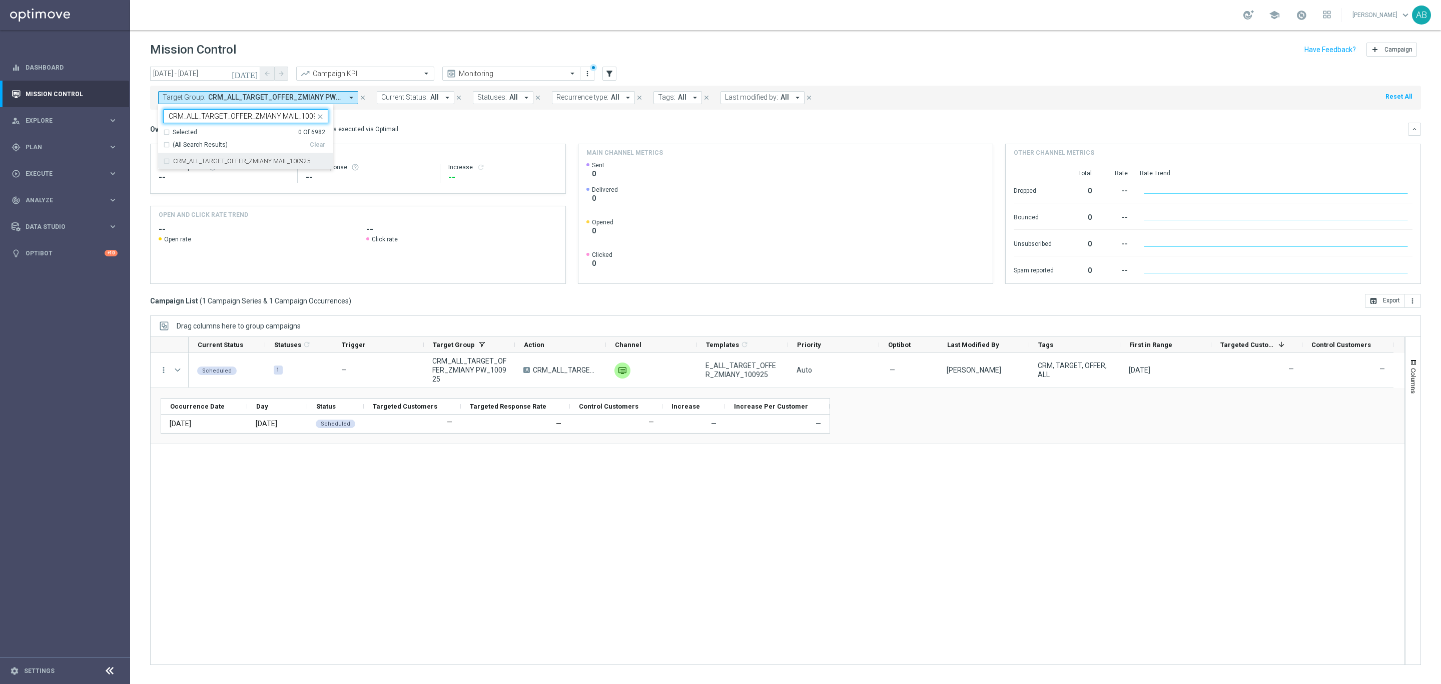
paste input "PW"
click at [270, 158] on div "CRM_ALL_TARGET_OFFER_ZMIANY PW_100925" at bounding box center [245, 161] width 165 height 16
type input "CRM_ALL_TARGET_OFFER_ZMIANY PW_100925"
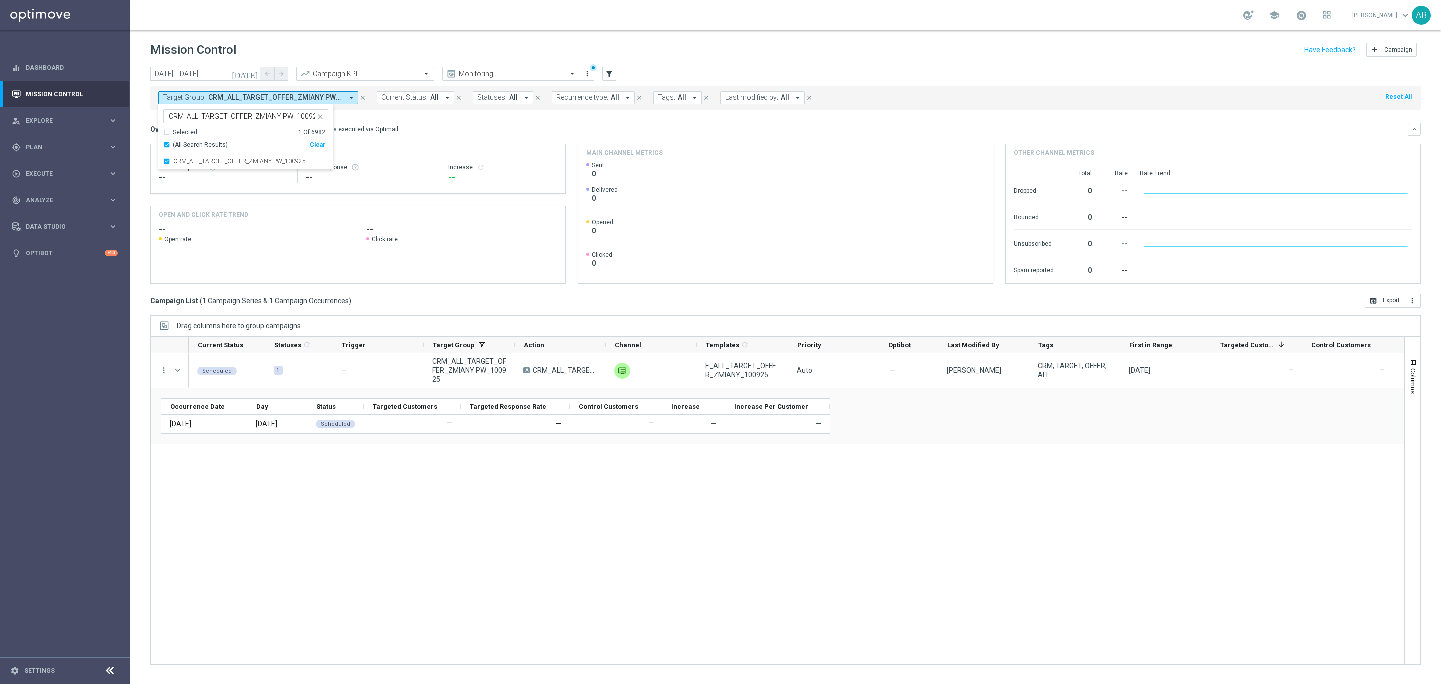
click at [438, 122] on mini-dashboard "Overview: Optimail arrow_drop_down This overview shows data of campaigns execut…" at bounding box center [785, 202] width 1271 height 184
click at [293, 95] on span "CRM_ALL_TARGET_OFFER_ZMIANY PW_100925" at bounding box center [275, 97] width 135 height 9
click at [251, 116] on input "text" at bounding box center [242, 116] width 147 height 9
paste input "CRM_ALL_TARGET_OFFER_ZMIANY MAIL_100925"
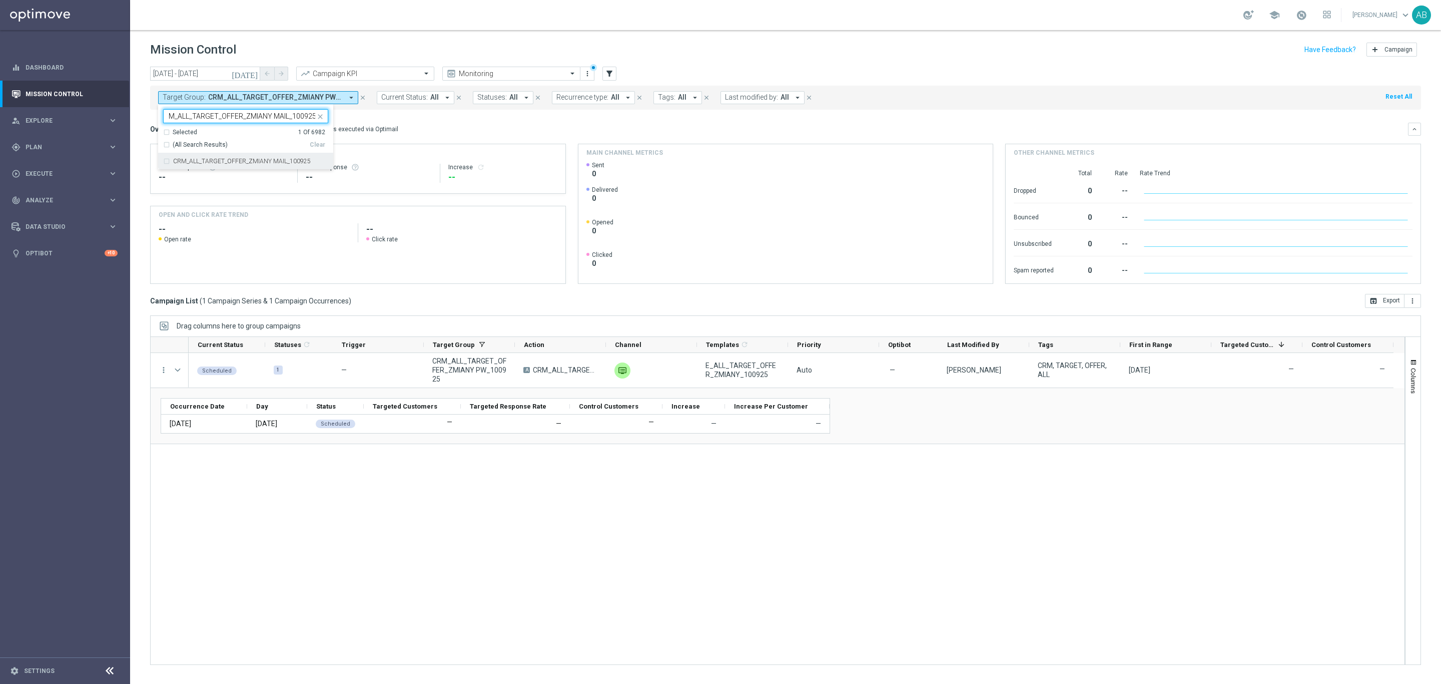
click at [264, 161] on label "CRM_ALL_TARGET_OFFER_ZMIANY MAIL_100925" at bounding box center [242, 161] width 138 height 6
type input "CRM_ALL_TARGET_OFFER_ZMIANY MAIL_100925"
click at [443, 134] on div "Overview: Optimail arrow_drop_down This overview shows data of campaigns execut…" at bounding box center [779, 129] width 1258 height 9
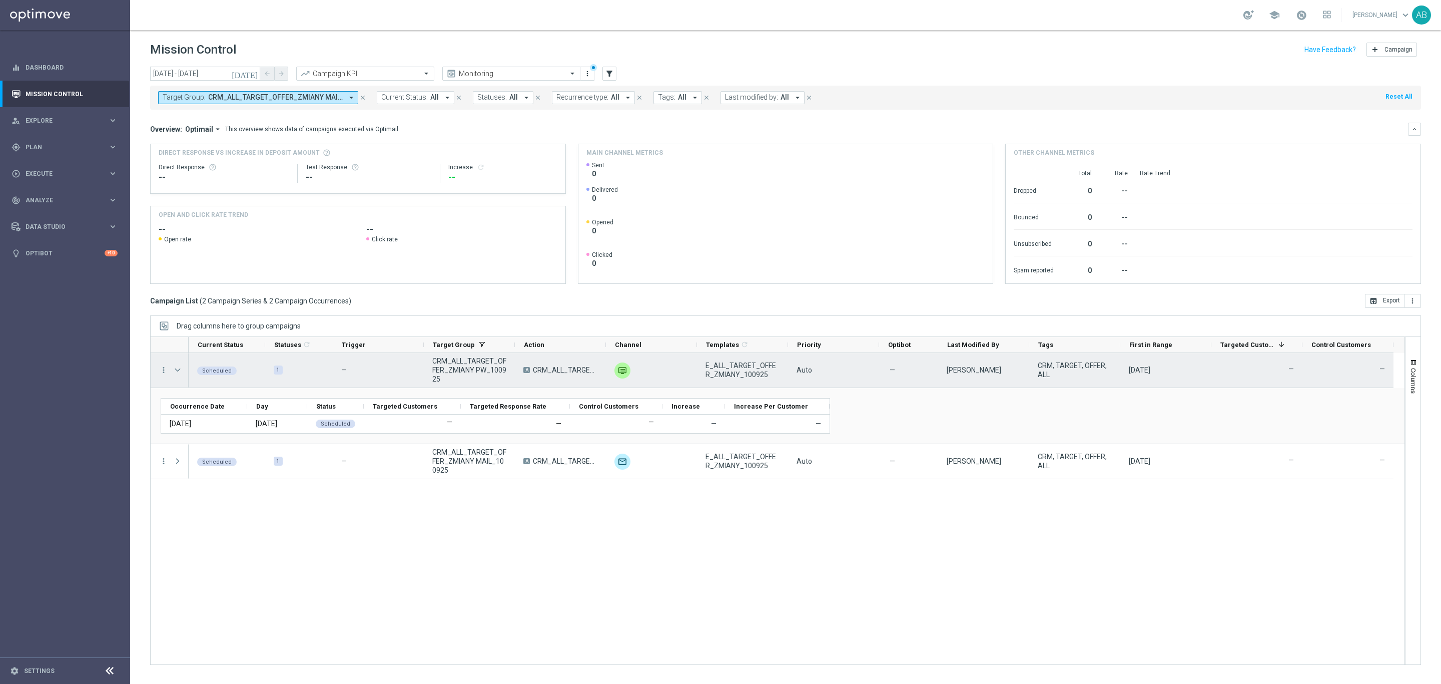
click at [184, 372] on span at bounding box center [178, 370] width 11 height 20
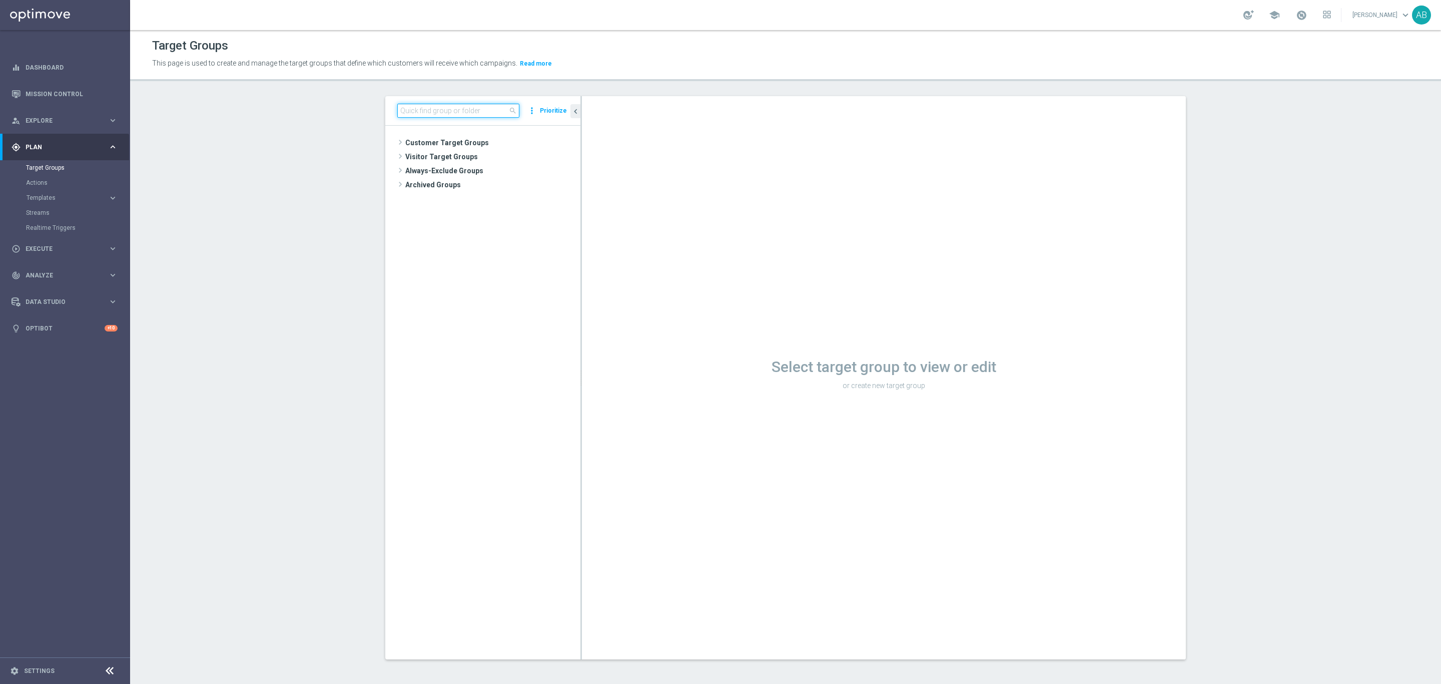
click at [464, 113] on input at bounding box center [458, 111] width 122 height 14
click at [468, 110] on input at bounding box center [458, 111] width 122 height 14
paste input "CRM_ALL_TARGET_OFFER_ZMIANY MAIL_100925"
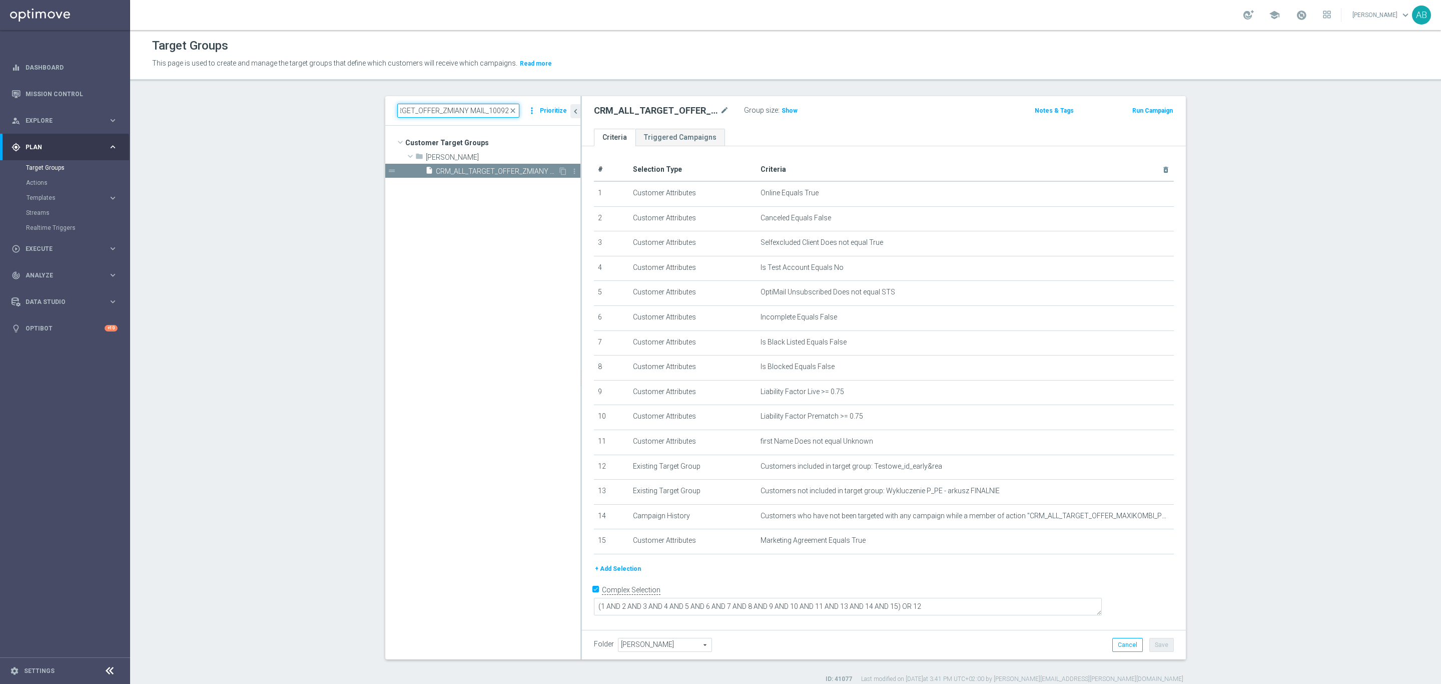
type input "CRM_ALL_TARGET_OFFER_ZMIANY MAIL_100925"
click at [471, 173] on span "CRM_ALL_TARGET_OFFER_ZMIANY MAIL_100925" at bounding box center [497, 171] width 122 height 9
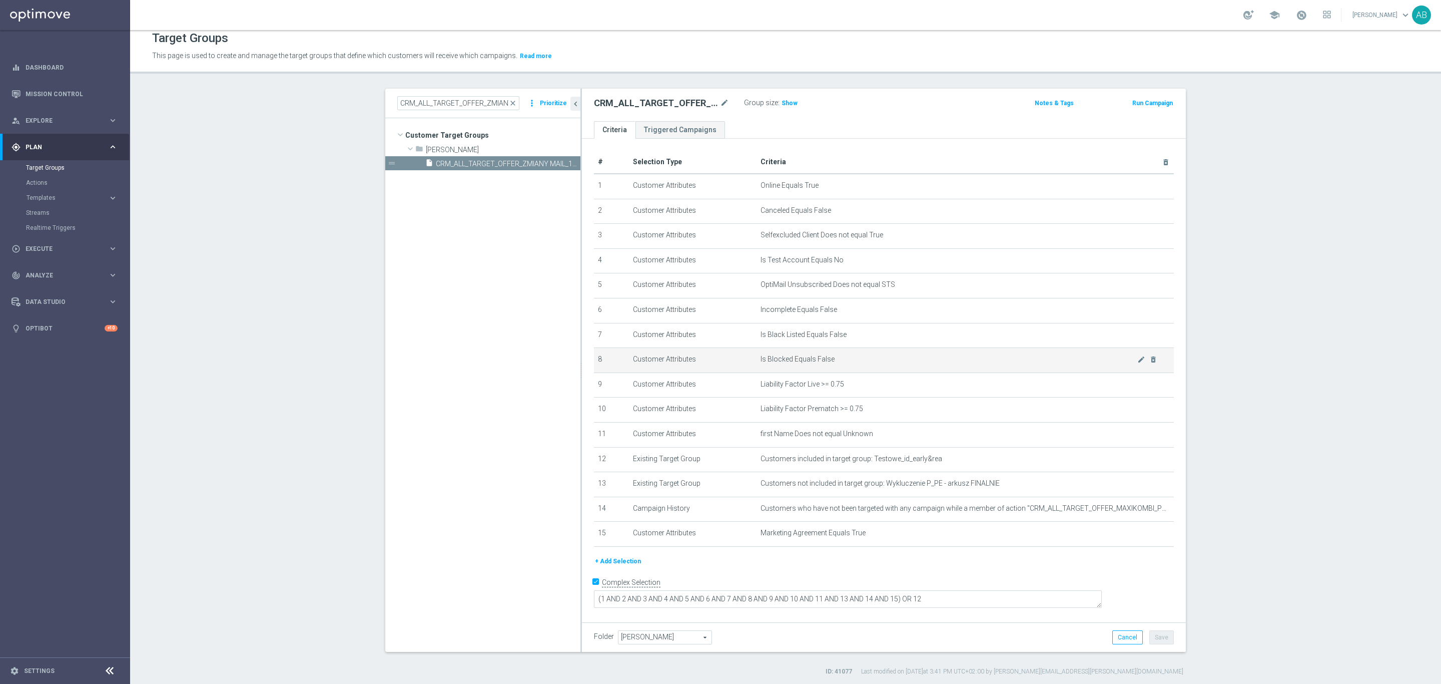
scroll to position [10, 0]
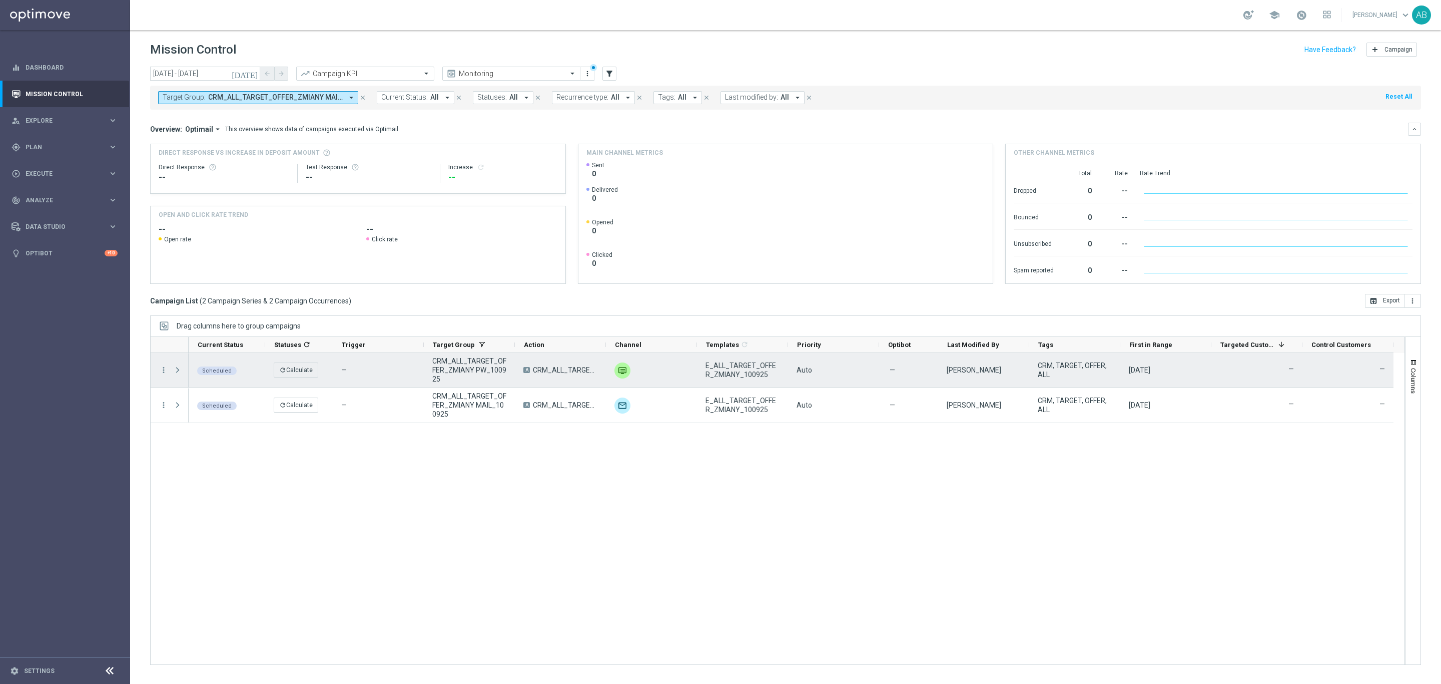
click at [165, 365] on div "more_vert" at bounding box center [160, 370] width 18 height 35
click at [165, 368] on icon "more_vert" at bounding box center [163, 369] width 9 height 9
click at [176, 374] on icon "list" at bounding box center [176, 377] width 7 height 7
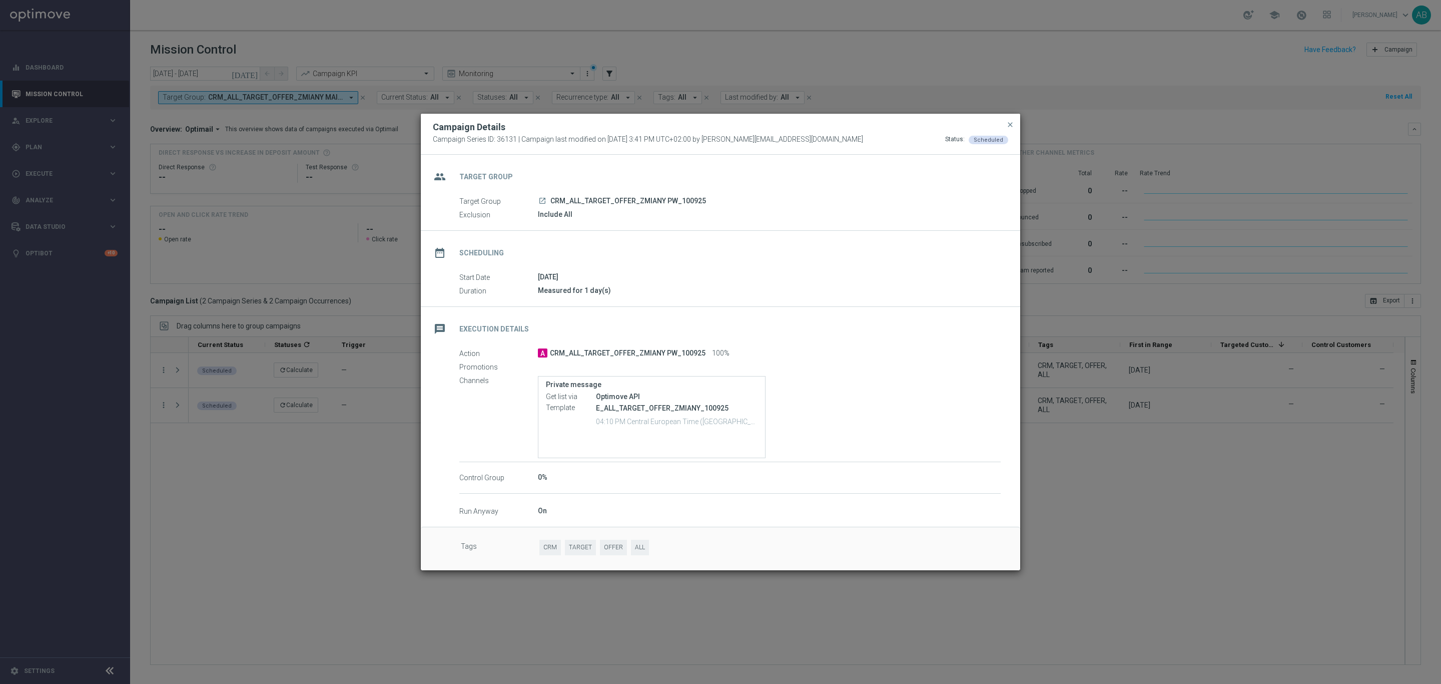
click at [319, 520] on modal-container "Campaign Details Campaign Series ID: 36131 | Campaign last modified on [DATE] 3…" at bounding box center [720, 342] width 1441 height 684
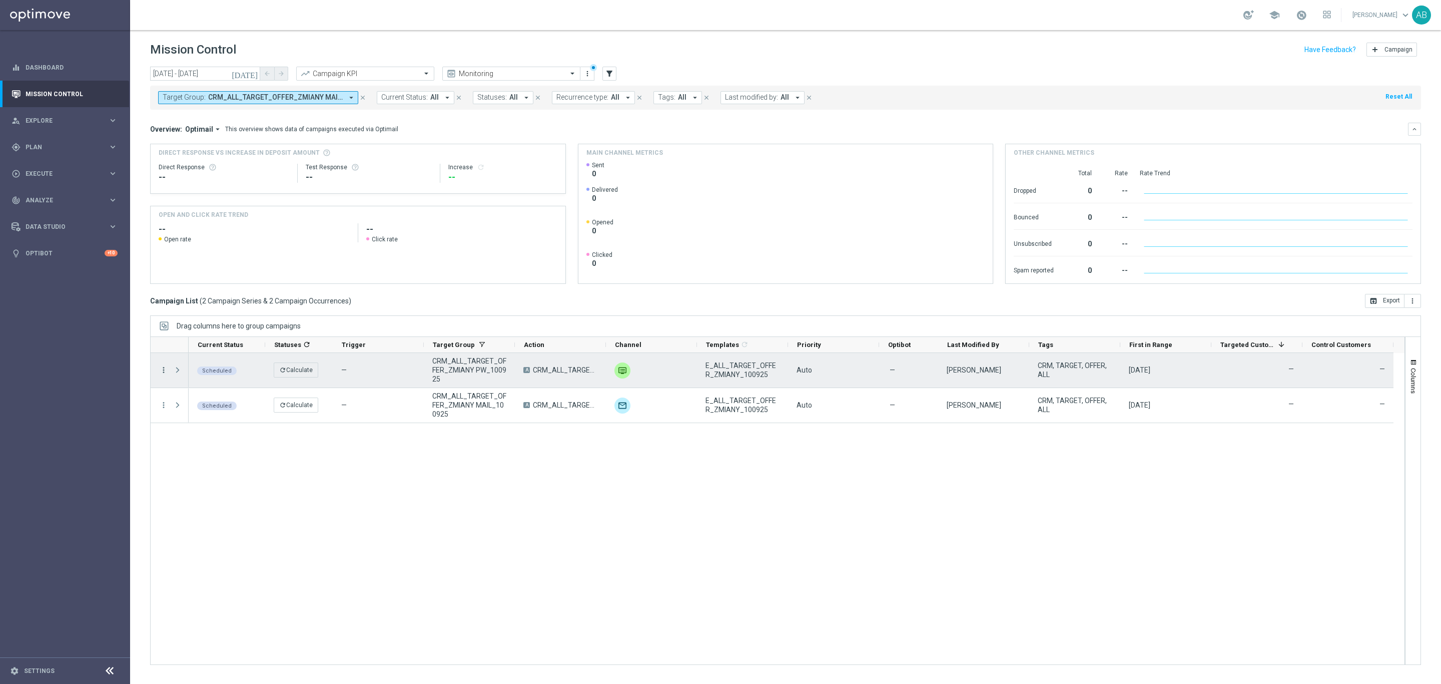
click at [166, 371] on icon "more_vert" at bounding box center [163, 369] width 9 height 9
click at [185, 452] on span "Run [DATE] Occurrence" at bounding box center [217, 451] width 67 height 7
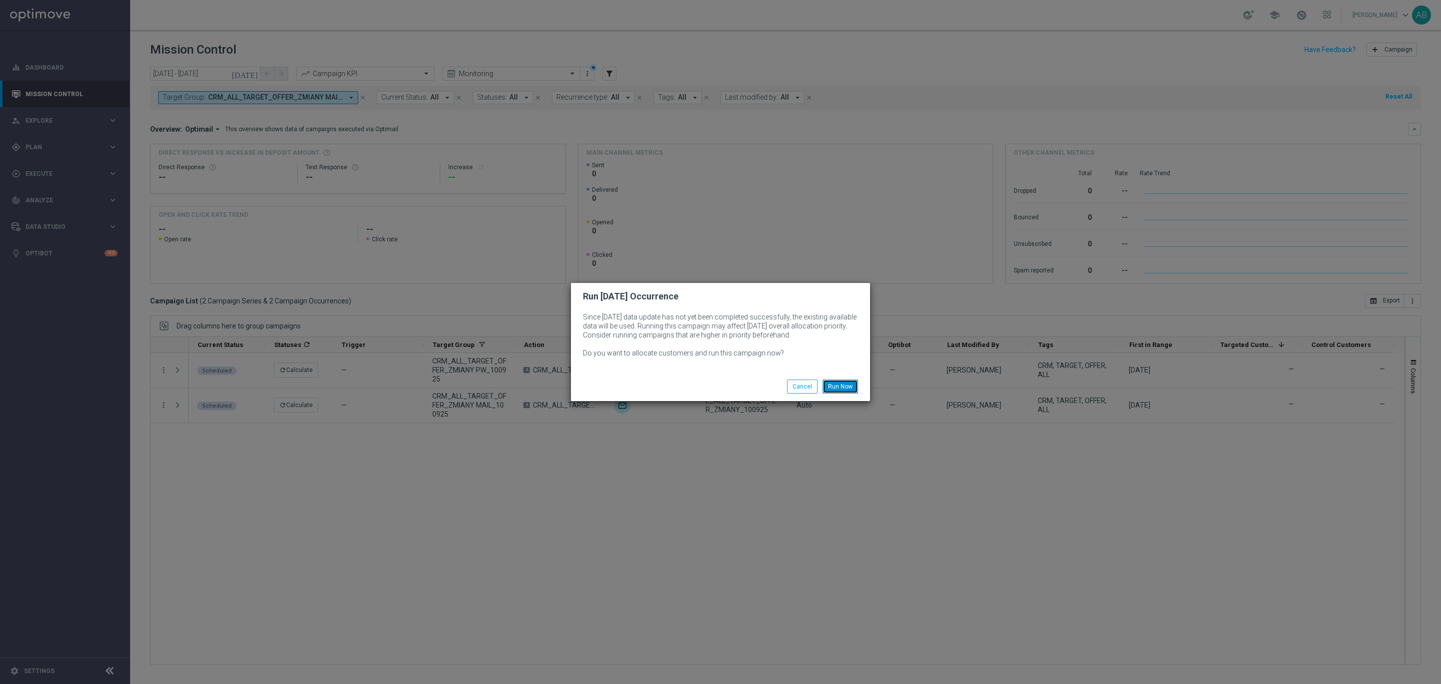
click at [843, 389] on button "Run Now" at bounding box center [841, 386] width 36 height 14
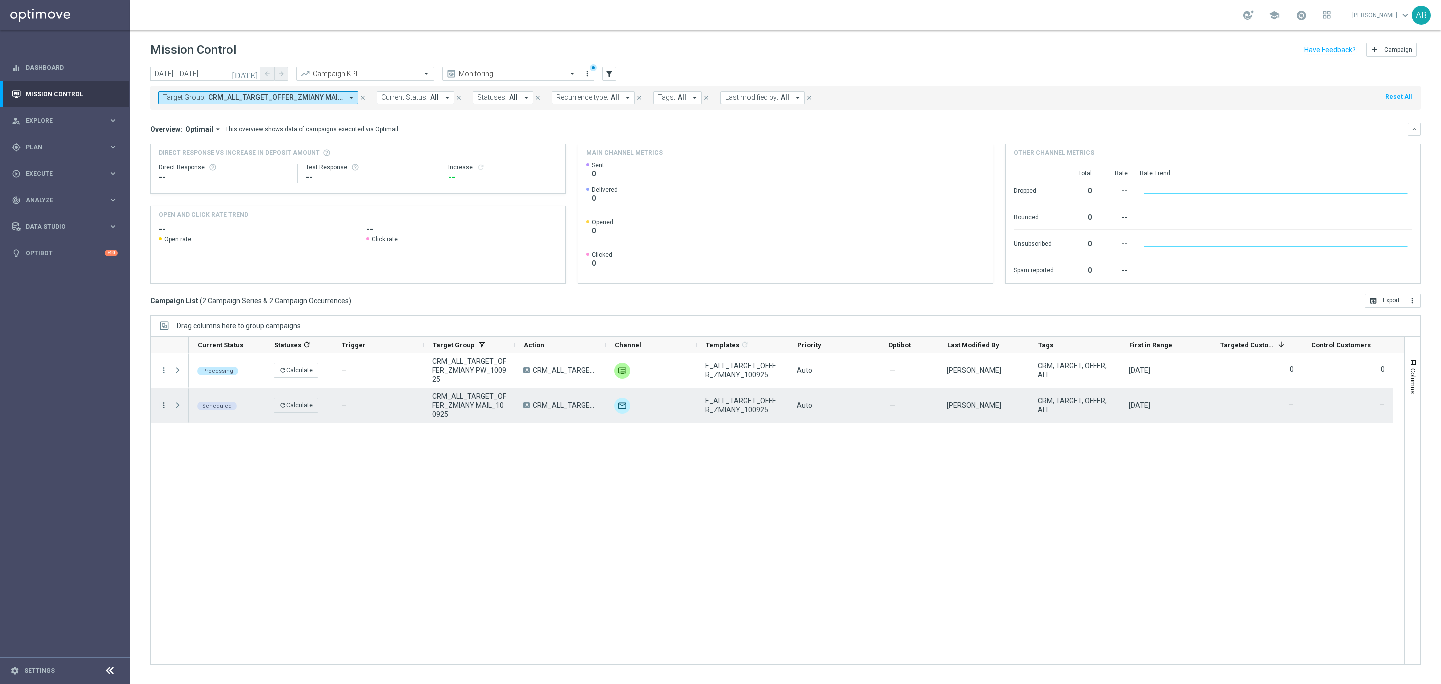
click at [167, 404] on icon "more_vert" at bounding box center [163, 404] width 9 height 9
click at [200, 488] on span "Run [DATE] Occurrence" at bounding box center [217, 486] width 67 height 7
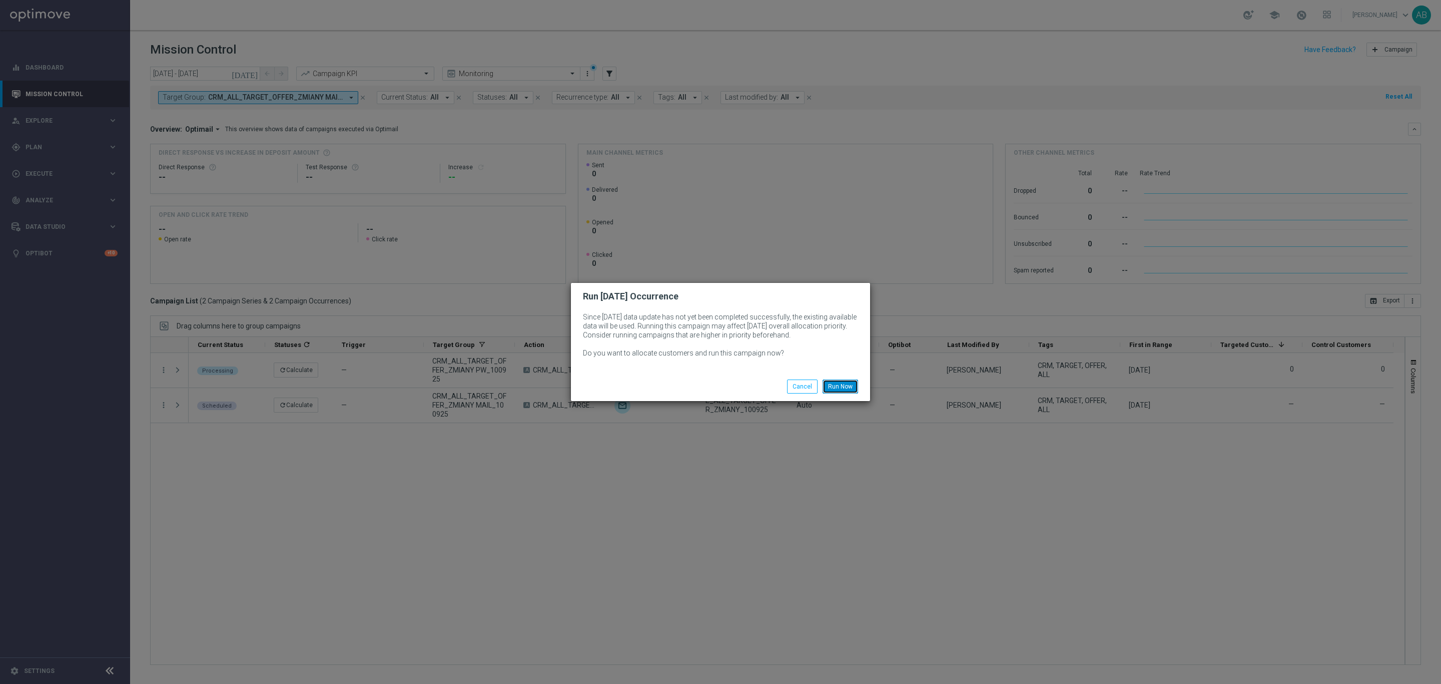
click at [840, 389] on button "Run Now" at bounding box center [841, 386] width 36 height 14
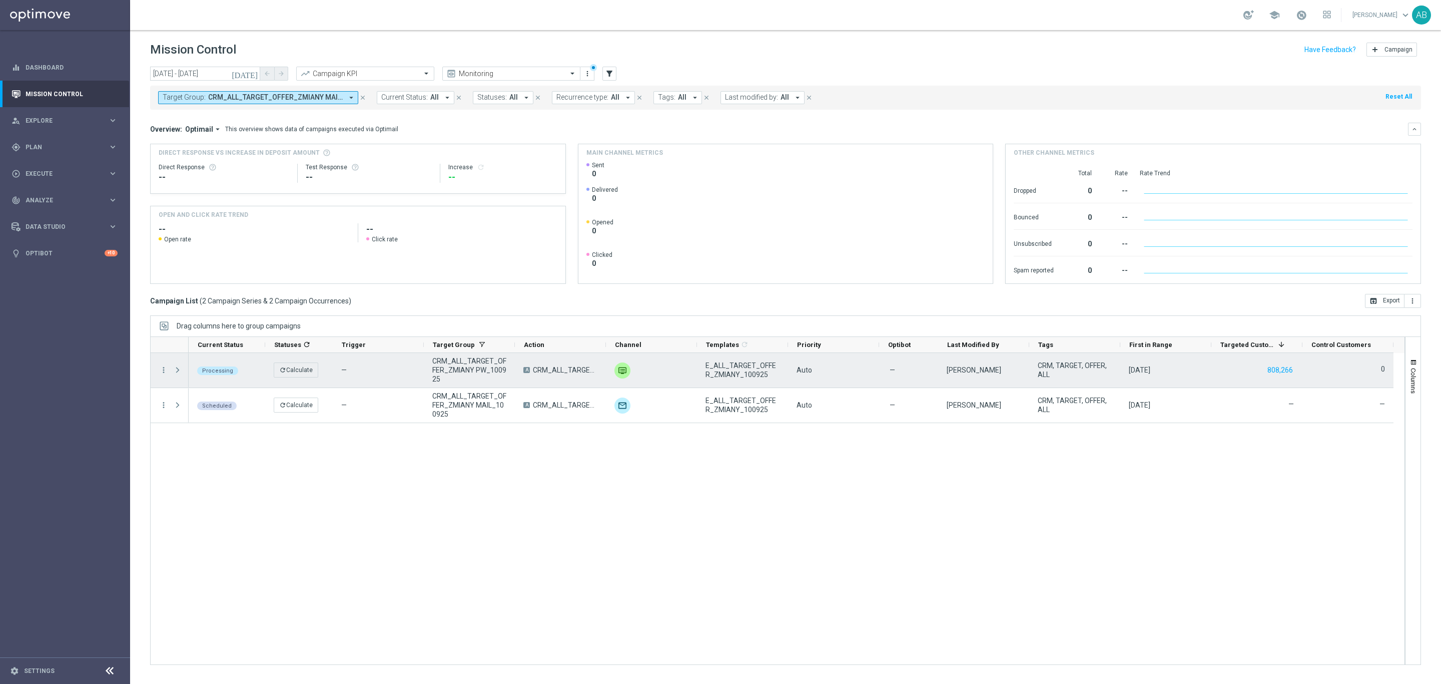
click at [173, 371] on span "Press SPACE to select this row." at bounding box center [177, 370] width 9 height 8
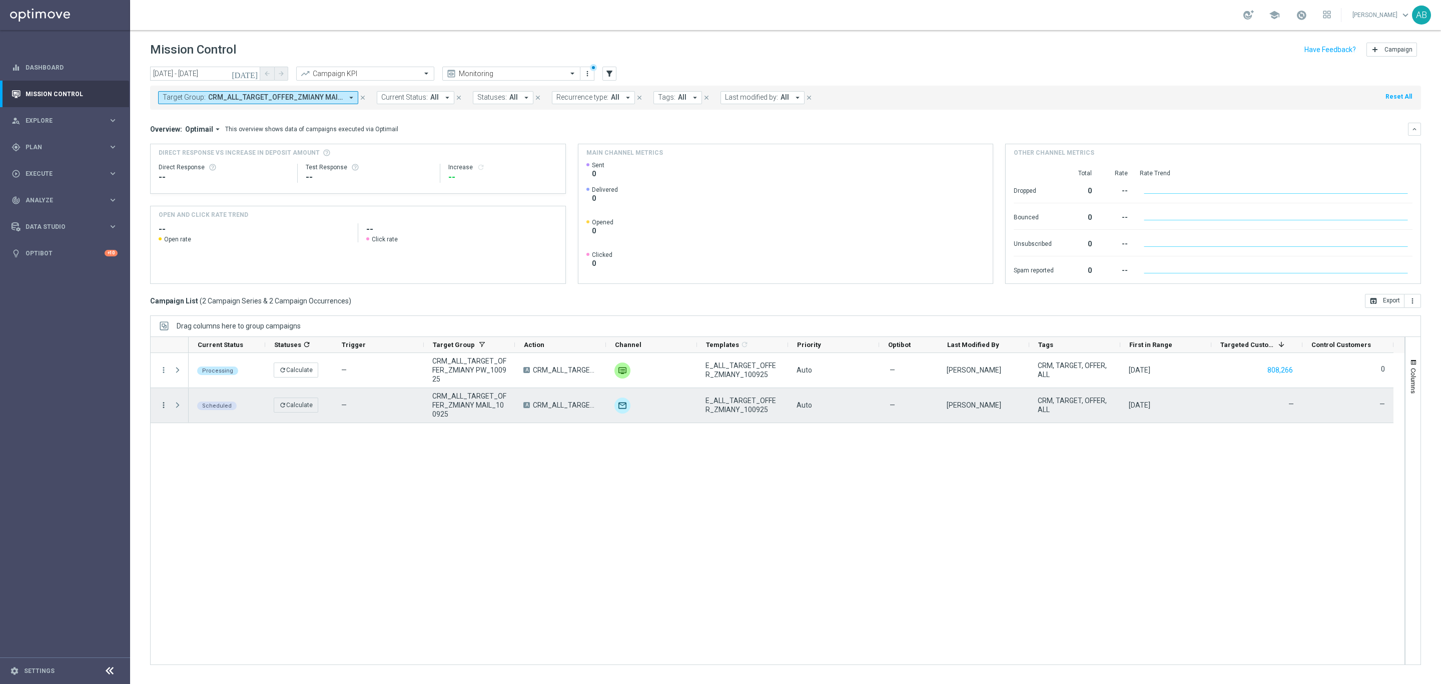
click at [165, 407] on icon "more_vert" at bounding box center [163, 404] width 9 height 9
click at [512, 505] on div "Processing refresh Calculate — CRM_ALL_TARGET_OFFER_ZMIANY PW_100925 A CRM_ALL_…" at bounding box center [797, 508] width 1216 height 311
click at [163, 406] on icon "more_vert" at bounding box center [163, 404] width 9 height 9
click at [199, 488] on span "Run [DATE] Occurrence" at bounding box center [217, 486] width 67 height 7
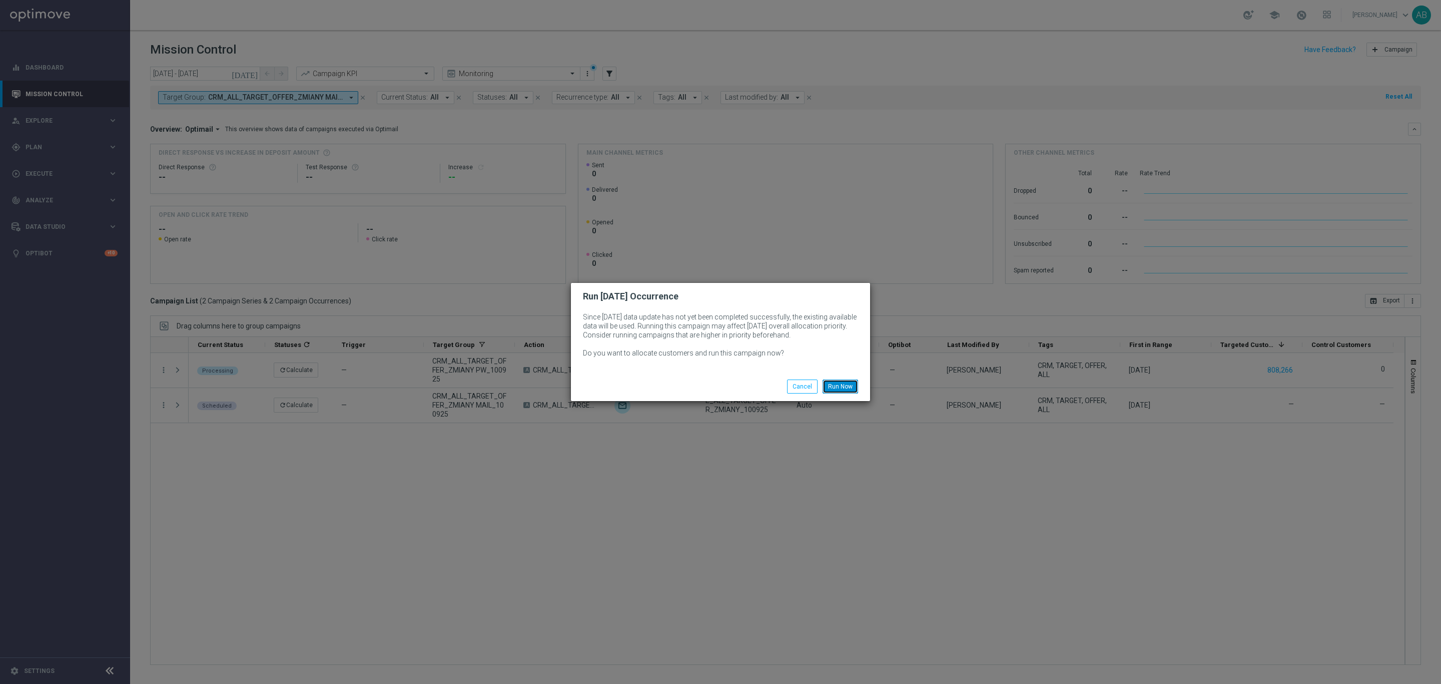
click at [839, 391] on button "Run Now" at bounding box center [841, 386] width 36 height 14
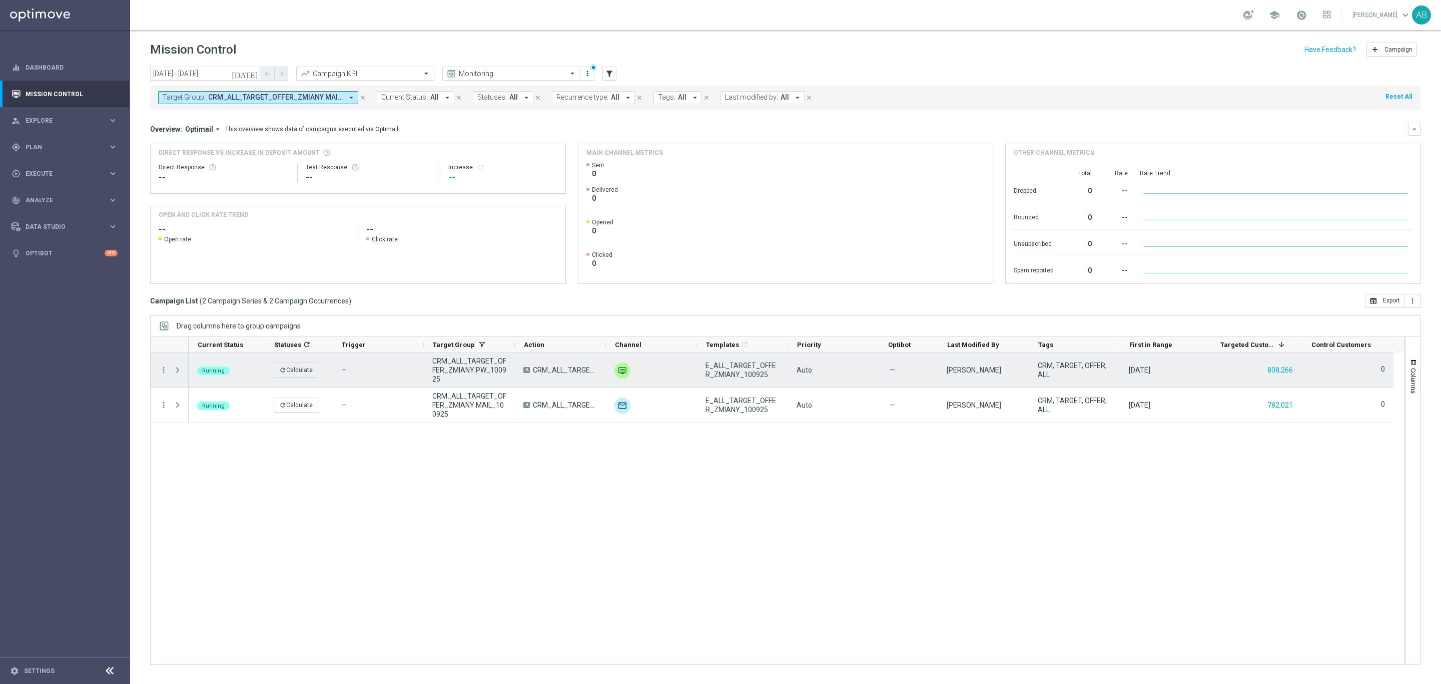
click at [174, 368] on span "Press SPACE to select this row." at bounding box center [177, 370] width 9 height 8
